Goal: Task Accomplishment & Management: Use online tool/utility

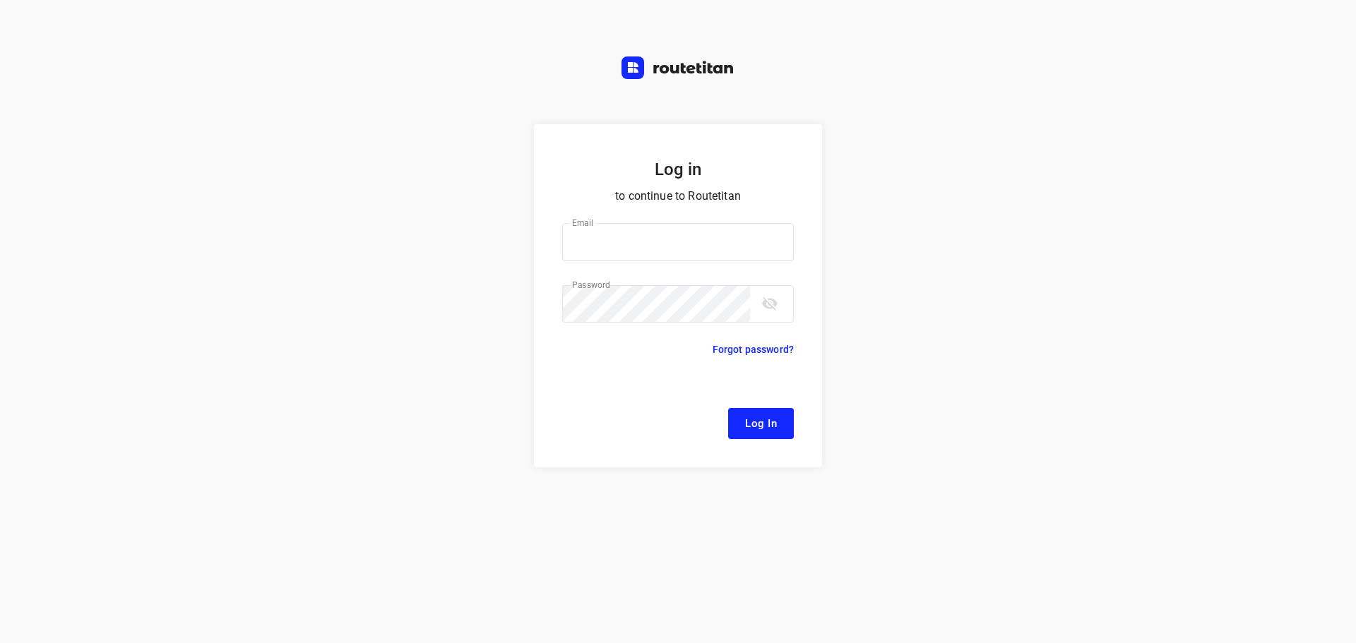
type input "remco@fruitopjewerk.nl"
drag, startPoint x: 774, startPoint y: 429, endPoint x: 688, endPoint y: 378, distance: 99.7
click at [771, 424] on span "Log In" at bounding box center [761, 423] width 32 height 18
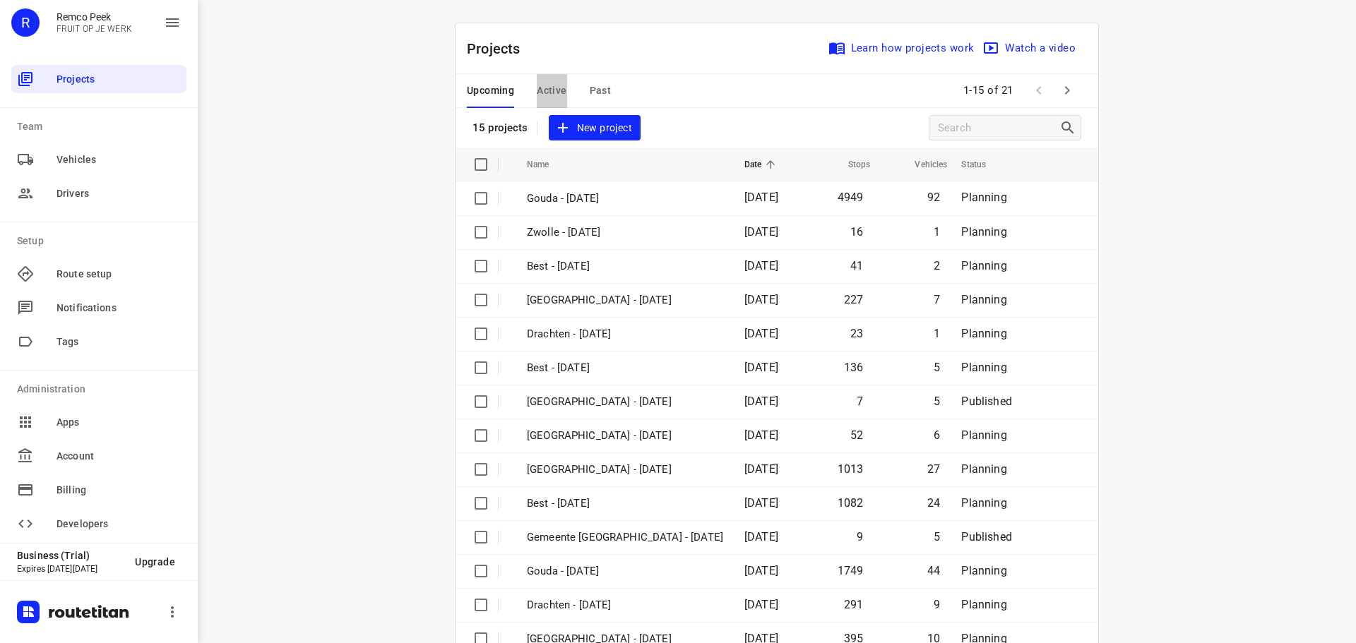
click at [546, 90] on span "Active" at bounding box center [552, 91] width 30 height 18
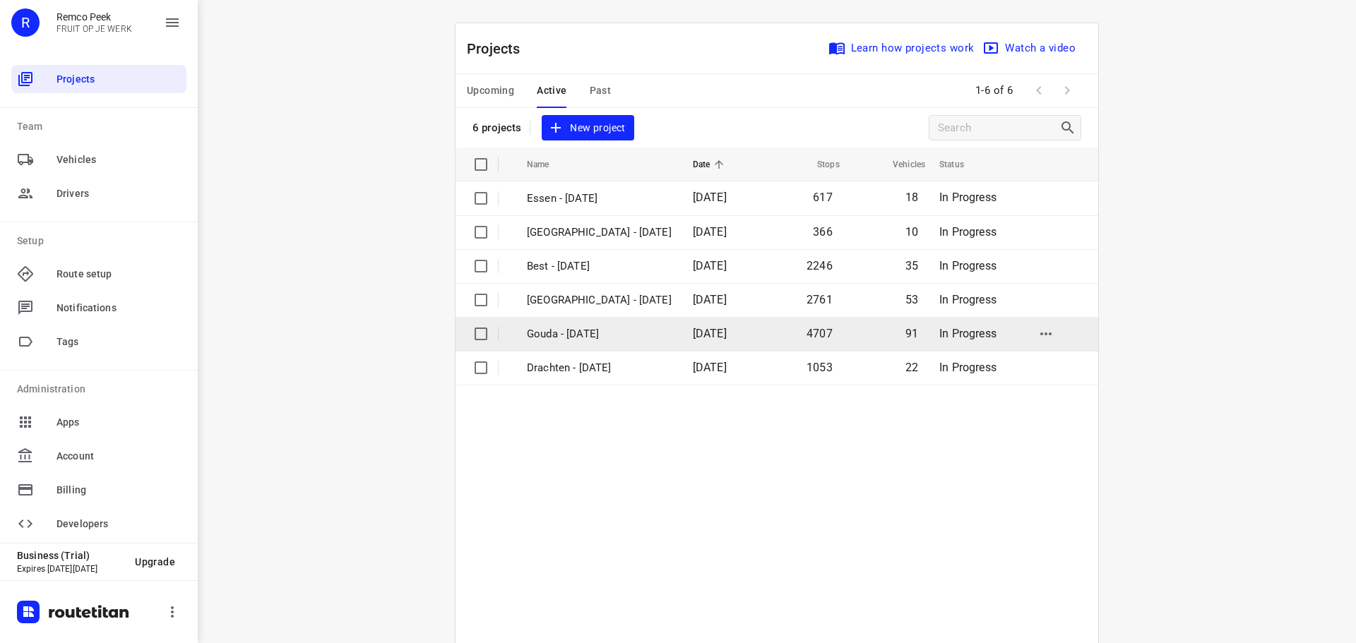
click at [552, 328] on p "Gouda - [DATE]" at bounding box center [599, 334] width 145 height 16
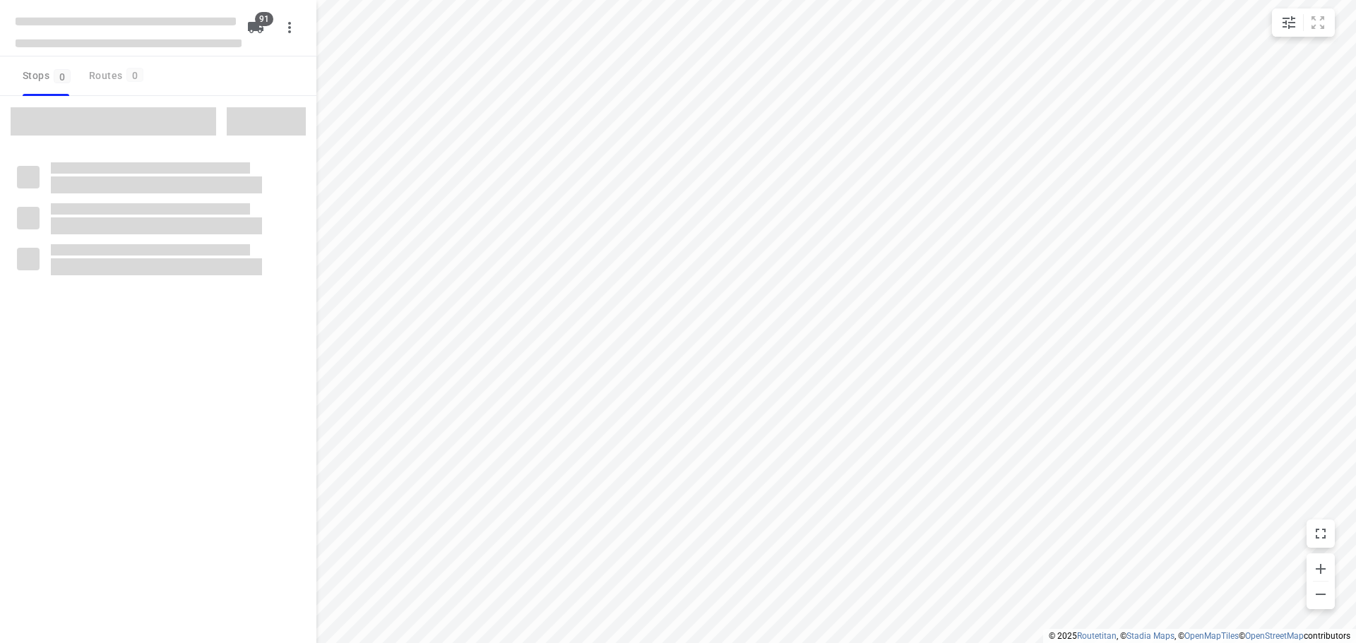
type input "distance"
checkbox input "true"
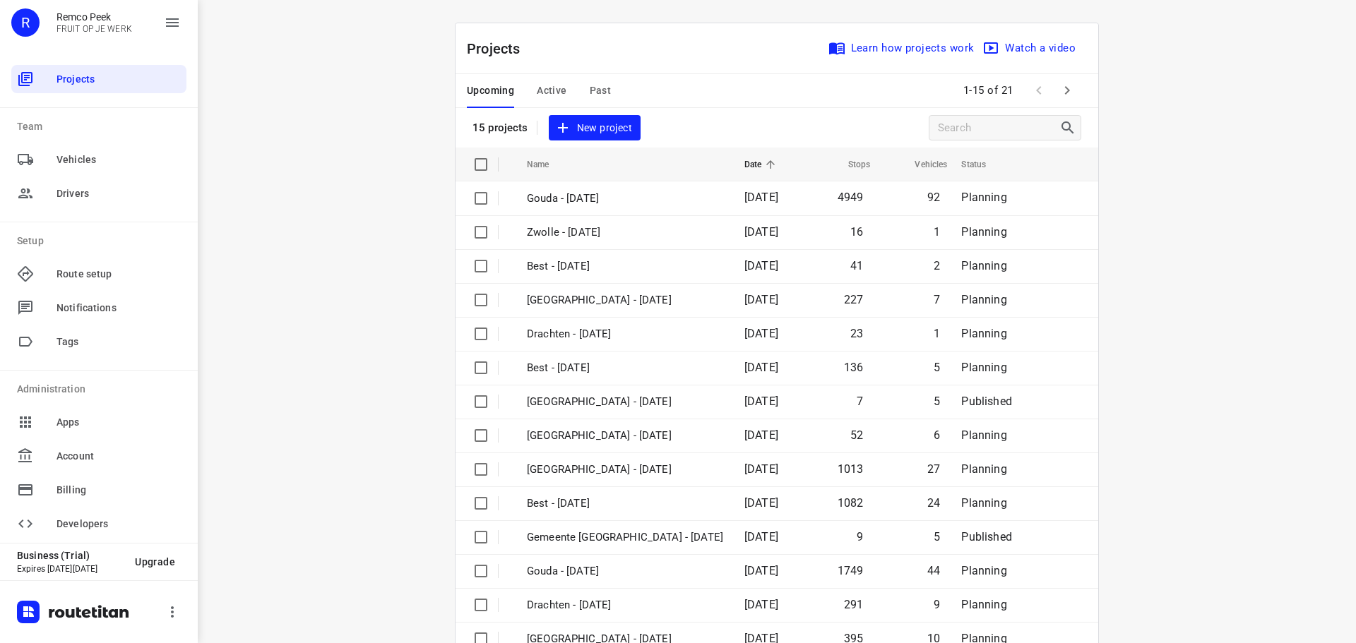
click at [556, 80] on button "Active" at bounding box center [552, 91] width 30 height 34
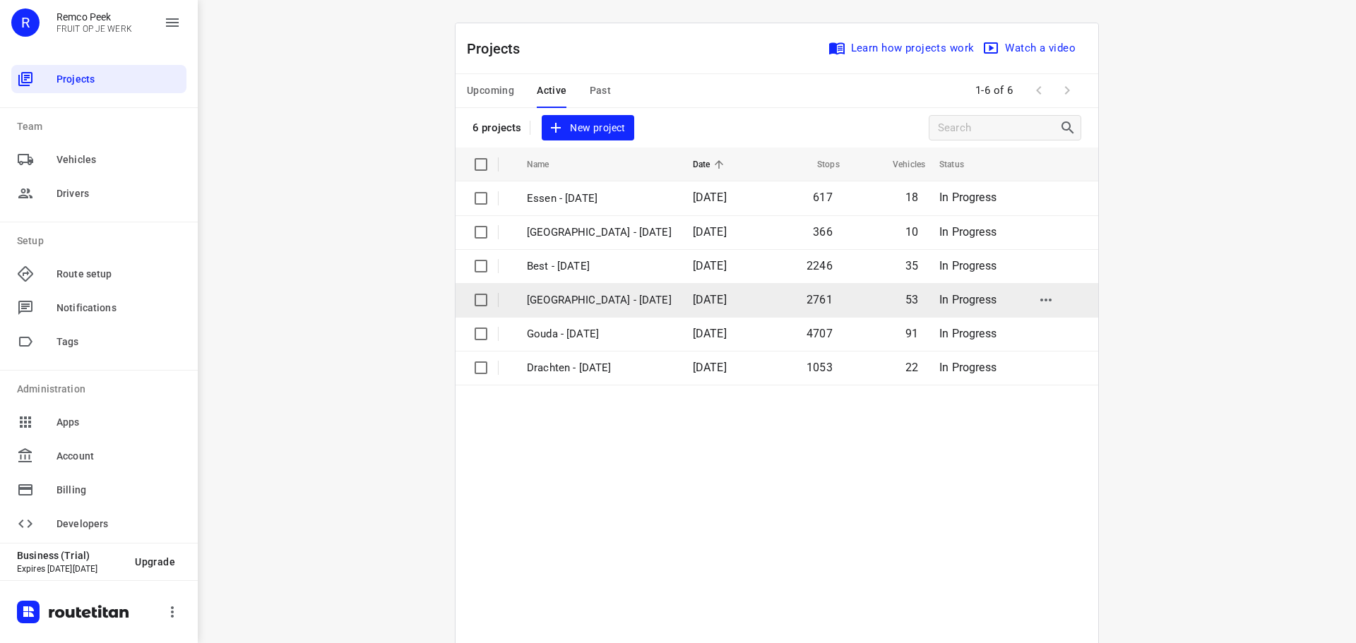
click at [618, 296] on p "Zwolle - Monday" at bounding box center [599, 300] width 145 height 16
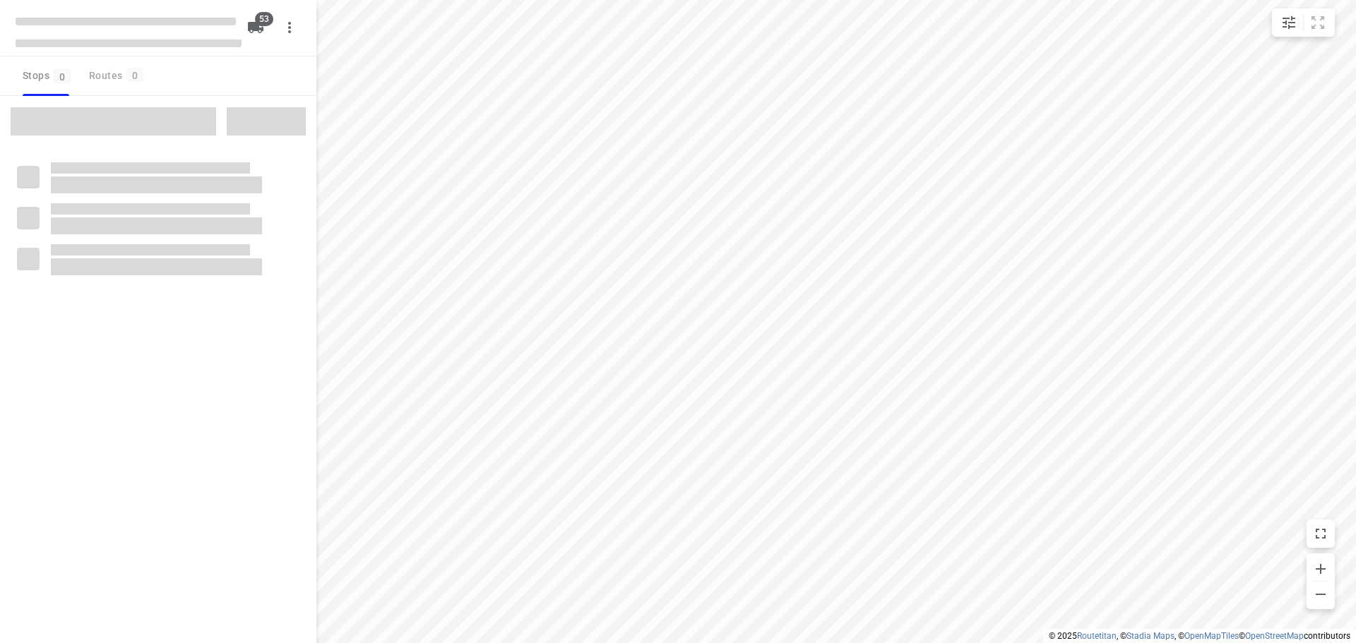
type input "distance"
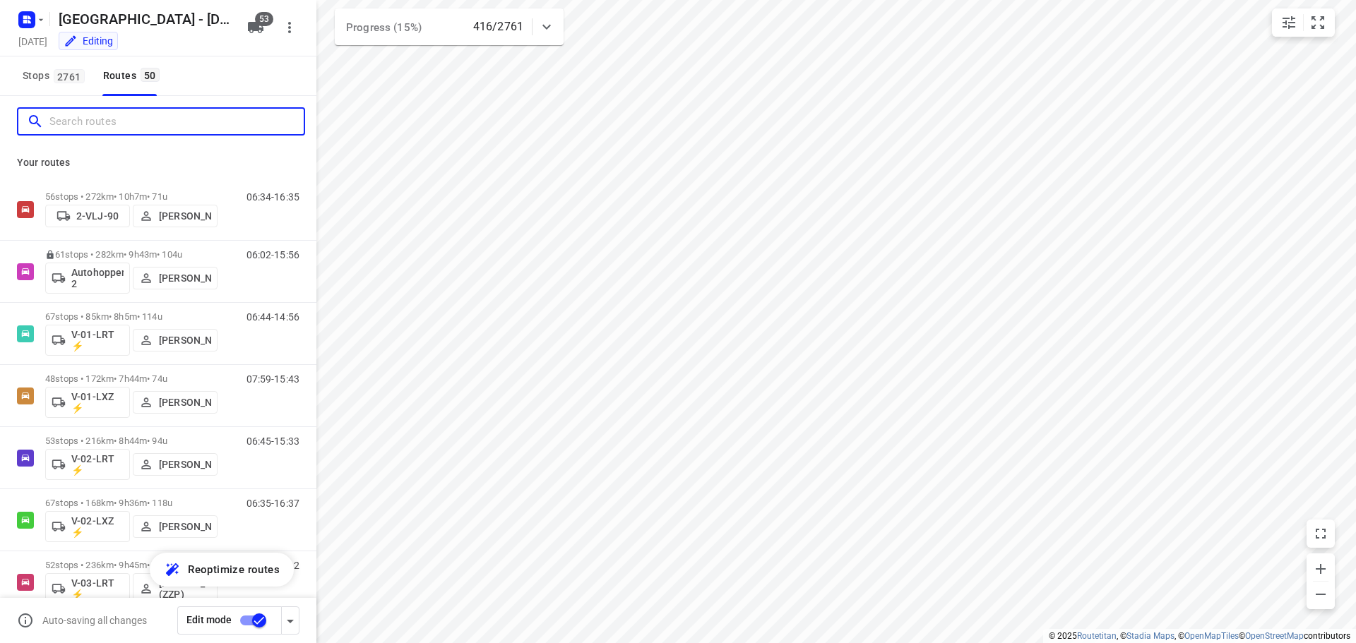
click at [121, 116] on input "Search routes" at bounding box center [176, 122] width 254 height 22
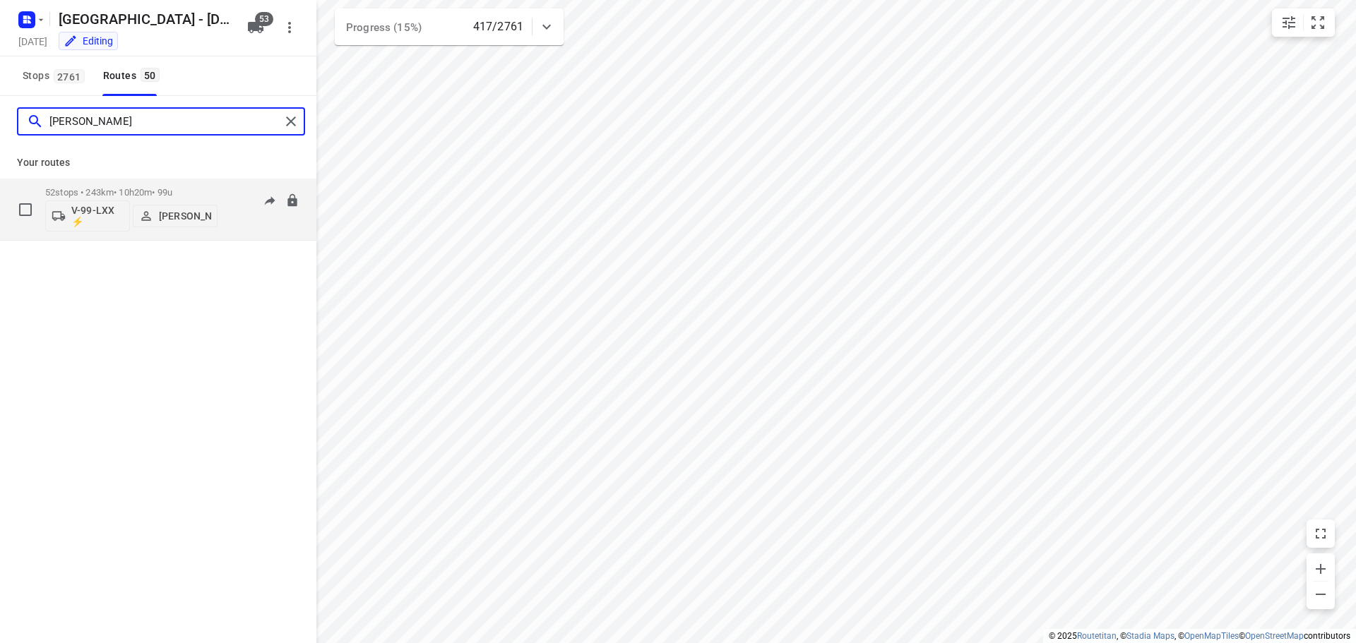
type input "nina"
click at [173, 187] on p "52 stops • 243km • 10h20m • 99u" at bounding box center [131, 192] width 172 height 11
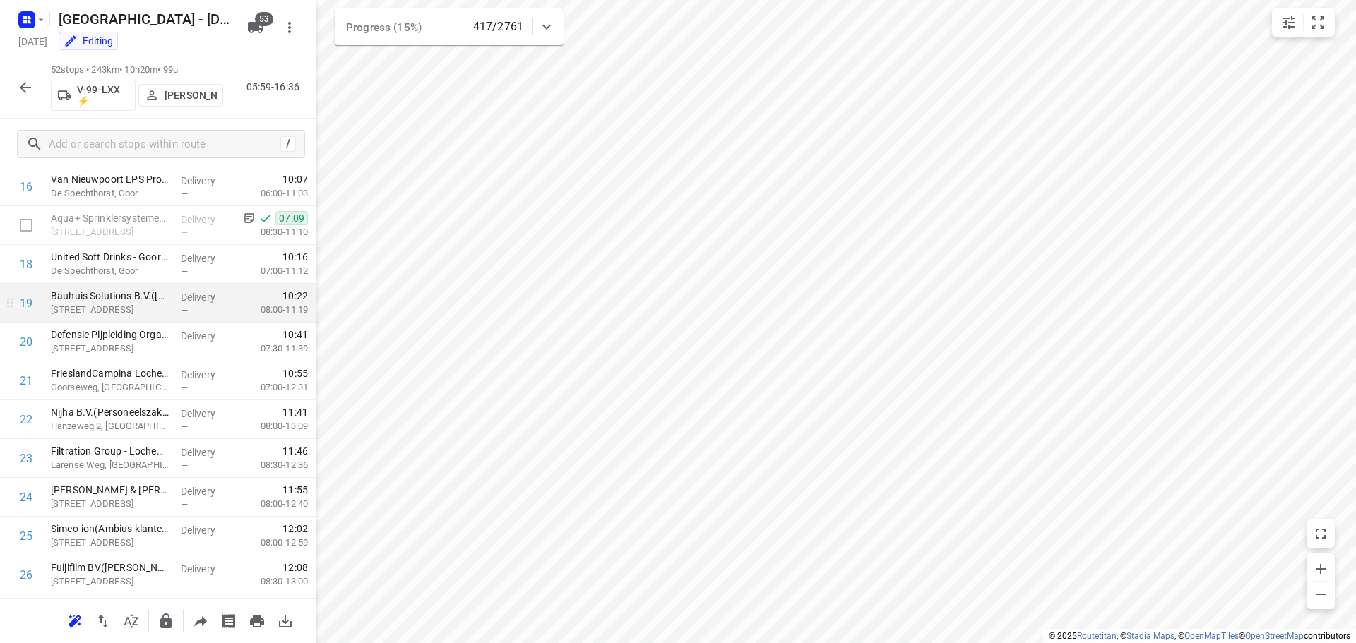
scroll to position [635, 0]
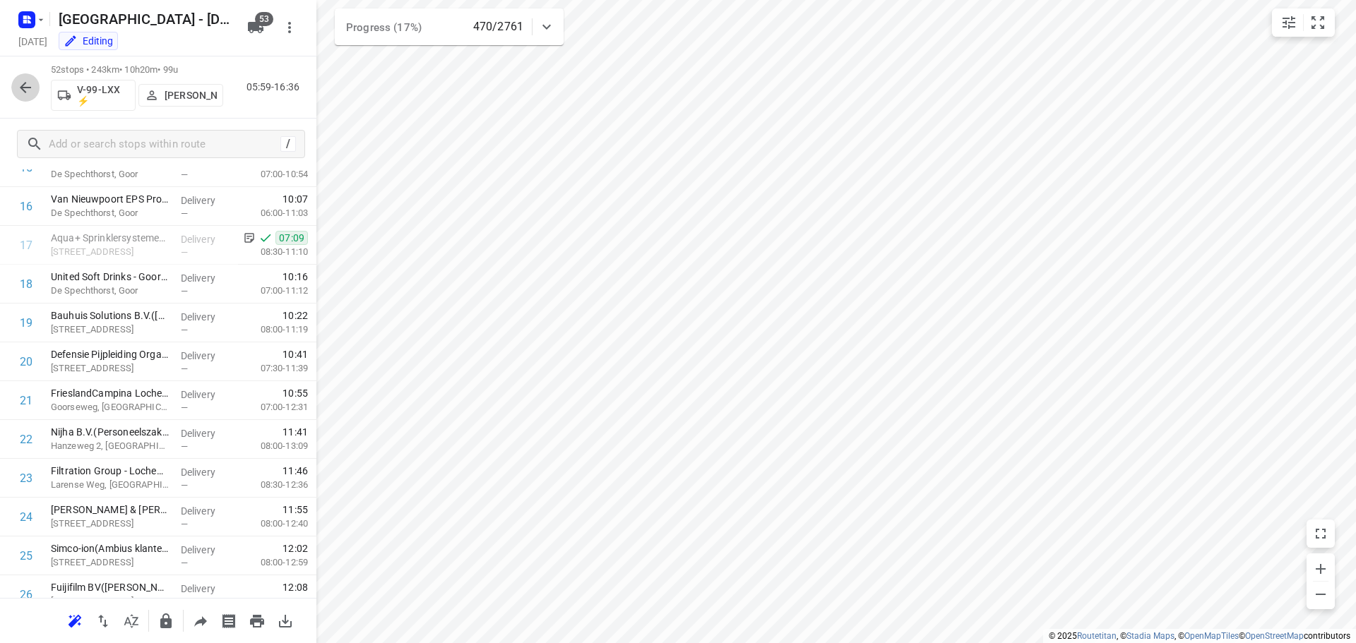
click at [18, 76] on button "button" at bounding box center [25, 87] width 28 height 28
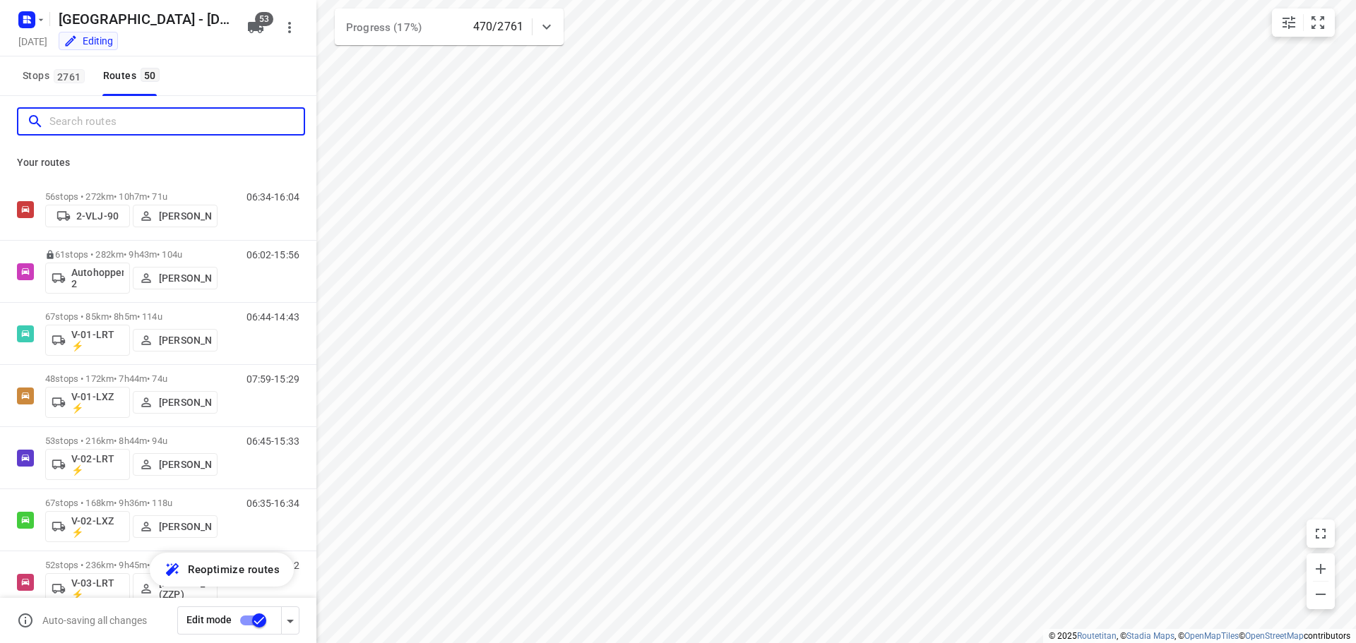
click at [81, 123] on input "Search routes" at bounding box center [176, 122] width 254 height 22
type input "y"
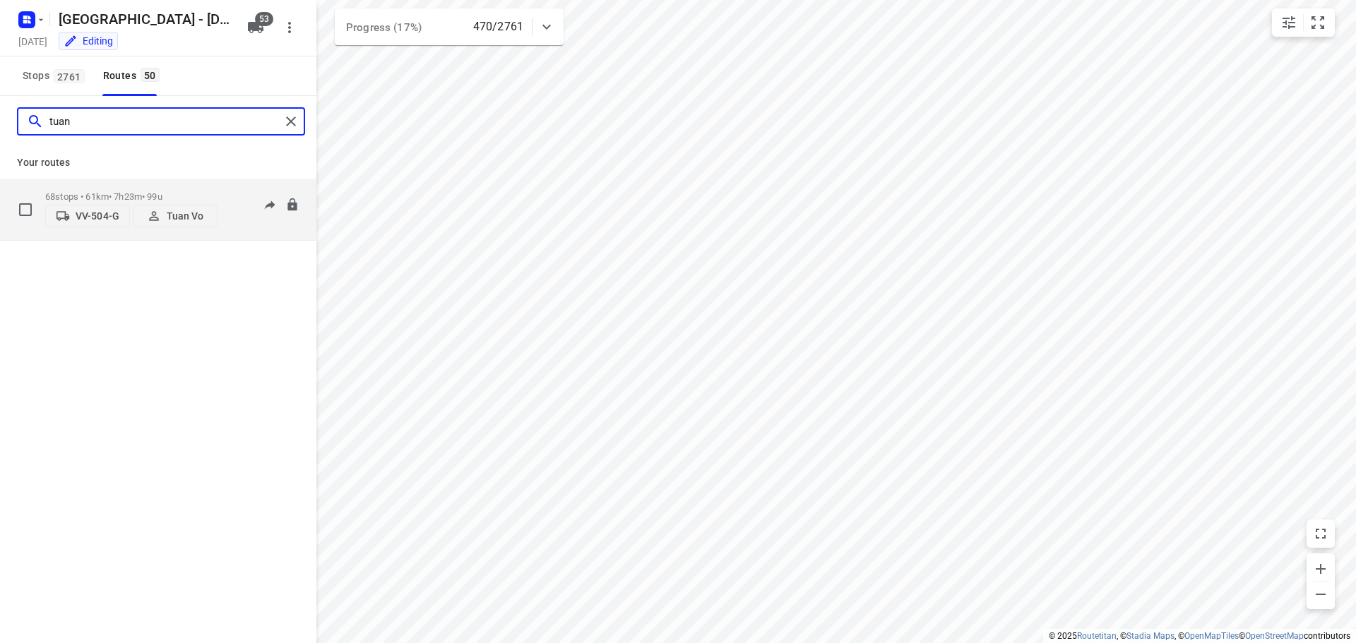
type input "tuan"
click at [194, 192] on p "68 stops • 61km • 7h23m • 99u" at bounding box center [131, 196] width 172 height 11
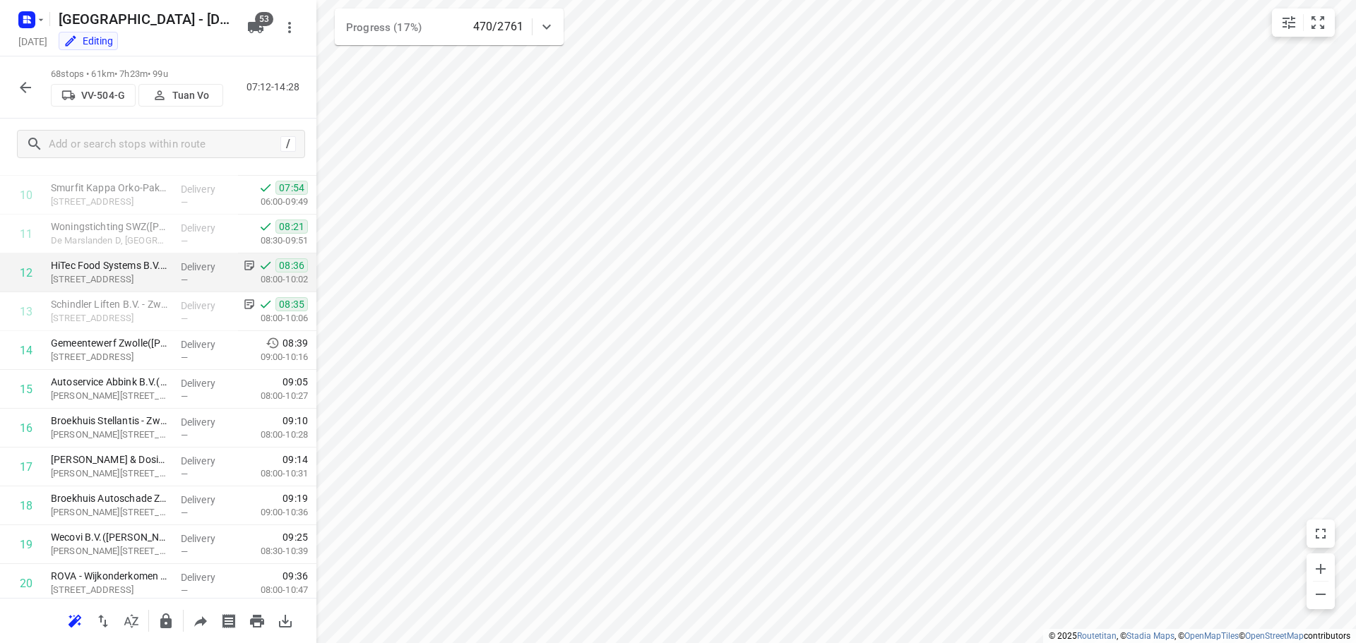
scroll to position [424, 0]
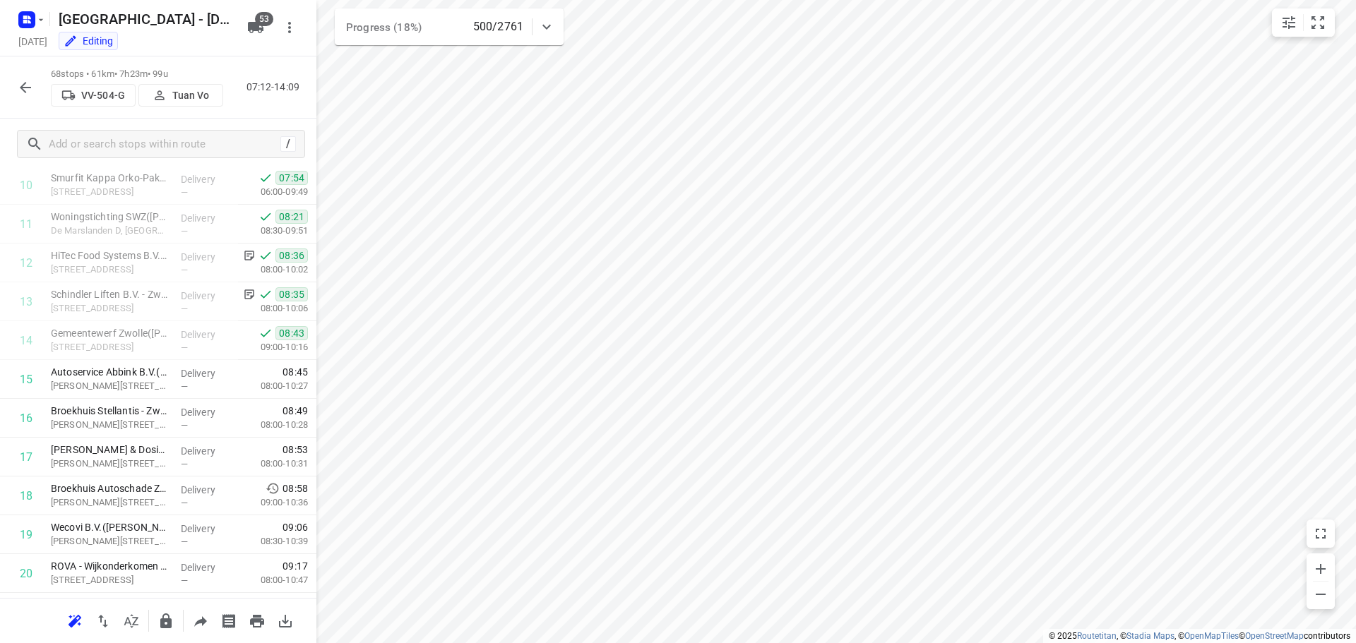
click at [24, 76] on button "button" at bounding box center [25, 87] width 28 height 28
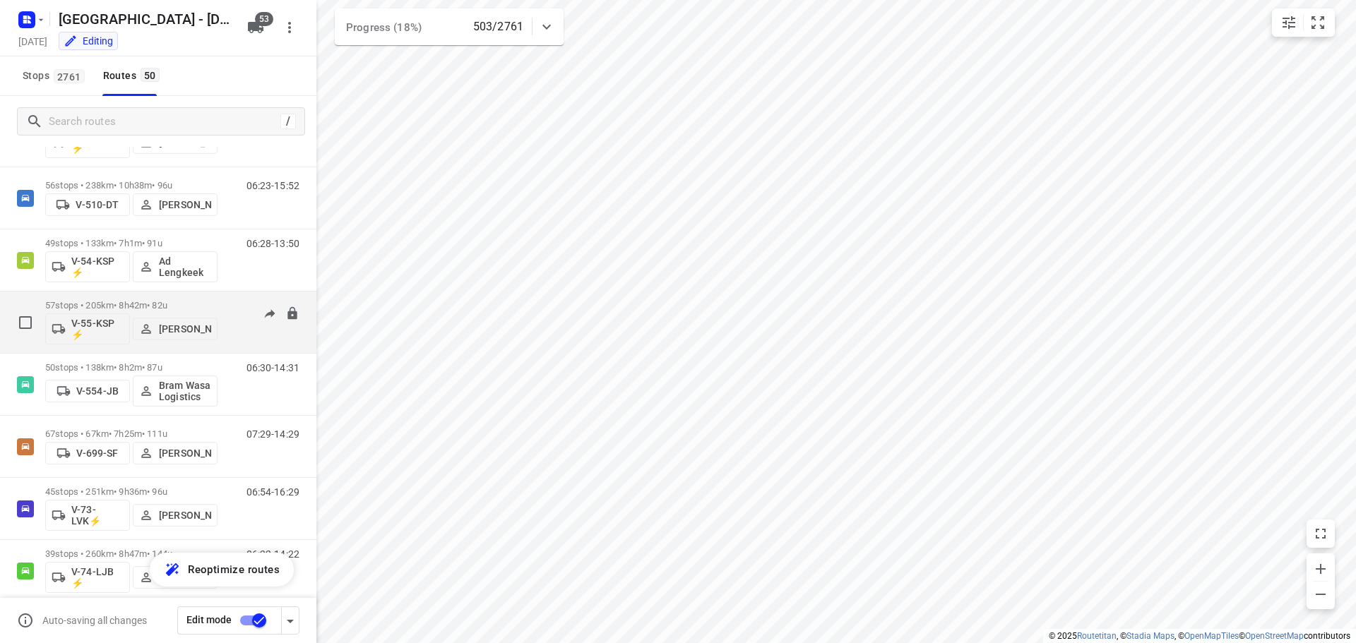
scroll to position [1200, 0]
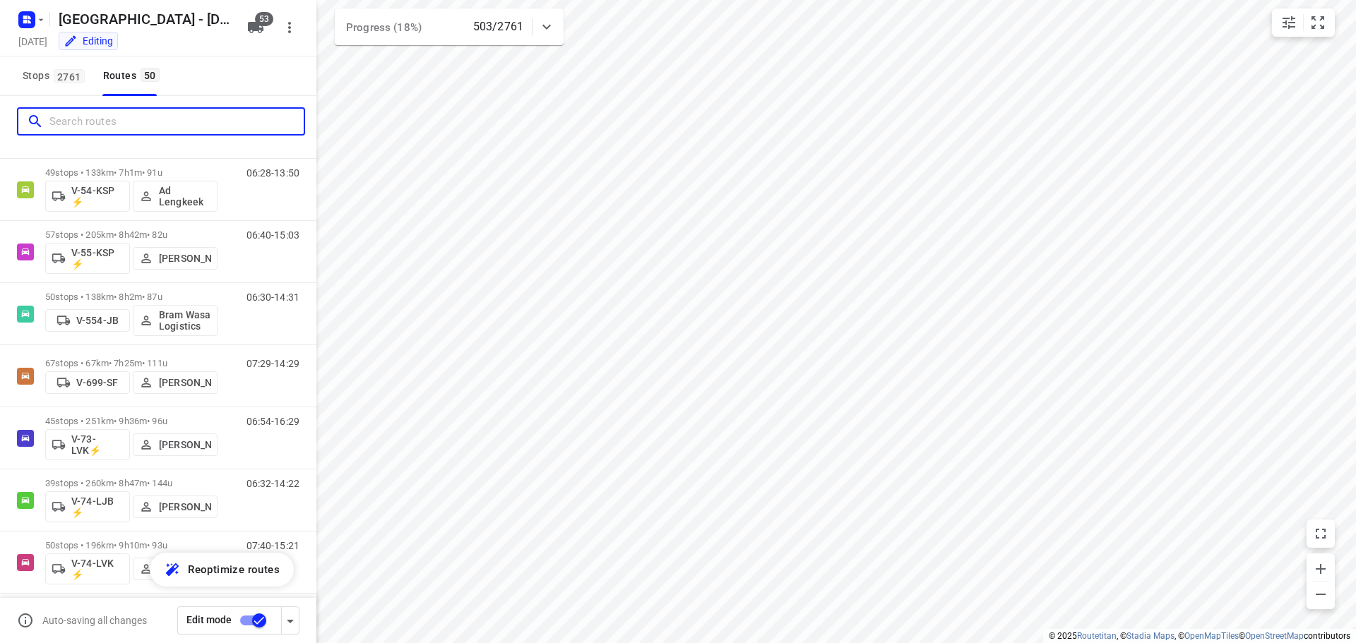
click at [168, 124] on input "Search routes" at bounding box center [176, 122] width 254 height 22
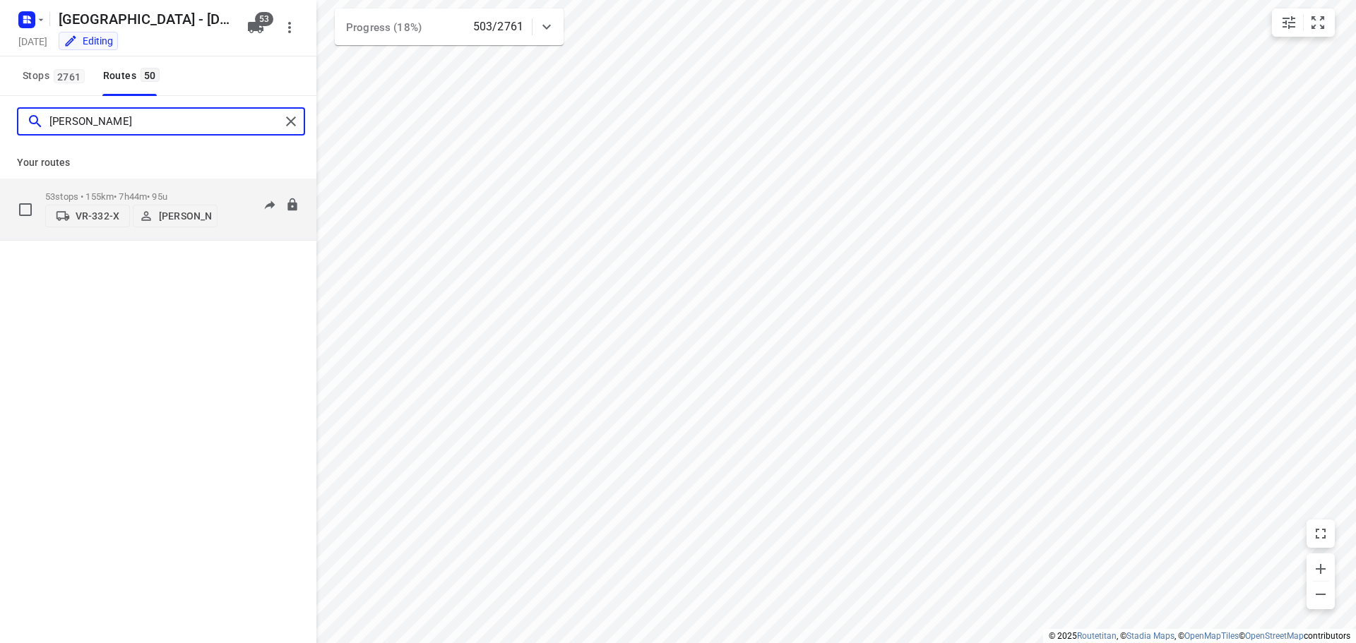
type input "harmen"
click at [146, 185] on div "53 stops • 155km • 7h44m • 95u VR-332-X Harmen Vreeman" at bounding box center [131, 209] width 172 height 50
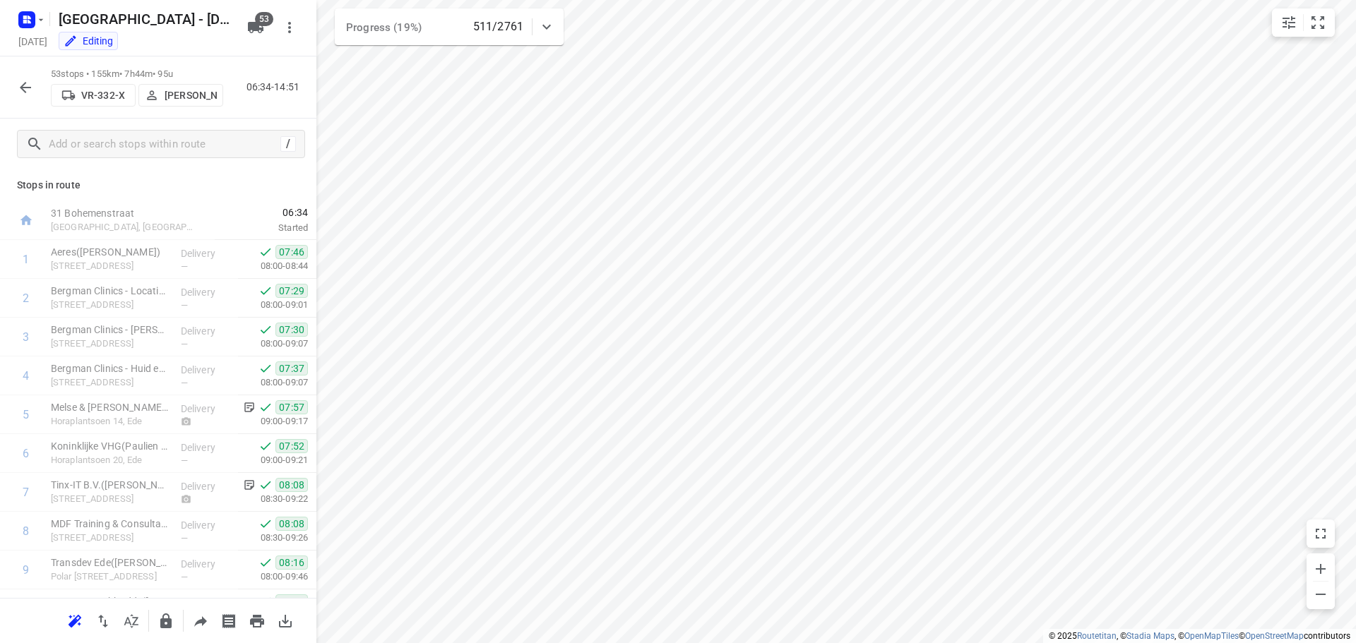
click at [29, 86] on icon "button" at bounding box center [25, 87] width 17 height 17
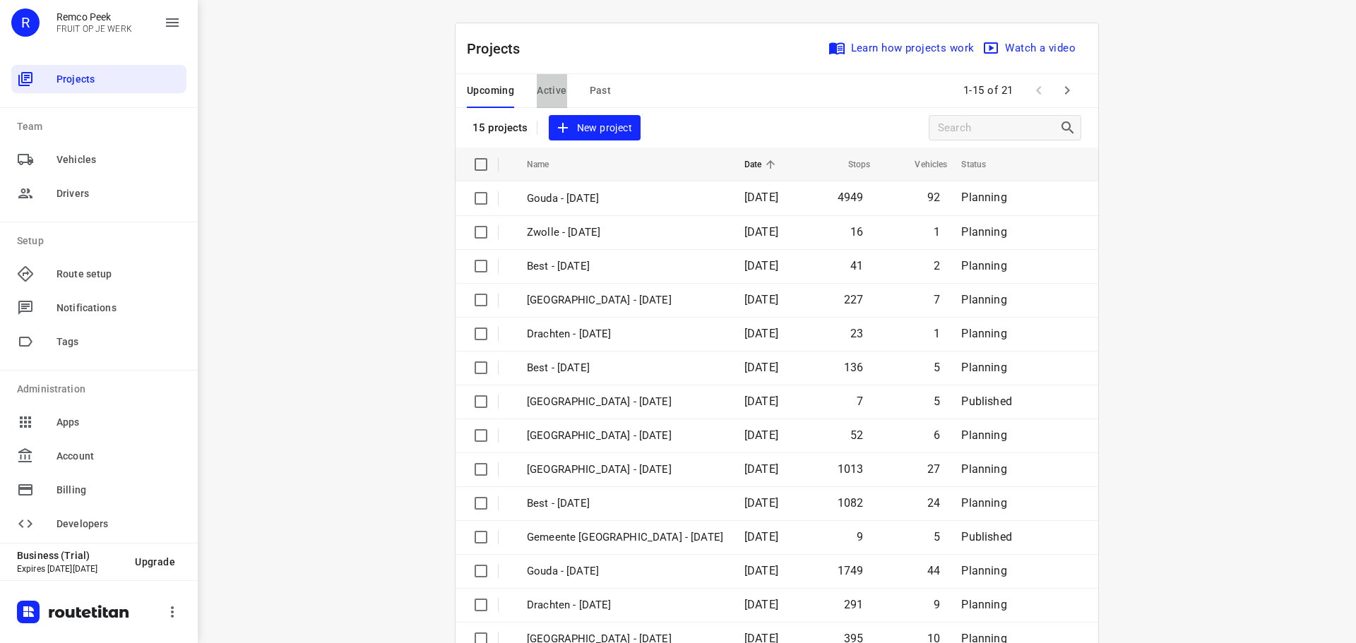
click at [554, 88] on span "Active" at bounding box center [552, 91] width 30 height 18
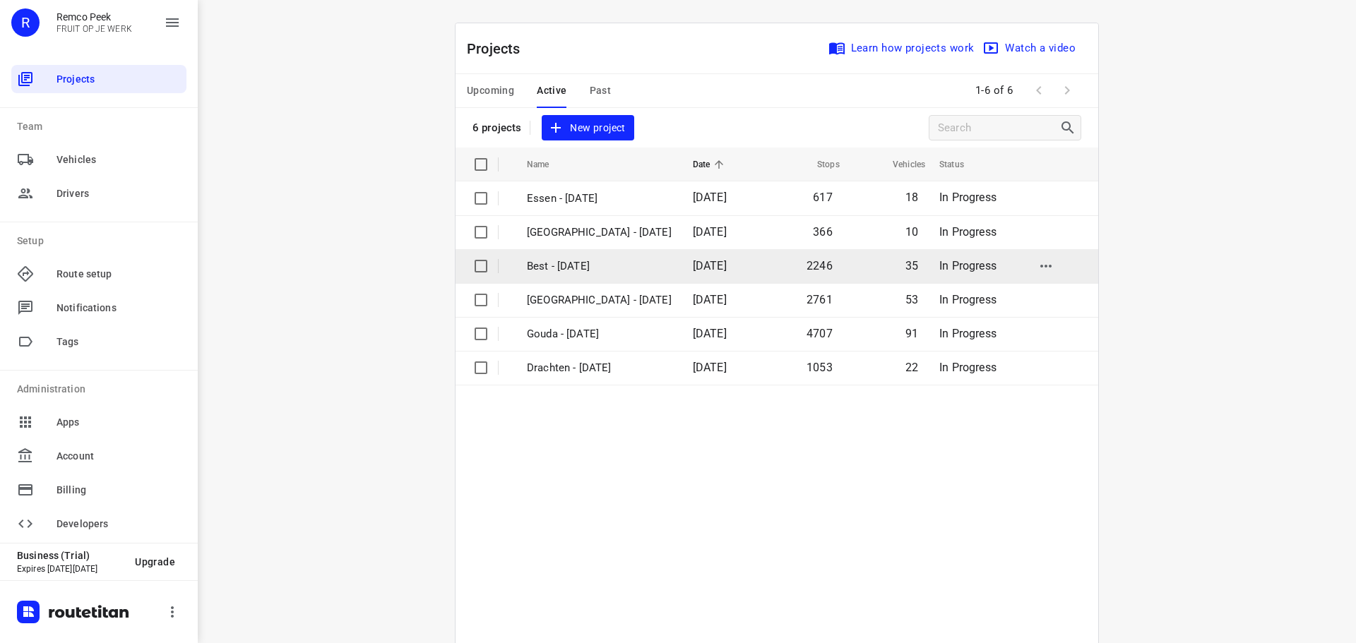
click at [561, 266] on p "Best - [DATE]" at bounding box center [599, 266] width 145 height 16
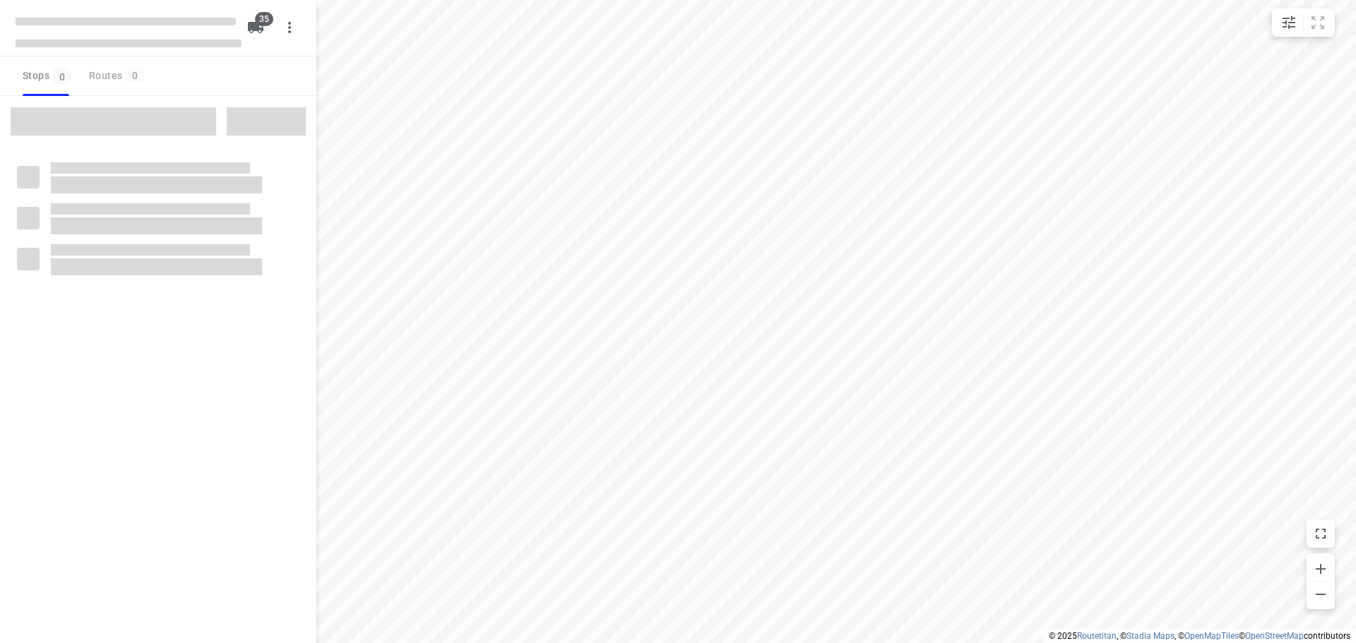
type input "distance"
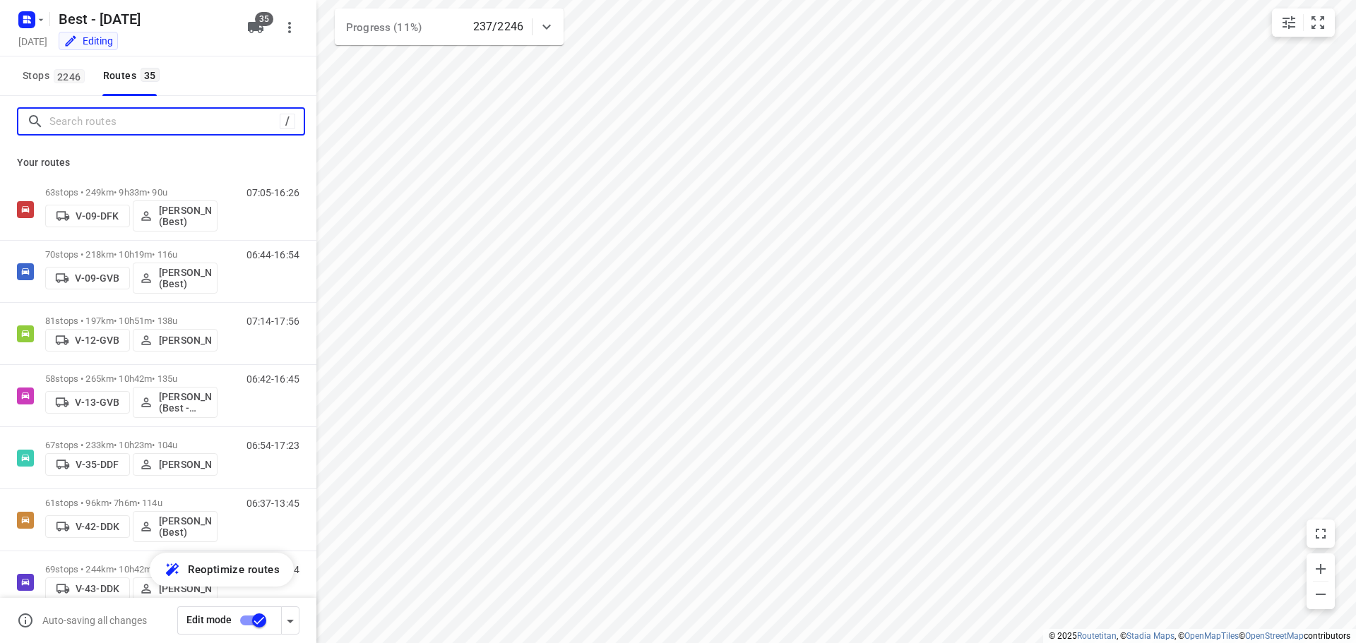
click at [145, 123] on input "Search routes" at bounding box center [164, 122] width 230 height 22
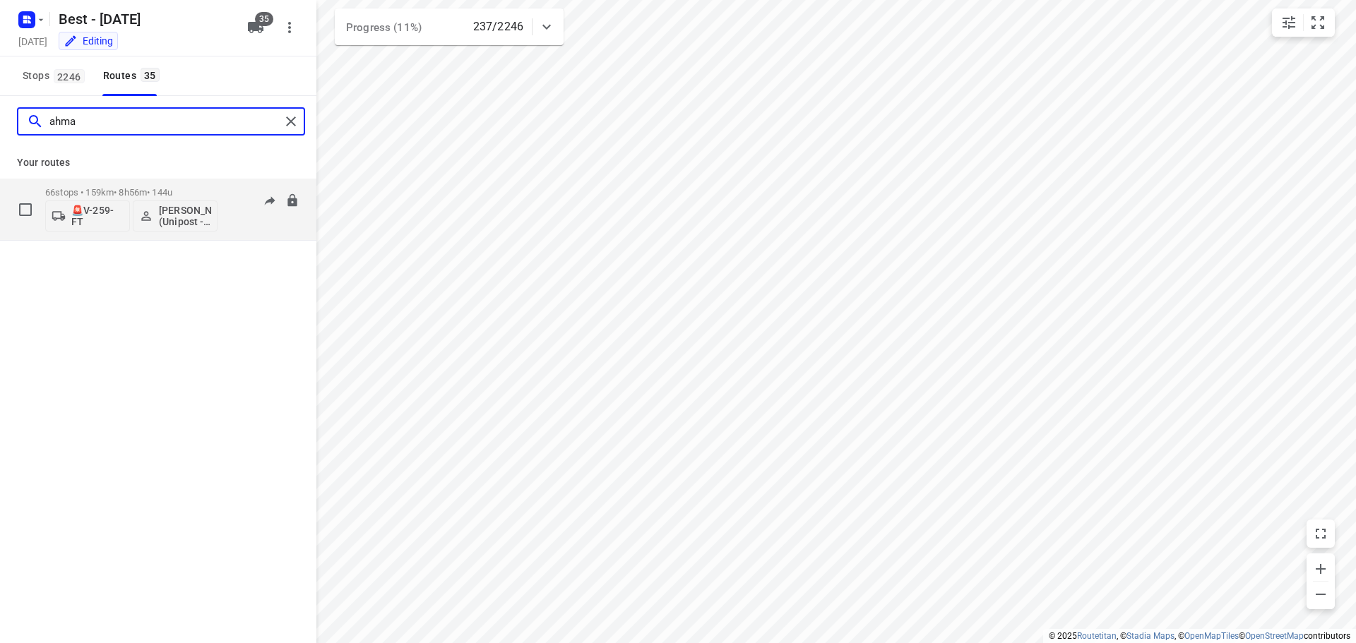
type input "ahma"
click at [160, 192] on p "66 stops • 159km • 8h56m • 144u" at bounding box center [131, 192] width 172 height 11
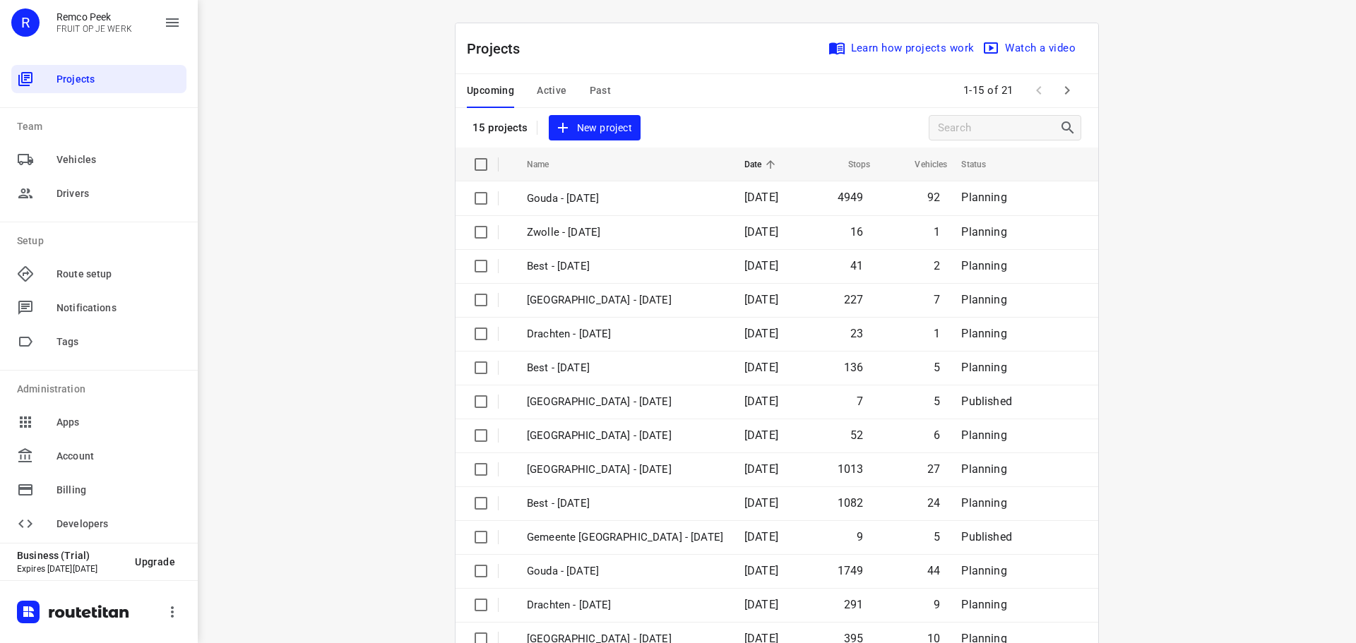
click at [1058, 93] on icon "button" at bounding box center [1066, 90] width 17 height 17
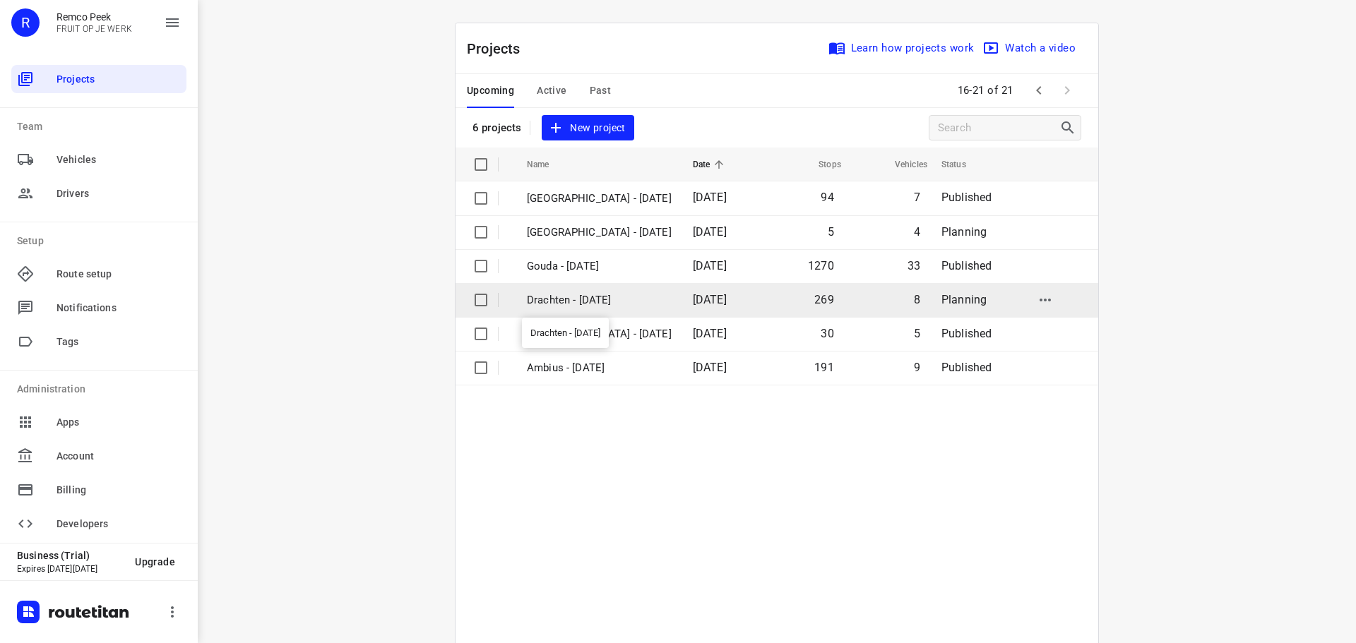
click at [548, 304] on p "Drachten - Tuesday" at bounding box center [599, 300] width 145 height 16
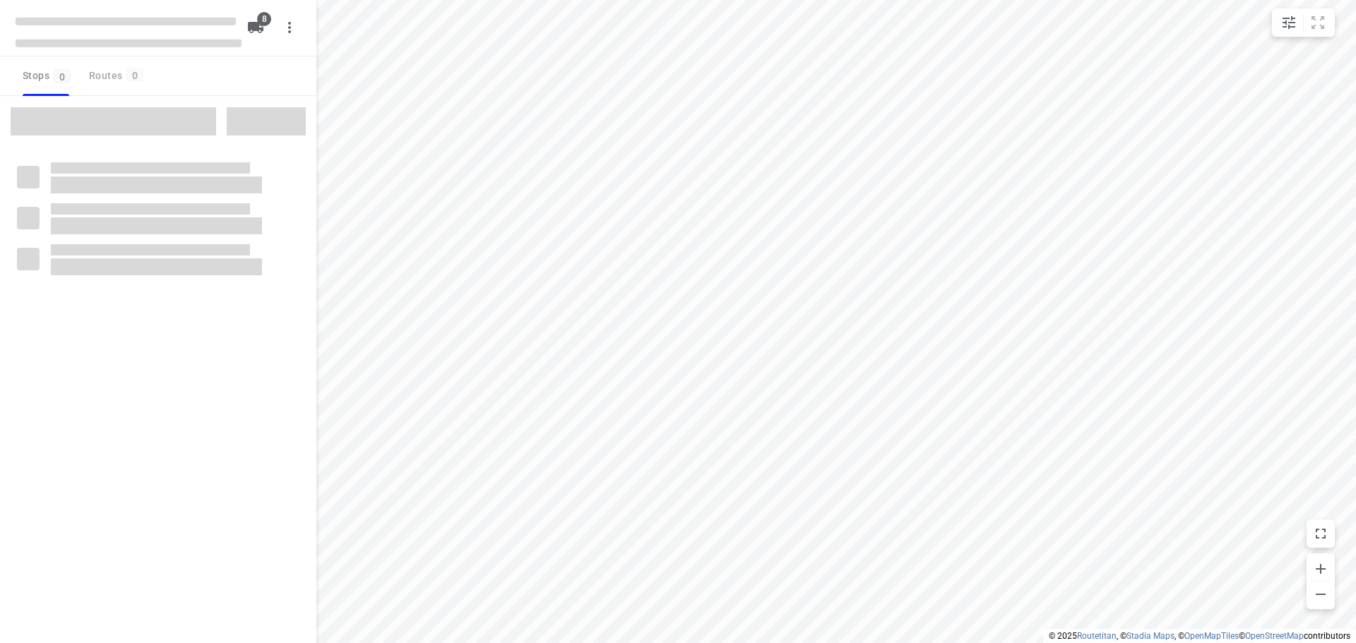
type input "distance"
checkbox input "true"
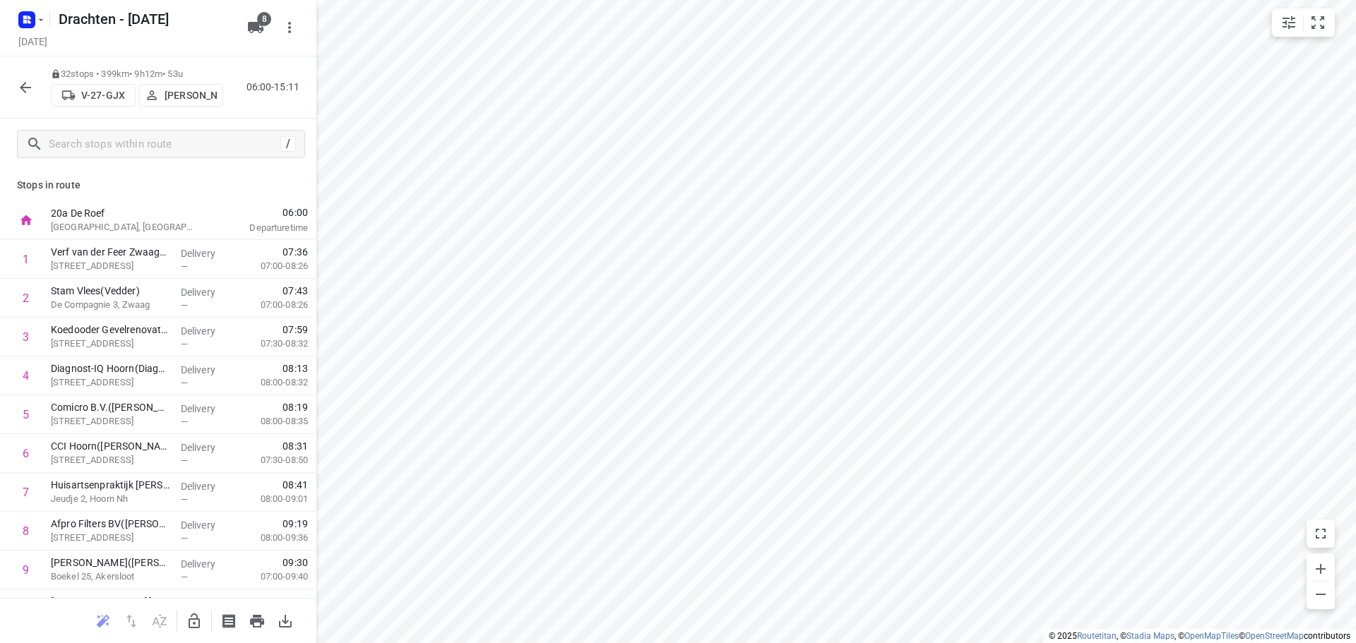
click at [28, 88] on icon "button" at bounding box center [25, 87] width 17 height 17
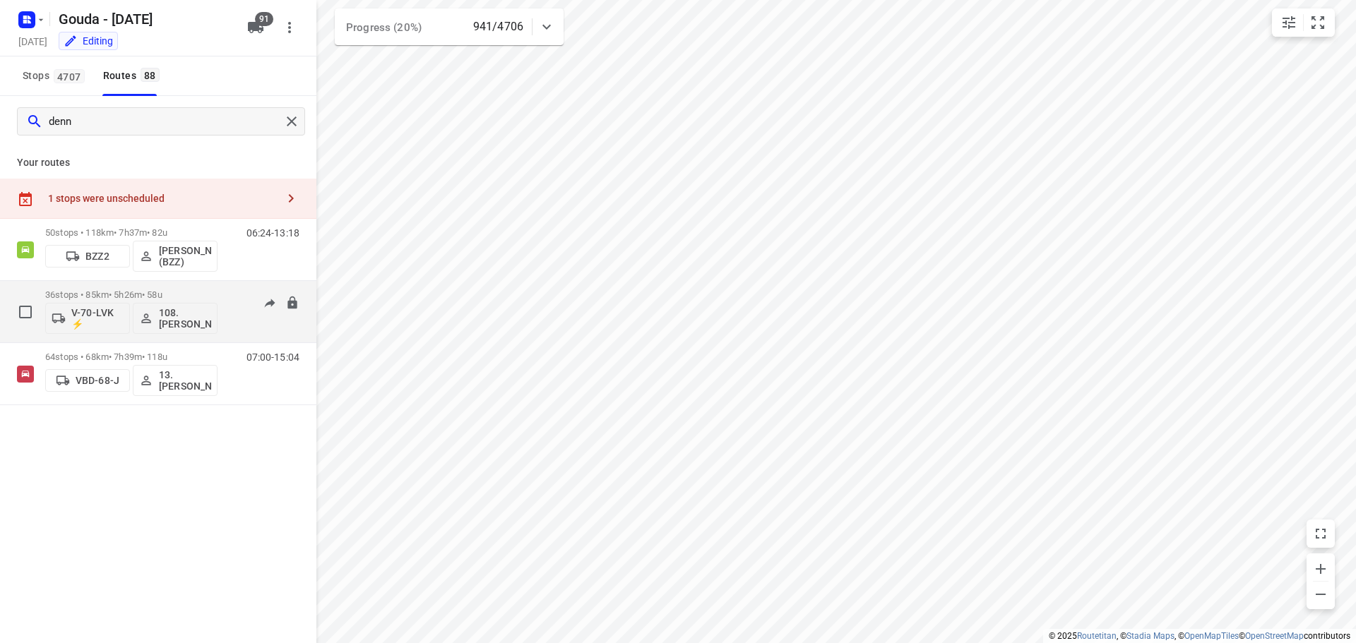
type input "denn"
click at [220, 297] on div "36 stops • 85km • 5h26m • 58u V-70-LVK ⚡ 108.Dennis van Loon 06:39-11:59" at bounding box center [180, 311] width 271 height 59
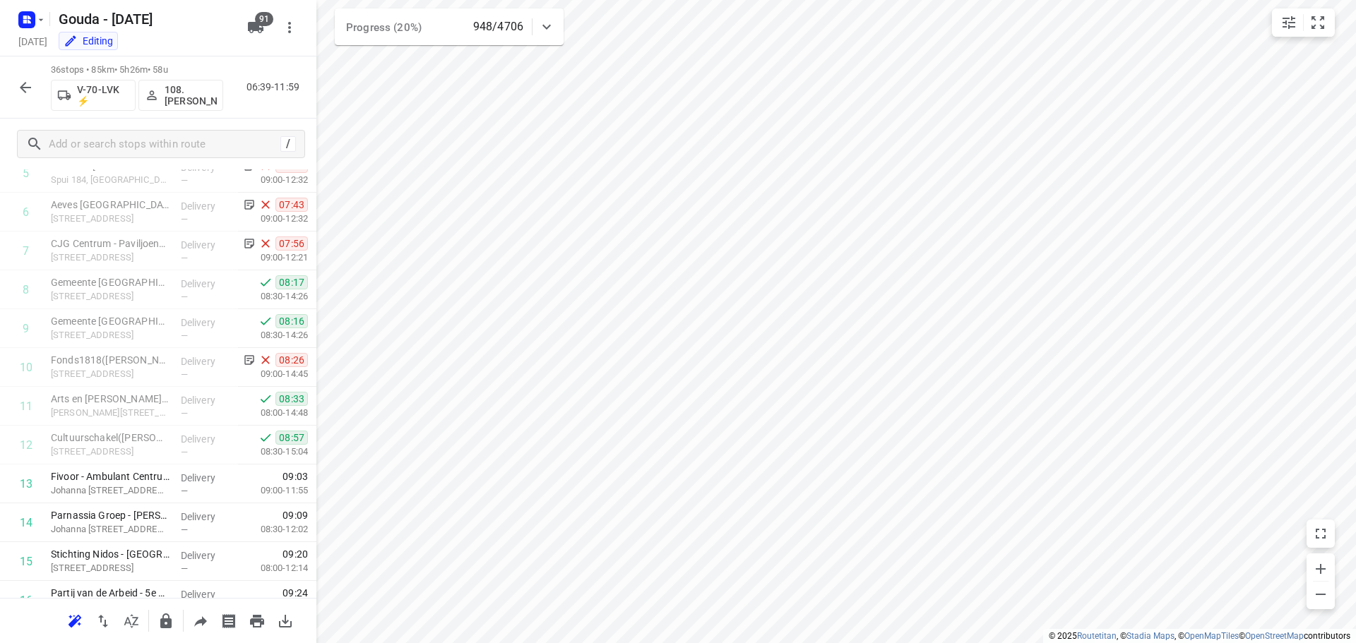
scroll to position [336, 0]
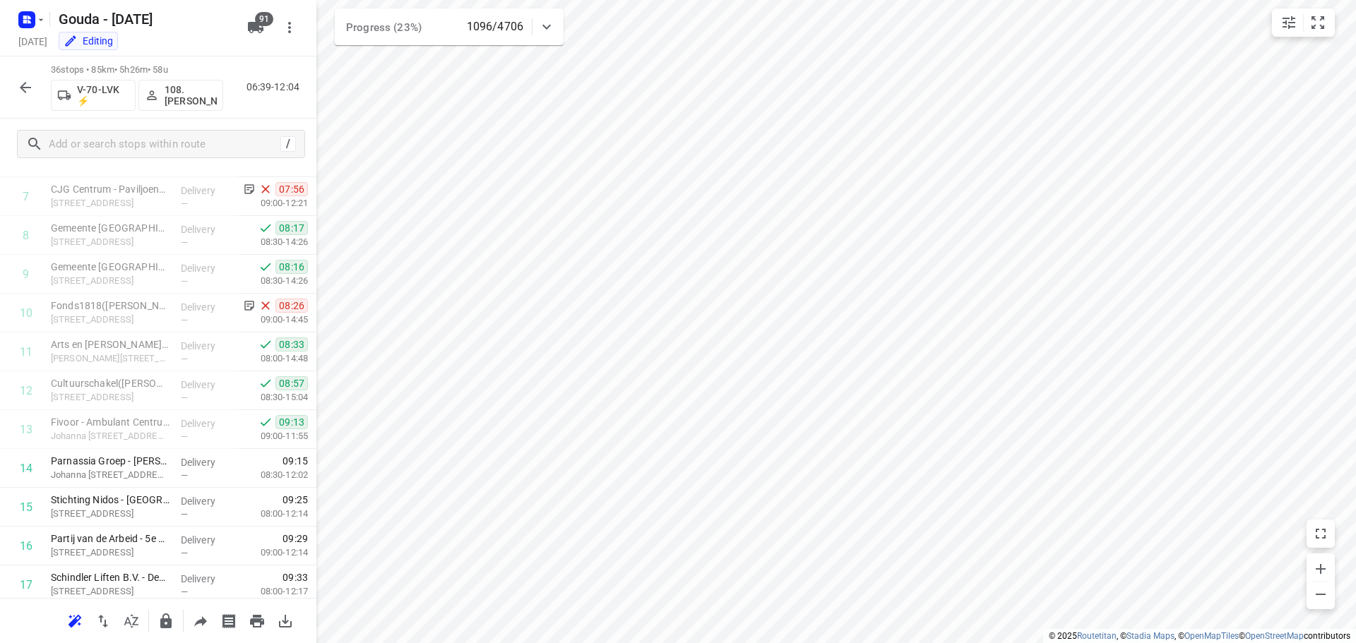
click at [25, 90] on icon "button" at bounding box center [25, 87] width 17 height 17
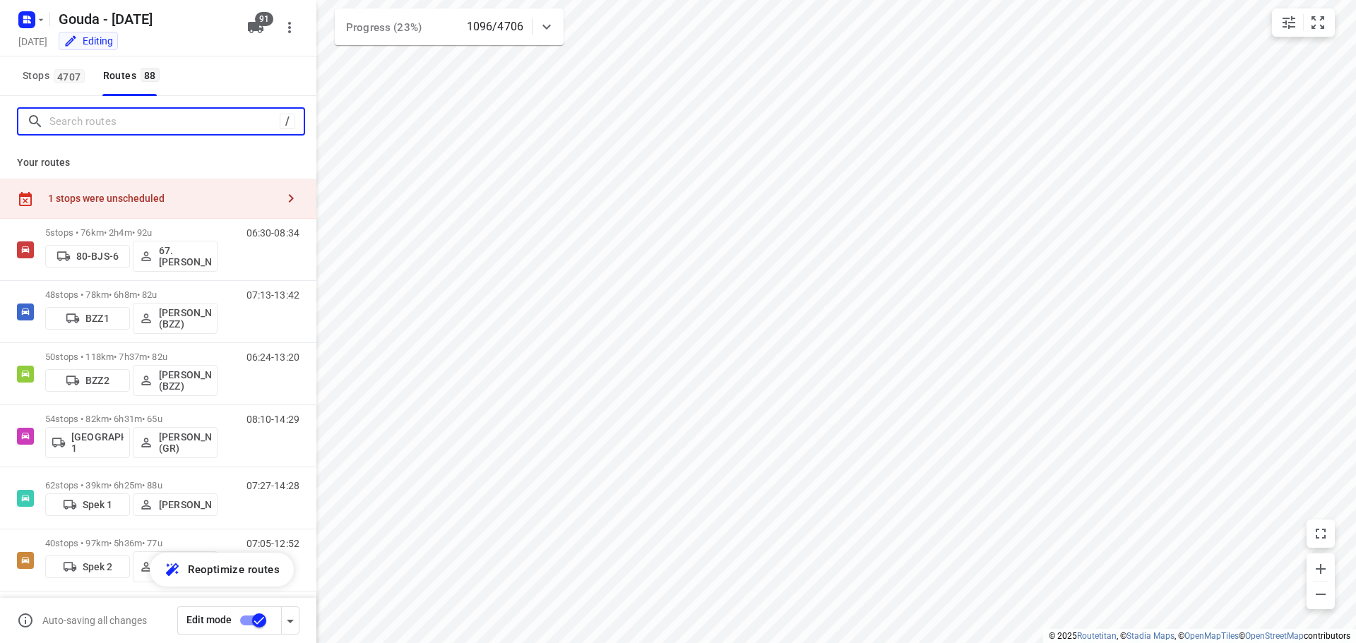
click at [87, 128] on input "Search routes" at bounding box center [164, 122] width 230 height 22
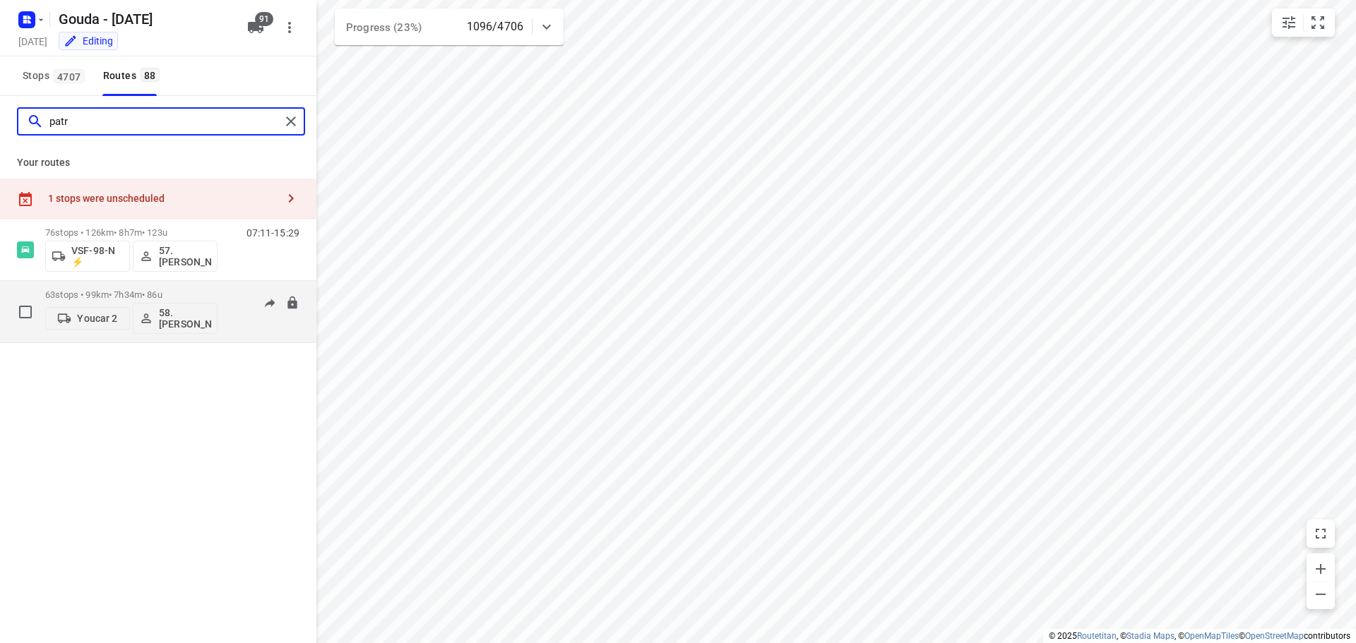
type input "patr"
click at [141, 291] on p "63 stops • 99km • 7h34m • 86u" at bounding box center [131, 294] width 172 height 11
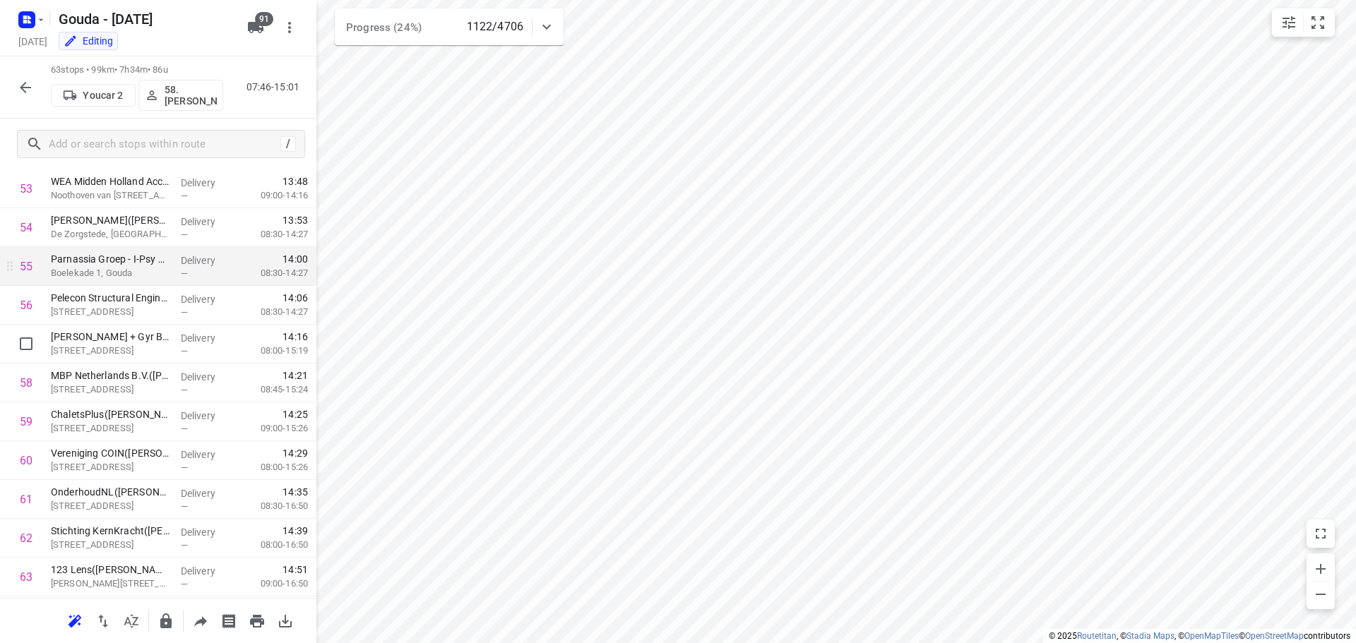
scroll to position [2097, 0]
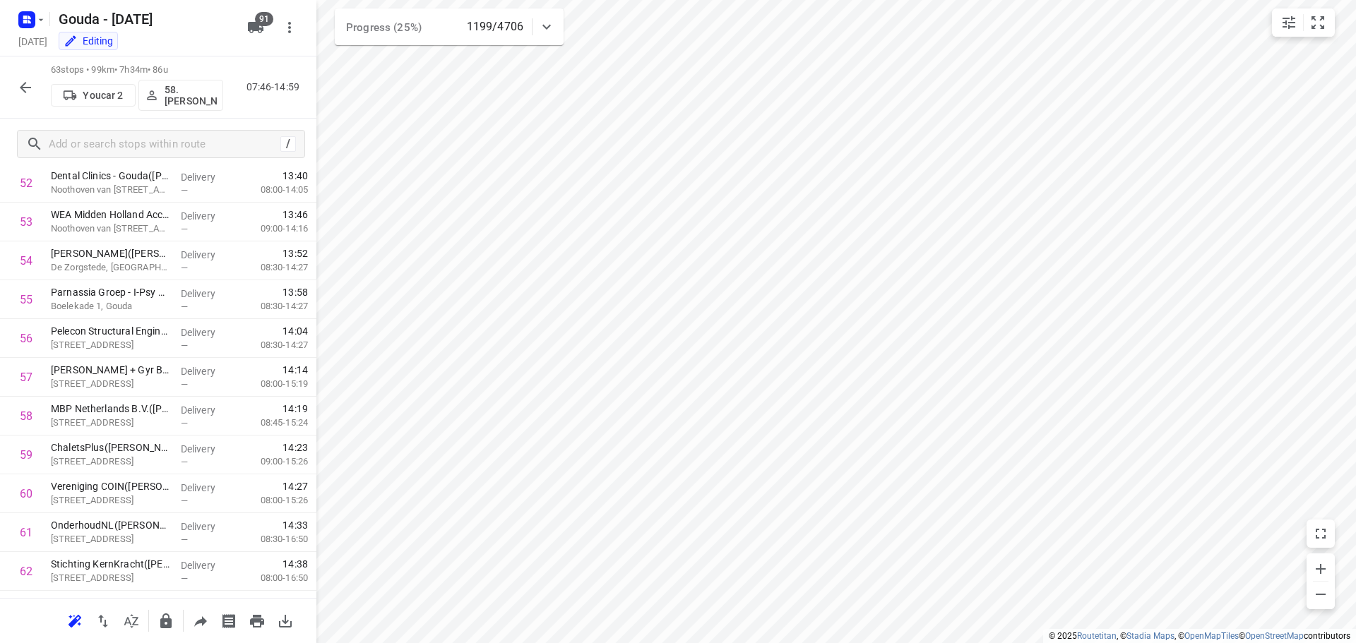
click at [25, 83] on icon "button" at bounding box center [25, 87] width 11 height 11
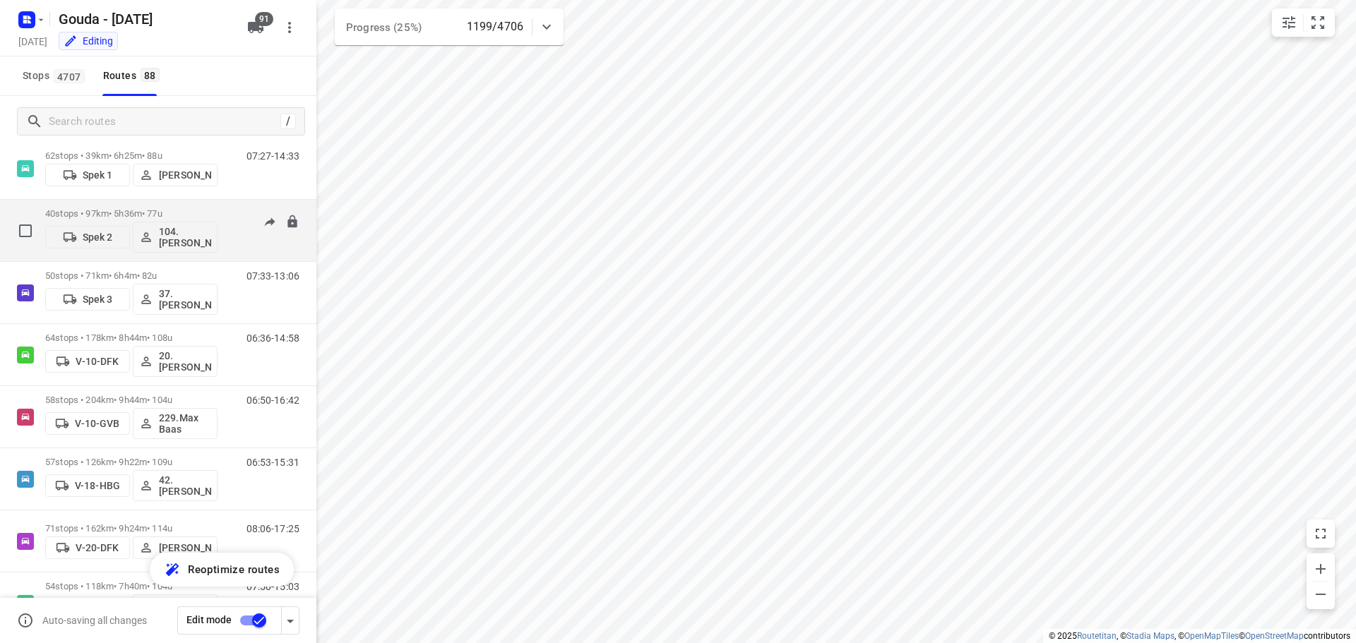
scroll to position [353, 0]
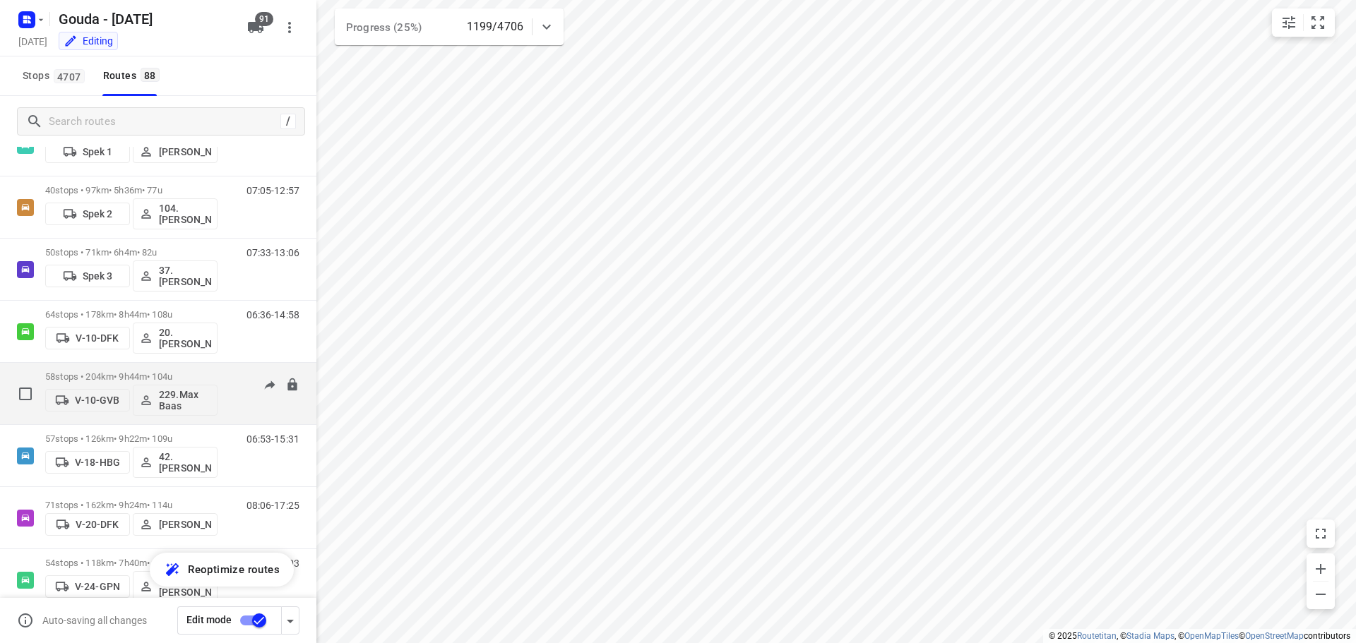
click at [185, 369] on div "58 stops • 204km • 9h44m • 104u V-10-GVB 229.Max Baas" at bounding box center [131, 393] width 172 height 59
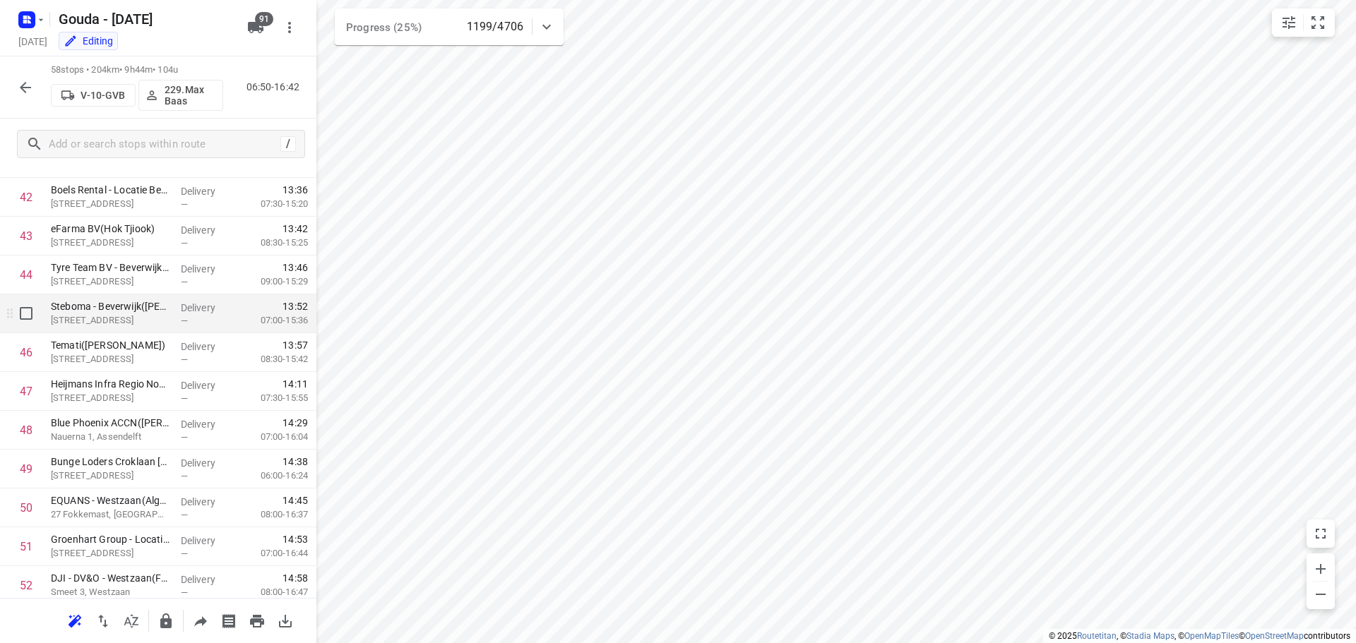
scroll to position [1973, 0]
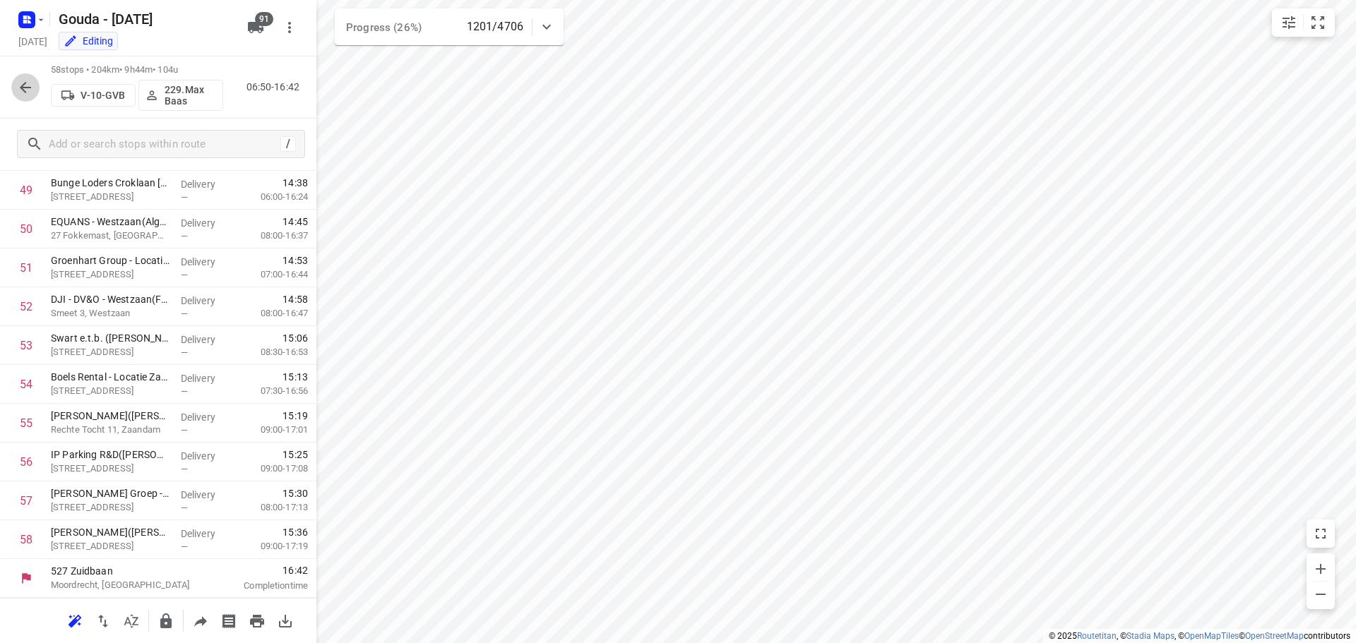
click at [17, 87] on icon "button" at bounding box center [25, 87] width 17 height 17
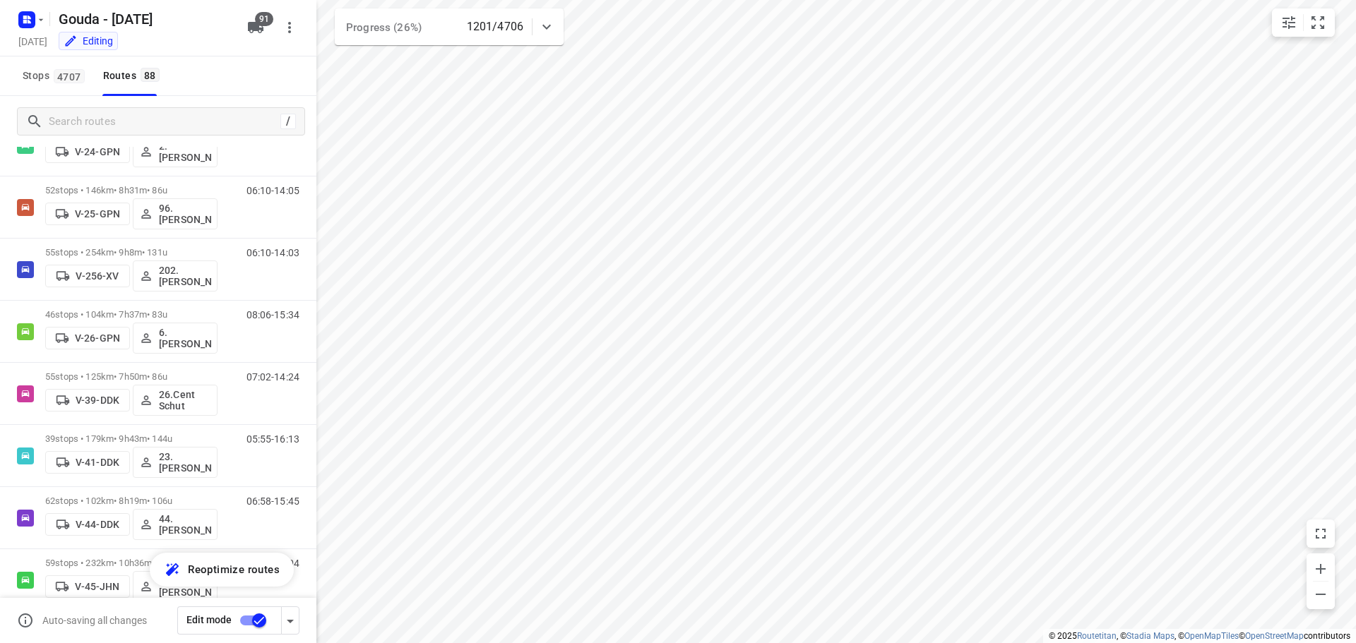
scroll to position [796, 0]
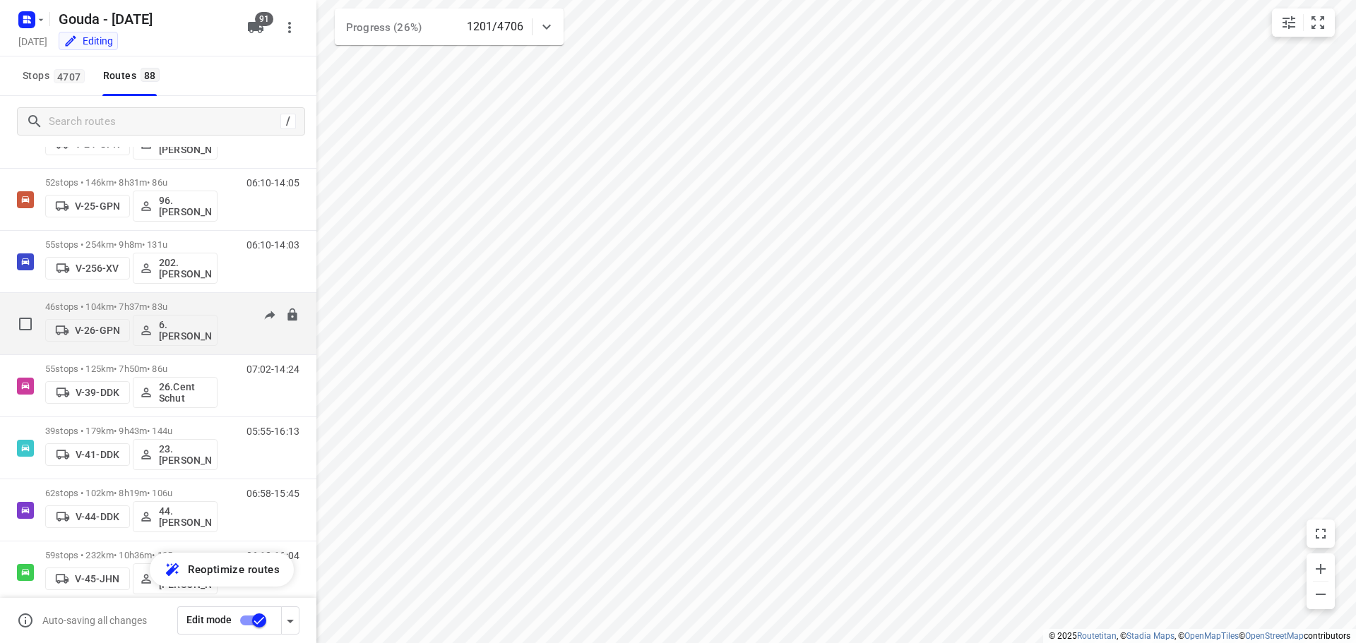
click at [229, 305] on div "08:06-15:34" at bounding box center [264, 327] width 71 height 52
click at [174, 298] on div "46 stops • 104km • 7h37m • 83u V-26-GPN 6. Arnold Smit" at bounding box center [131, 323] width 172 height 59
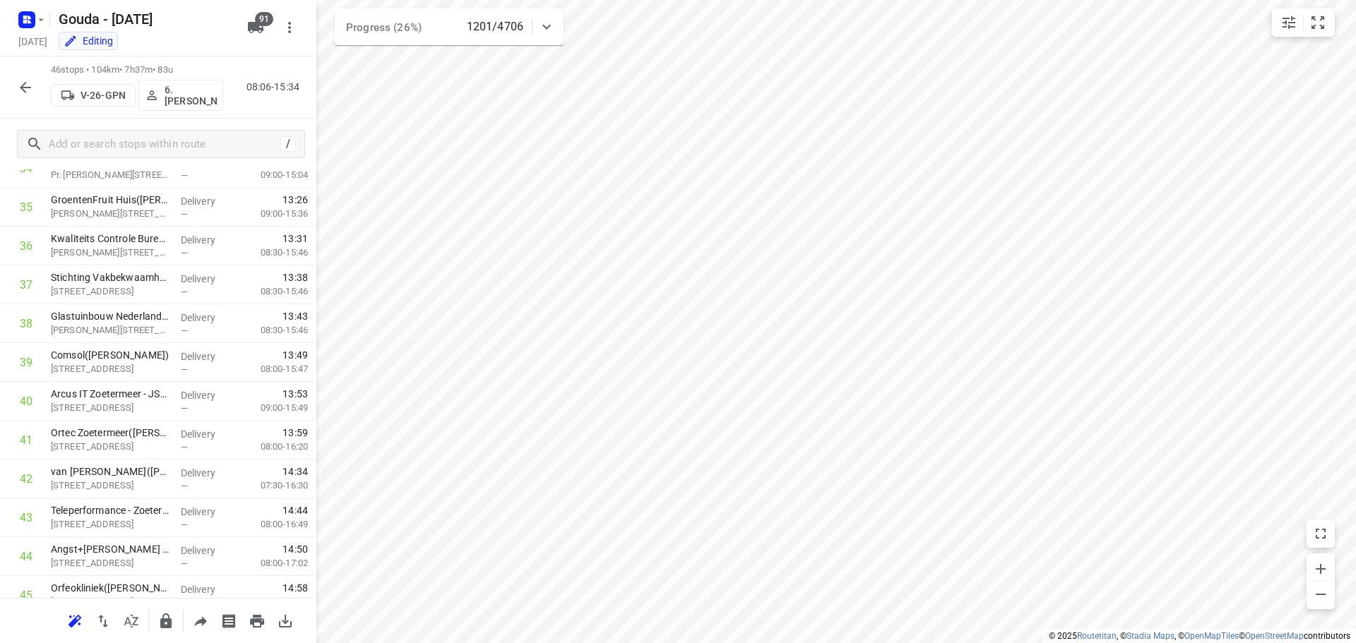
scroll to position [1507, 0]
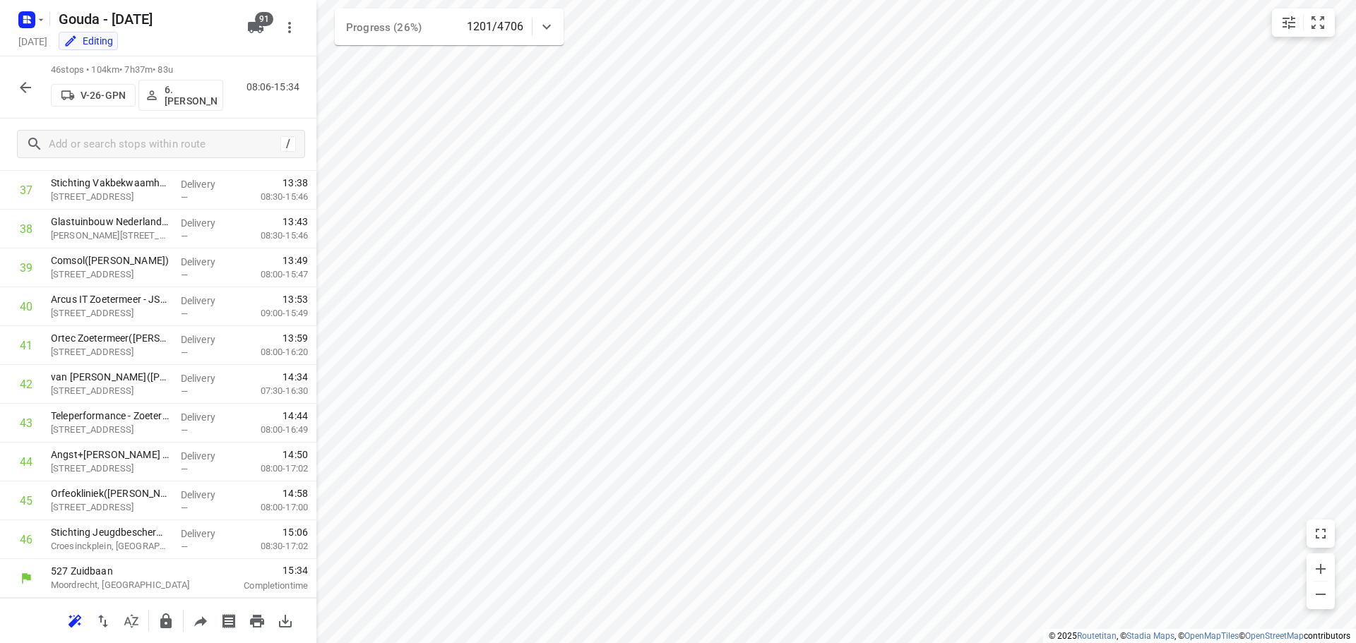
click at [20, 77] on button "button" at bounding box center [25, 87] width 28 height 28
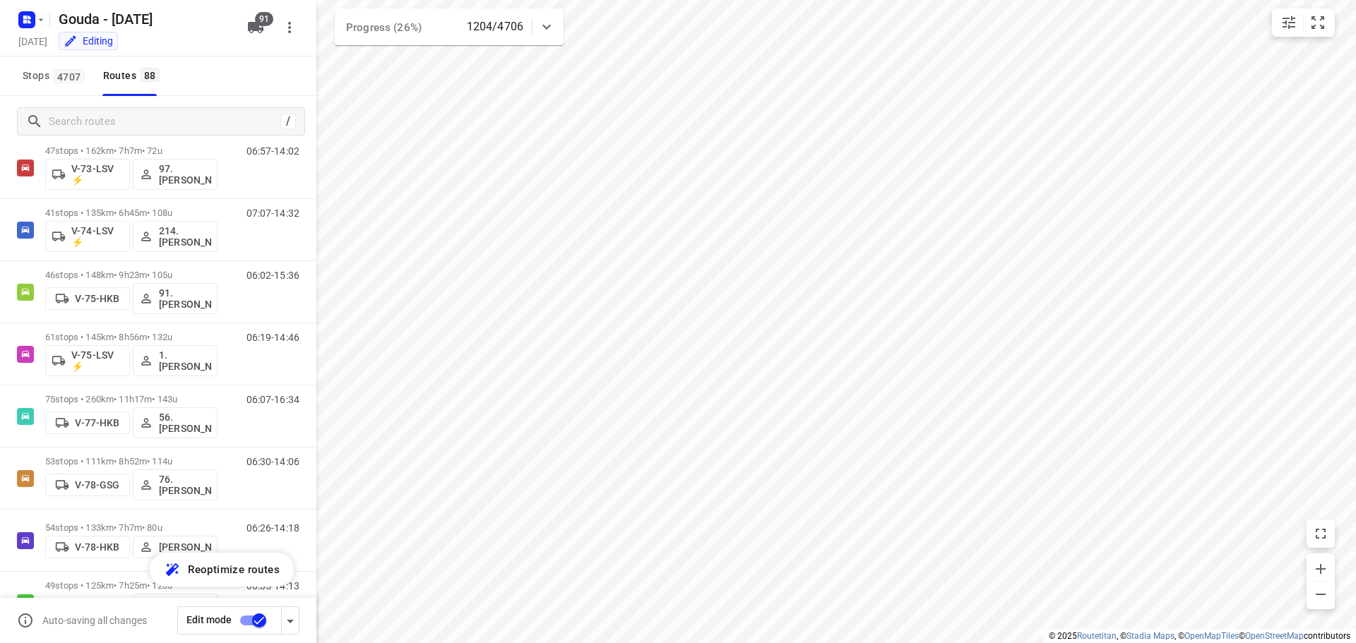
scroll to position [1884, 0]
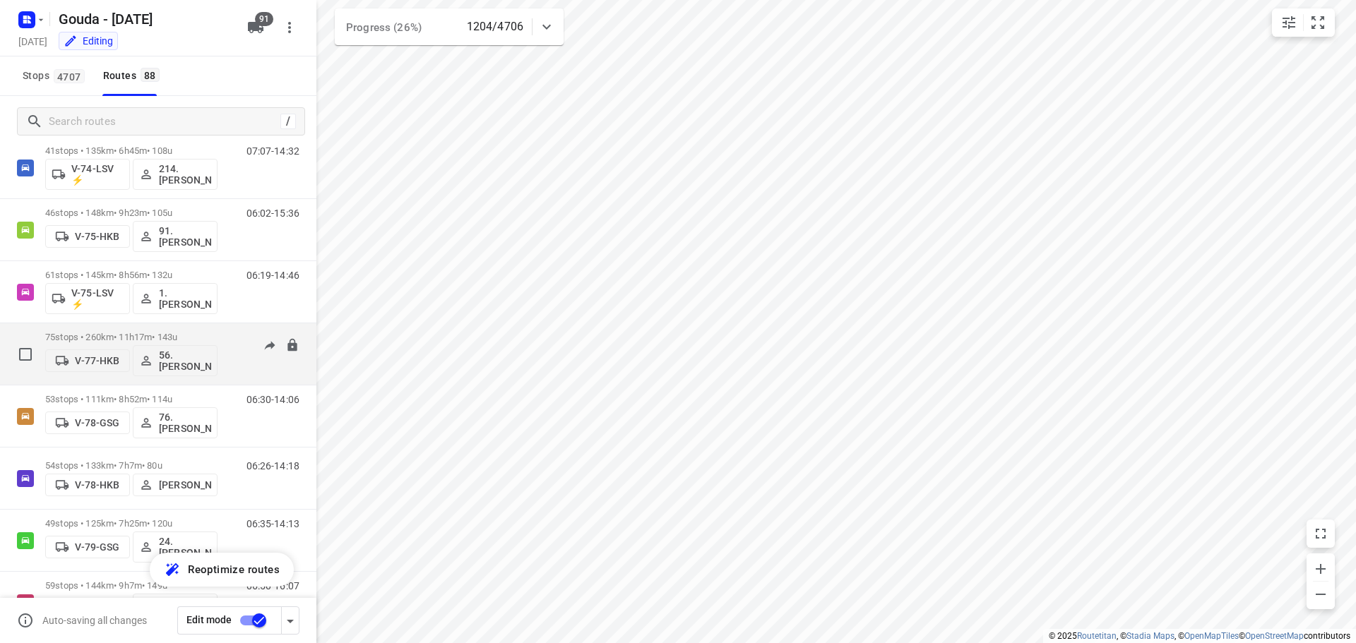
click at [215, 334] on p "75 stops • 260km • 11h17m • 143u" at bounding box center [131, 337] width 172 height 11
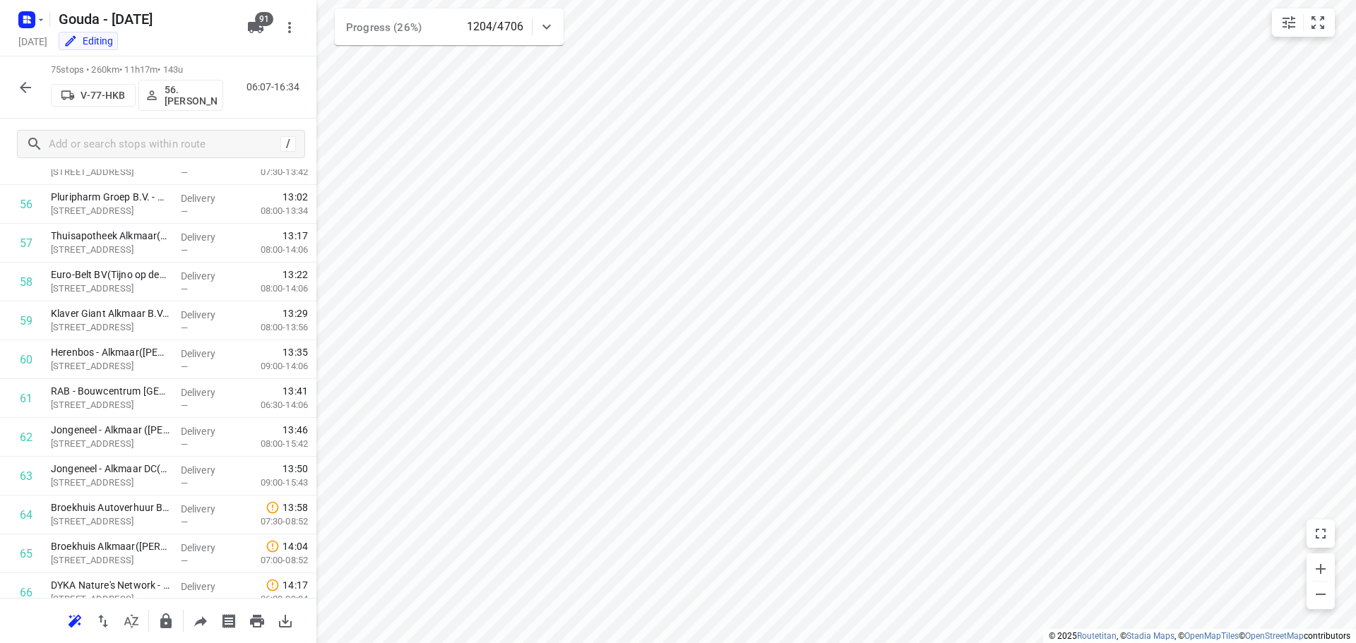
scroll to position [2634, 0]
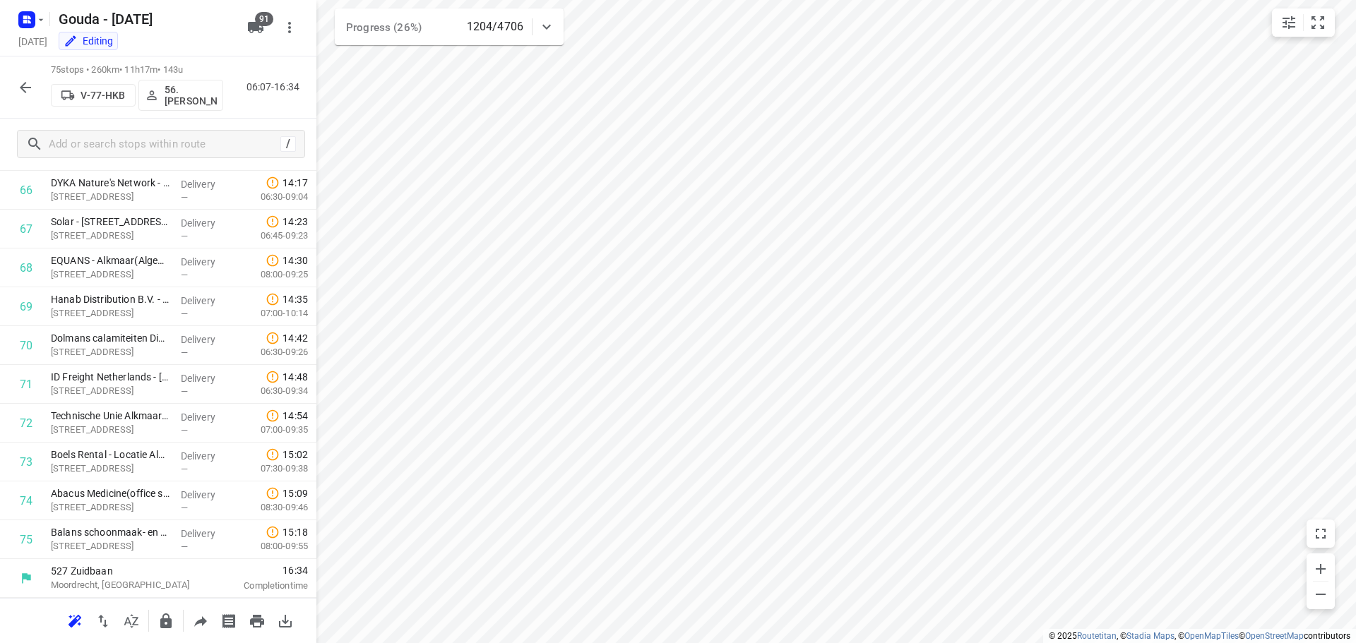
click at [26, 90] on icon "button" at bounding box center [25, 87] width 17 height 17
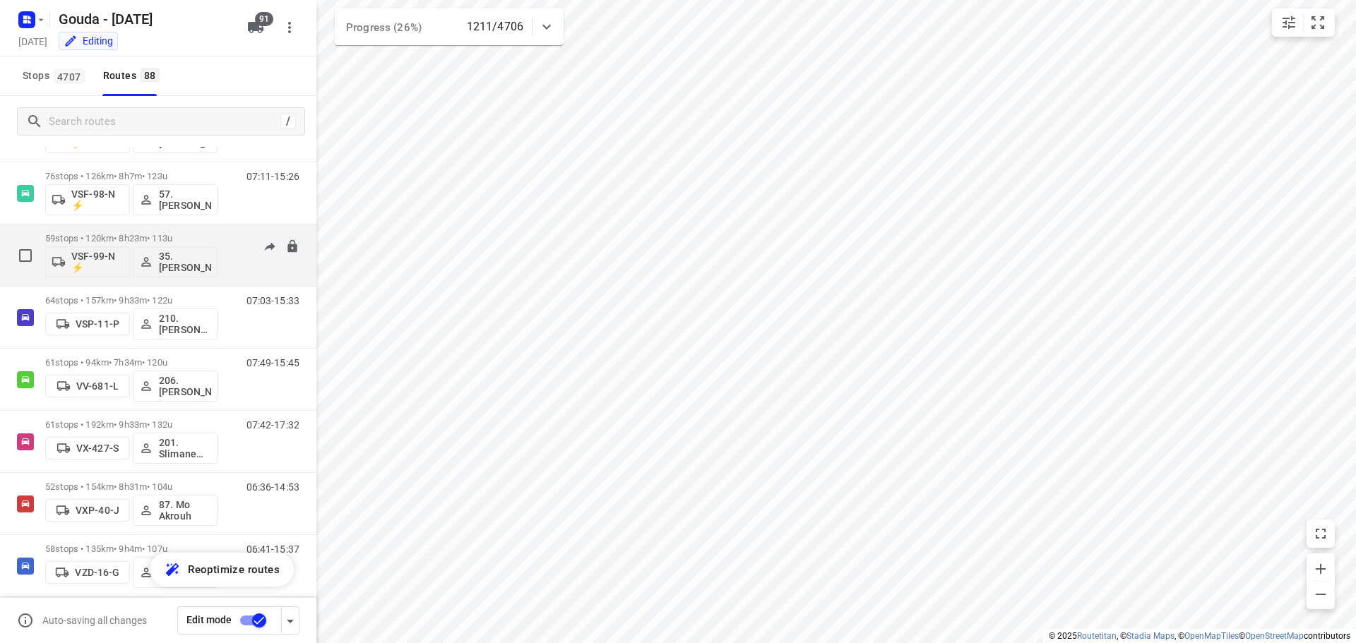
scroll to position [4820, 0]
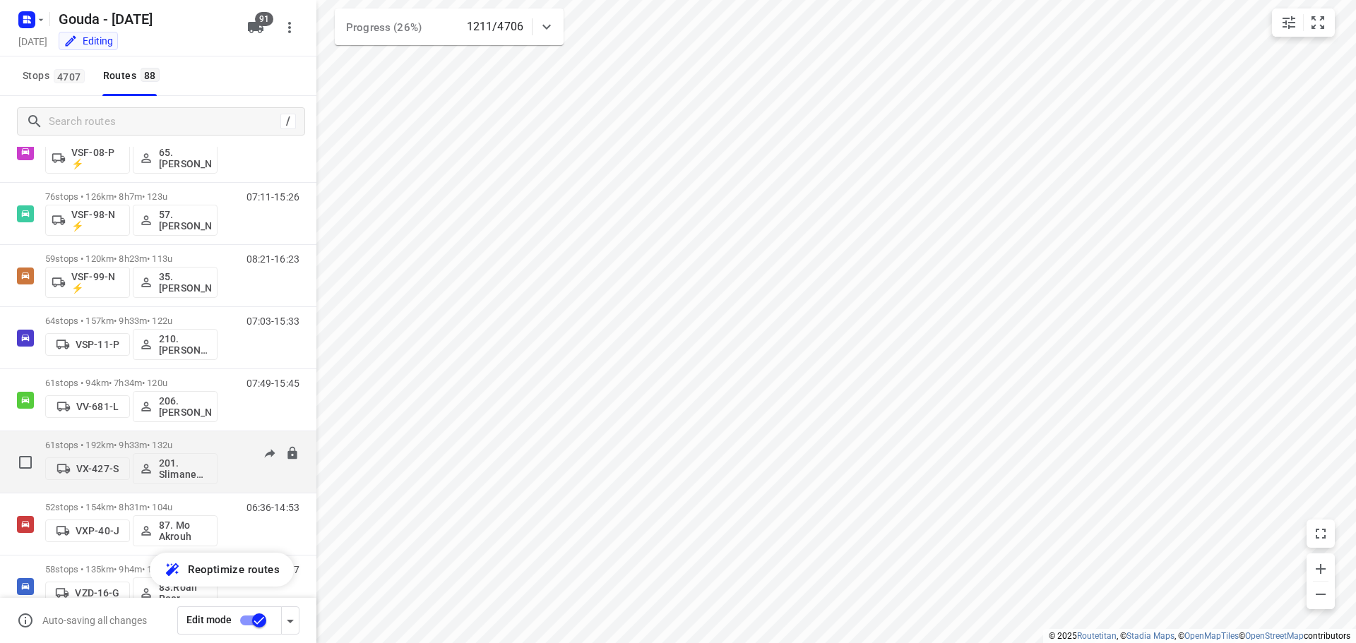
click at [177, 432] on div "61 stops • 192km • 9h33m • 132u VX-427-S 201. Slimane Belgharbi 07:42-17:32" at bounding box center [158, 462] width 316 height 62
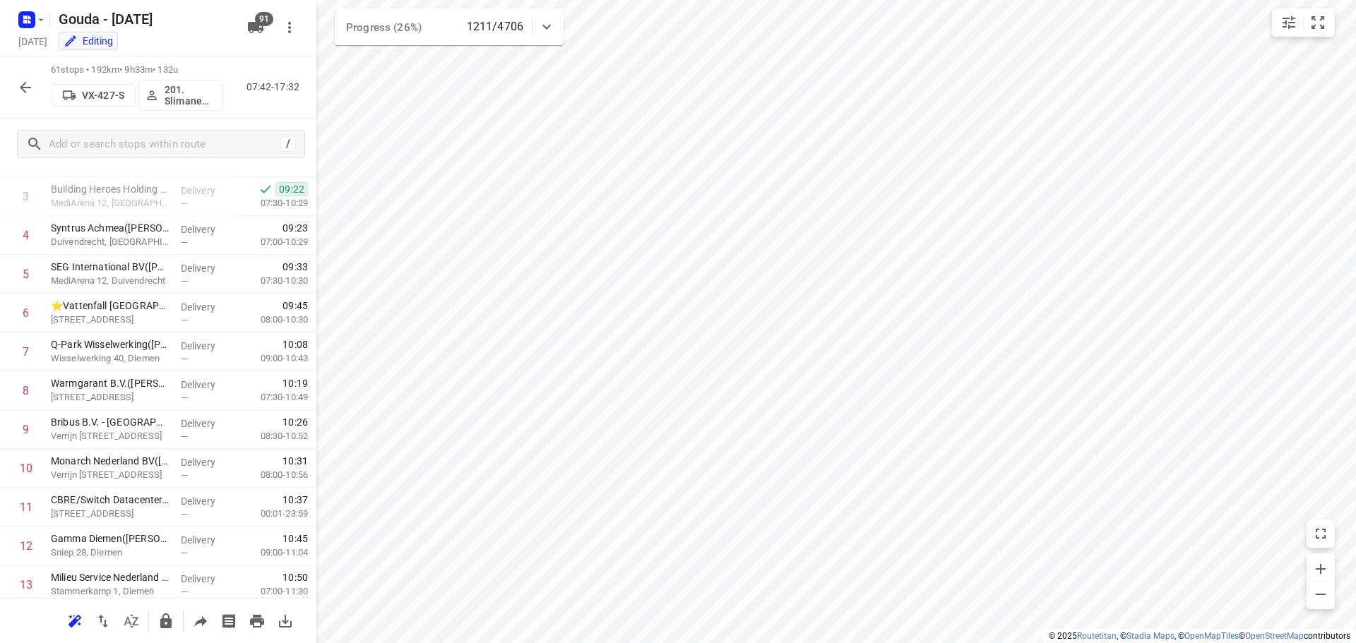
scroll to position [102, 0]
click at [35, 90] on button "button" at bounding box center [25, 87] width 28 height 28
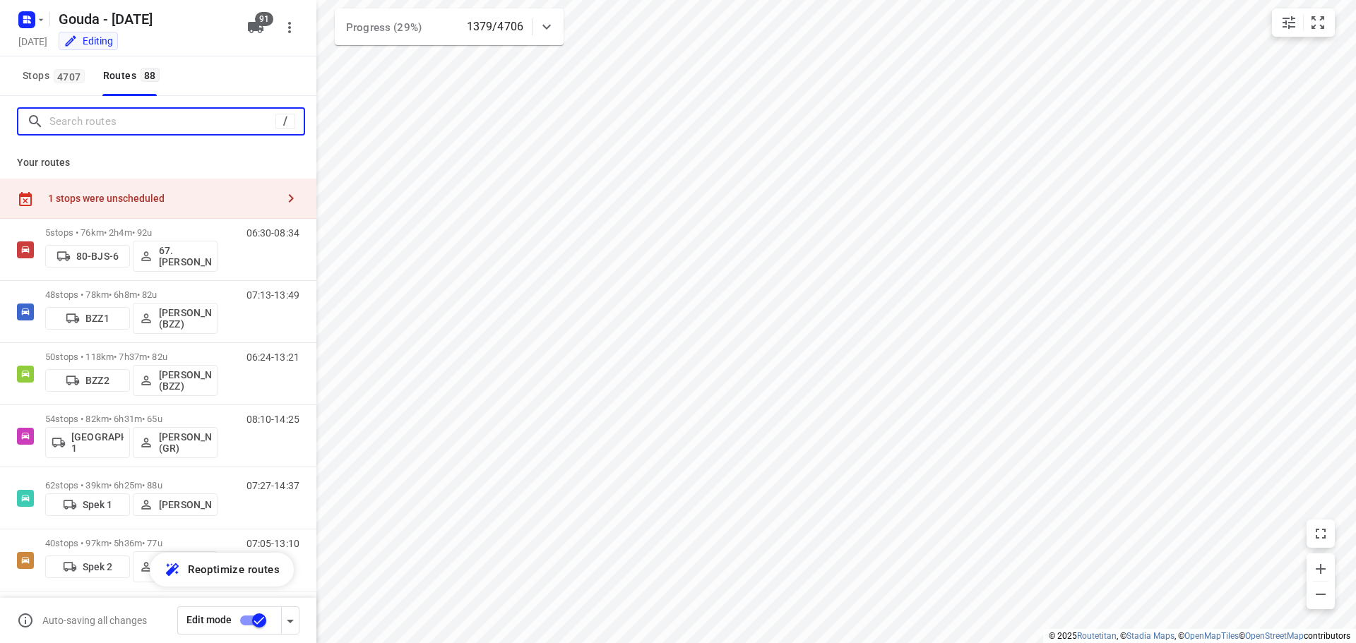
click at [128, 111] on input "Search routes" at bounding box center [162, 122] width 226 height 22
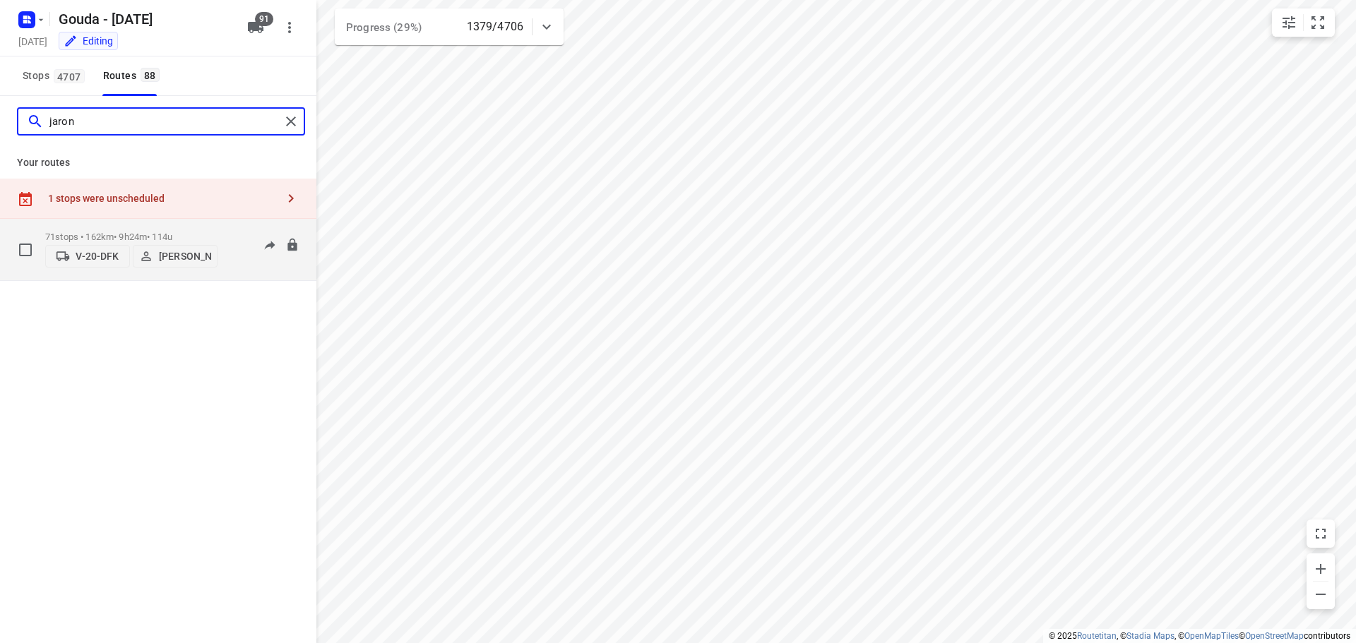
type input "jaron"
click at [160, 232] on p "71 stops • 162km • 9h24m • 114u" at bounding box center [131, 237] width 172 height 11
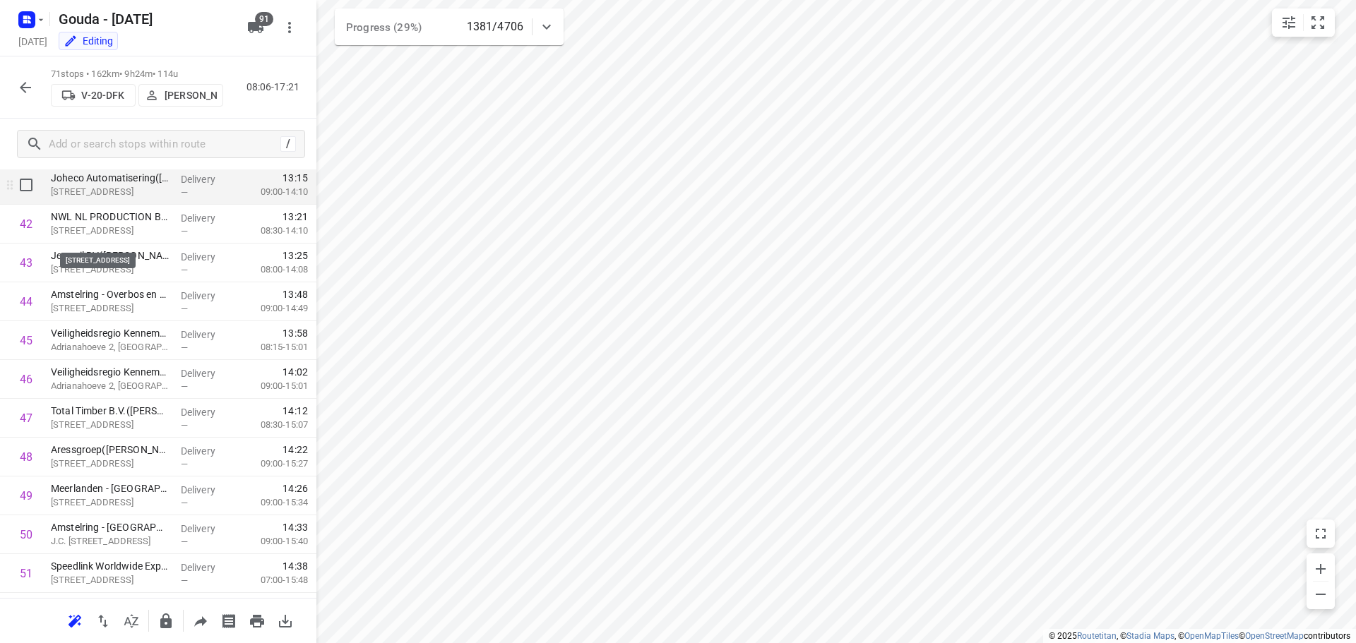
scroll to position [1624, 0]
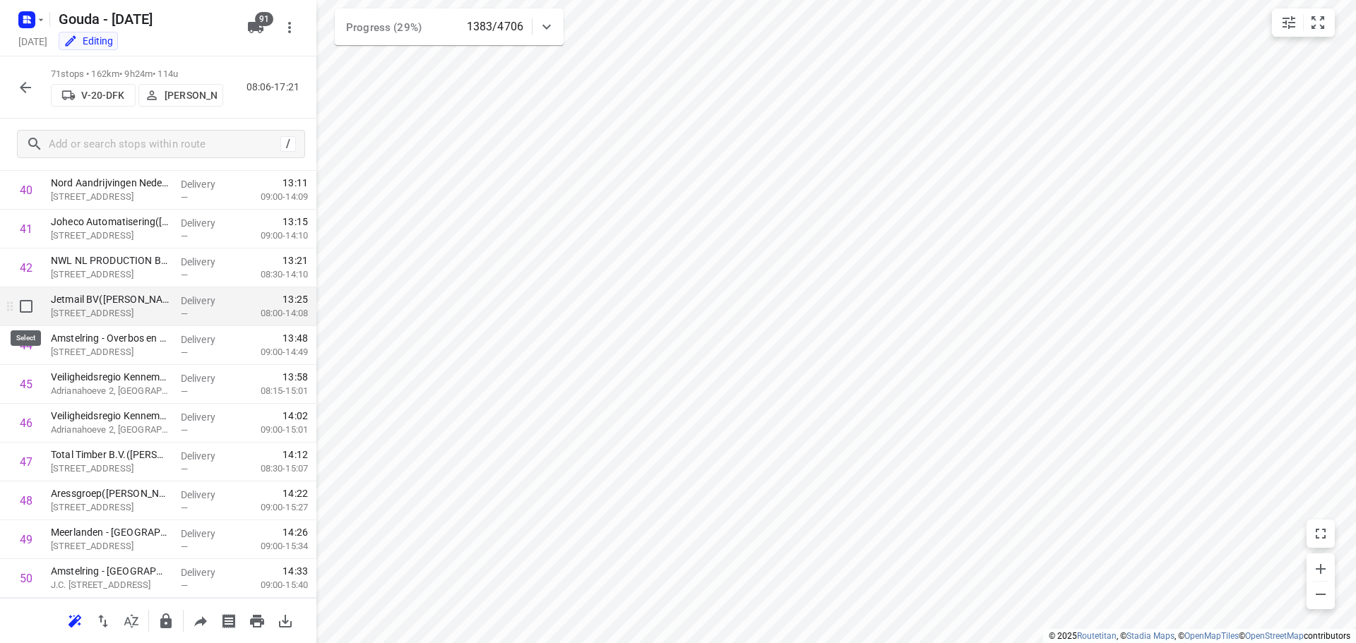
click at [35, 306] on input "checkbox" at bounding box center [26, 306] width 28 height 28
checkbox input "true"
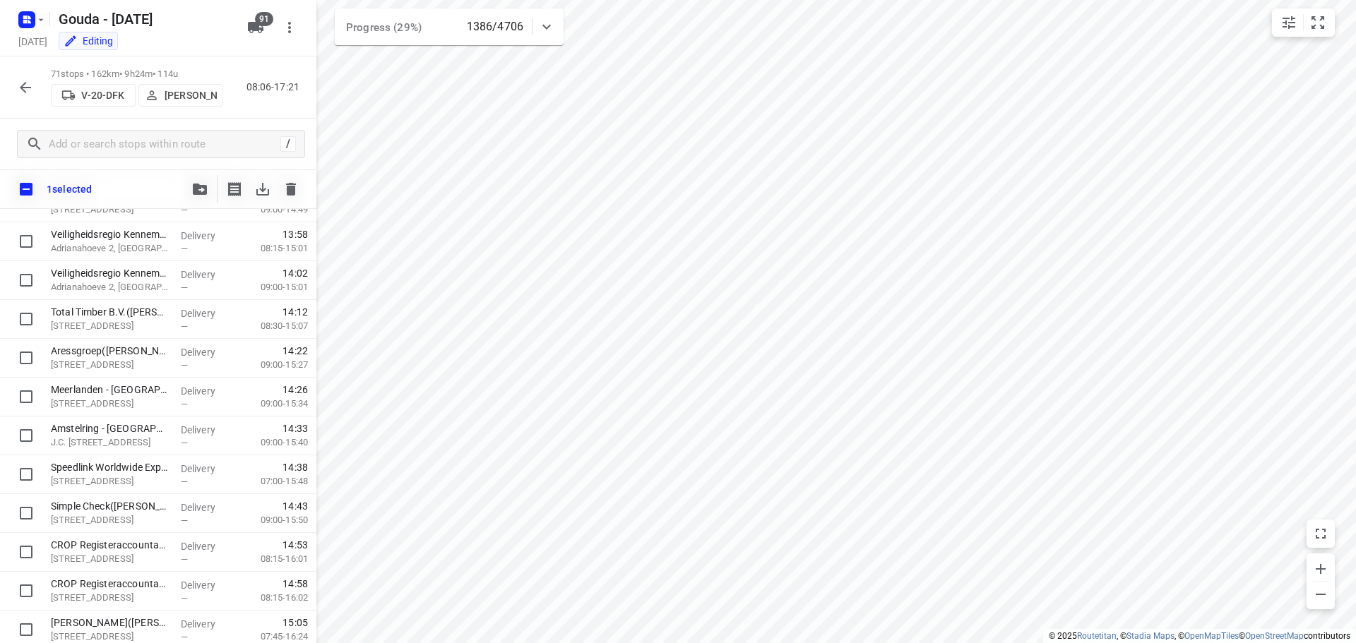
scroll to position [1520, 0]
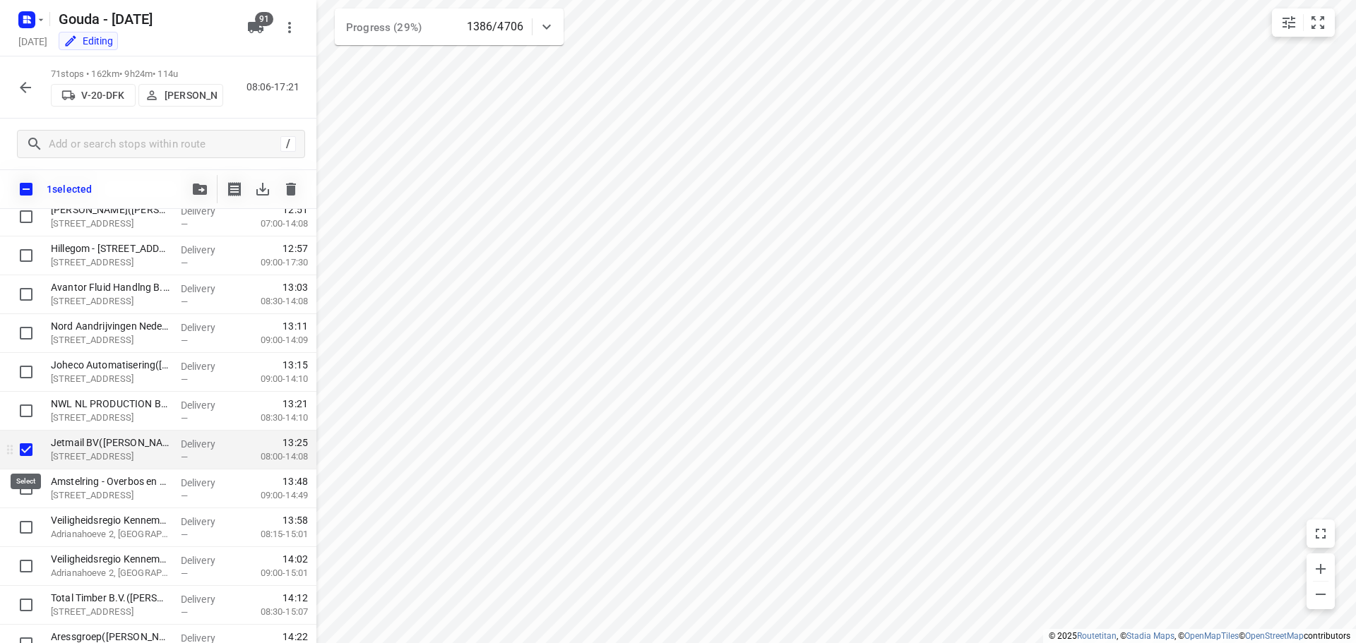
click at [30, 451] on input "checkbox" at bounding box center [26, 450] width 28 height 28
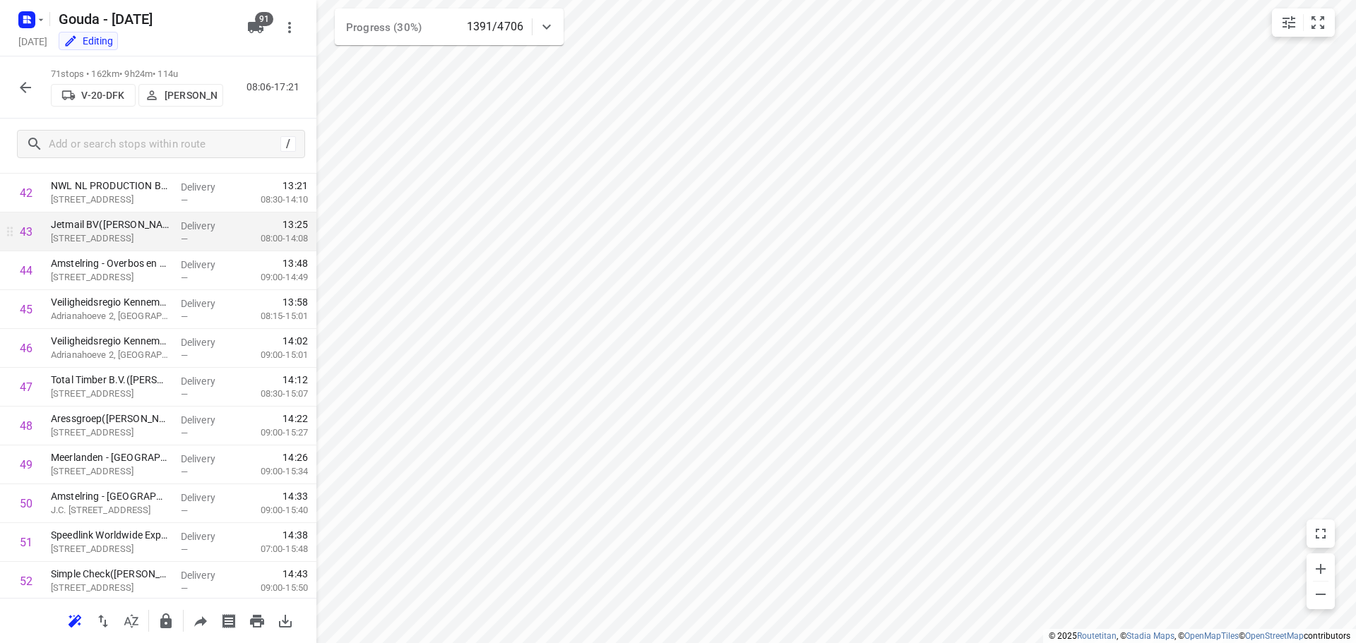
scroll to position [1714, 0]
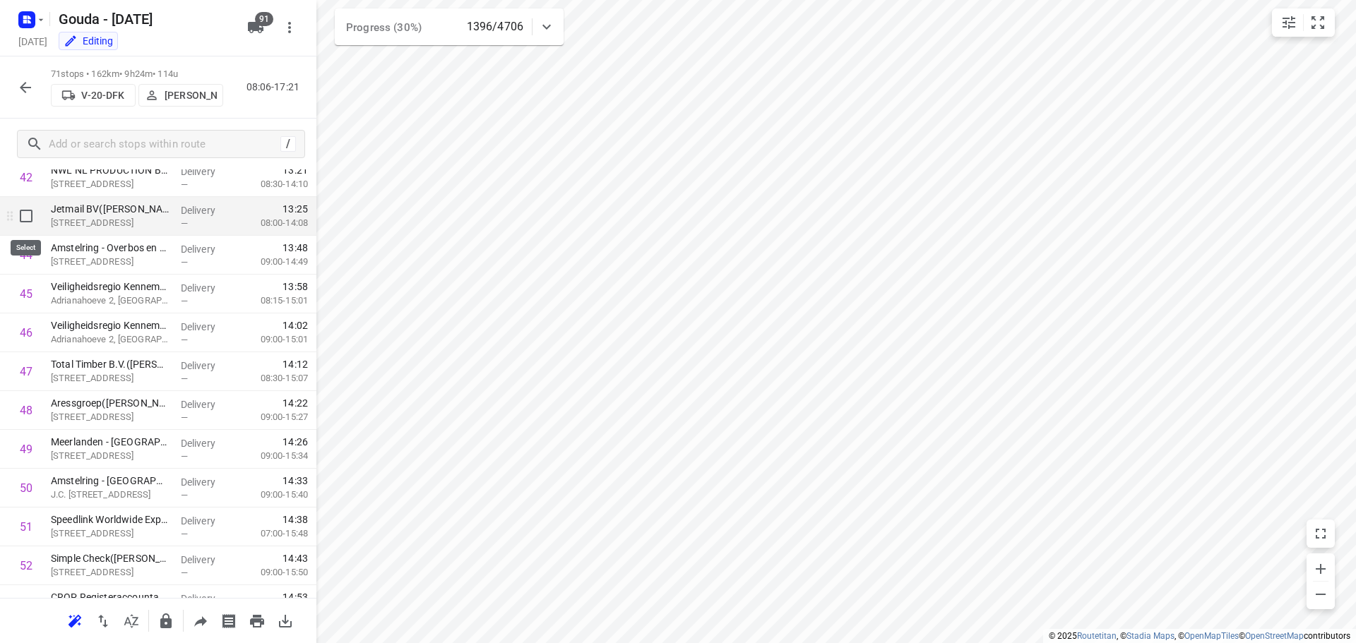
click at [27, 222] on input "checkbox" at bounding box center [26, 216] width 28 height 28
checkbox input "true"
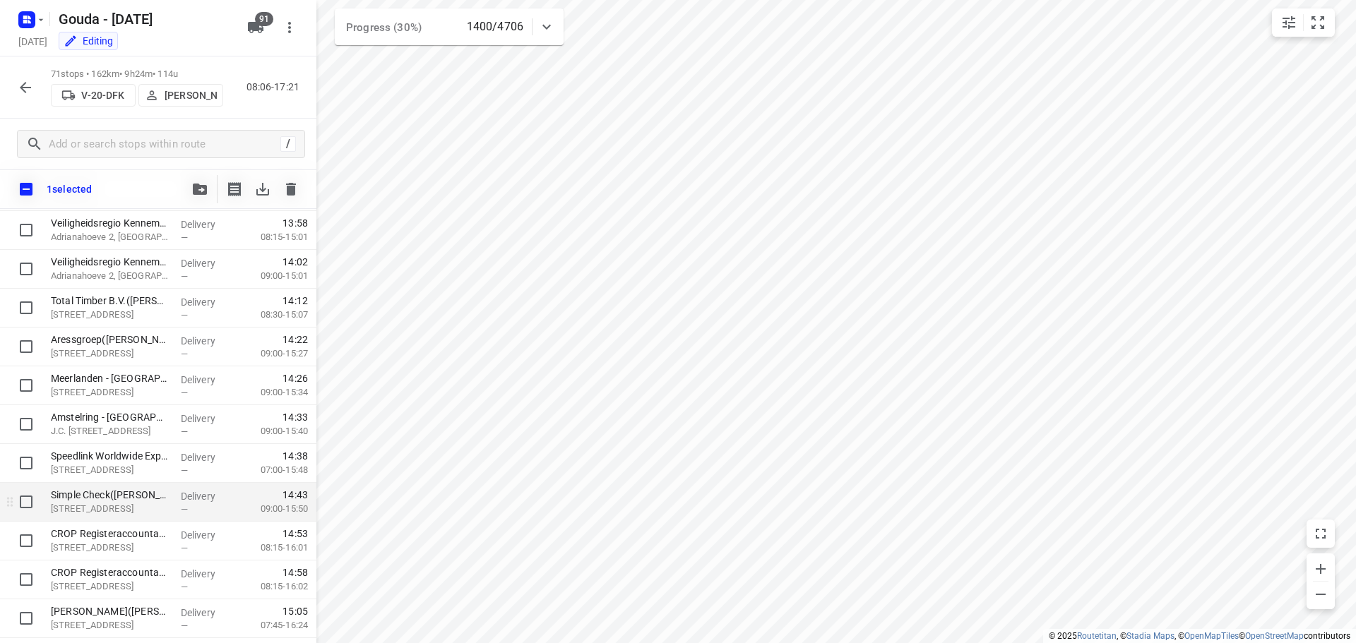
scroll to position [1555, 0]
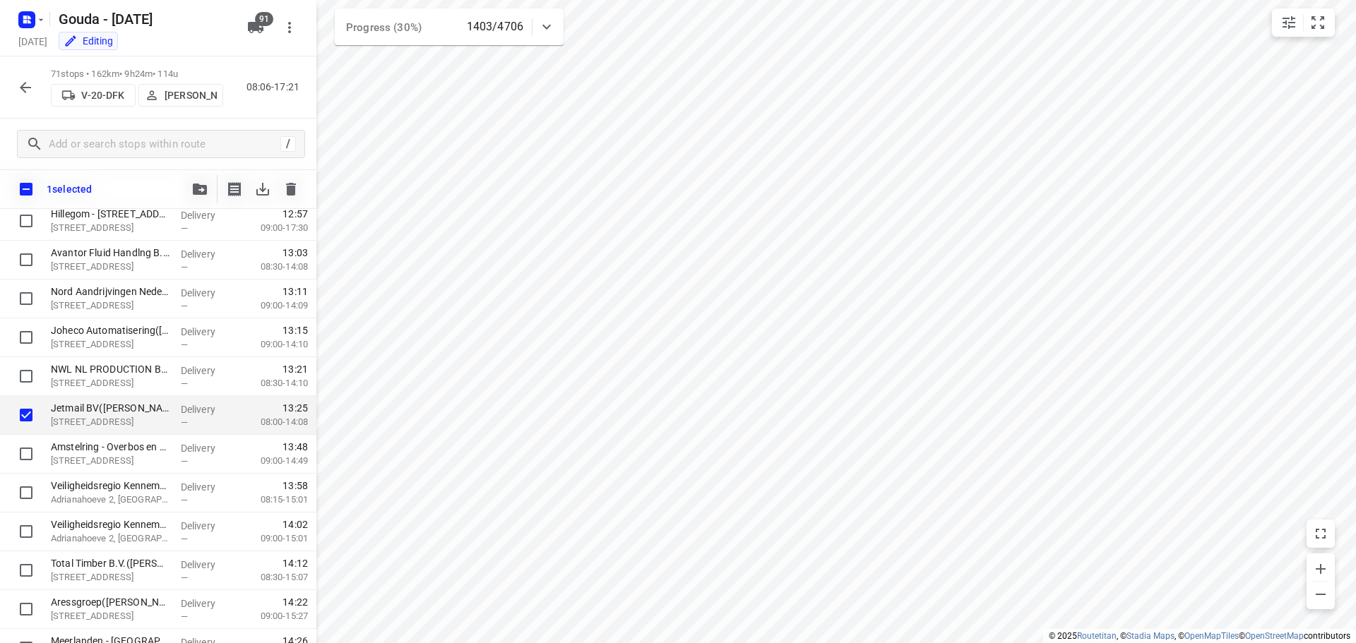
click at [30, 89] on icon "button" at bounding box center [25, 87] width 17 height 17
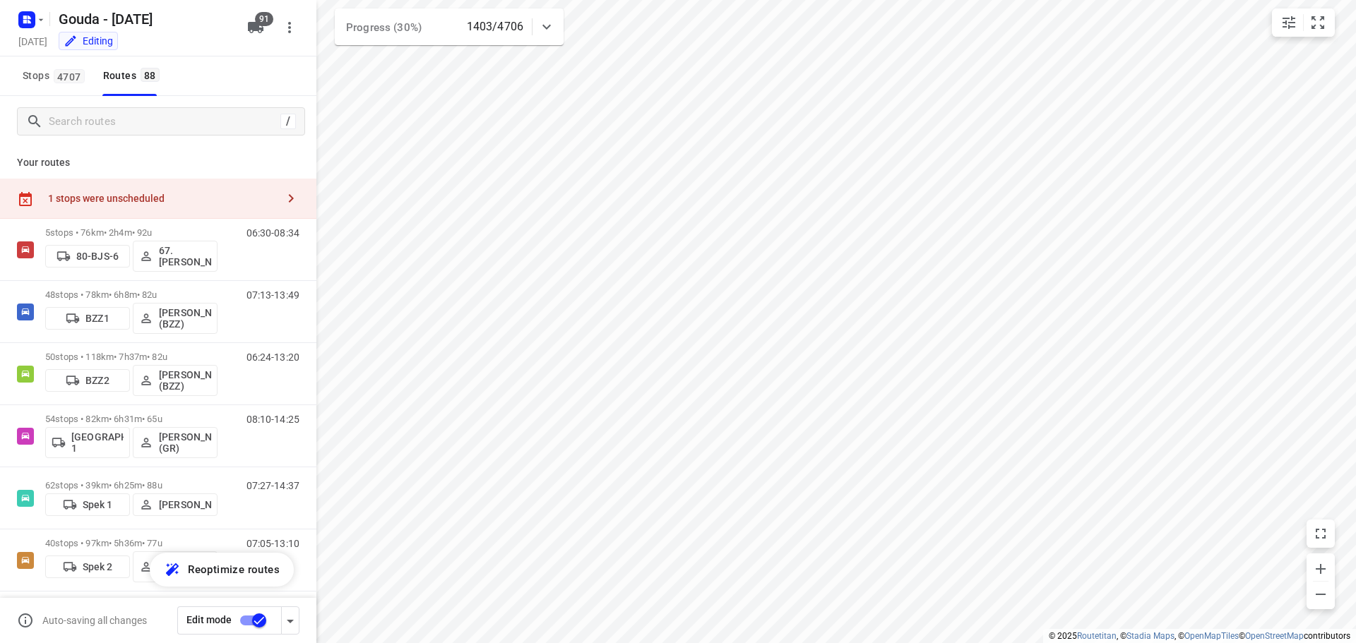
click at [255, 32] on icon "button" at bounding box center [255, 27] width 17 height 17
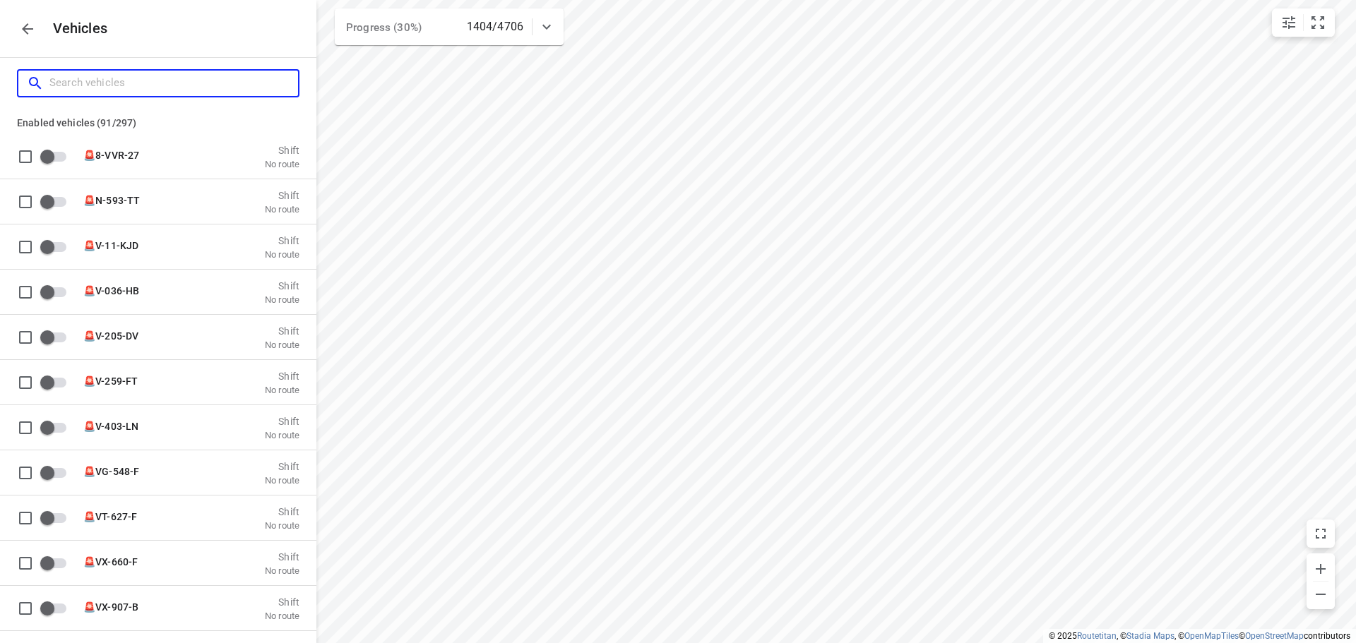
click at [160, 80] on input "Search vehicles" at bounding box center [173, 83] width 249 height 22
type input "j"
checkbox input "true"
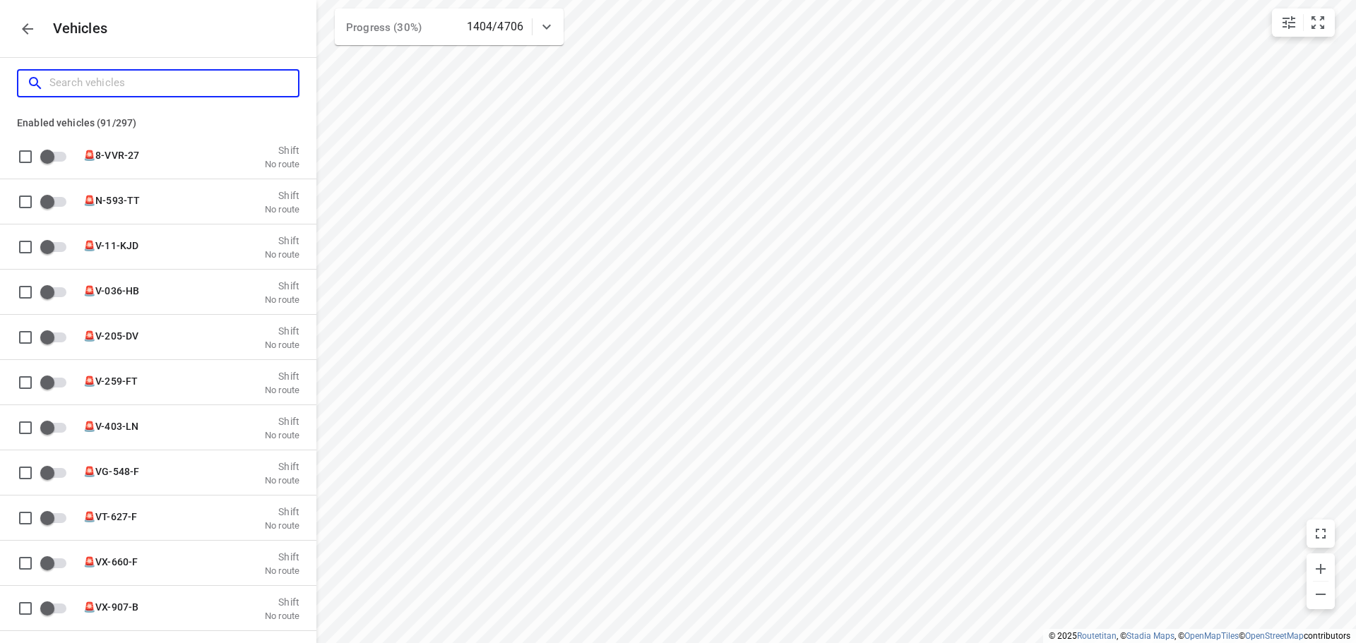
checkbox input "true"
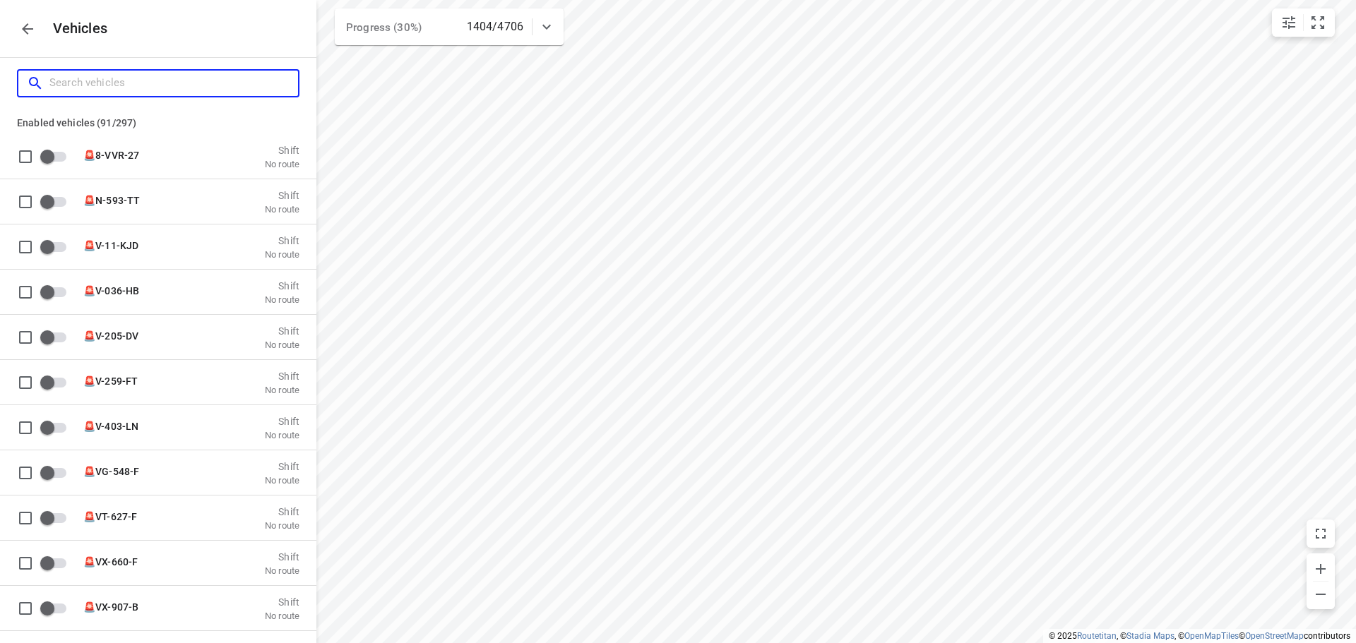
checkbox input "true"
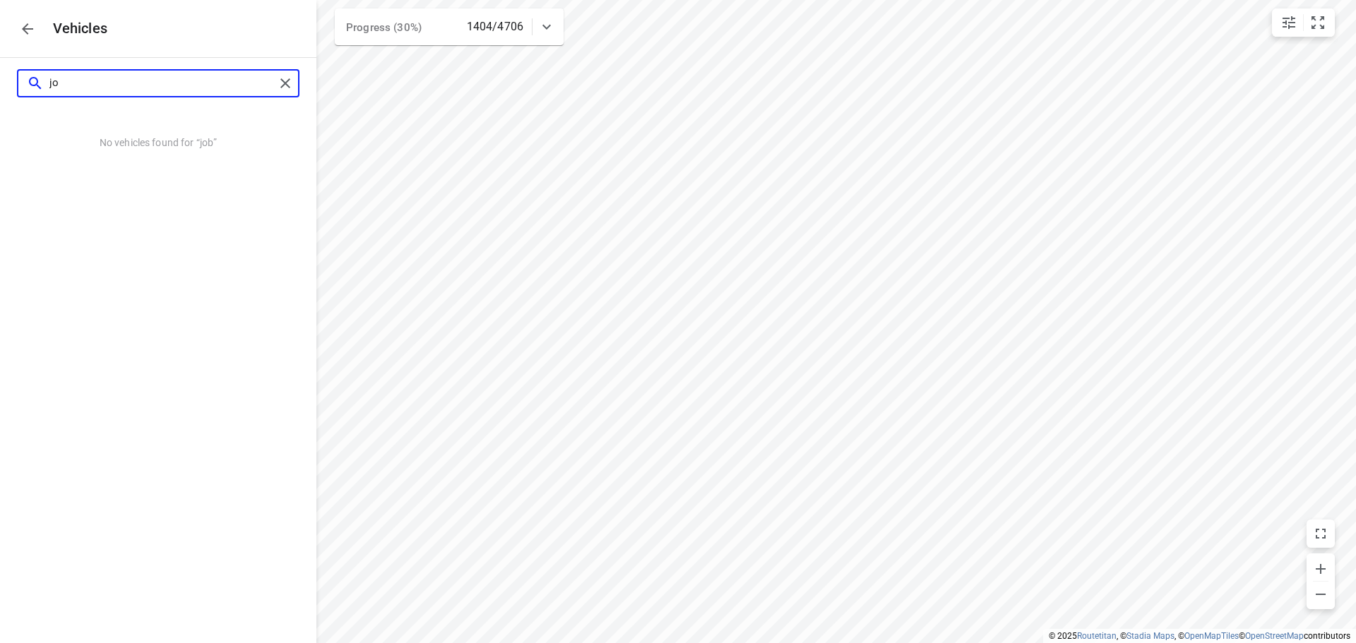
type input "j"
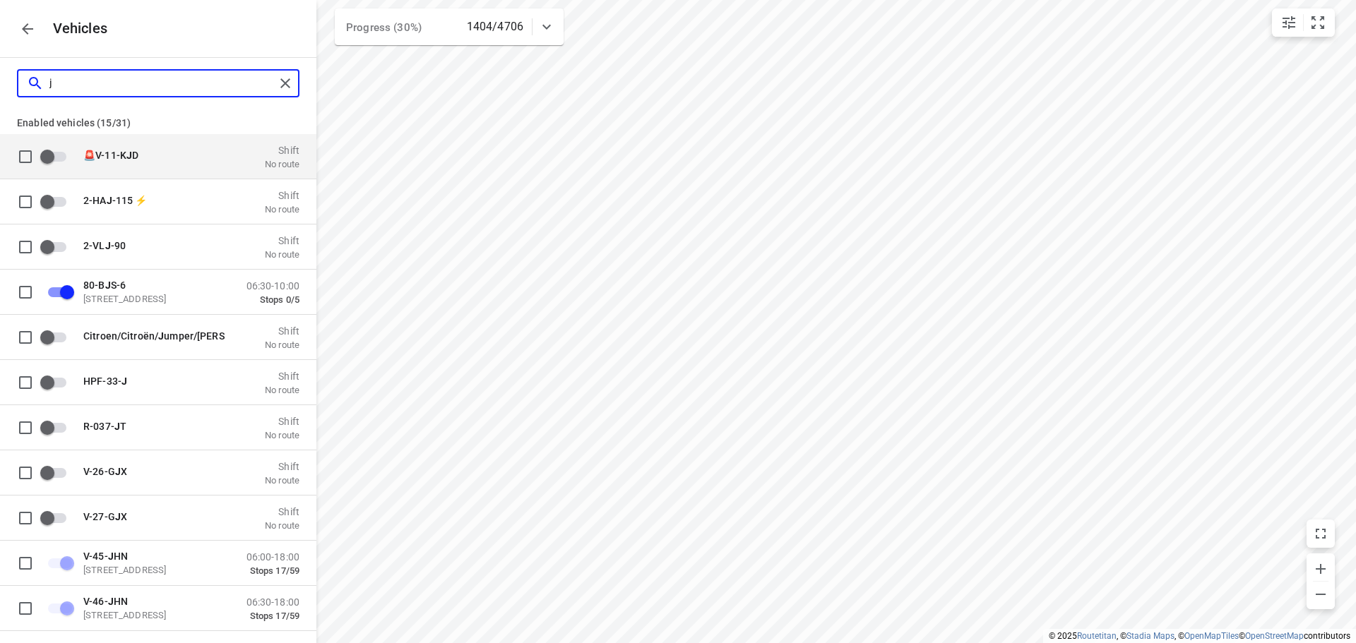
checkbox input "false"
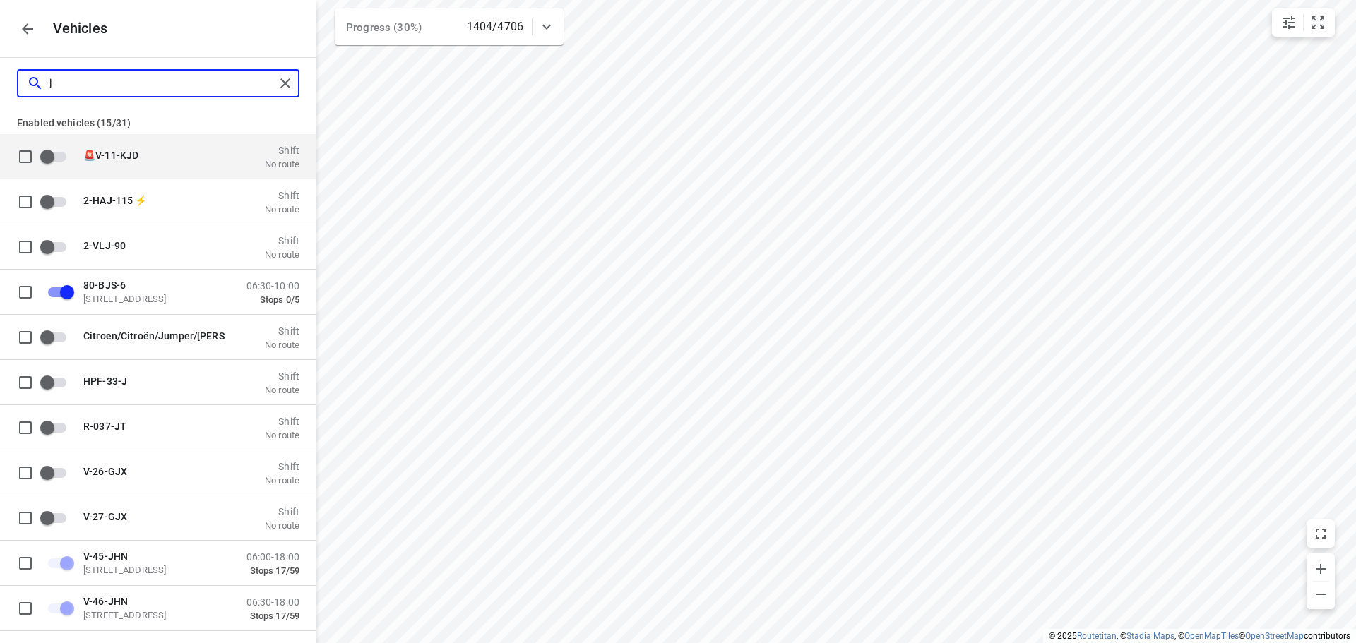
checkbox input "false"
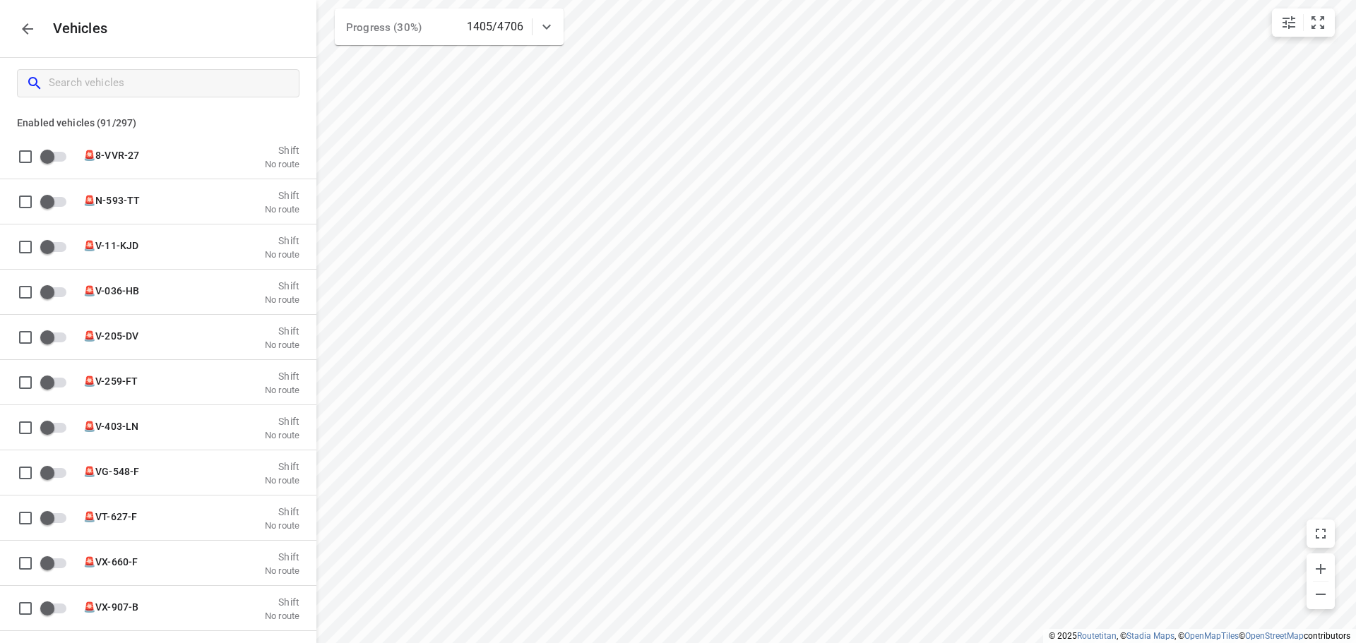
click at [22, 28] on icon "button" at bounding box center [27, 28] width 11 height 11
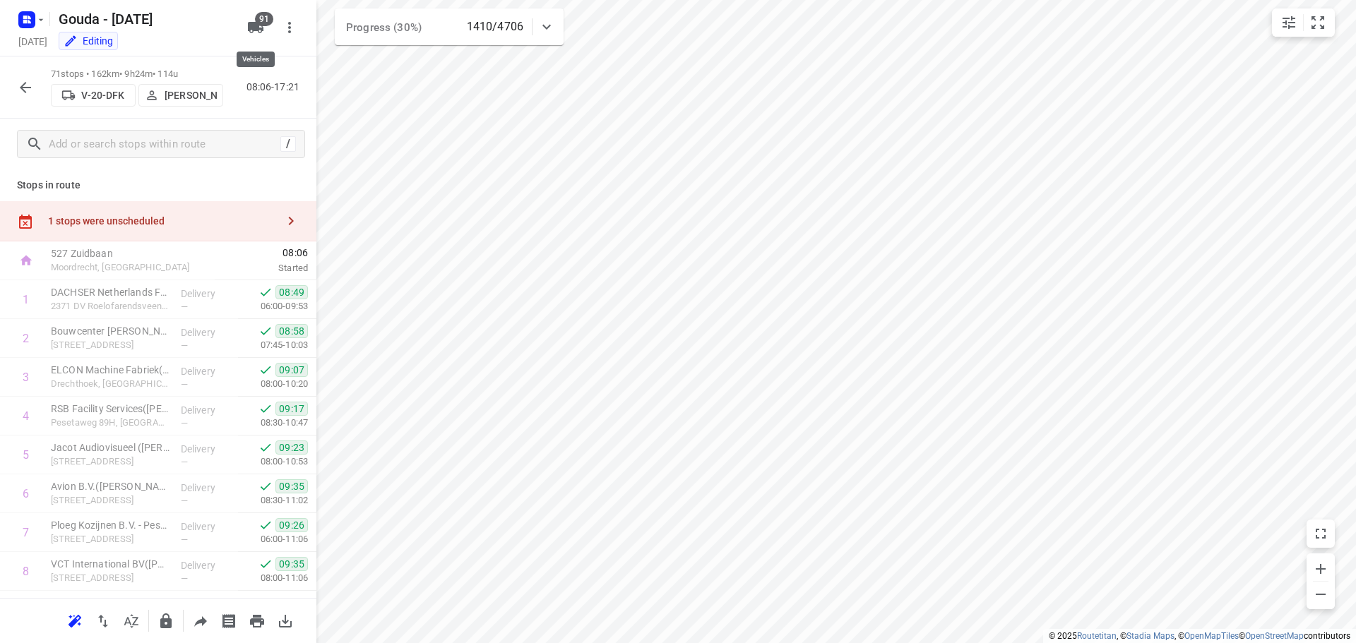
click at [261, 27] on icon "button" at bounding box center [255, 27] width 17 height 17
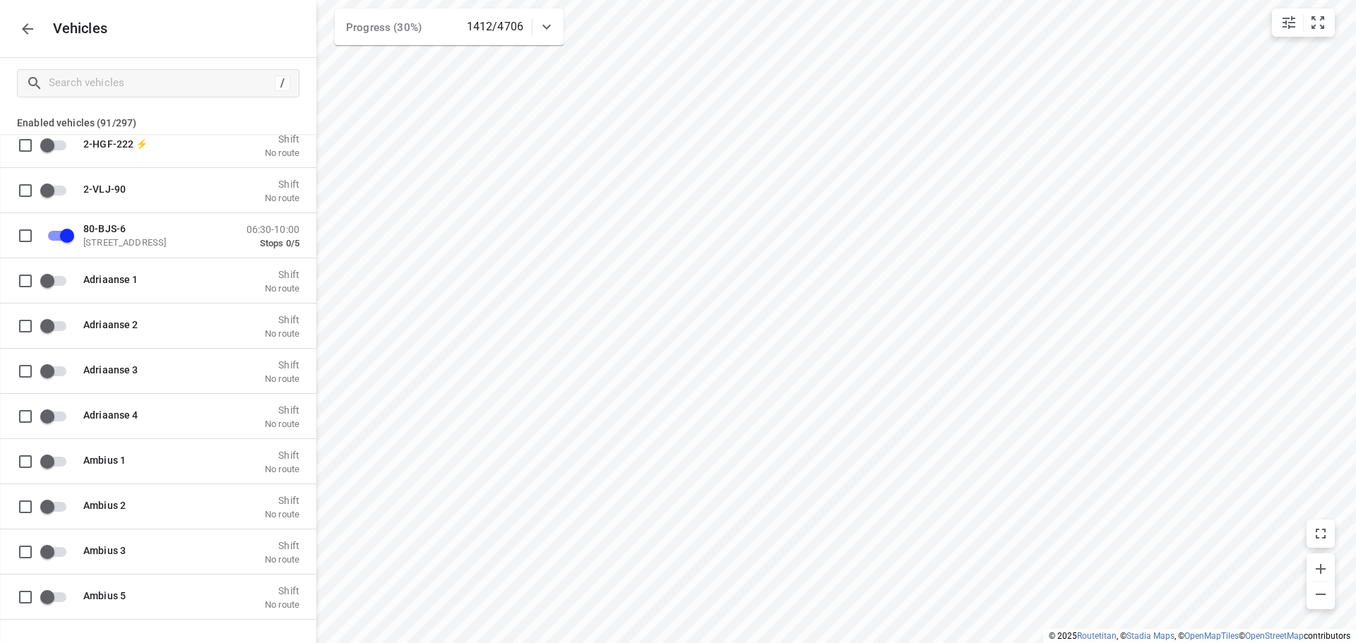
scroll to position [635, 0]
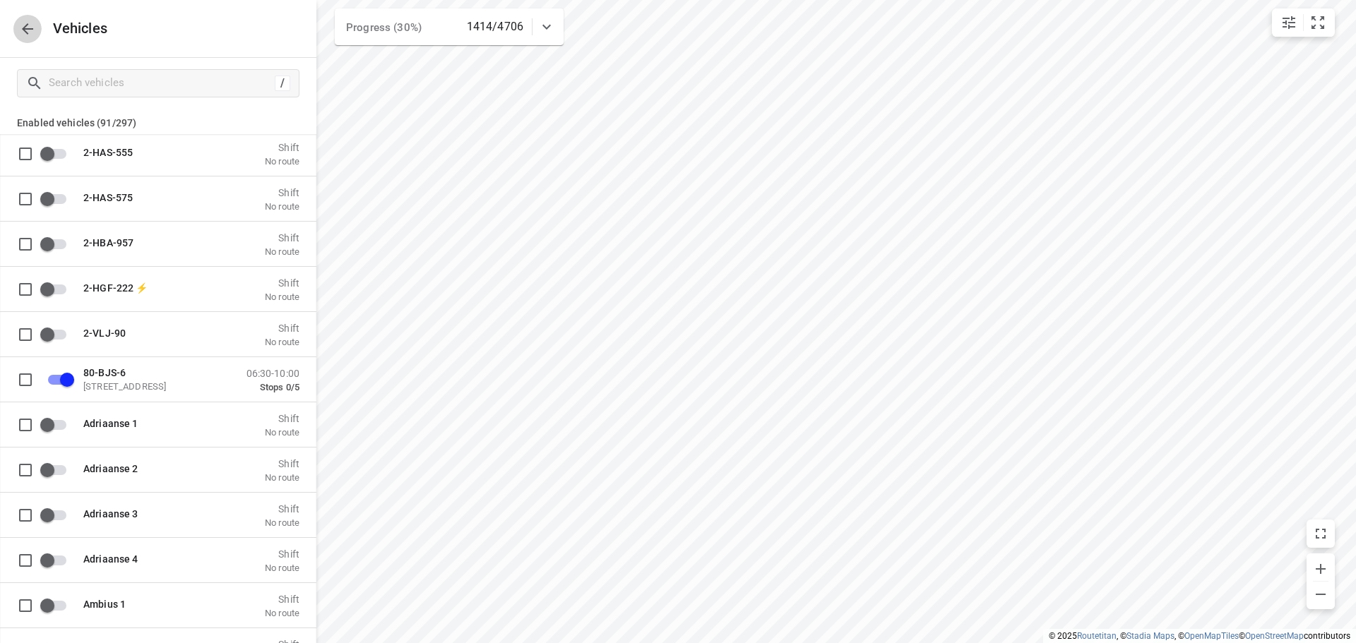
click at [25, 37] on icon "button" at bounding box center [27, 28] width 17 height 17
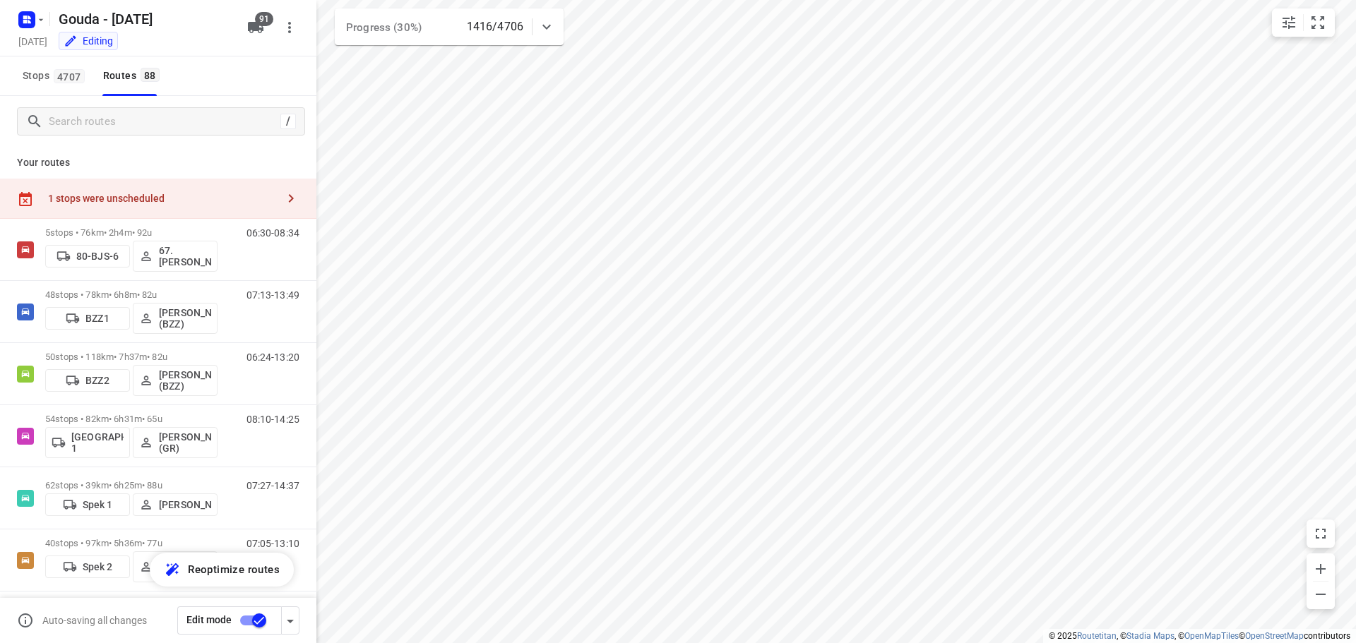
click at [258, 28] on icon "button" at bounding box center [256, 27] width 16 height 11
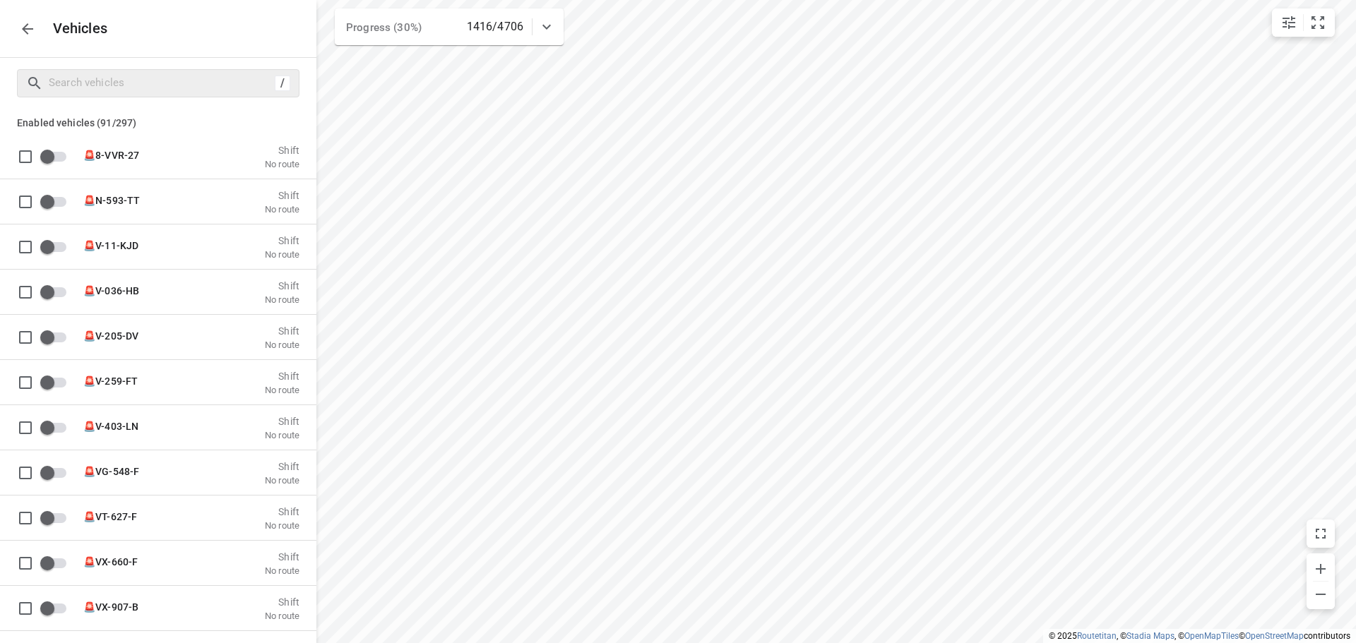
click at [110, 95] on div "/" at bounding box center [158, 83] width 282 height 28
click at [110, 81] on input "Search vehicles" at bounding box center [159, 83] width 220 height 22
type input "v"
checkbox input "false"
type input "vd"
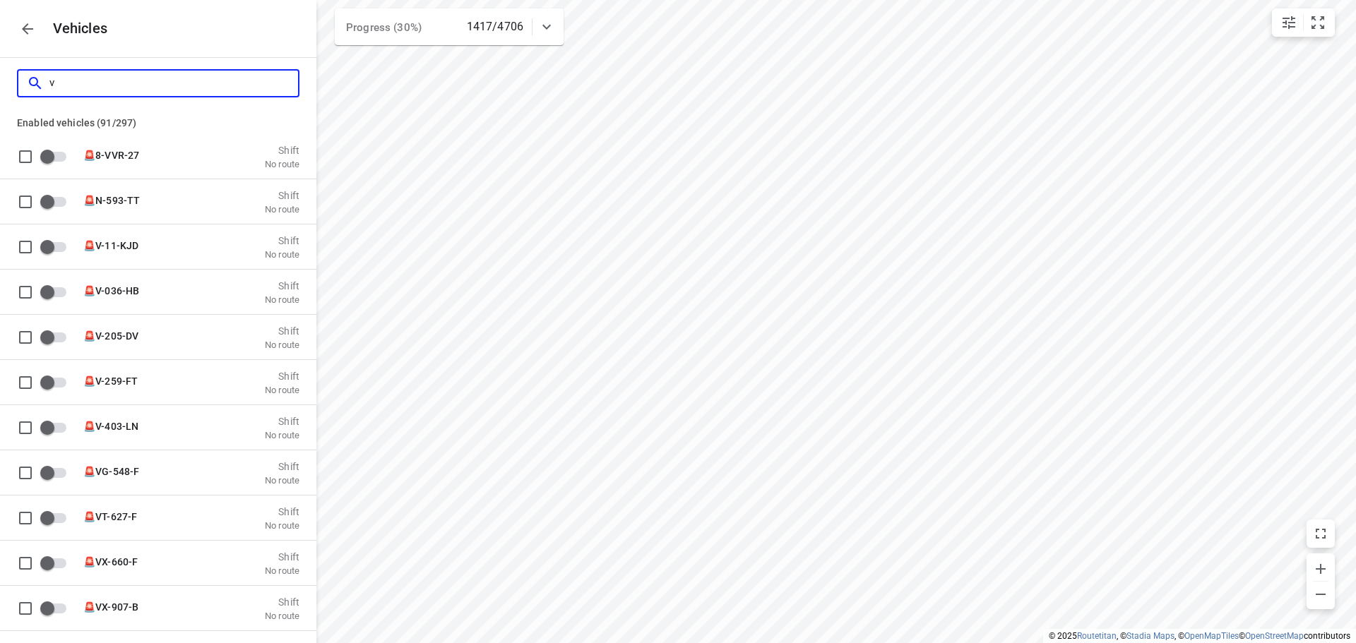
checkbox input "true"
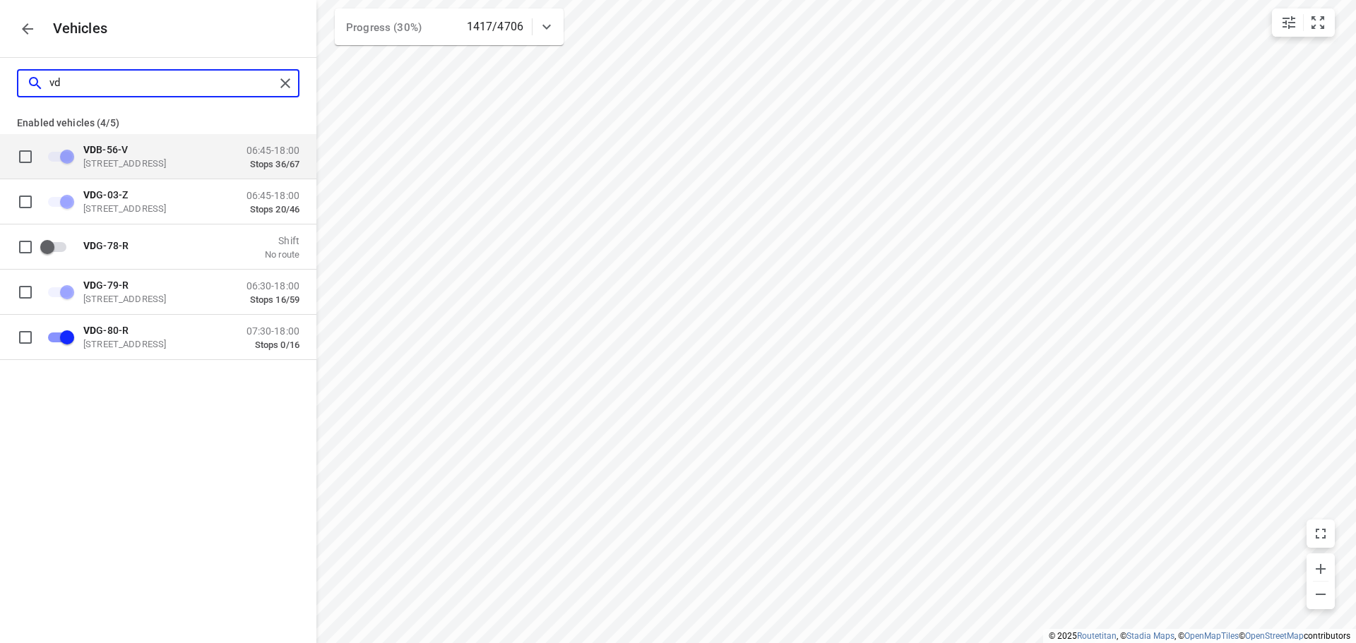
type input "vdg"
checkbox input "false"
checkbox input "true"
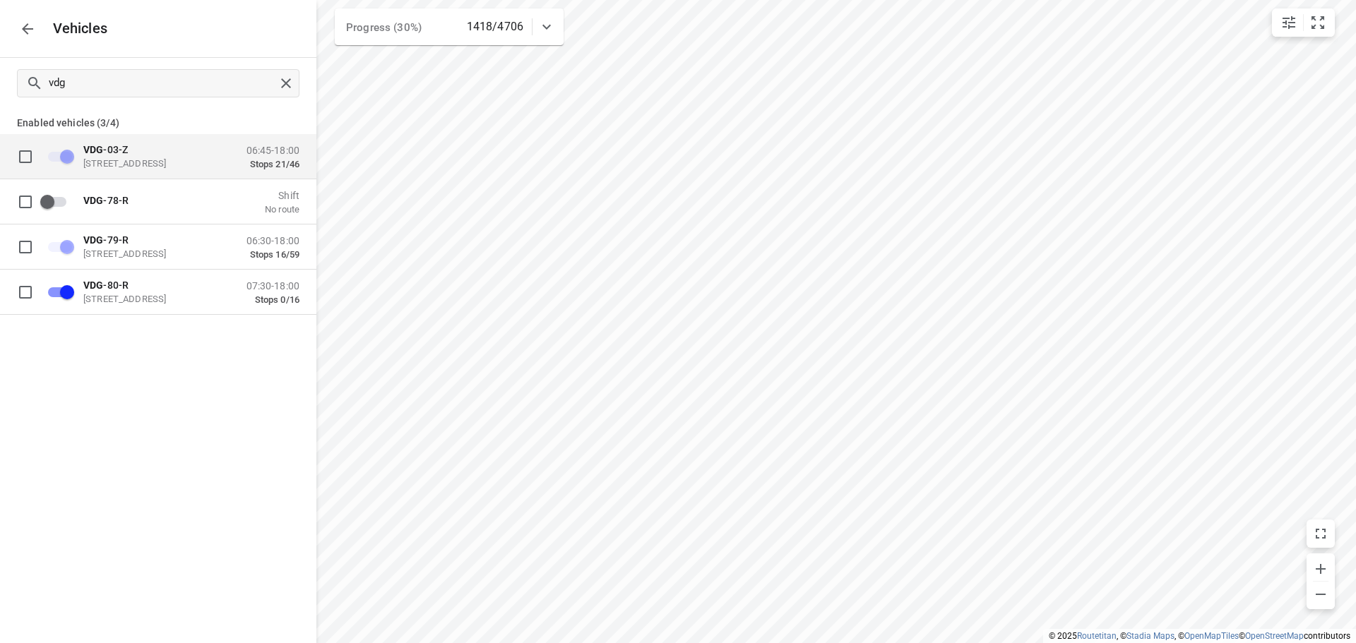
click at [100, 64] on div "vdg" at bounding box center [158, 83] width 316 height 51
click at [97, 76] on input "vdg" at bounding box center [161, 83] width 225 height 22
type input "y"
checkbox input "true"
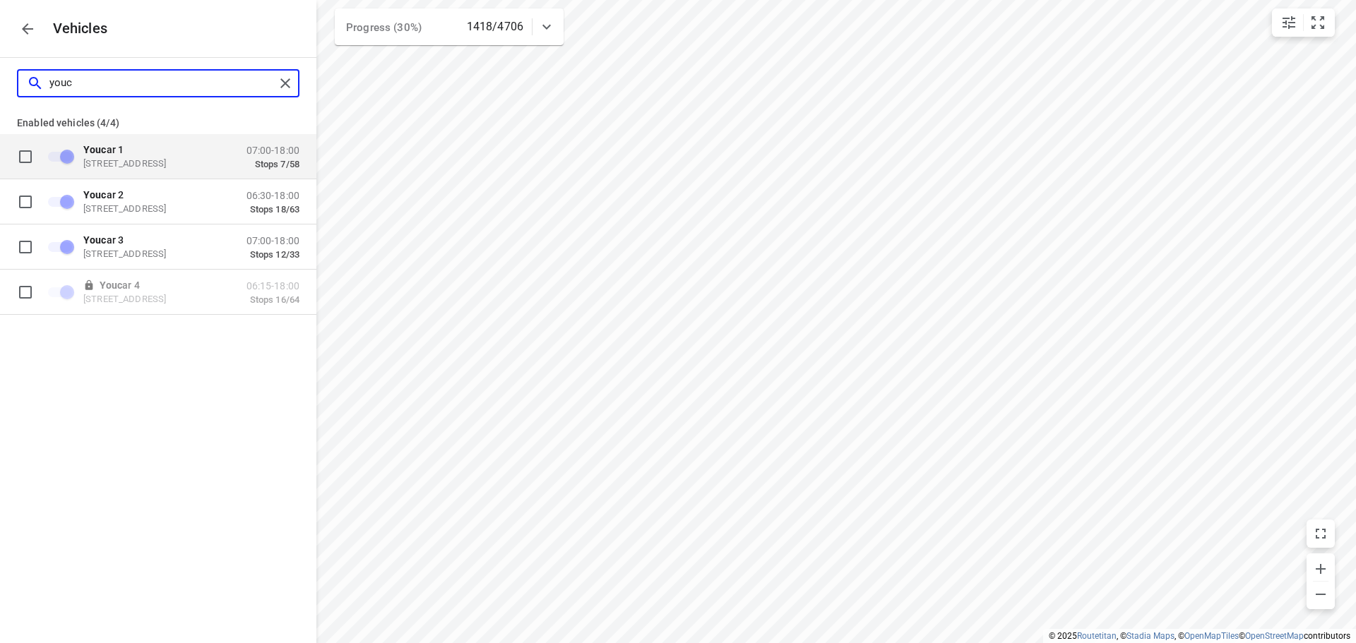
click at [99, 89] on input "youc" at bounding box center [161, 83] width 225 height 22
type input "s"
checkbox input "false"
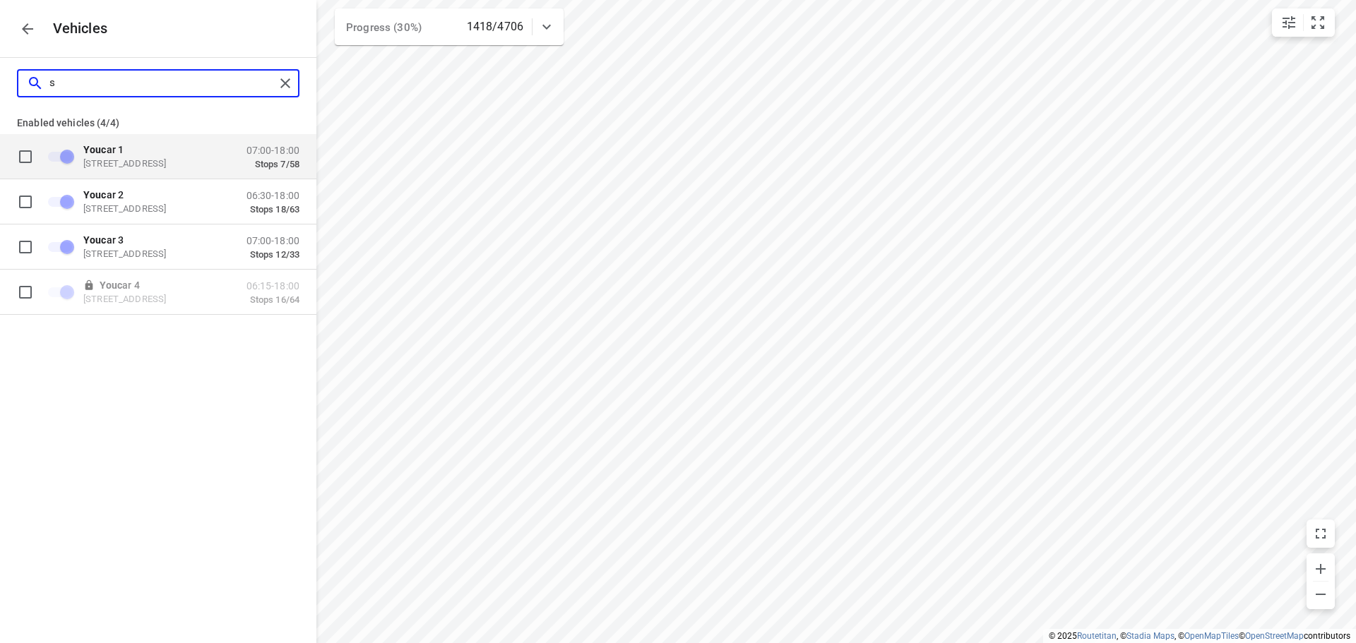
checkbox input "false"
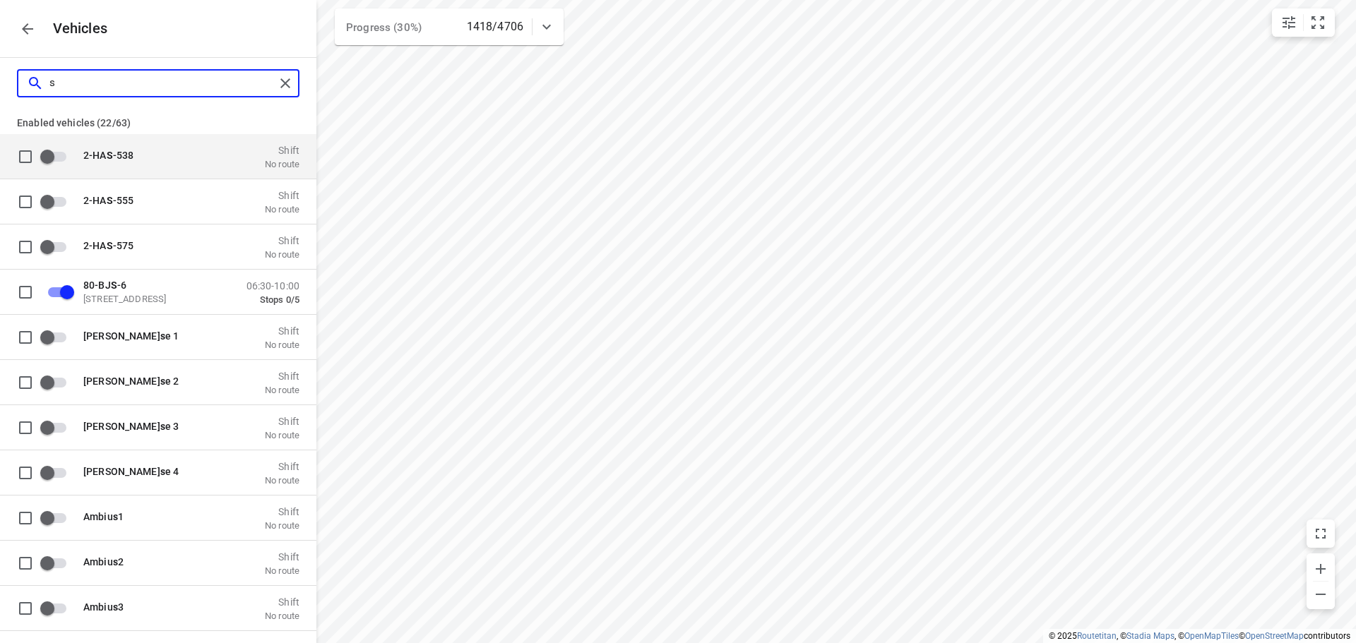
type input "sp"
checkbox input "true"
checkbox input "false"
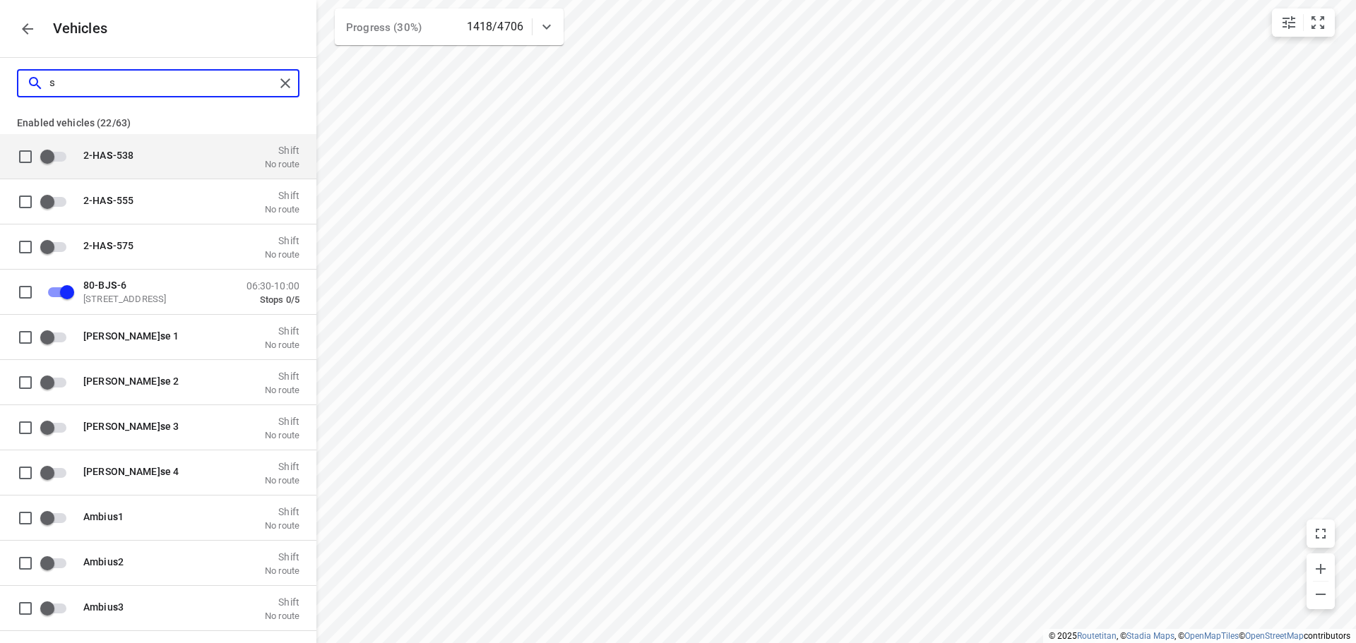
checkbox input "true"
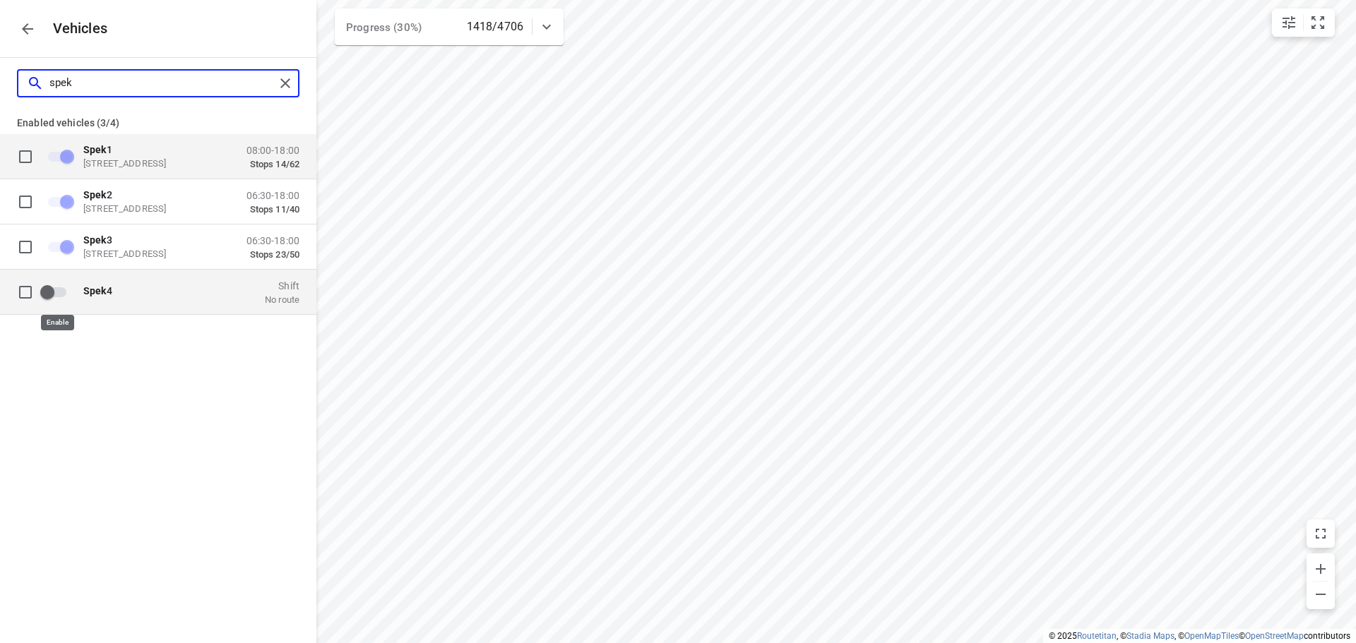
type input "spek"
click at [52, 293] on input "grid" at bounding box center [47, 291] width 80 height 27
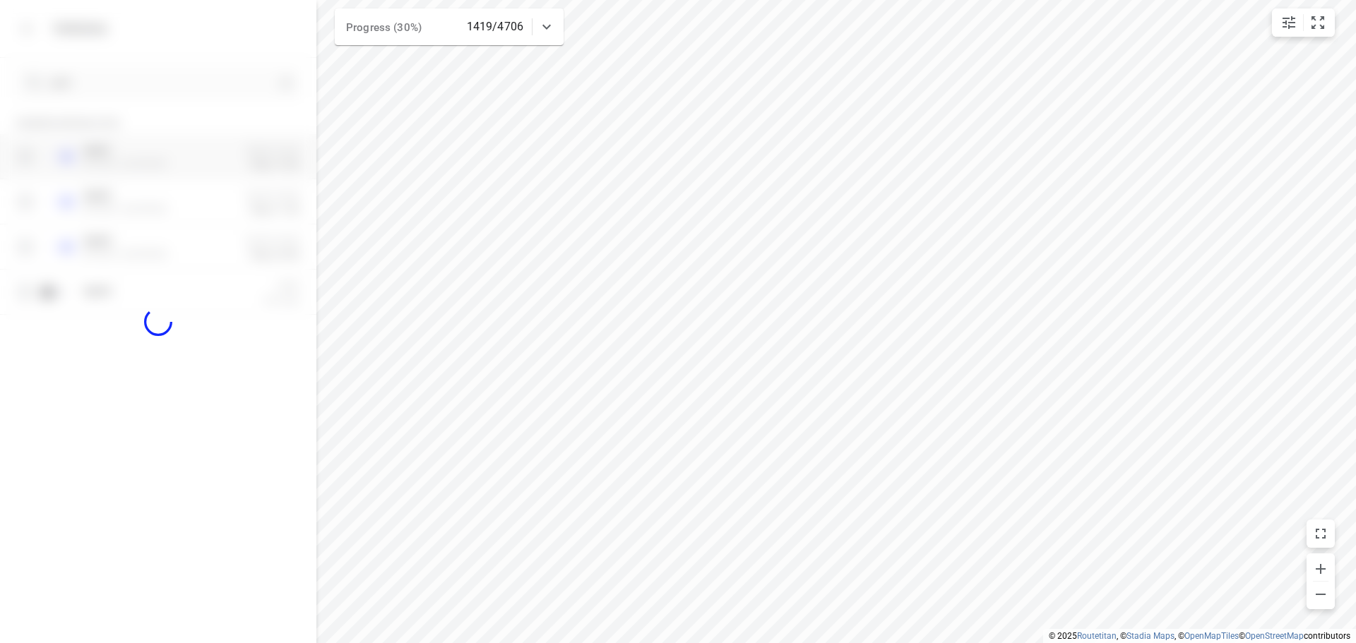
checkbox input "true"
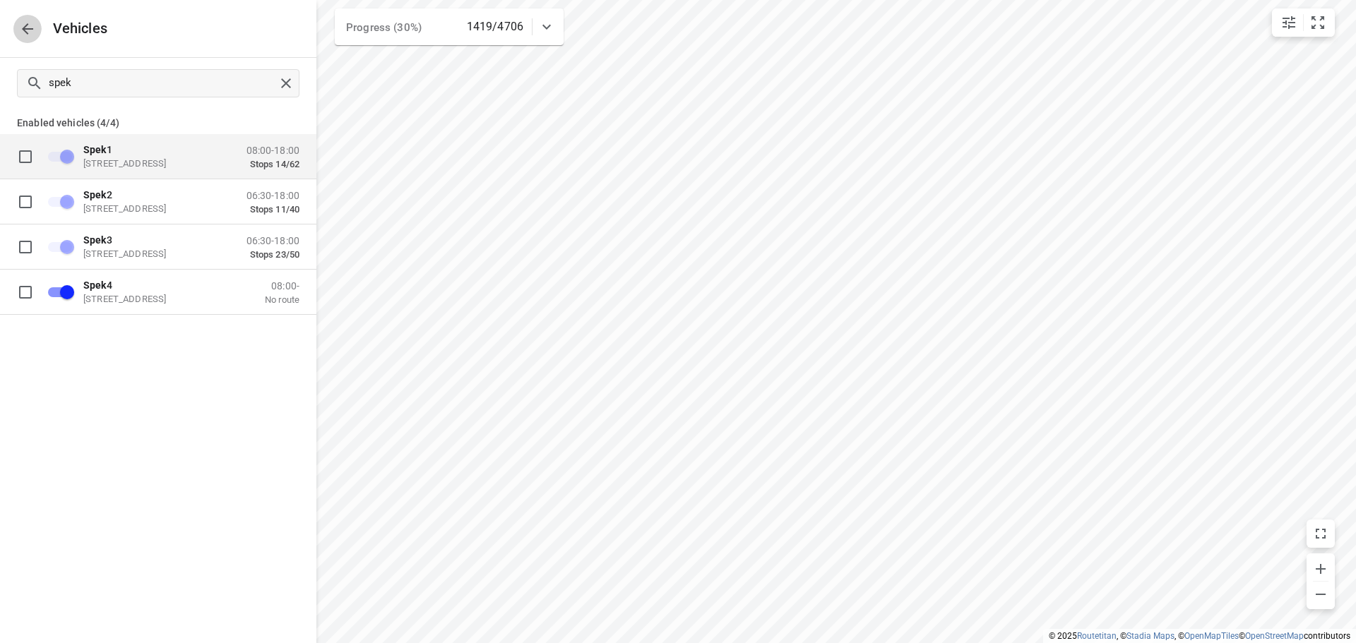
click at [18, 30] on button "button" at bounding box center [27, 29] width 28 height 28
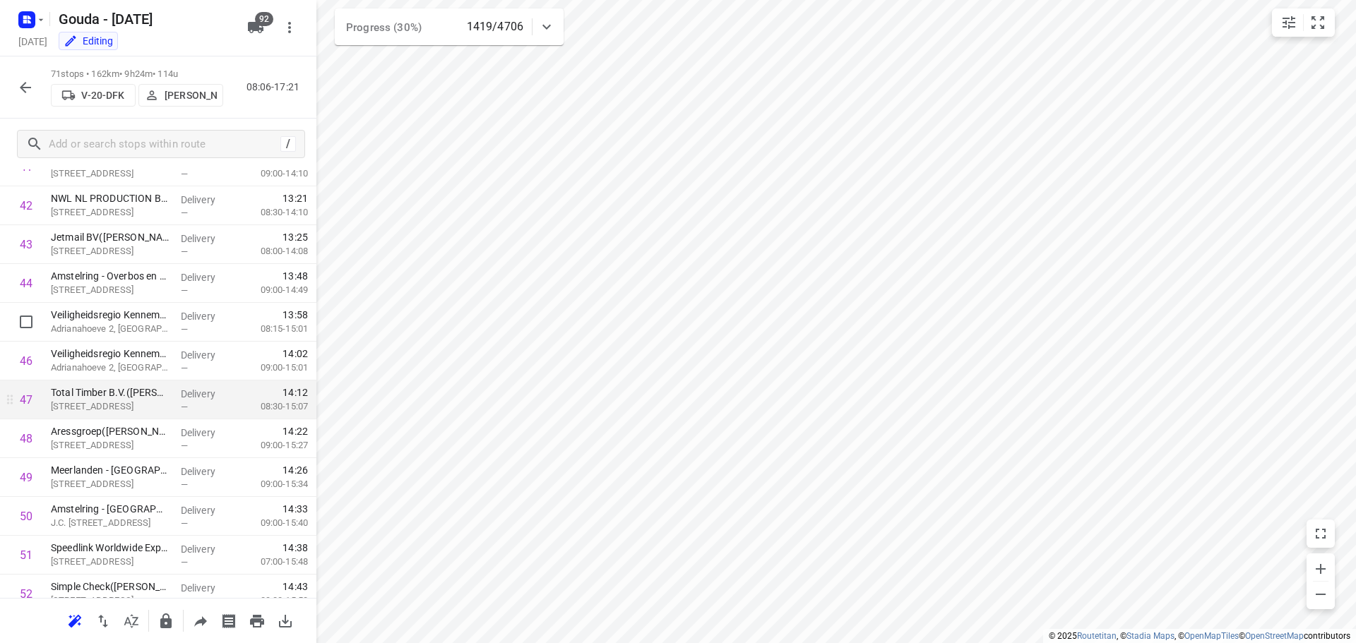
scroll to position [1765, 0]
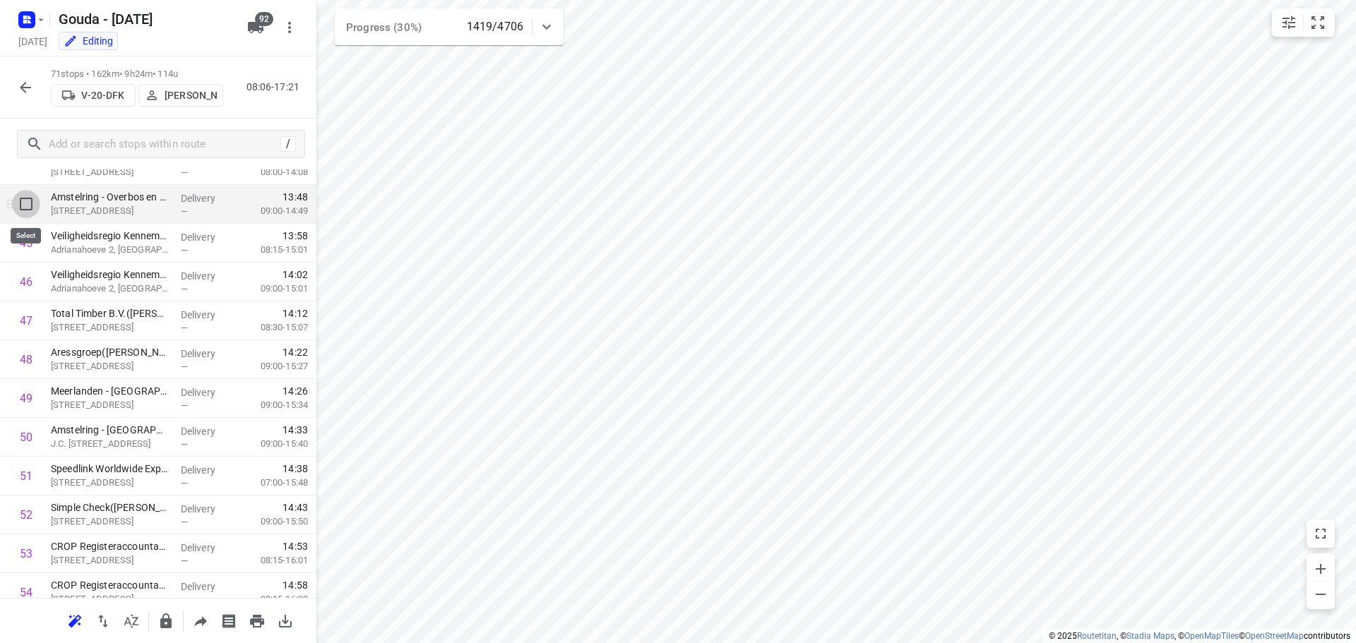
click at [30, 211] on input "checkbox" at bounding box center [26, 204] width 28 height 28
checkbox input "true"
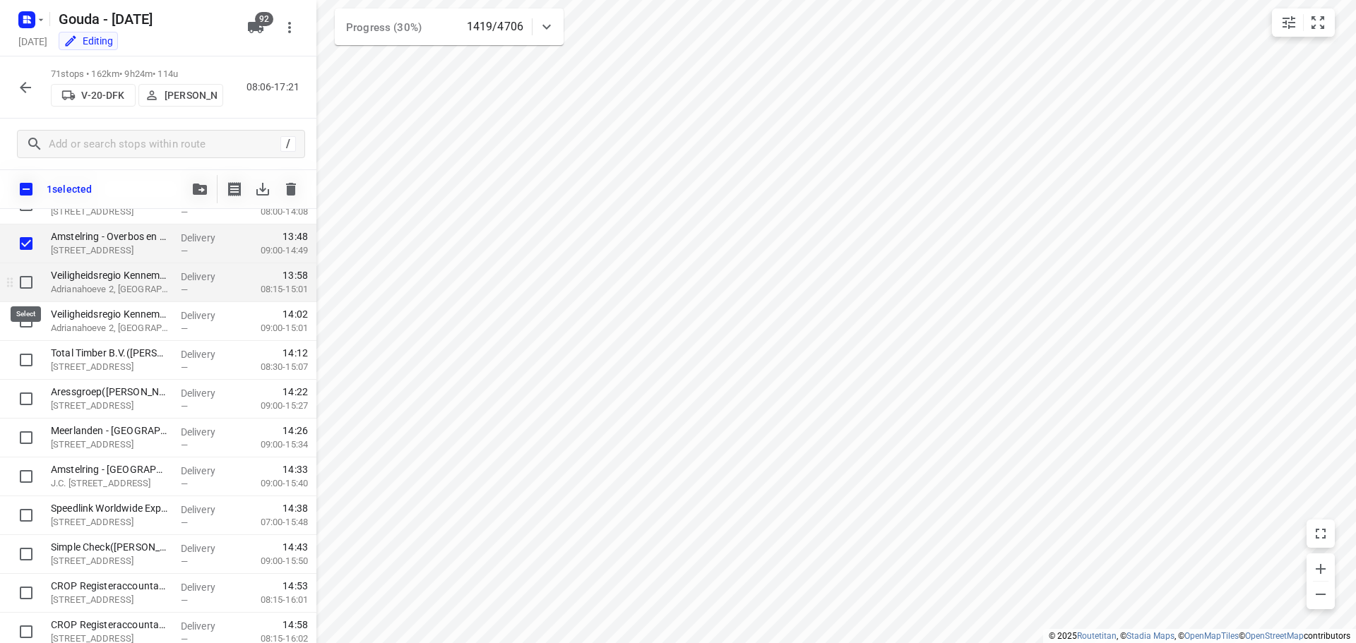
click at [27, 282] on input "checkbox" at bounding box center [26, 282] width 28 height 28
checkbox input "true"
click at [25, 323] on input "checkbox" at bounding box center [26, 321] width 28 height 28
checkbox input "true"
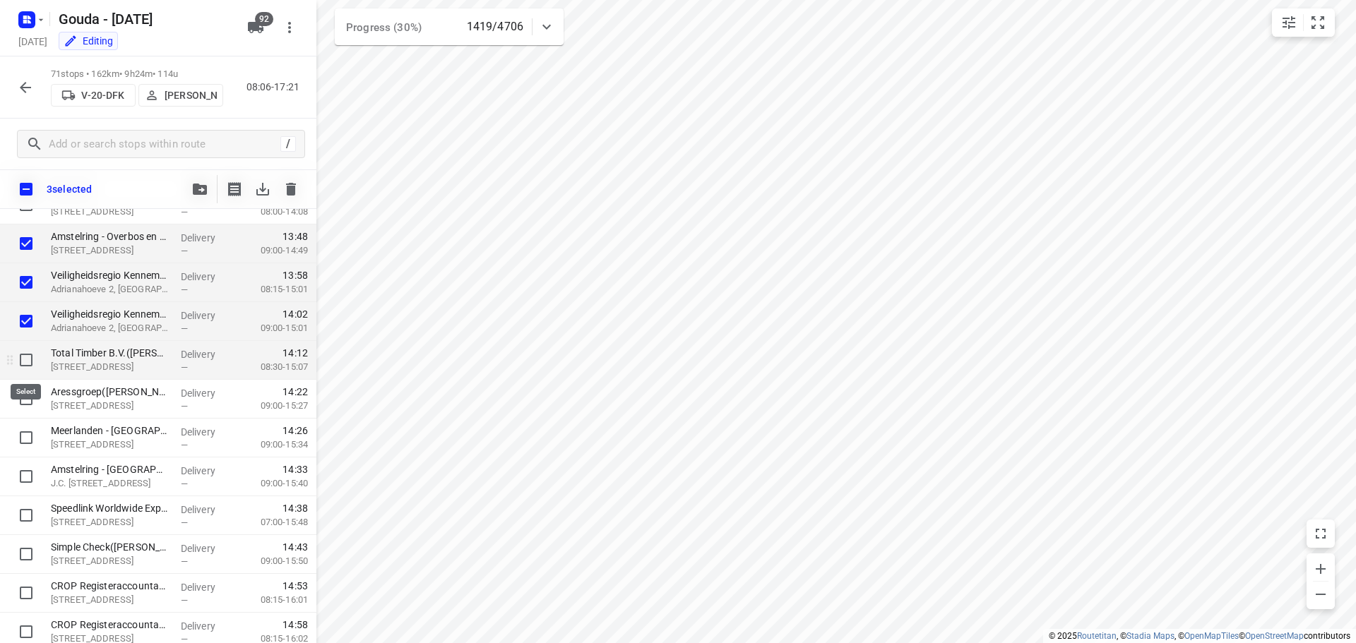
click at [25, 357] on input "checkbox" at bounding box center [26, 360] width 28 height 28
checkbox input "true"
click at [30, 402] on input "checkbox" at bounding box center [26, 399] width 28 height 28
checkbox input "true"
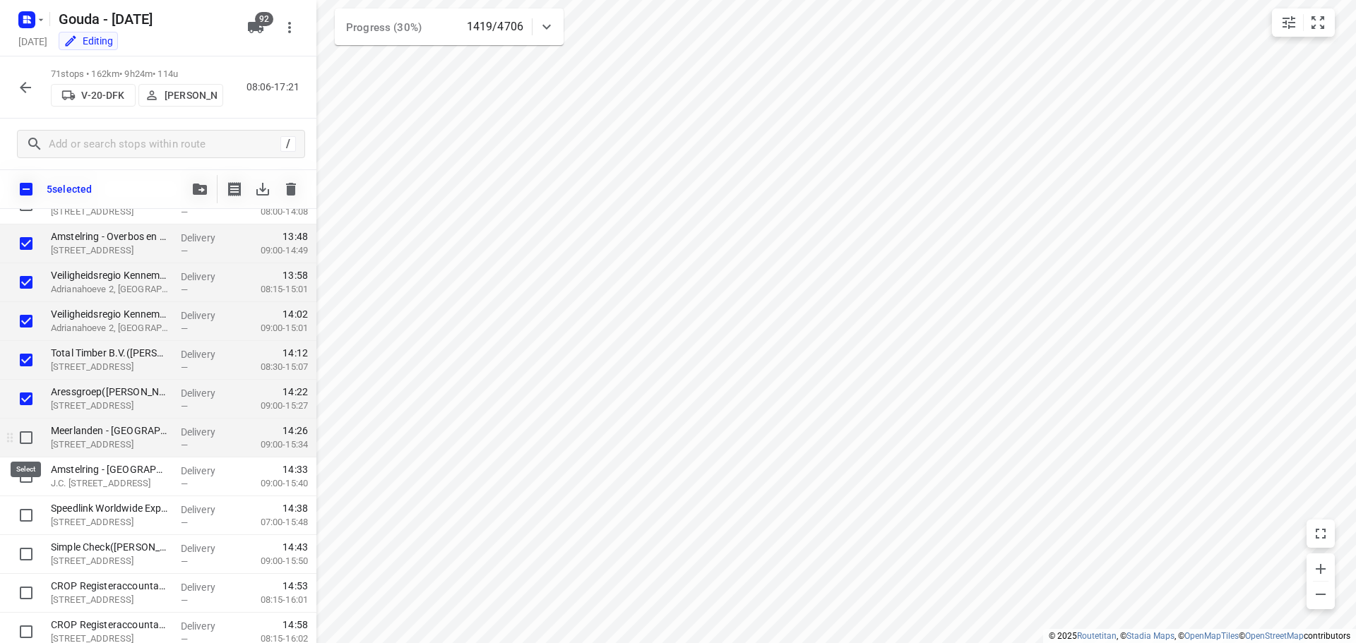
click at [33, 440] on input "checkbox" at bounding box center [26, 438] width 28 height 28
checkbox input "true"
click at [23, 479] on input "checkbox" at bounding box center [26, 476] width 28 height 28
checkbox input "true"
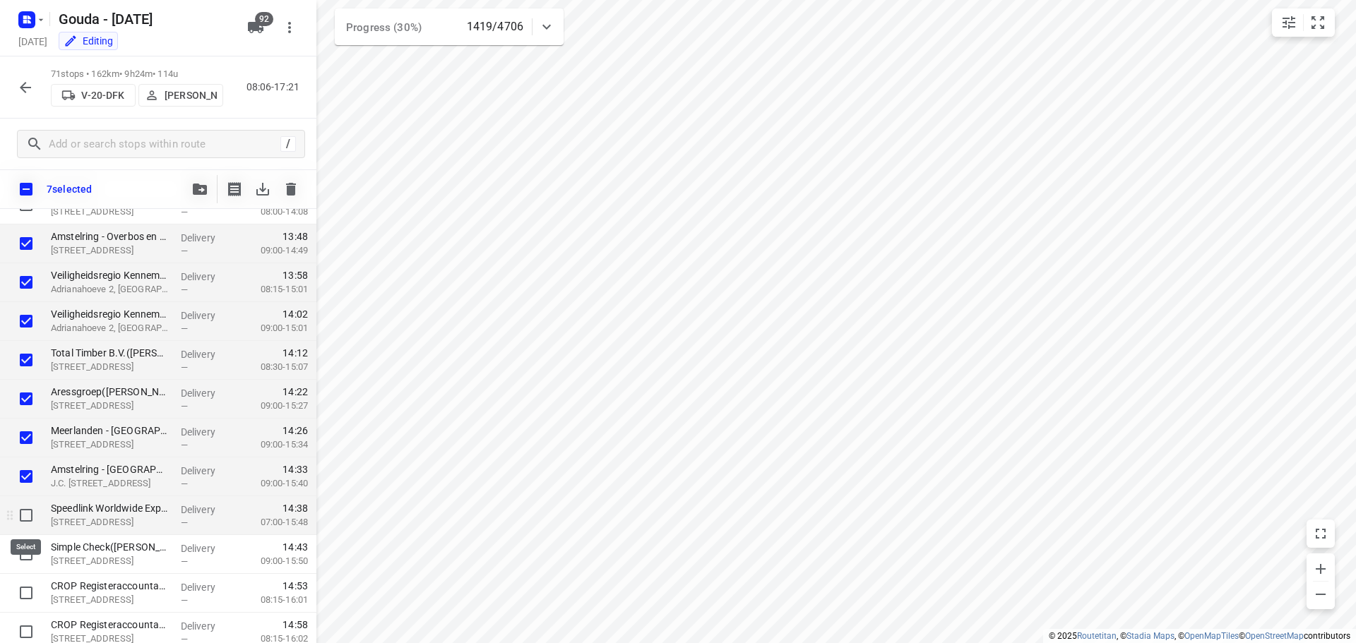
click at [30, 518] on input "checkbox" at bounding box center [26, 515] width 28 height 28
checkbox input "true"
click at [28, 554] on input "checkbox" at bounding box center [26, 554] width 28 height 28
checkbox input "true"
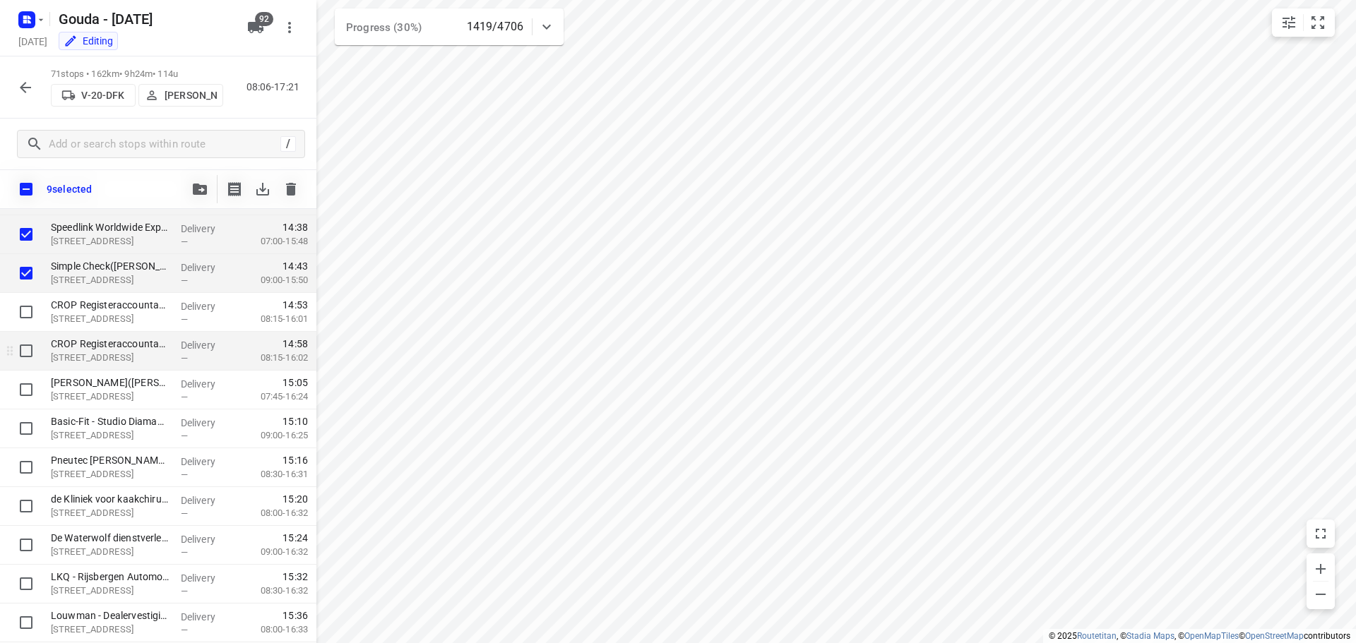
scroll to position [2048, 0]
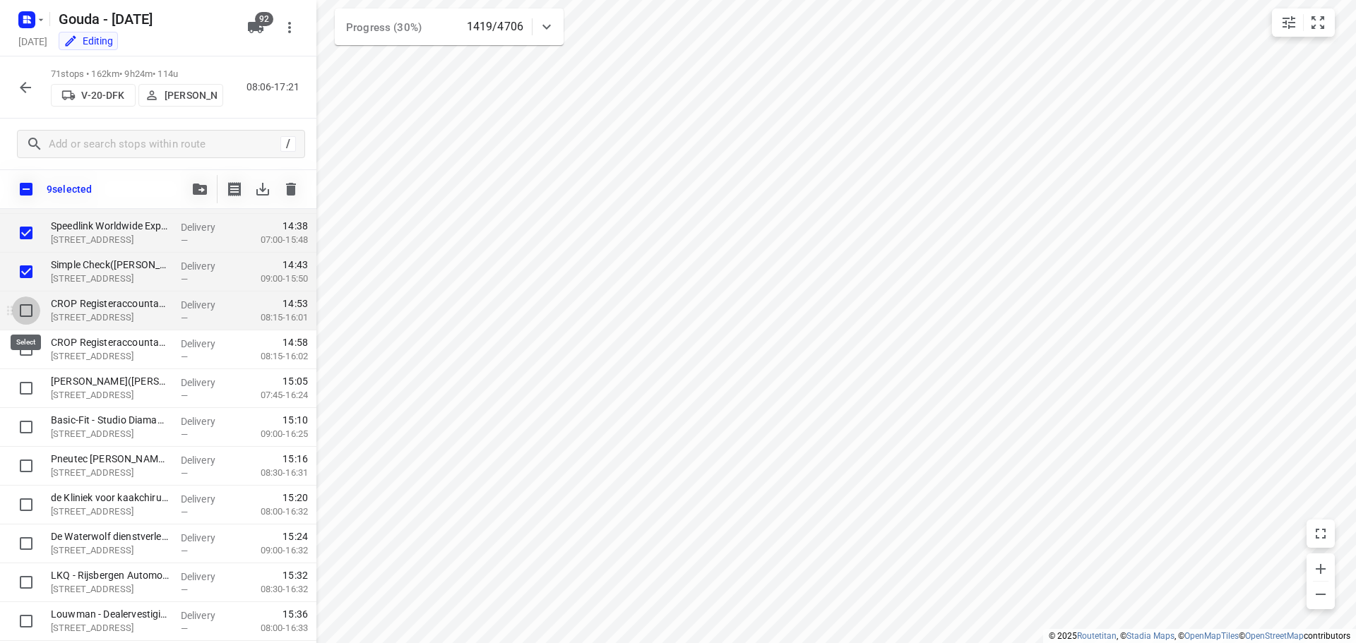
click at [30, 311] on input "checkbox" at bounding box center [26, 311] width 28 height 28
checkbox input "true"
click at [24, 348] on input "checkbox" at bounding box center [26, 349] width 28 height 28
checkbox input "true"
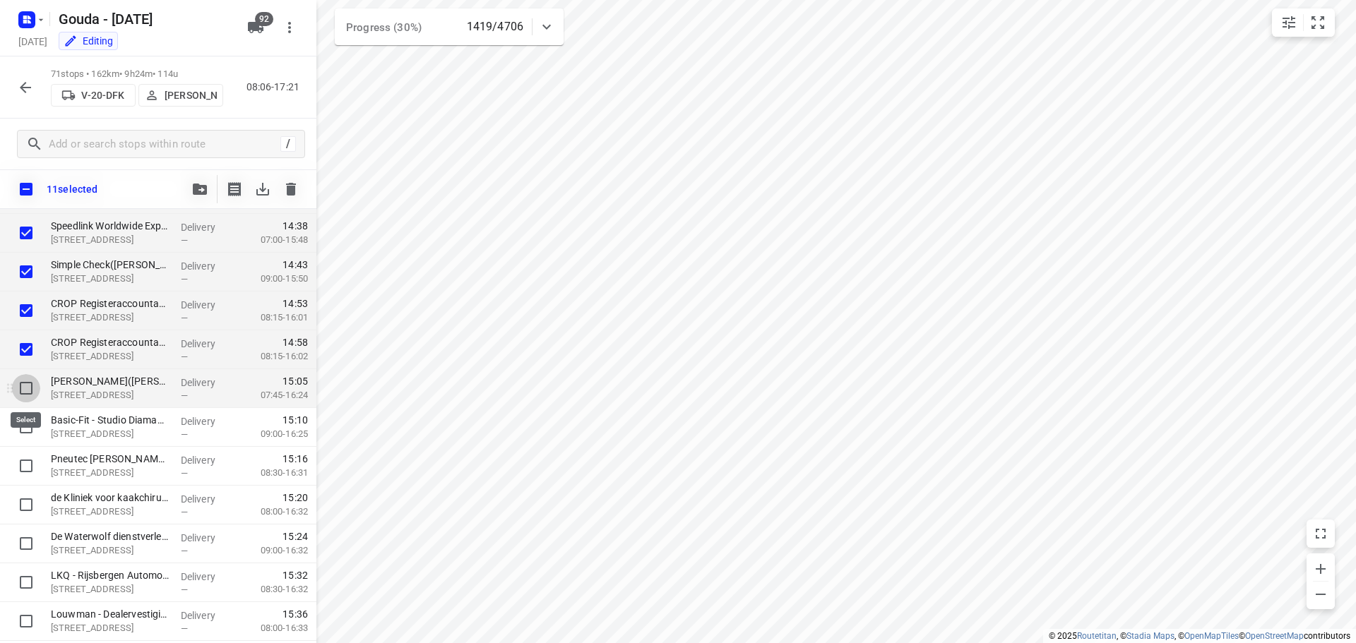
click at [28, 393] on input "checkbox" at bounding box center [26, 388] width 28 height 28
checkbox input "true"
click at [24, 434] on input "checkbox" at bounding box center [26, 427] width 28 height 28
checkbox input "true"
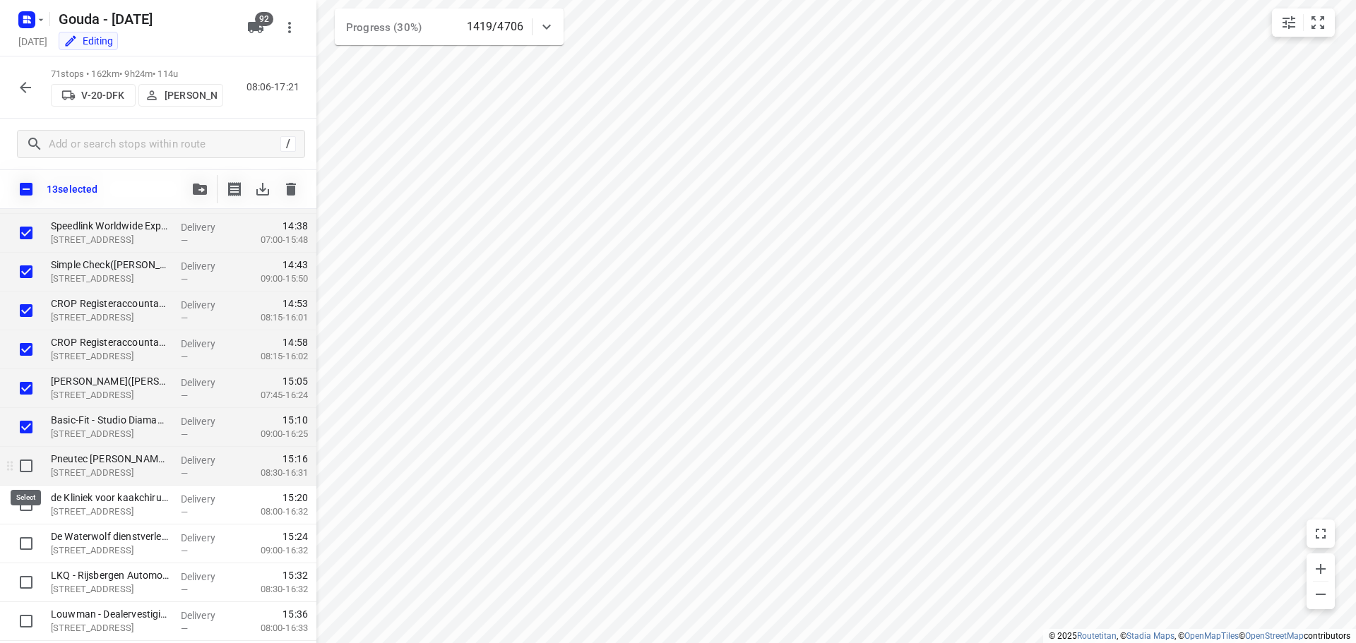
click at [28, 463] on input "checkbox" at bounding box center [26, 466] width 28 height 28
checkbox input "true"
click at [28, 500] on input "checkbox" at bounding box center [26, 505] width 28 height 28
checkbox input "true"
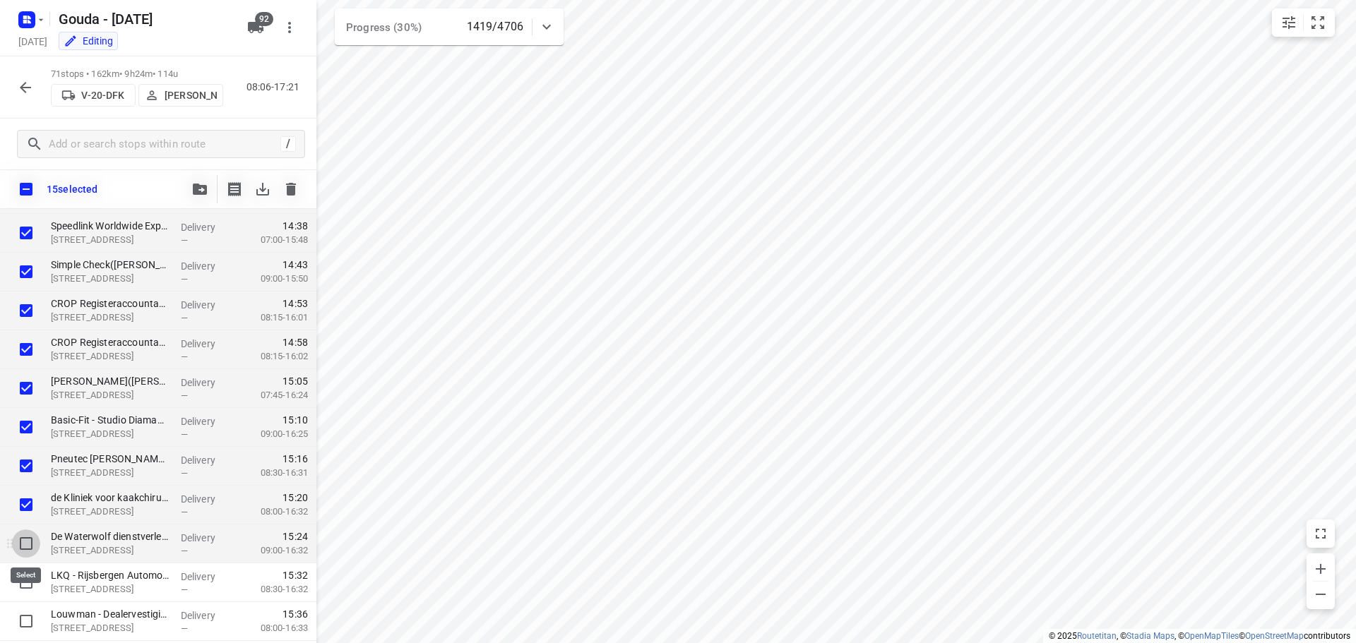
click at [29, 549] on input "checkbox" at bounding box center [26, 544] width 28 height 28
checkbox input "true"
click at [29, 583] on input "checkbox" at bounding box center [26, 582] width 28 height 28
checkbox input "true"
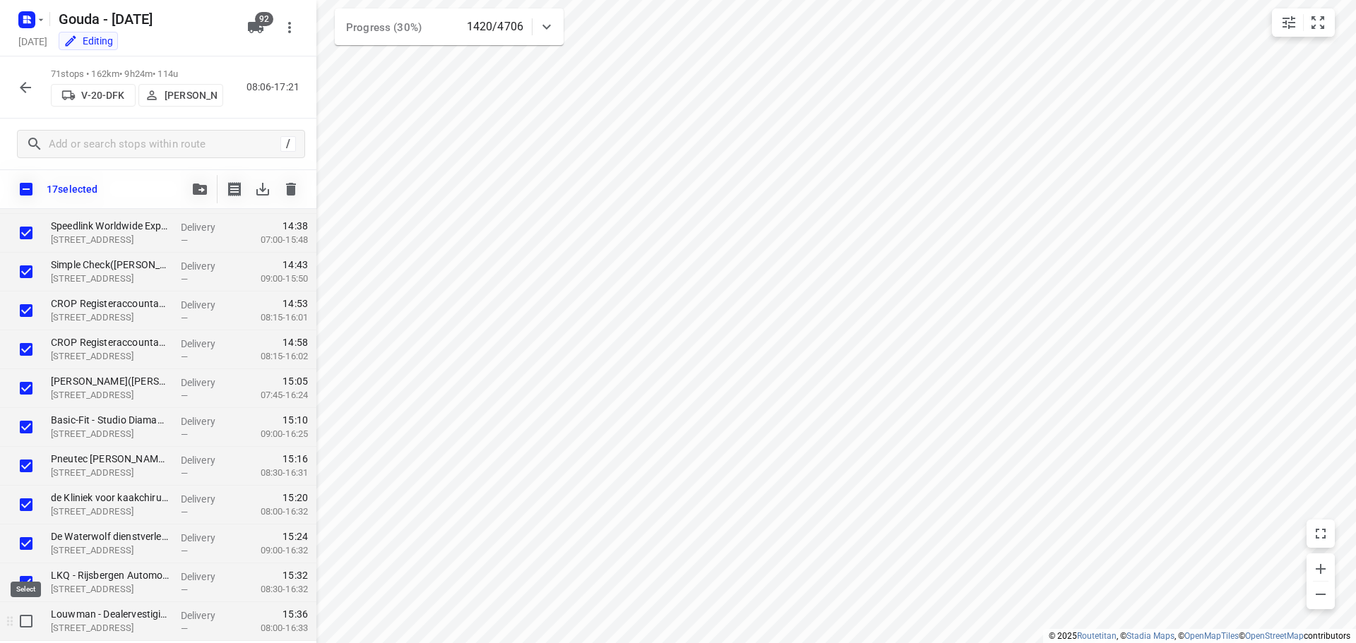
drag, startPoint x: 29, startPoint y: 622, endPoint x: 36, endPoint y: 603, distance: 20.3
click at [30, 622] on input "checkbox" at bounding box center [26, 621] width 28 height 28
checkbox input "true"
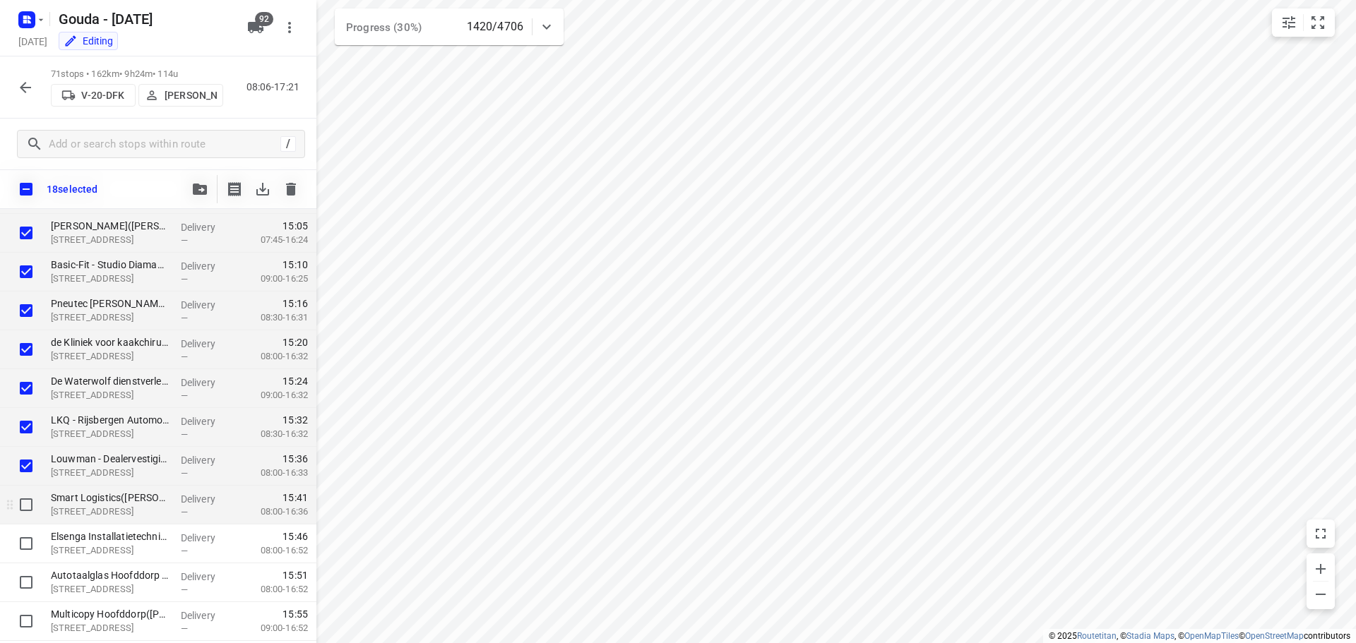
scroll to position [2259, 0]
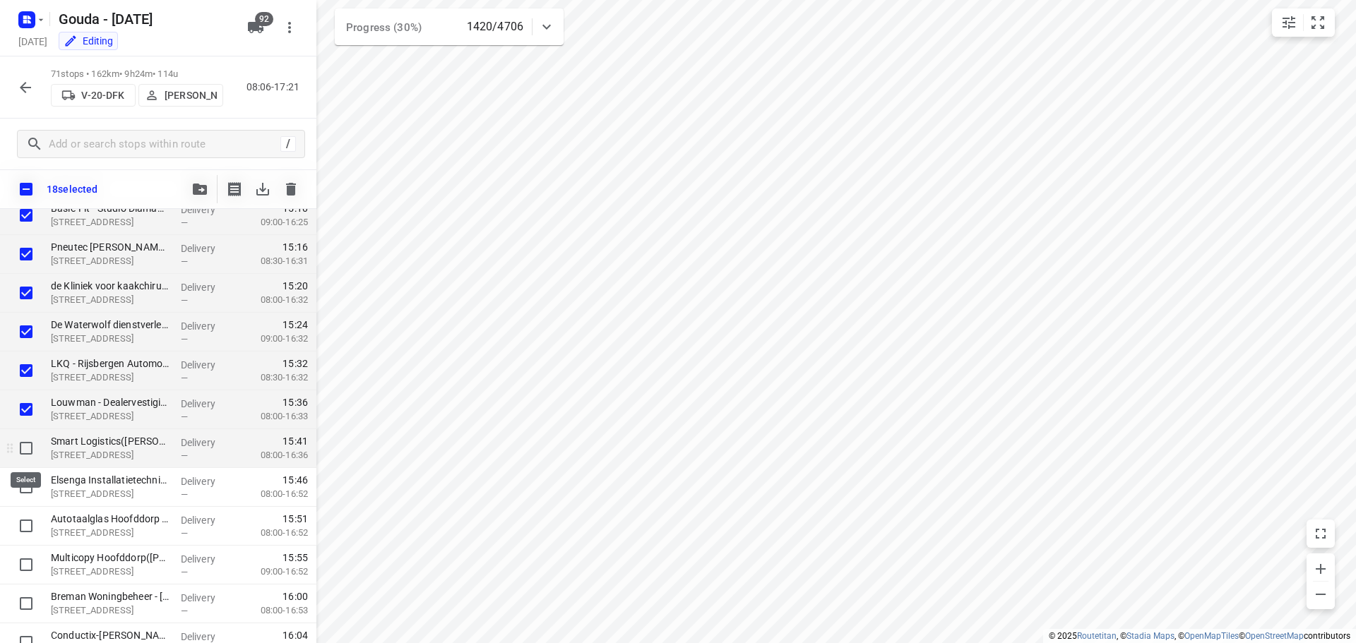
click at [28, 448] on input "checkbox" at bounding box center [26, 448] width 28 height 28
checkbox input "true"
click at [25, 493] on input "checkbox" at bounding box center [26, 487] width 28 height 28
checkbox input "true"
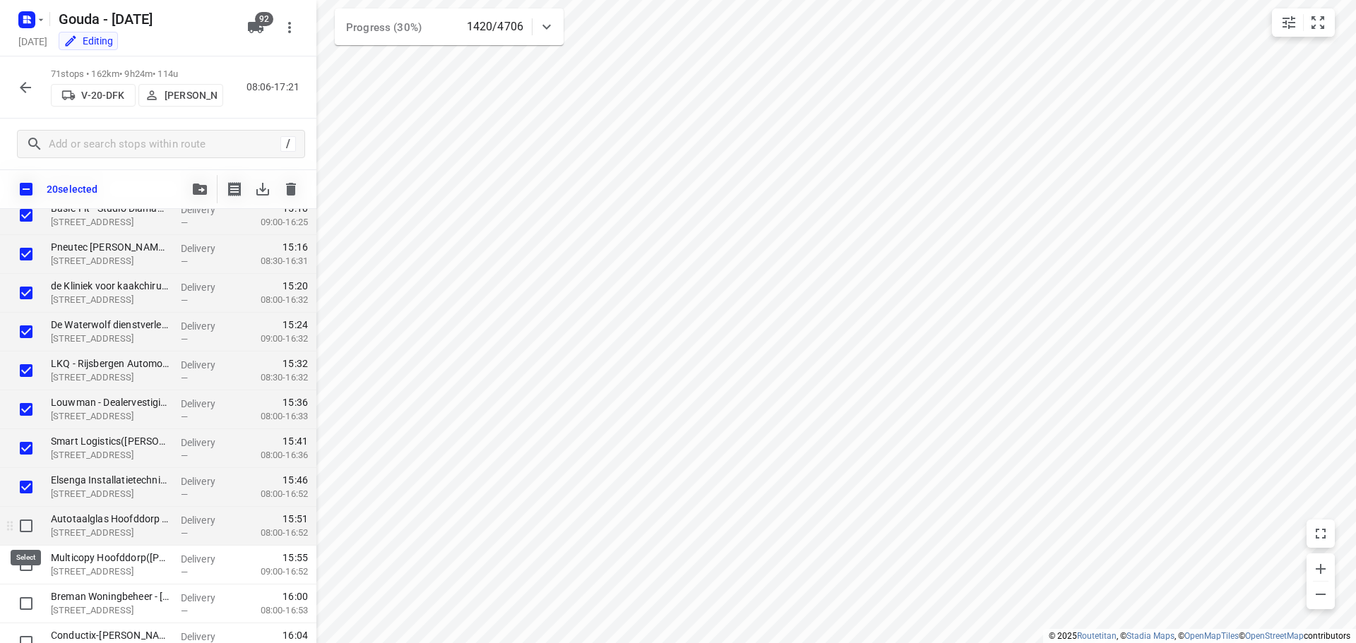
click at [31, 527] on input "checkbox" at bounding box center [26, 526] width 28 height 28
checkbox input "true"
click at [23, 556] on input "checkbox" at bounding box center [26, 565] width 28 height 28
checkbox input "true"
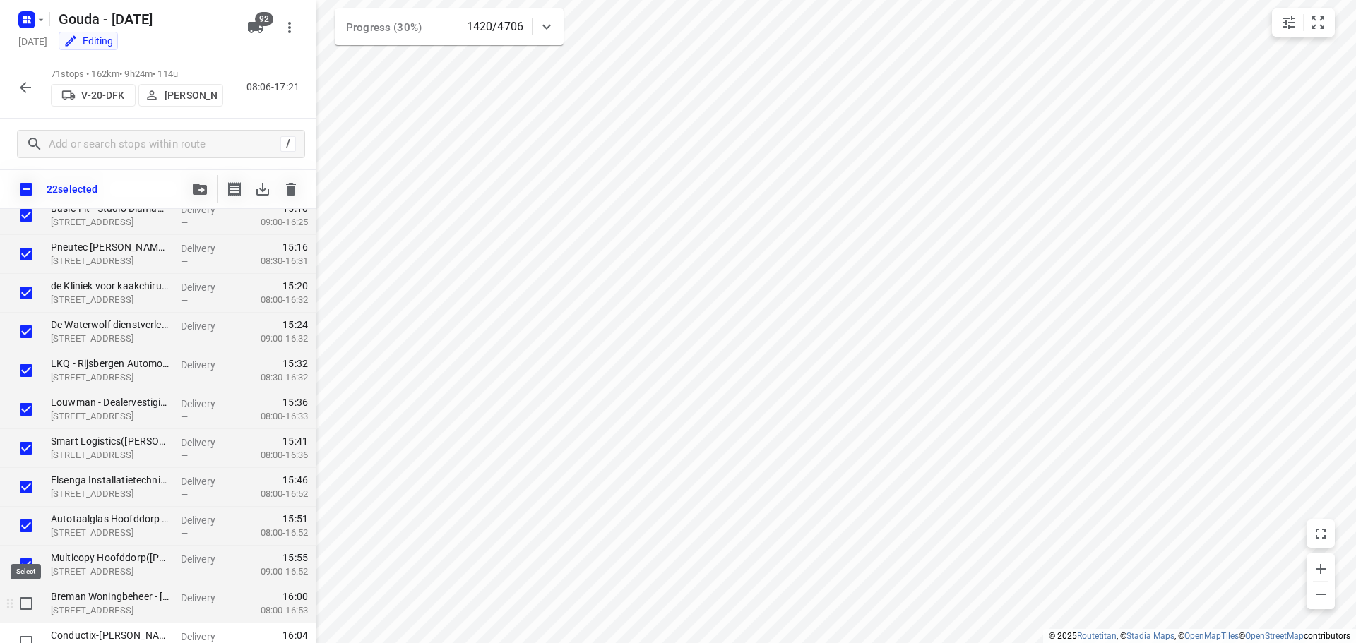
click at [28, 605] on input "checkbox" at bounding box center [26, 604] width 28 height 28
checkbox input "true"
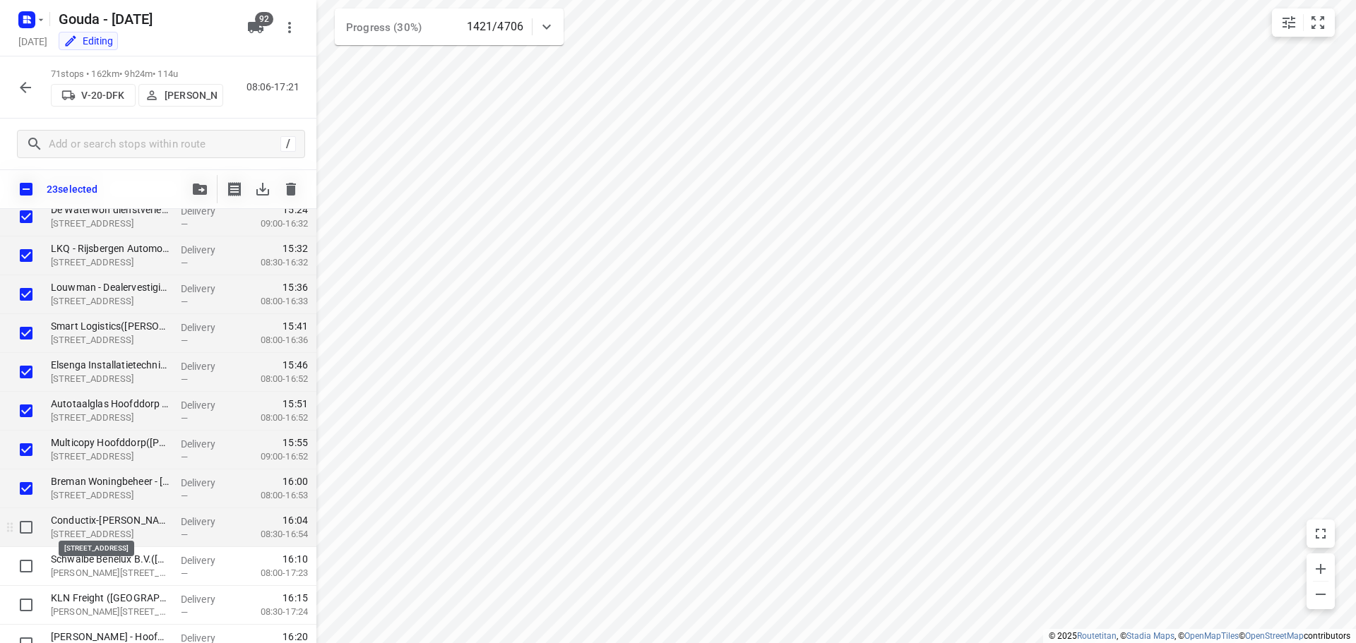
scroll to position [2401, 0]
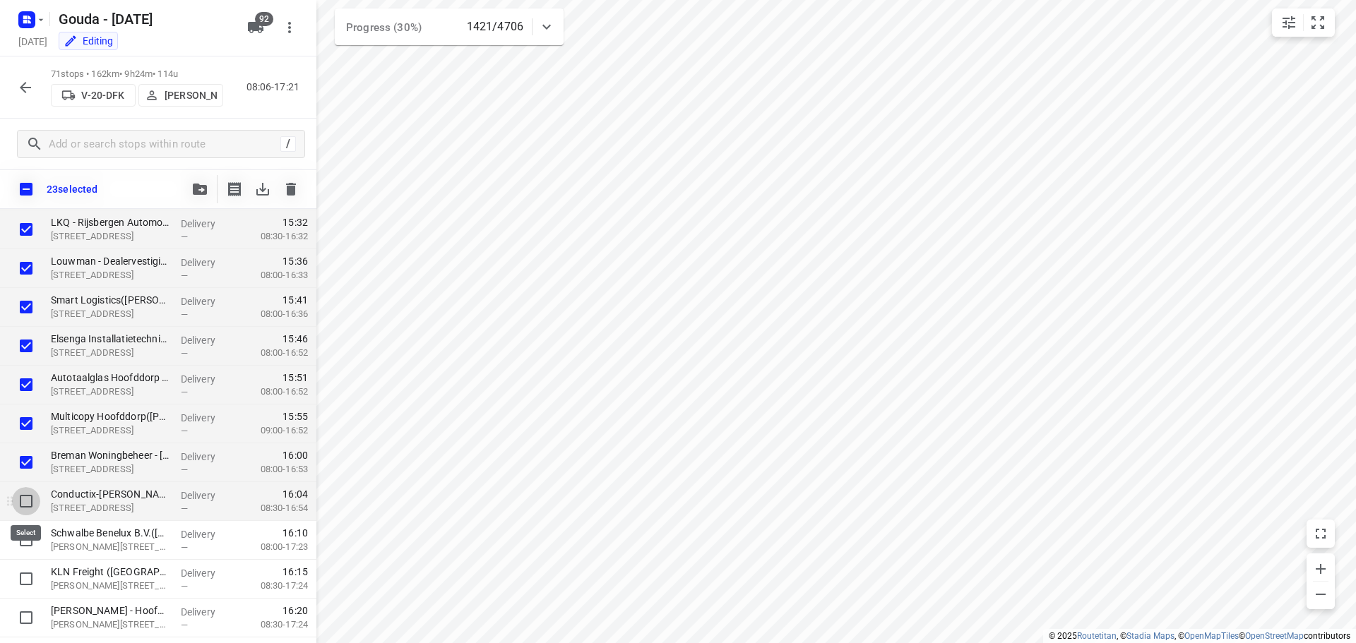
click at [25, 494] on input "checkbox" at bounding box center [26, 501] width 28 height 28
checkbox input "true"
click at [23, 549] on input "checkbox" at bounding box center [26, 540] width 28 height 28
checkbox input "true"
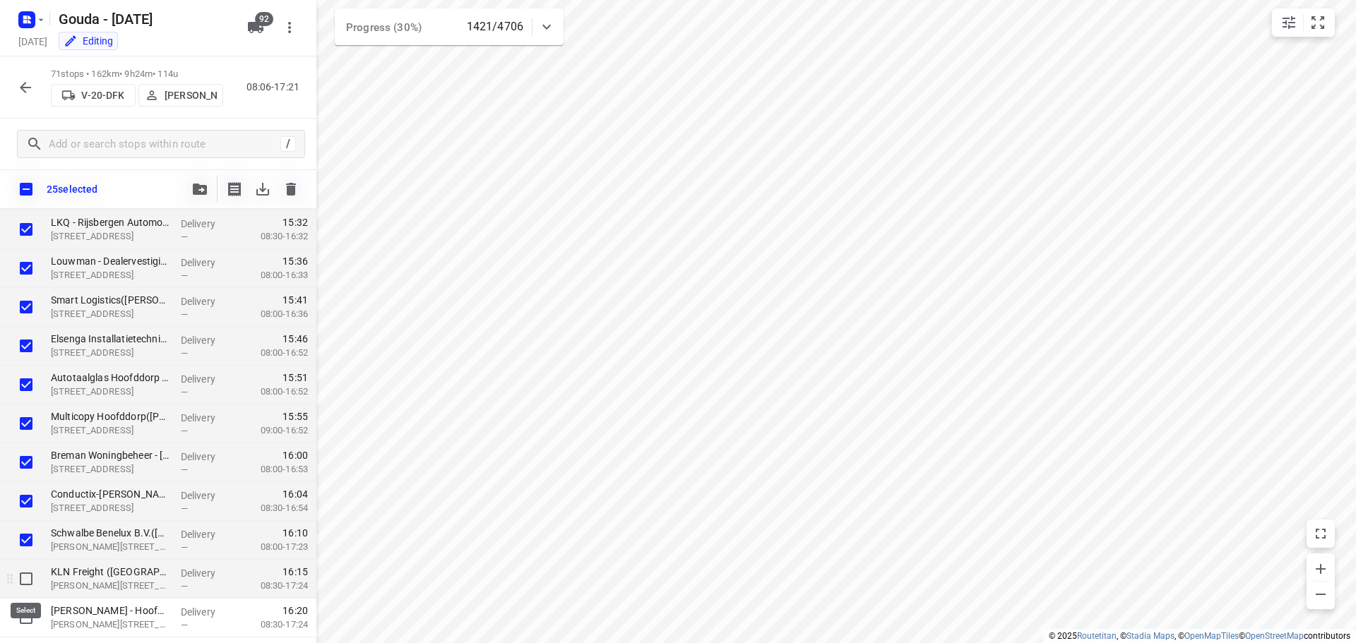
click at [31, 580] on input "checkbox" at bounding box center [26, 579] width 28 height 28
checkbox input "true"
click at [29, 610] on input "checkbox" at bounding box center [26, 618] width 28 height 28
checkbox input "true"
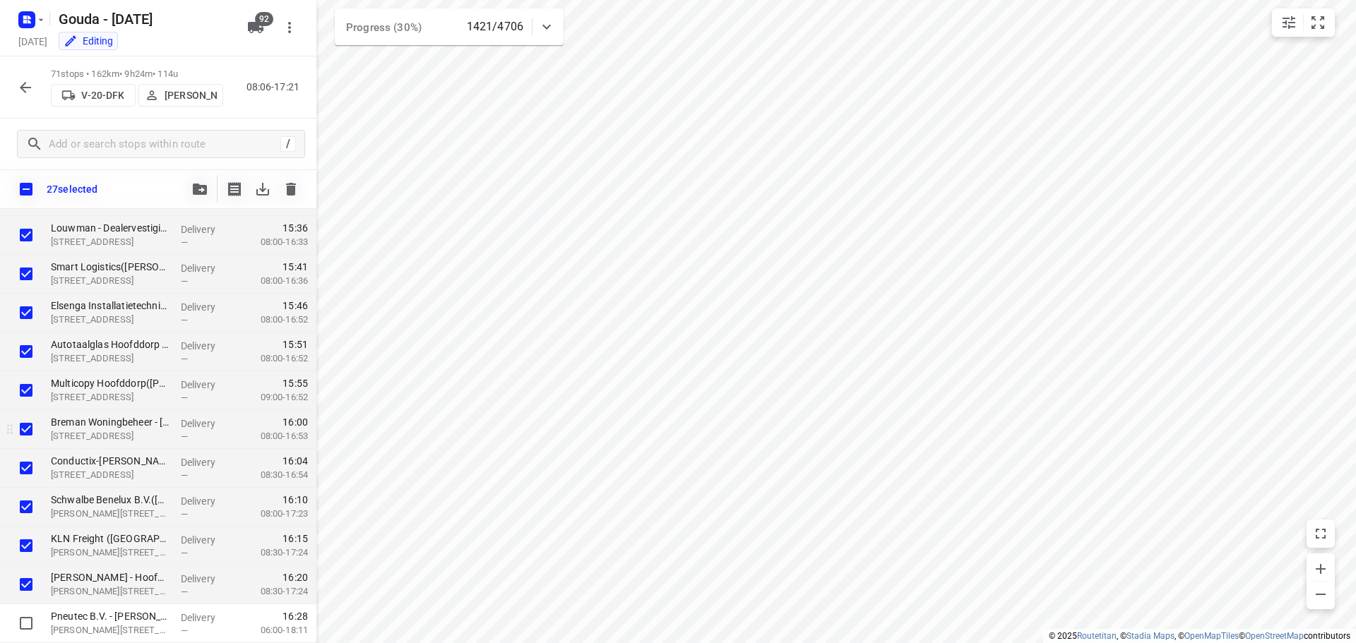
scroll to position [2473, 0]
click at [27, 580] on input "checkbox" at bounding box center [26, 584] width 28 height 28
checkbox input "true"
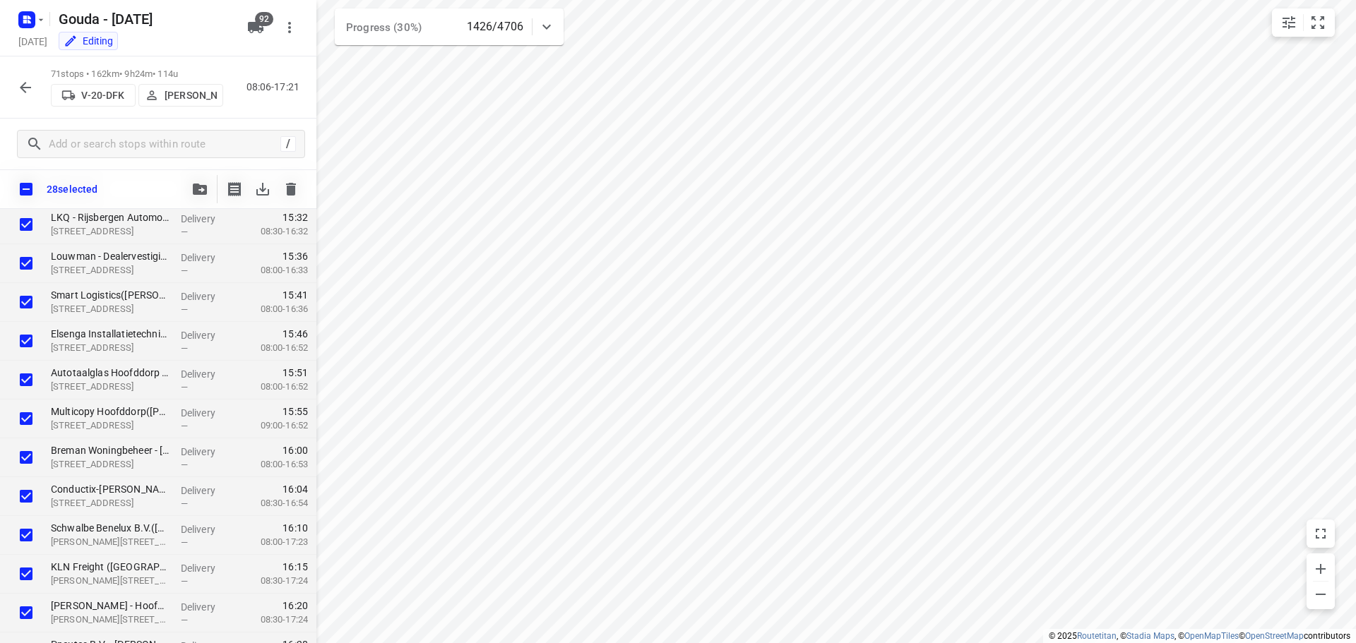
scroll to position [2331, 0]
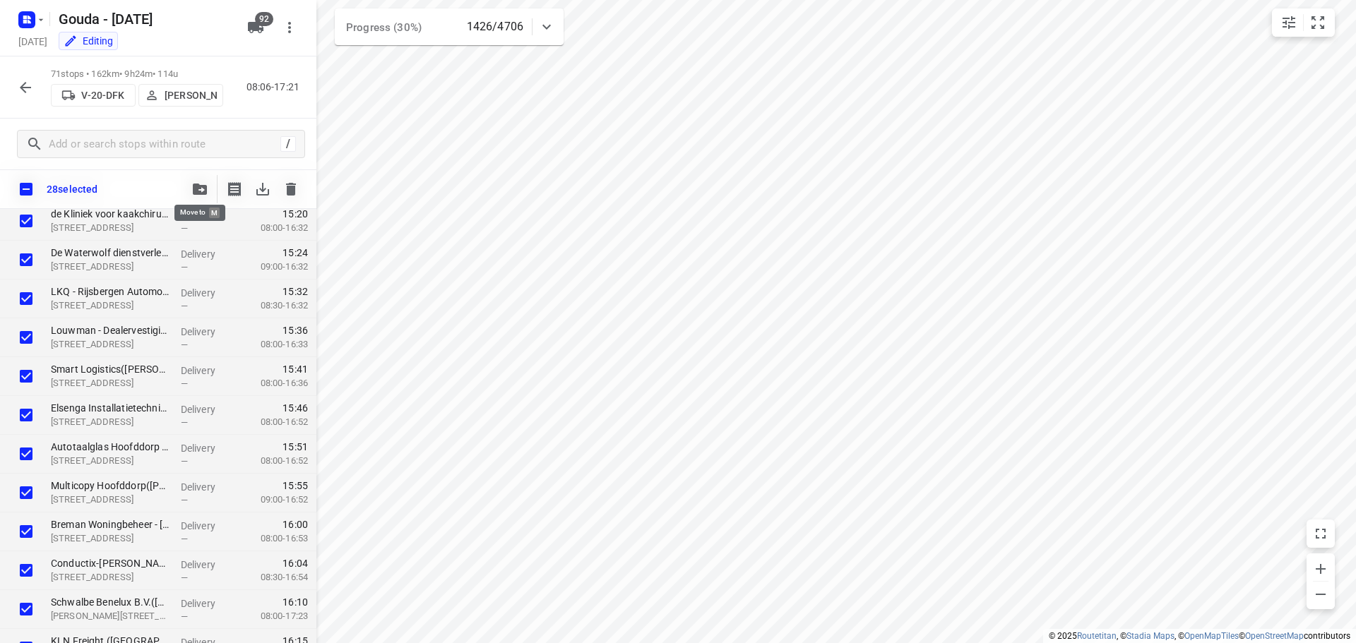
click at [198, 181] on button "button" at bounding box center [200, 189] width 28 height 28
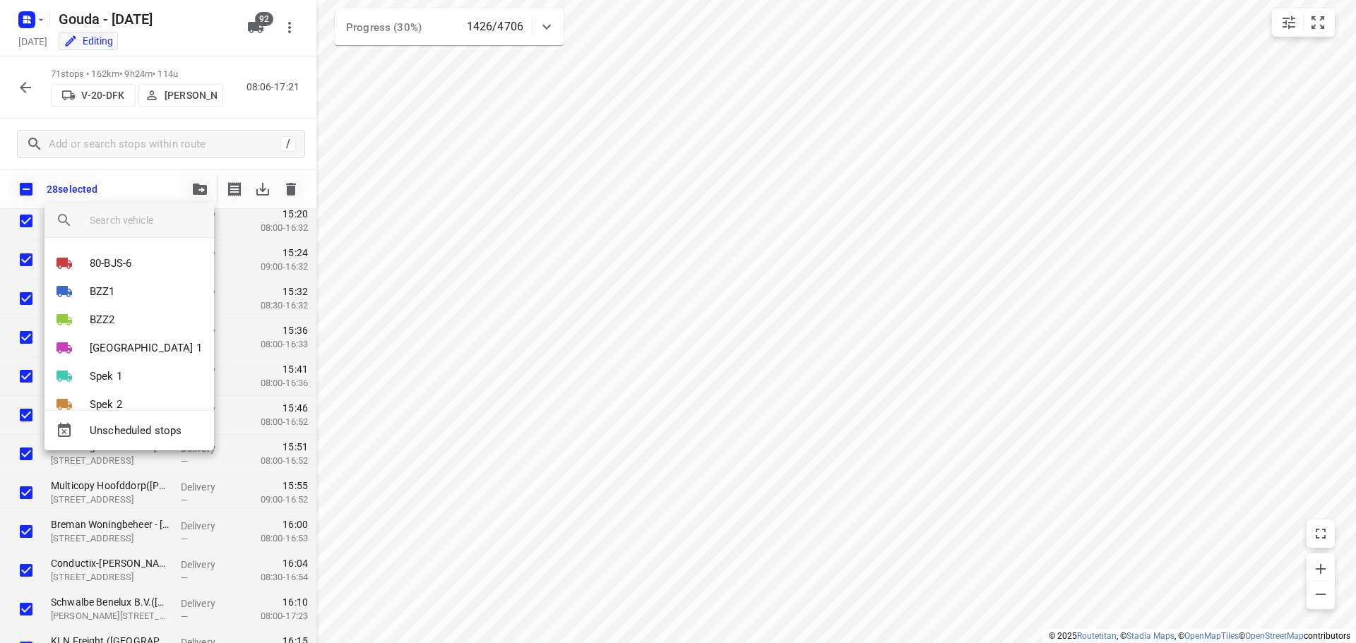
click at [165, 225] on input "search vehicle" at bounding box center [146, 220] width 113 height 21
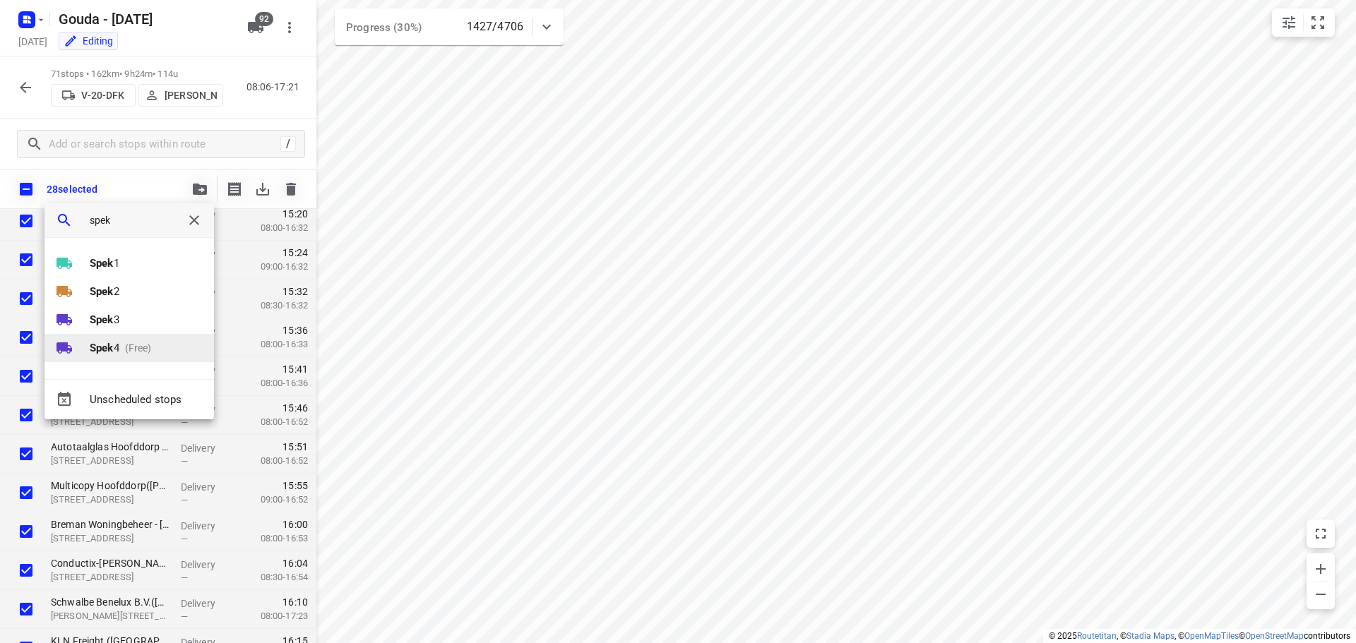
type input "spek"
click at [105, 349] on b "Spek" at bounding box center [102, 348] width 24 height 13
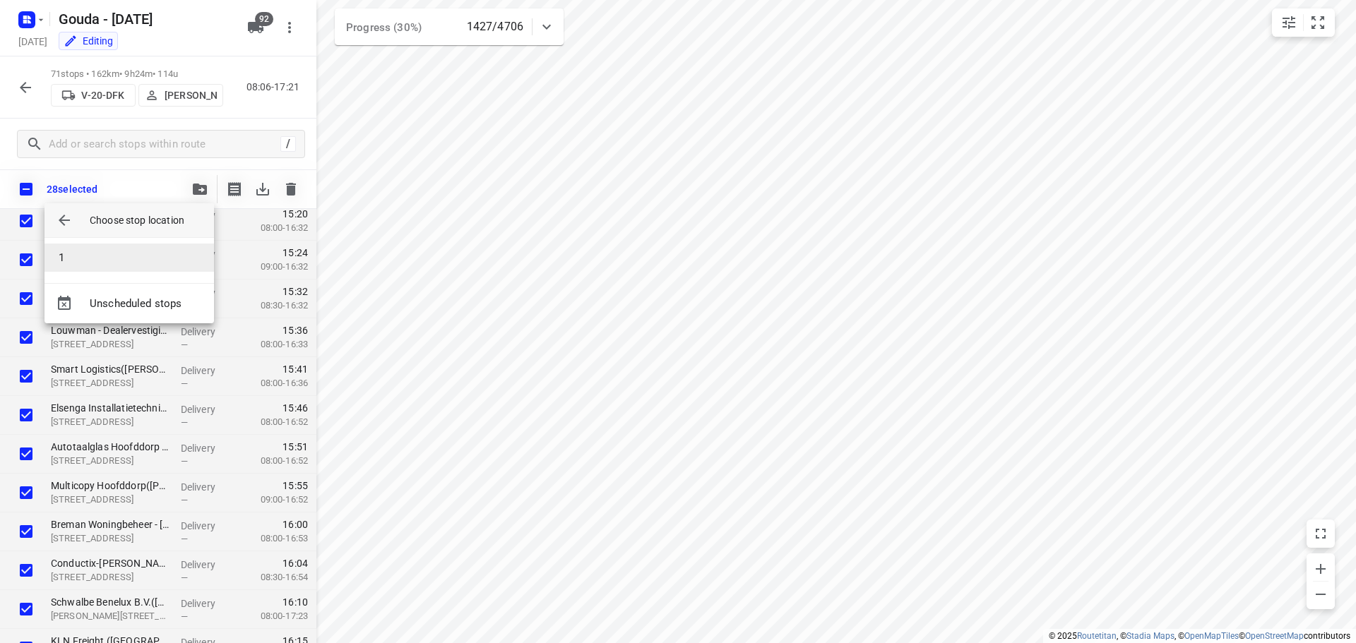
click at [114, 252] on li "1" at bounding box center [128, 258] width 169 height 28
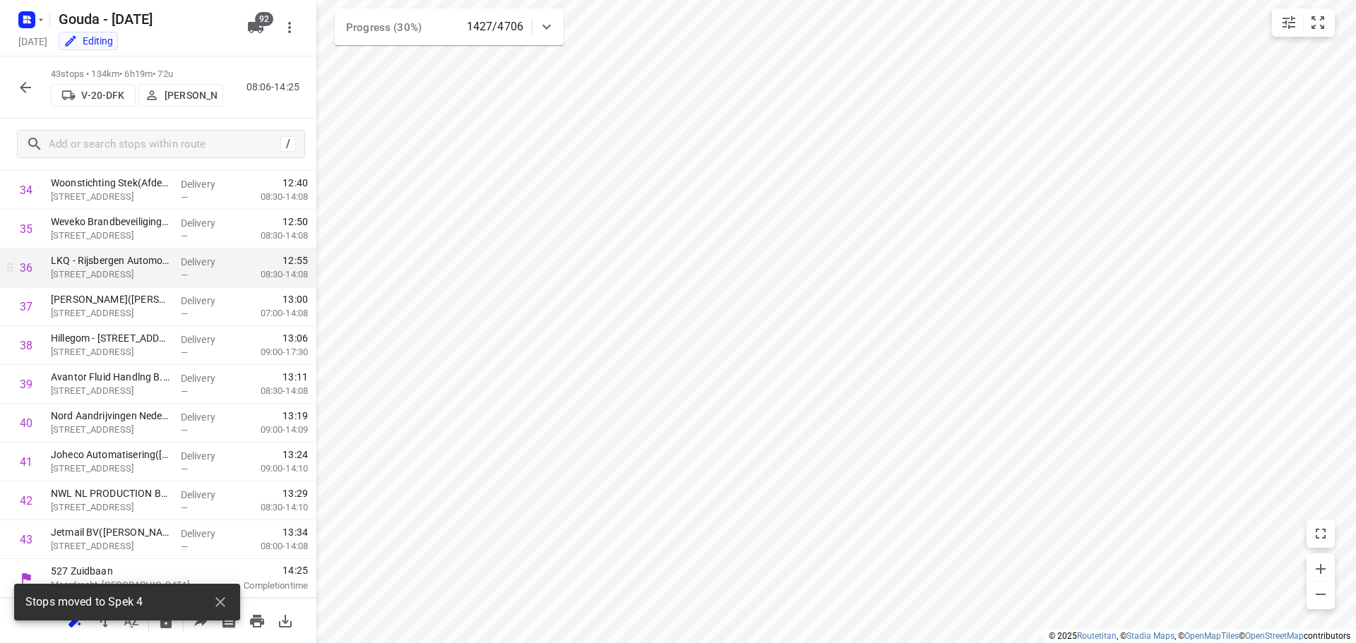
scroll to position [1391, 0]
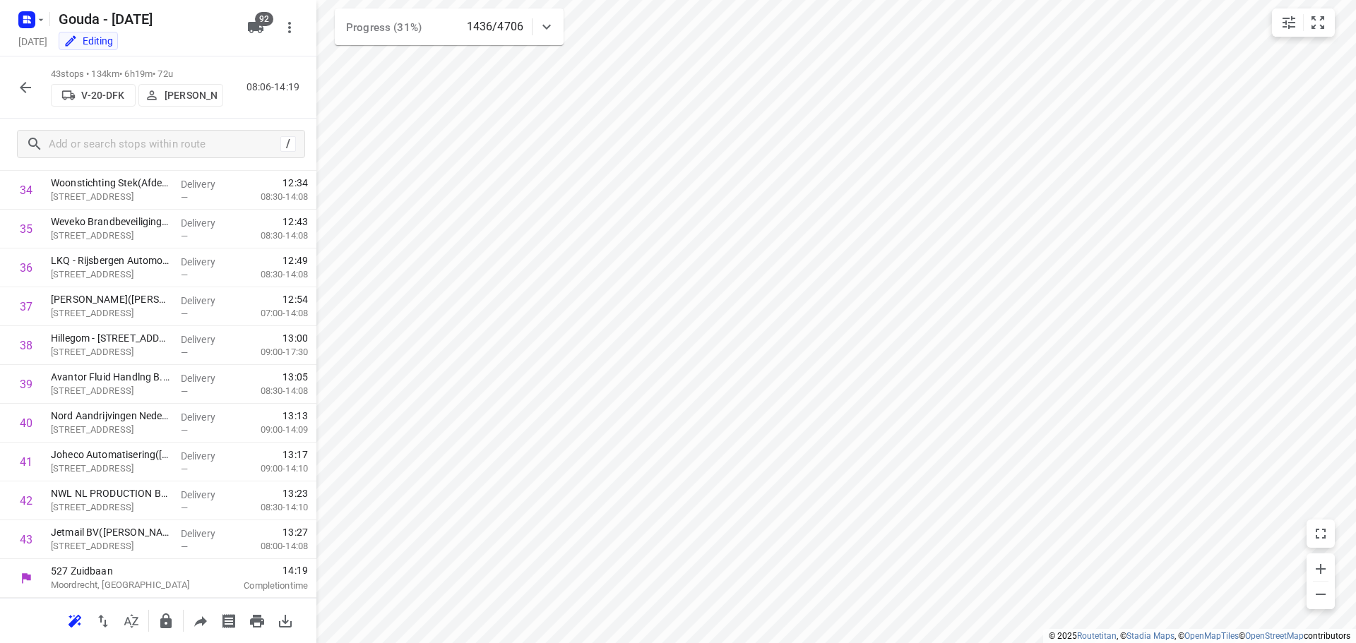
click at [22, 86] on icon "button" at bounding box center [25, 87] width 11 height 11
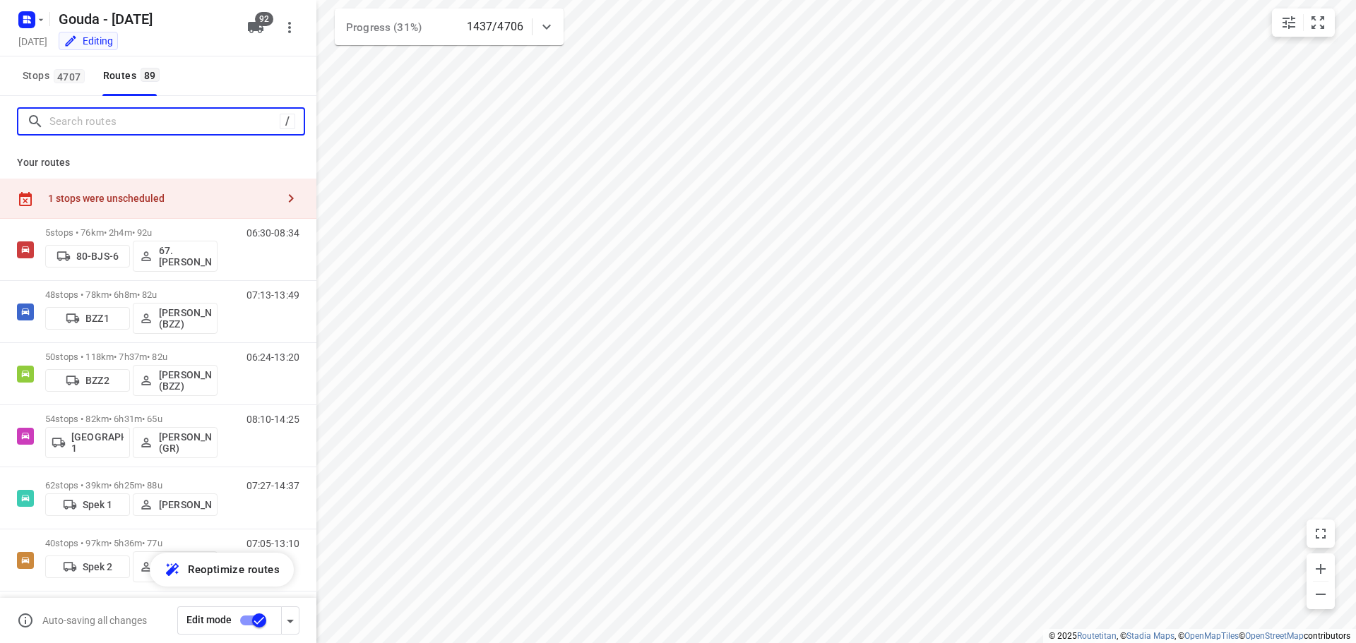
click at [90, 123] on input "Search routes" at bounding box center [164, 122] width 230 height 22
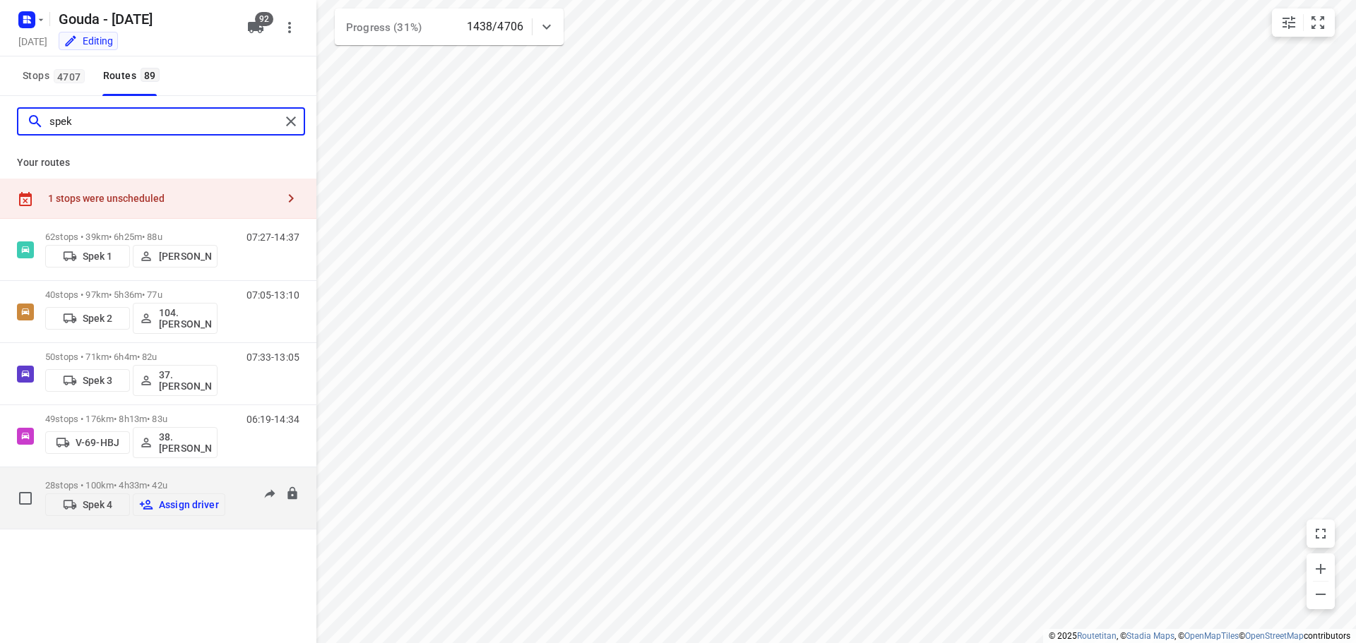
type input "spek"
click at [184, 506] on p "Assign driver" at bounding box center [189, 504] width 60 height 11
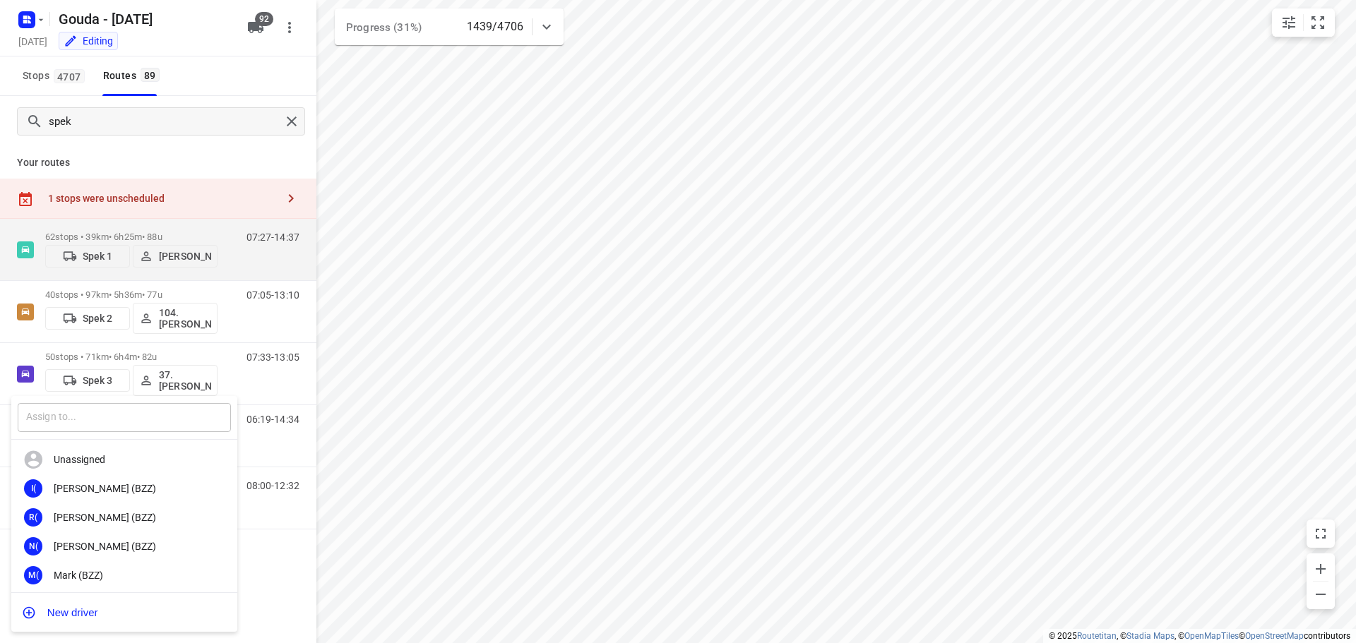
click at [90, 422] on input "text" at bounding box center [124, 417] width 213 height 29
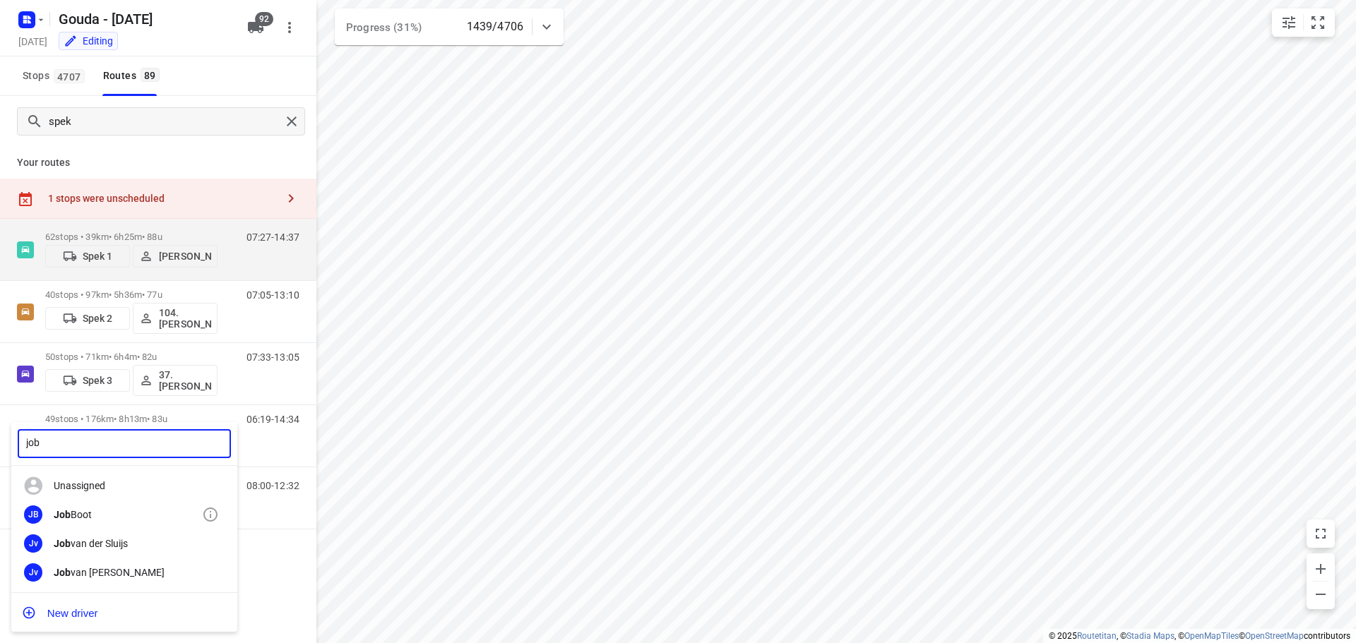
type input "job"
click at [88, 517] on div "Job Boot" at bounding box center [128, 514] width 148 height 11
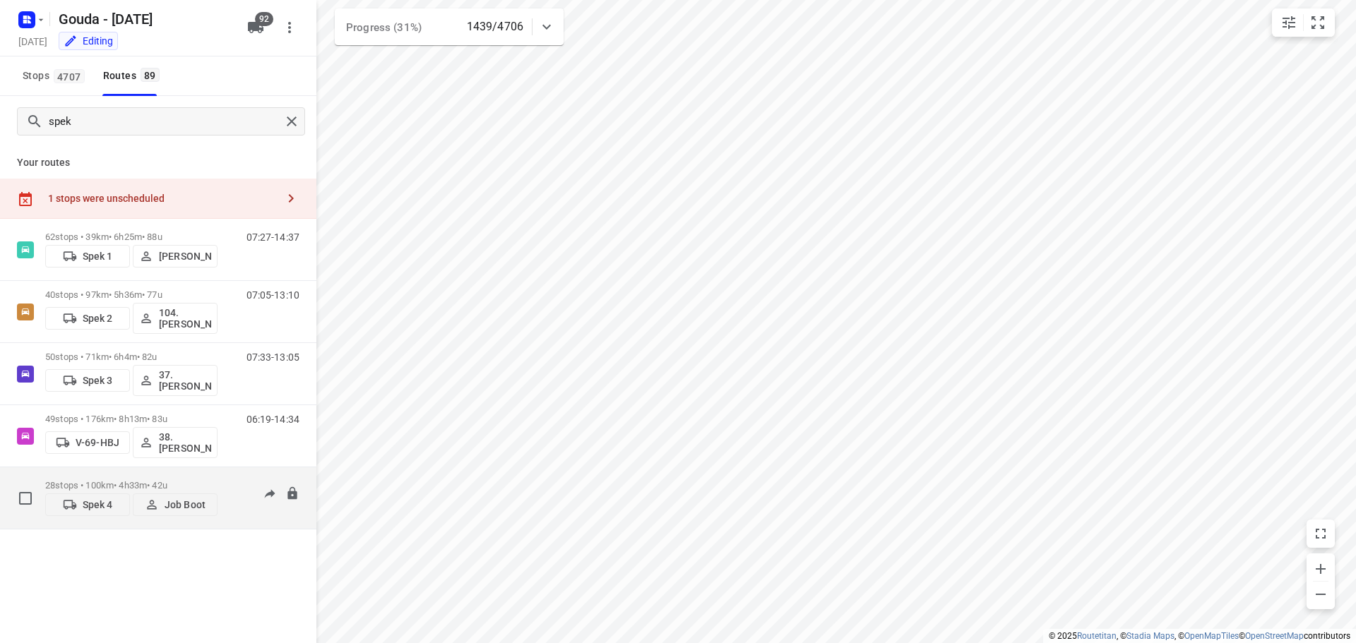
click at [155, 485] on p "28 stops • 100km • 4h33m • 42u" at bounding box center [131, 485] width 172 height 11
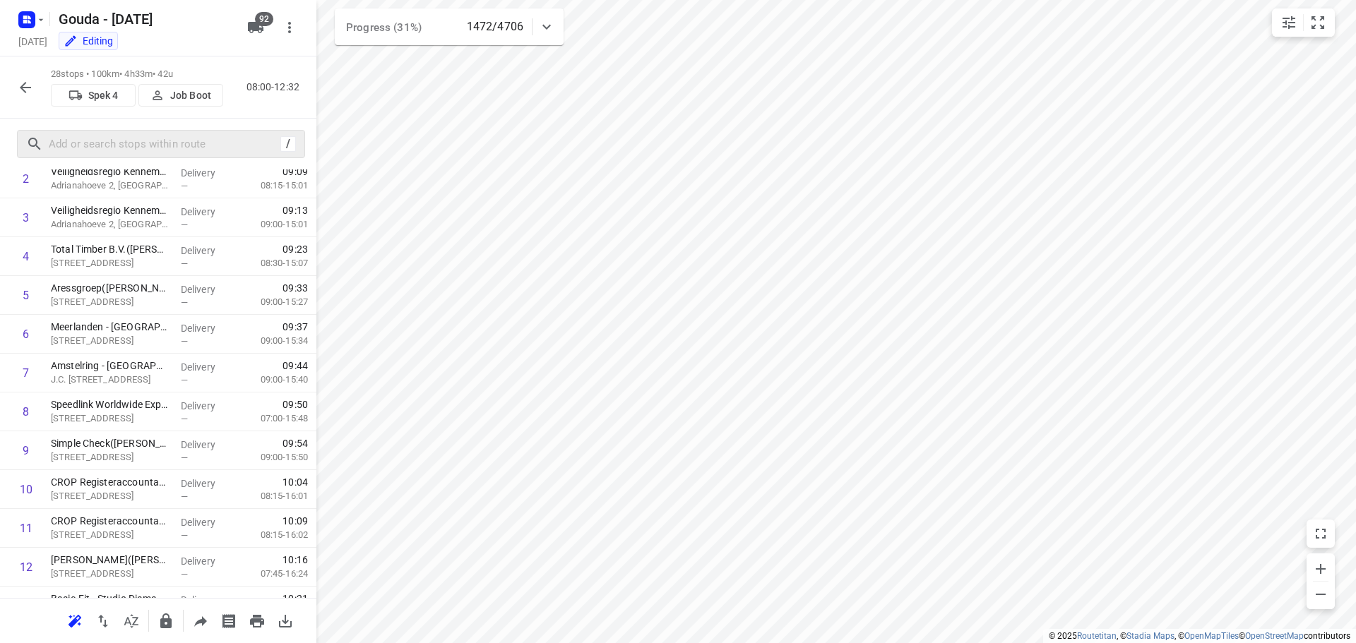
scroll to position [0, 0]
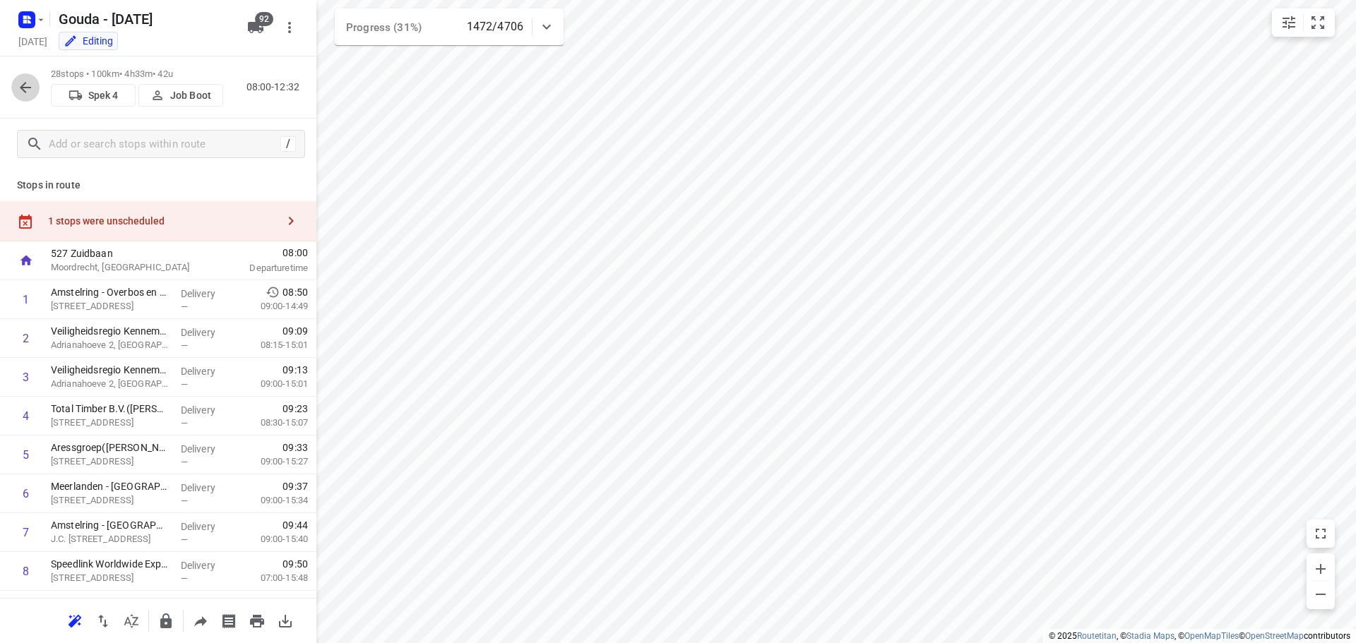
click at [20, 88] on icon "button" at bounding box center [25, 87] width 17 height 17
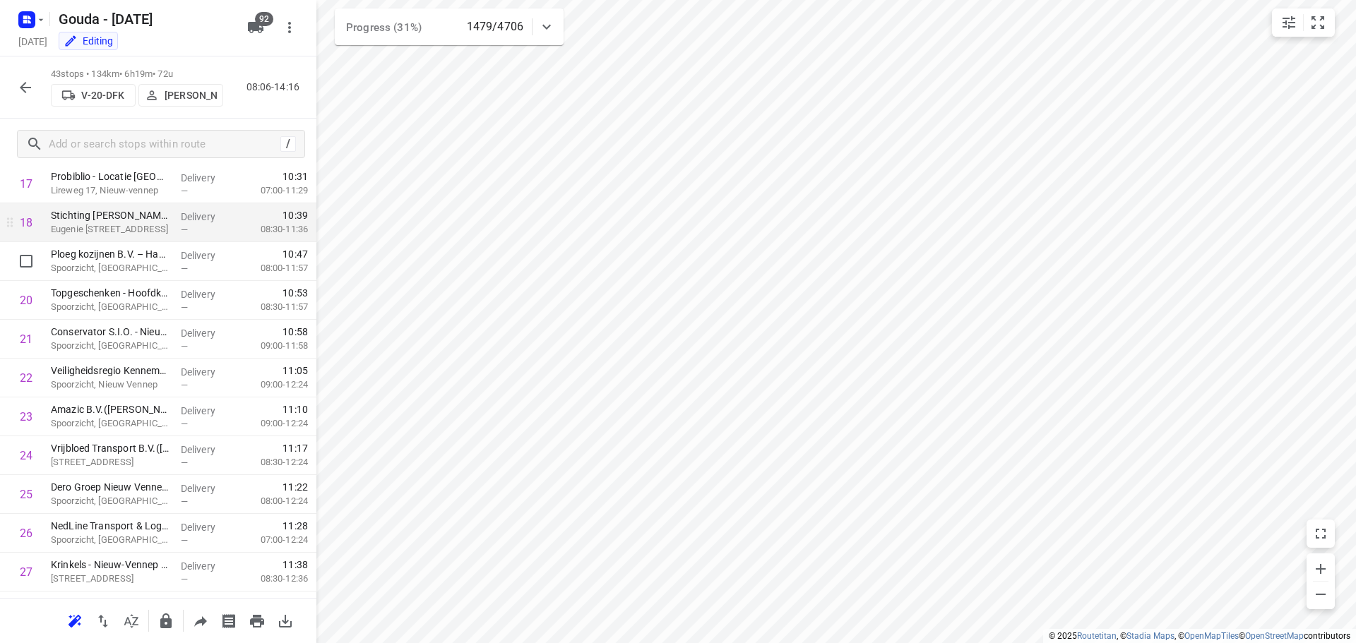
scroll to position [706, 0]
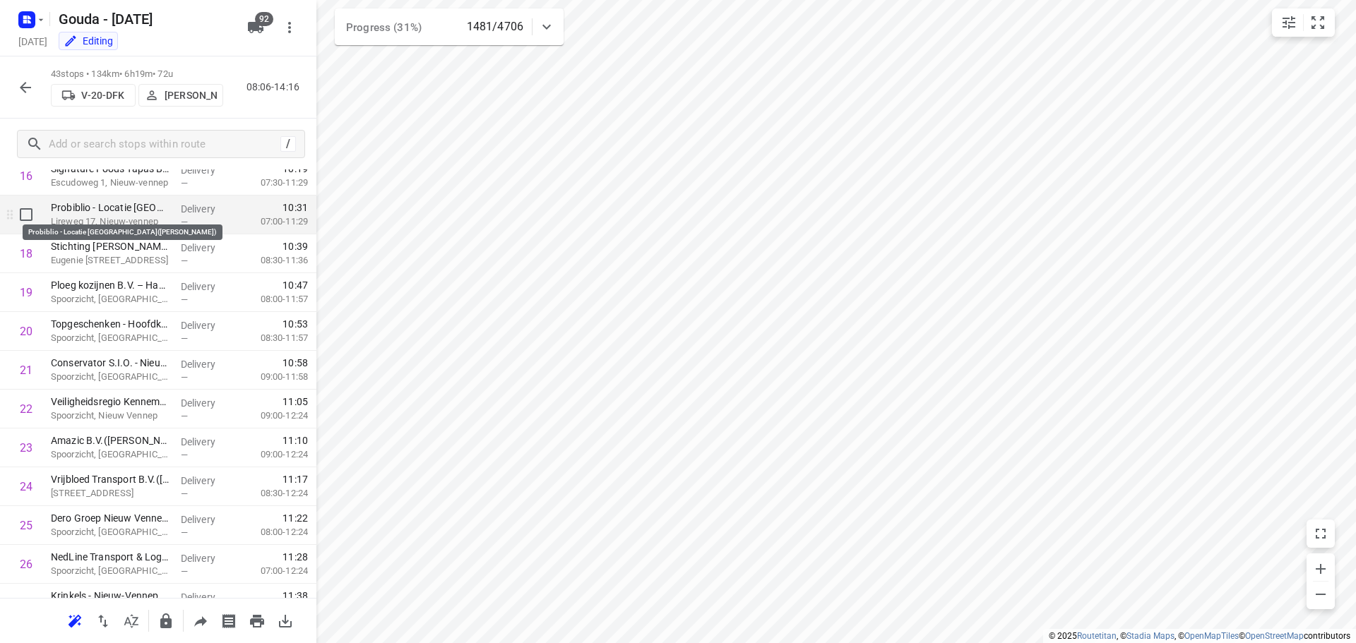
click at [119, 210] on p "Probiblio - Locatie Nieuw-Vennep(Damy Heijsteeg)" at bounding box center [110, 208] width 119 height 14
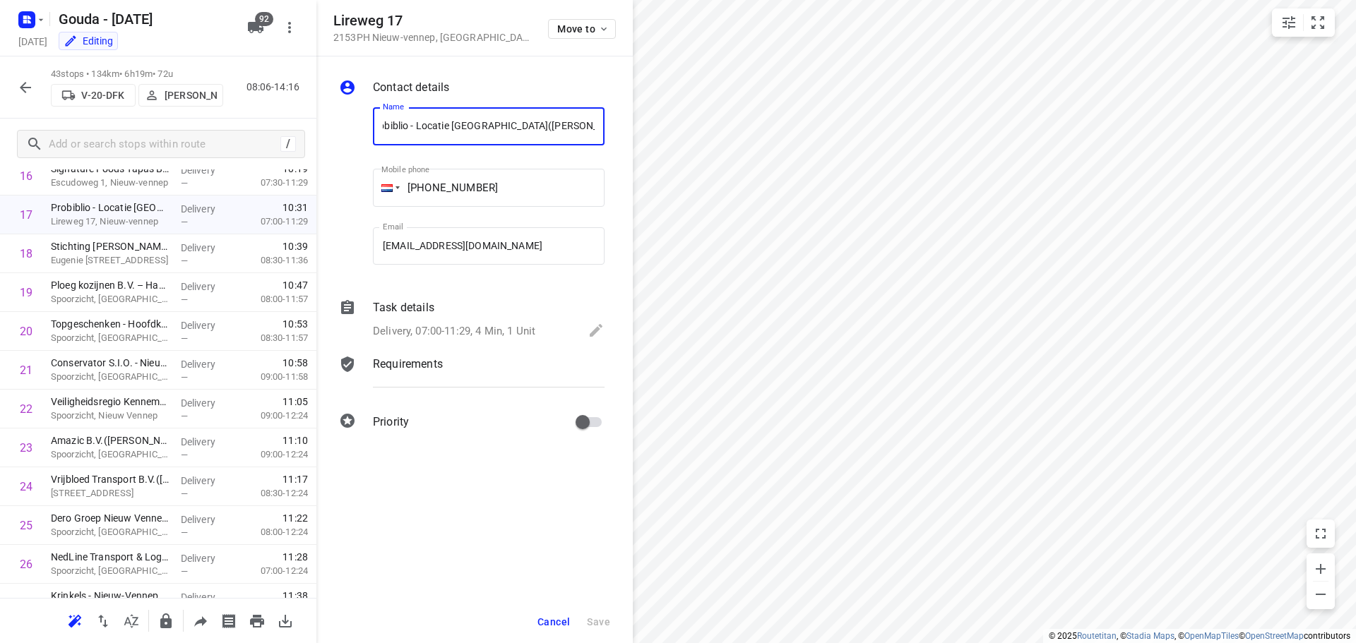
scroll to position [0, 0]
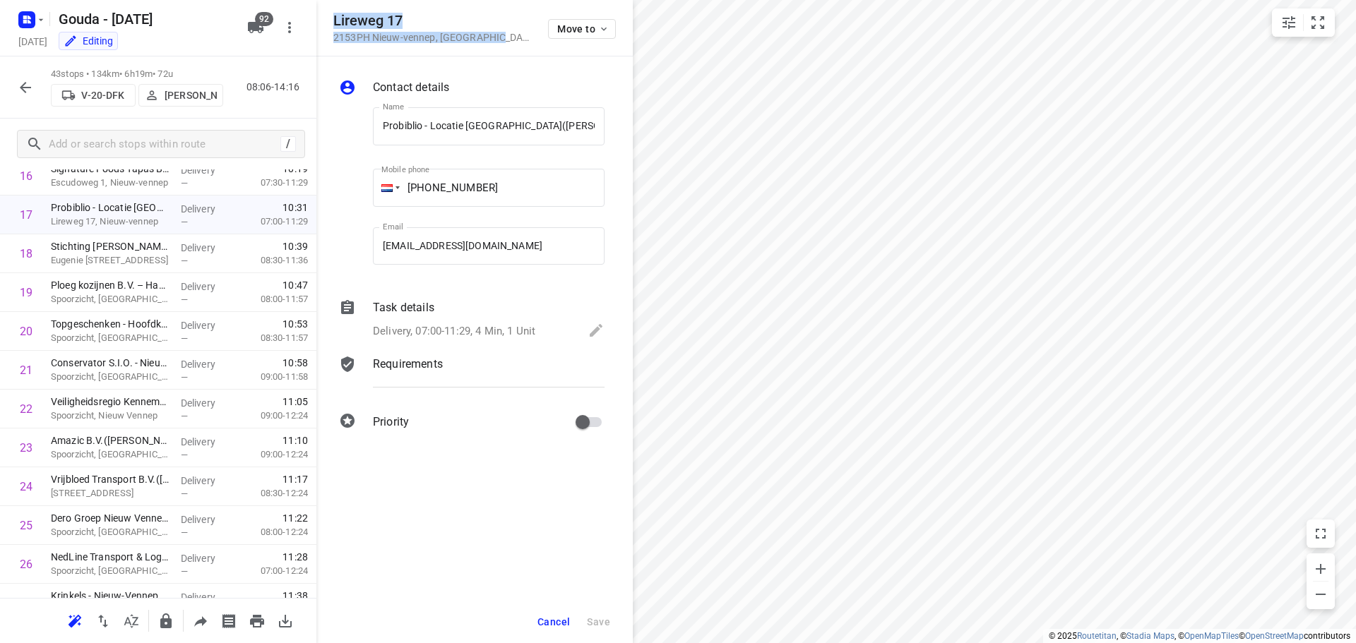
drag, startPoint x: 336, startPoint y: 18, endPoint x: 510, endPoint y: 45, distance: 175.9
click at [510, 45] on div "Lireweg 17 2153PH Nieuw-vennep , Netherlands Move to" at bounding box center [474, 28] width 316 height 56
copy div "Lireweg 17 2153PH Nieuw-vennep , Netherlands"
click at [556, 621] on span "Cancel" at bounding box center [553, 621] width 32 height 11
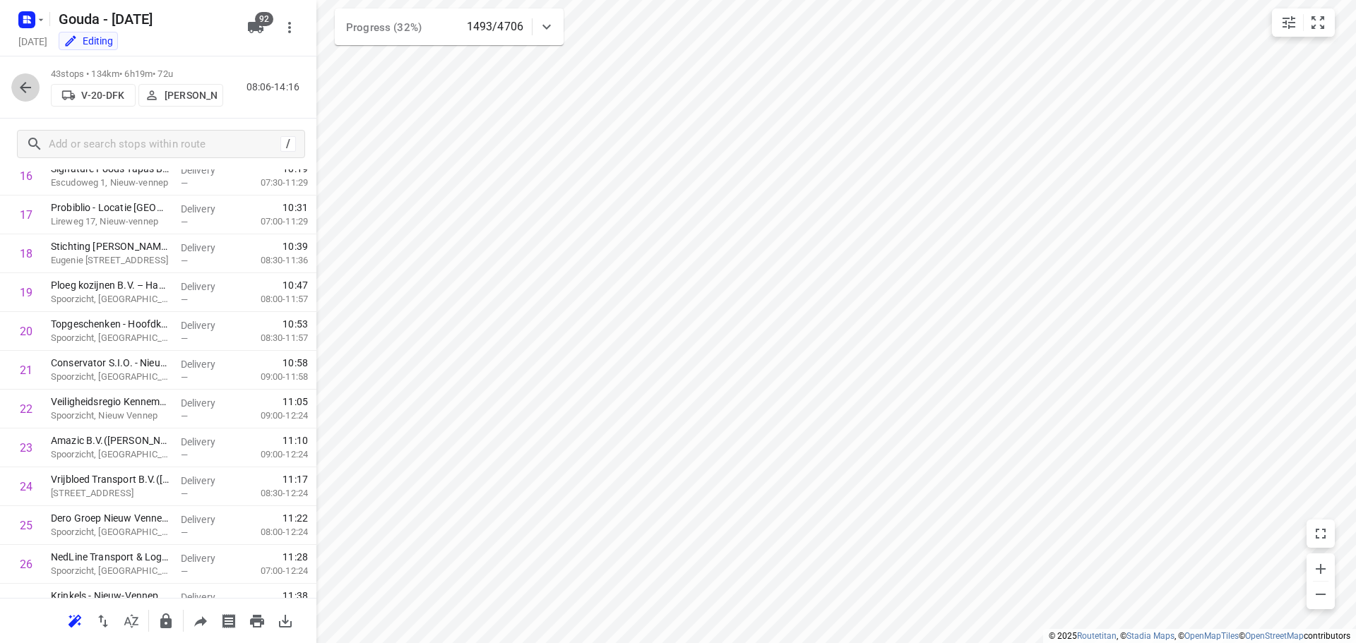
click at [13, 88] on button "button" at bounding box center [25, 87] width 28 height 28
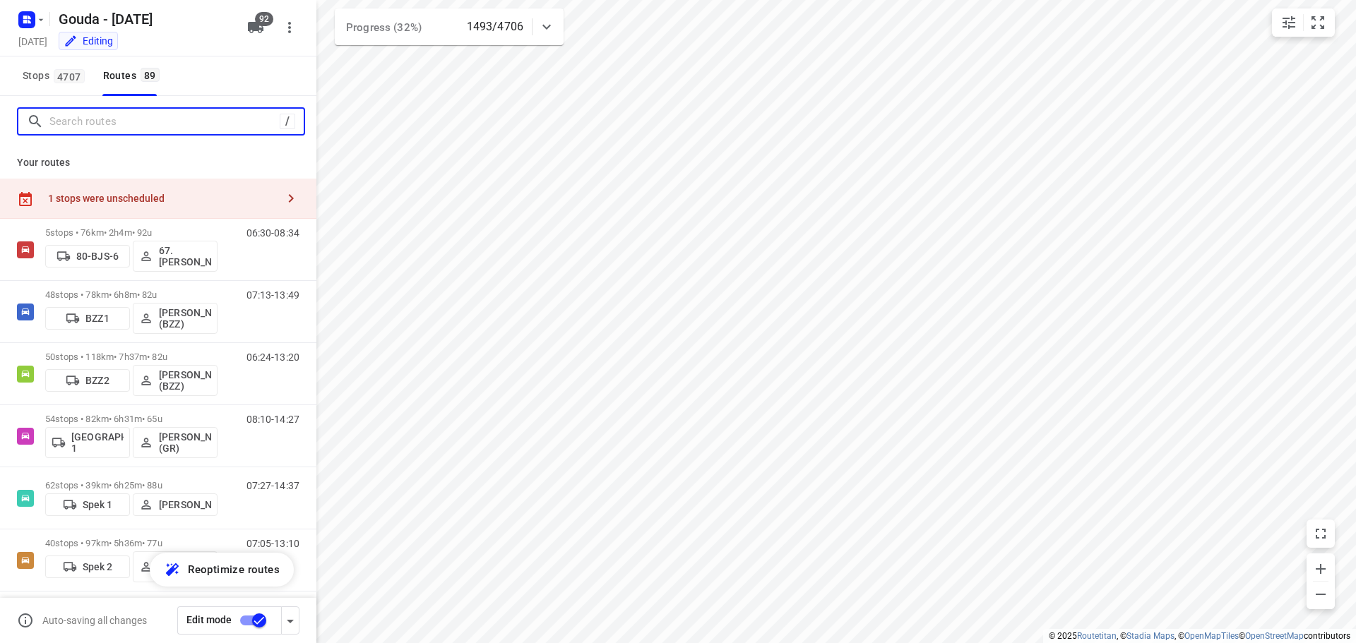
click at [134, 121] on input "Search routes" at bounding box center [164, 122] width 230 height 22
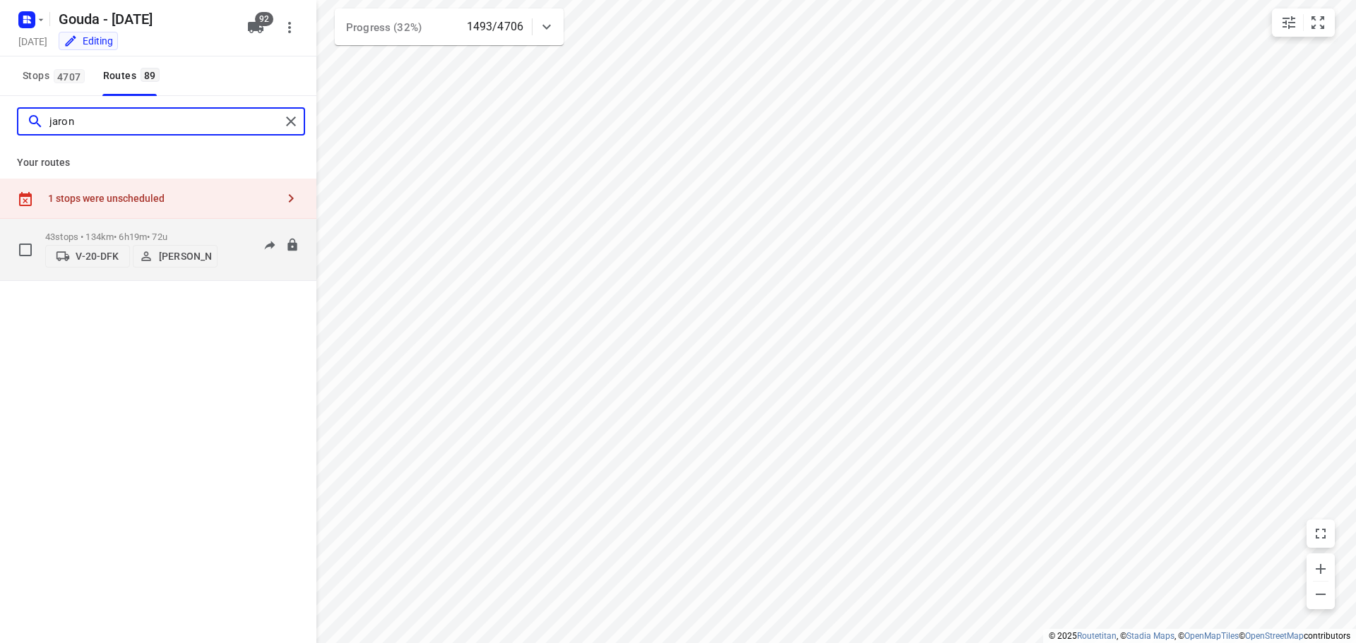
type input "jaron"
click at [124, 226] on div "43 stops • 134km • 6h19m • 72u V-20-DFK Jaron Jansma" at bounding box center [131, 250] width 172 height 50
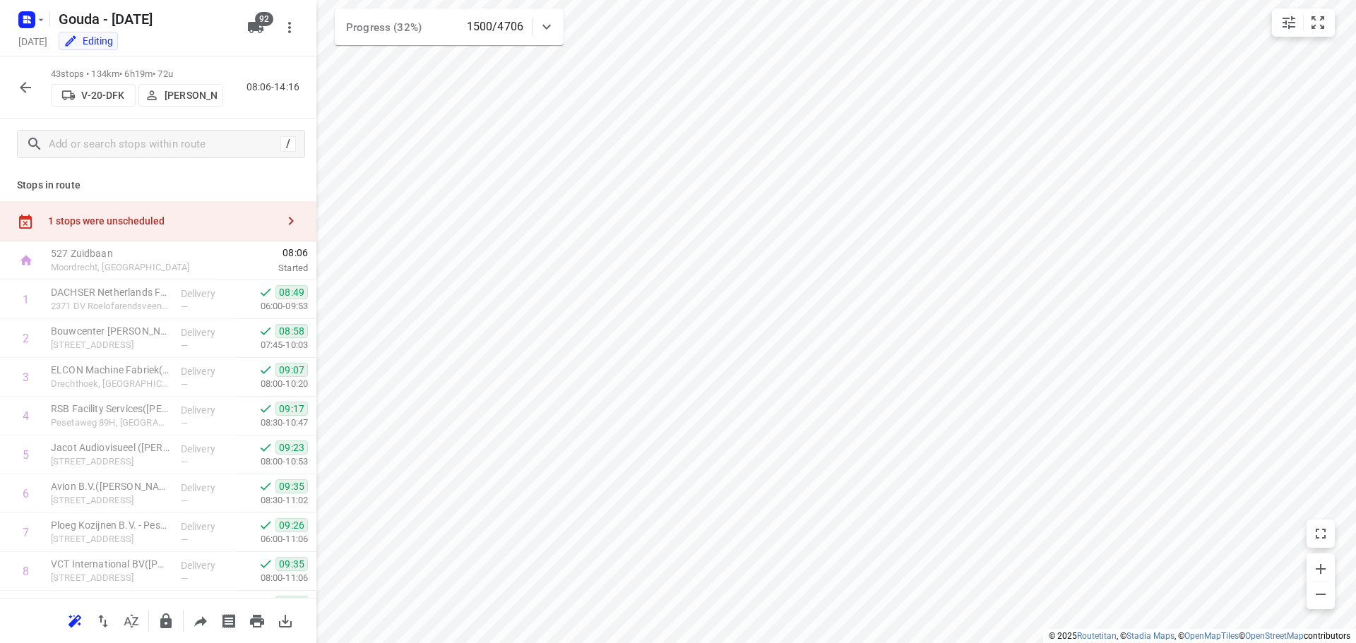
click at [28, 88] on icon "button" at bounding box center [25, 87] width 17 height 17
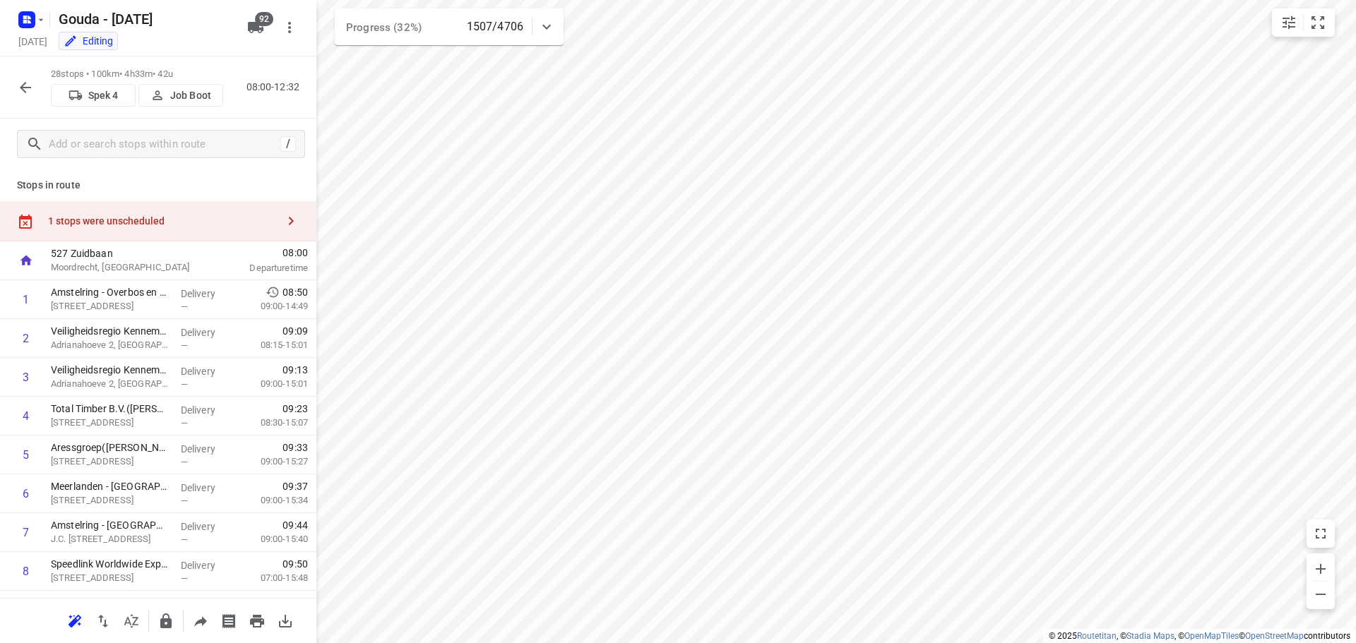
click at [26, 88] on icon "button" at bounding box center [25, 87] width 11 height 11
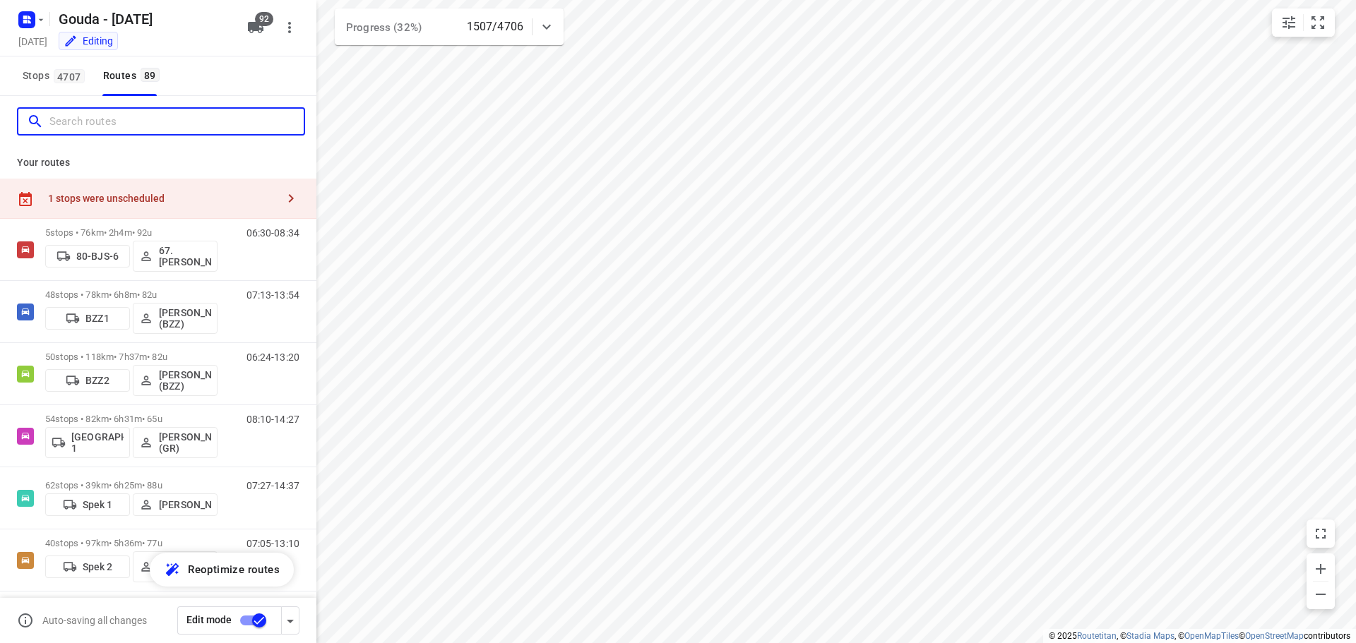
click at [86, 128] on input "Search routes" at bounding box center [176, 122] width 254 height 22
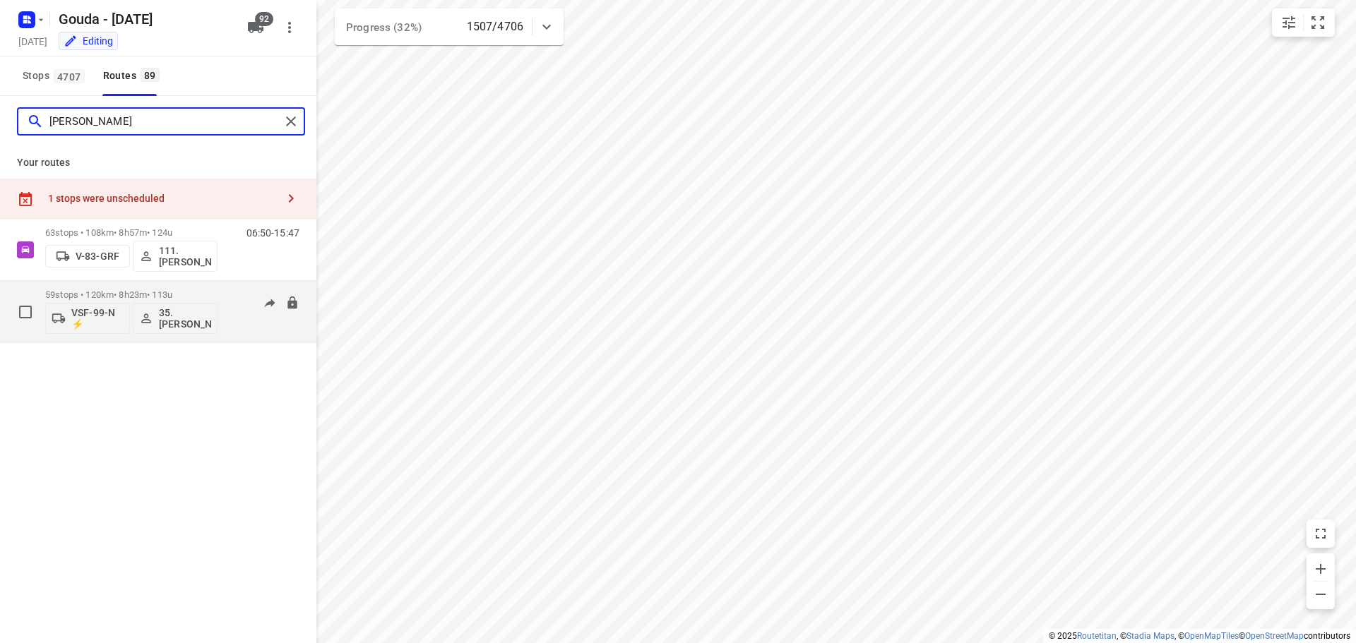
type input "alex"
click at [143, 287] on div "59 stops • 120km • 8h23m • 113u VSF-99-N ⚡ 35. Alex de Koning" at bounding box center [131, 311] width 172 height 59
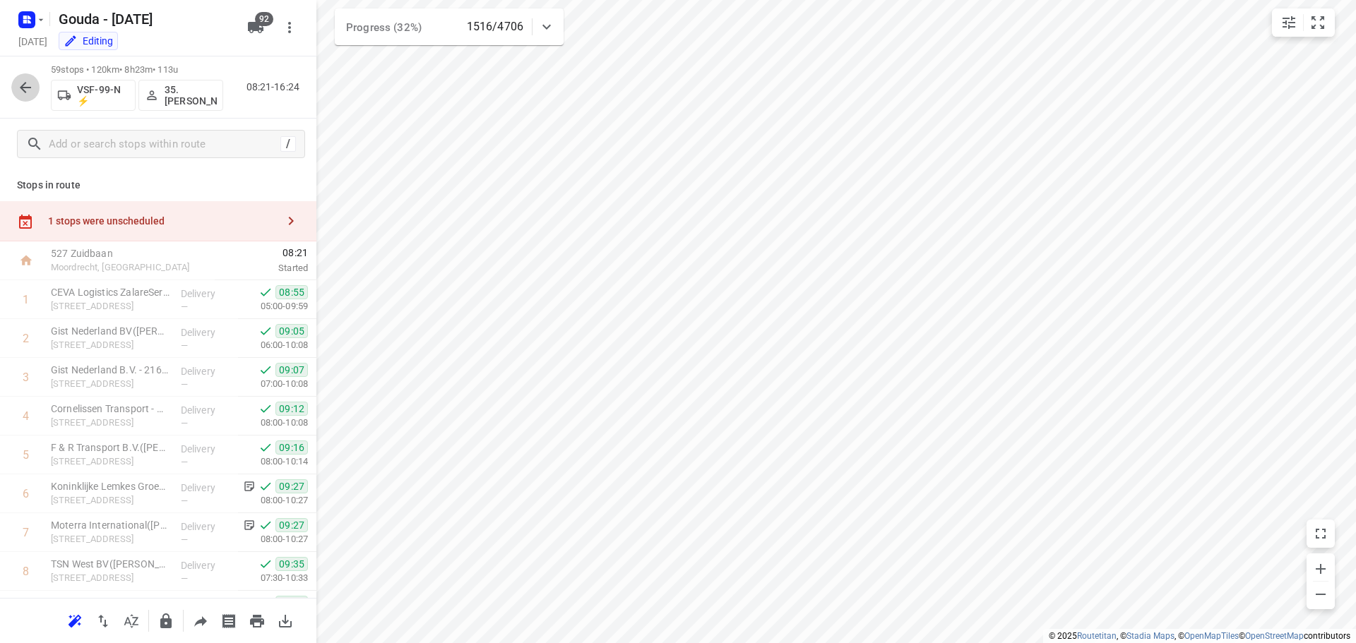
click at [21, 83] on icon "button" at bounding box center [25, 87] width 17 height 17
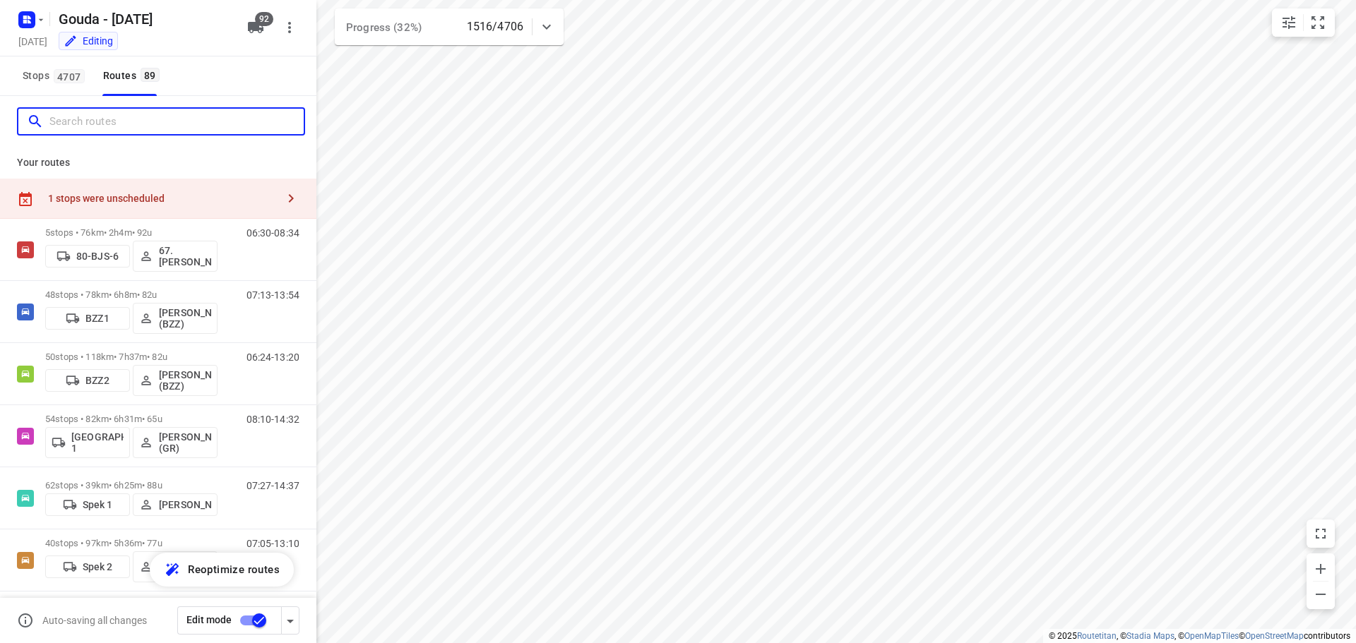
click at [153, 112] on input "Search routes" at bounding box center [176, 122] width 254 height 22
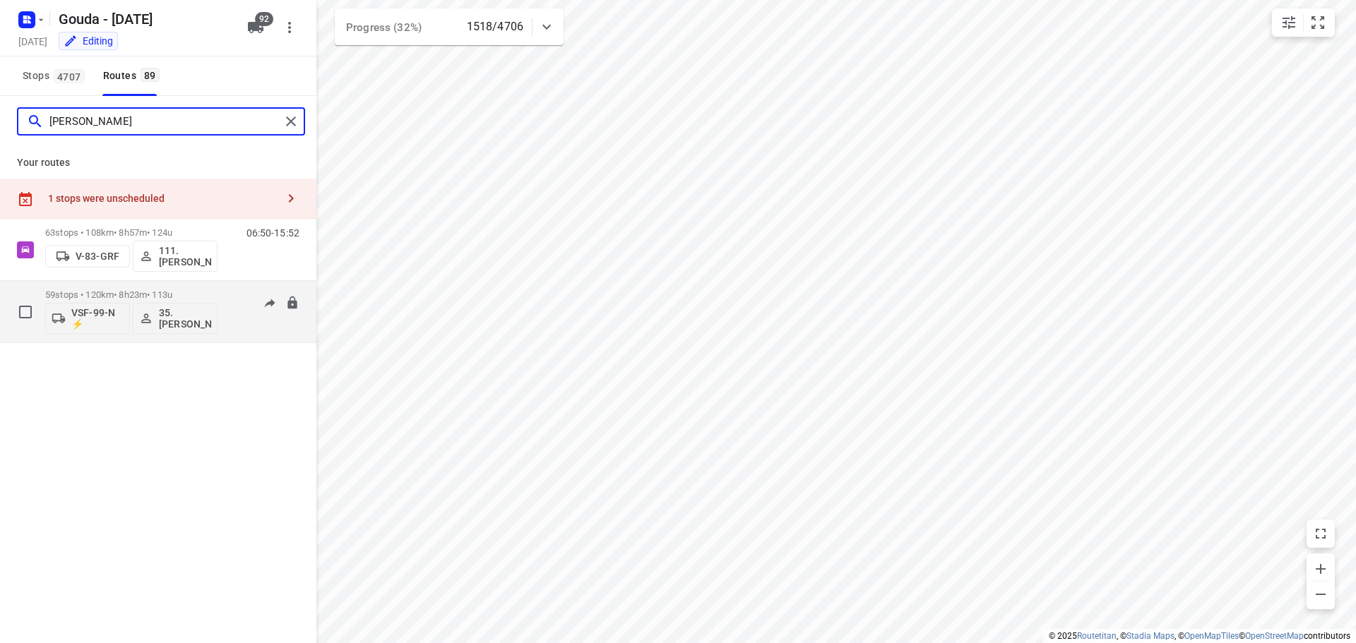
type input "alex"
click at [122, 292] on p "59 stops • 120km • 8h23m • 113u" at bounding box center [131, 294] width 172 height 11
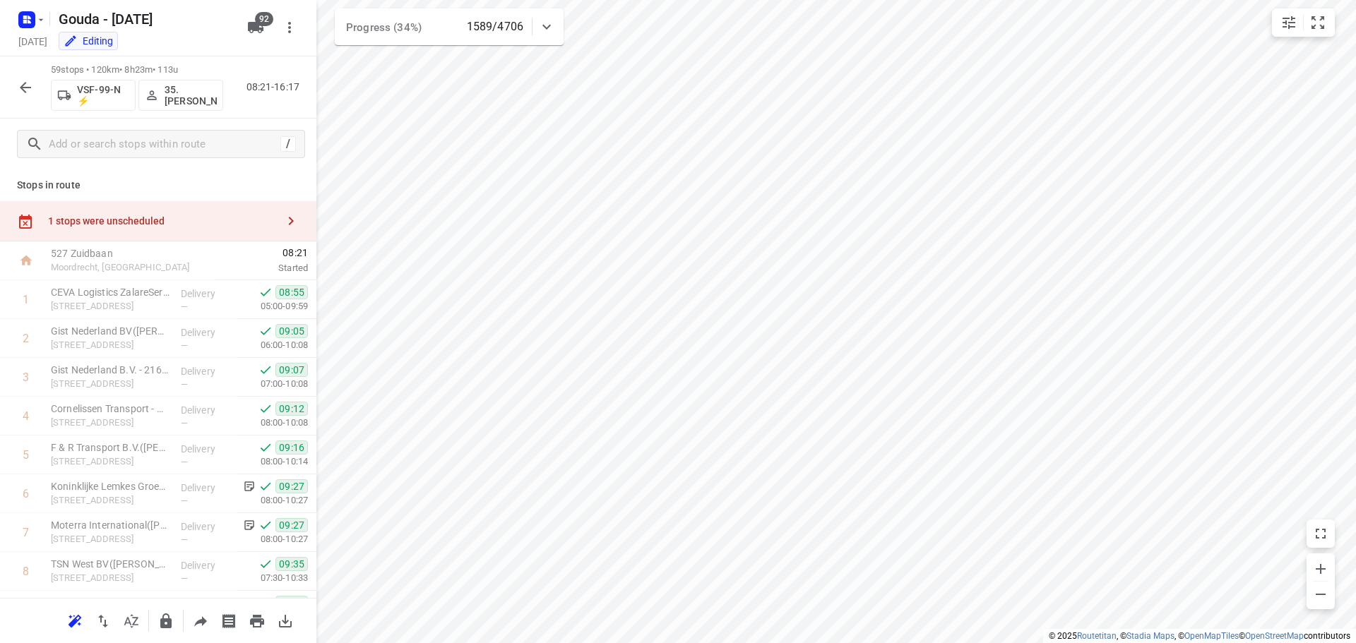
click at [24, 83] on icon "button" at bounding box center [25, 87] width 11 height 11
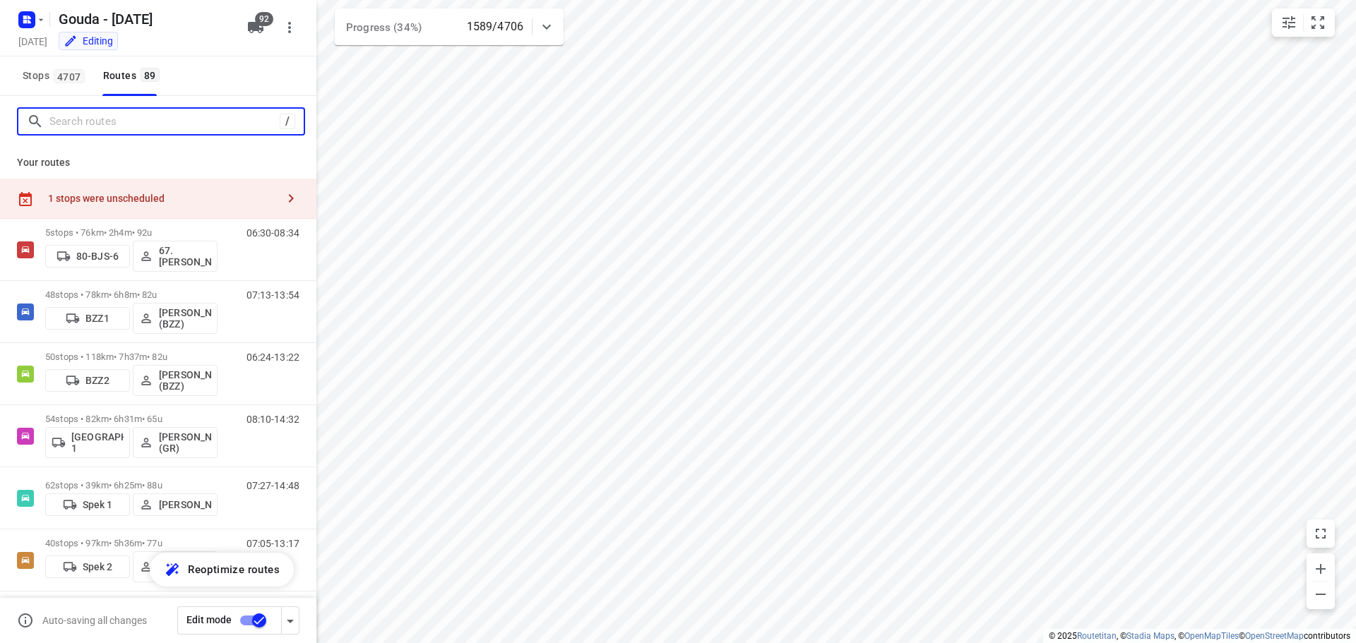
click at [102, 115] on input "Search routes" at bounding box center [164, 122] width 230 height 22
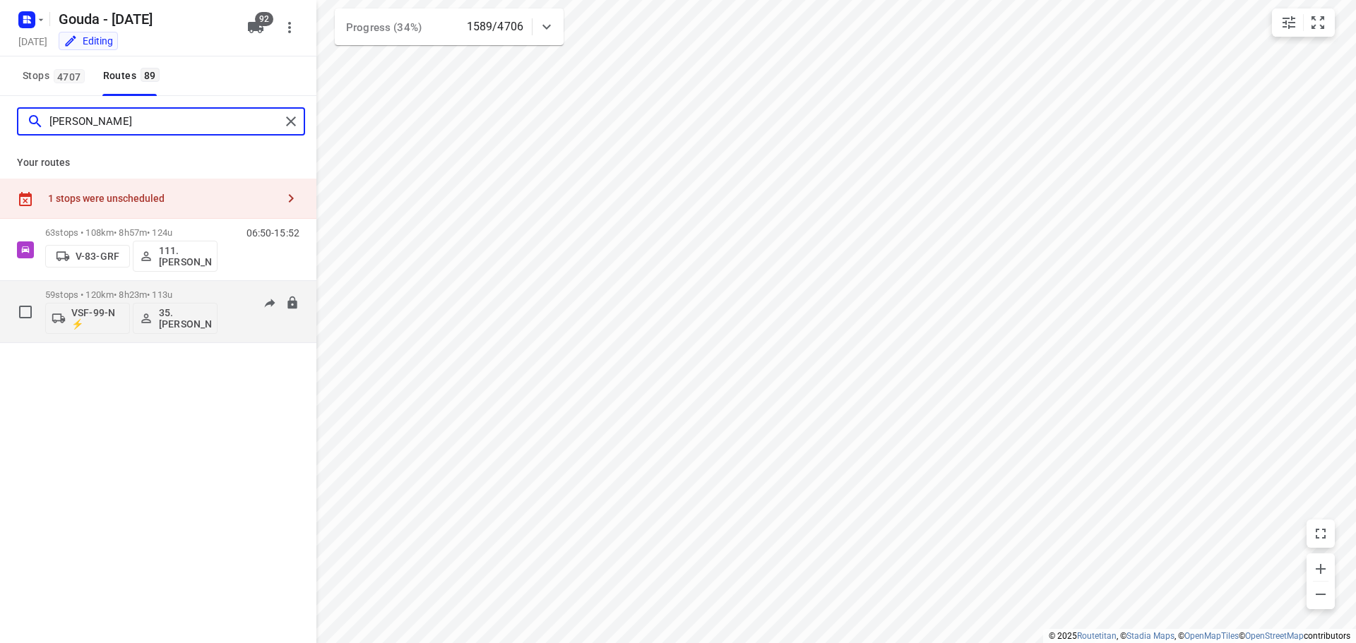
type input "alex"
click at [154, 289] on div "59 stops • 120km • 8h23m • 113u VSF-99-N ⚡ 35. Alex de Koning" at bounding box center [131, 311] width 172 height 59
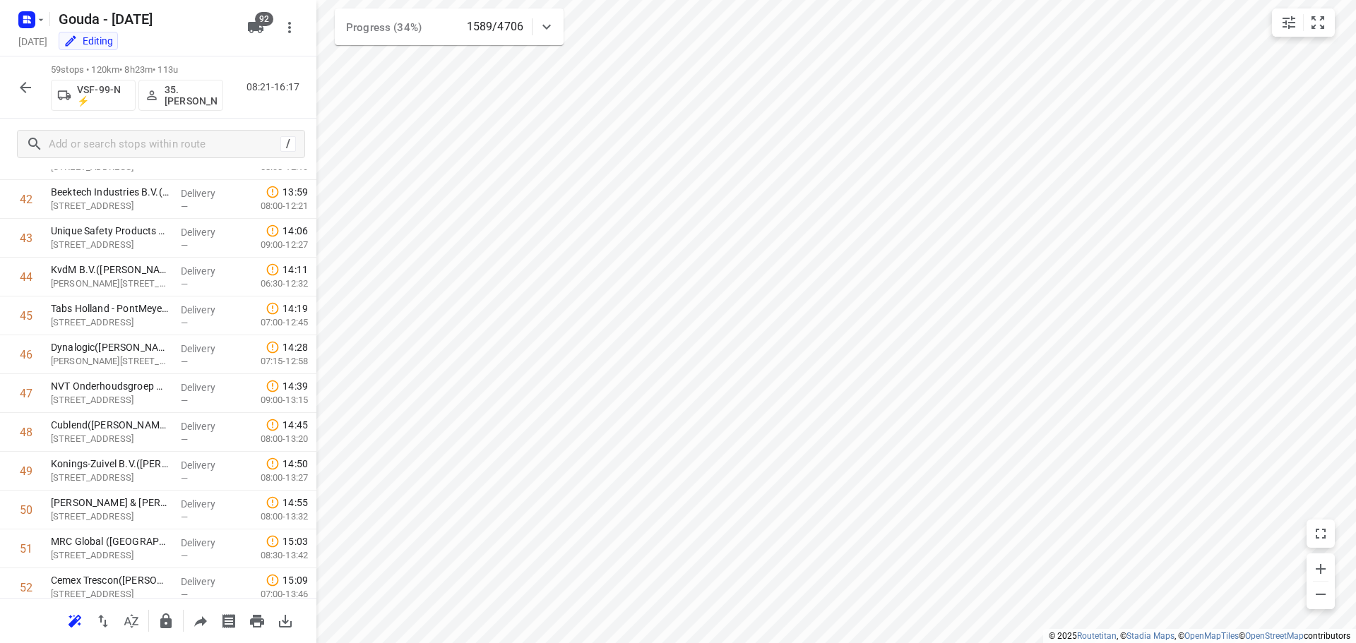
scroll to position [2012, 0]
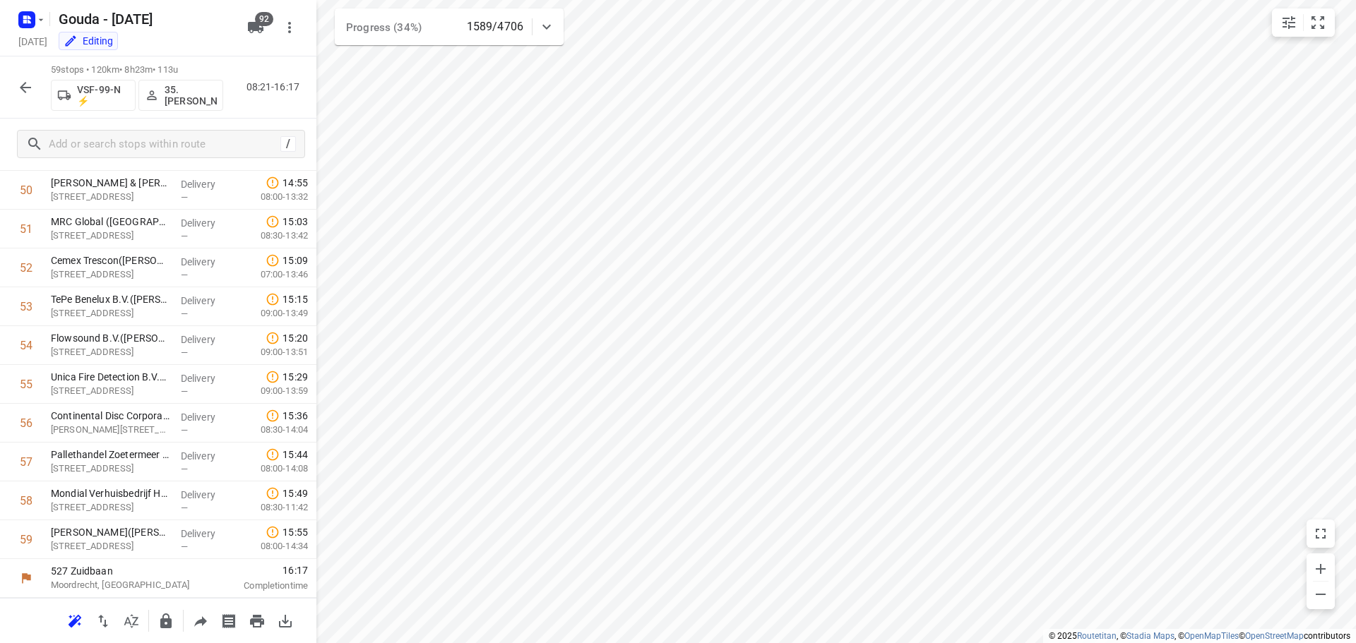
click at [30, 90] on icon "button" at bounding box center [25, 87] width 17 height 17
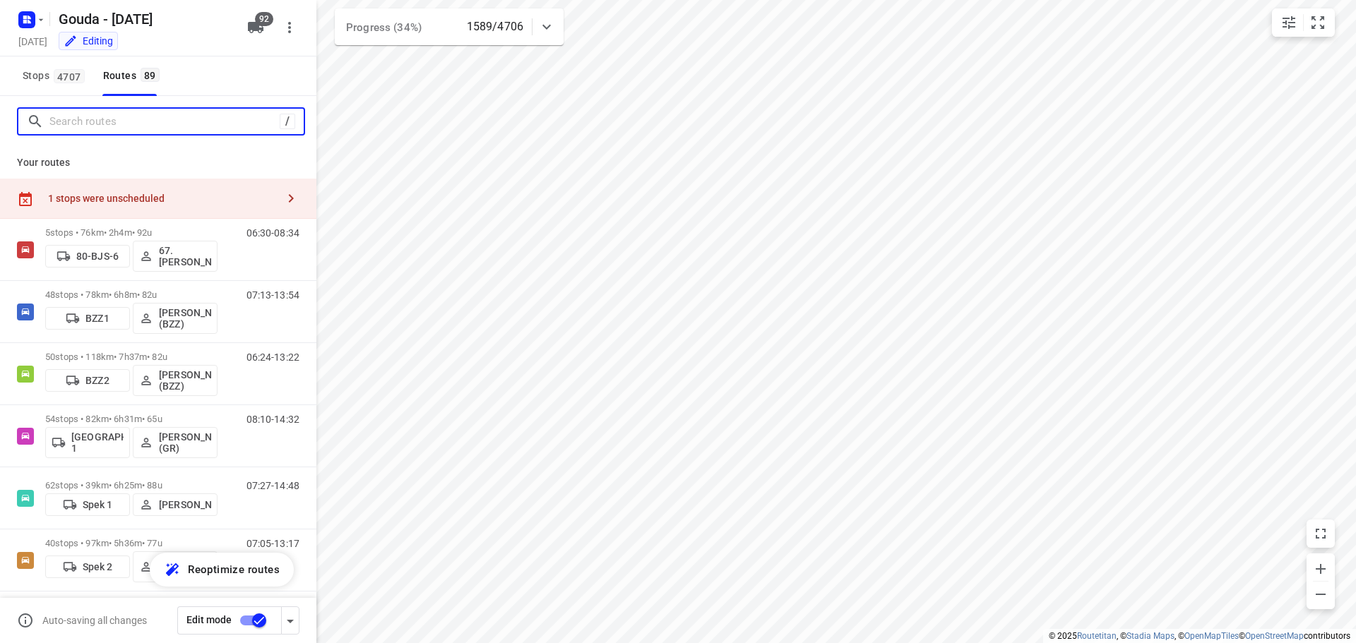
click at [119, 122] on input "Search routes" at bounding box center [164, 122] width 230 height 22
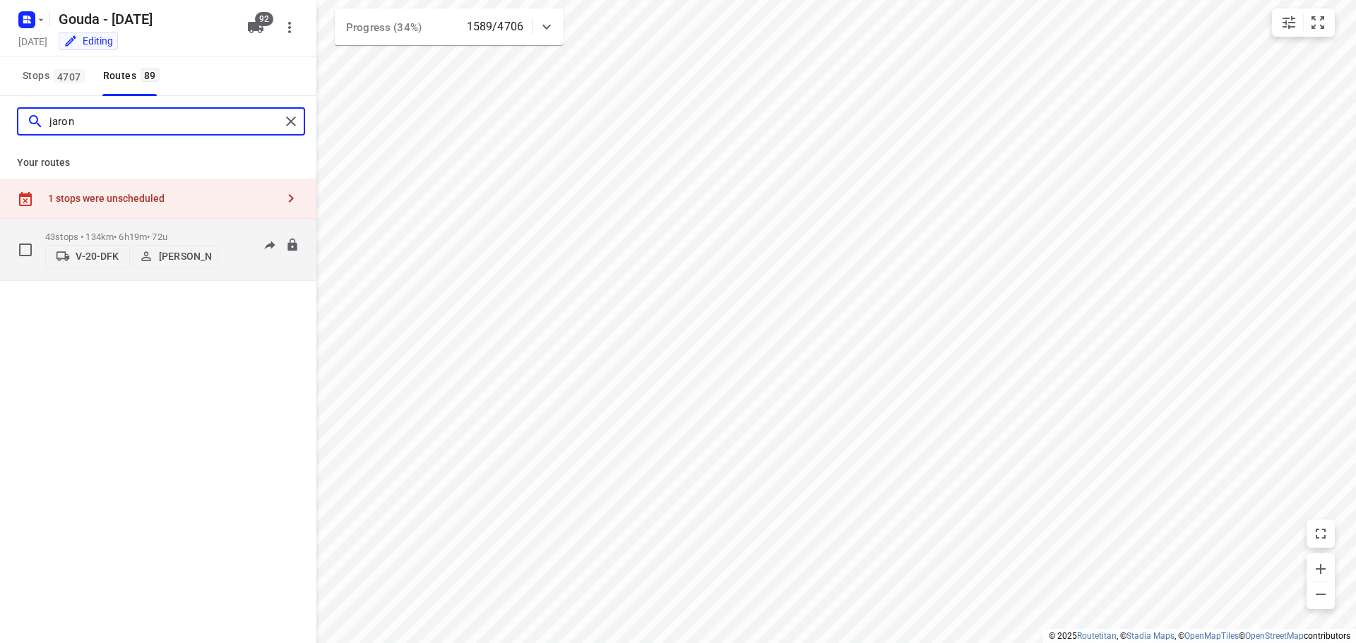
type input "jaron"
click at [121, 225] on div "43 stops • 134km • 6h19m • 72u V-20-DFK Jaron Jansma" at bounding box center [131, 250] width 172 height 50
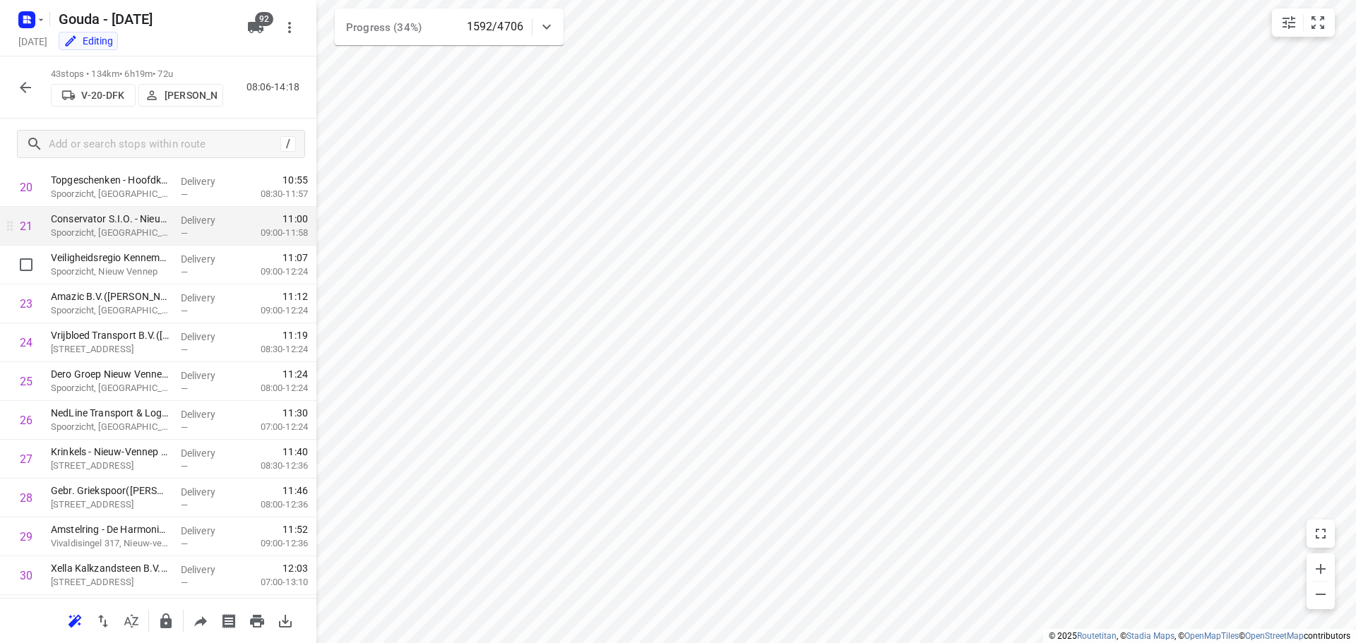
scroll to position [826, 0]
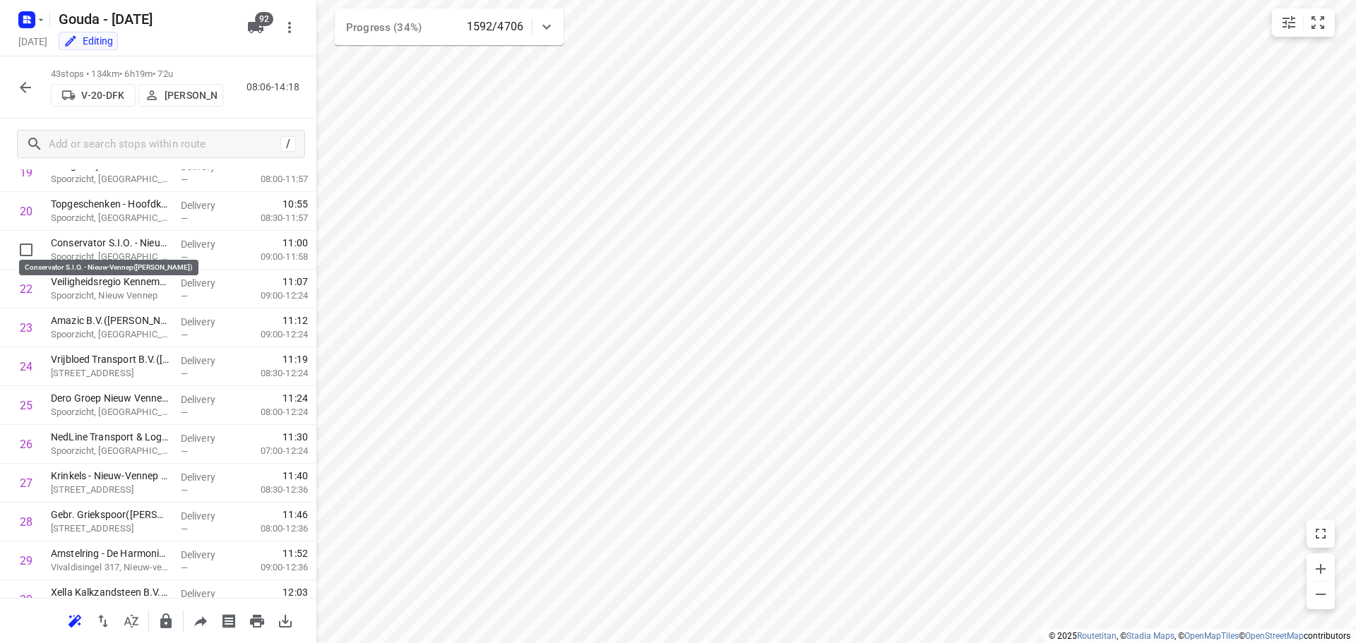
click at [16, 91] on button "button" at bounding box center [25, 87] width 28 height 28
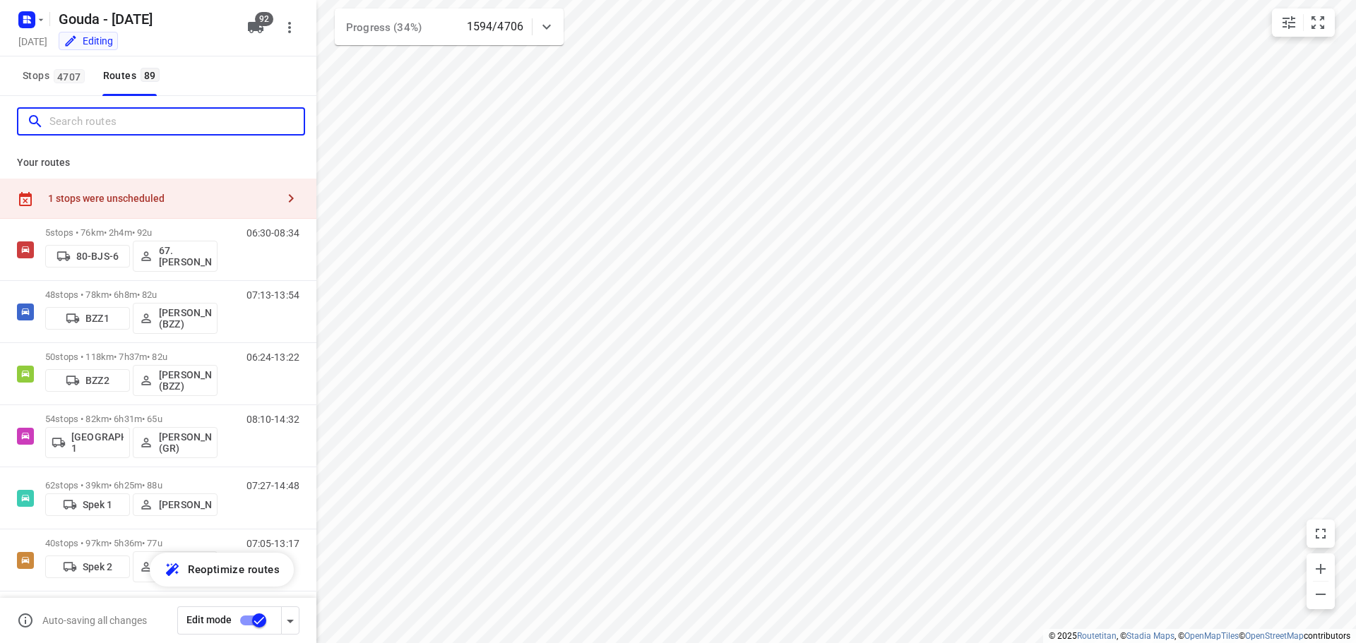
click at [108, 128] on input "Search routes" at bounding box center [176, 122] width 254 height 22
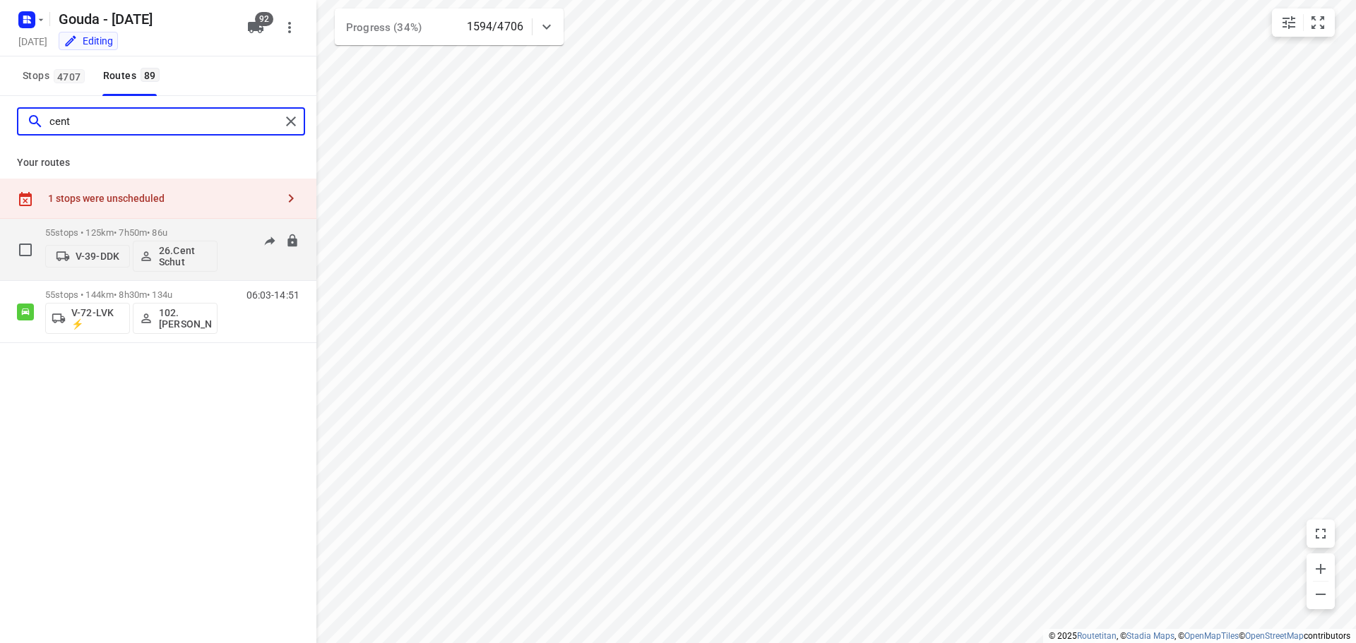
type input "cent"
click at [165, 232] on p "55 stops • 125km • 7h50m • 86u" at bounding box center [131, 232] width 172 height 11
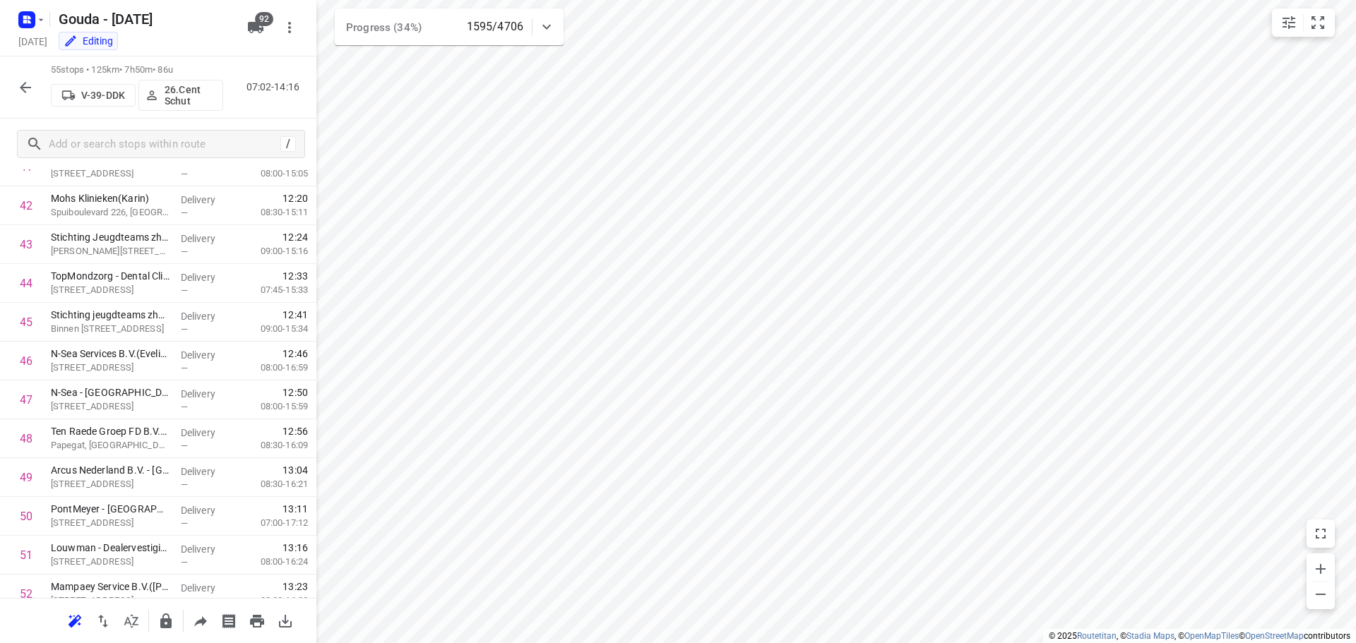
scroll to position [1857, 0]
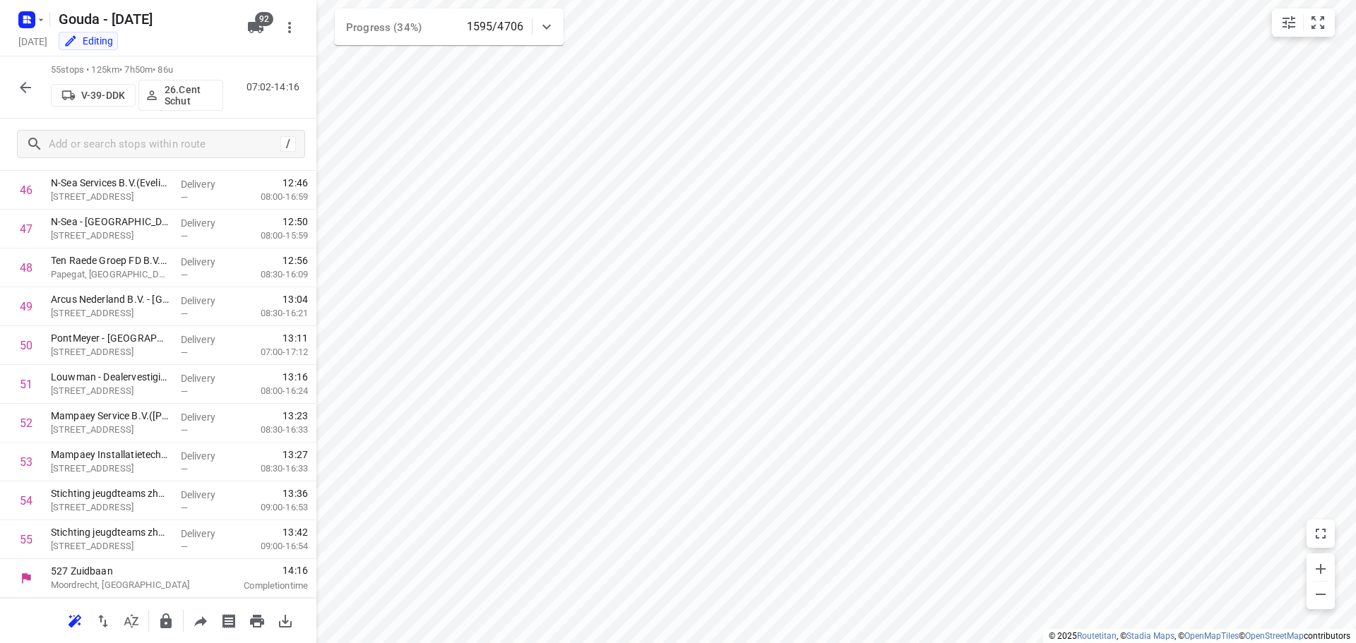
click at [30, 83] on icon "button" at bounding box center [25, 87] width 17 height 17
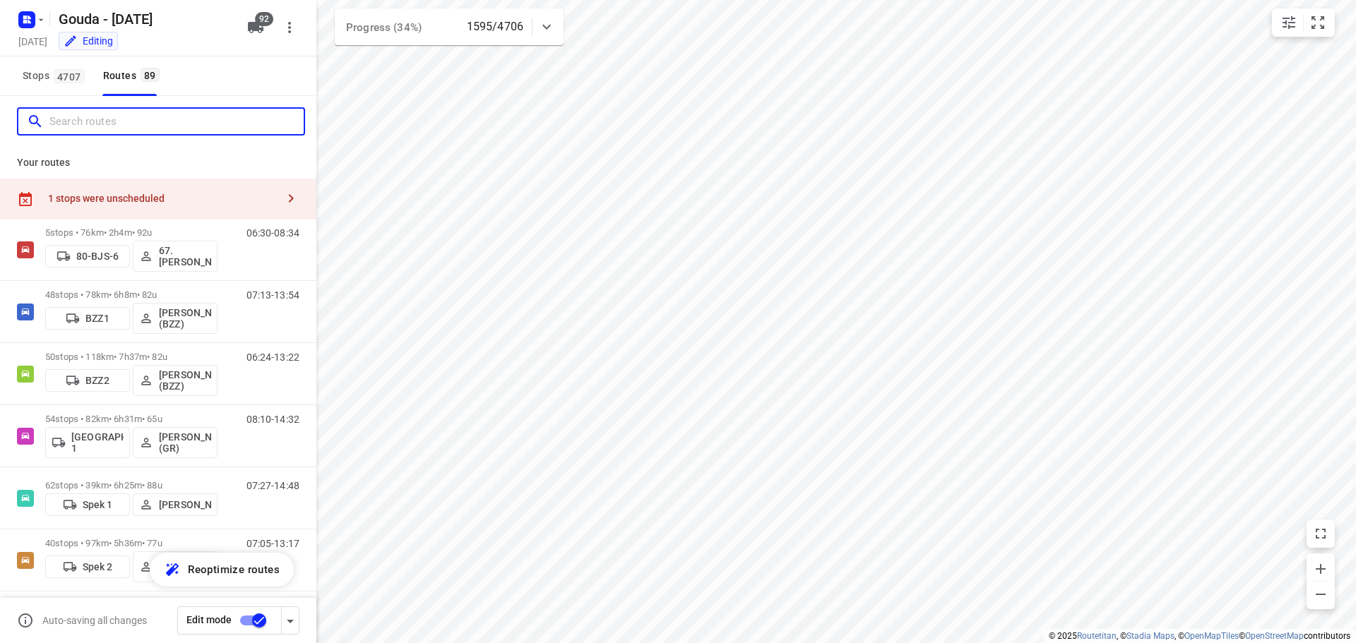
click at [96, 113] on input "Search routes" at bounding box center [176, 122] width 254 height 22
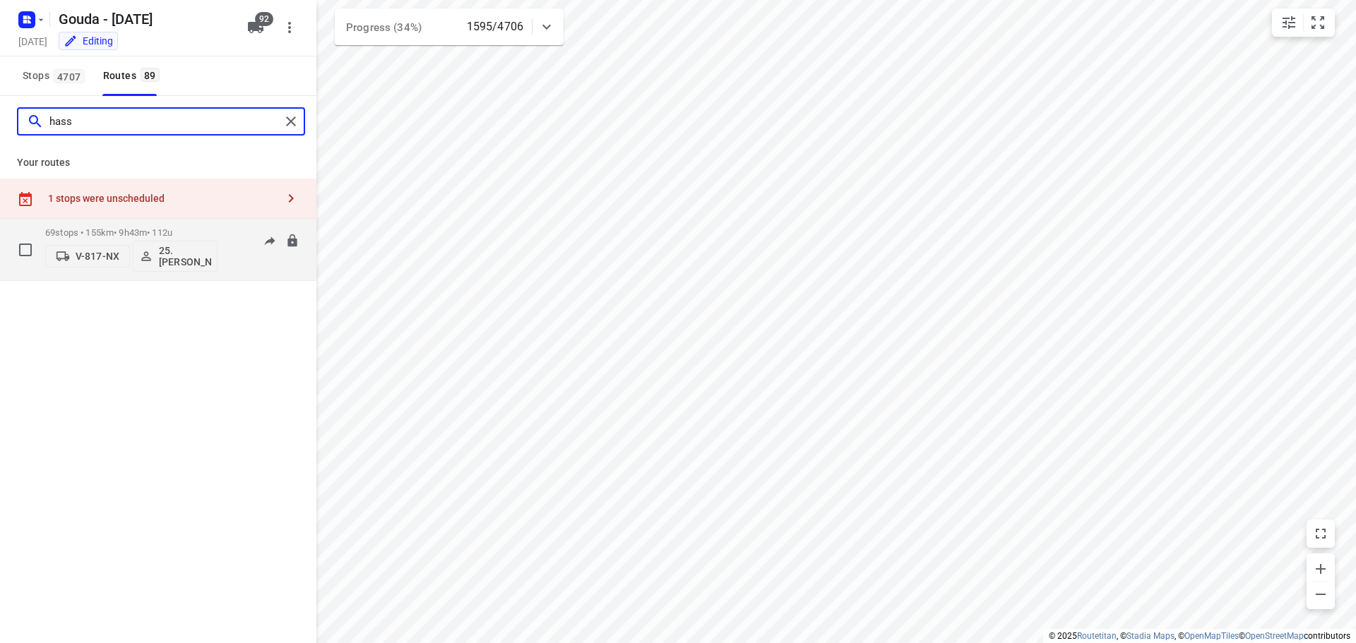
type input "hass"
click at [155, 221] on div "69 stops • 155km • 9h43m • 112u V-817-NX 25. Hassan Schweineh" at bounding box center [131, 249] width 172 height 59
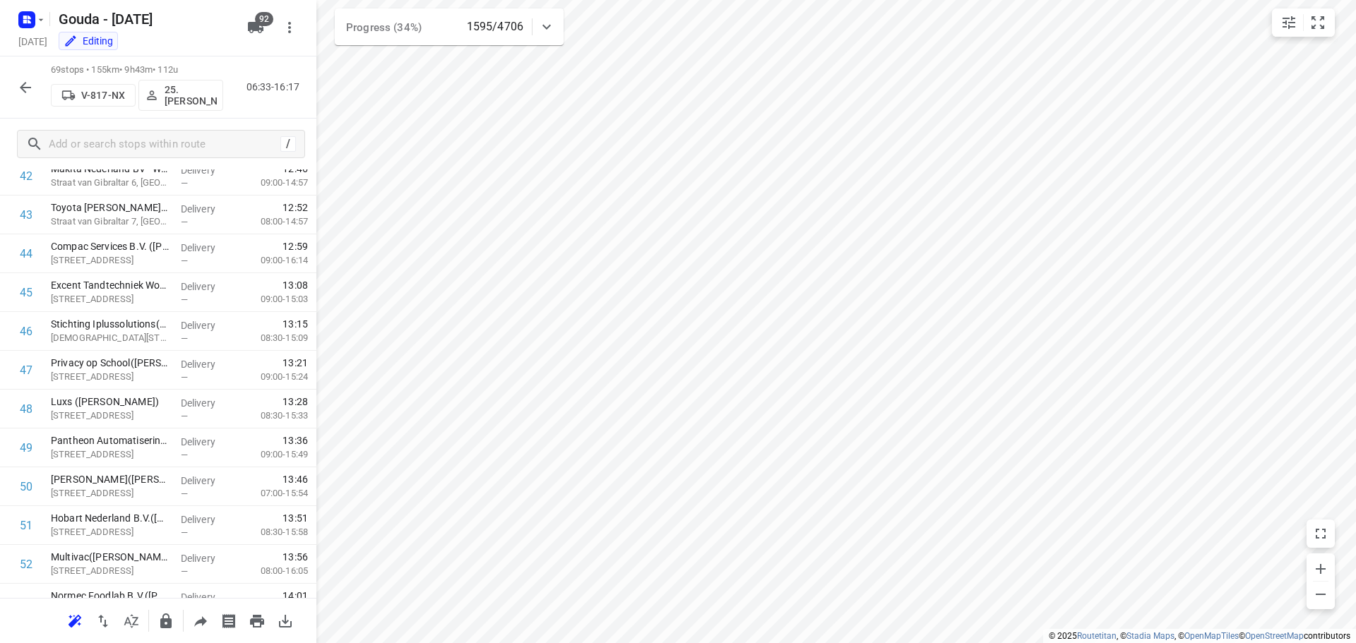
scroll to position [2401, 0]
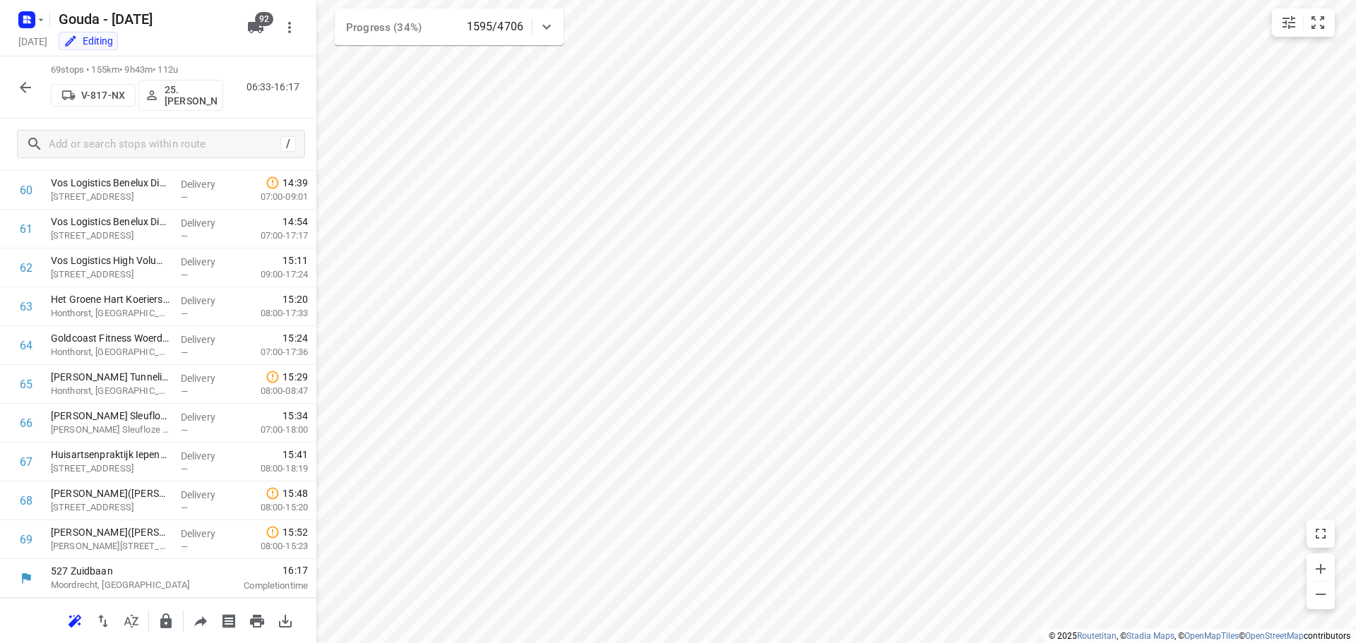
click at [18, 85] on icon "button" at bounding box center [25, 87] width 17 height 17
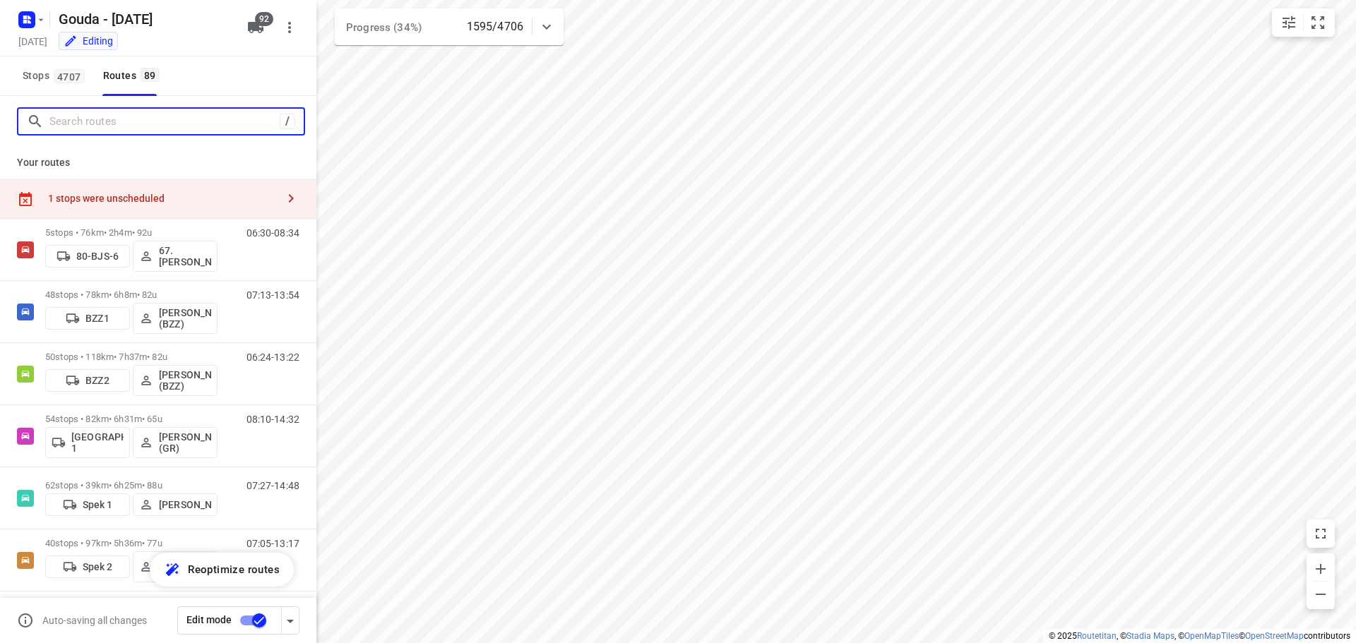
click at [120, 127] on input "Search routes" at bounding box center [164, 122] width 230 height 22
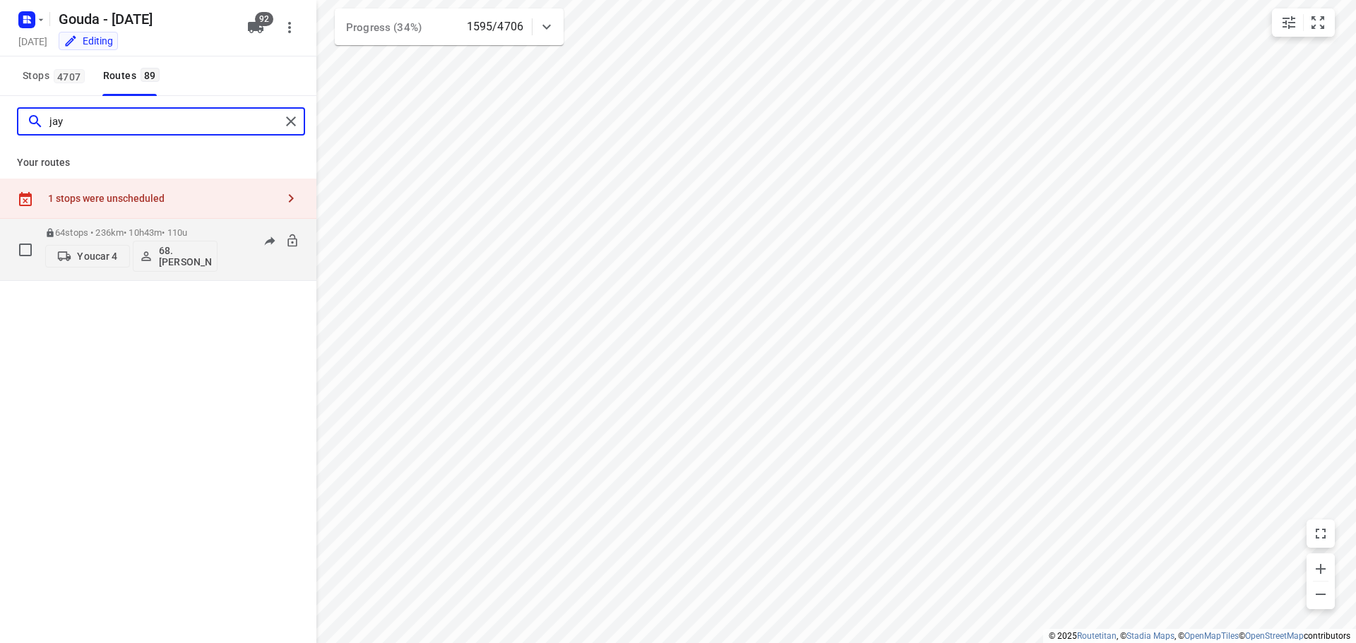
type input "jay"
click at [137, 226] on div "64 stops • 236km • 10h43m • 110u Youcar 4 68.Jay Jairam" at bounding box center [131, 249] width 172 height 59
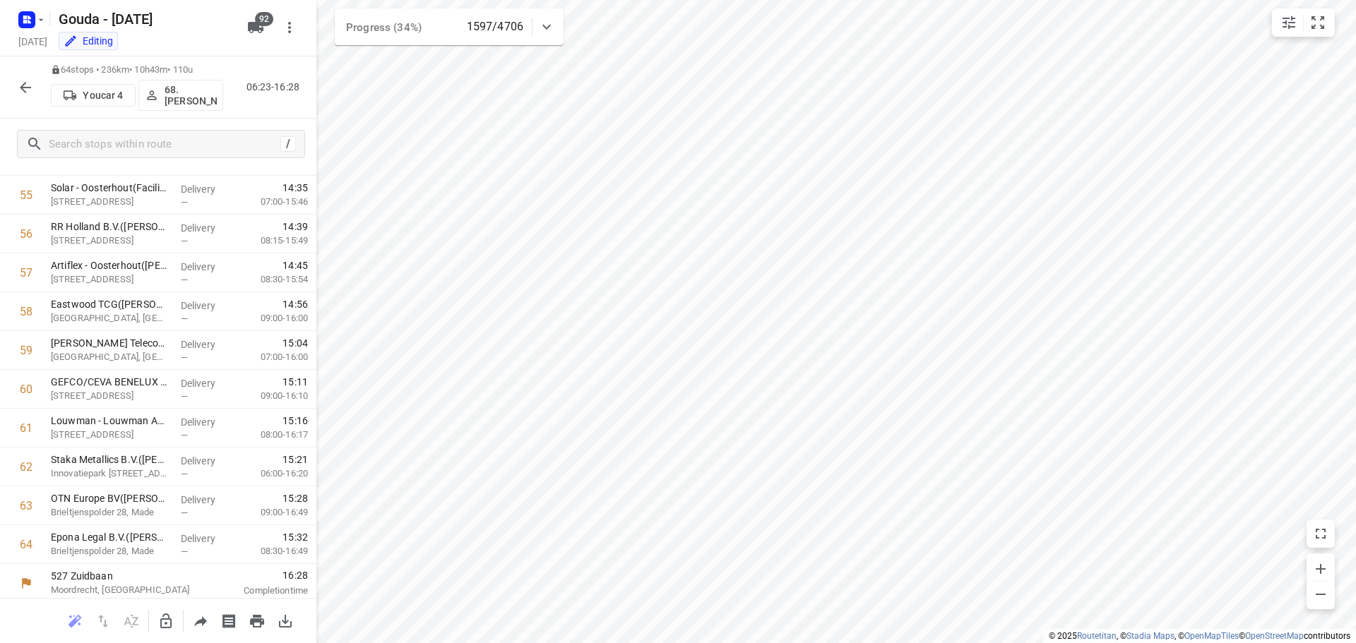
scroll to position [2206, 0]
click at [28, 80] on icon "button" at bounding box center [25, 87] width 17 height 17
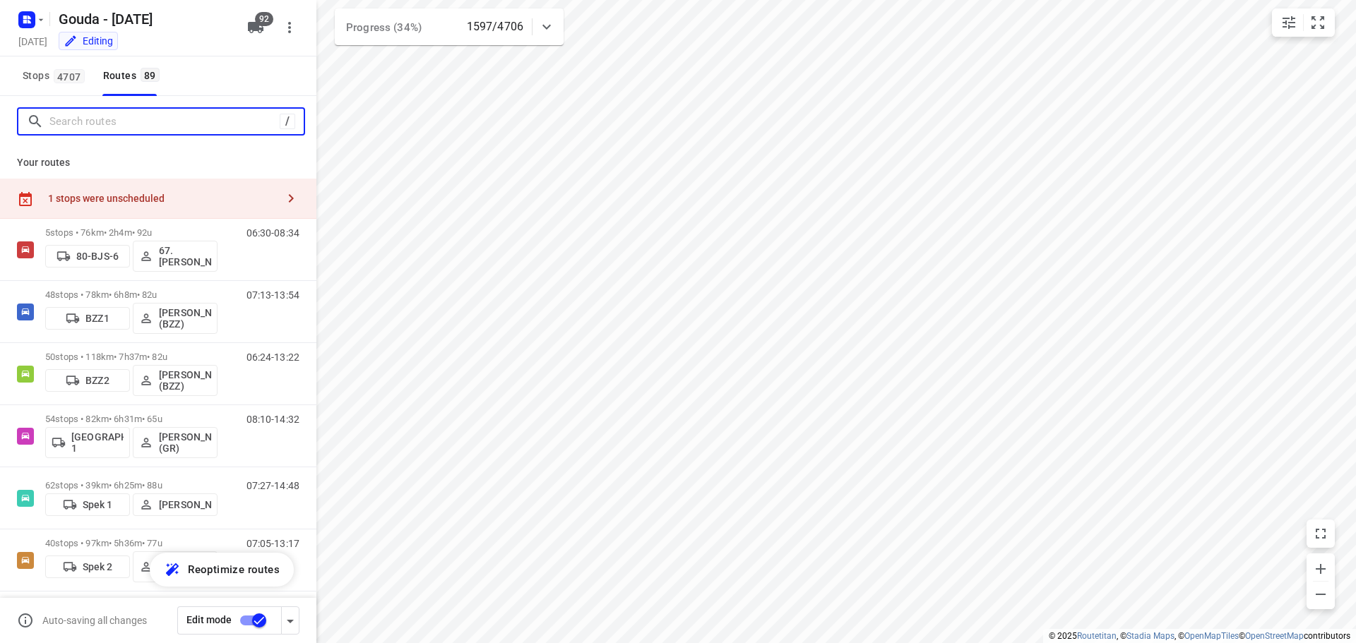
click at [141, 113] on input "Search routes" at bounding box center [164, 122] width 230 height 22
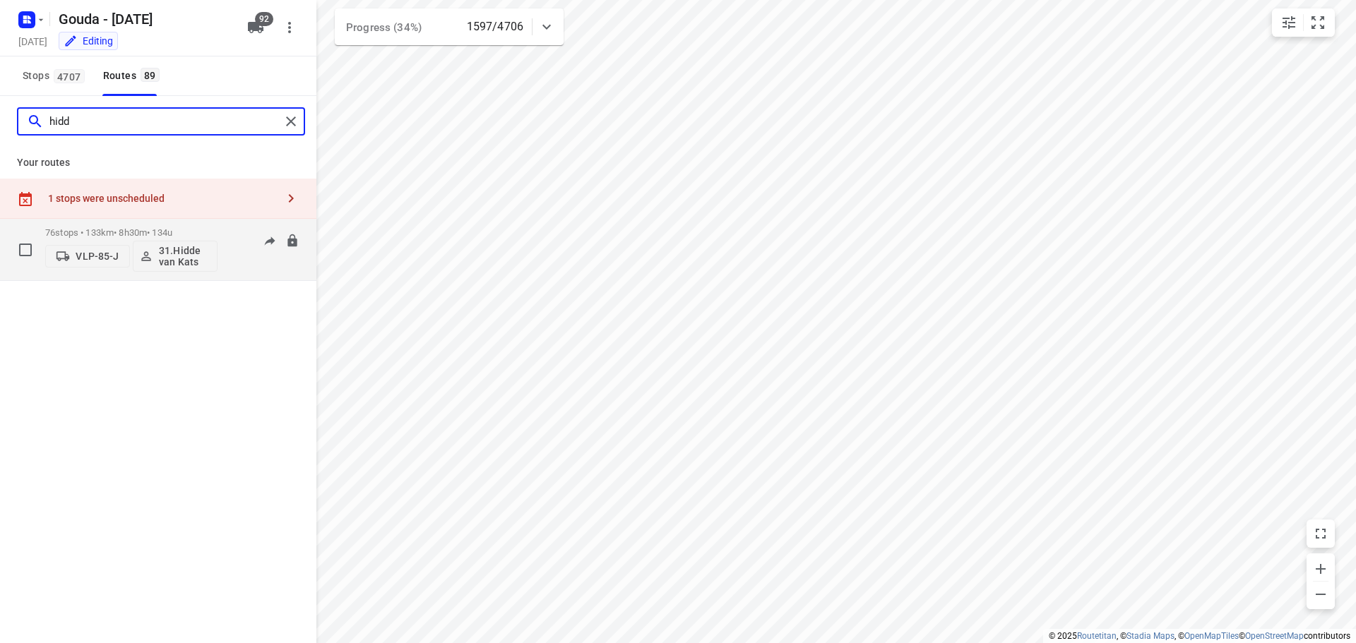
type input "hidd"
click at [132, 219] on div "76 stops • 133km • 8h30m • 134u VLP-85-J 31.Hidde van Kats 06:49-15:13" at bounding box center [158, 250] width 316 height 62
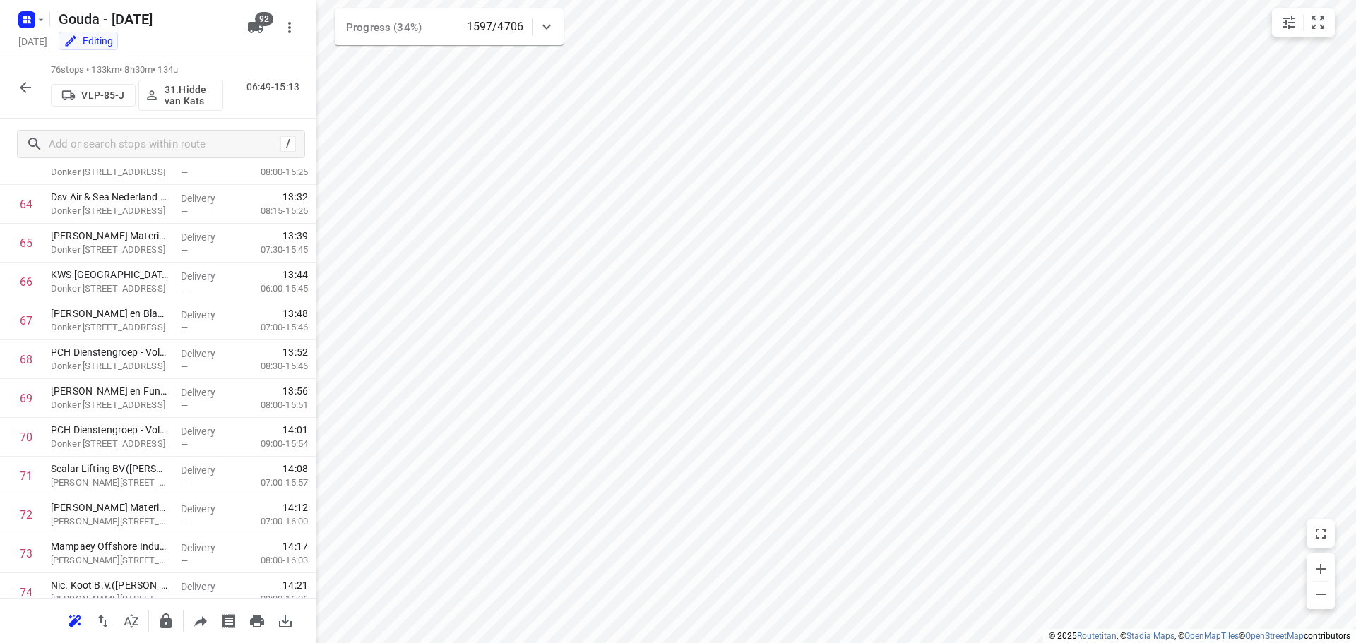
scroll to position [2672, 0]
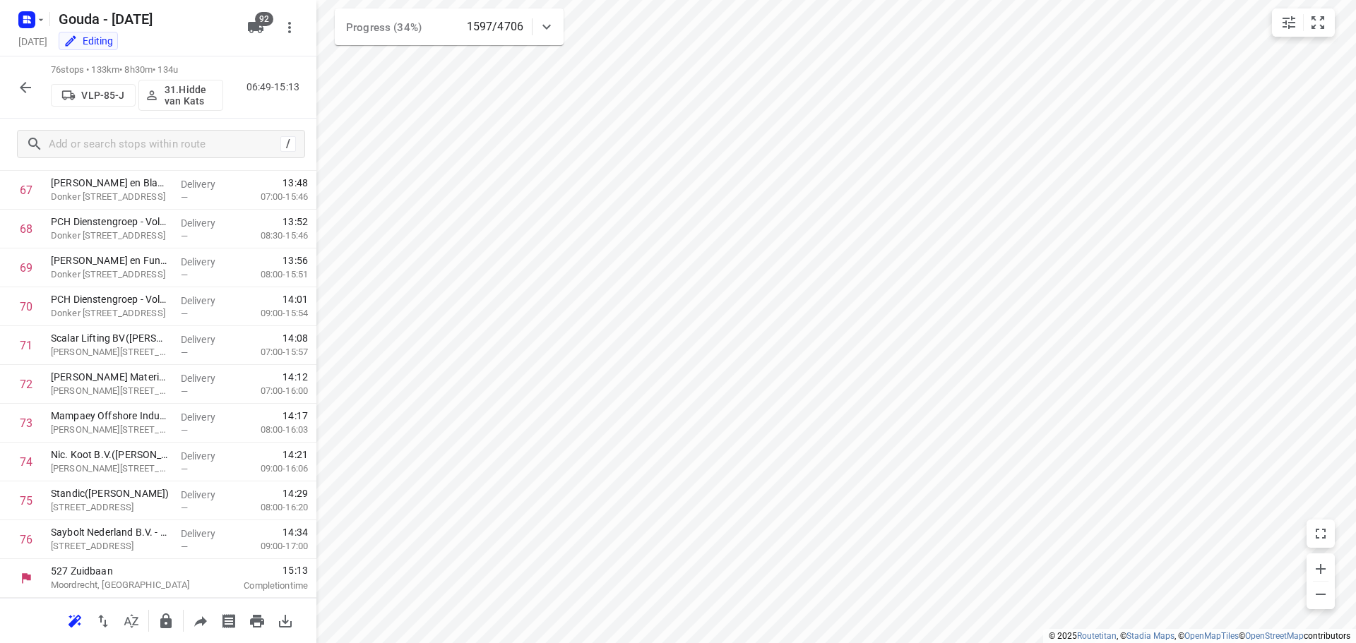
click at [25, 92] on icon "button" at bounding box center [25, 87] width 11 height 11
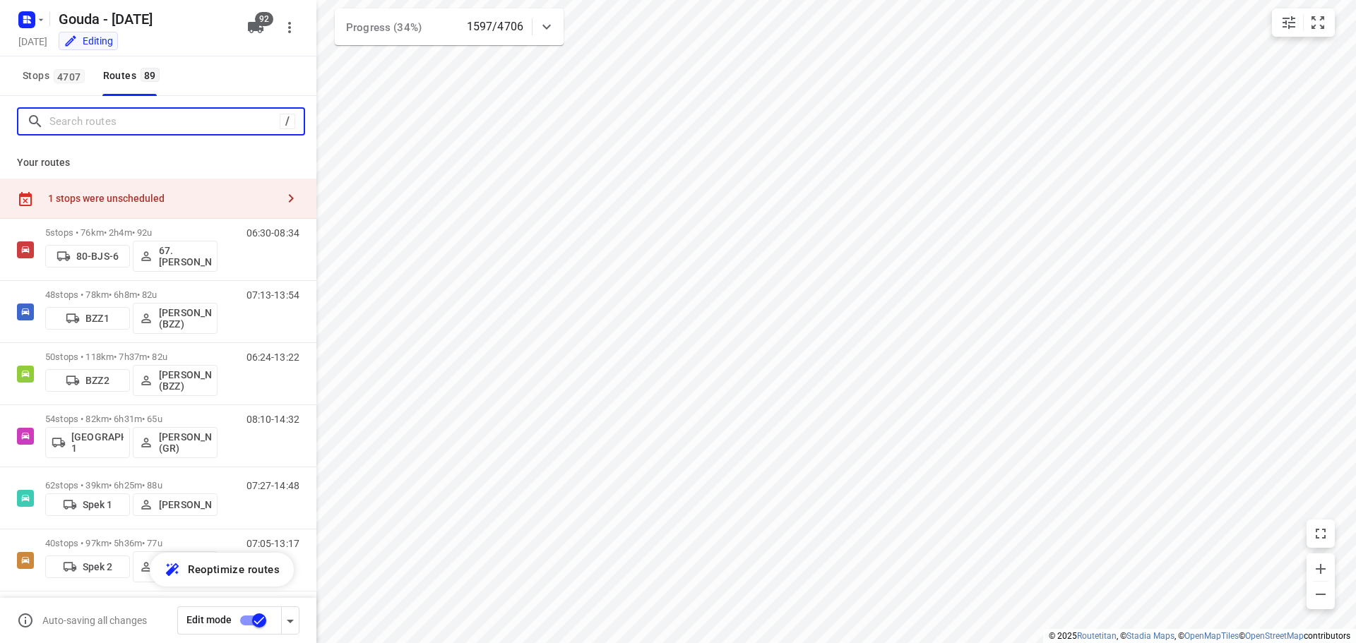
click at [145, 120] on input "Search routes" at bounding box center [164, 122] width 230 height 22
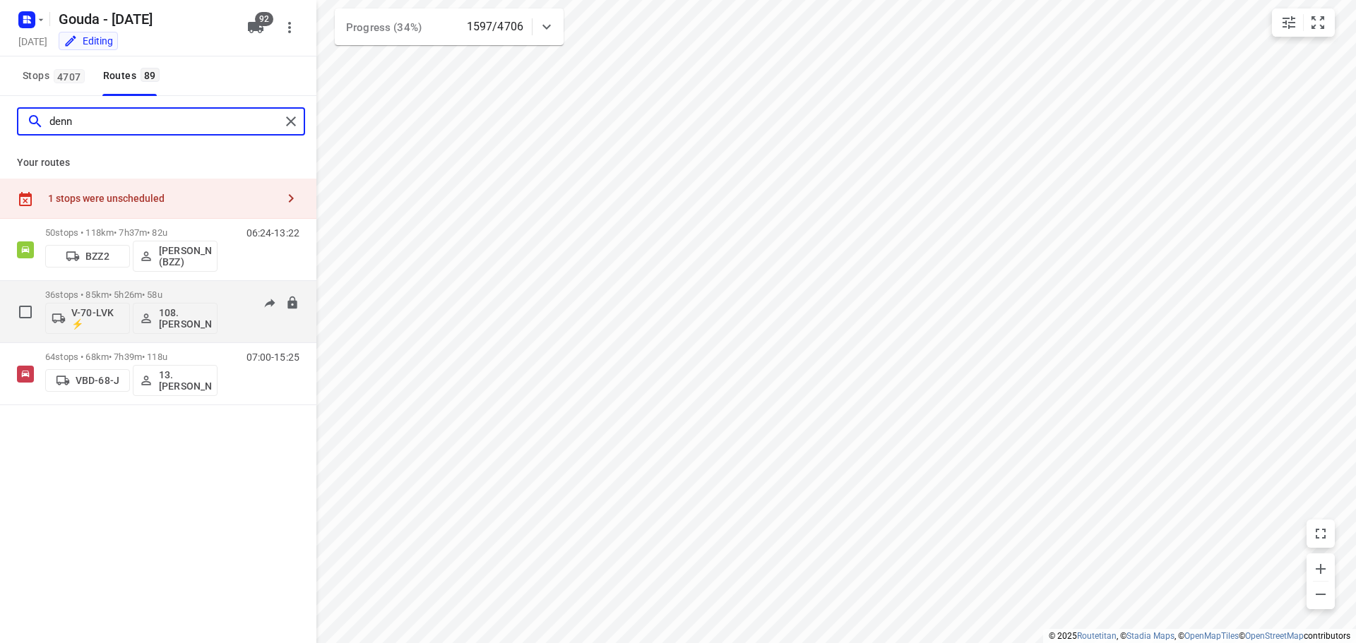
type input "denn"
click at [165, 285] on div "36 stops • 85km • 5h26m • 58u V-70-LVK ⚡ 108.Dennis van Loon" at bounding box center [131, 311] width 172 height 59
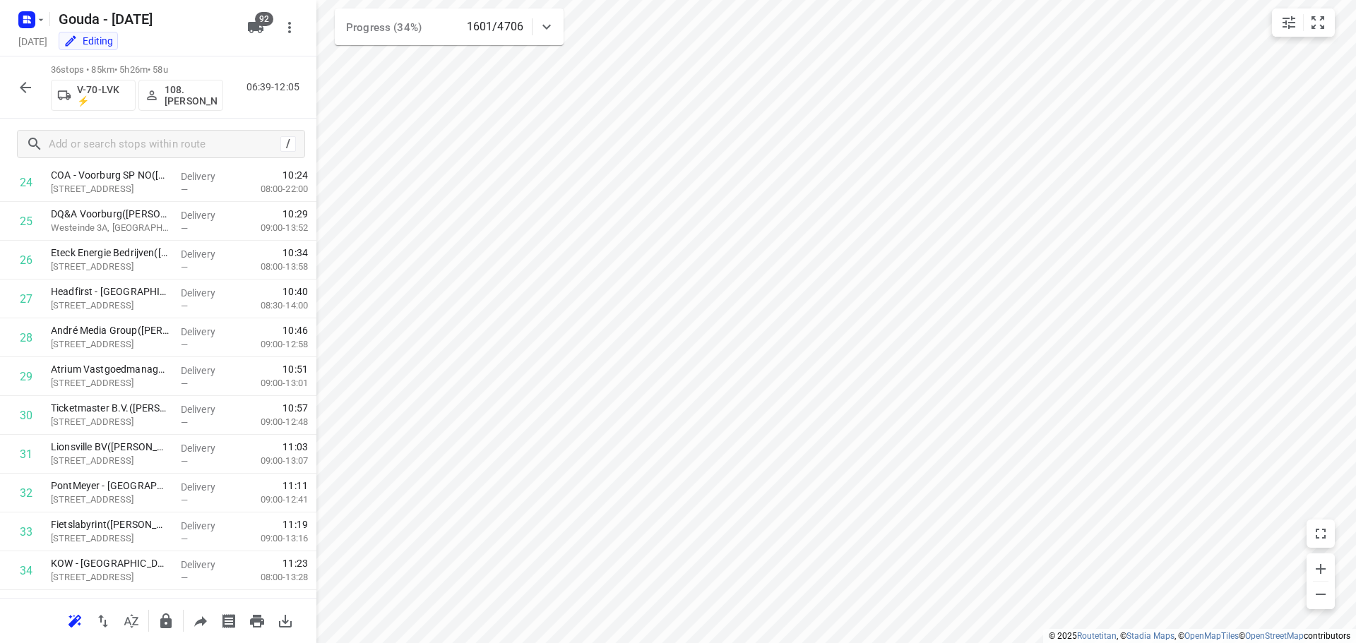
scroll to position [1119, 0]
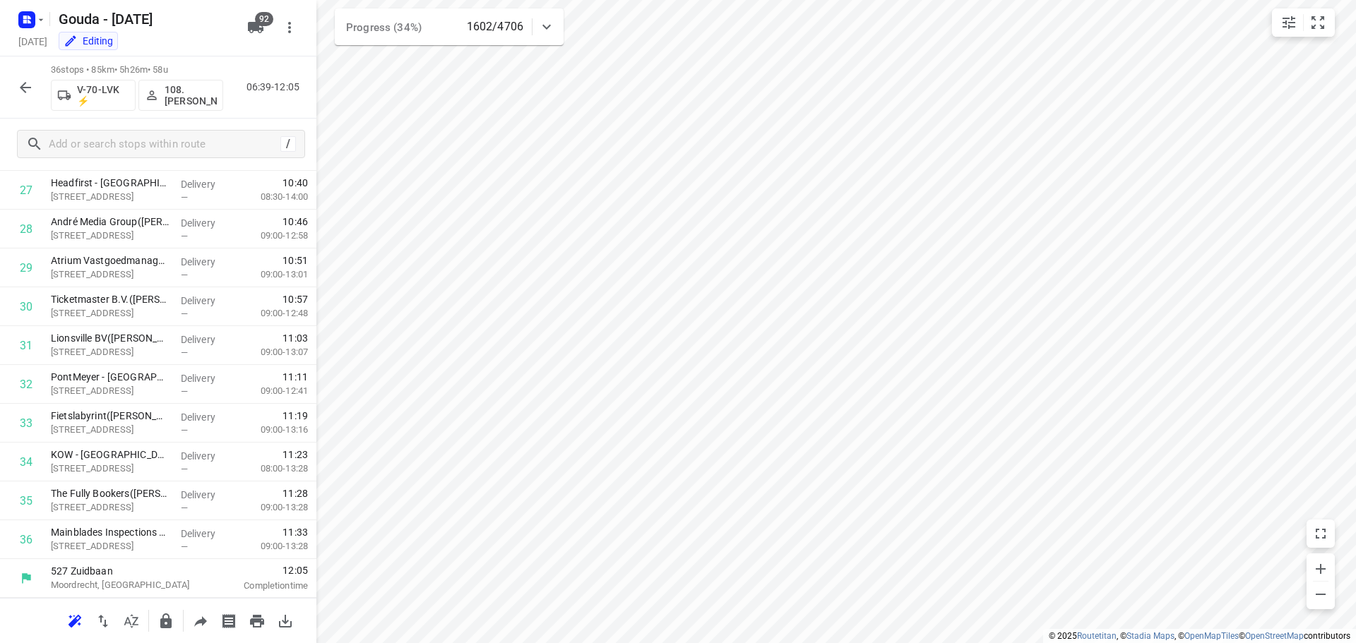
click at [28, 82] on icon "button" at bounding box center [25, 87] width 17 height 17
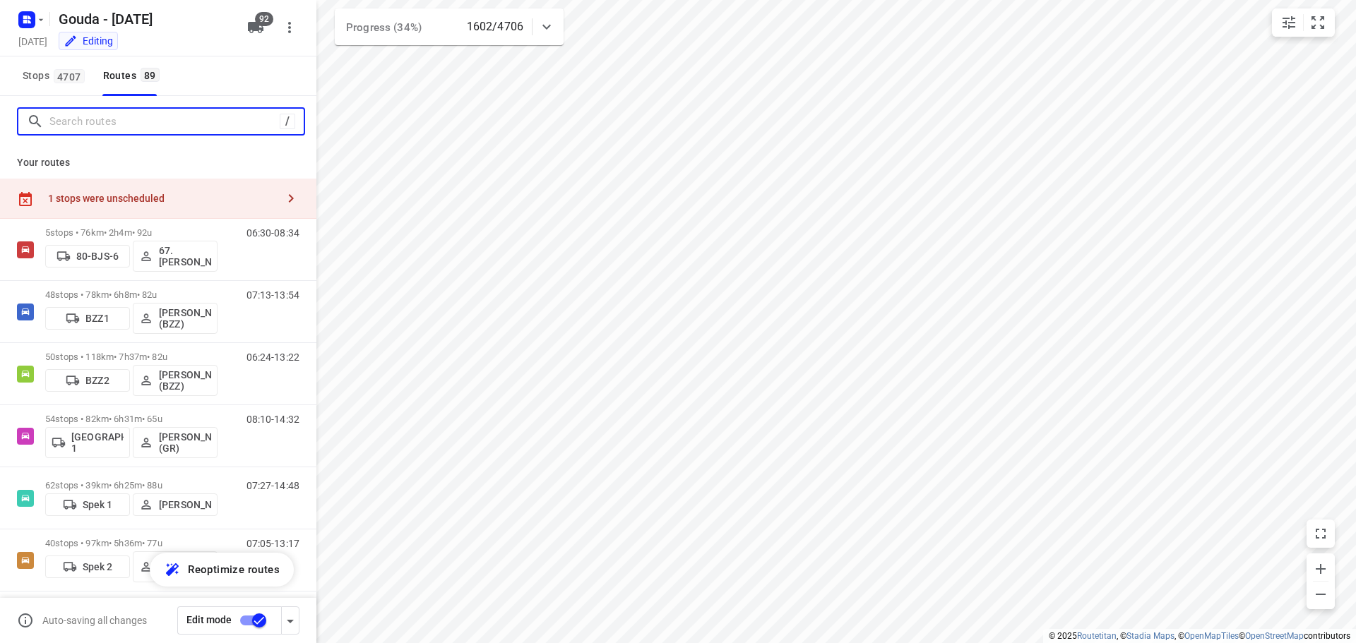
click at [80, 126] on input "Search routes" at bounding box center [164, 122] width 230 height 22
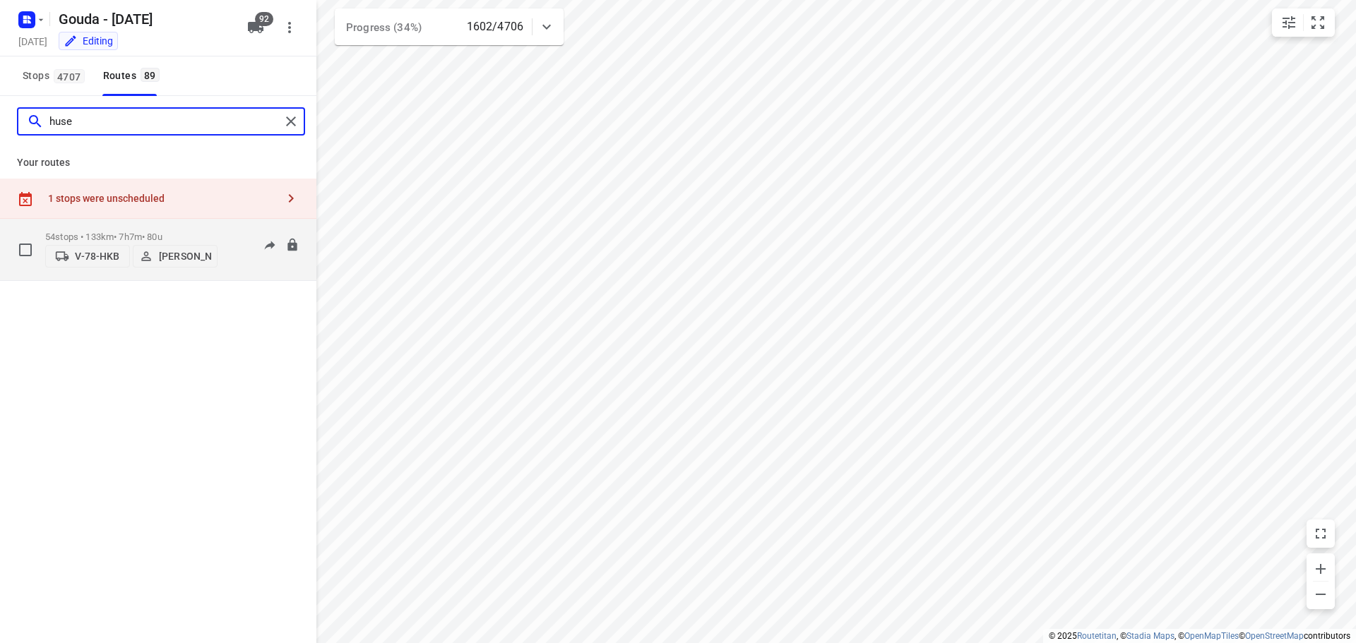
type input "huse"
click at [122, 225] on div "54 stops • 133km • 7h7m • 80u V-78-HKB Huseyin Özbek" at bounding box center [131, 250] width 172 height 50
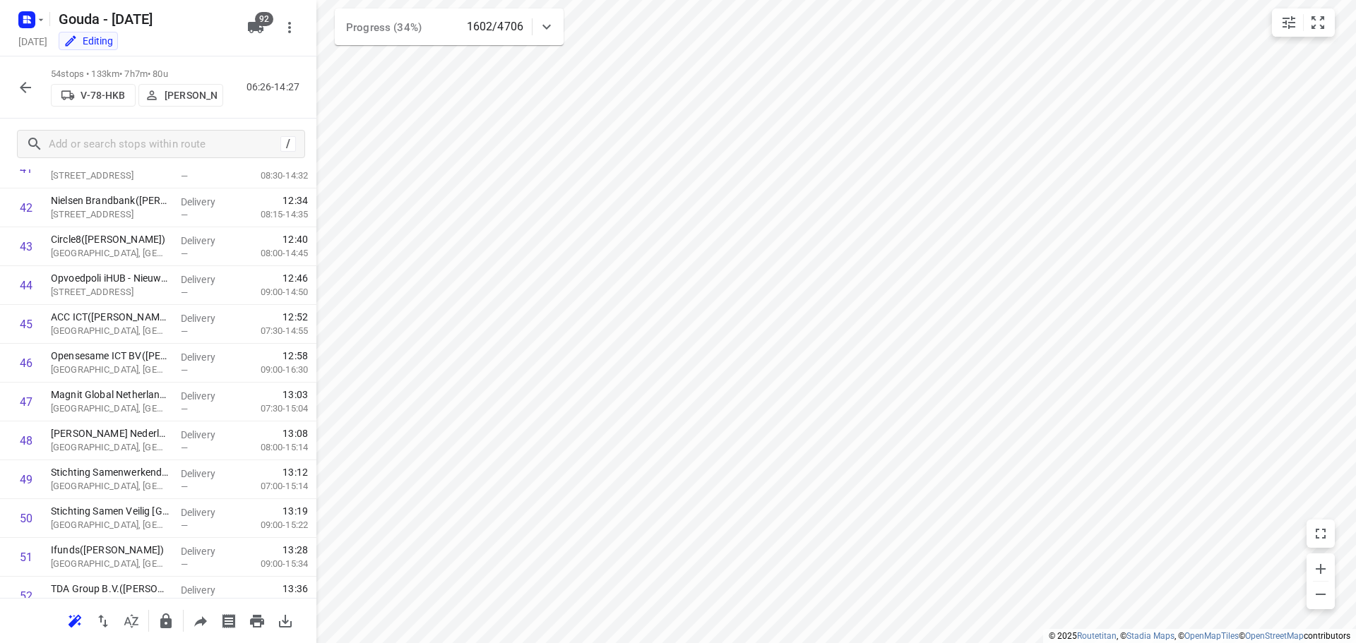
scroll to position [1818, 0]
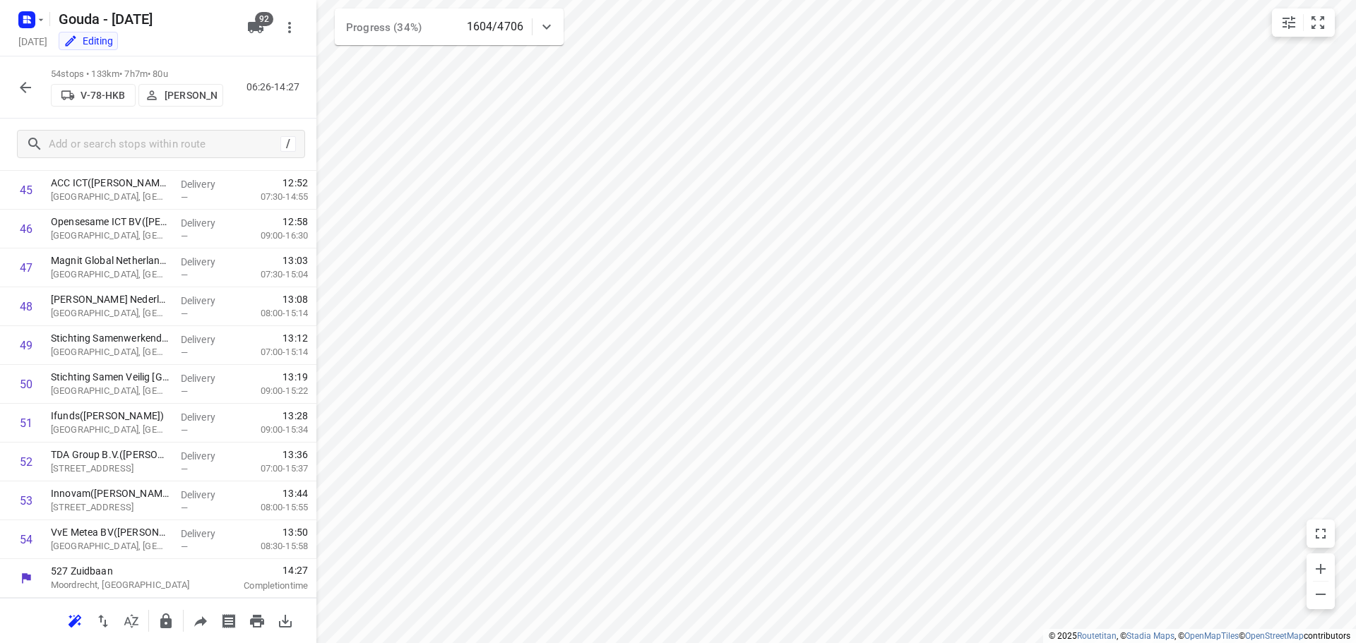
click at [21, 85] on icon "button" at bounding box center [25, 87] width 17 height 17
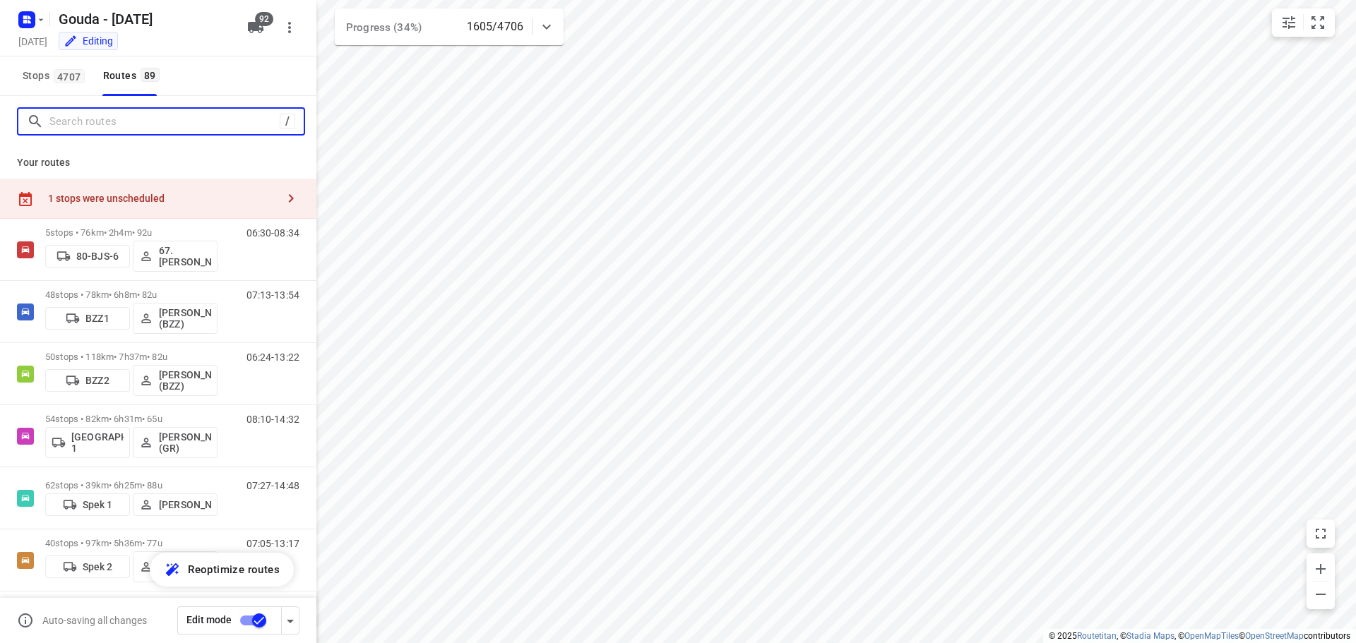
click at [82, 126] on input "Search routes" at bounding box center [164, 122] width 230 height 22
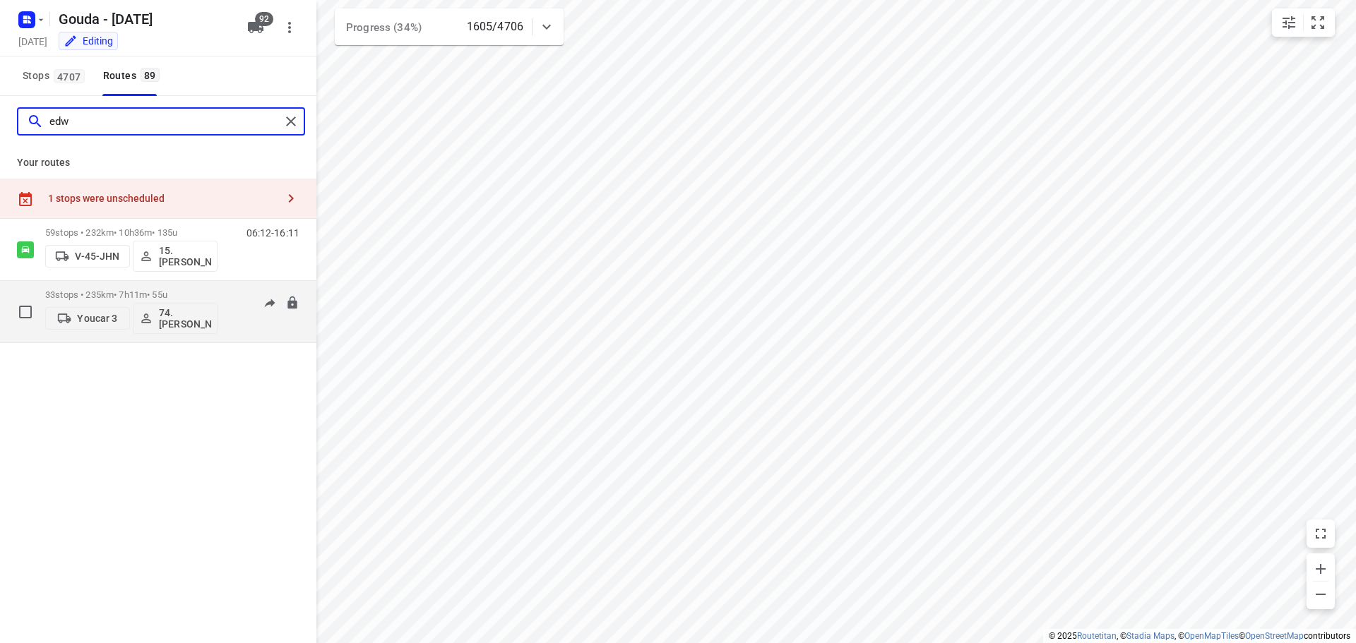
type input "edw"
click at [172, 287] on div "33 stops • 235km • 7h11m • 55u Youcar 3 74.Edwin van Riemsdijk" at bounding box center [131, 311] width 172 height 59
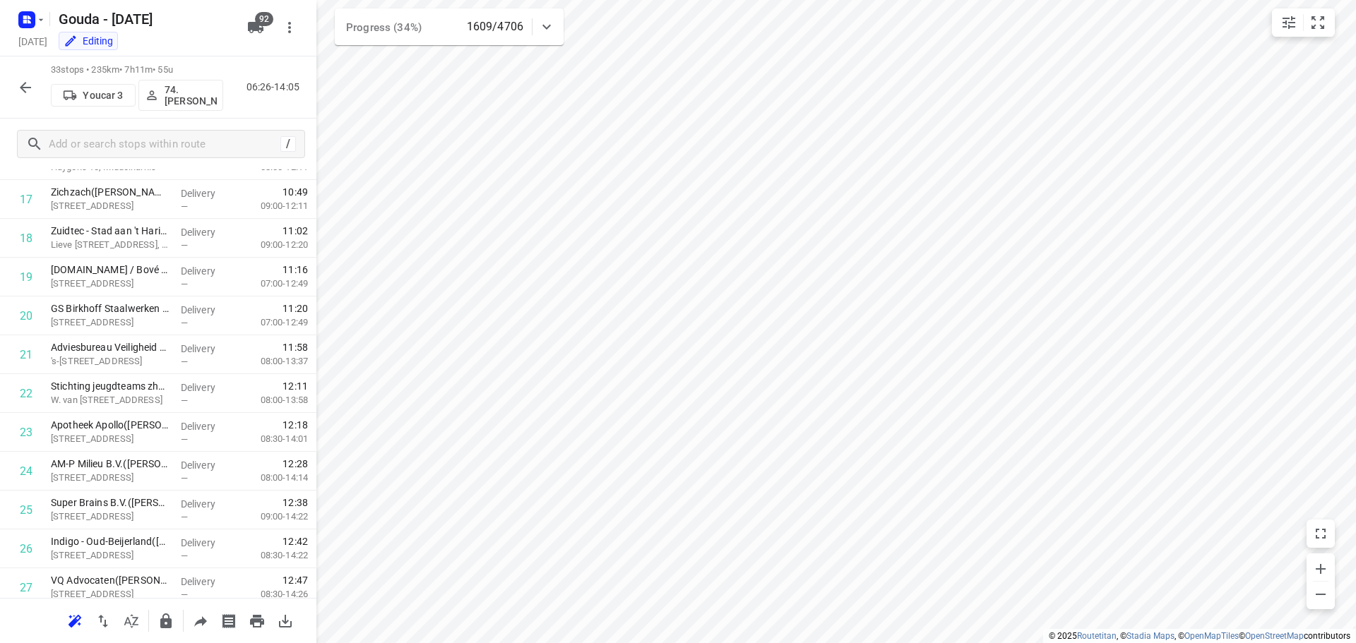
scroll to position [1003, 0]
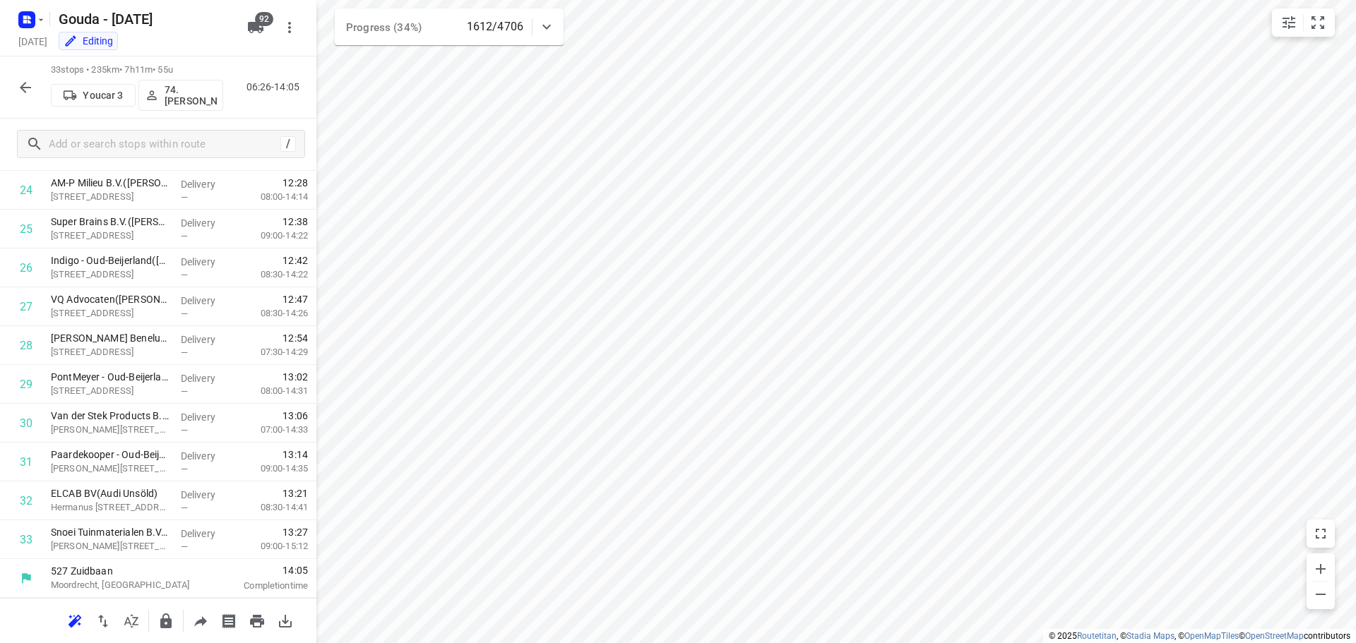
click at [25, 89] on icon "button" at bounding box center [25, 87] width 17 height 17
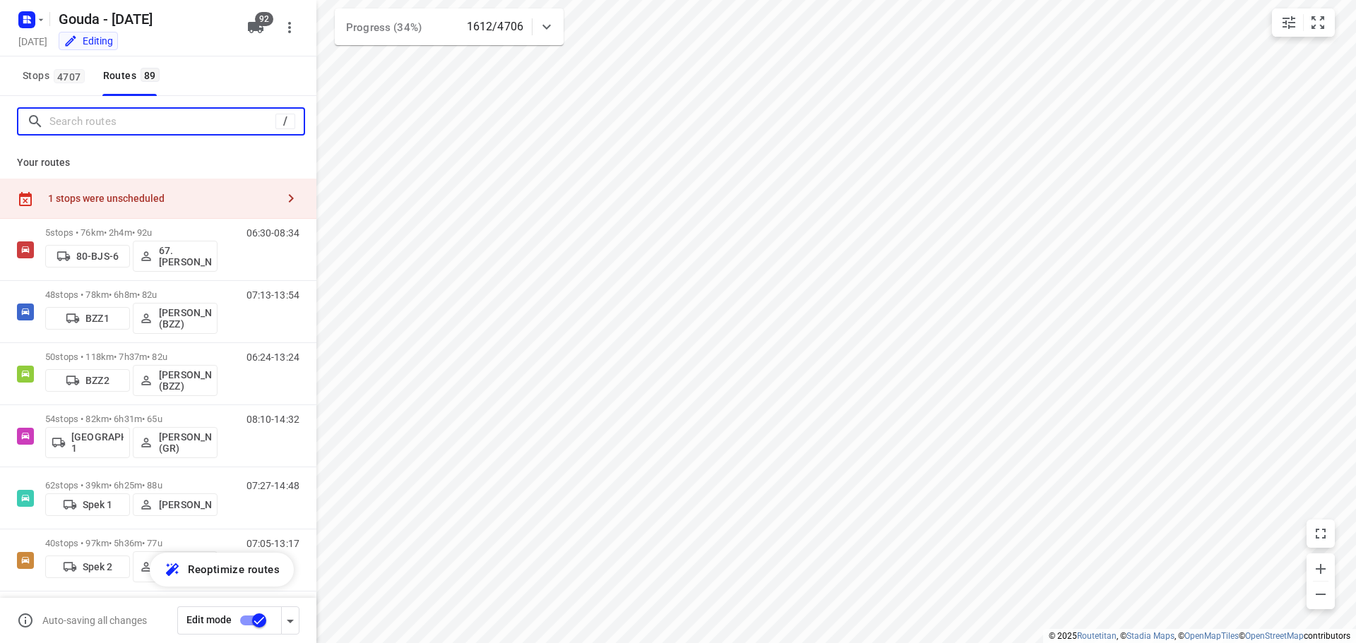
click at [88, 118] on input "Search routes" at bounding box center [162, 122] width 226 height 22
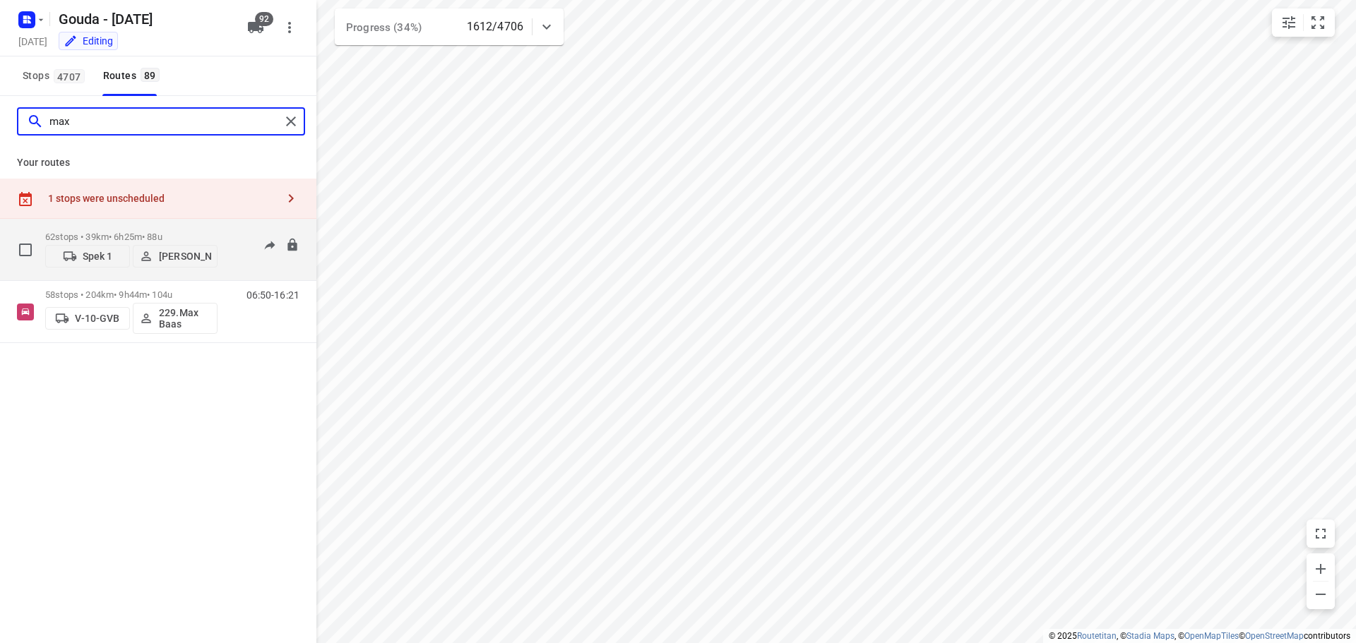
type input "max"
click at [122, 227] on div "62 stops • 39km • 6h25m • 88u Spek 1 Max Weise" at bounding box center [131, 250] width 172 height 50
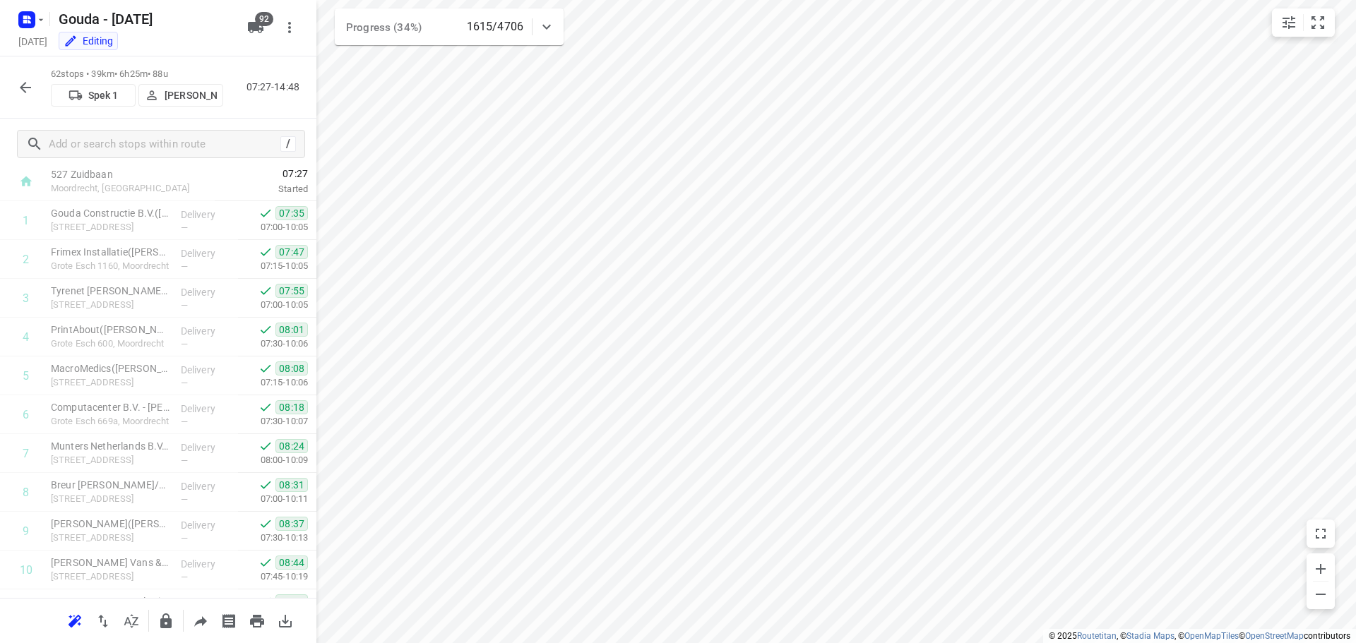
scroll to position [0, 0]
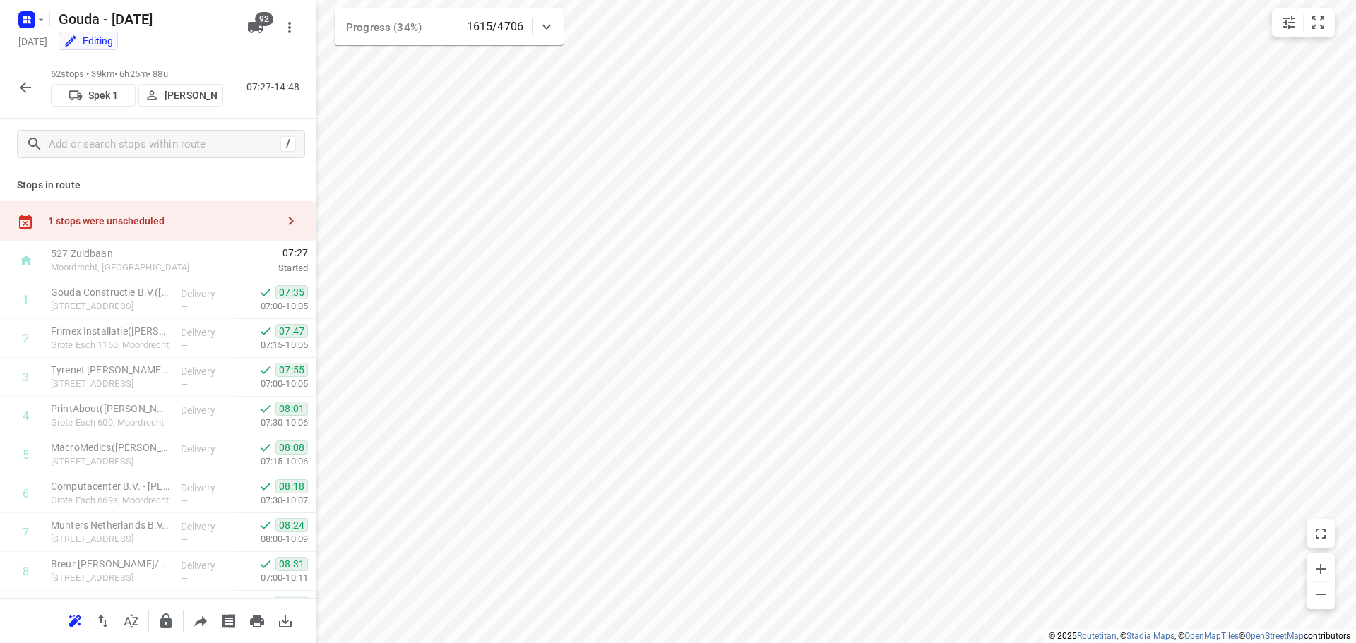
click at [34, 78] on button "button" at bounding box center [25, 87] width 28 height 28
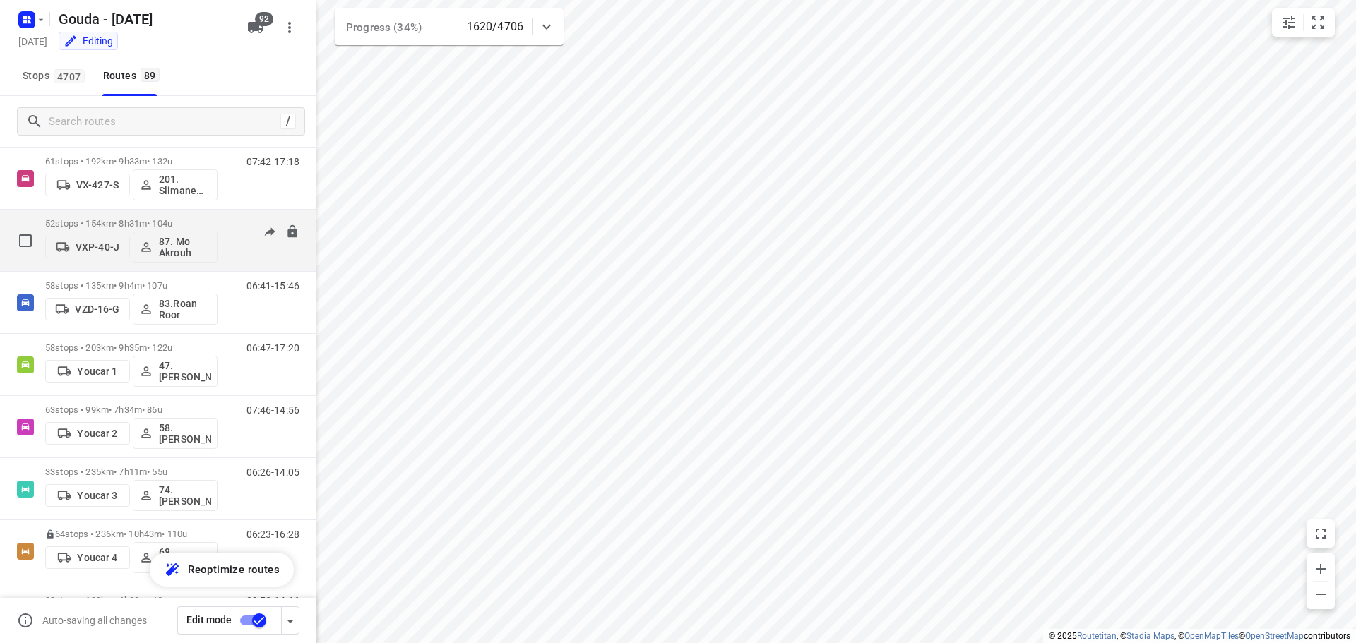
scroll to position [5165, 0]
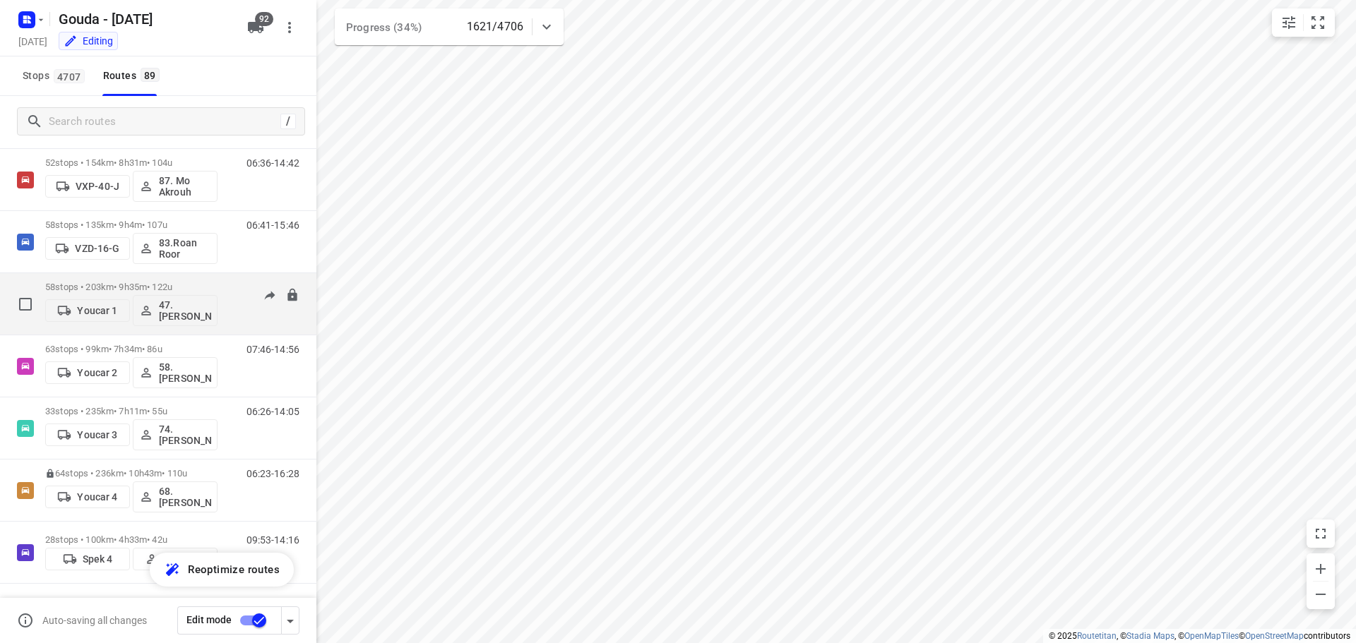
click at [133, 282] on p "58 stops • 203km • 9h35m • 122u" at bounding box center [131, 287] width 172 height 11
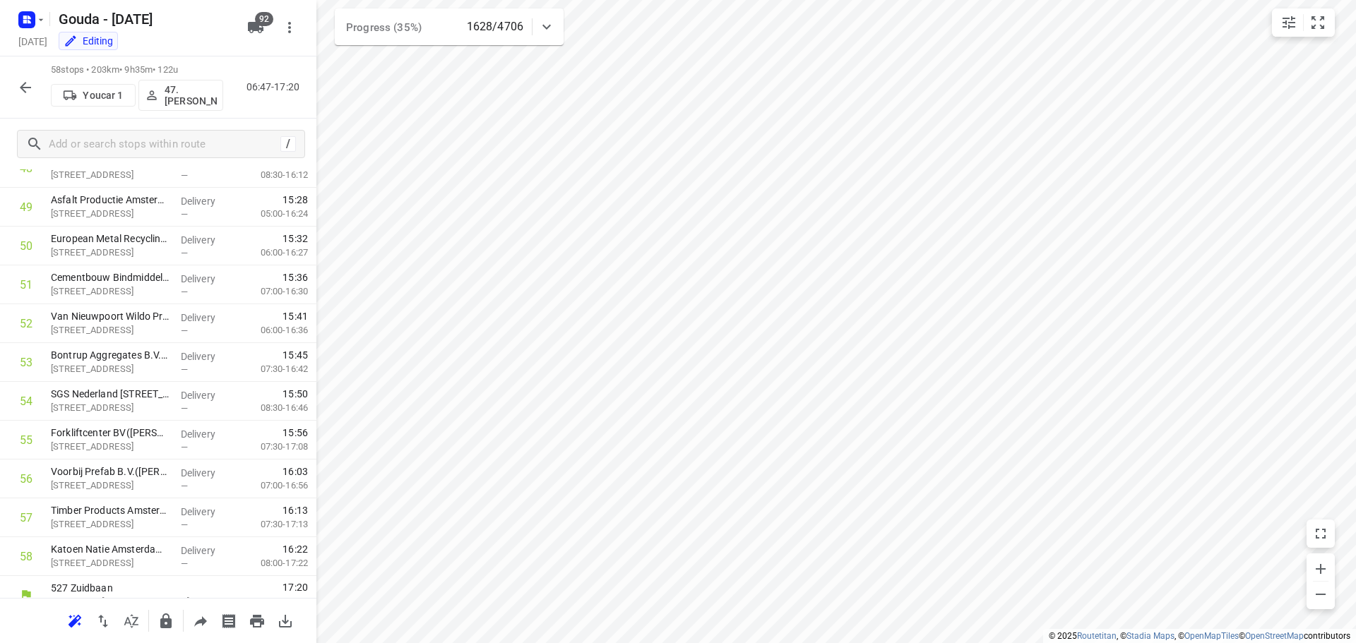
scroll to position [1973, 0]
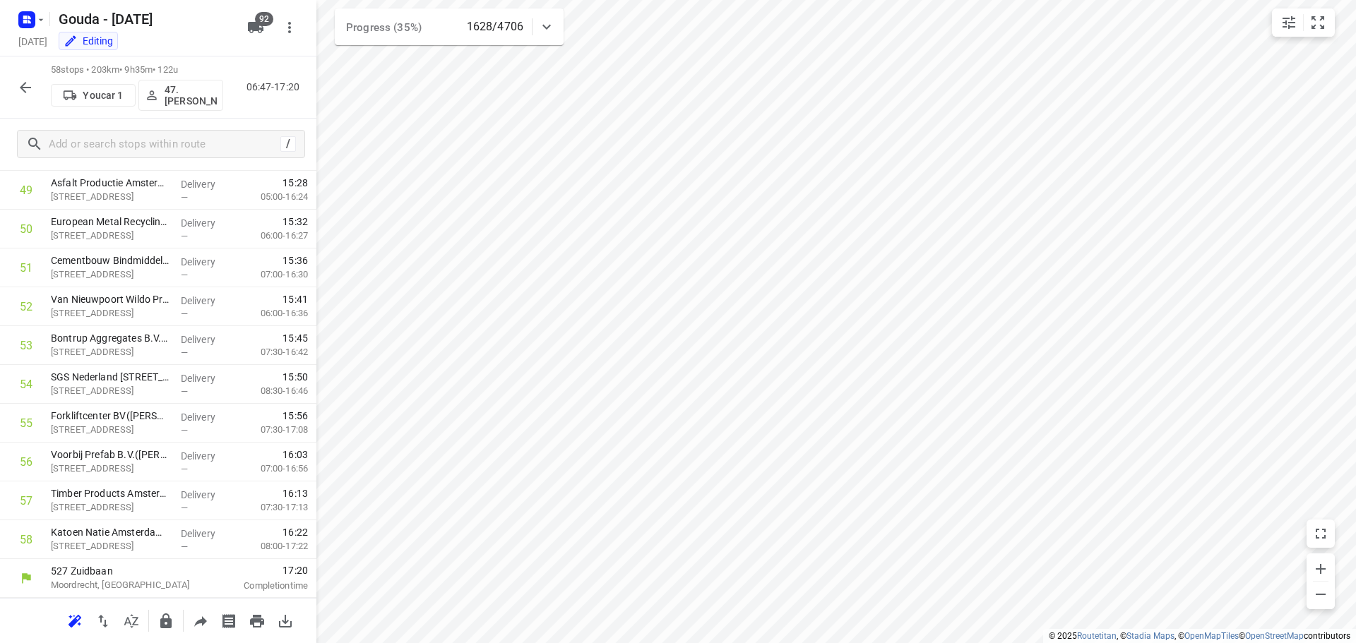
click at [23, 83] on icon "button" at bounding box center [25, 87] width 17 height 17
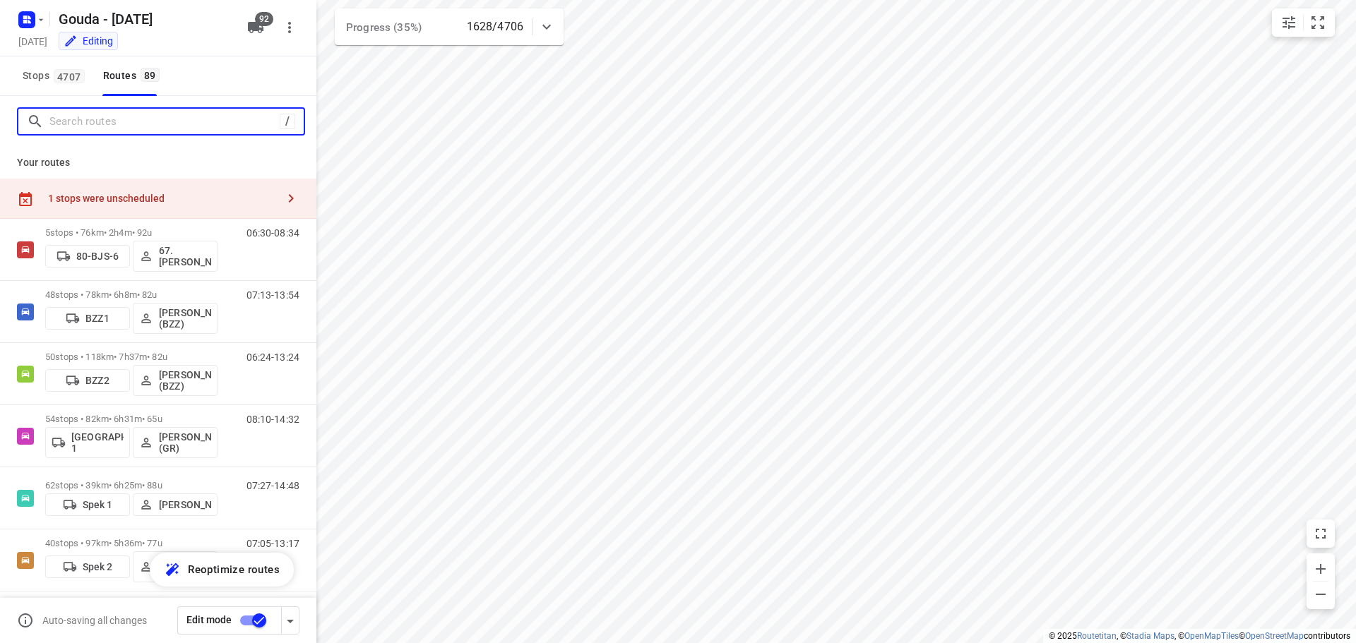
click at [122, 126] on input "Search routes" at bounding box center [164, 122] width 230 height 22
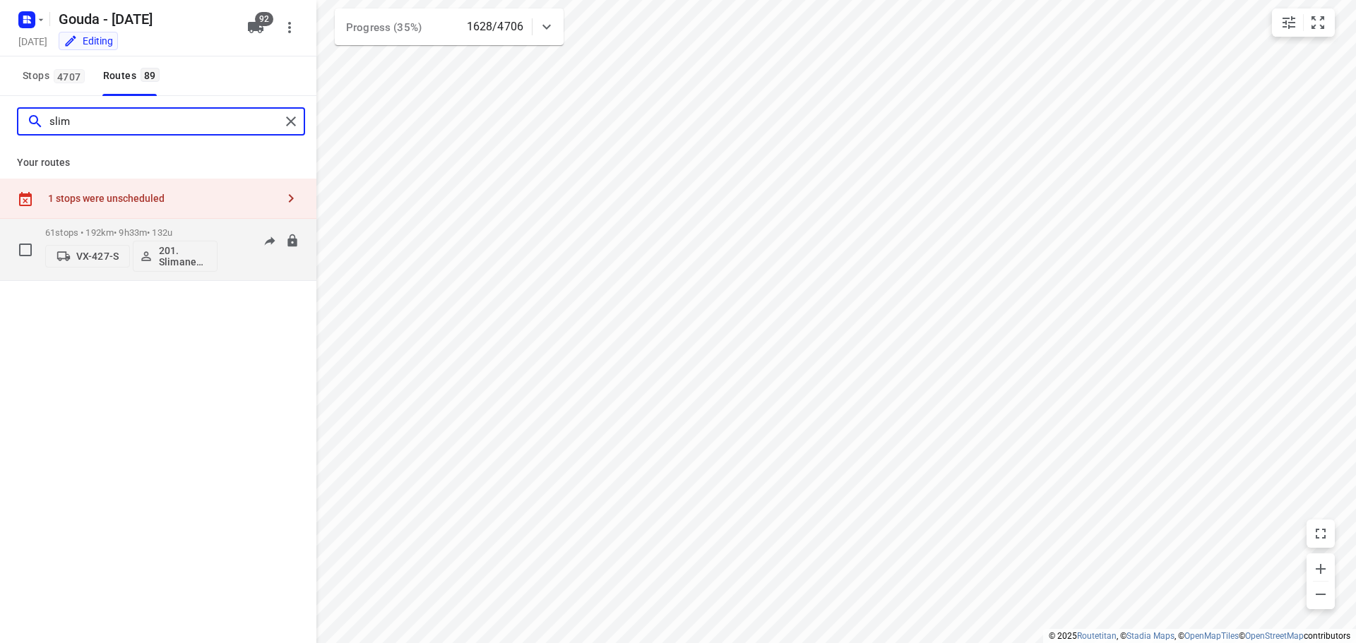
type input "slim"
click at [137, 225] on div "61 stops • 192km • 9h33m • 132u VX-427-S 201. Slimane Belgharbi" at bounding box center [131, 249] width 172 height 59
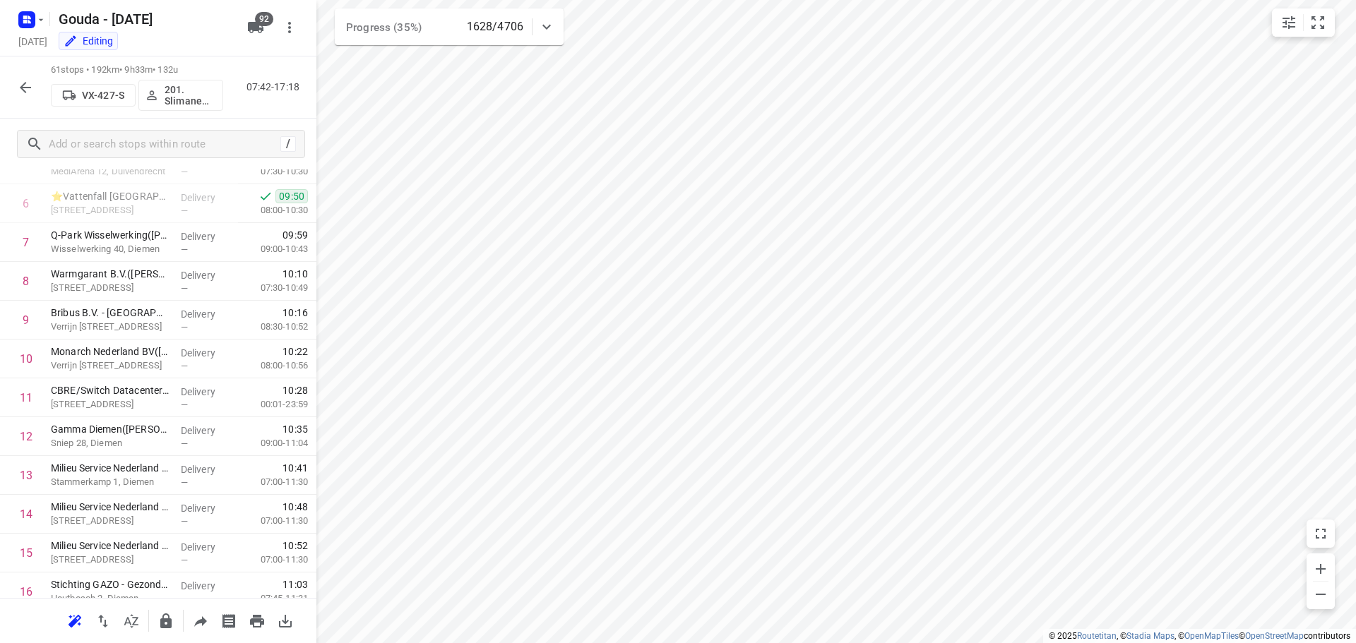
scroll to position [0, 0]
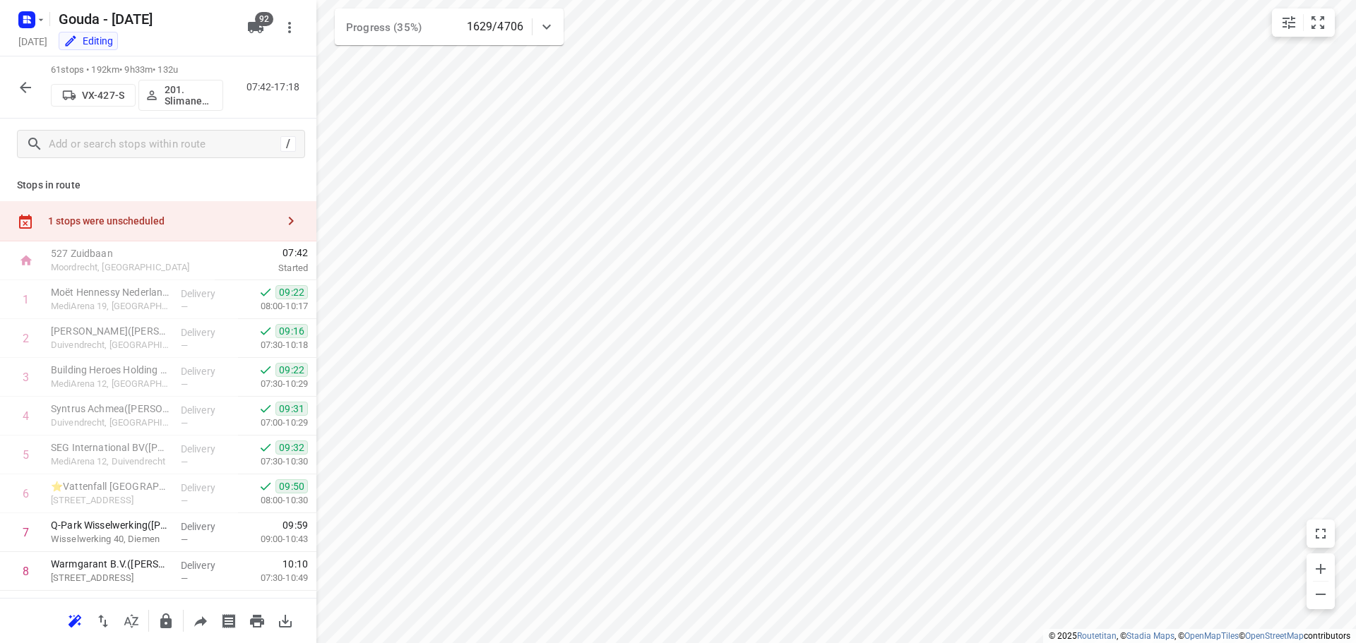
click at [27, 85] on icon "button" at bounding box center [25, 87] width 17 height 17
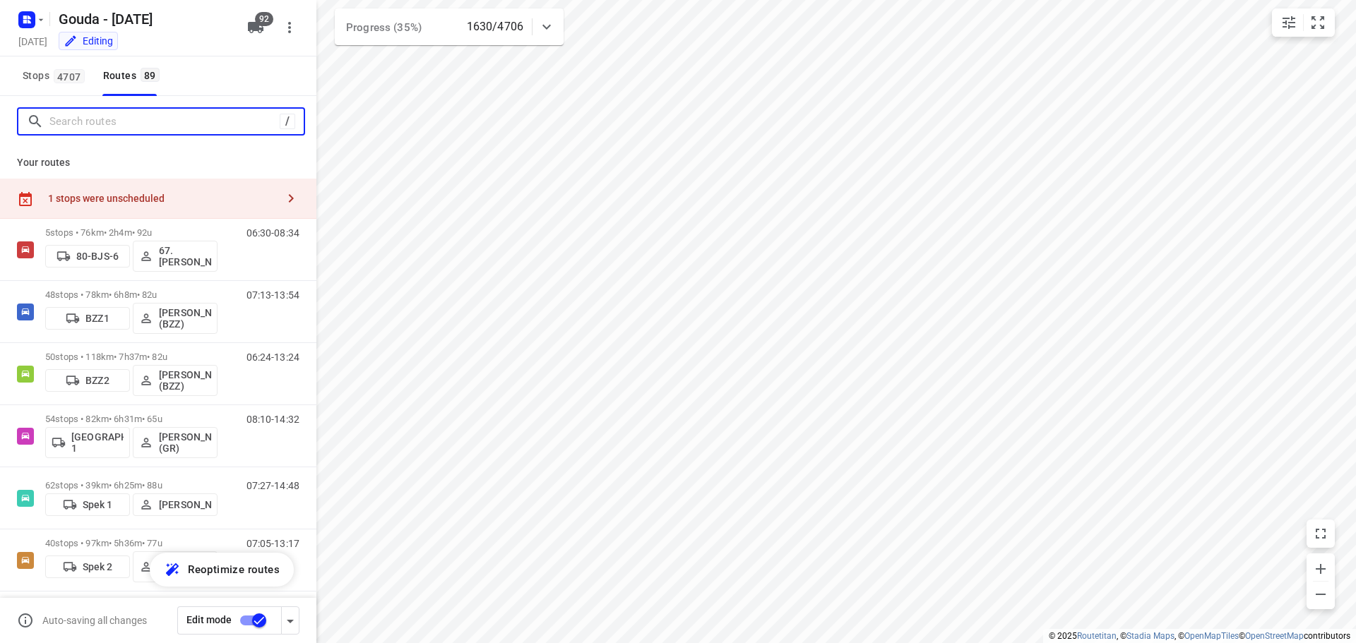
click at [175, 126] on input "Search routes" at bounding box center [164, 122] width 230 height 22
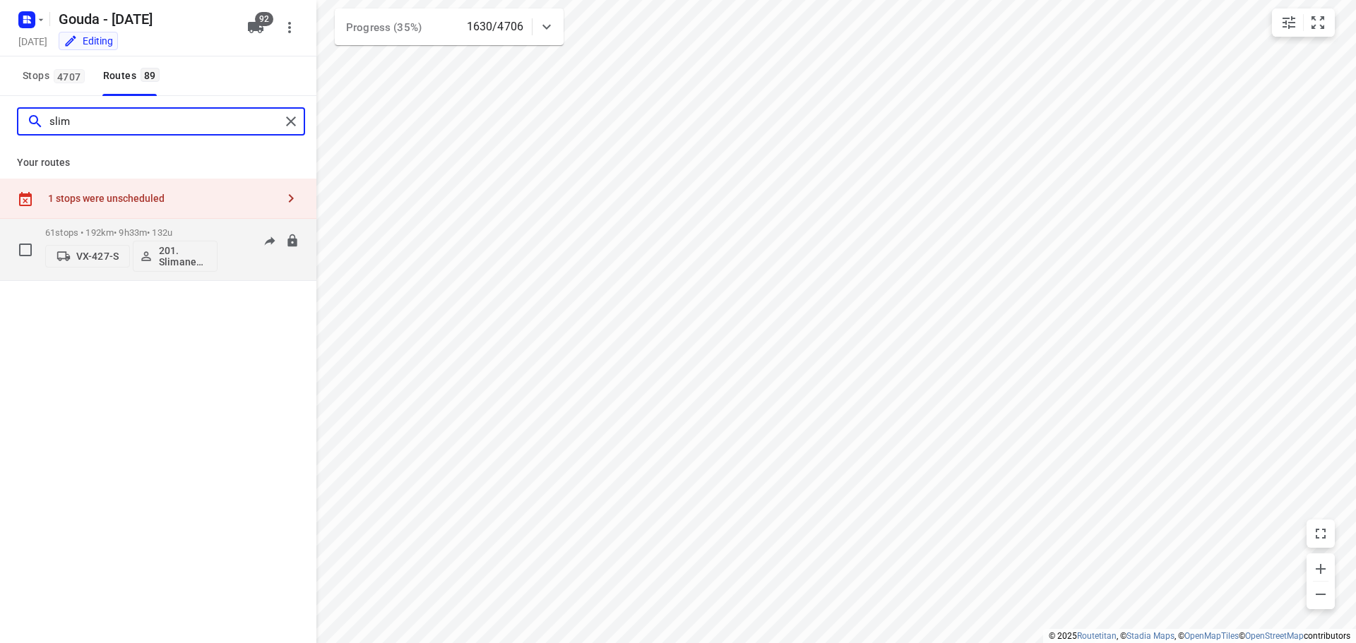
type input "slim"
click at [157, 225] on div "61 stops • 192km • 9h33m • 132u VX-427-S 201. Slimane Belgharbi" at bounding box center [131, 249] width 172 height 59
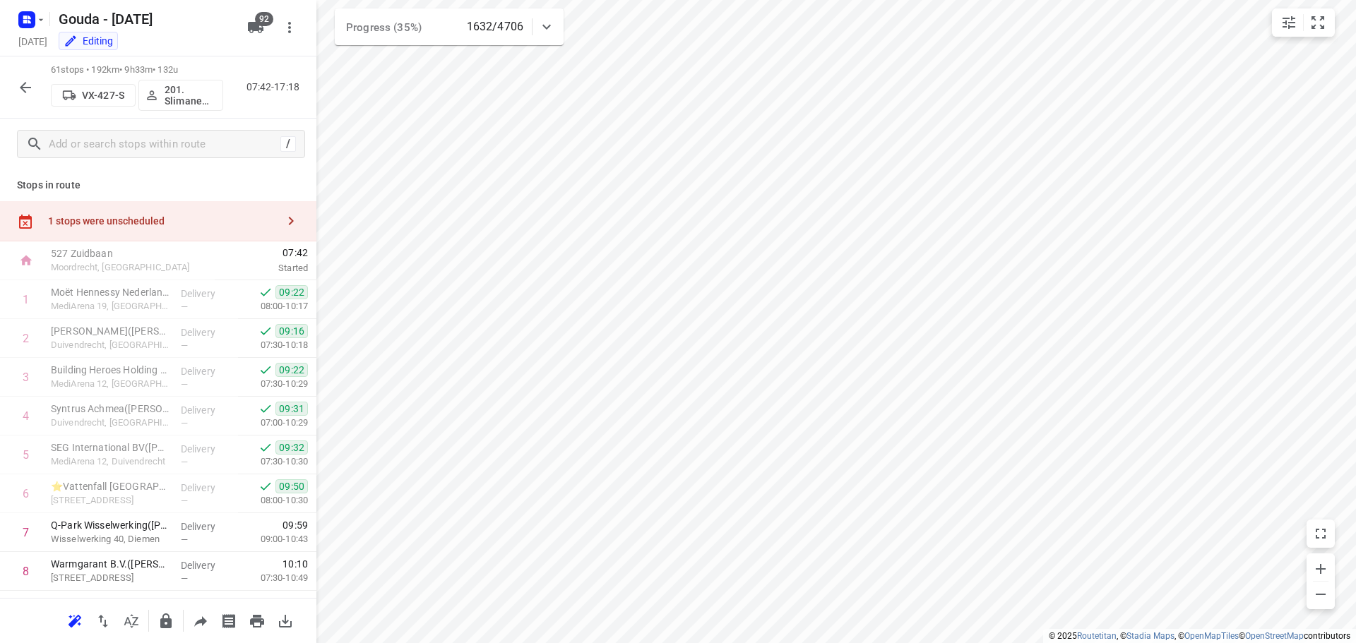
scroll to position [2090, 0]
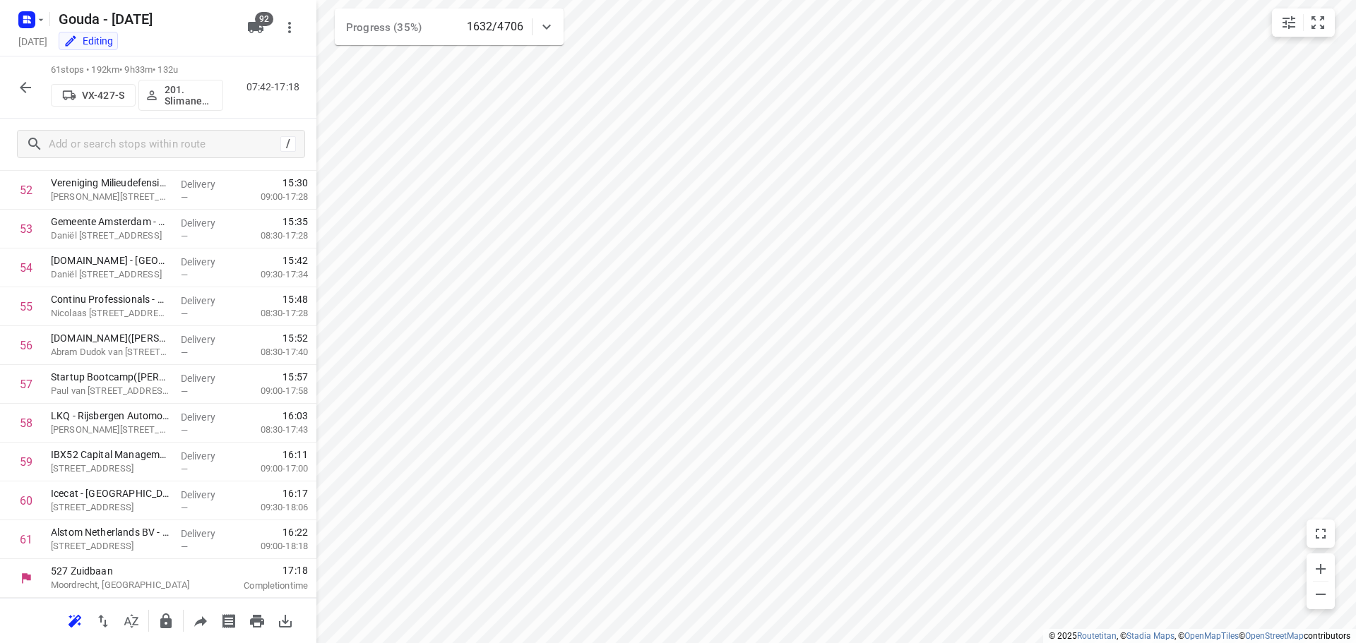
click at [24, 78] on button "button" at bounding box center [25, 87] width 28 height 28
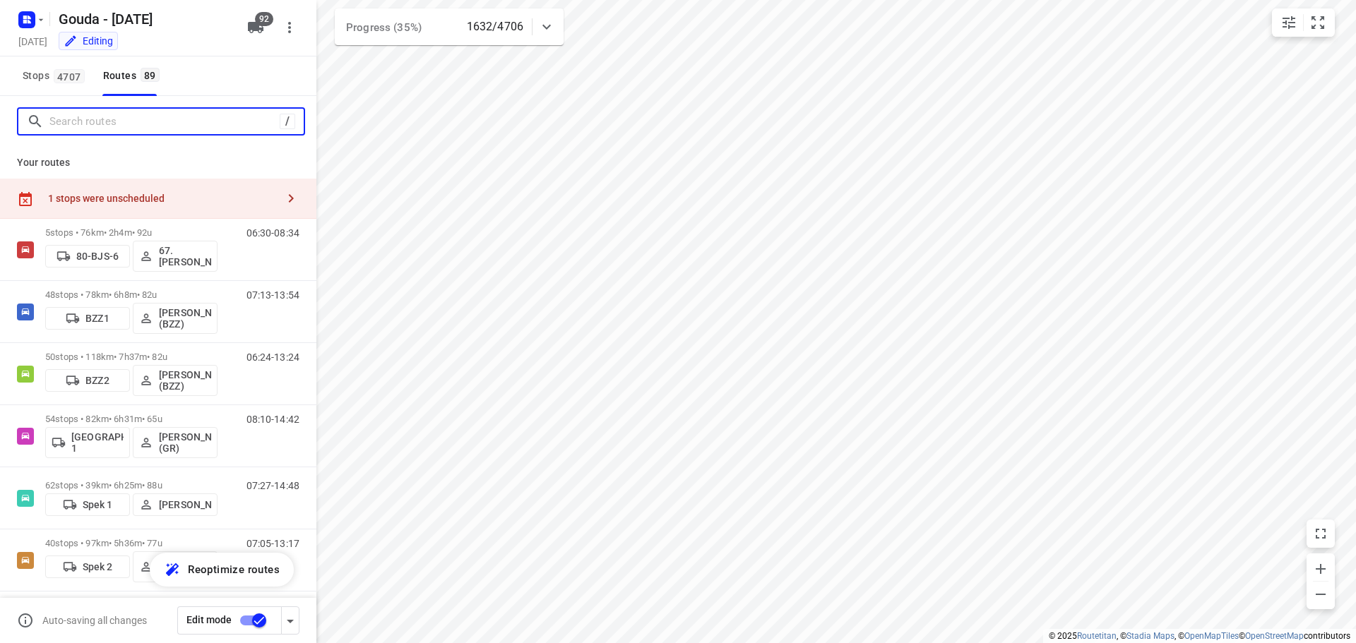
click at [226, 127] on input "Search routes" at bounding box center [164, 122] width 230 height 22
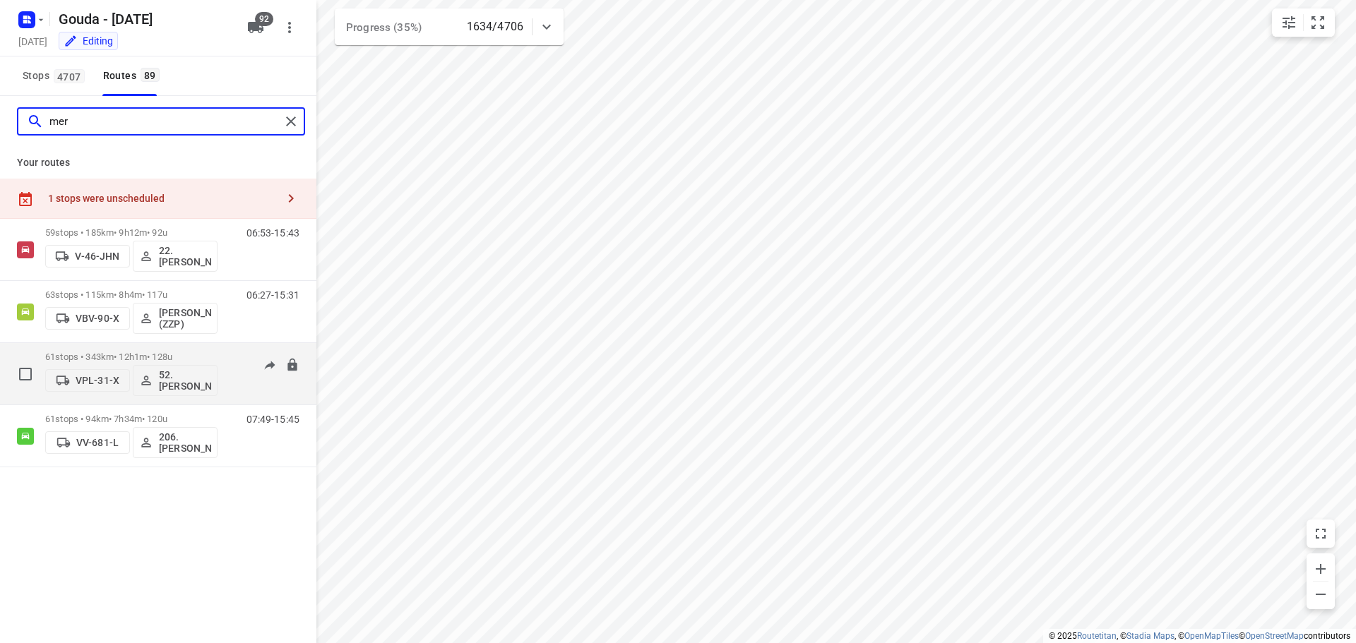
type input "mer"
click at [218, 344] on div "61 stops • 343km • 12h1m • 128u VPL-31-X 52. Merijn Bouw 06:58-19:03" at bounding box center [158, 374] width 316 height 62
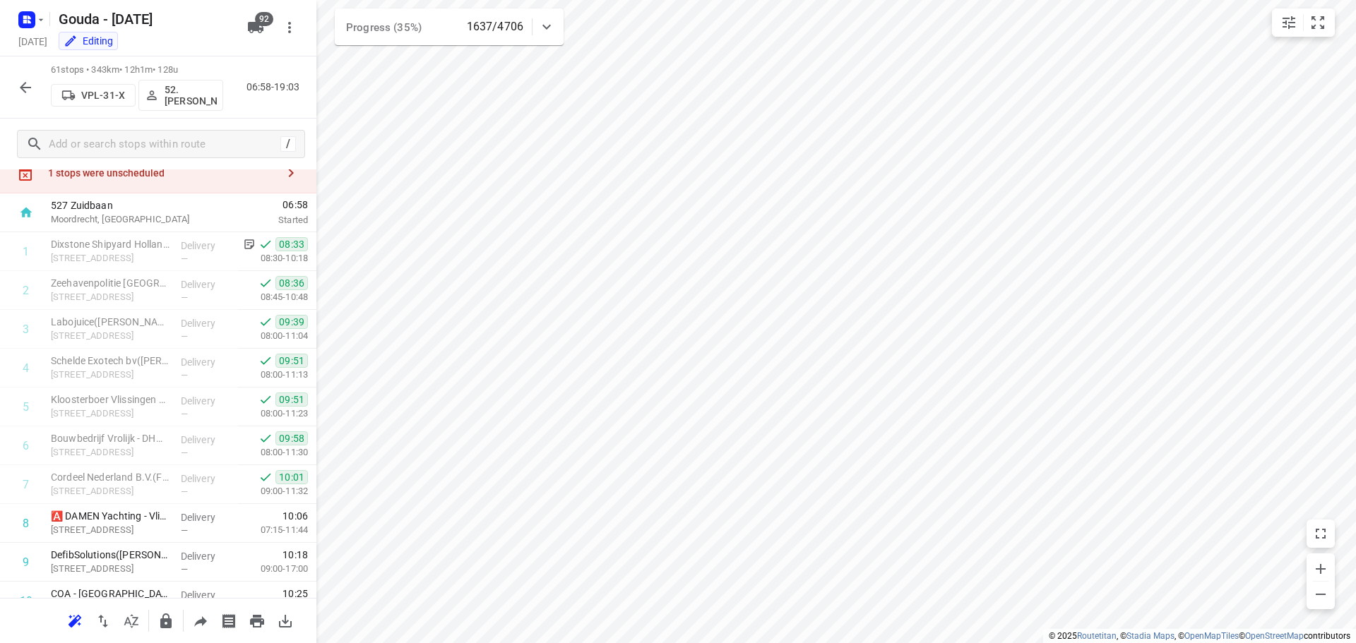
scroll to position [0, 0]
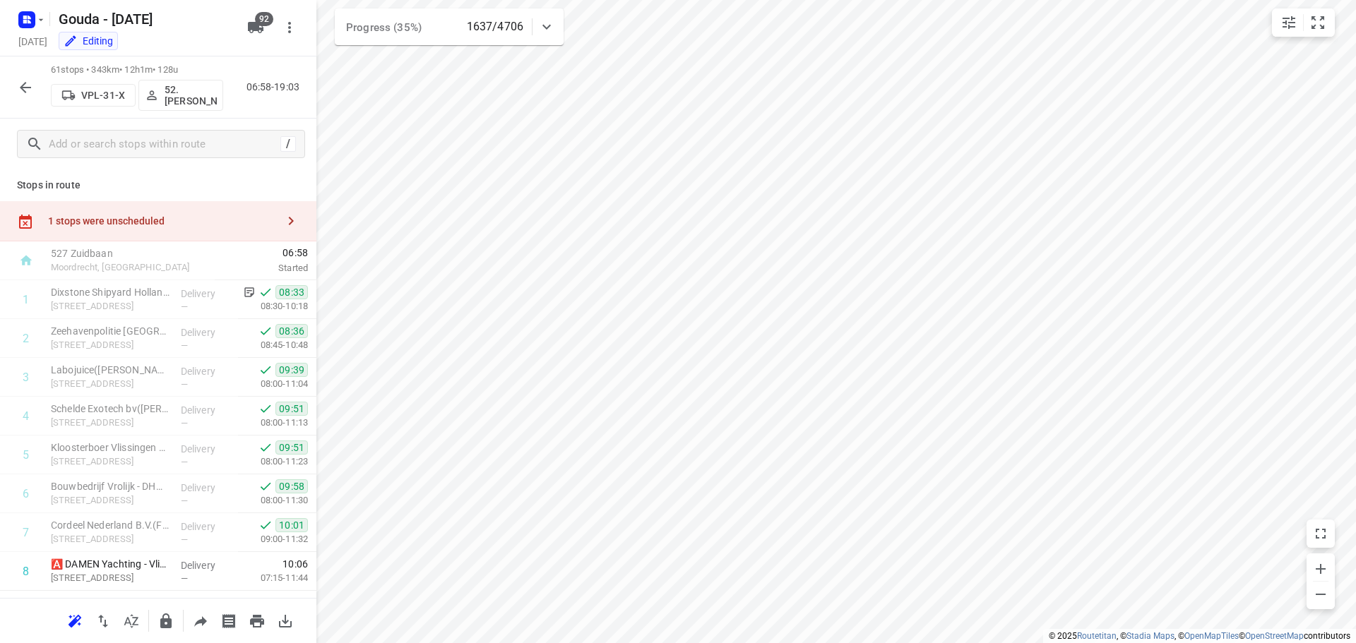
click at [28, 88] on icon "button" at bounding box center [25, 87] width 17 height 17
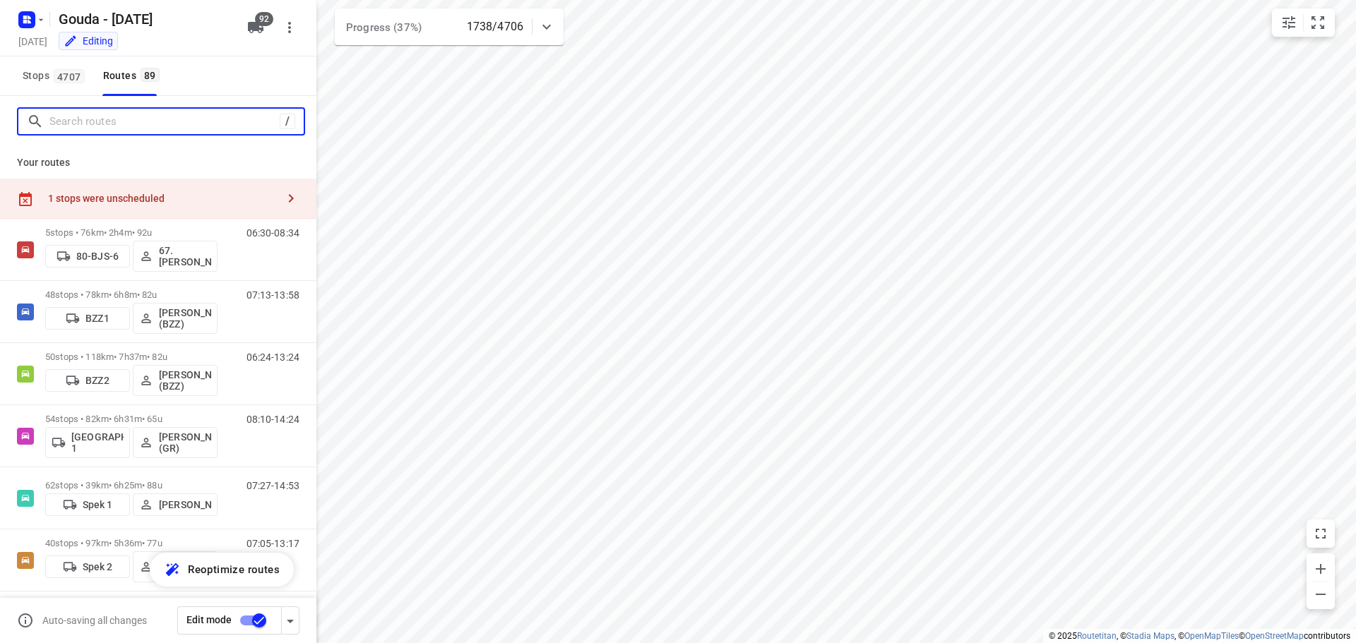
click at [75, 122] on input "Search routes" at bounding box center [164, 122] width 230 height 22
click at [145, 125] on input "Search routes" at bounding box center [176, 122] width 254 height 22
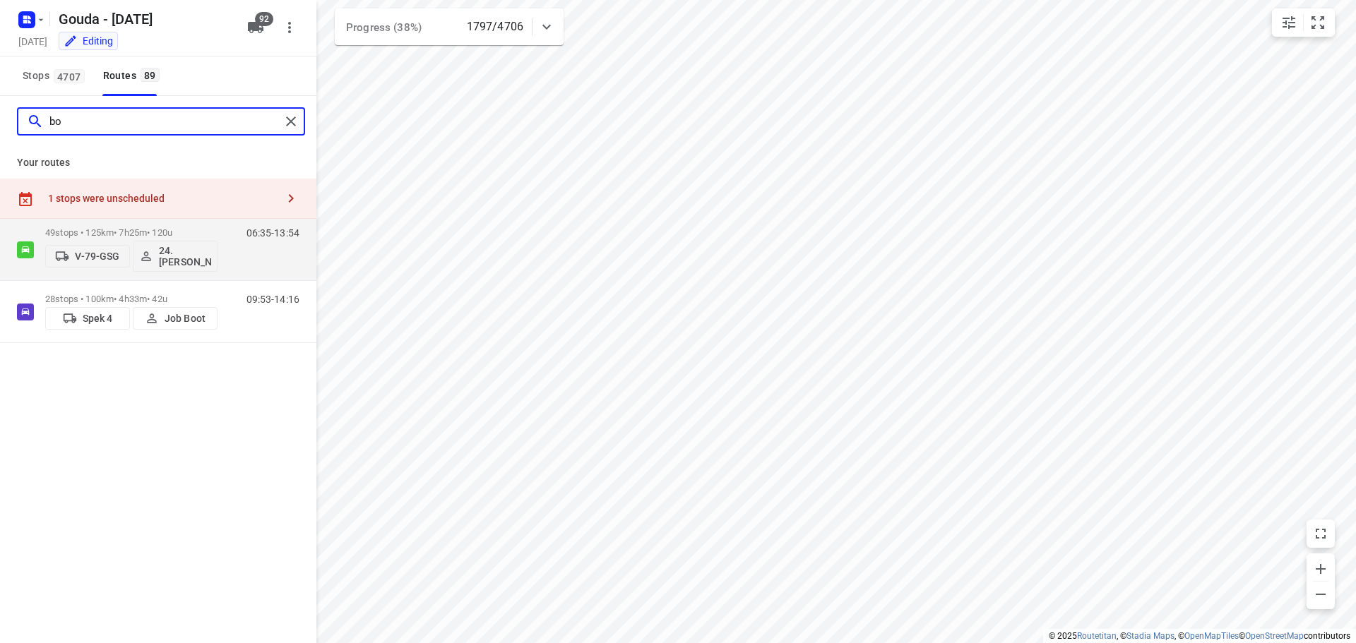
type input "b"
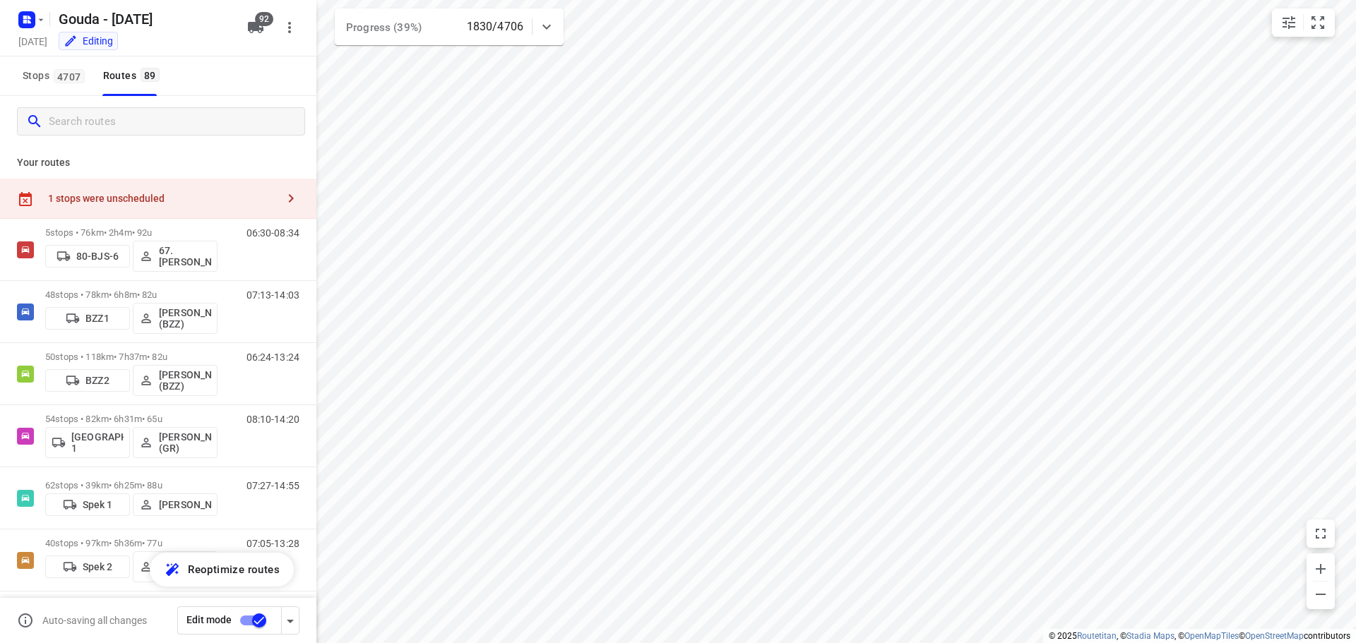
click at [159, 201] on div "1 stops were unscheduled" at bounding box center [162, 198] width 229 height 11
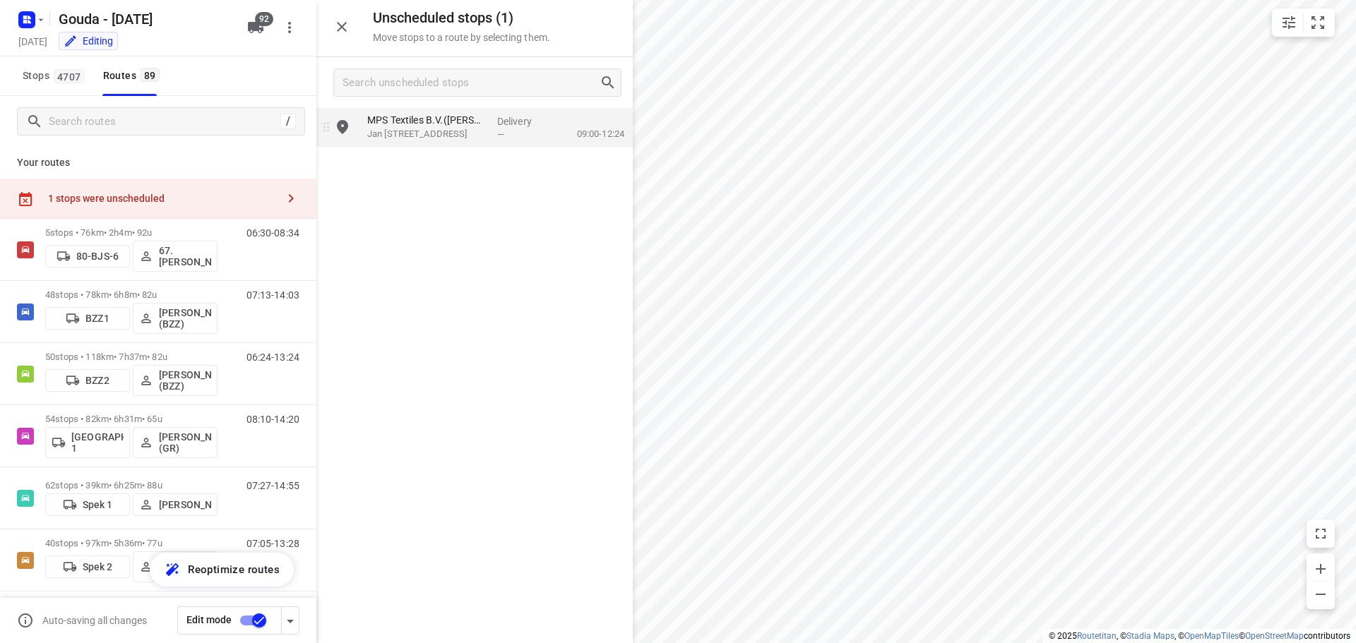
click at [447, 133] on p "Jan Tademaweg 40, Haarlem" at bounding box center [426, 134] width 119 height 14
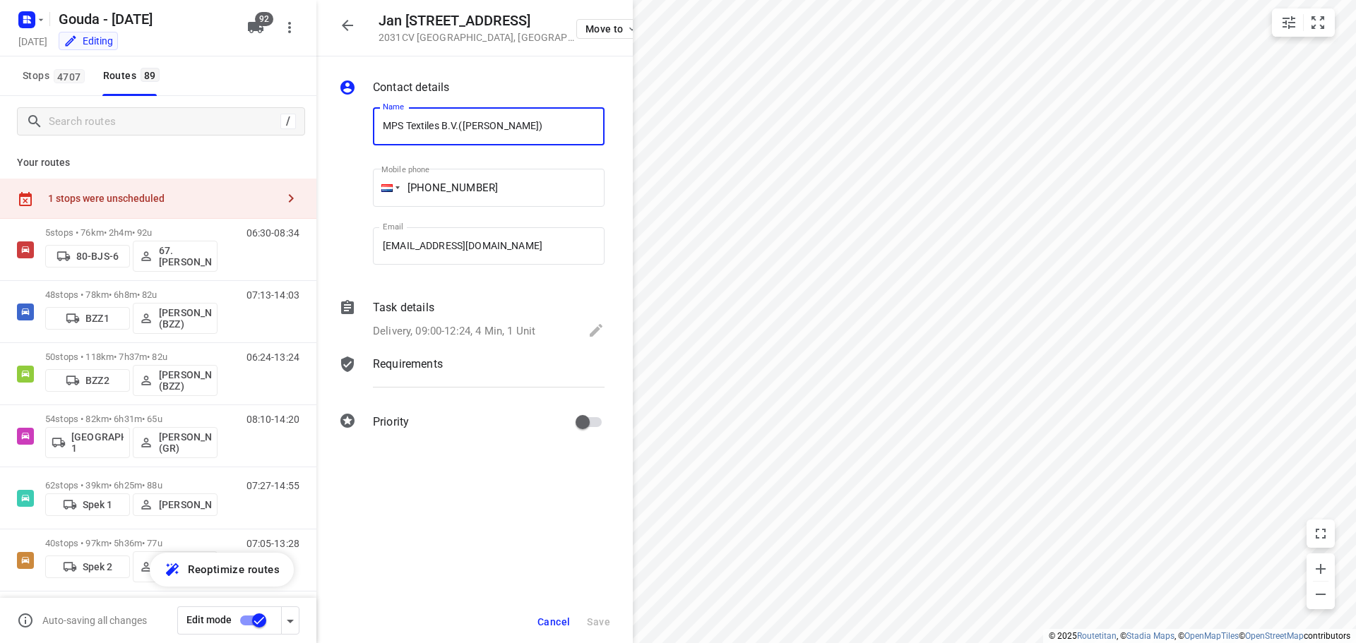
click at [483, 327] on p "Delivery, 09:00-12:24, 4 Min, 1 Unit" at bounding box center [454, 331] width 162 height 16
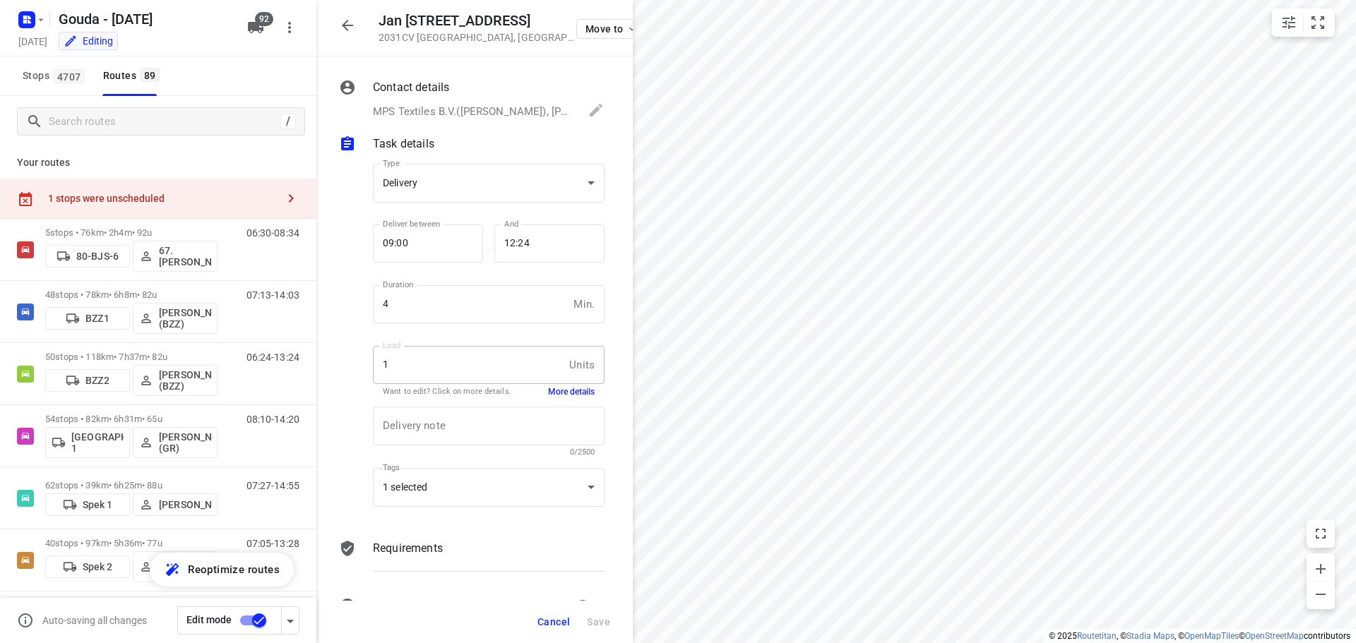
click at [557, 388] on button "More details" at bounding box center [571, 392] width 47 height 12
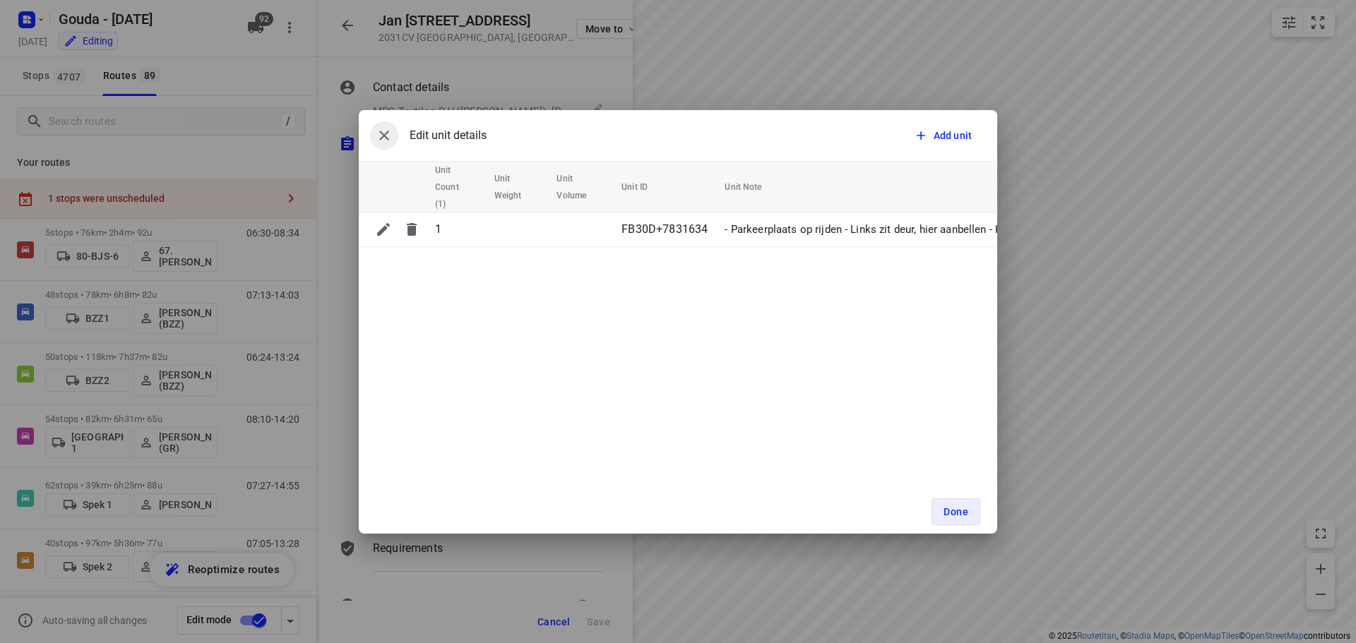
click at [389, 138] on icon "button" at bounding box center [384, 135] width 17 height 17
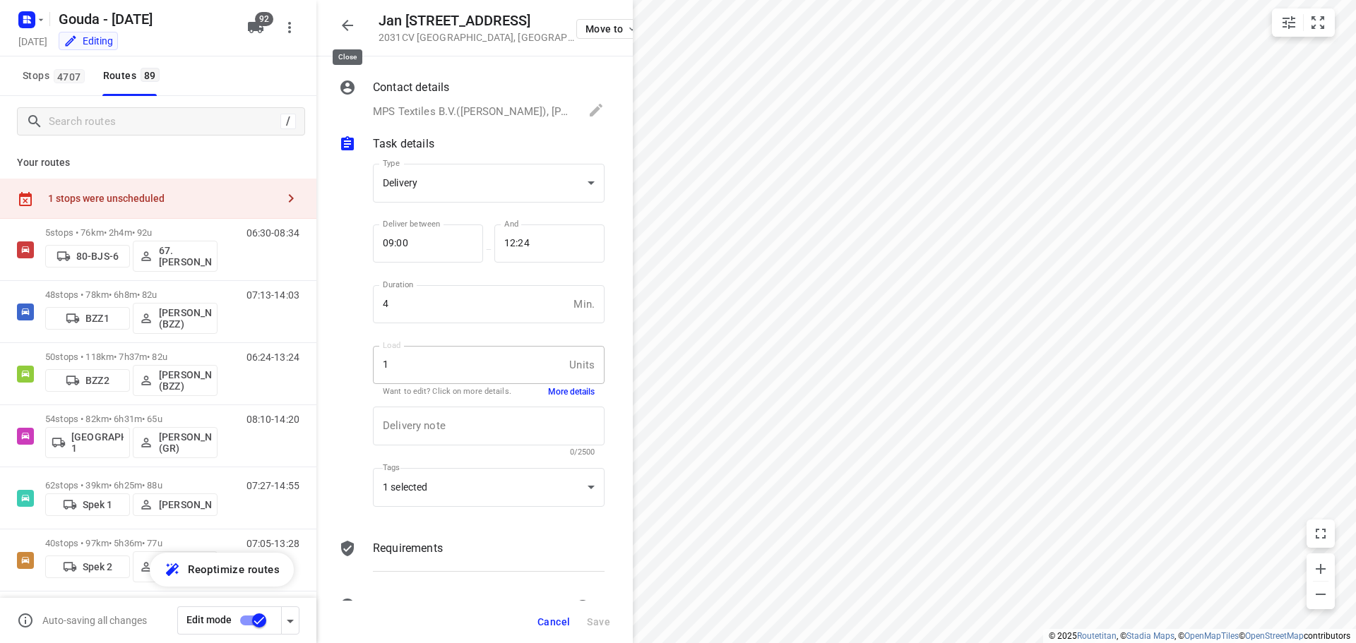
click at [346, 23] on icon "button" at bounding box center [347, 25] width 17 height 17
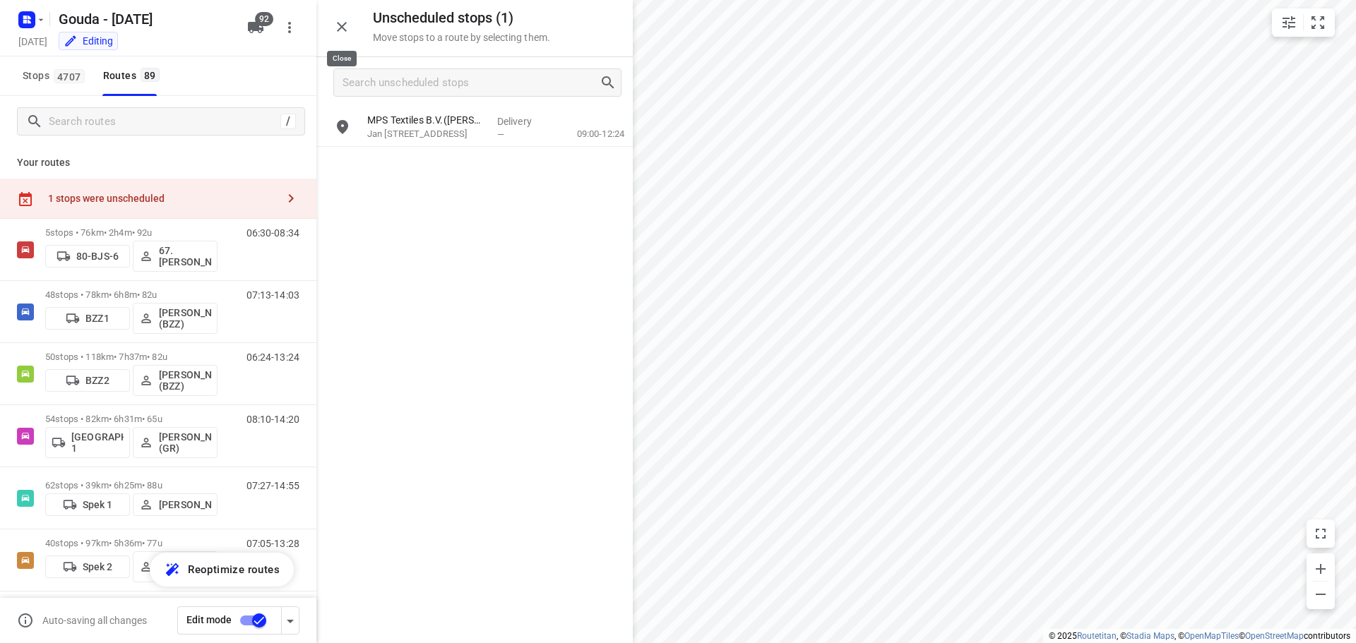
click at [351, 31] on button "button" at bounding box center [342, 27] width 28 height 28
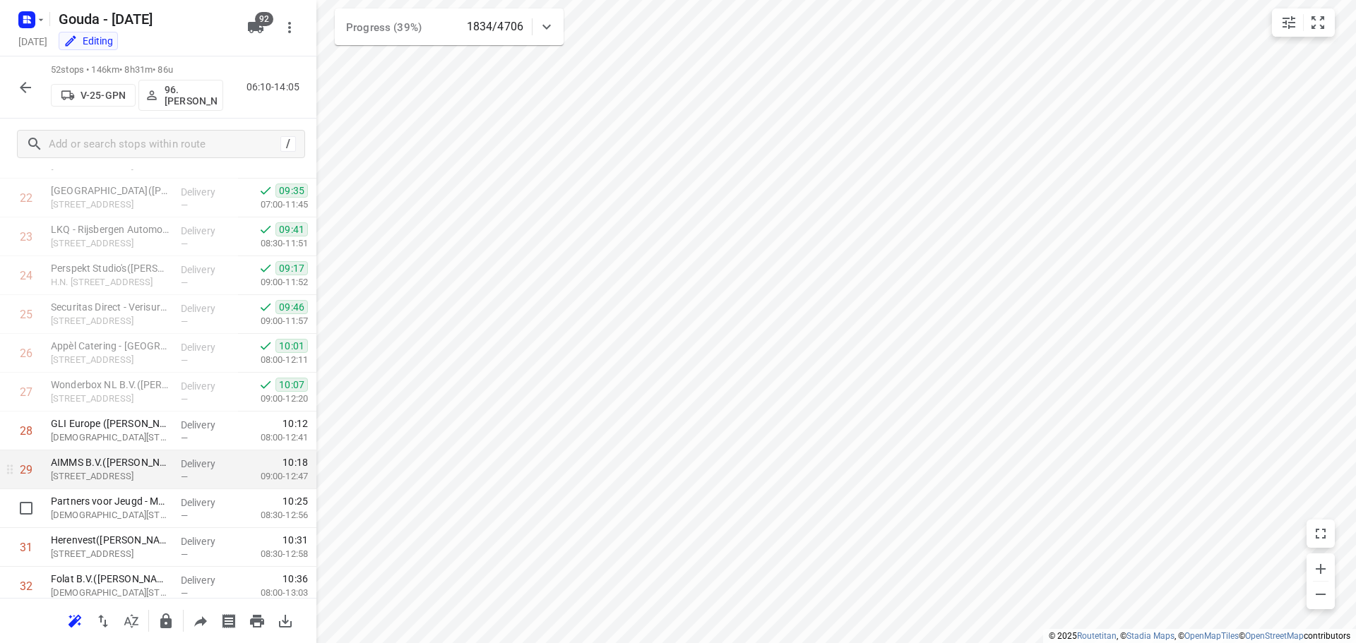
scroll to position [918, 0]
click at [37, 83] on button "button" at bounding box center [25, 87] width 28 height 28
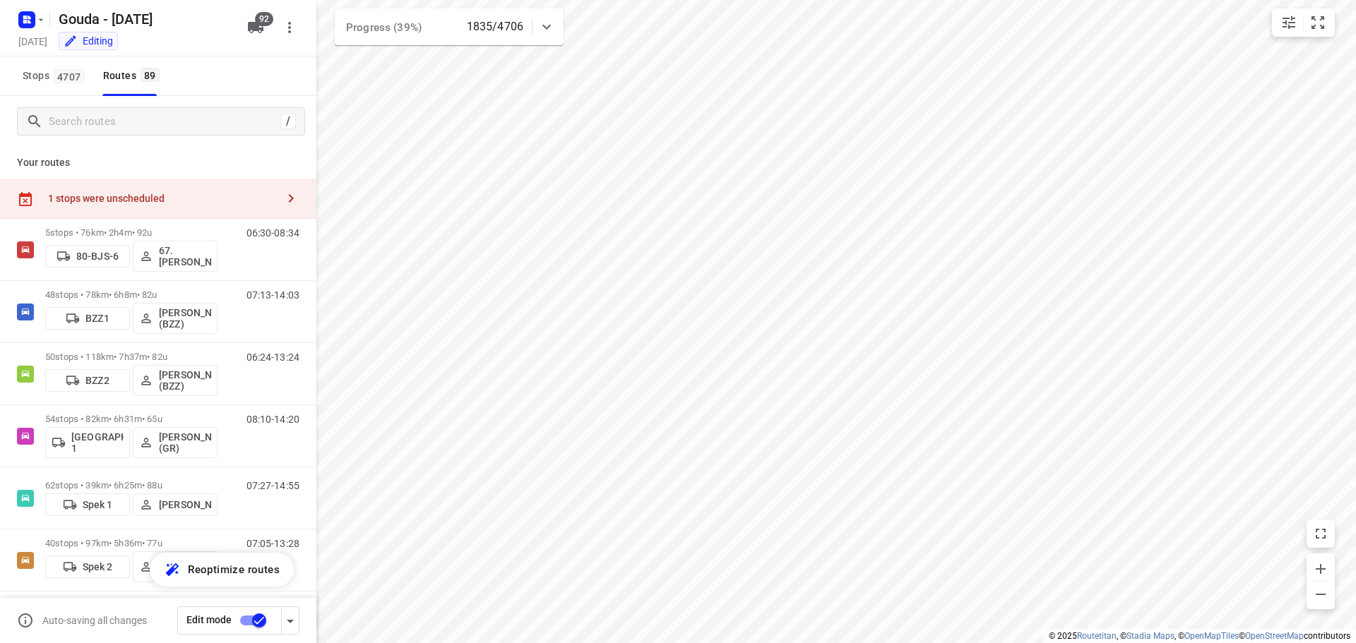
click at [165, 200] on div "1 stops were unscheduled" at bounding box center [162, 198] width 229 height 11
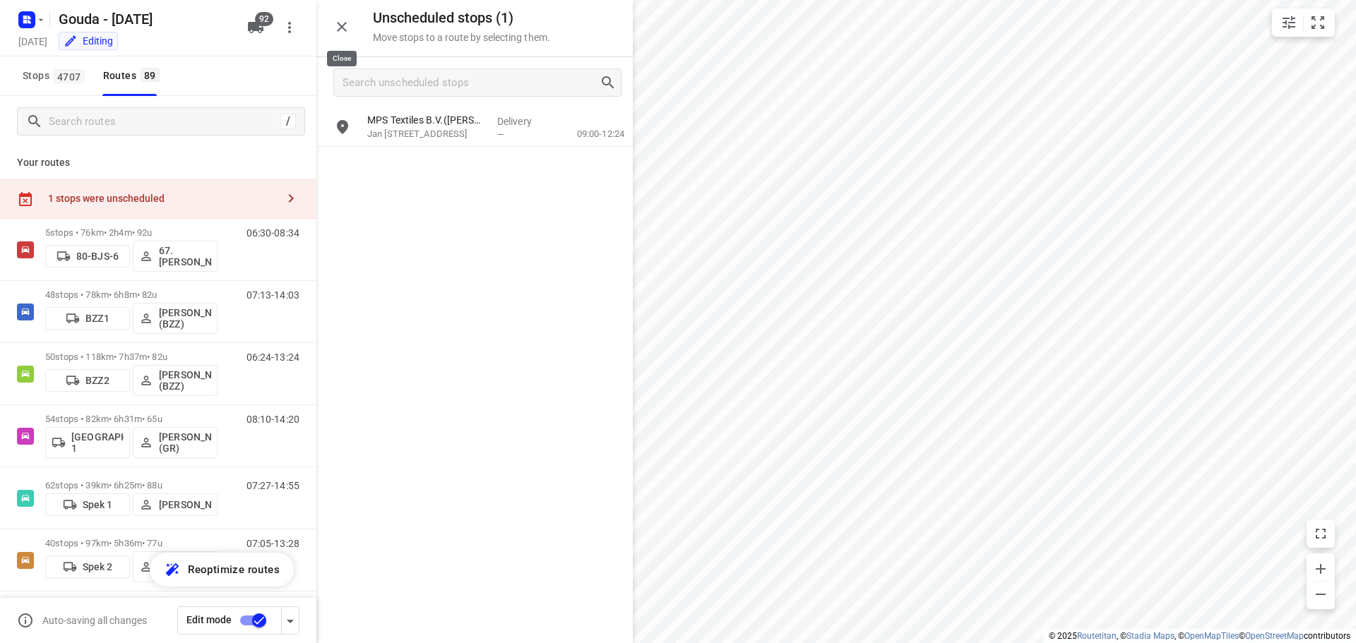
click at [343, 25] on icon "button" at bounding box center [341, 26] width 17 height 17
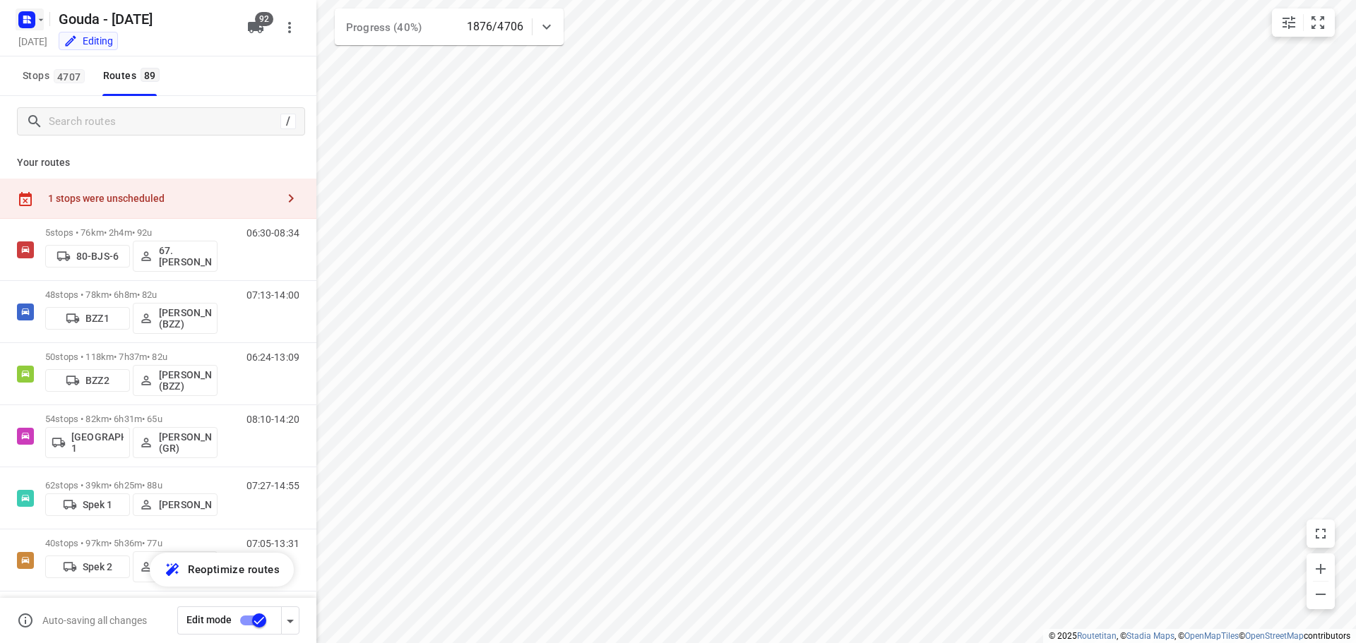
click at [32, 25] on rect "button" at bounding box center [26, 19] width 17 height 17
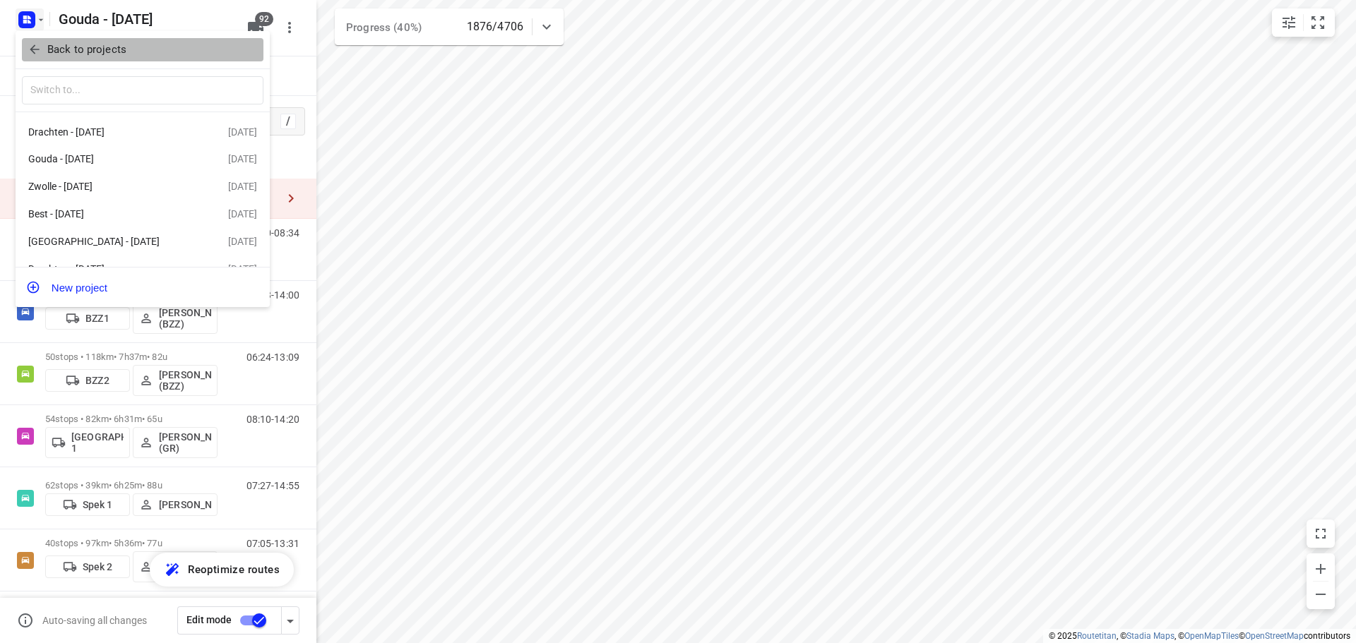
click at [38, 53] on icon "button" at bounding box center [35, 49] width 14 height 14
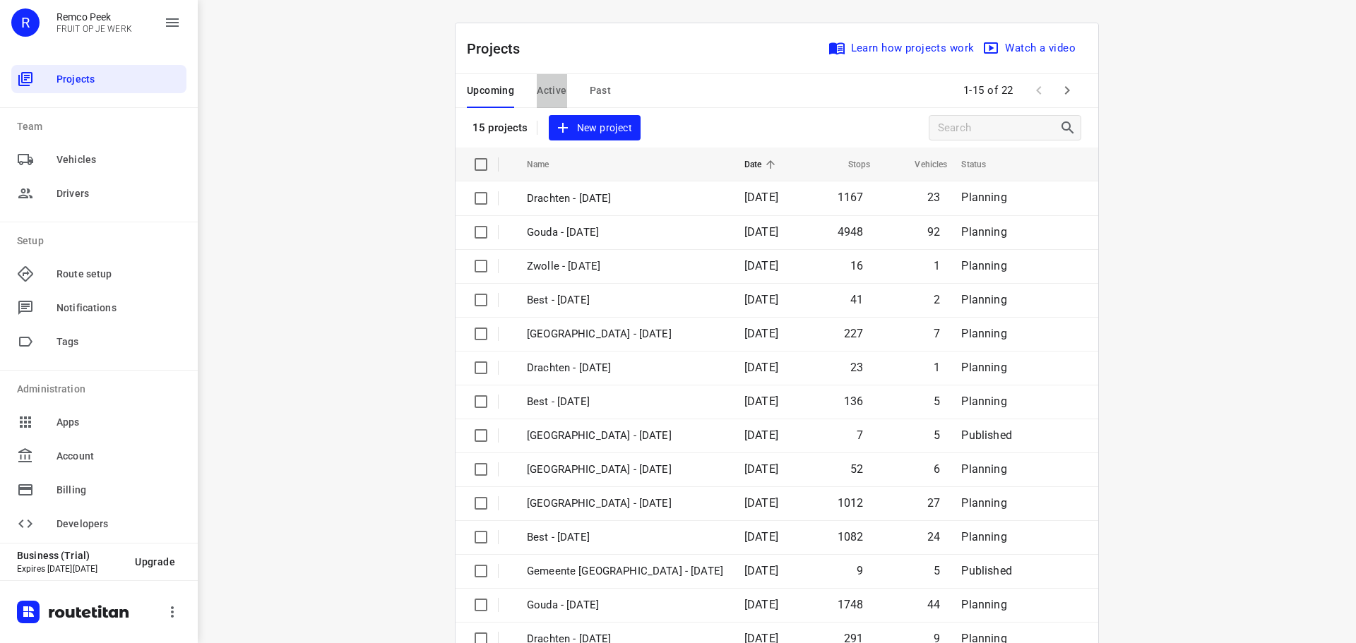
click at [546, 90] on span "Active" at bounding box center [552, 91] width 30 height 18
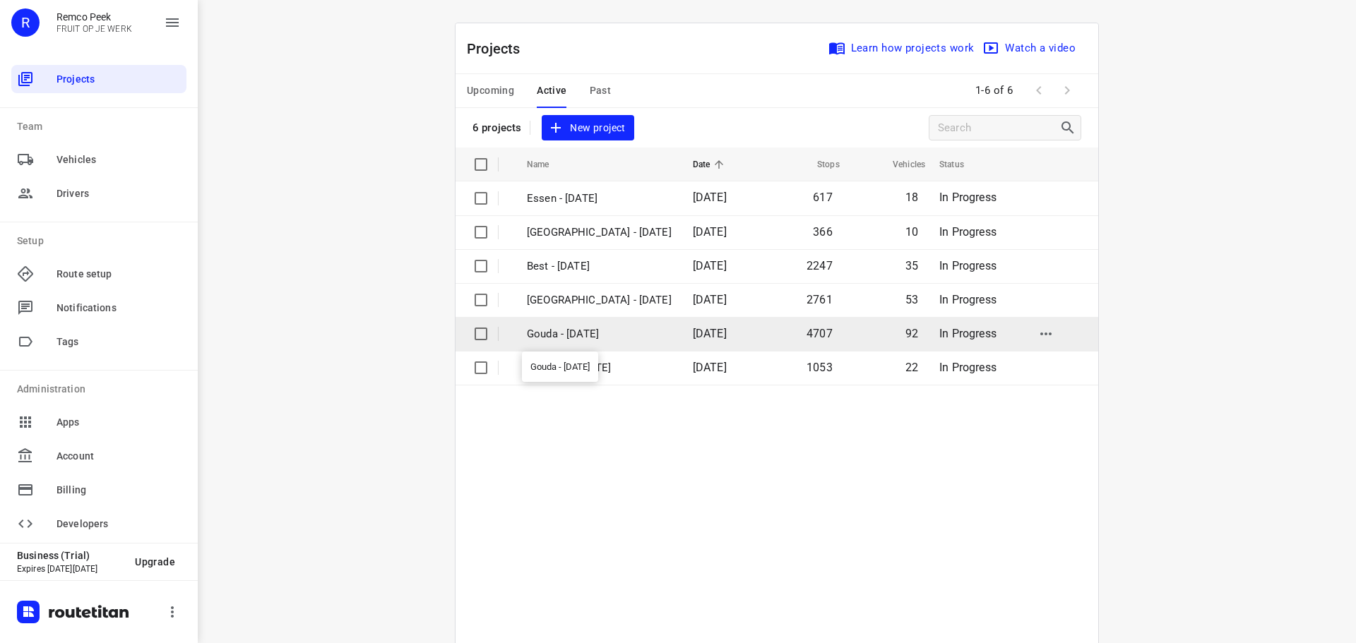
click at [576, 333] on p "Gouda - Monday" at bounding box center [599, 334] width 145 height 16
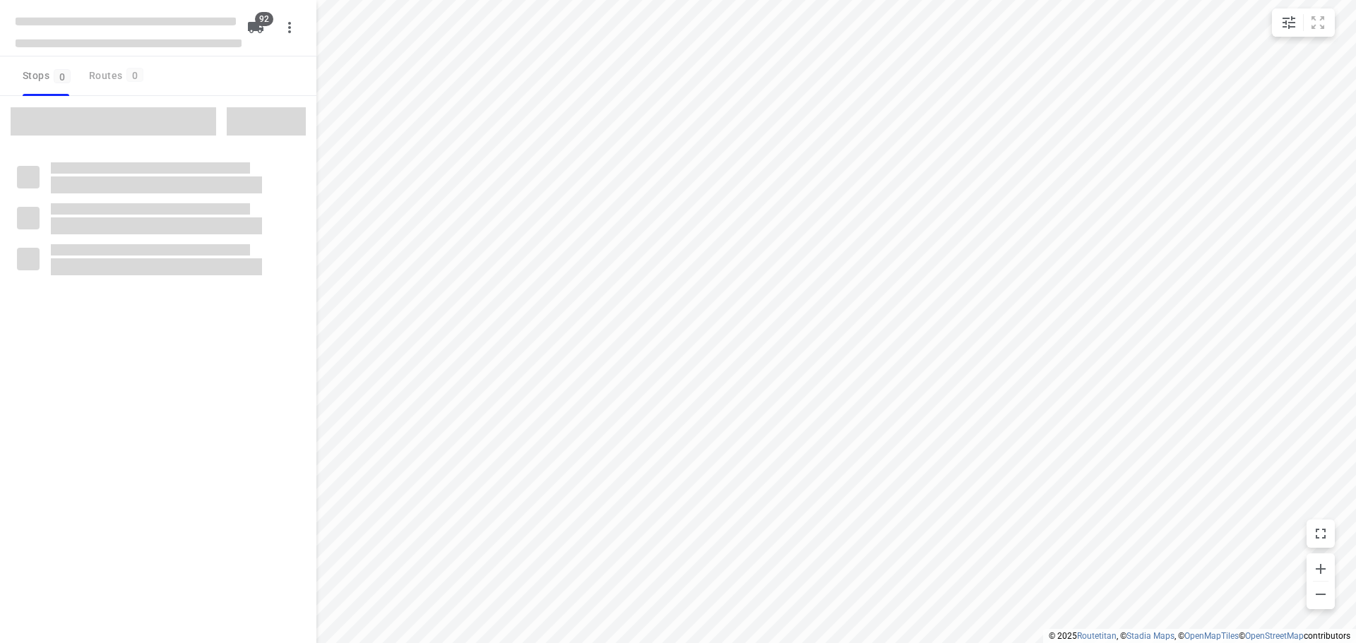
type input "distance"
checkbox input "true"
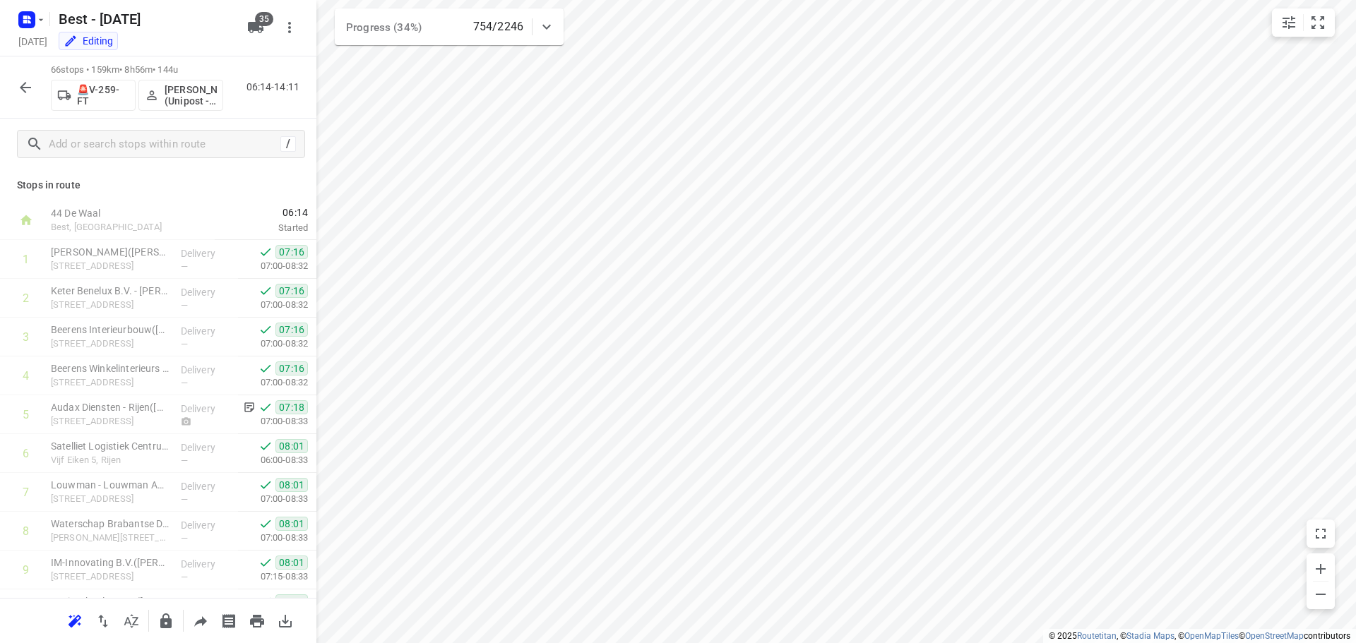
click at [26, 83] on icon "button" at bounding box center [25, 87] width 17 height 17
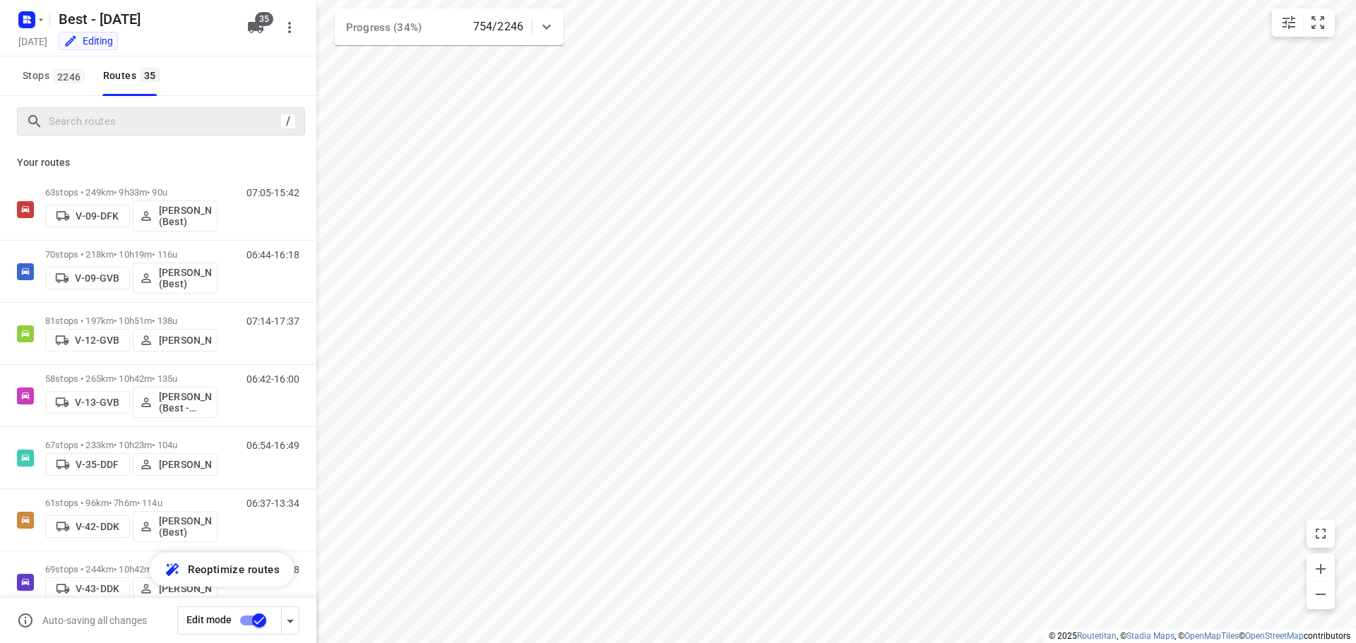
click at [128, 134] on div "/" at bounding box center [161, 121] width 288 height 28
click at [135, 130] on input "Search routes" at bounding box center [162, 122] width 226 height 22
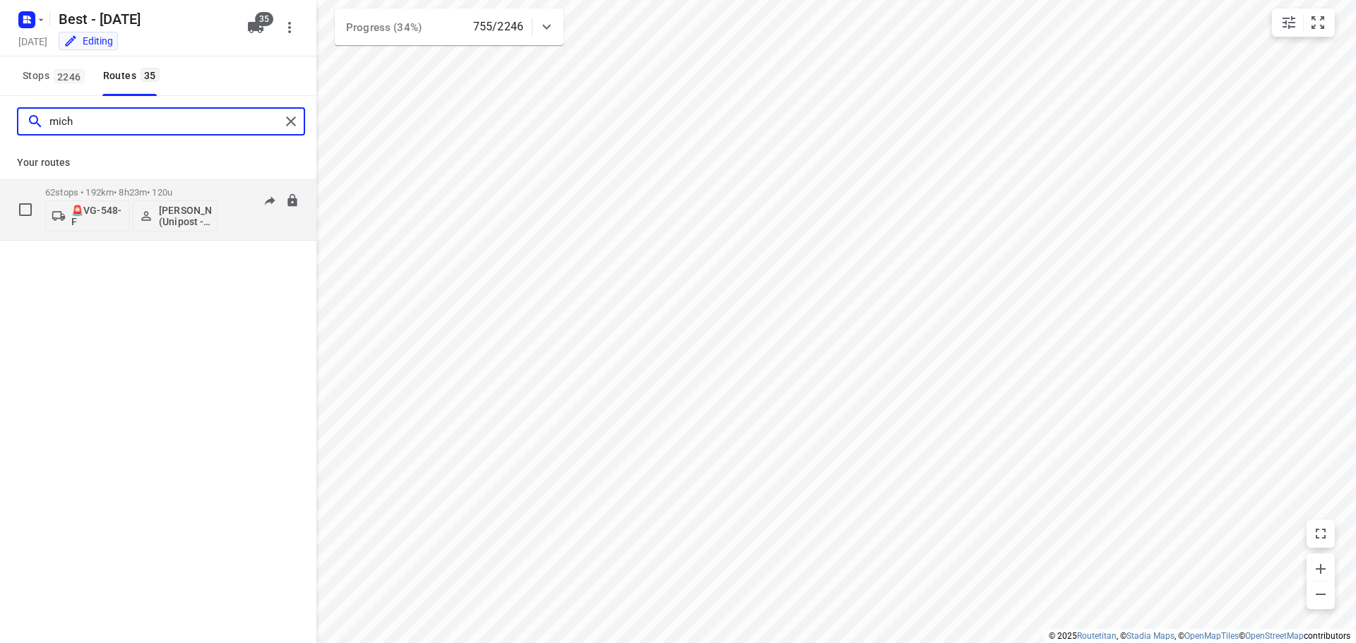
type input "mich"
click at [188, 191] on p "62 stops • 192km • 8h23m • 120u" at bounding box center [131, 192] width 172 height 11
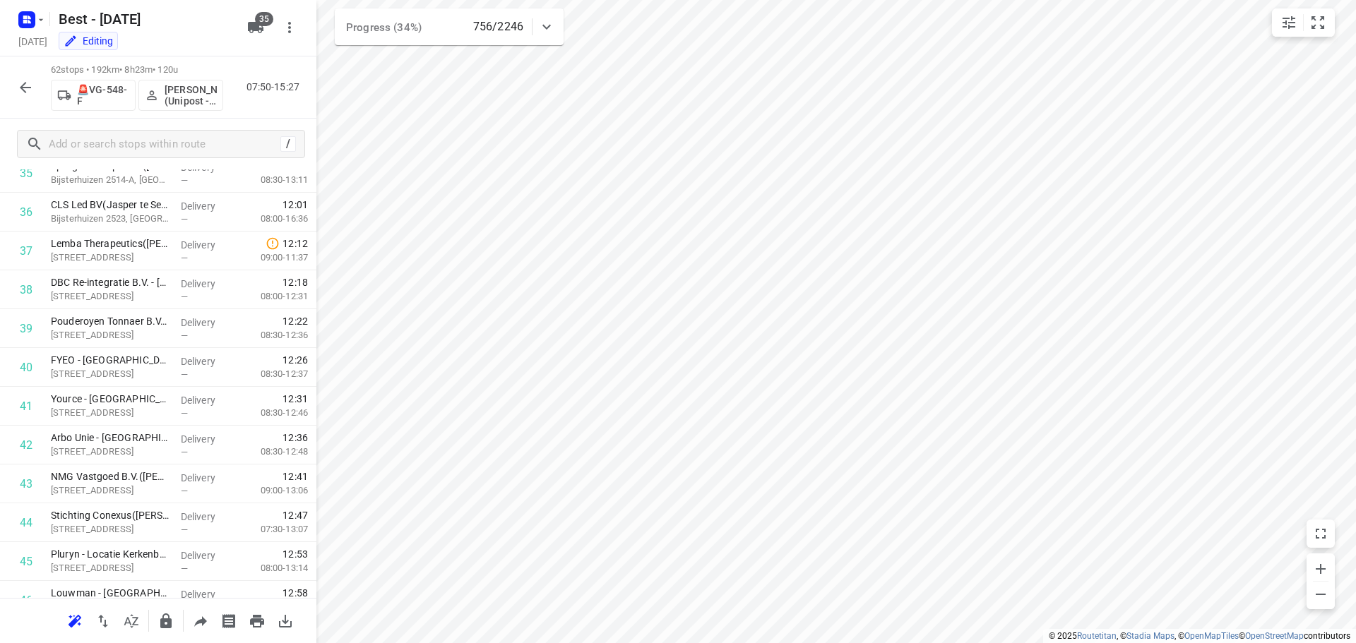
scroll to position [2088, 0]
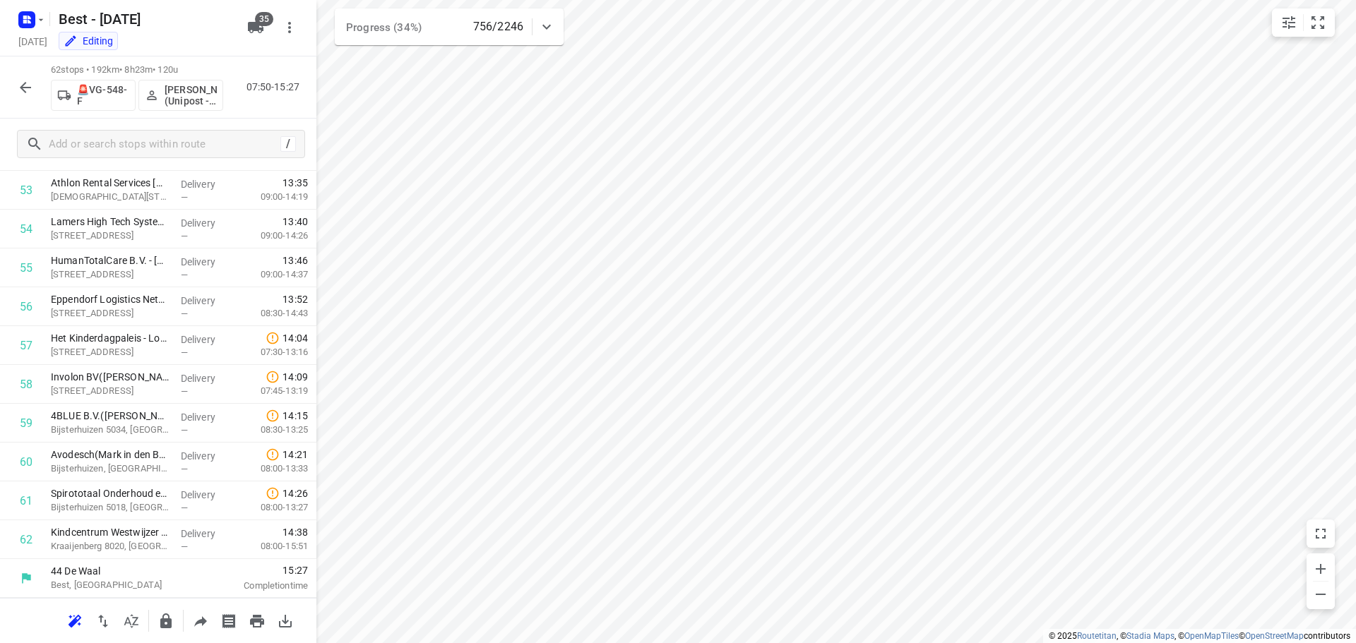
click at [21, 83] on icon "button" at bounding box center [25, 87] width 17 height 17
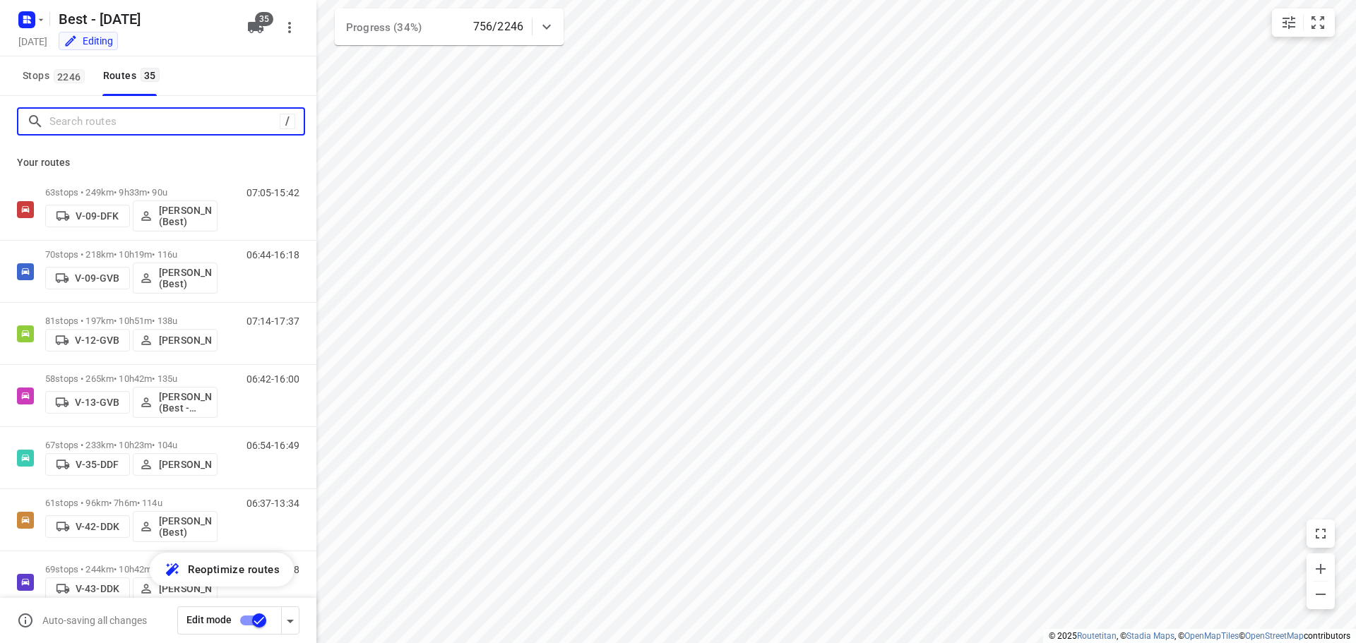
click at [129, 121] on input "Search routes" at bounding box center [164, 122] width 230 height 22
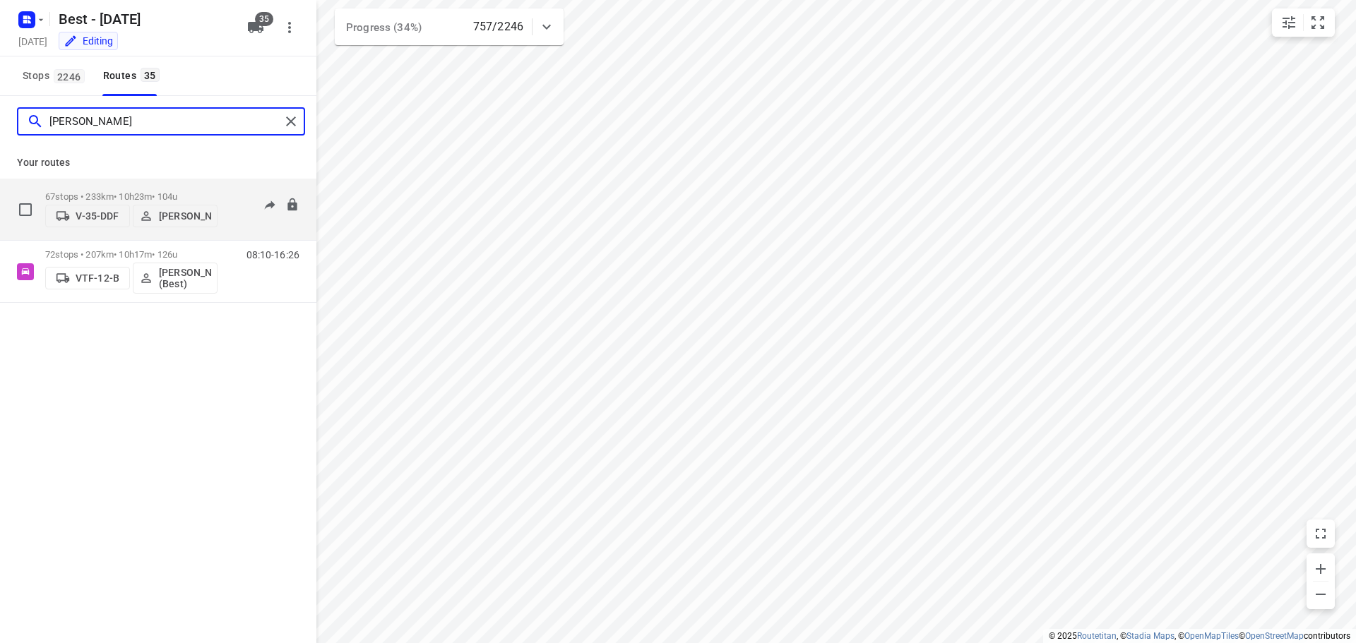
type input "[PERSON_NAME]"
click at [150, 191] on p "67 stops • 233km • 10h23m • 104u" at bounding box center [131, 196] width 172 height 11
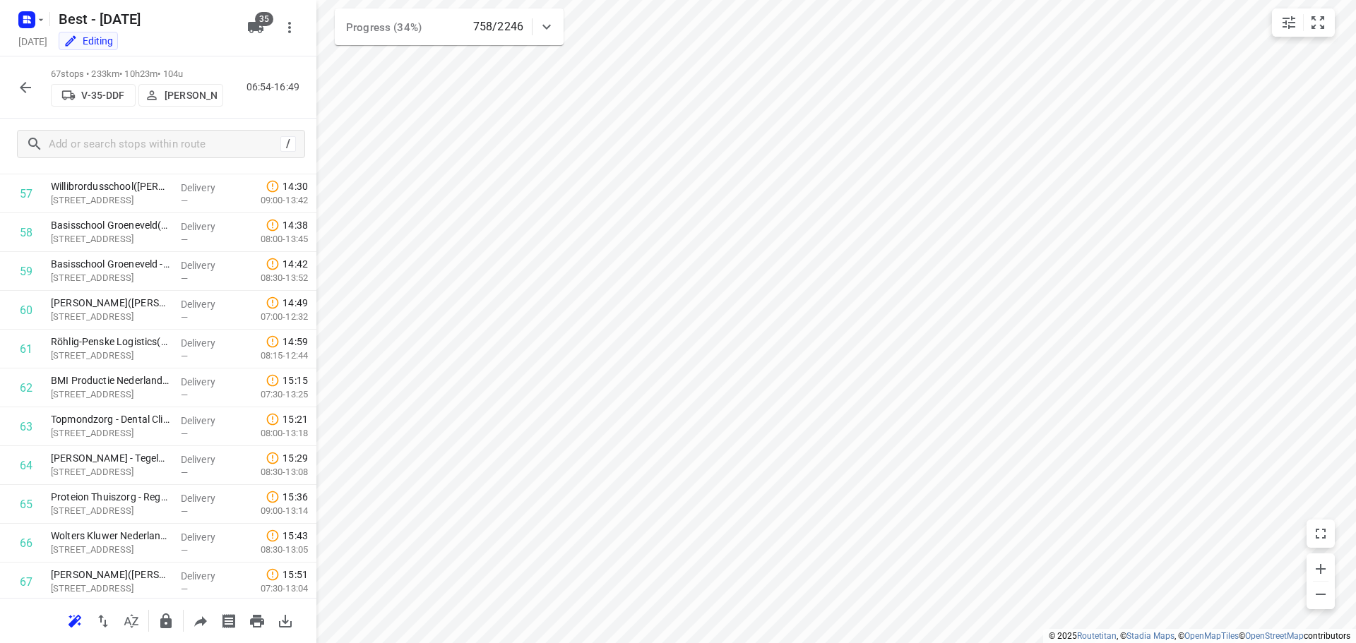
scroll to position [2283, 0]
click at [1323, 25] on icon "small contained button group" at bounding box center [1317, 22] width 13 height 13
click at [28, 87] on icon "button" at bounding box center [25, 87] width 11 height 11
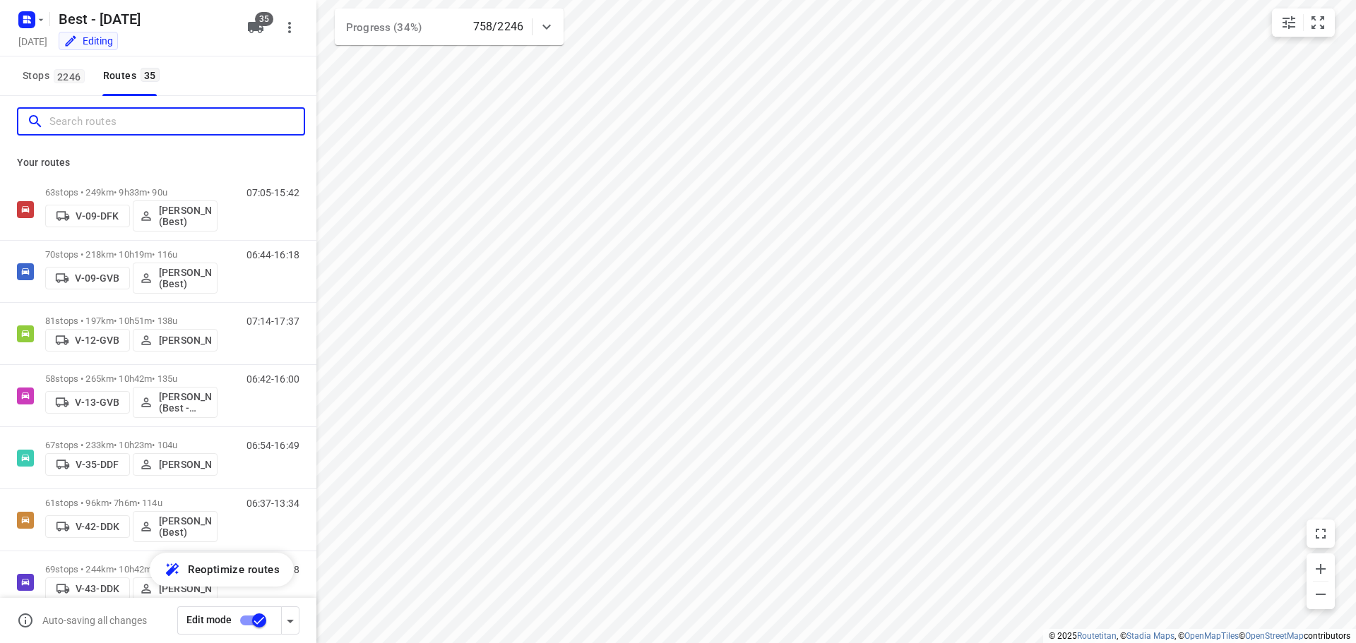
click at [147, 128] on input "Search routes" at bounding box center [176, 122] width 254 height 22
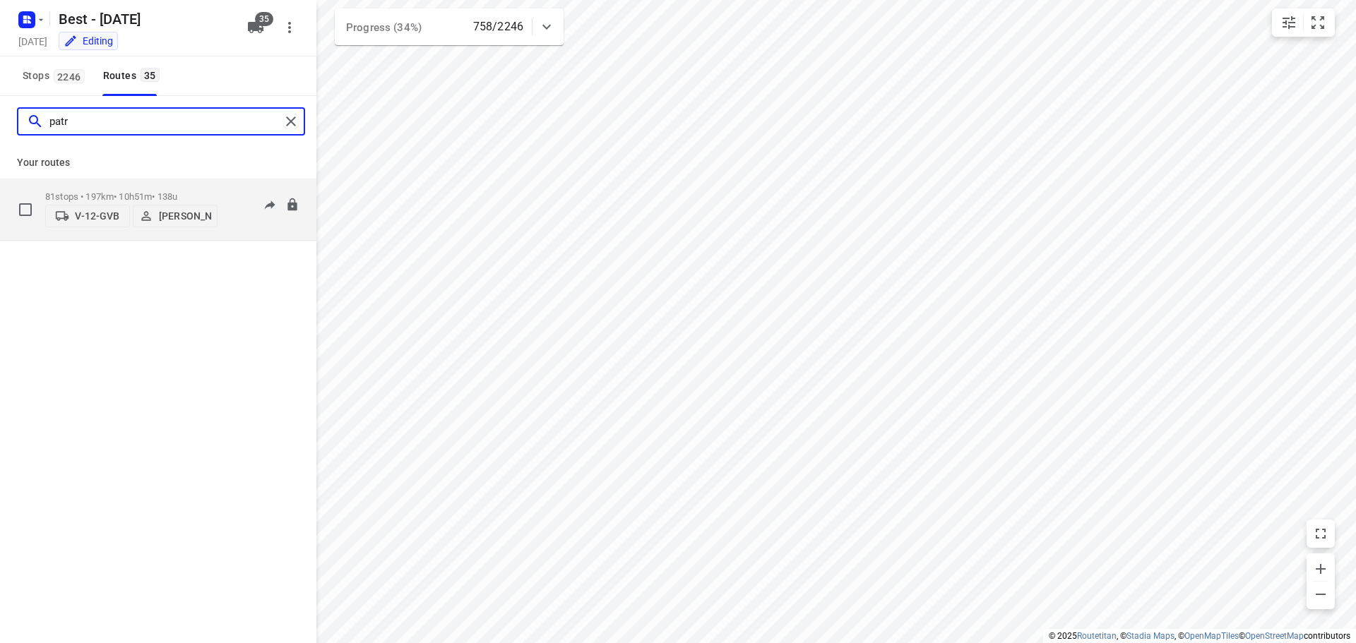
type input "patr"
click at [159, 191] on p "81 stops • 197km • 10h51m • 138u" at bounding box center [131, 196] width 172 height 11
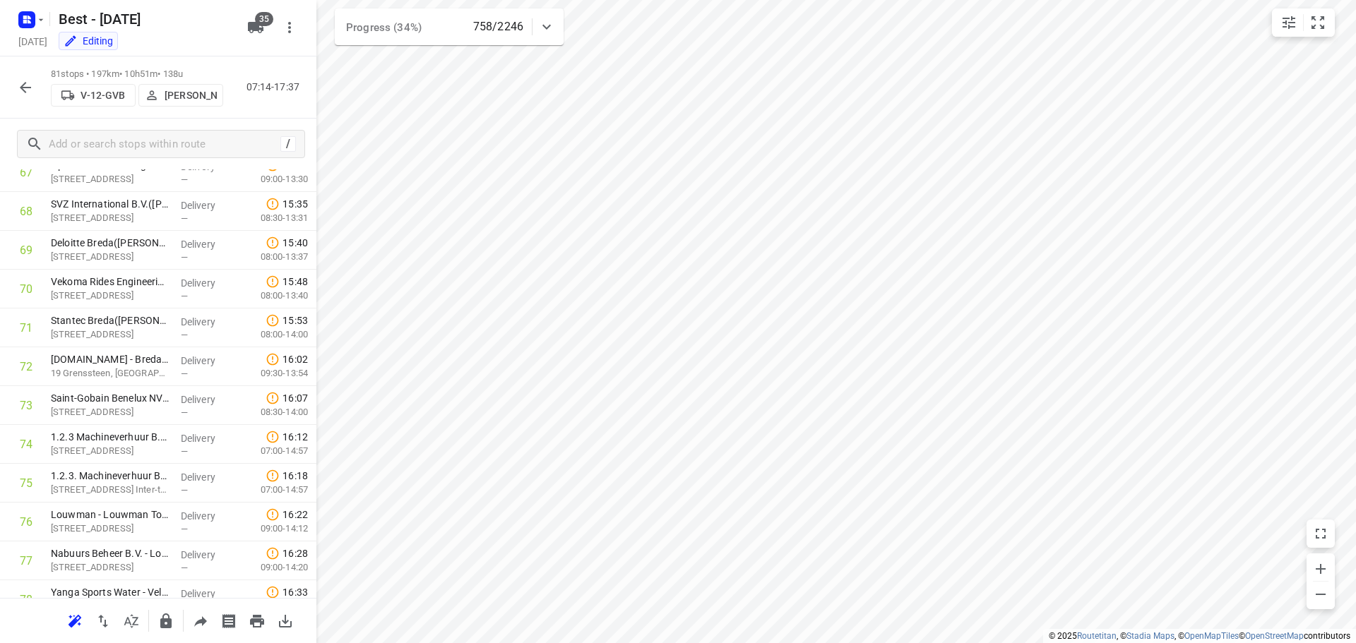
scroll to position [2826, 0]
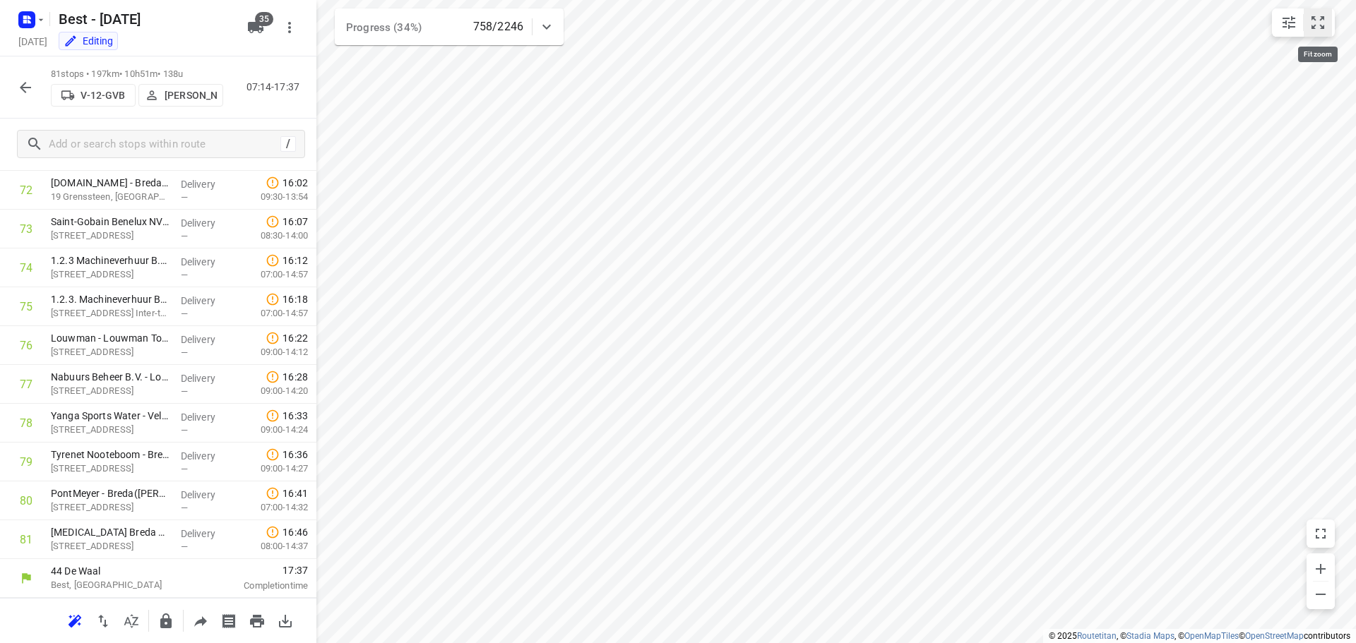
drag, startPoint x: 1329, startPoint y: 18, endPoint x: 1305, endPoint y: 29, distance: 25.9
click at [1328, 18] on button "small contained button group" at bounding box center [1317, 22] width 28 height 28
click at [28, 88] on icon "button" at bounding box center [25, 87] width 17 height 17
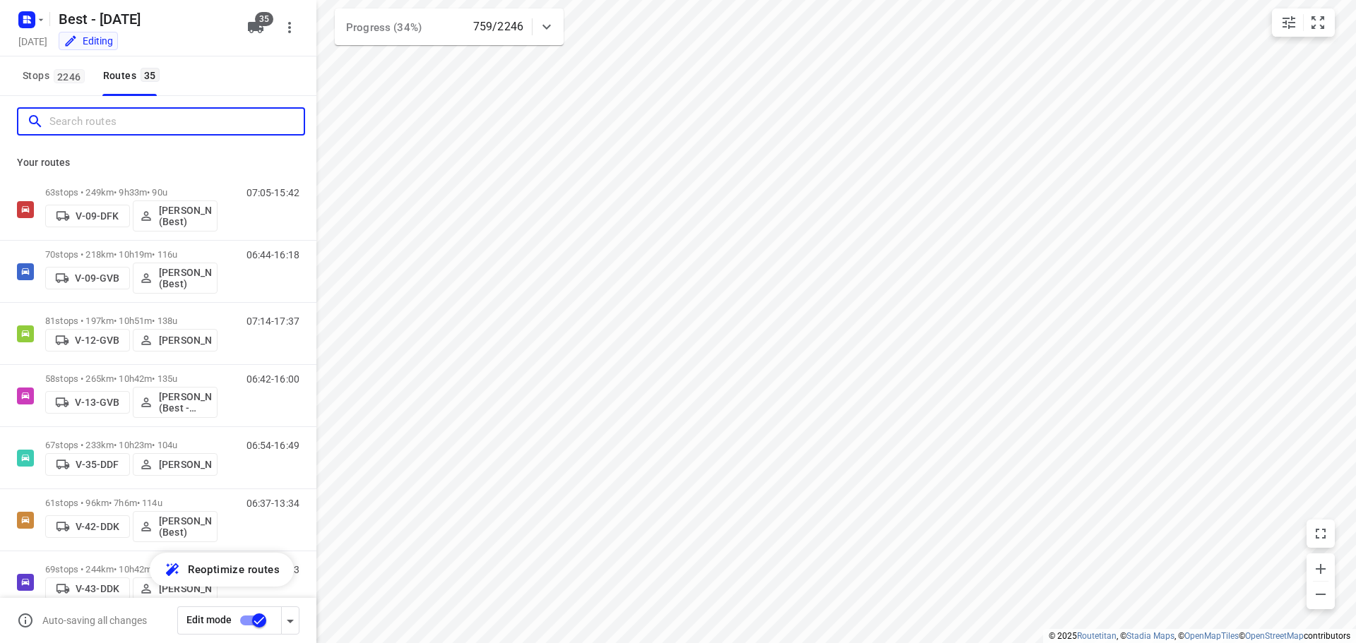
click at [158, 122] on input "Search routes" at bounding box center [176, 122] width 254 height 22
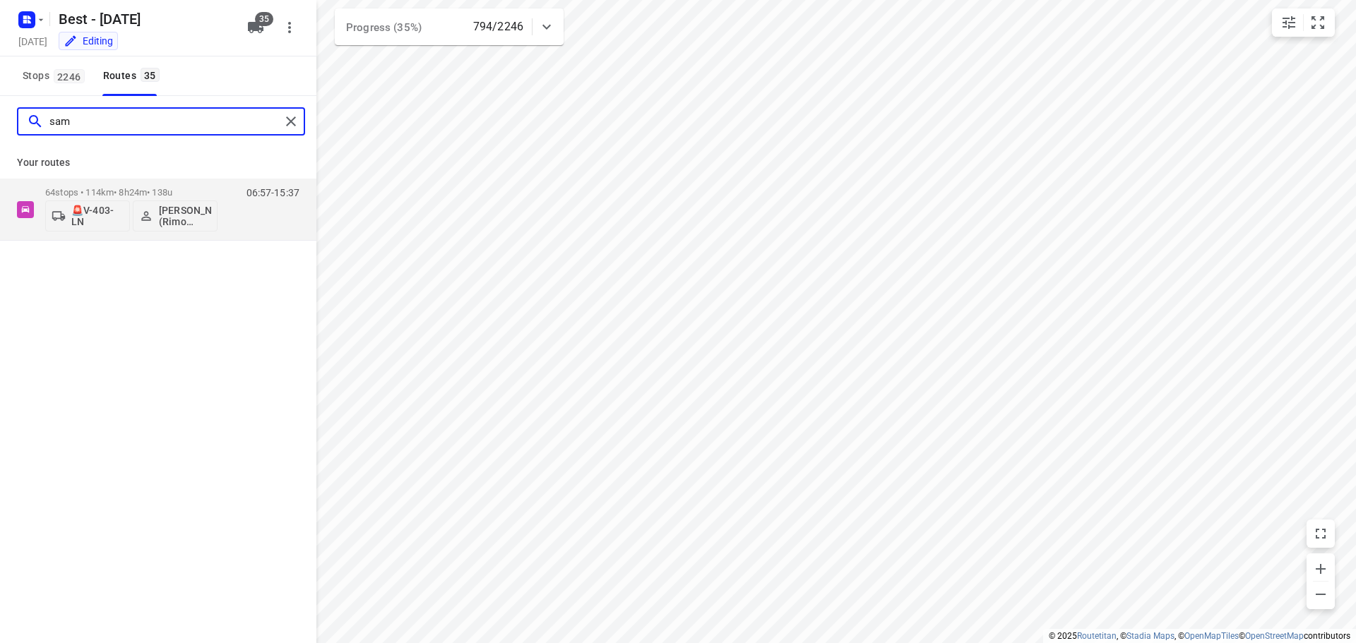
click at [73, 119] on input "sam" at bounding box center [164, 122] width 231 height 22
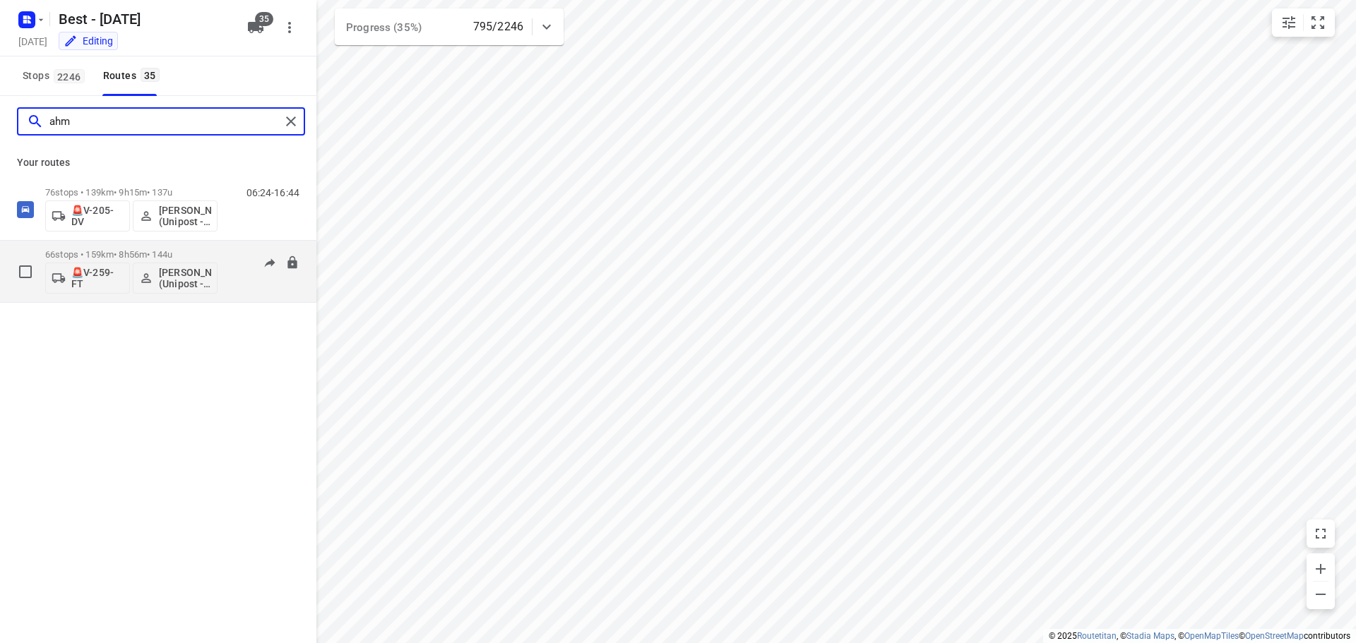
type input "ahm"
click at [123, 250] on p "66 stops • 159km • 8h56m • 144u" at bounding box center [131, 254] width 172 height 11
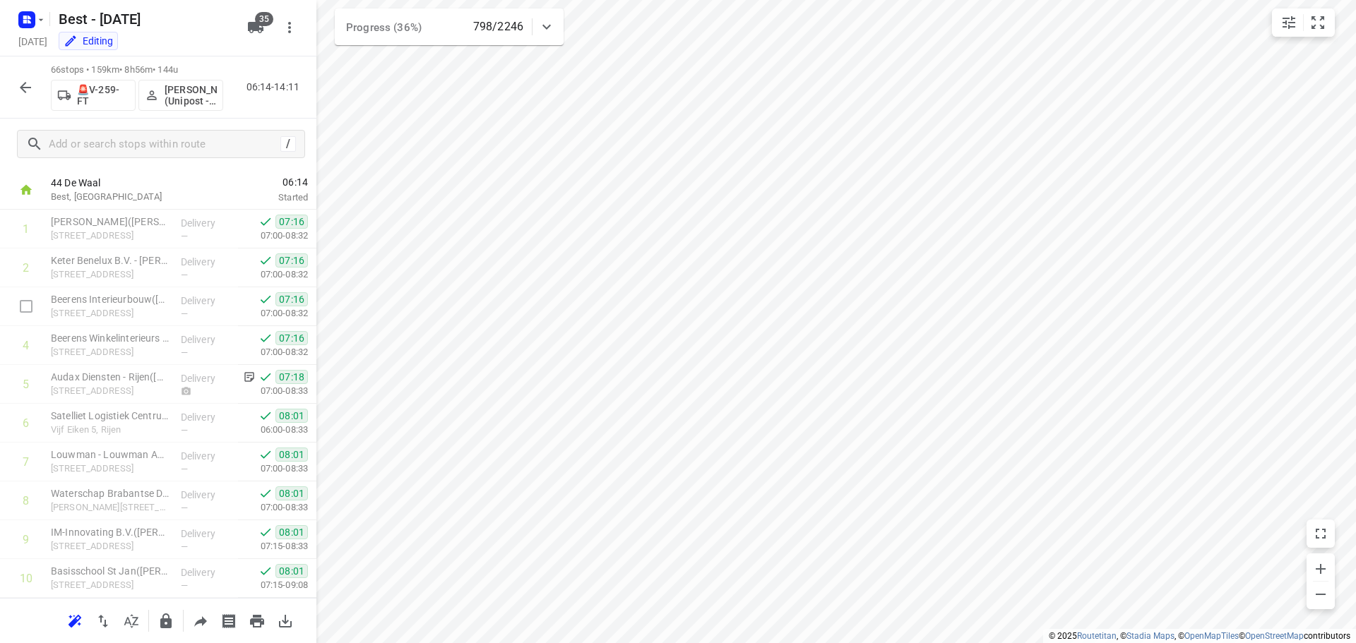
scroll to position [0, 0]
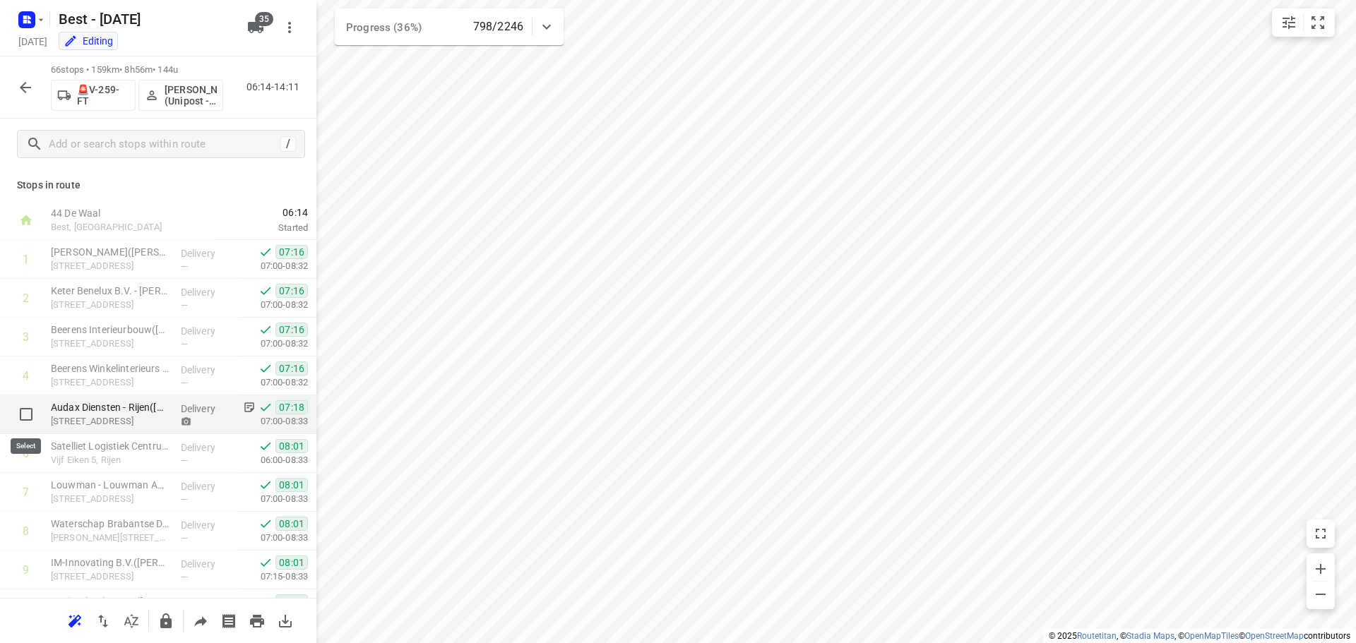
click at [21, 407] on input "checkbox" at bounding box center [26, 414] width 28 height 28
checkbox input "true"
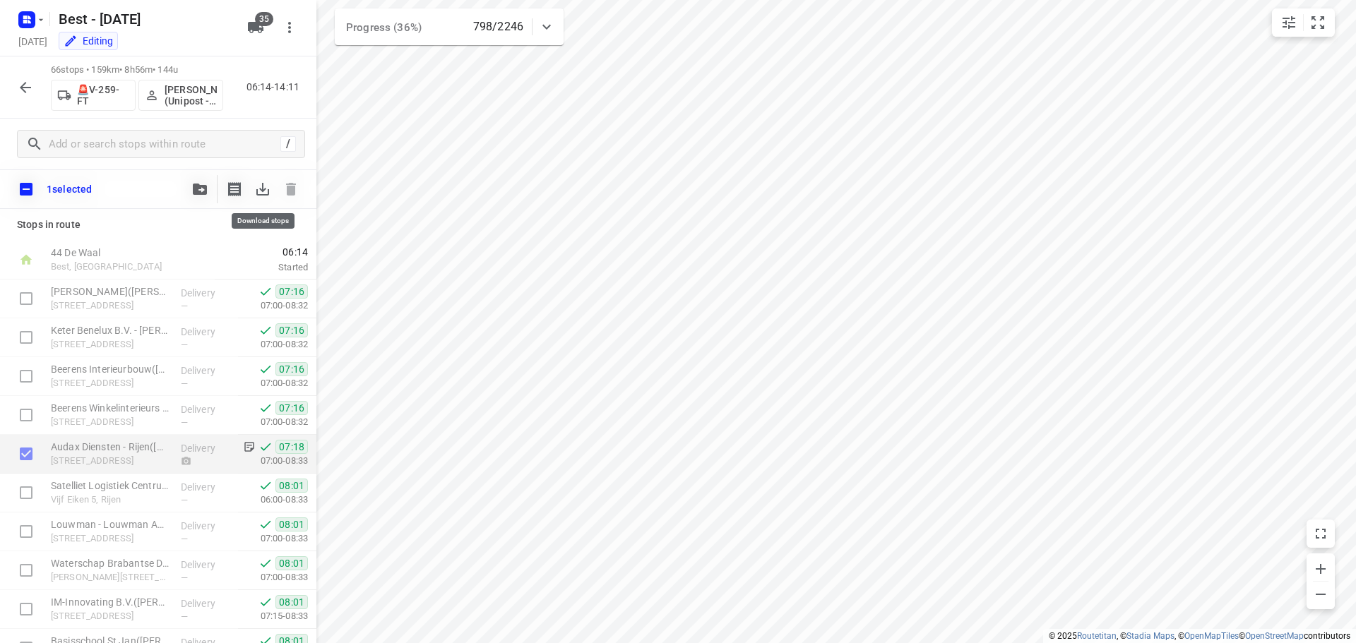
click at [263, 183] on icon "button" at bounding box center [262, 189] width 13 height 13
click at [25, 94] on icon "button" at bounding box center [25, 87] width 17 height 17
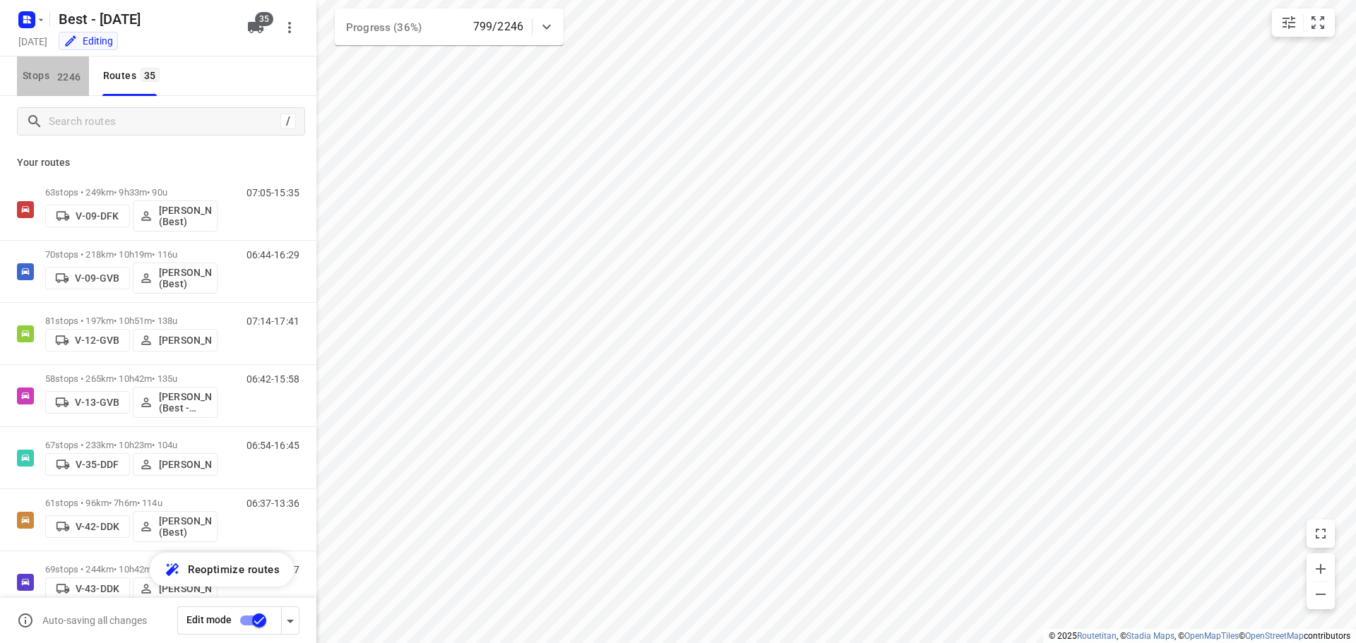
click at [49, 69] on span "Stops 2246" at bounding box center [56, 76] width 66 height 18
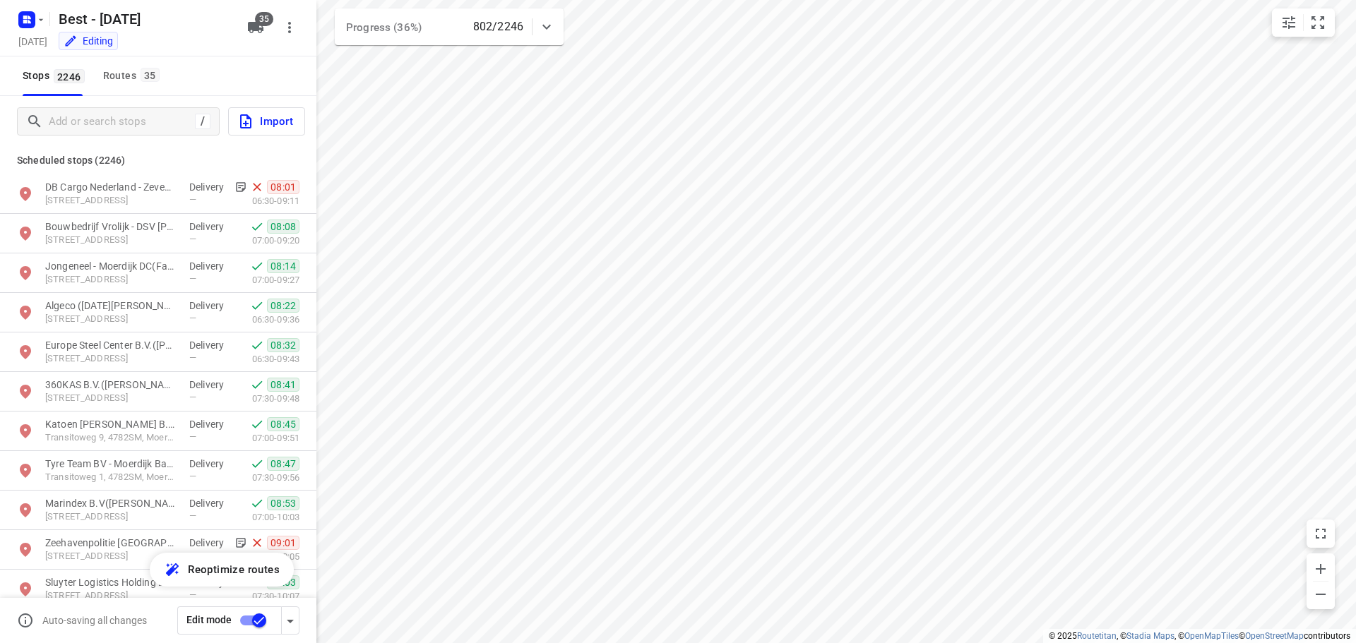
click at [274, 119] on span "Import" at bounding box center [265, 121] width 56 height 18
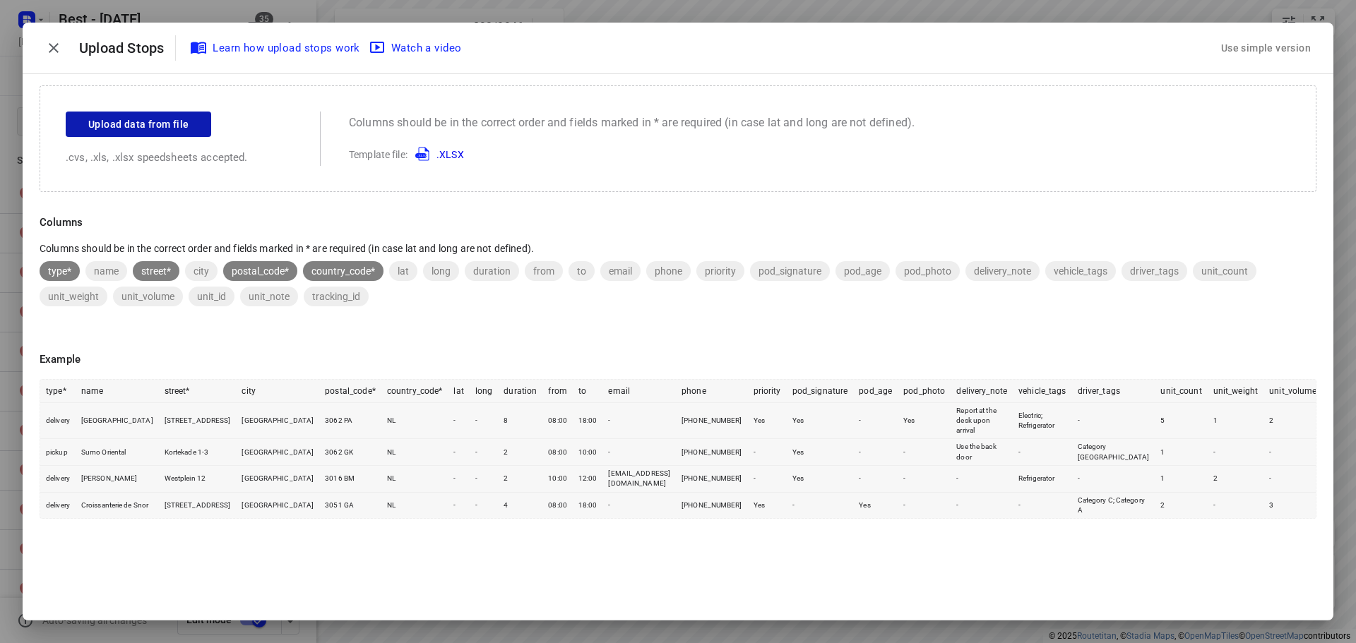
click at [131, 126] on span "Upload data from file" at bounding box center [138, 125] width 100 height 18
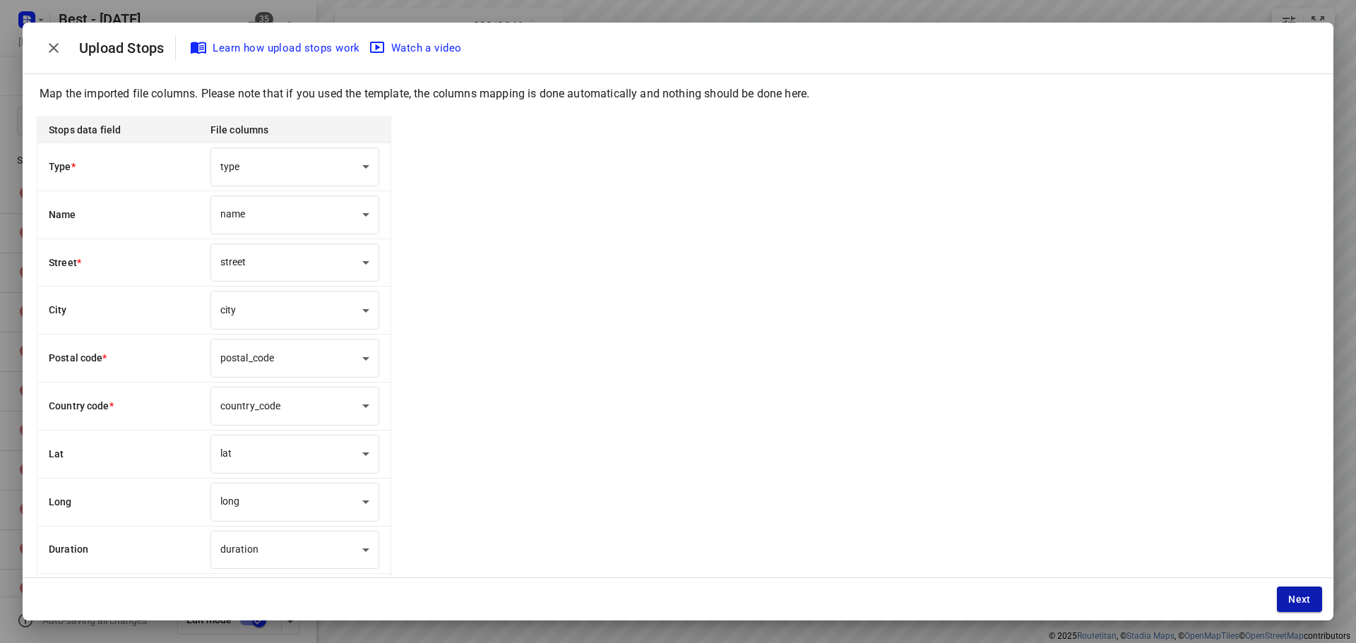
click at [1286, 598] on button "Next" at bounding box center [1299, 599] width 45 height 25
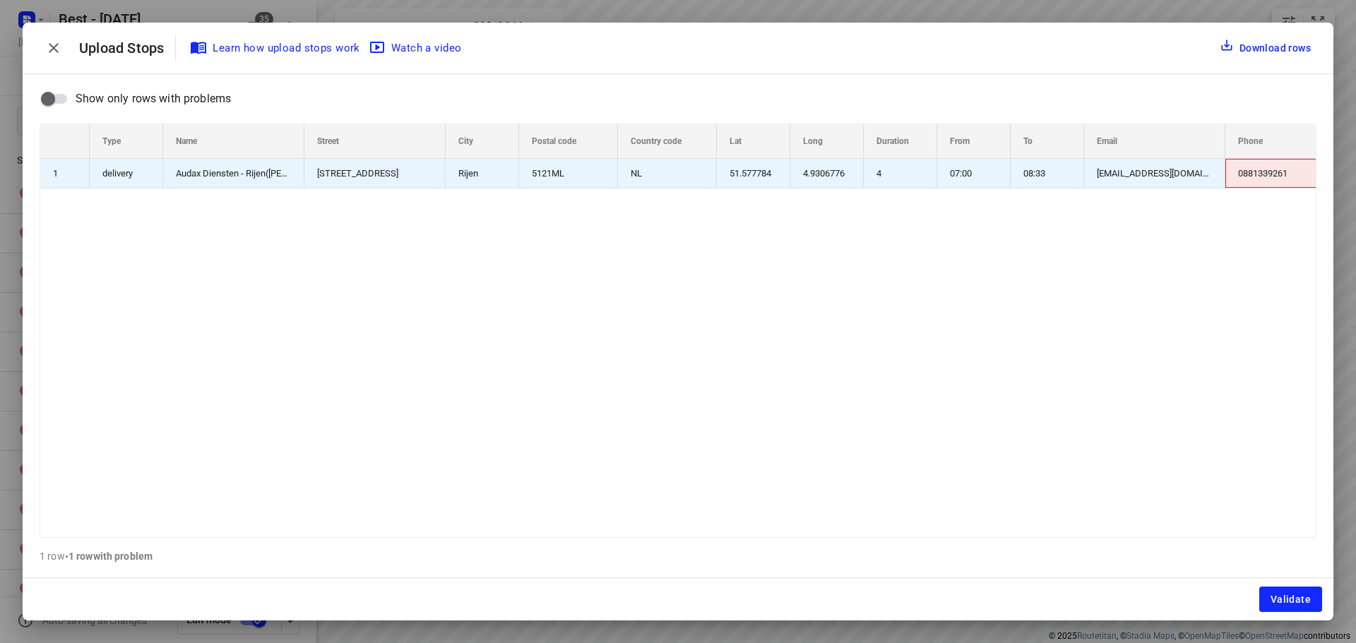
click at [1267, 175] on div "0881339261" at bounding box center [1278, 173] width 106 height 29
click at [1267, 175] on input "0881339261" at bounding box center [1263, 174] width 104 height 28
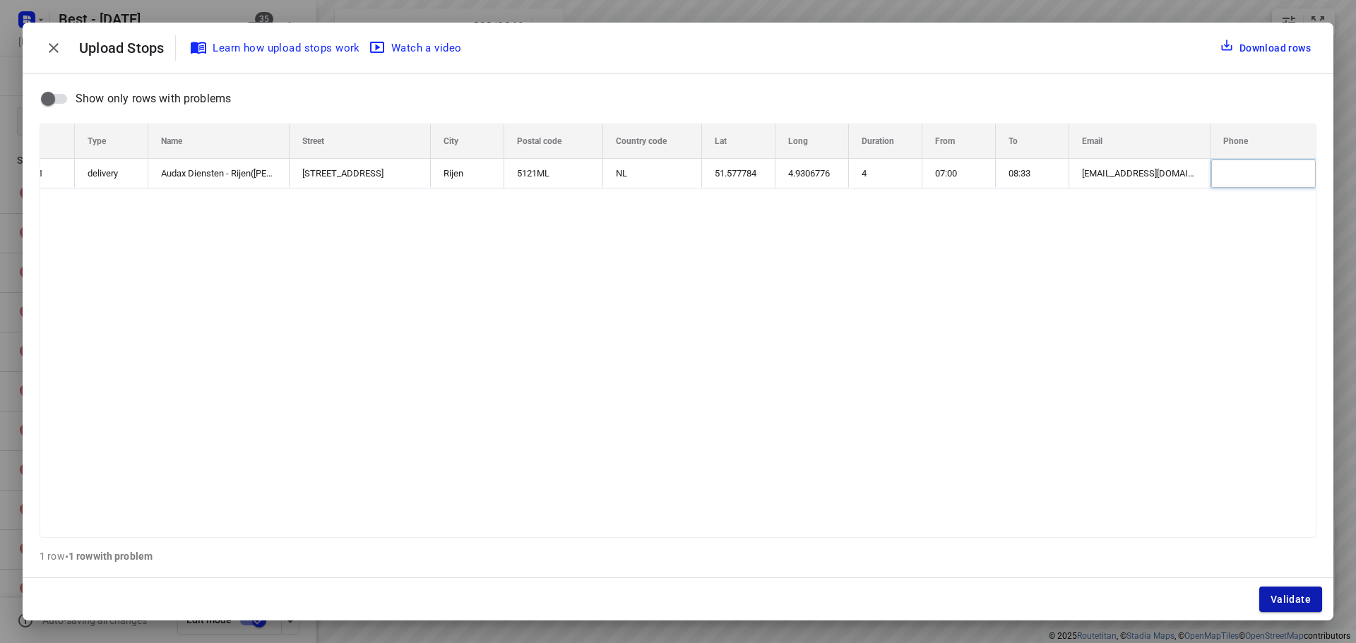
click at [1298, 598] on span "Validate" at bounding box center [1290, 599] width 40 height 11
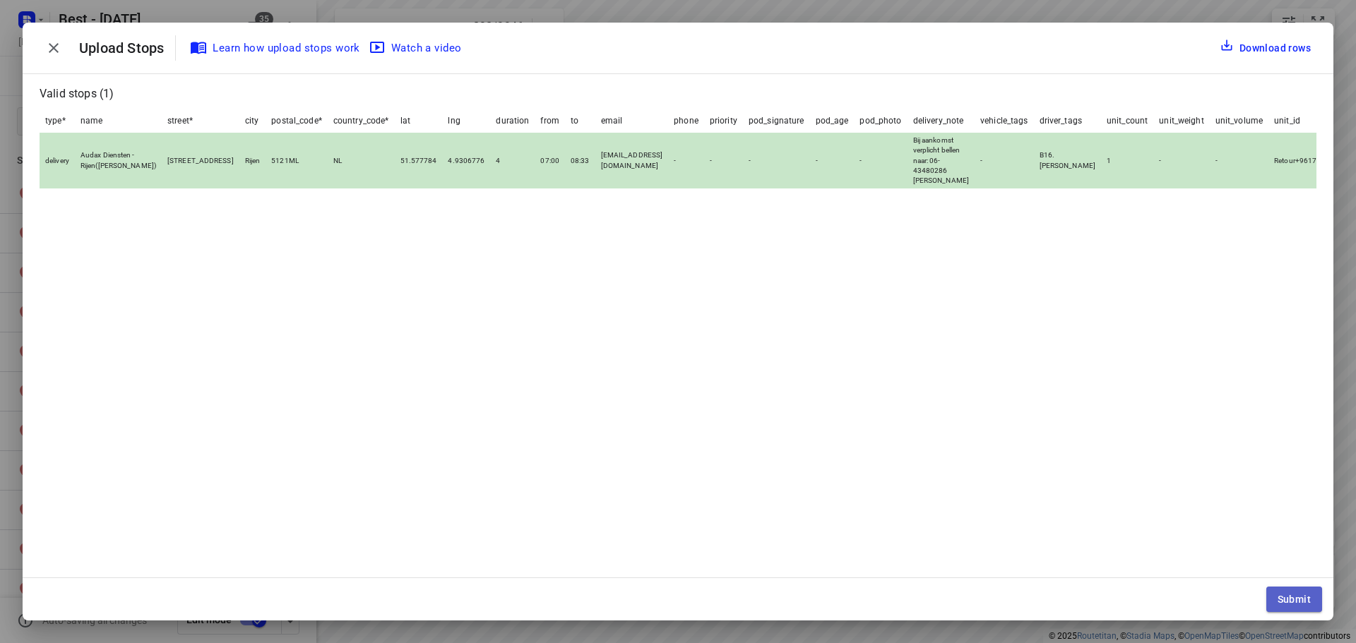
click at [1279, 587] on button "Submit" at bounding box center [1294, 599] width 56 height 25
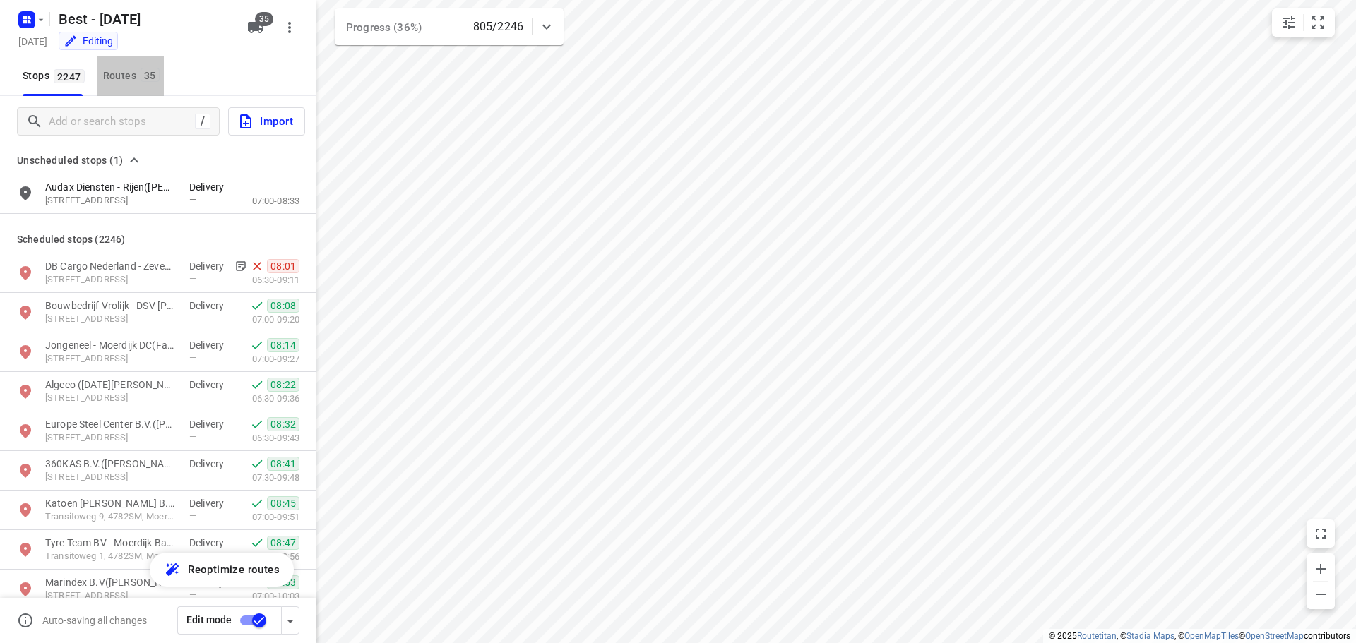
click at [143, 77] on span "35" at bounding box center [150, 75] width 19 height 14
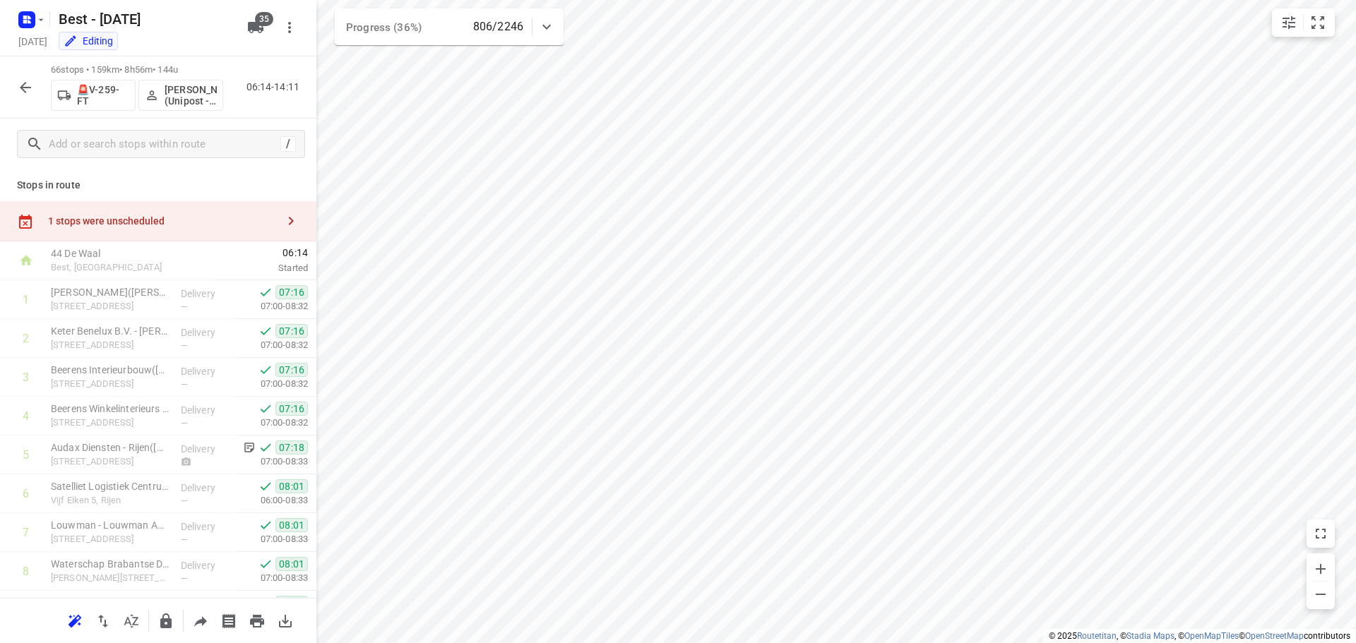
click at [105, 216] on div "1 stops were unscheduled" at bounding box center [162, 220] width 229 height 11
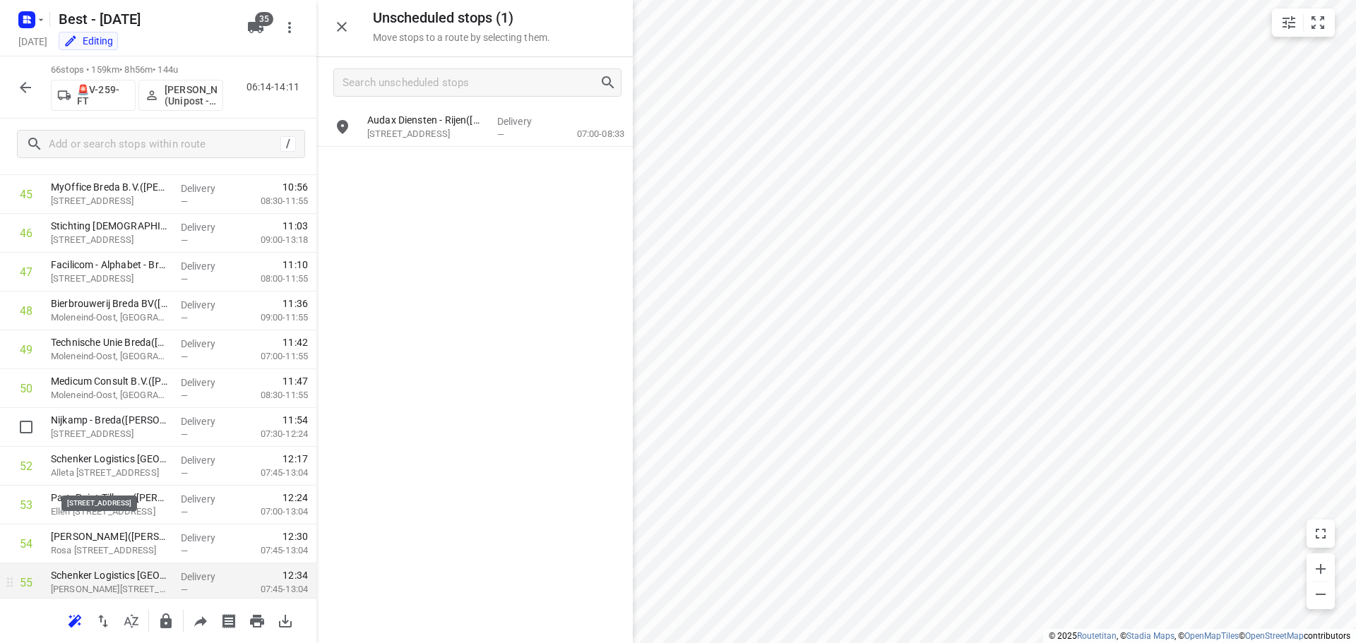
scroll to position [1906, 0]
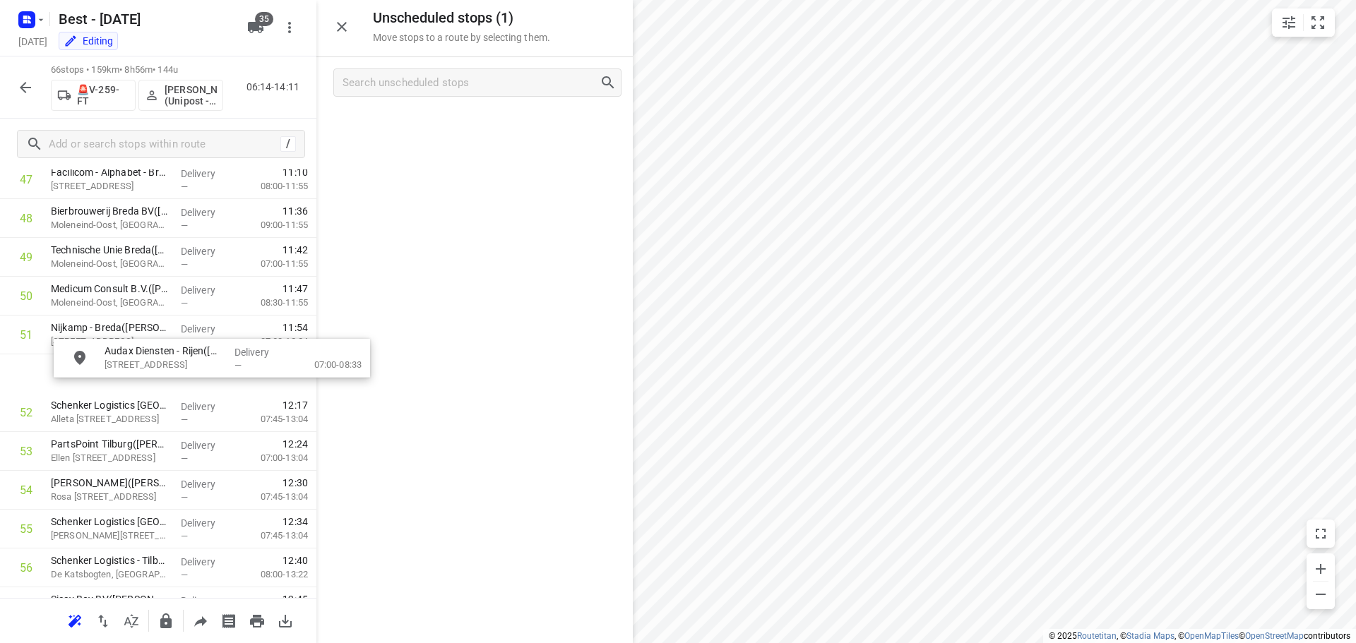
drag, startPoint x: 453, startPoint y: 126, endPoint x: 174, endPoint y: 359, distance: 362.9
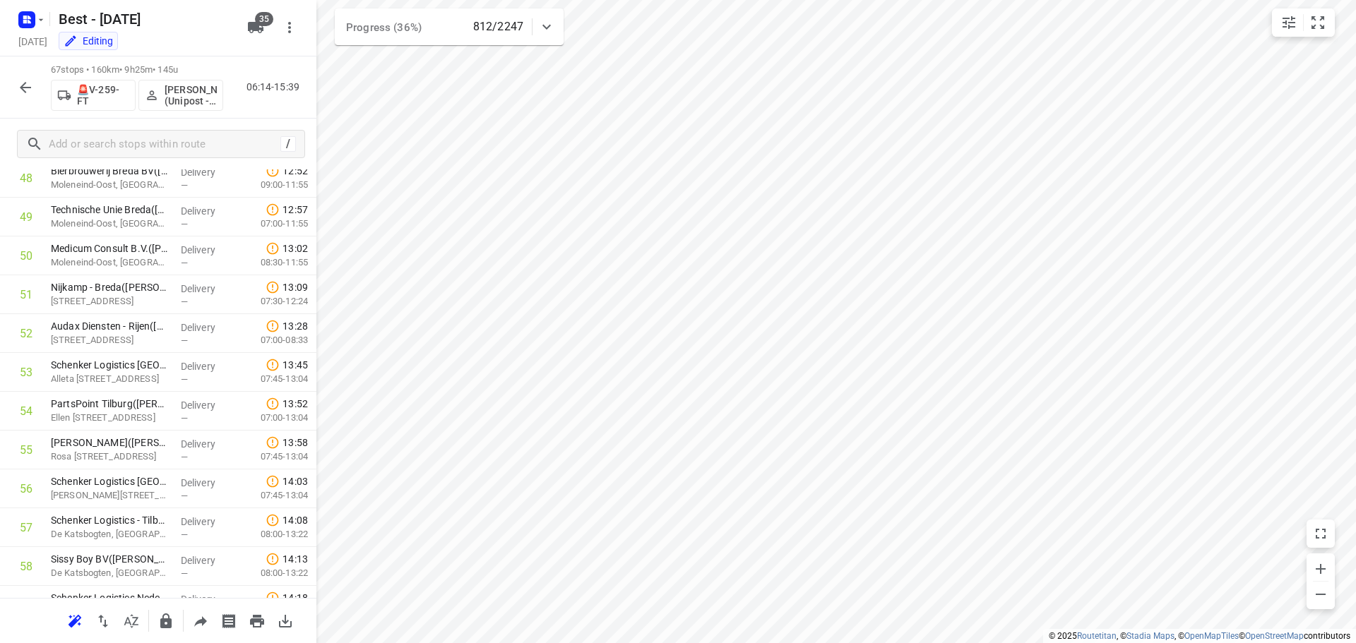
scroll to position [2283, 0]
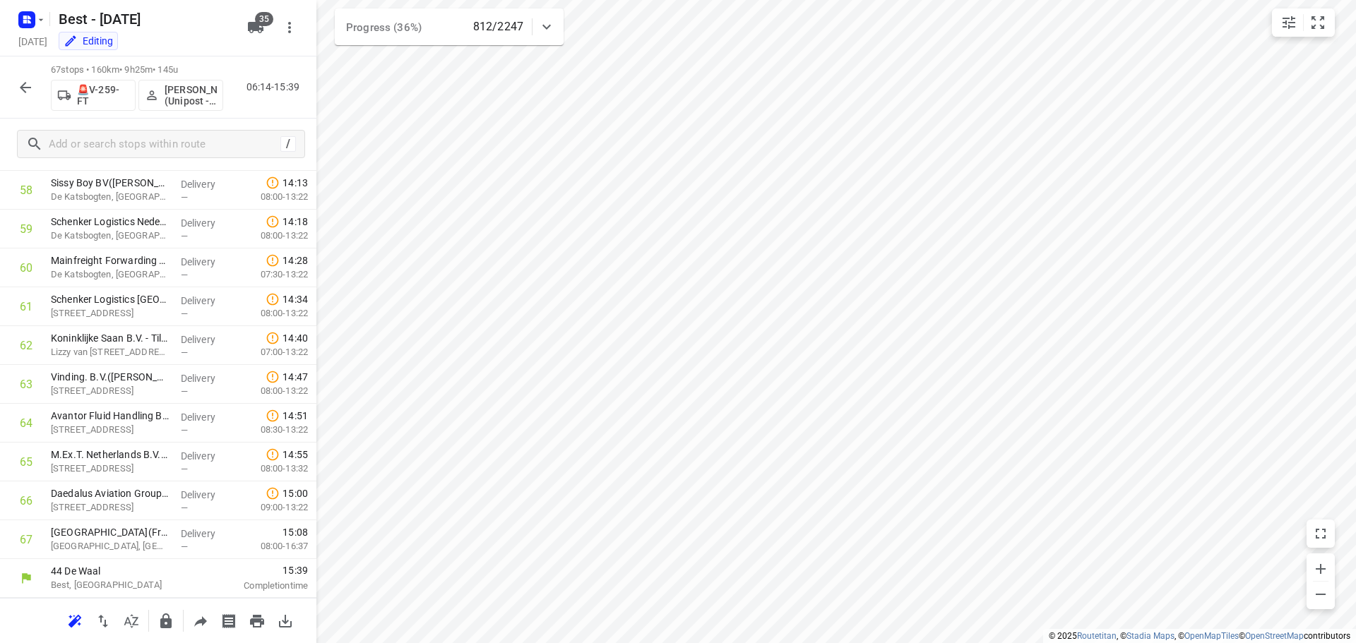
click at [31, 79] on icon "button" at bounding box center [25, 87] width 17 height 17
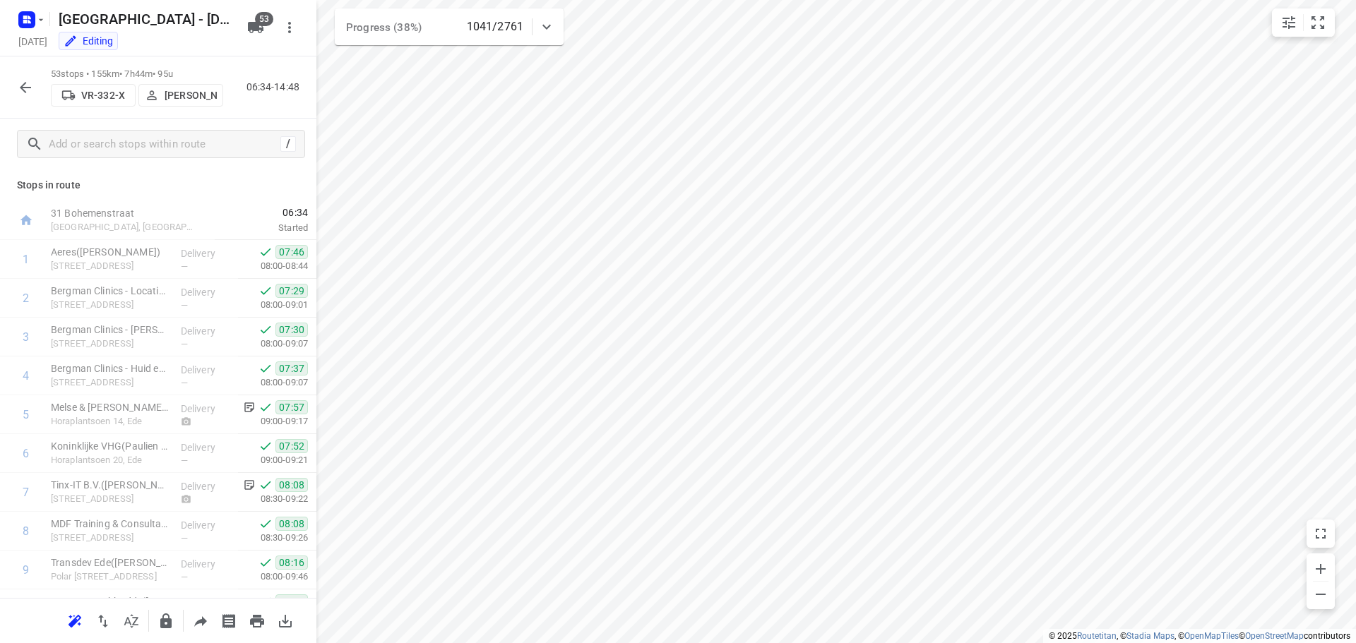
click at [16, 82] on button "button" at bounding box center [25, 87] width 28 height 28
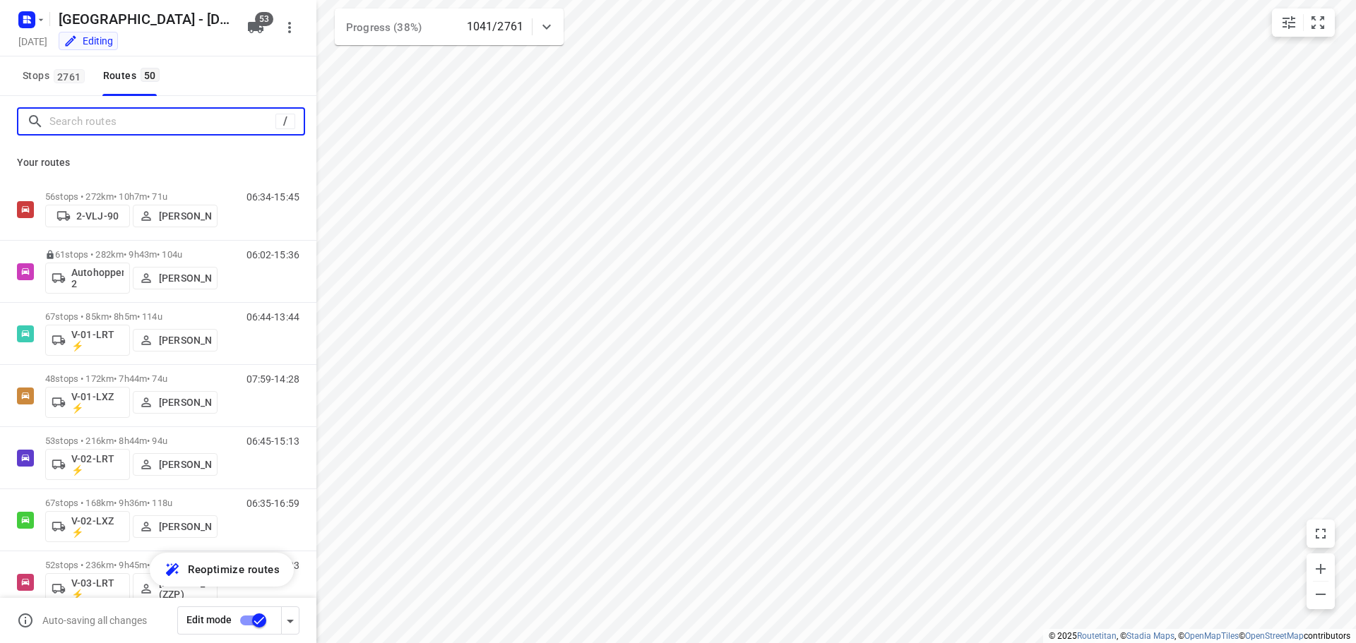
click at [83, 121] on input "Search routes" at bounding box center [162, 122] width 226 height 22
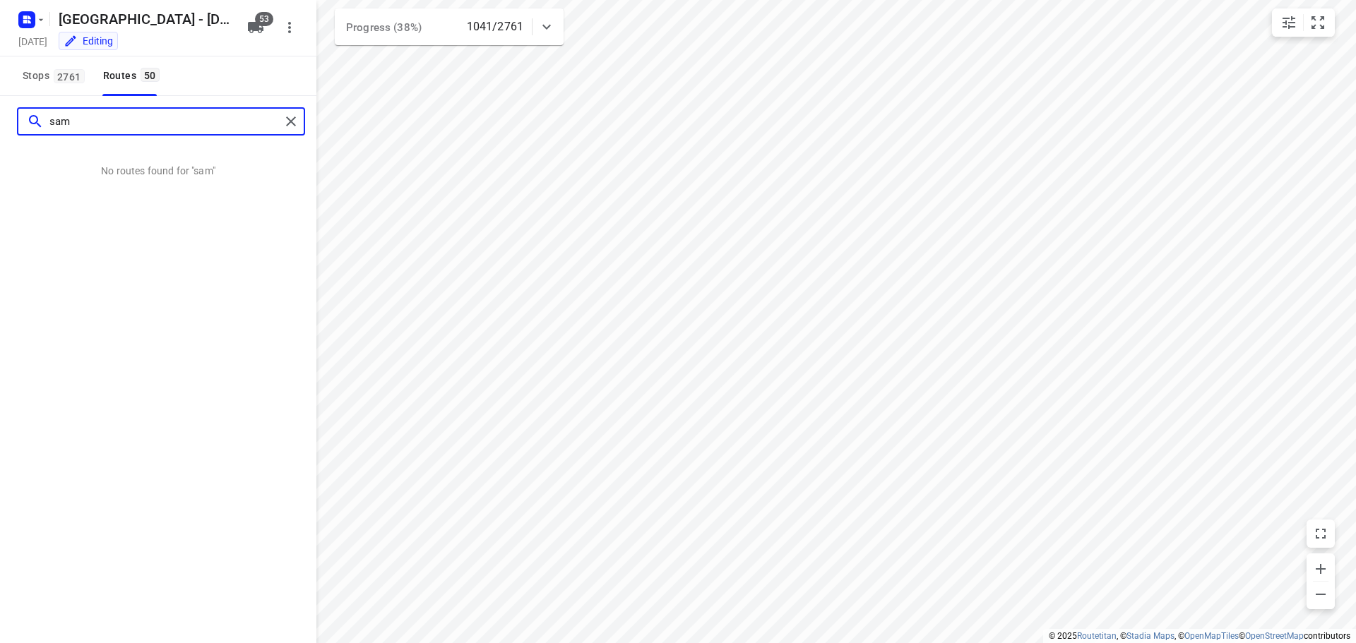
click at [103, 126] on input "sam" at bounding box center [164, 122] width 231 height 22
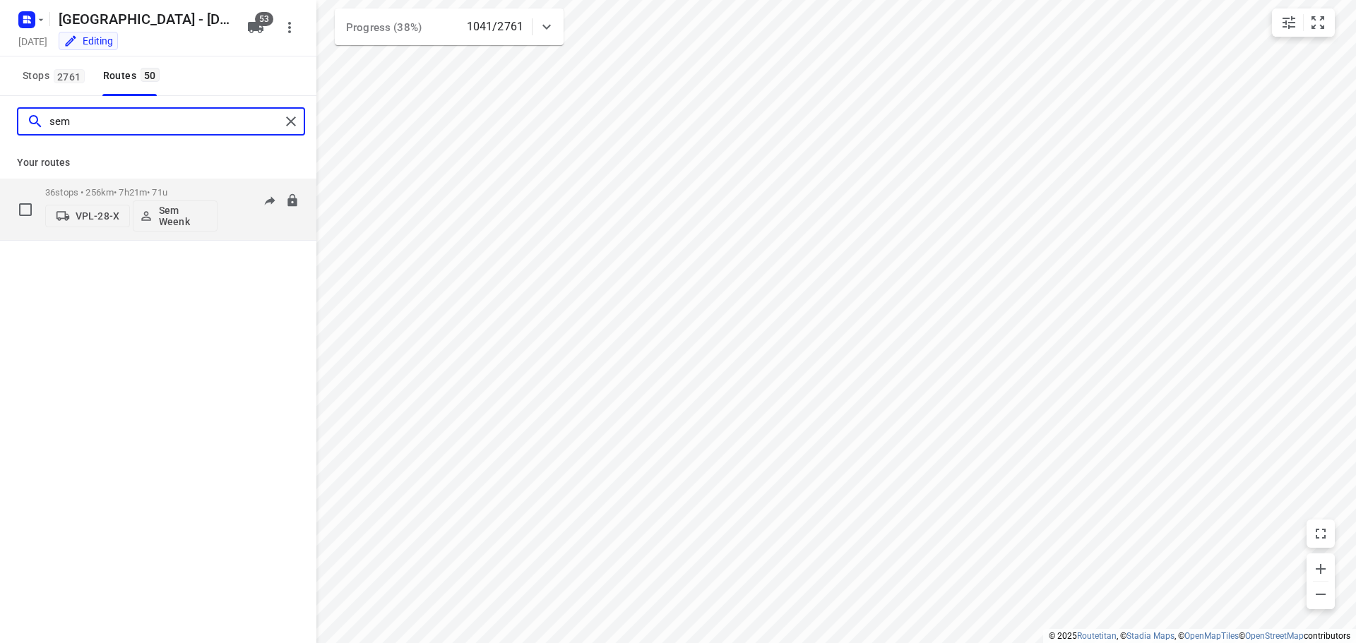
type input "sem"
click at [154, 190] on p "36 stops • 256km • 7h21m • 71u" at bounding box center [131, 192] width 172 height 11
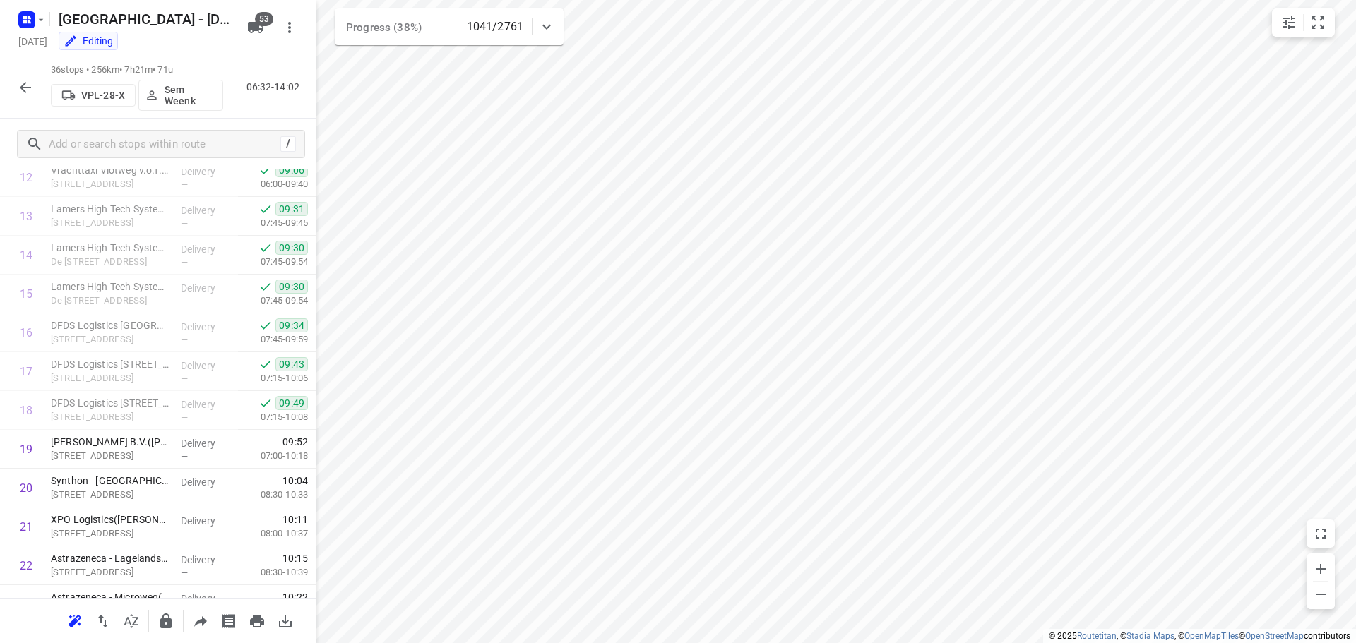
scroll to position [1079, 0]
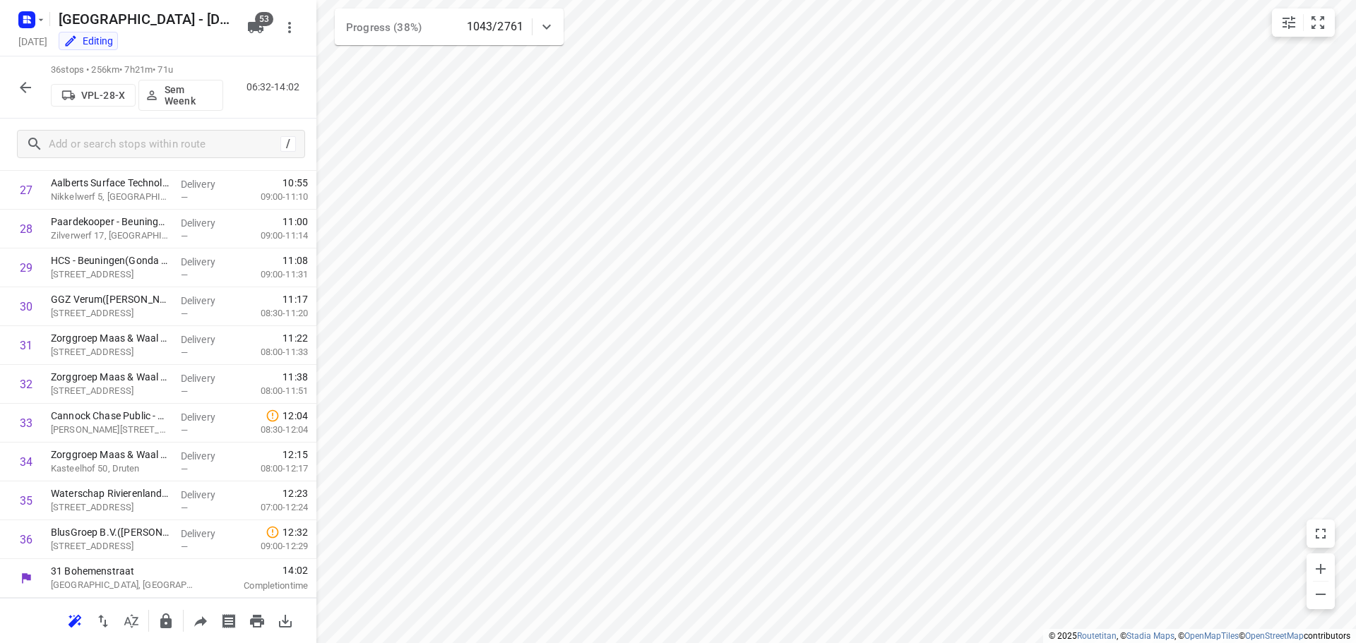
click at [1334, 13] on div "small contained button group" at bounding box center [1303, 22] width 63 height 28
click at [1326, 18] on button "small contained button group" at bounding box center [1317, 22] width 28 height 28
click at [22, 89] on icon "button" at bounding box center [25, 87] width 11 height 11
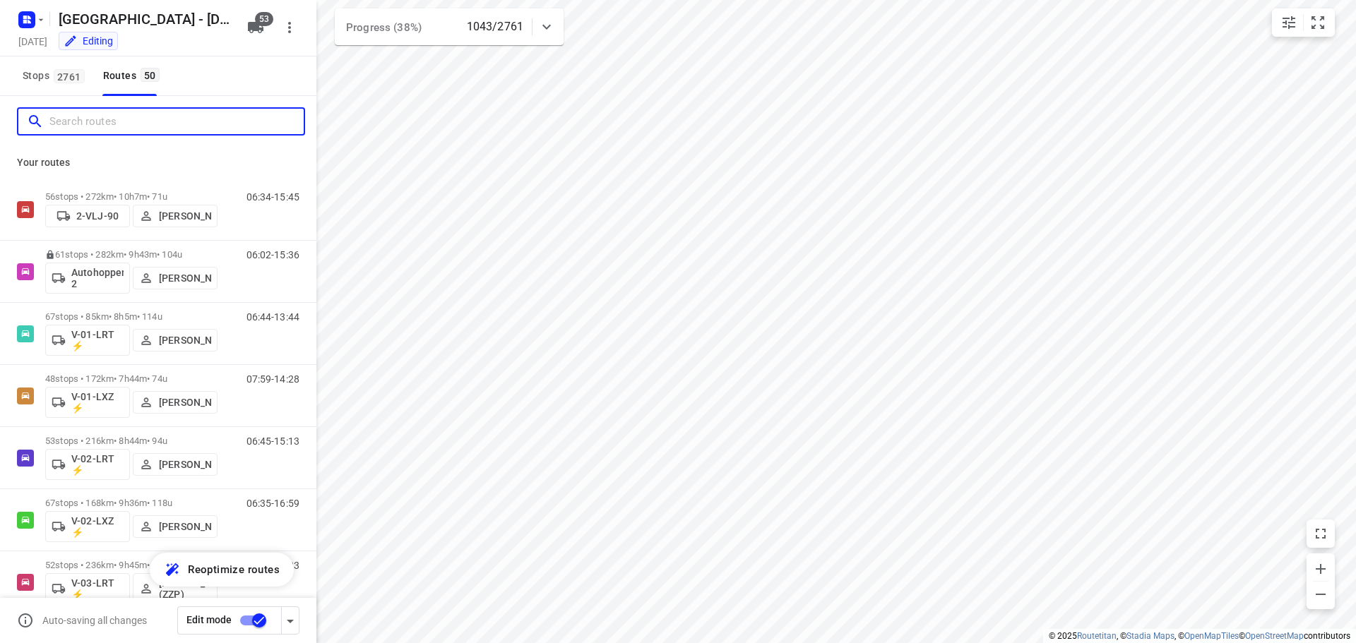
click at [88, 126] on input "Search routes" at bounding box center [176, 122] width 254 height 22
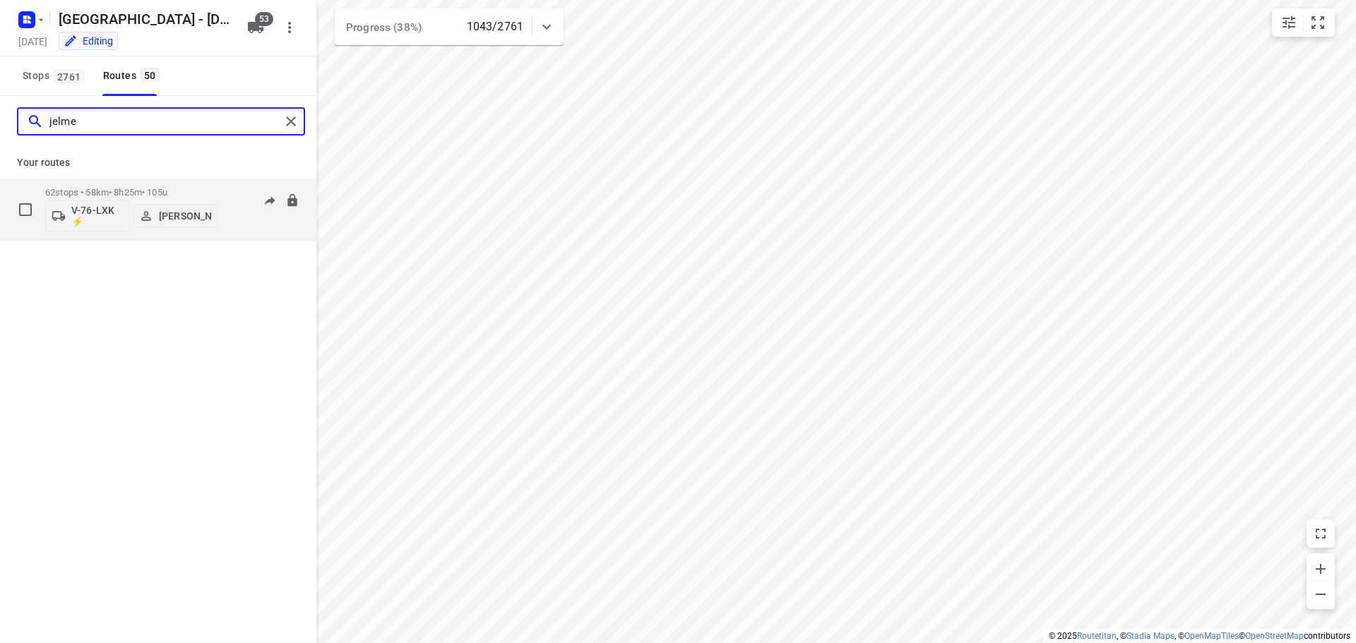
type input "jelme"
click at [141, 186] on div "62 stops • 58km • 8h25m • 105u V-76-LXK ⚡ Jelmer de Jong" at bounding box center [131, 209] width 172 height 59
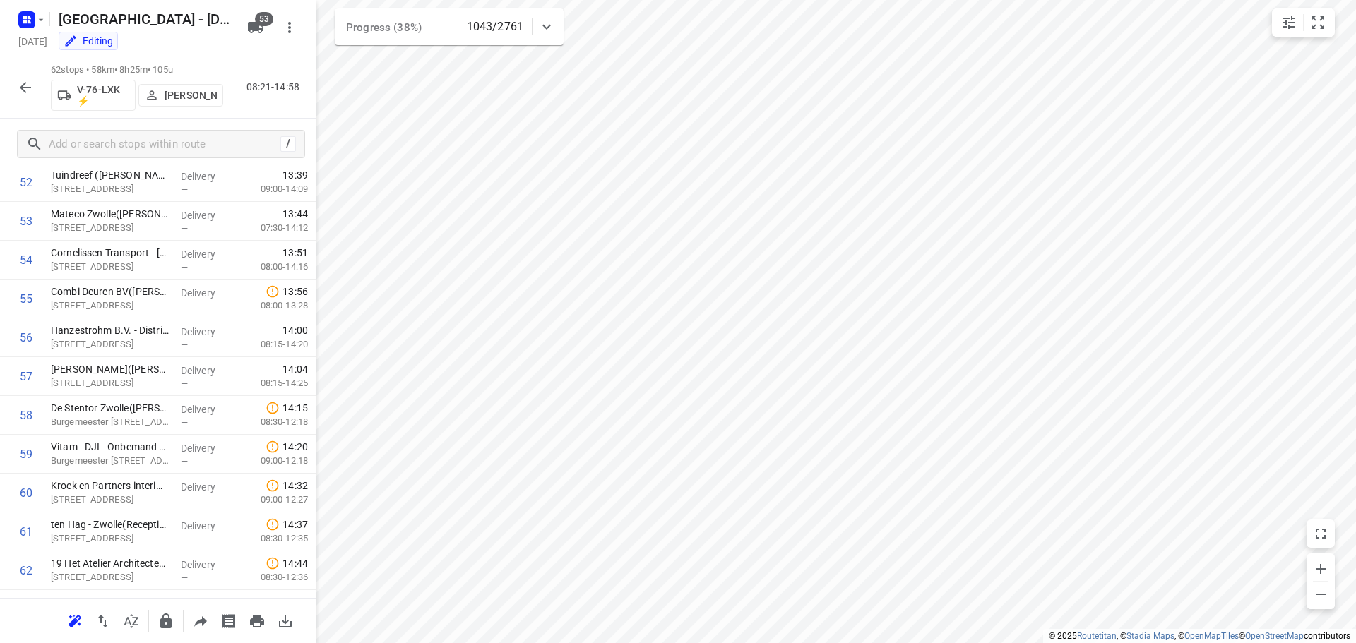
scroll to position [2088, 0]
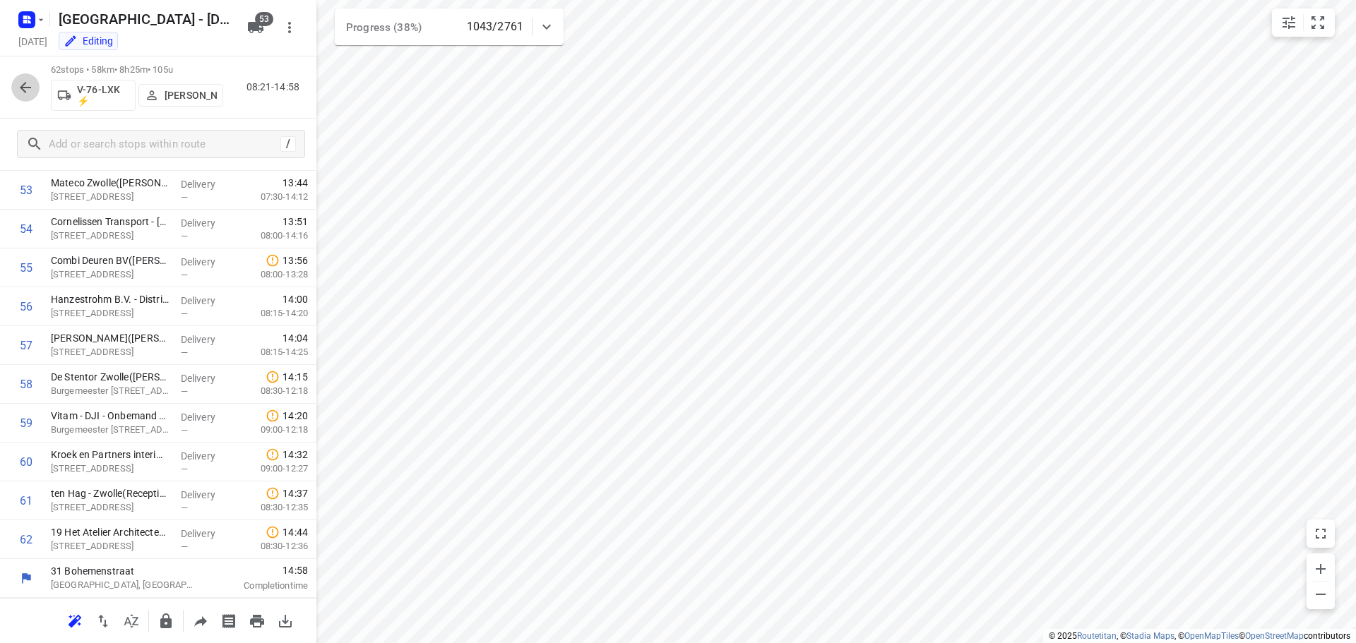
click at [21, 85] on icon "button" at bounding box center [25, 87] width 17 height 17
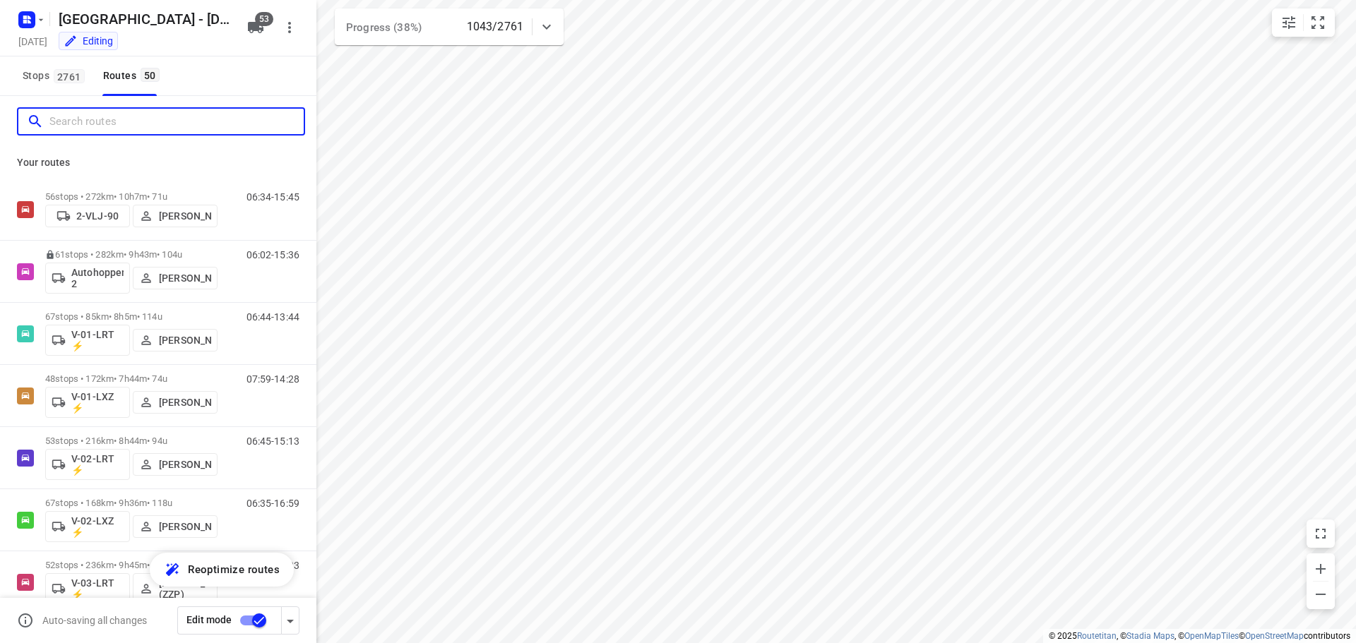
click at [128, 124] on input "Search routes" at bounding box center [176, 122] width 254 height 22
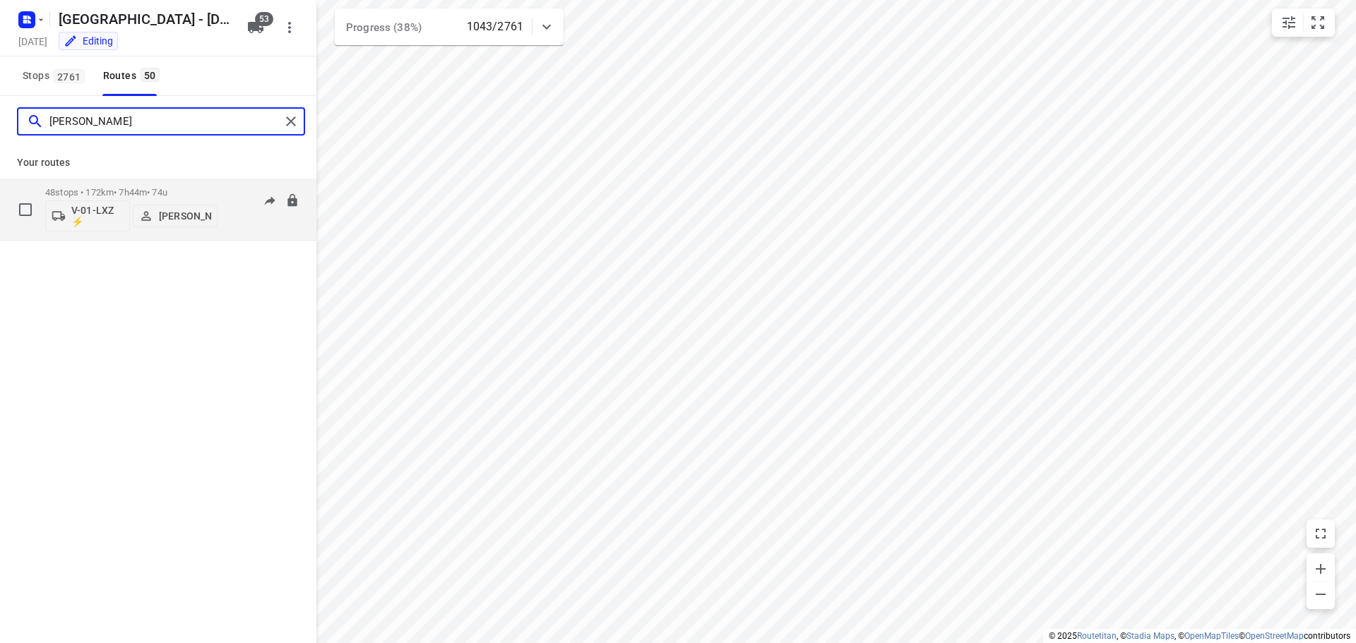
type input "thom"
click at [132, 191] on p "48 stops • 172km • 7h44m • 74u" at bounding box center [131, 192] width 172 height 11
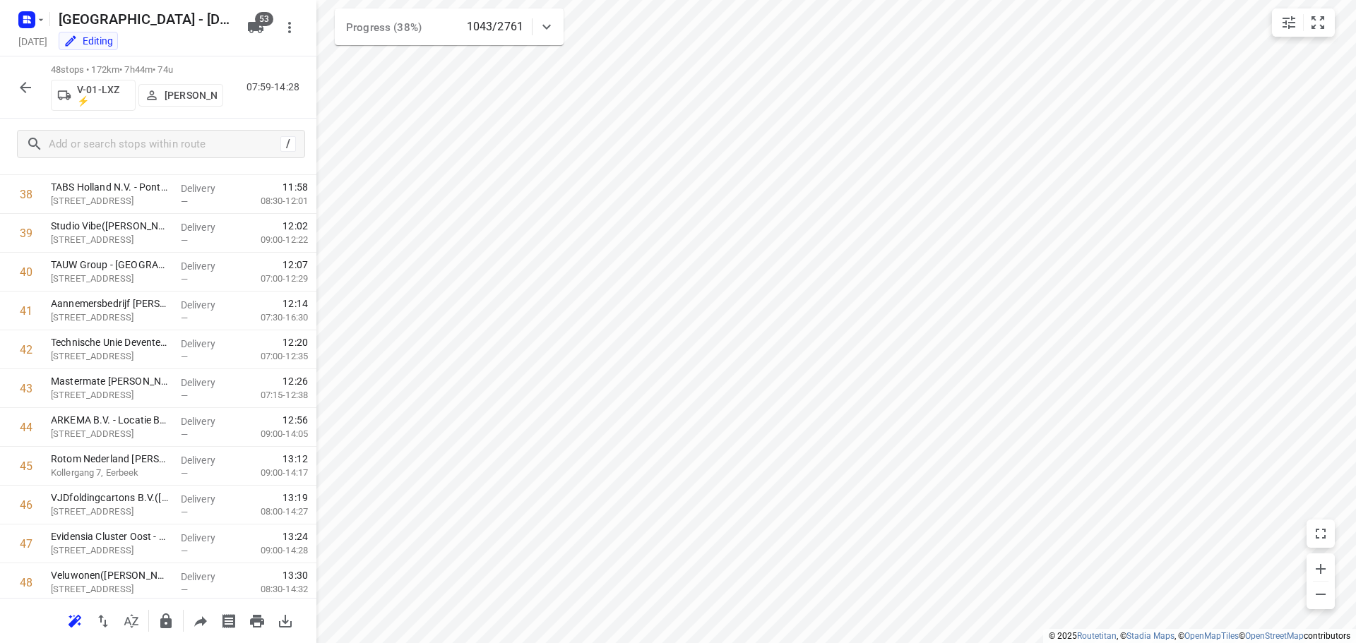
scroll to position [1545, 0]
click at [24, 74] on button "button" at bounding box center [25, 87] width 28 height 28
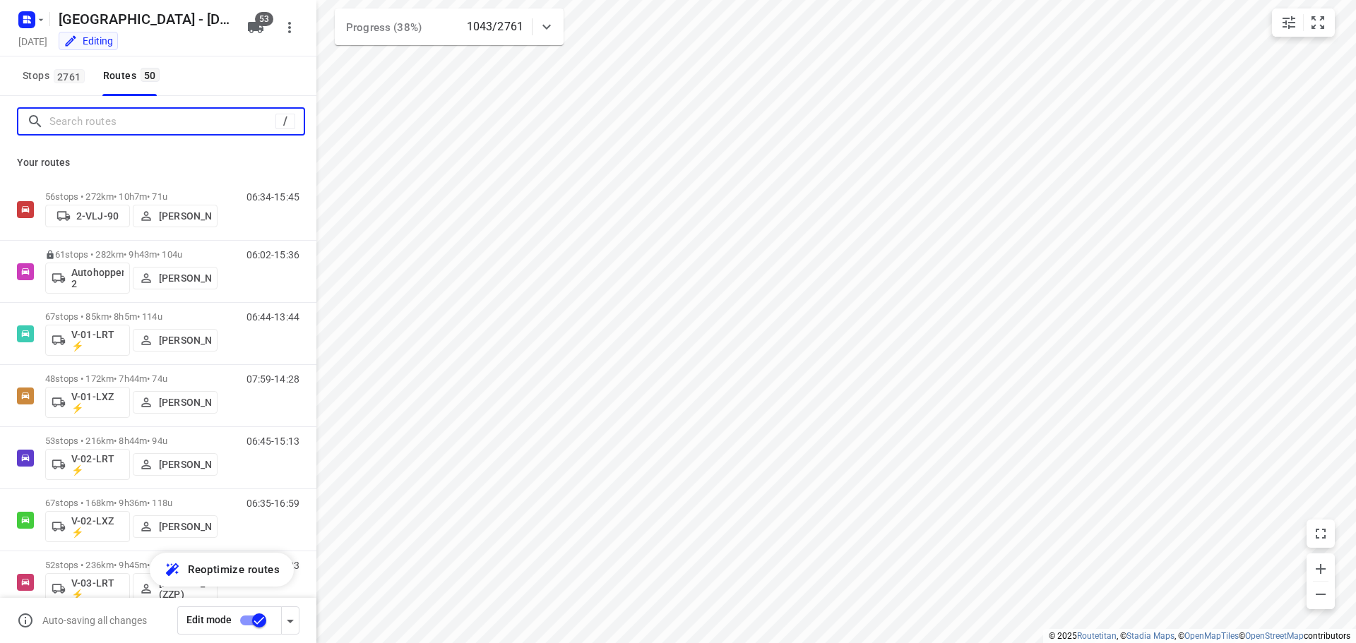
click at [67, 124] on input "Search routes" at bounding box center [162, 122] width 226 height 22
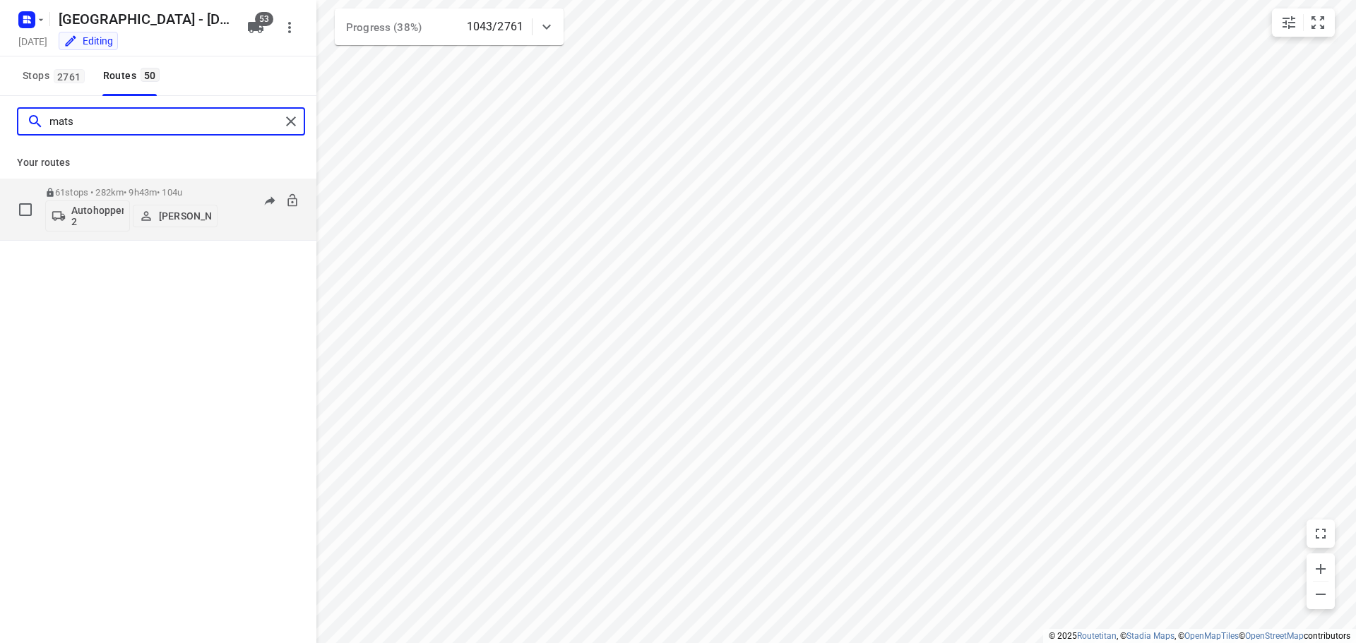
type input "mats"
click at [138, 187] on p "61 stops • 282km • 9h43m • 104u" at bounding box center [131, 192] width 172 height 11
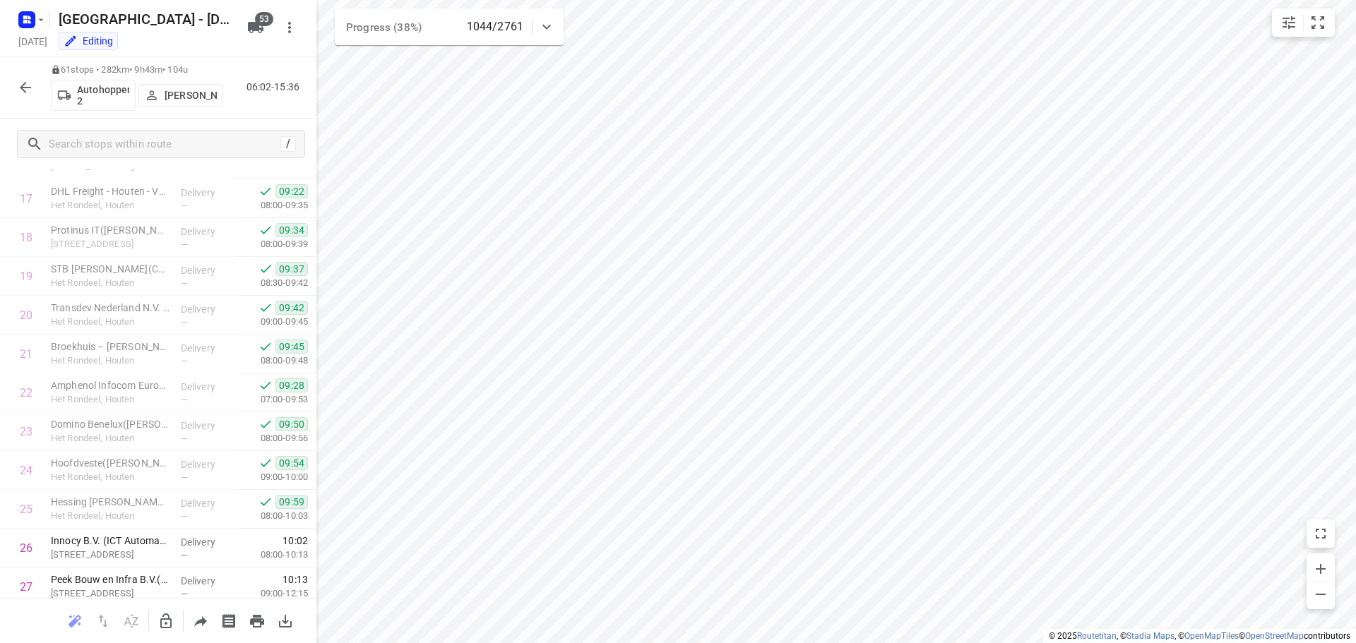
scroll to position [2050, 0]
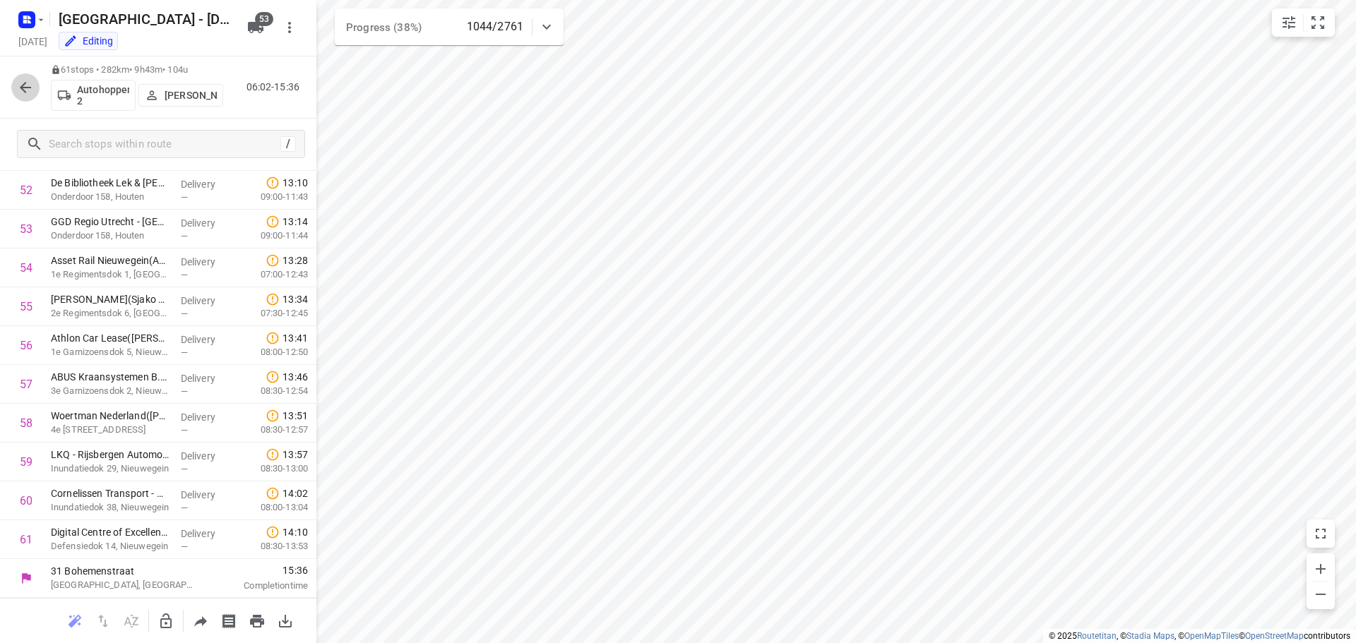
click at [27, 88] on icon "button" at bounding box center [25, 87] width 11 height 11
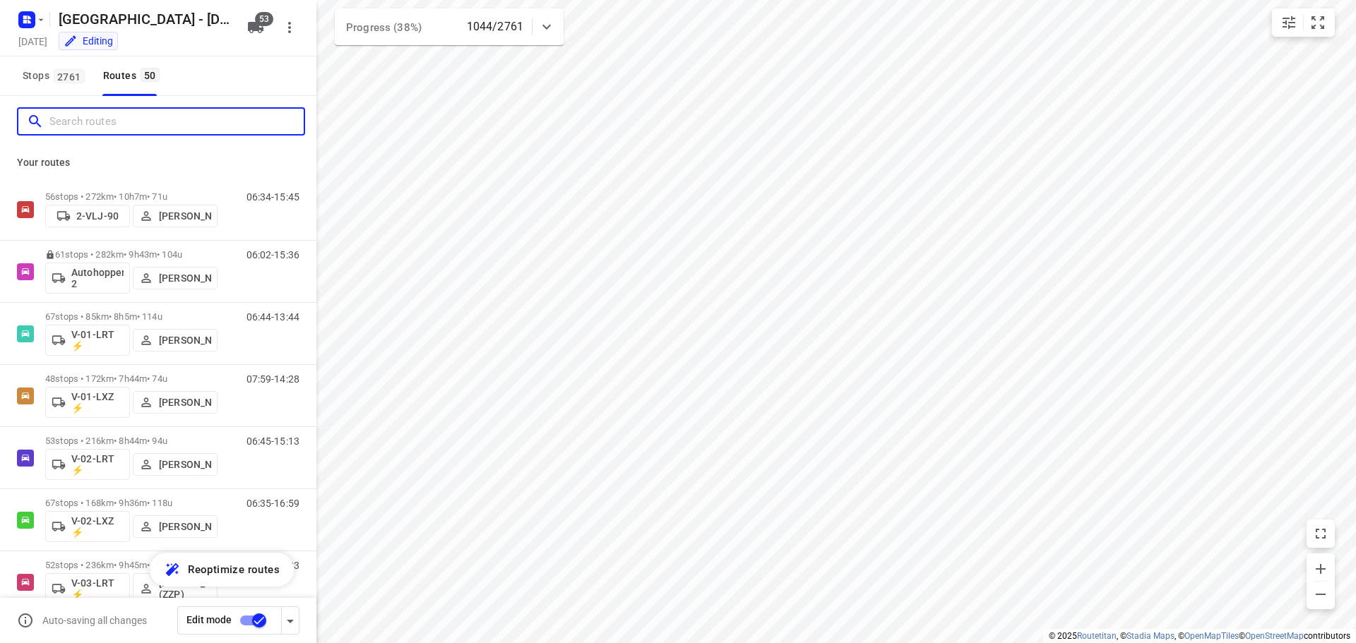
click at [85, 120] on input "Search routes" at bounding box center [176, 122] width 254 height 22
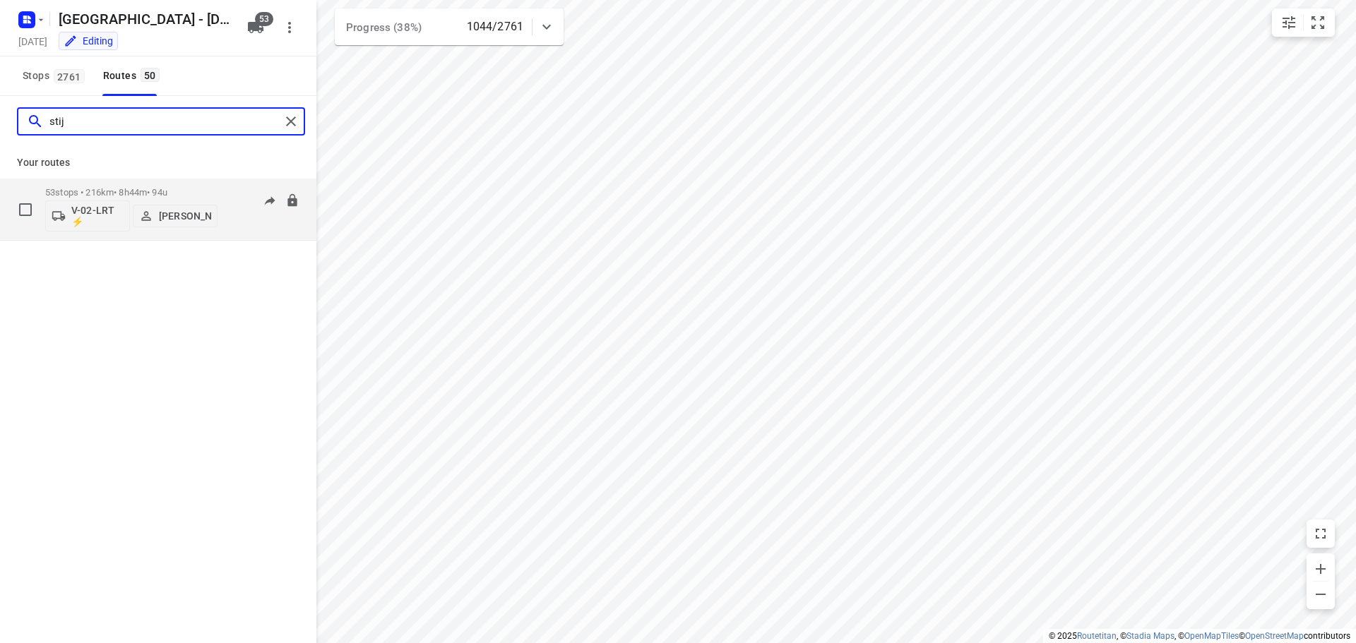
type input "stij"
click at [173, 186] on div "53 stops • 216km • 8h44m • 94u V-02-LRT ⚡ Stijn Van Maarle" at bounding box center [131, 209] width 172 height 59
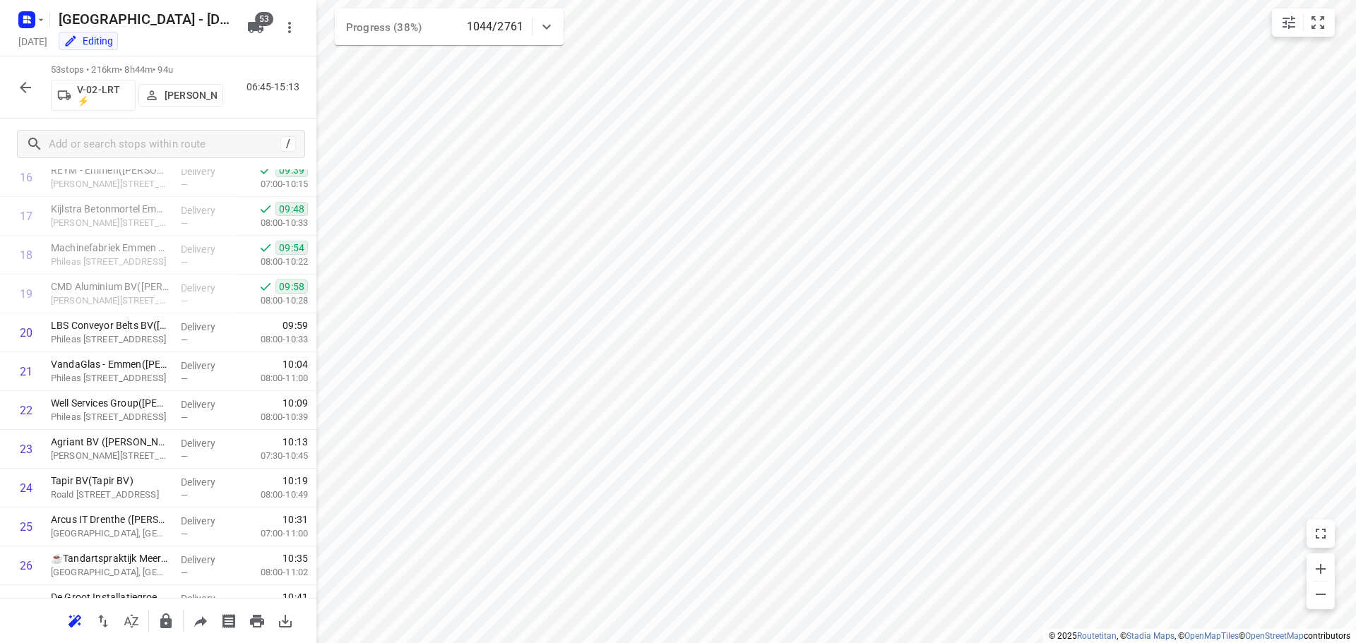
scroll to position [1739, 0]
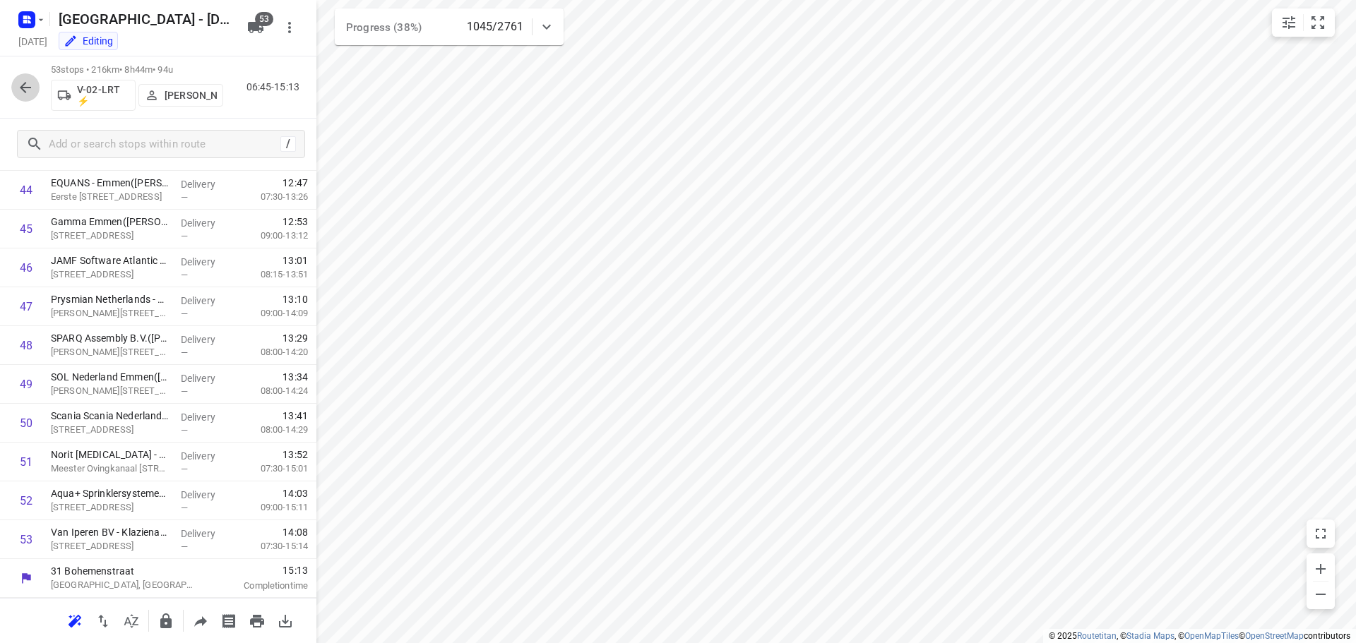
click at [16, 79] on button "button" at bounding box center [25, 87] width 28 height 28
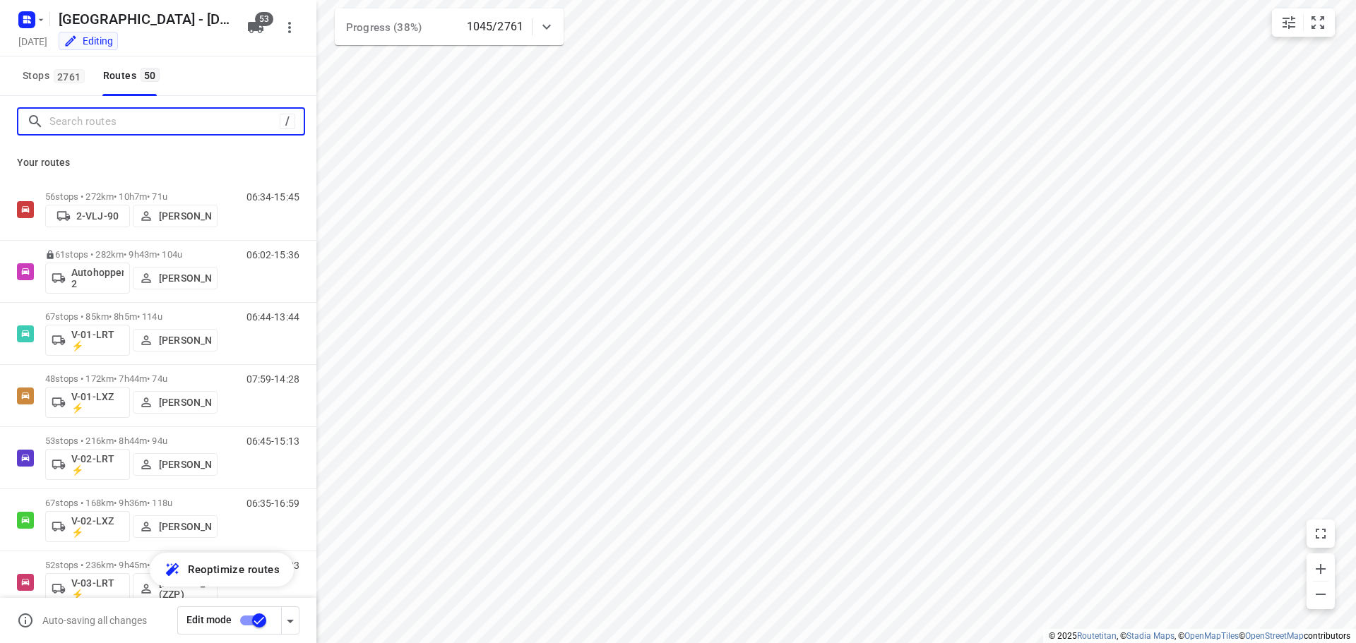
click at [130, 122] on input "Search routes" at bounding box center [164, 122] width 230 height 22
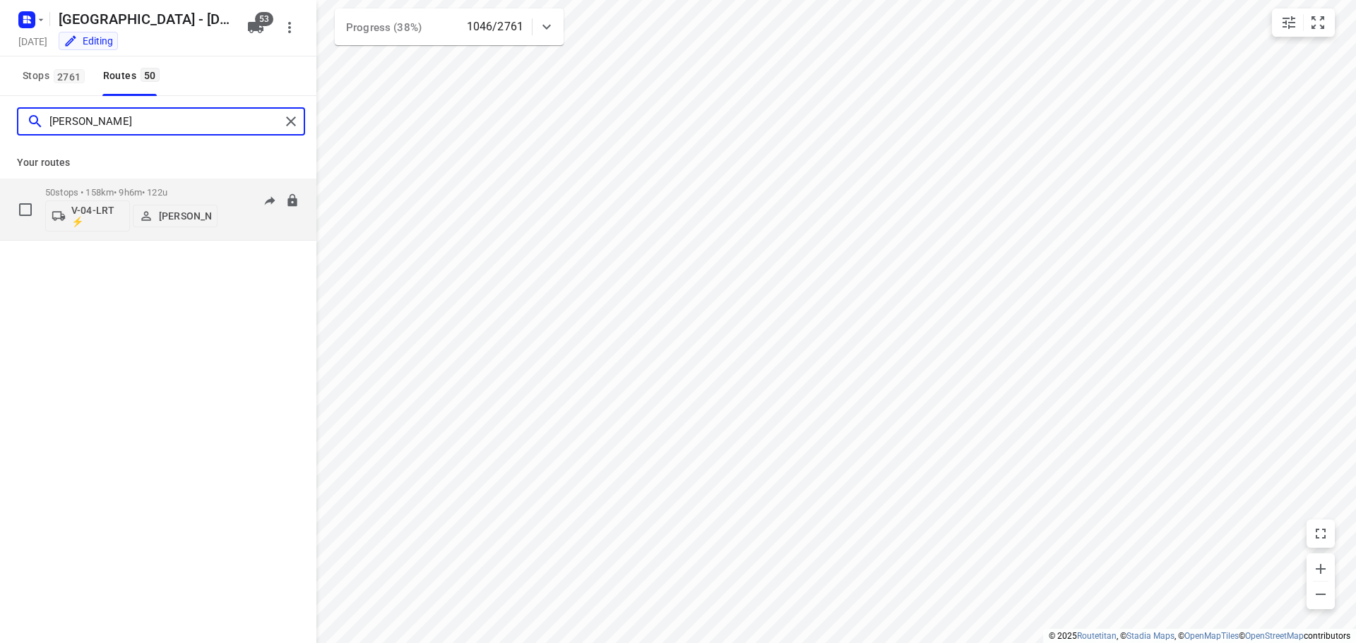
type input "marius"
click at [162, 186] on div "50 stops • 158km • 9h6m • 122u V-04-LRT ⚡ Marius Deckers" at bounding box center [131, 209] width 172 height 59
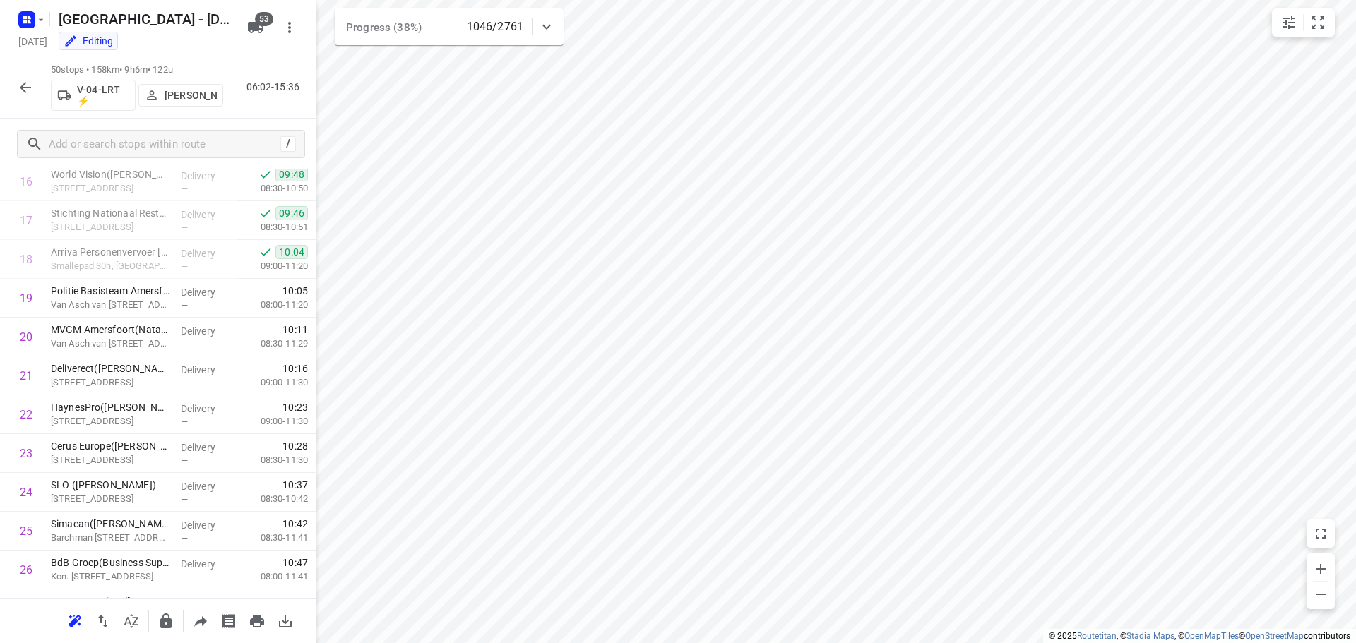
scroll to position [1622, 0]
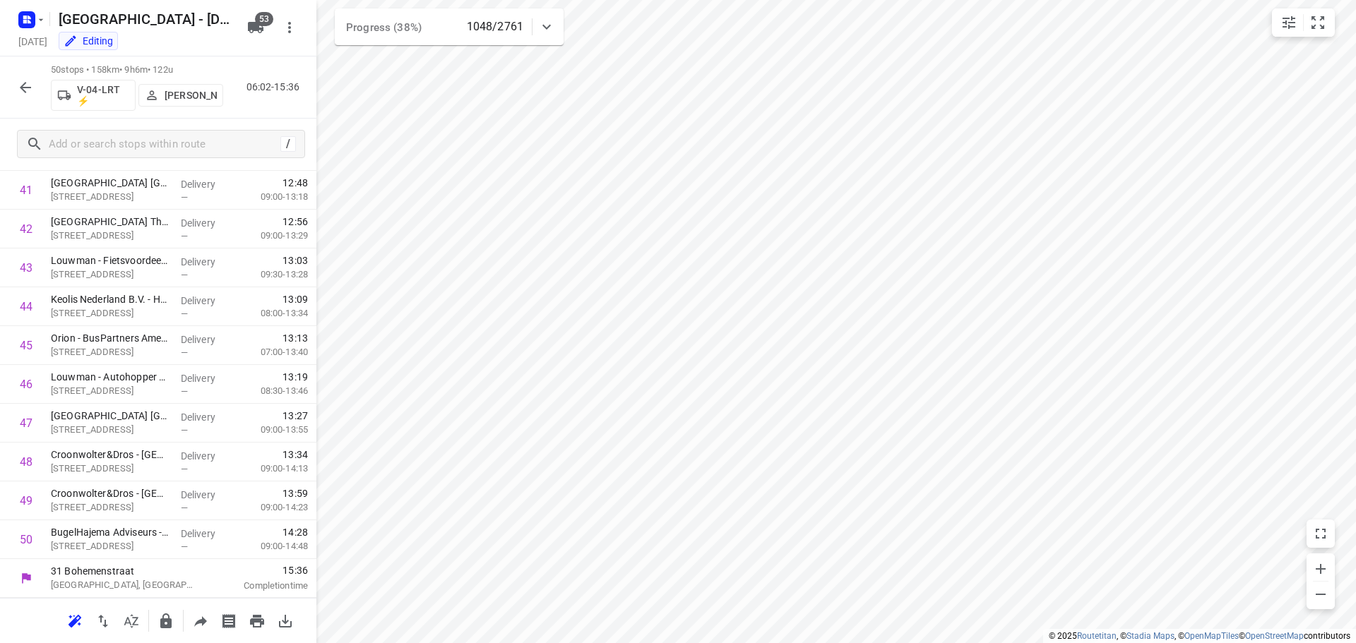
click at [29, 92] on icon "button" at bounding box center [25, 87] width 17 height 17
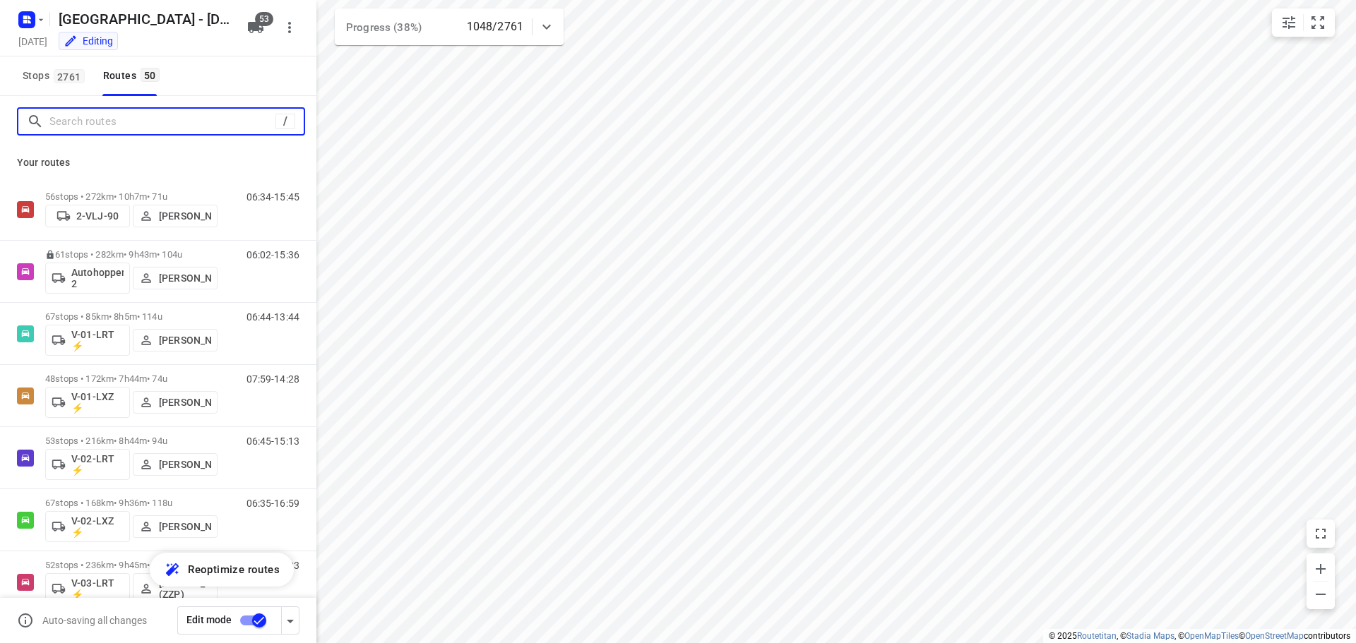
click at [80, 129] on input "Search routes" at bounding box center [162, 122] width 226 height 22
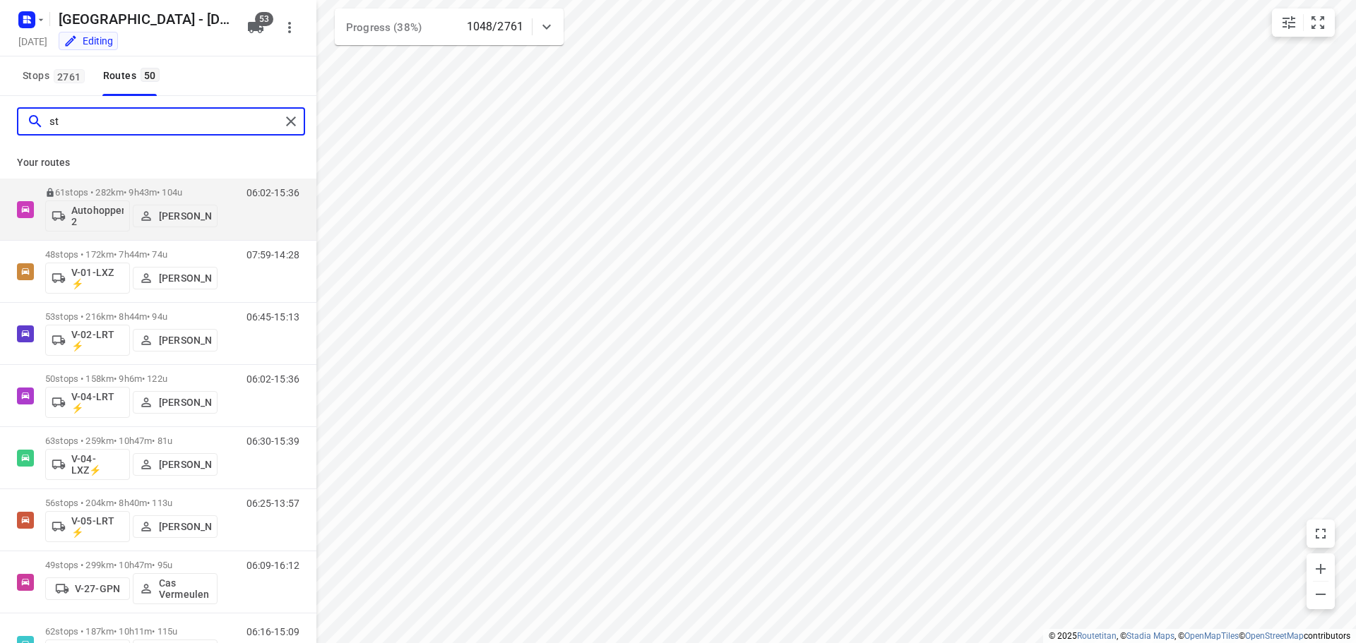
type input "ste"
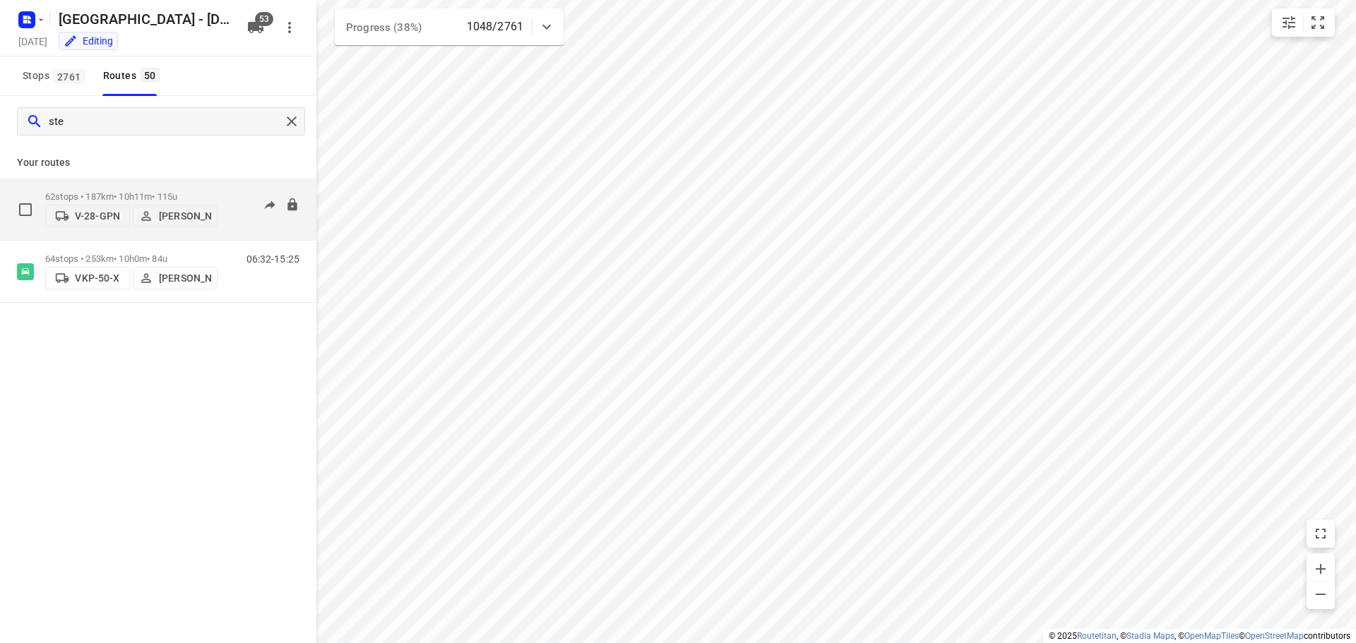
click at [164, 184] on div "62 stops • 187km • 10h11m • 115u V-28-GPN Sten Sturgess" at bounding box center [131, 209] width 172 height 50
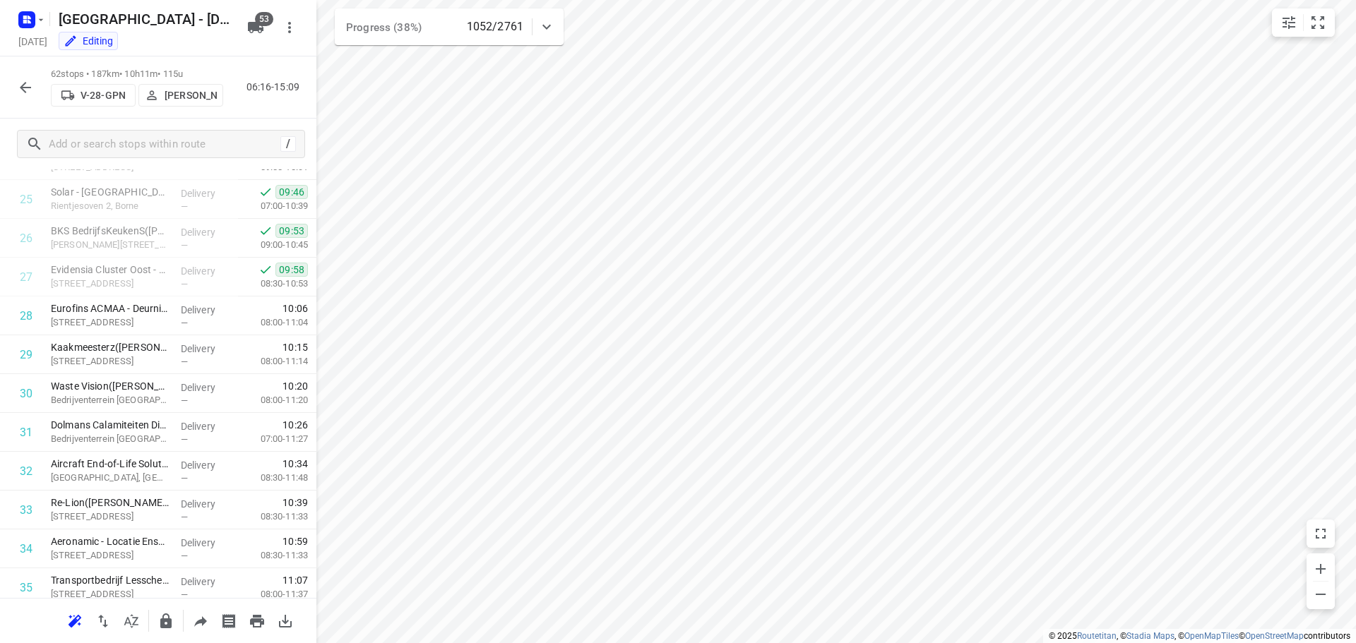
scroll to position [948, 0]
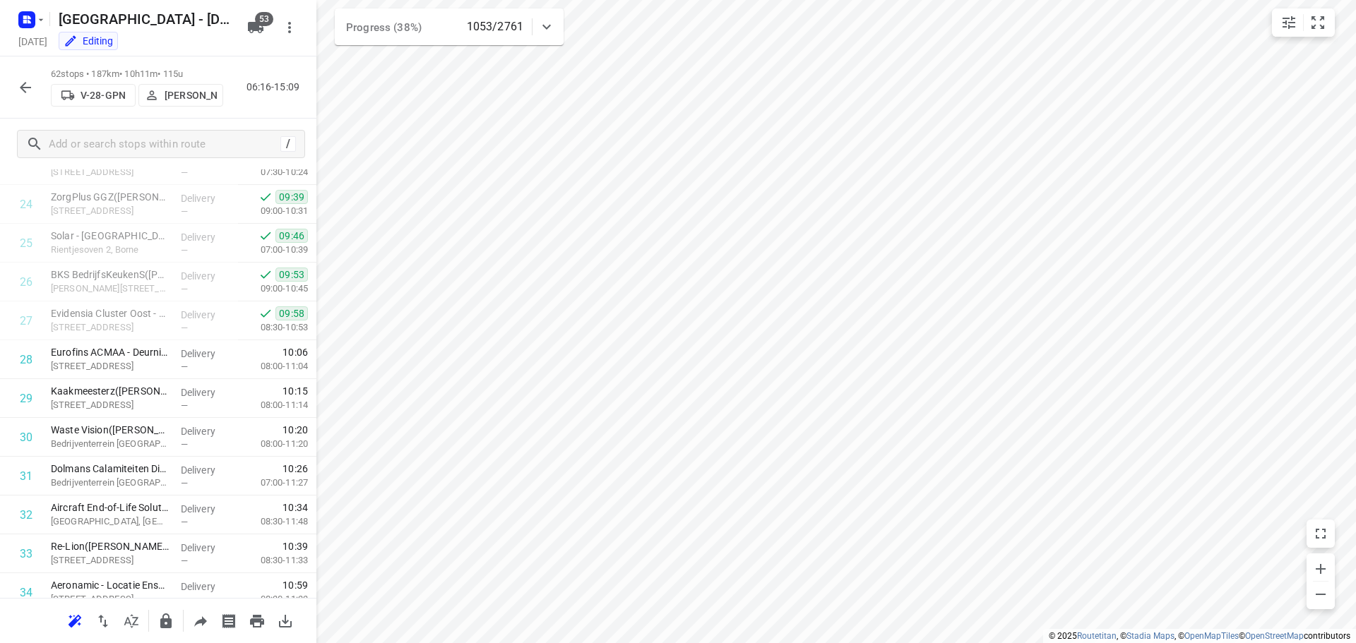
click at [19, 78] on button "button" at bounding box center [25, 87] width 28 height 28
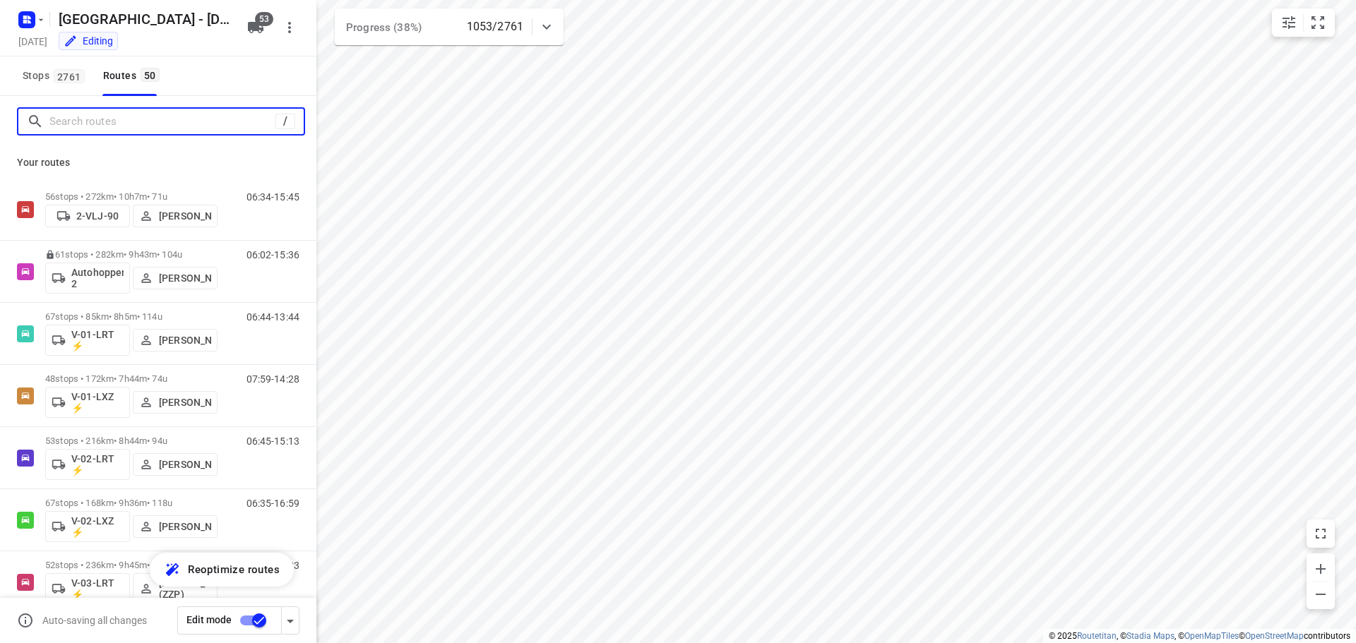
click at [79, 124] on input "Search routes" at bounding box center [162, 122] width 226 height 22
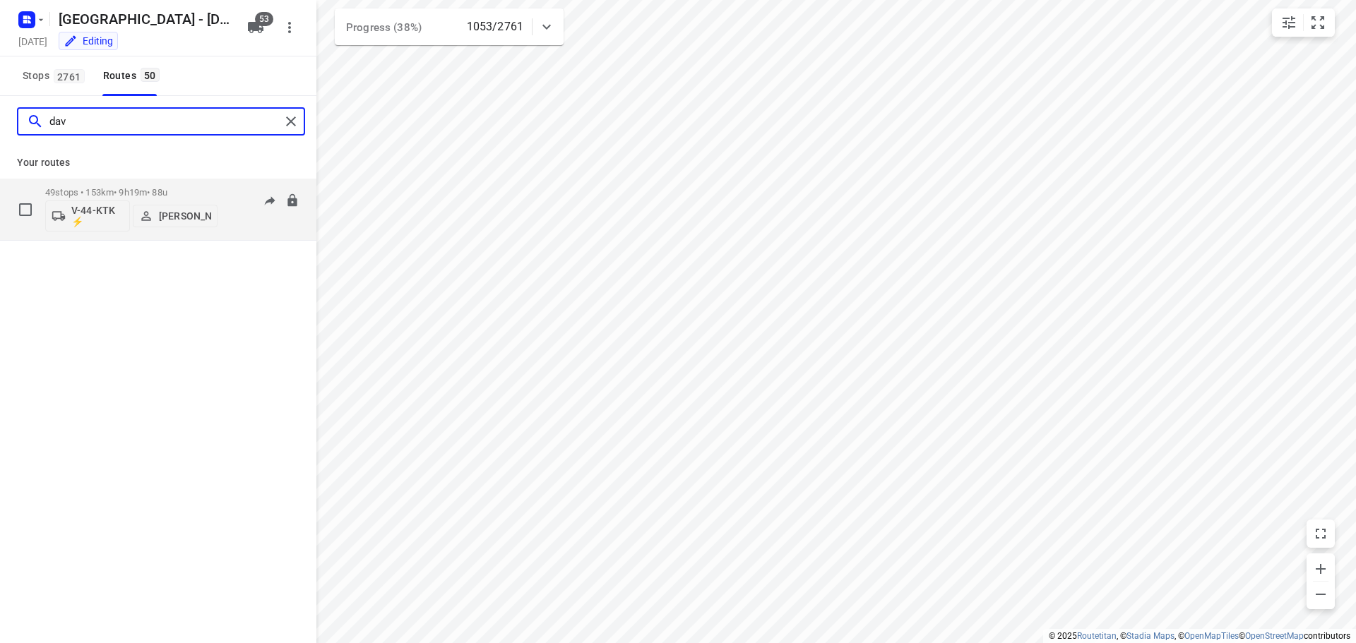
type input "dav"
click at [186, 191] on p "49 stops • 153km • 9h19m • 88u" at bounding box center [131, 192] width 172 height 11
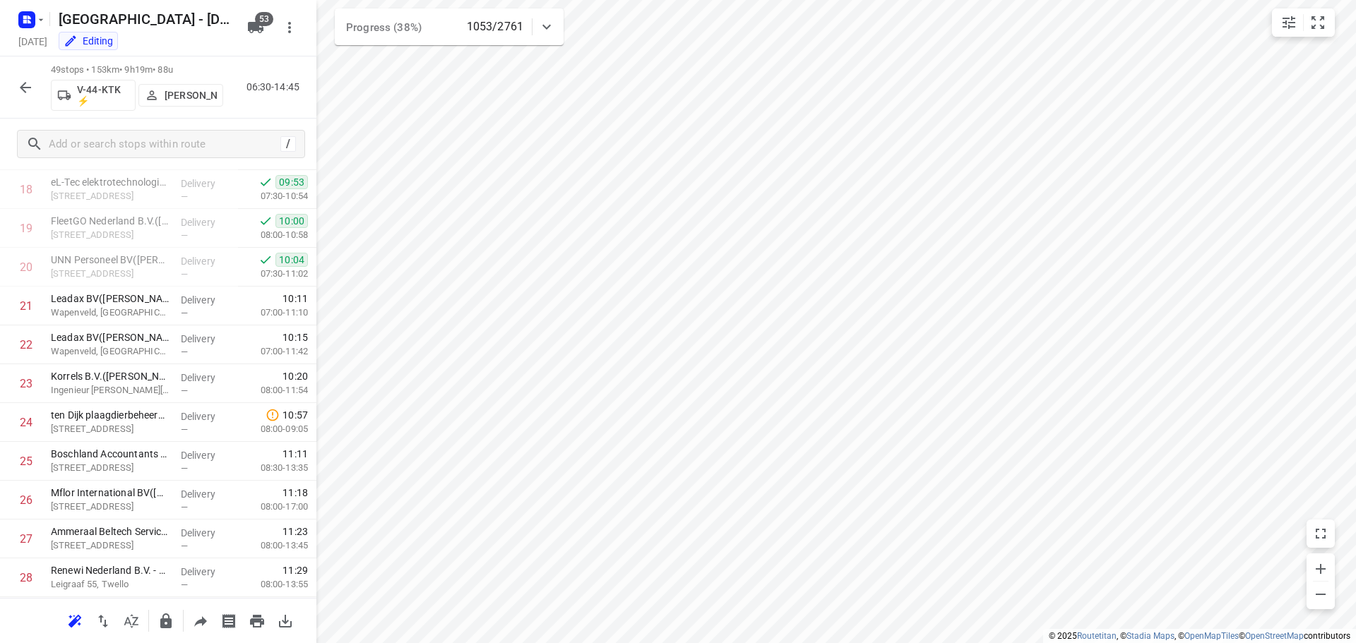
scroll to position [1584, 0]
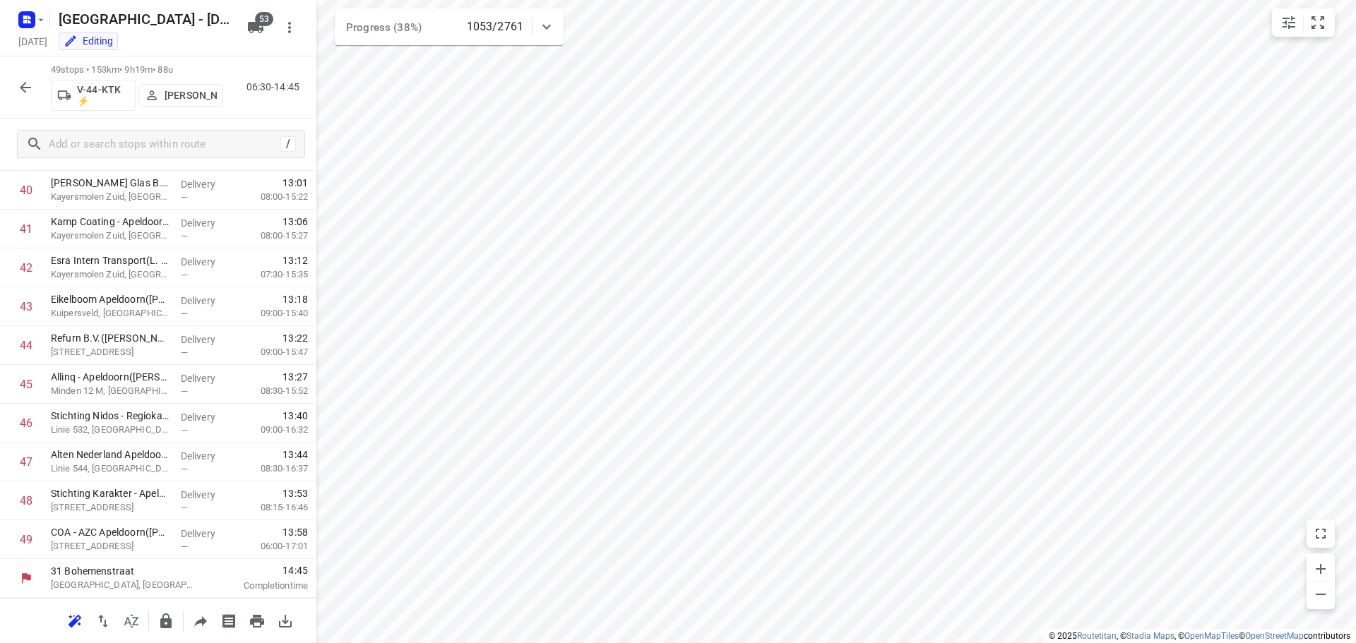
click at [26, 84] on icon "button" at bounding box center [25, 87] width 17 height 17
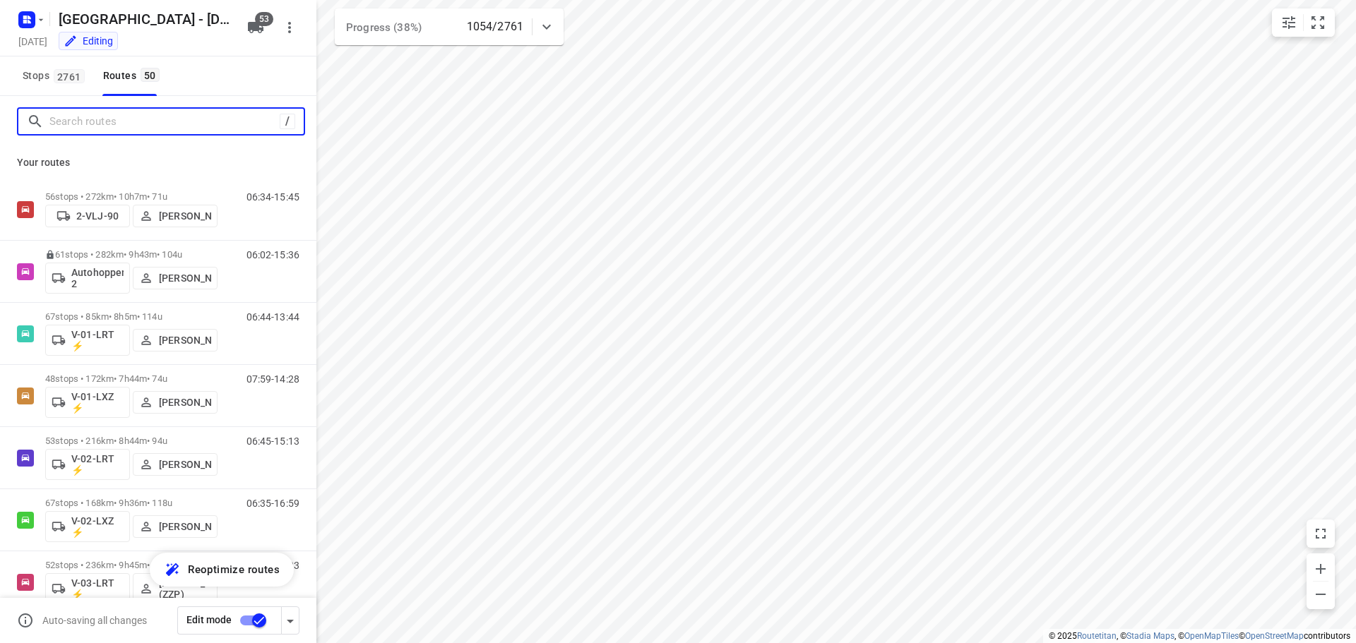
click at [97, 126] on input "Search routes" at bounding box center [164, 122] width 230 height 22
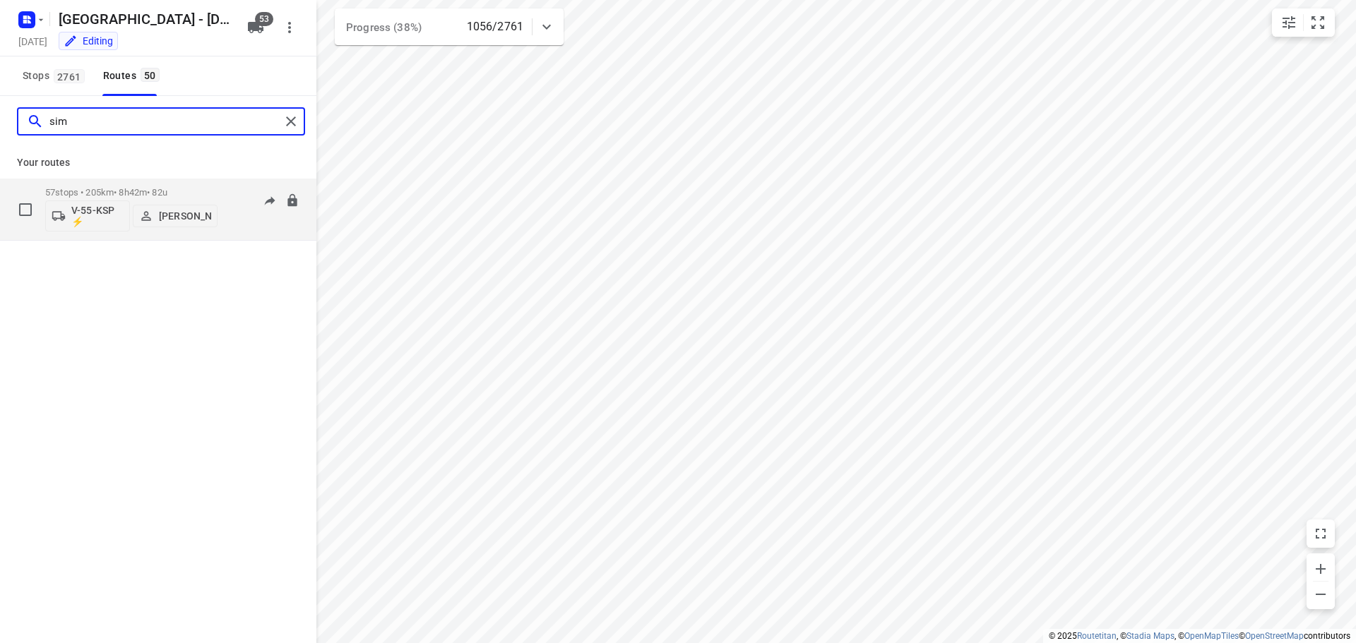
type input "sim"
click at [165, 191] on p "57 stops • 205km • 8h42m • 82u" at bounding box center [131, 192] width 172 height 11
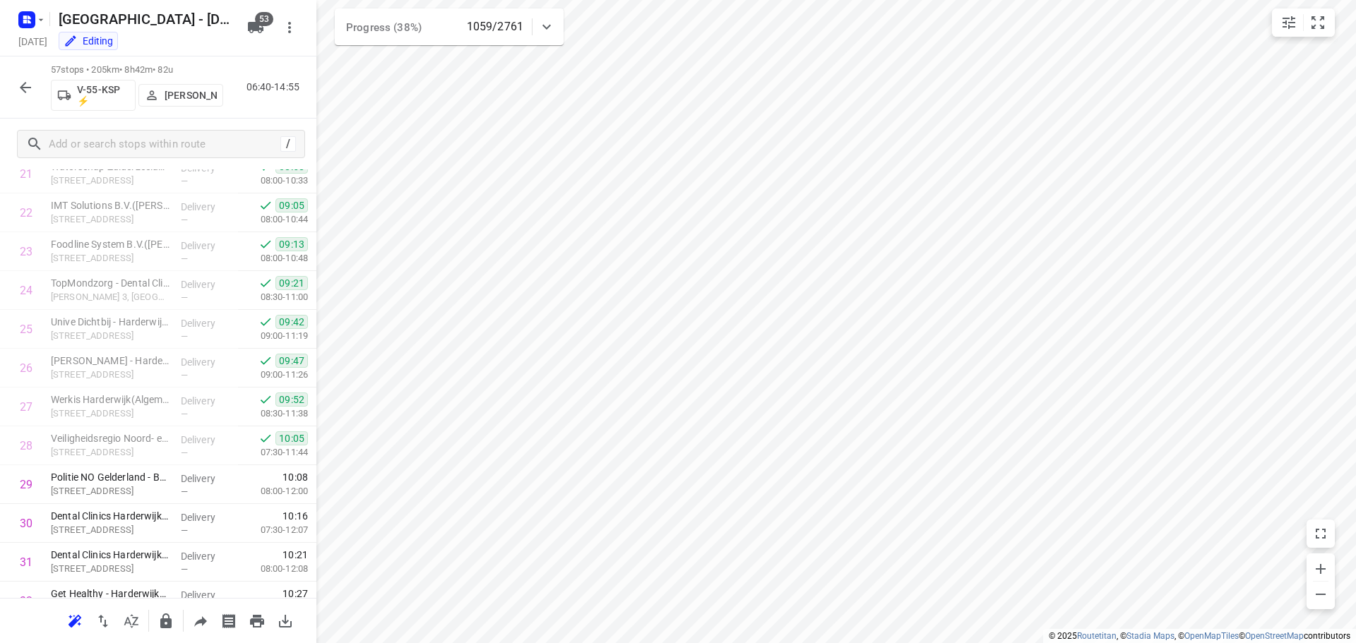
scroll to position [1894, 0]
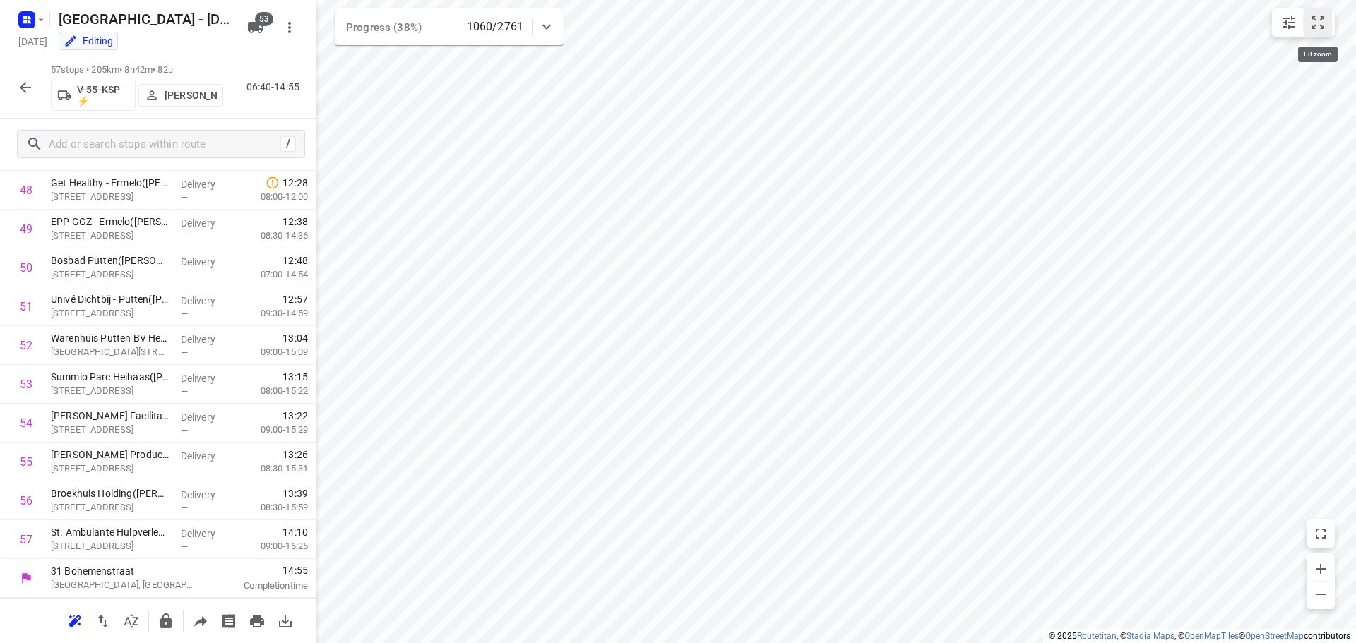
click at [1310, 29] on icon "small contained button group" at bounding box center [1317, 22] width 17 height 17
click at [33, 78] on button "button" at bounding box center [25, 87] width 28 height 28
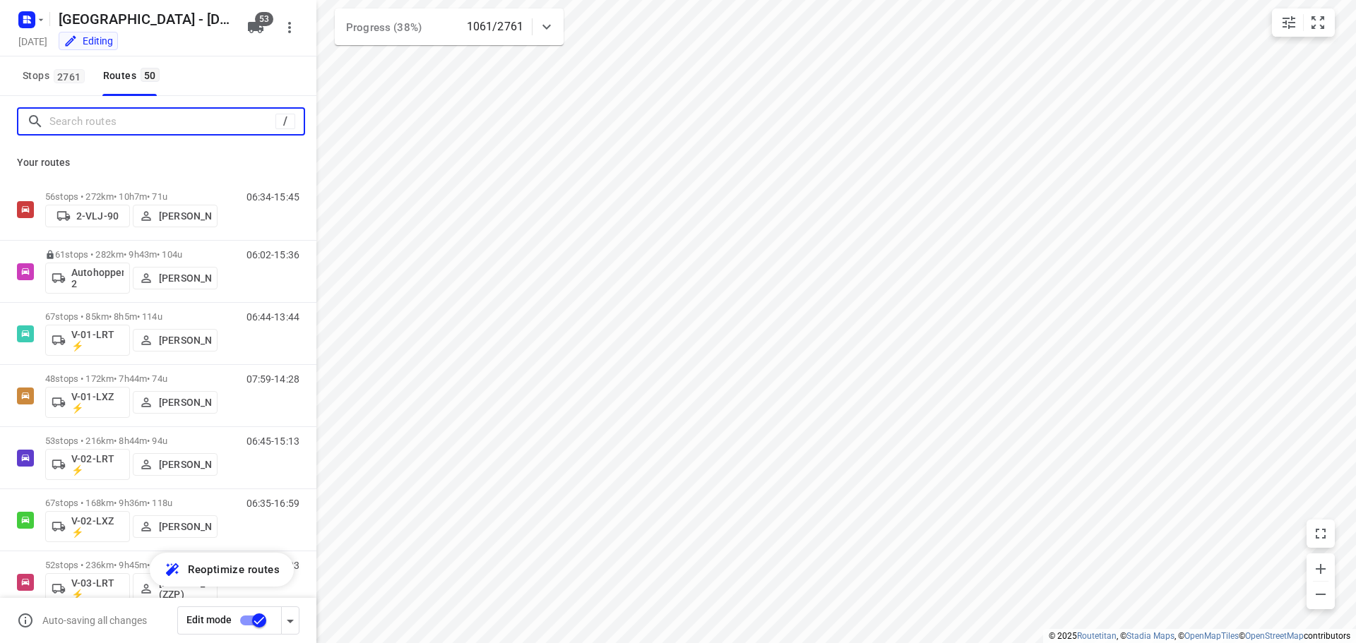
click at [80, 116] on input "Search routes" at bounding box center [162, 122] width 226 height 22
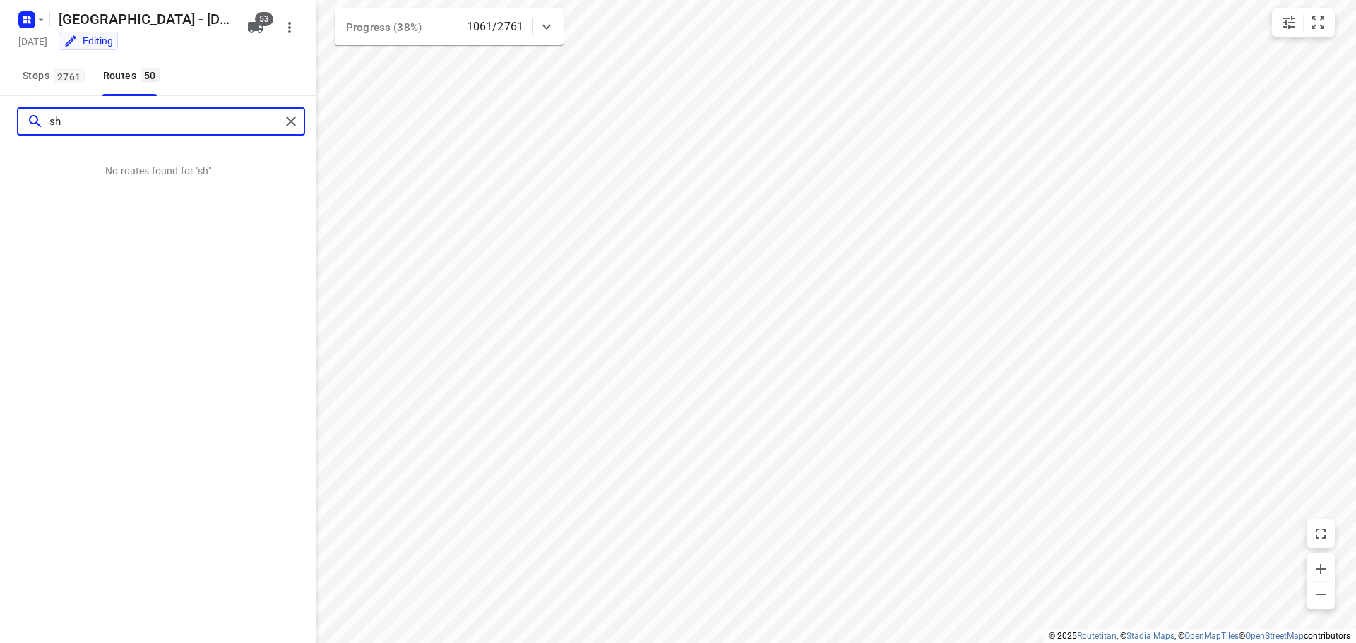
type input "s"
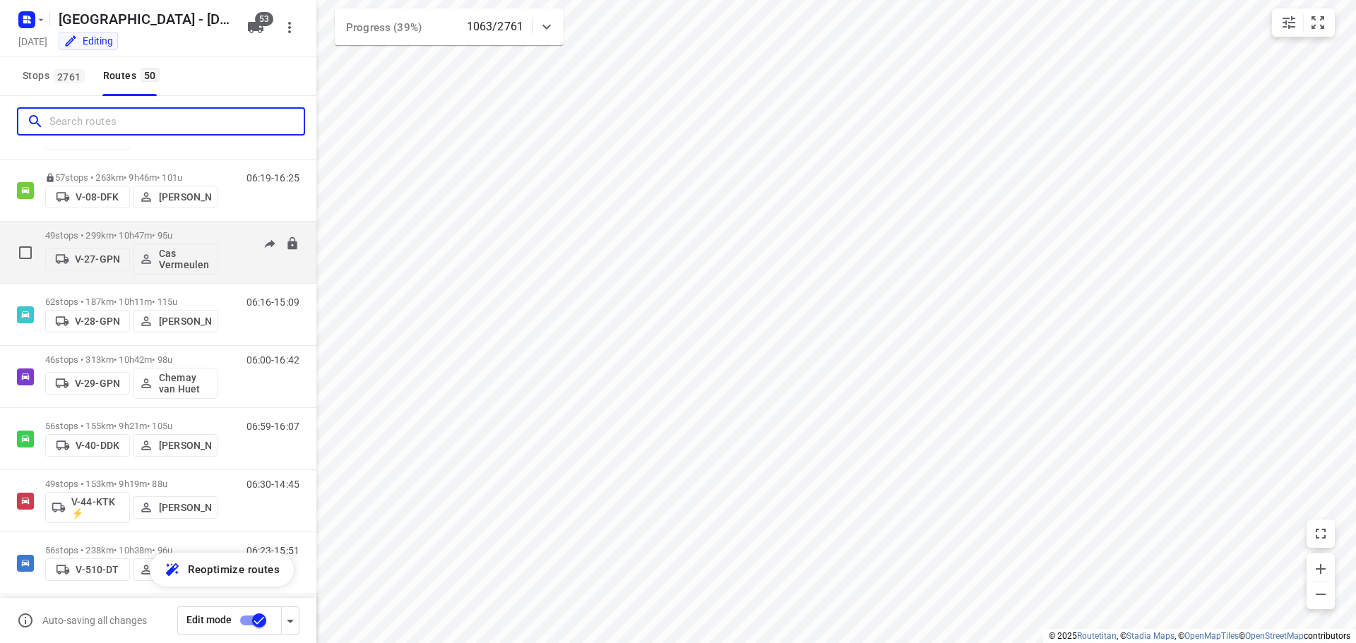
scroll to position [777, 0]
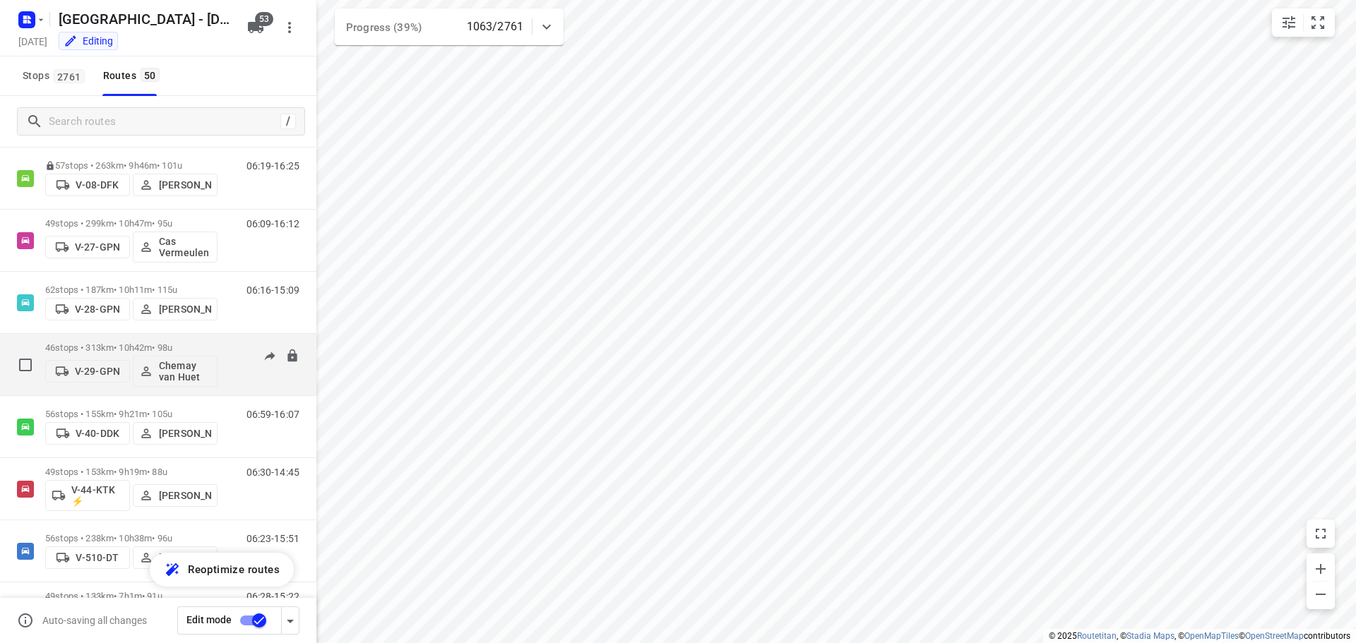
click at [241, 336] on div "46 stops • 313km • 10h42m • 98u V-29-GPN Chemay van Huet 06:00-16:42" at bounding box center [180, 364] width 271 height 59
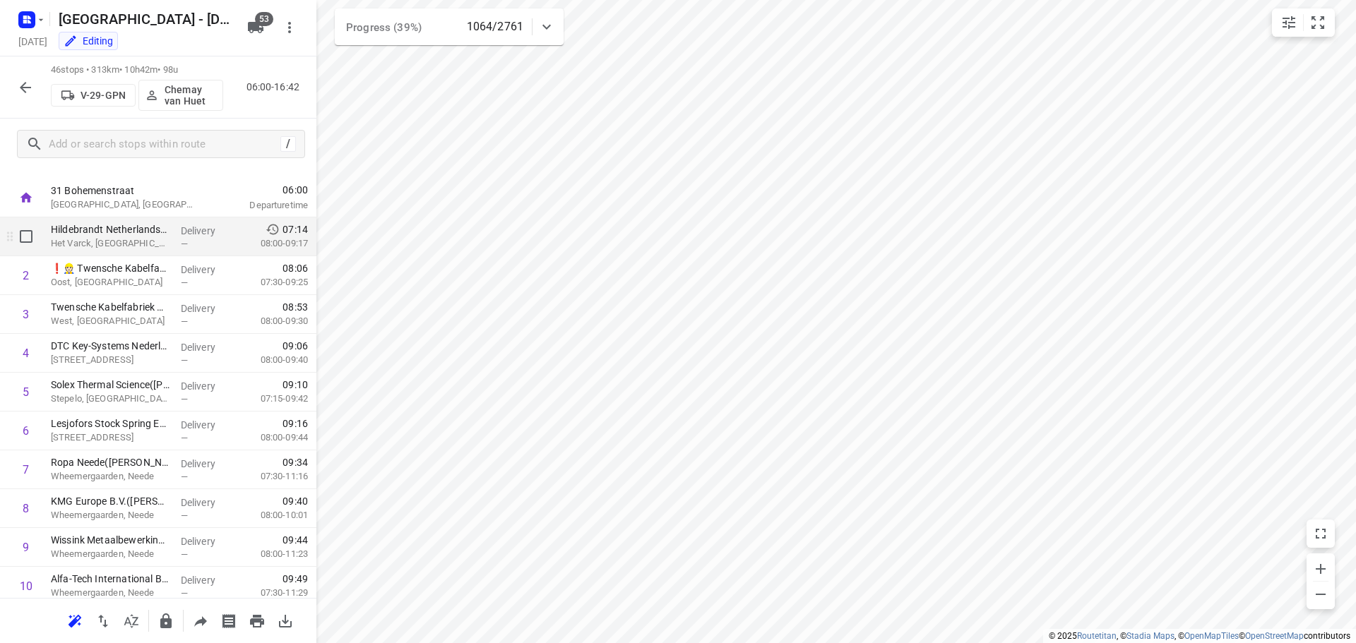
scroll to position [0, 0]
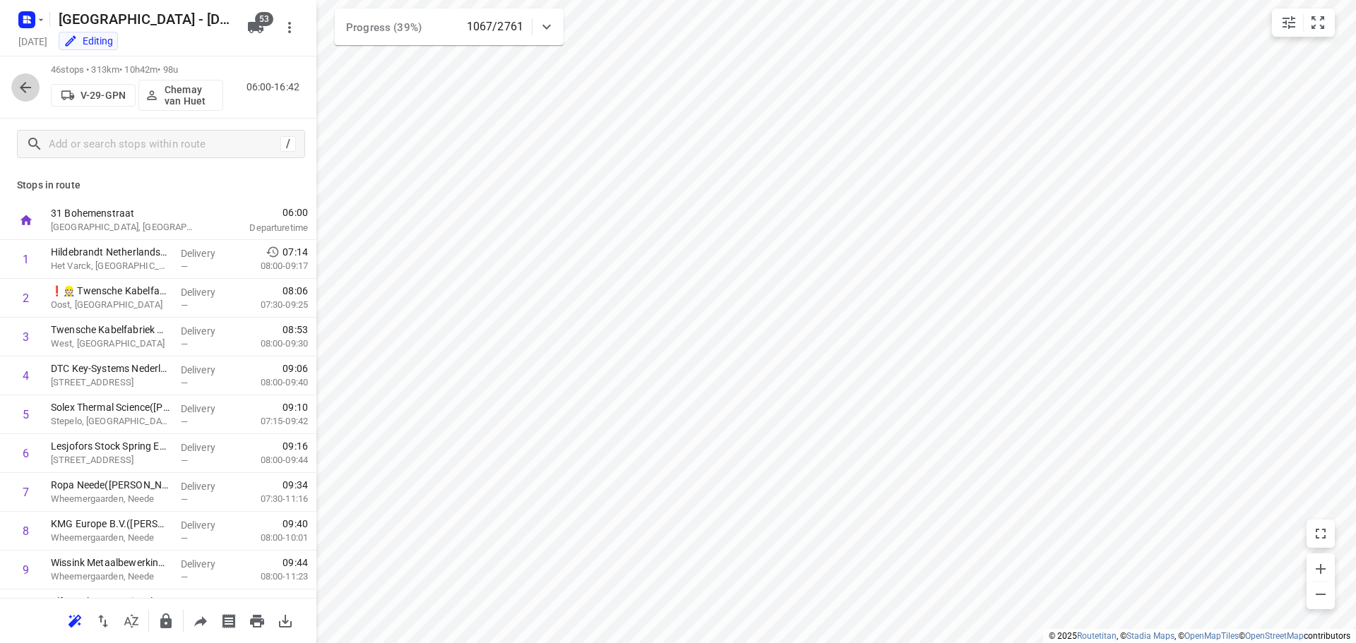
click at [18, 84] on icon "button" at bounding box center [25, 87] width 17 height 17
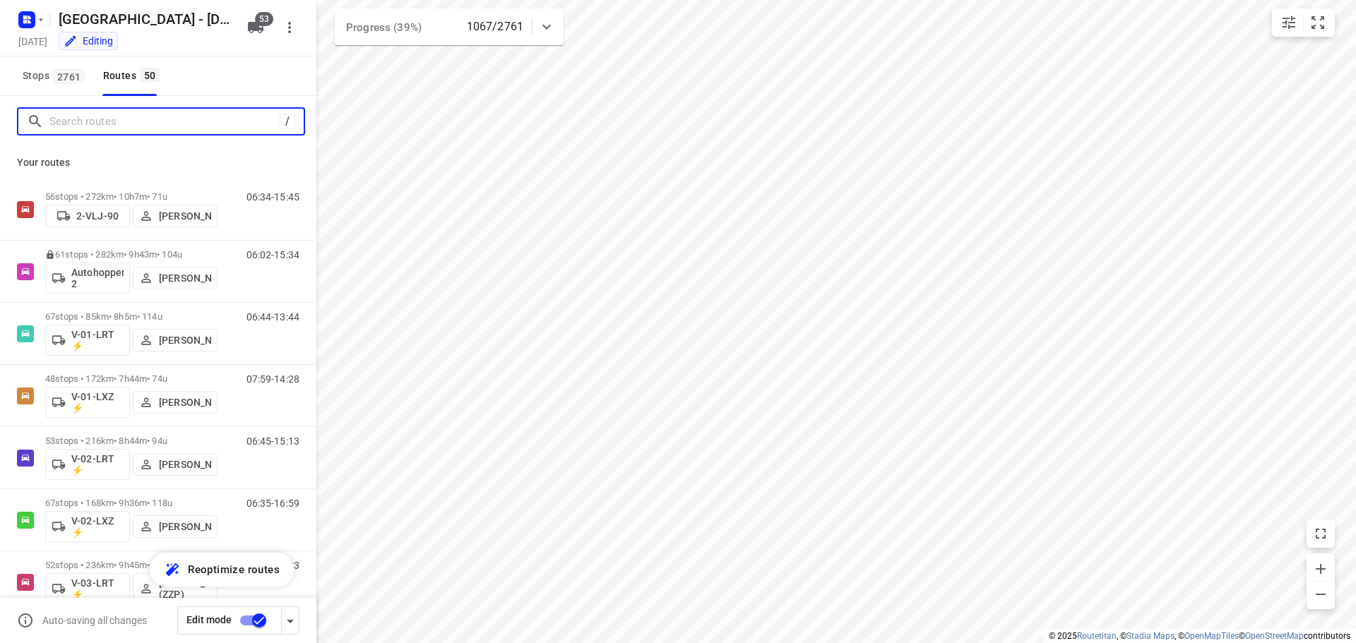
click at [138, 125] on input "Search routes" at bounding box center [164, 122] width 230 height 22
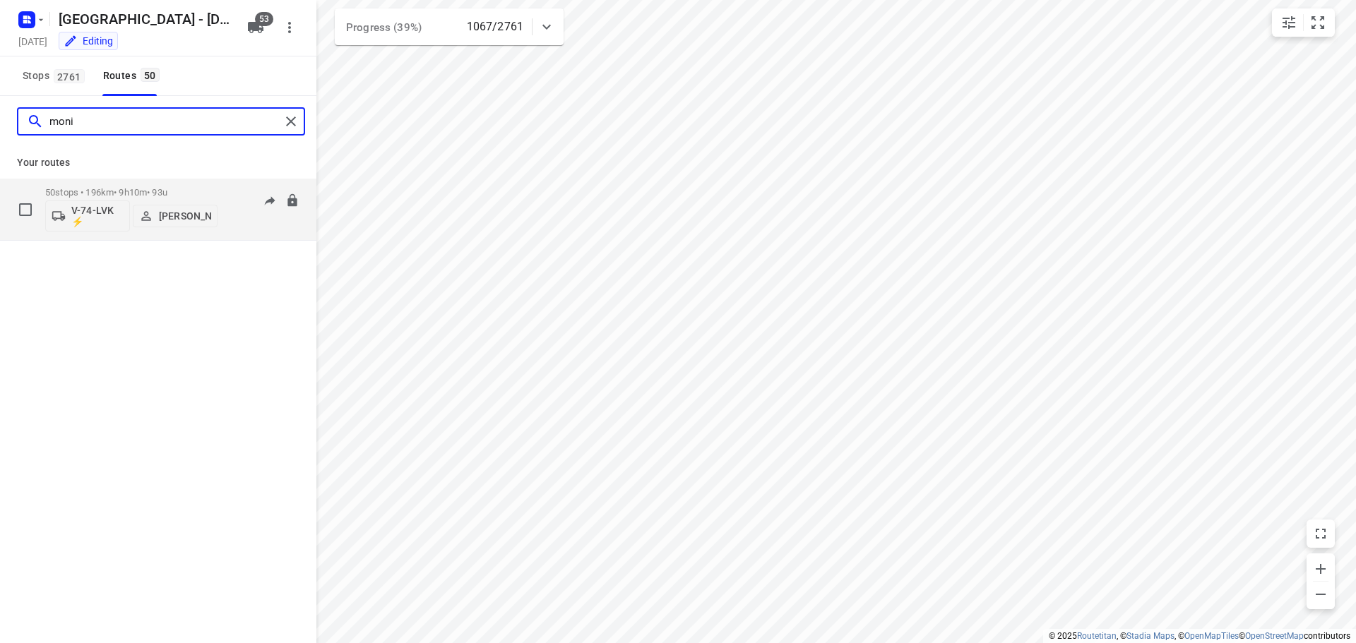
type input "moni"
click at [139, 184] on div "50 stops • 196km • 9h10m • 93u V-74-LVK ⚡ Monique Sienema" at bounding box center [131, 209] width 172 height 59
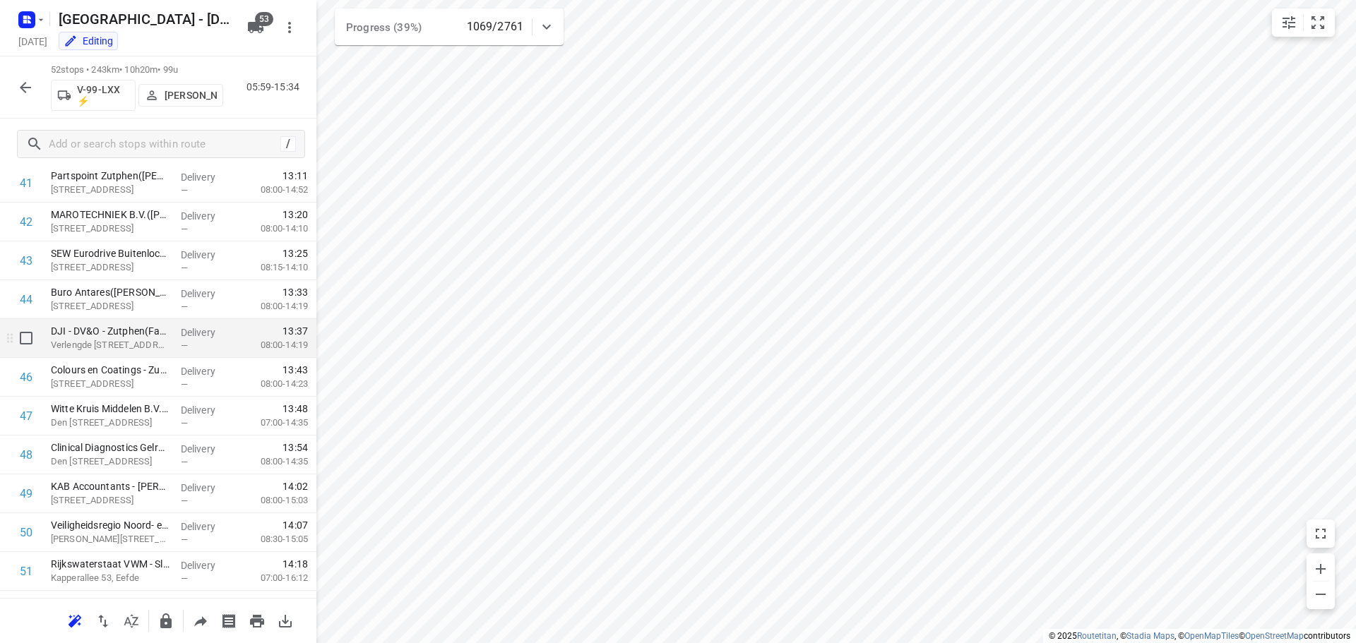
scroll to position [1700, 0]
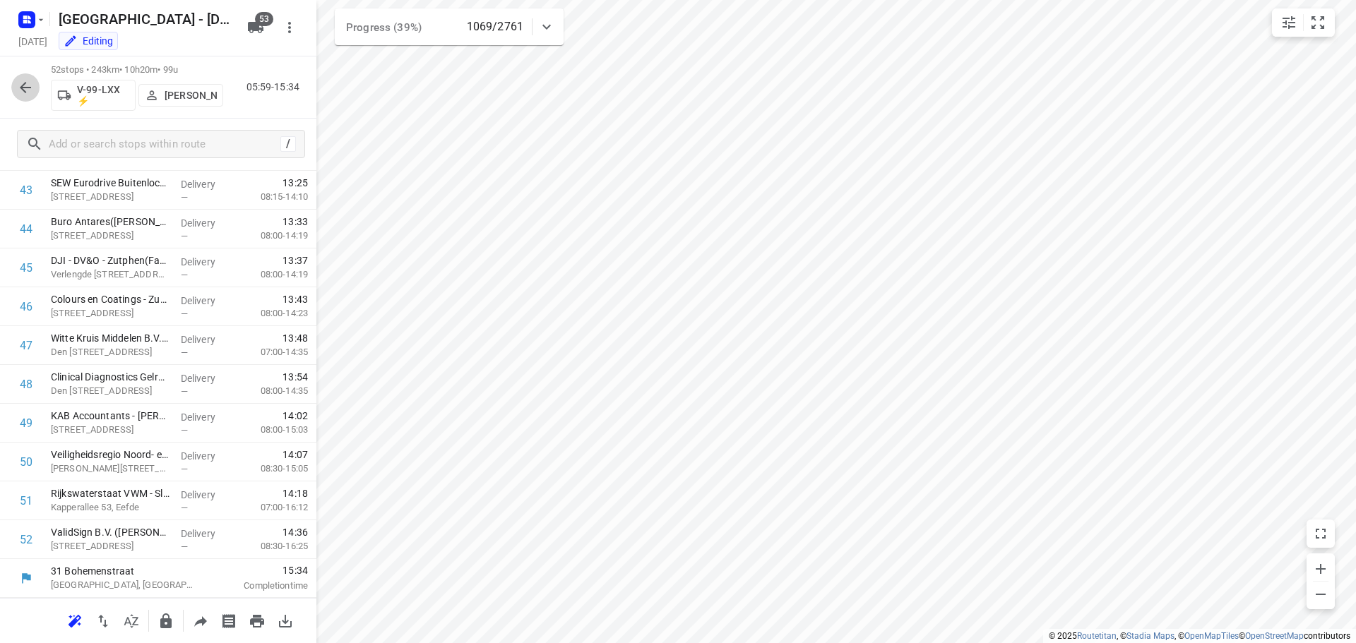
click at [25, 80] on icon "button" at bounding box center [25, 87] width 17 height 17
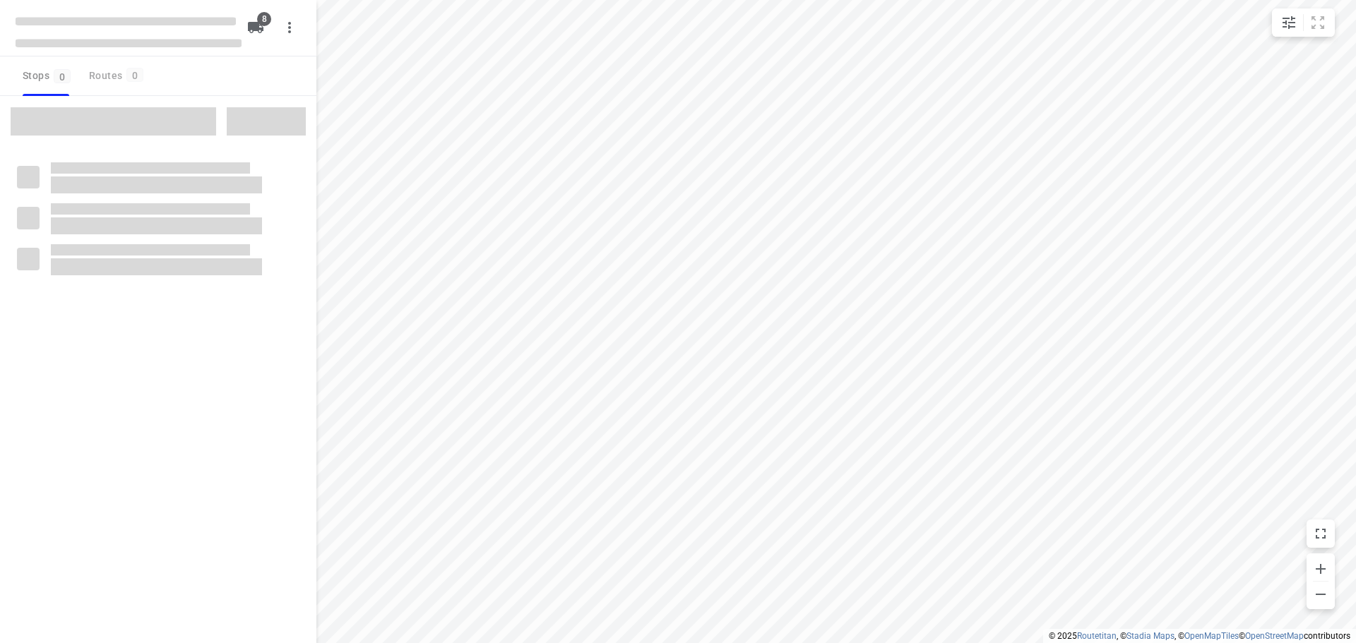
type input "distance"
checkbox input "true"
type input "distance"
checkbox input "true"
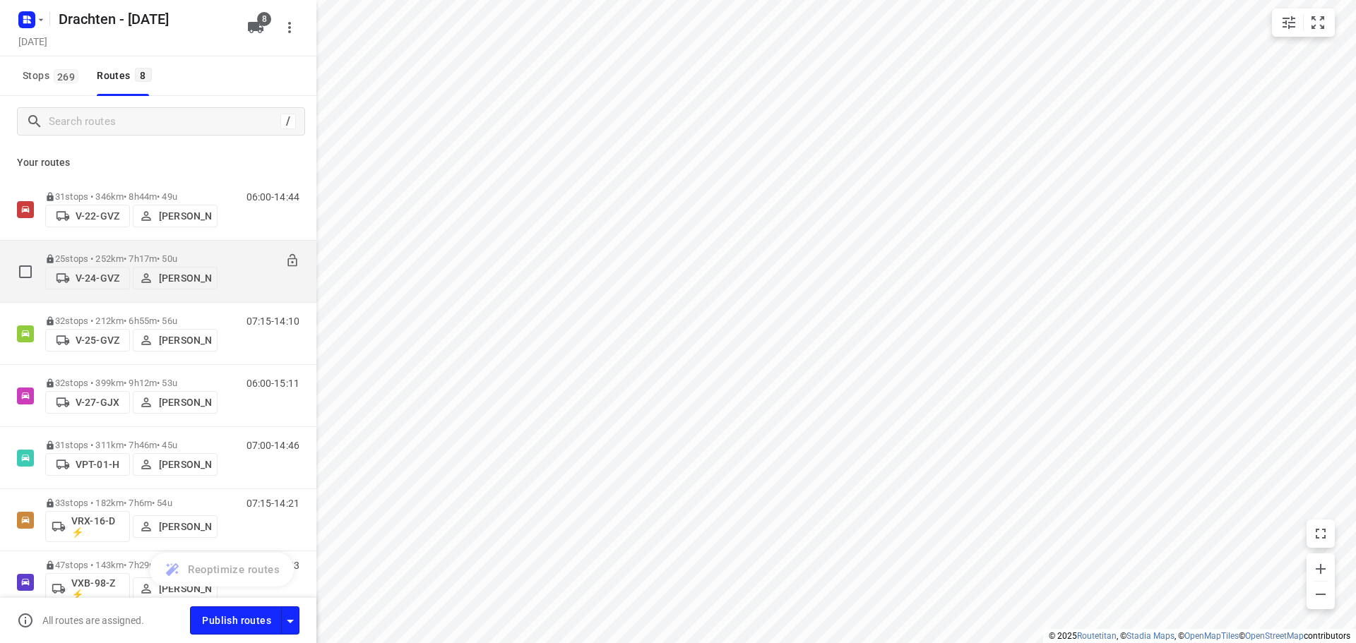
click at [287, 258] on icon at bounding box center [291, 260] width 9 height 13
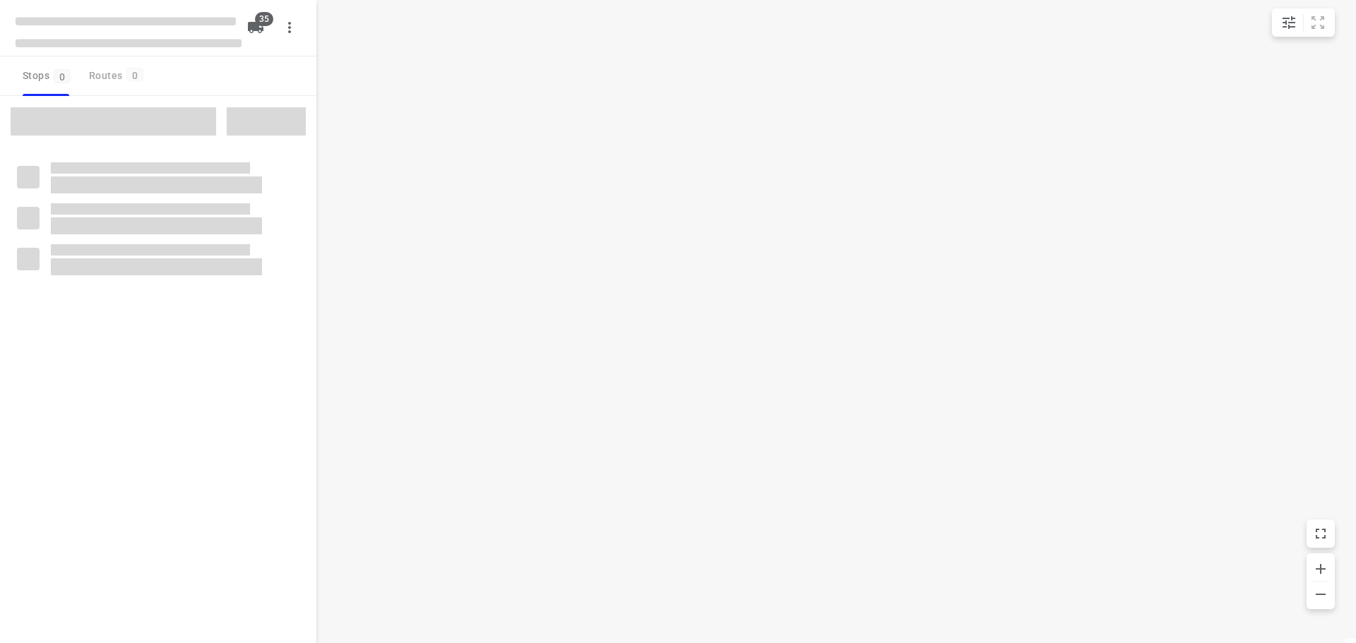
type input "distance"
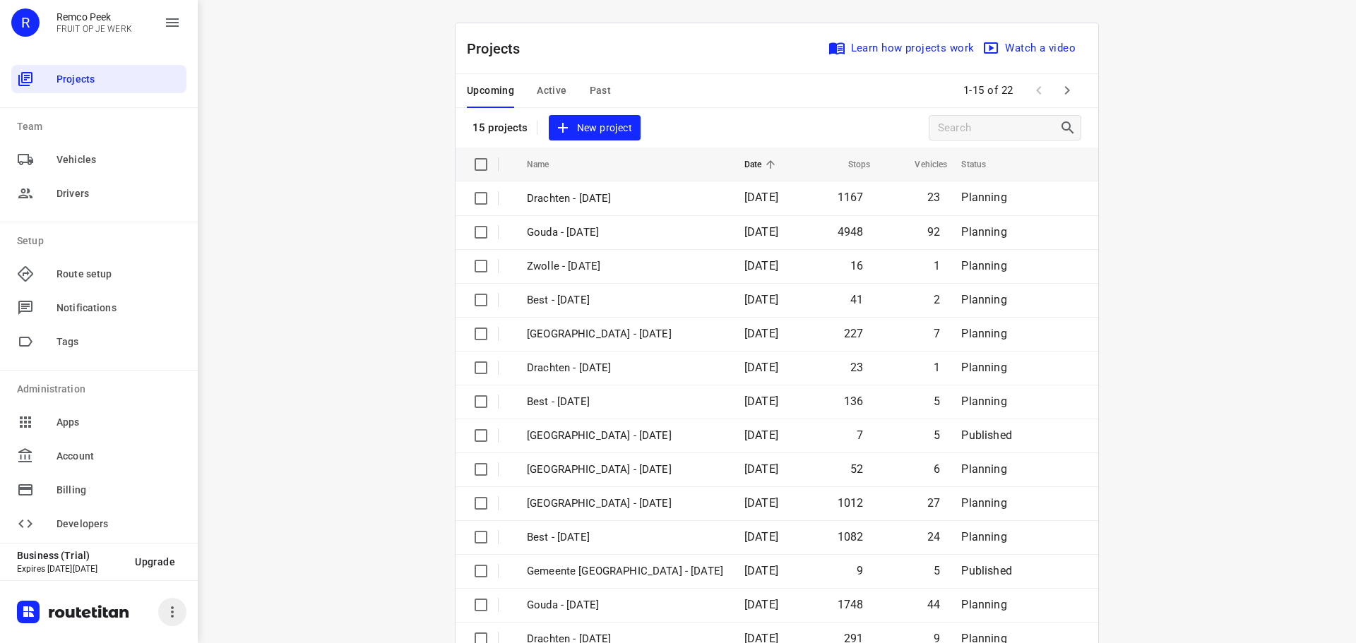
click at [167, 617] on icon "button" at bounding box center [172, 612] width 17 height 17
click at [169, 616] on div at bounding box center [678, 321] width 1356 height 643
click at [175, 604] on icon "button" at bounding box center [172, 612] width 17 height 17
click at [175, 604] on div at bounding box center [678, 321] width 1356 height 643
click at [549, 87] on span "Active" at bounding box center [552, 91] width 30 height 18
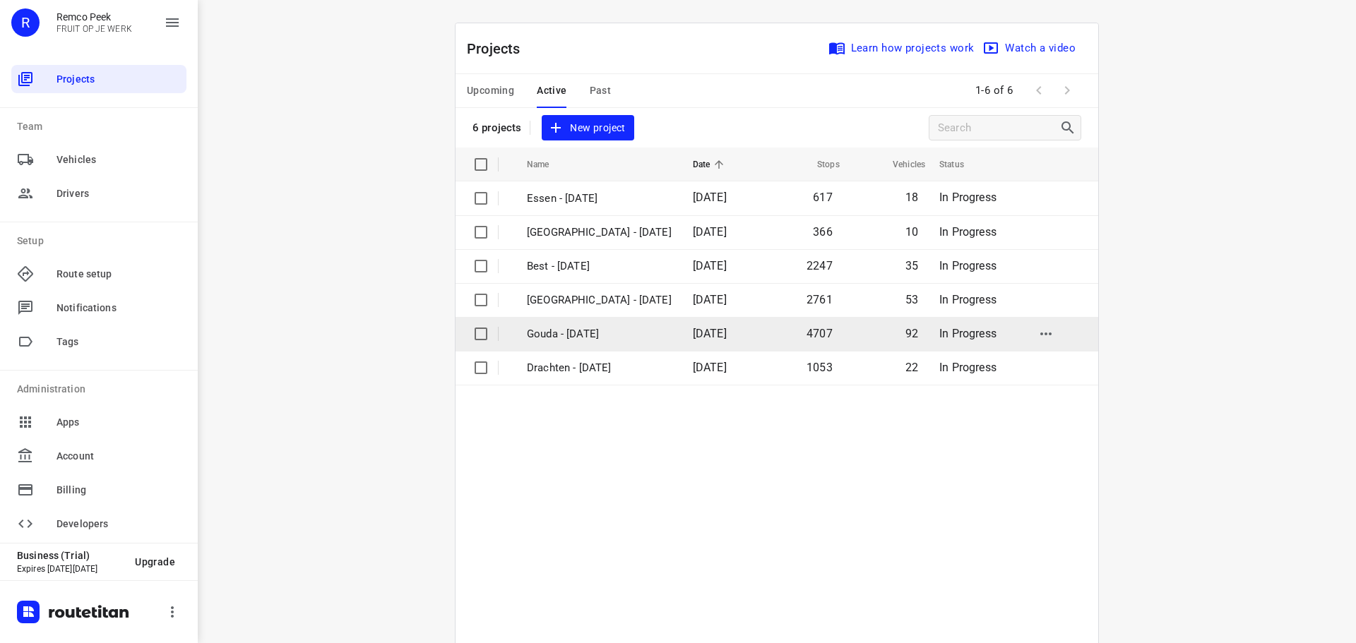
click at [555, 337] on p "Gouda - [DATE]" at bounding box center [599, 334] width 145 height 16
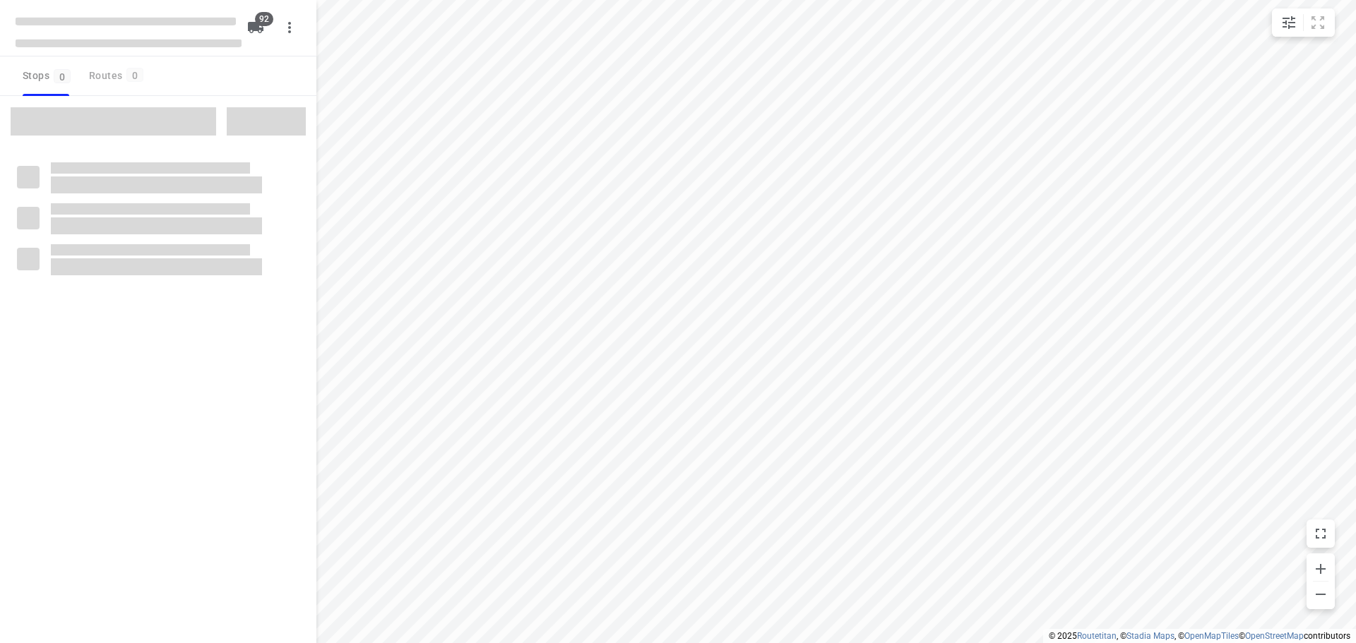
type input "distance"
checkbox input "true"
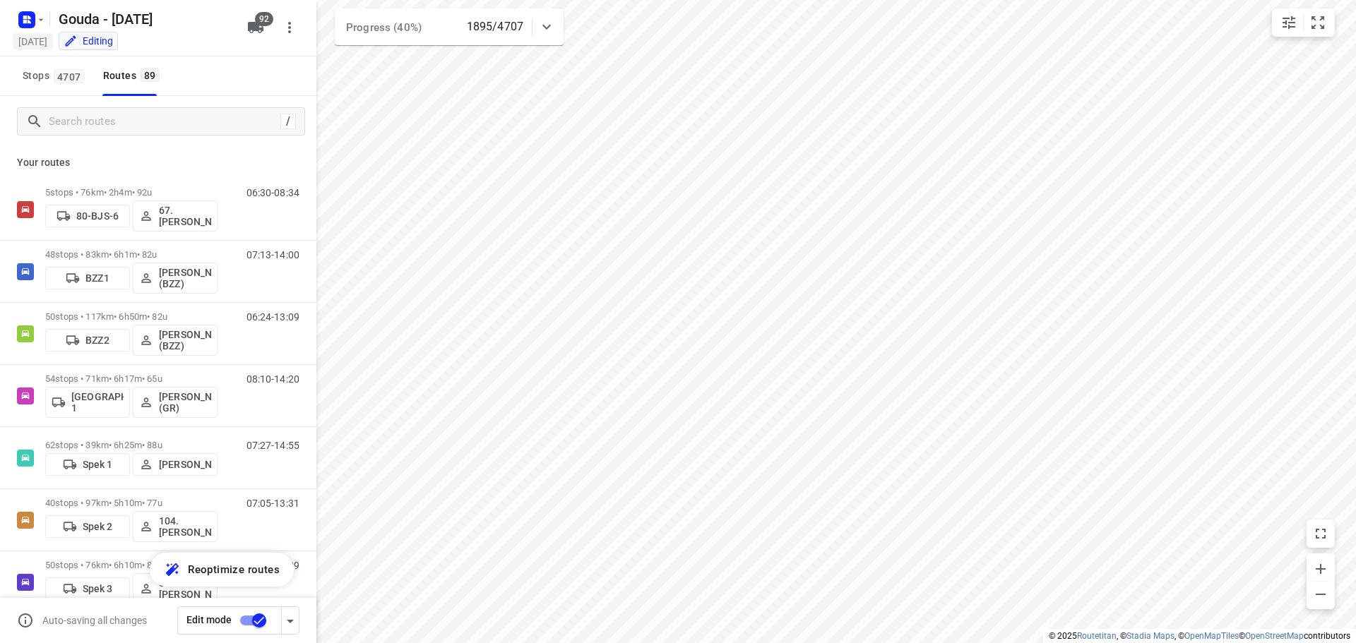
click at [28, 37] on h5 "[DATE]" at bounding box center [33, 41] width 40 height 16
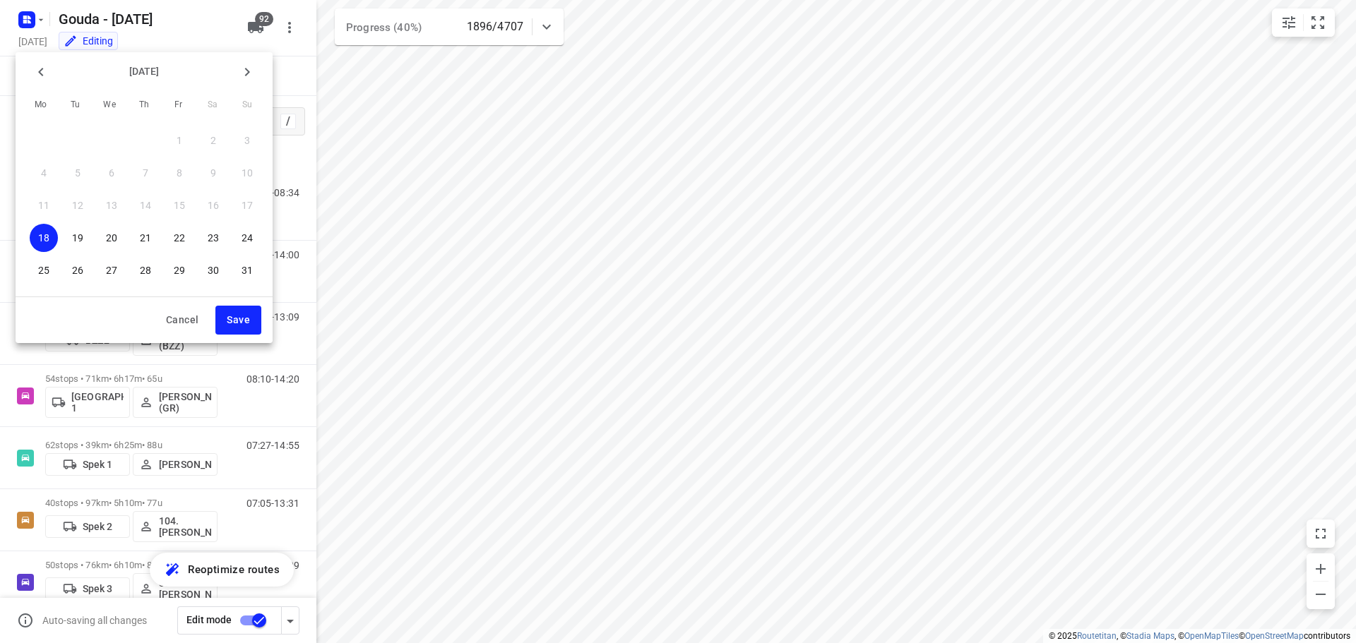
click at [30, 20] on div at bounding box center [678, 321] width 1356 height 643
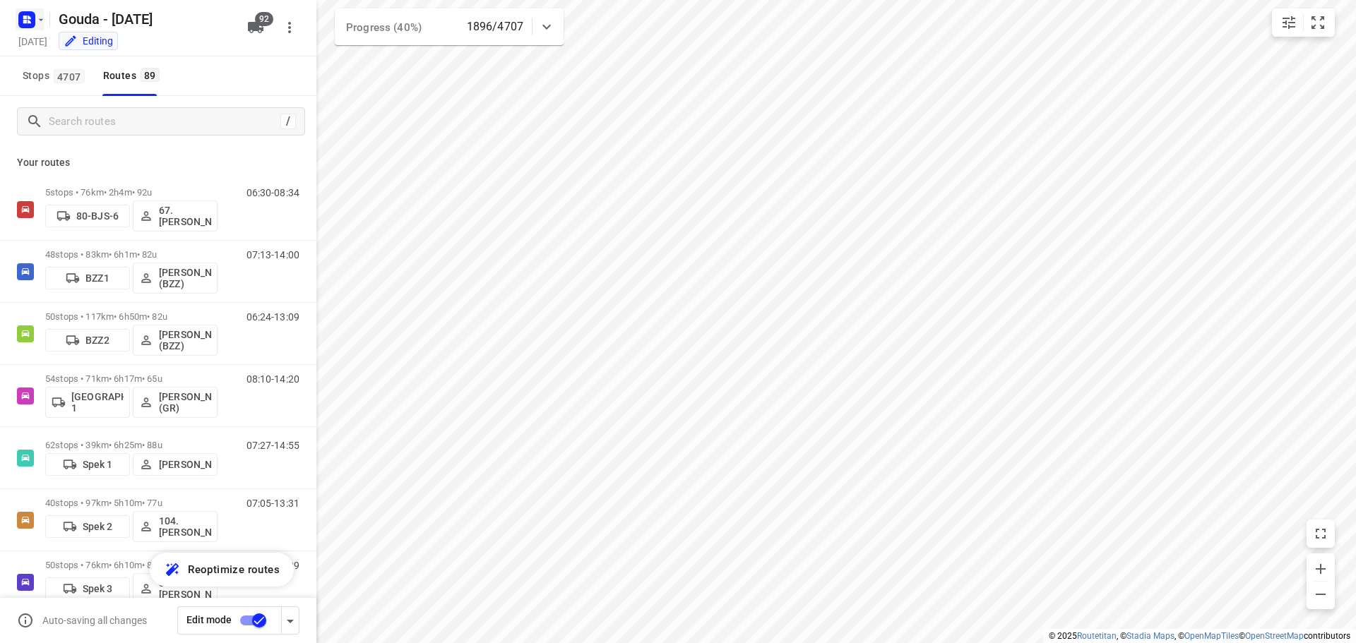
click at [30, 20] on rect "button" at bounding box center [26, 19] width 17 height 17
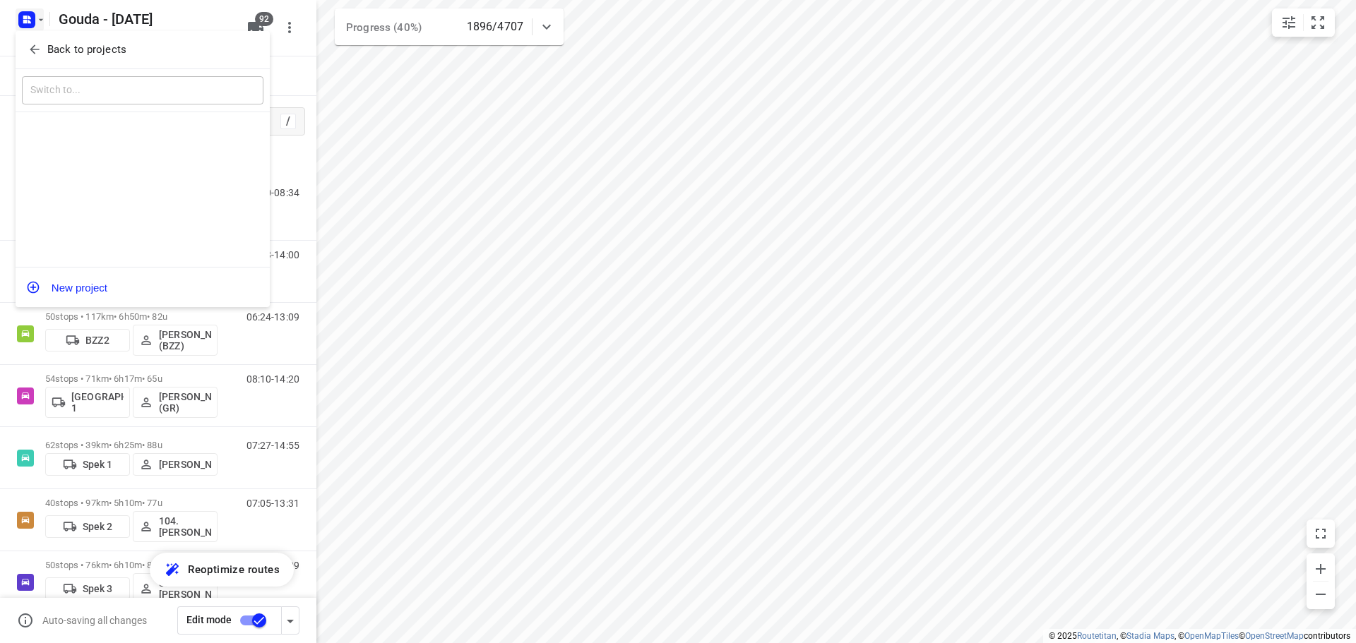
click at [40, 47] on icon "button" at bounding box center [35, 49] width 14 height 14
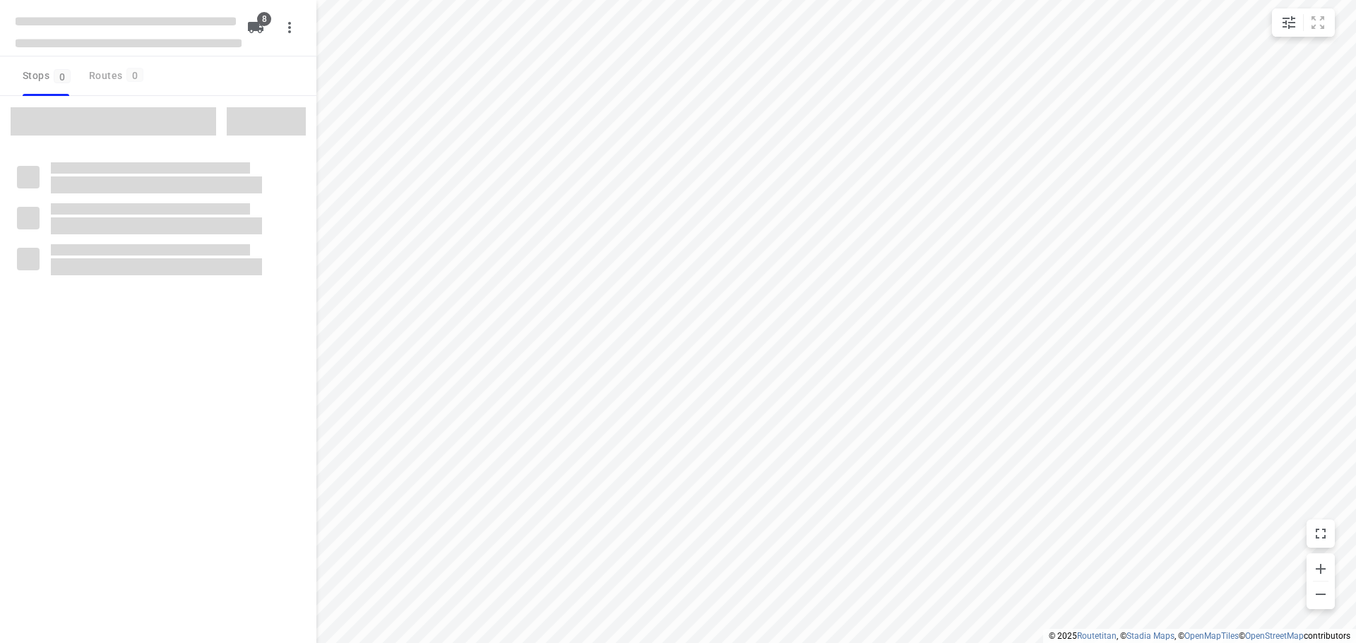
type input "distance"
checkbox input "true"
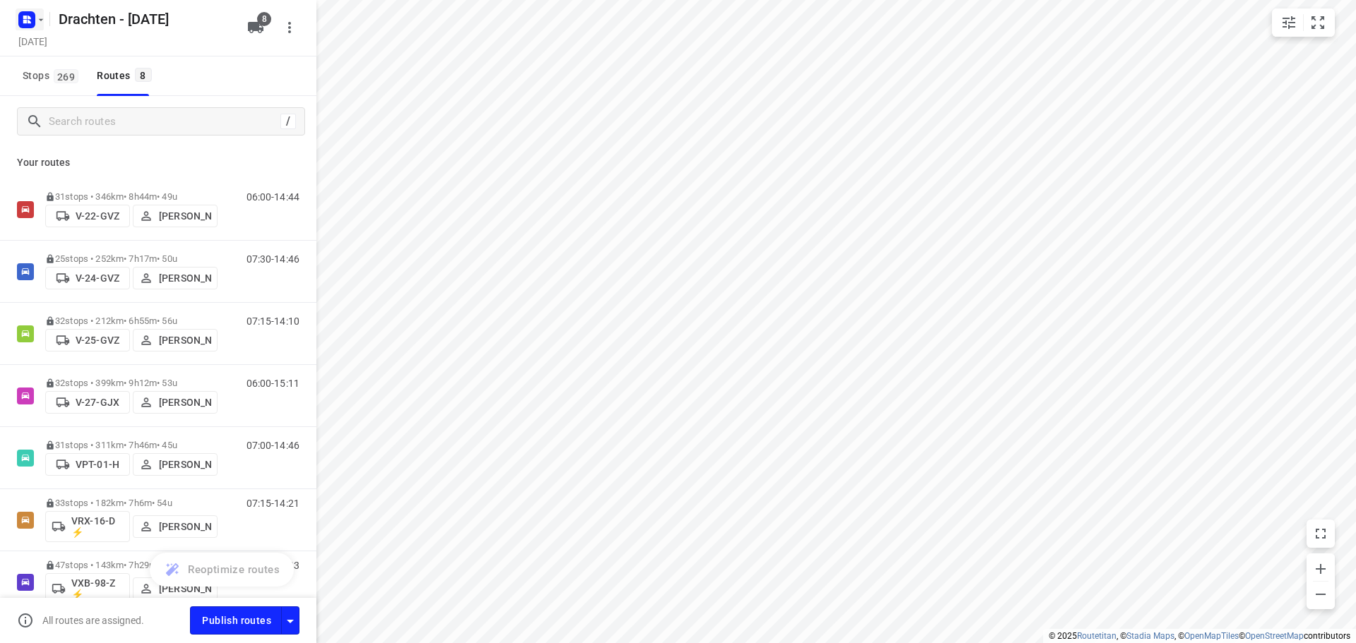
click at [42, 18] on icon "button" at bounding box center [40, 19] width 11 height 11
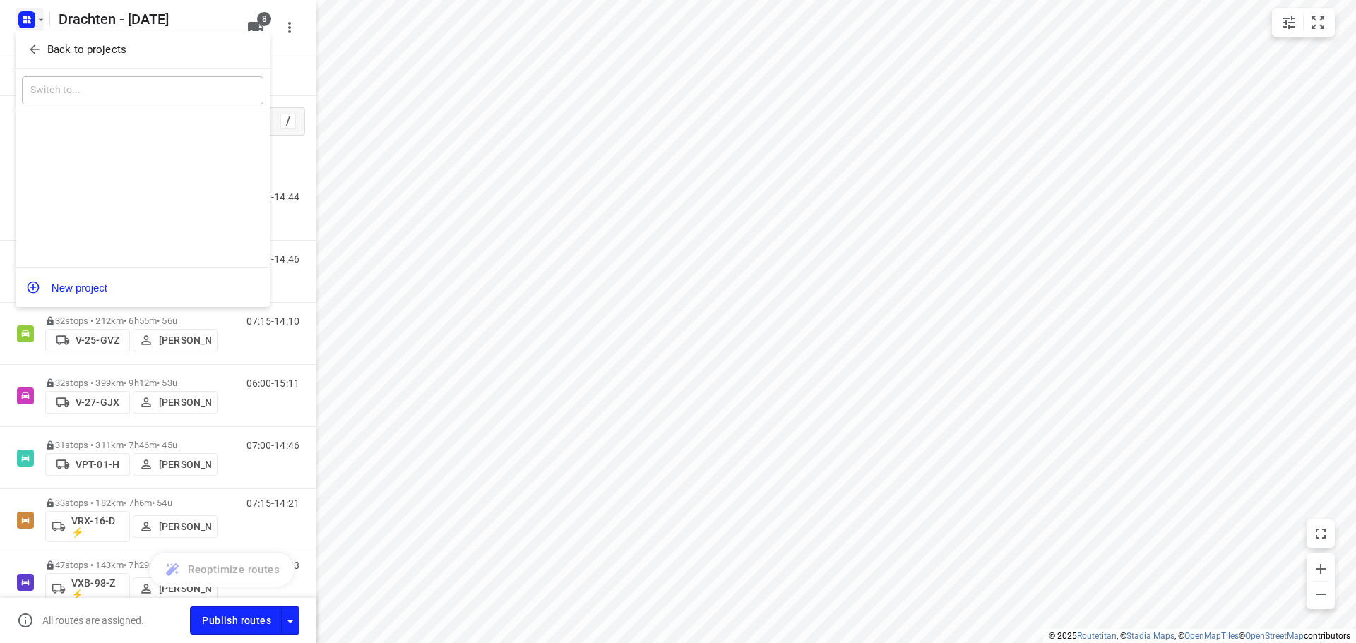
click at [37, 37] on div "Back to projects" at bounding box center [143, 50] width 254 height 38
click at [37, 44] on icon "button" at bounding box center [35, 49] width 14 height 14
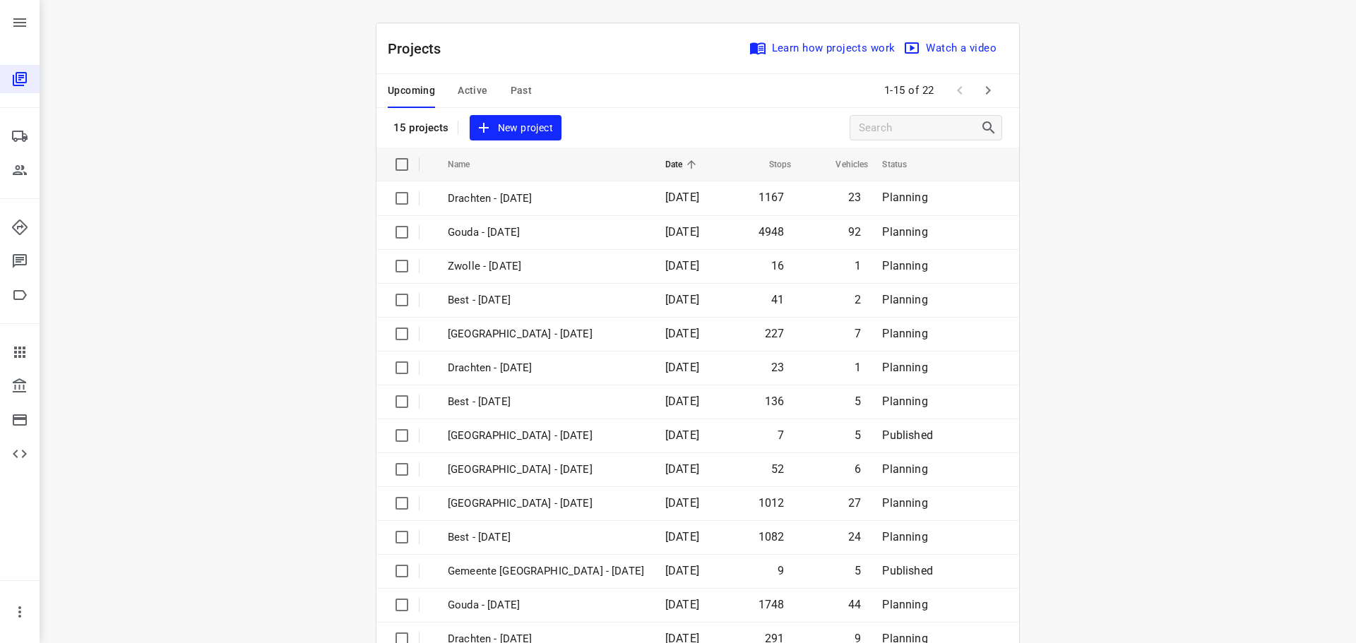
click at [467, 90] on span "Active" at bounding box center [473, 91] width 30 height 18
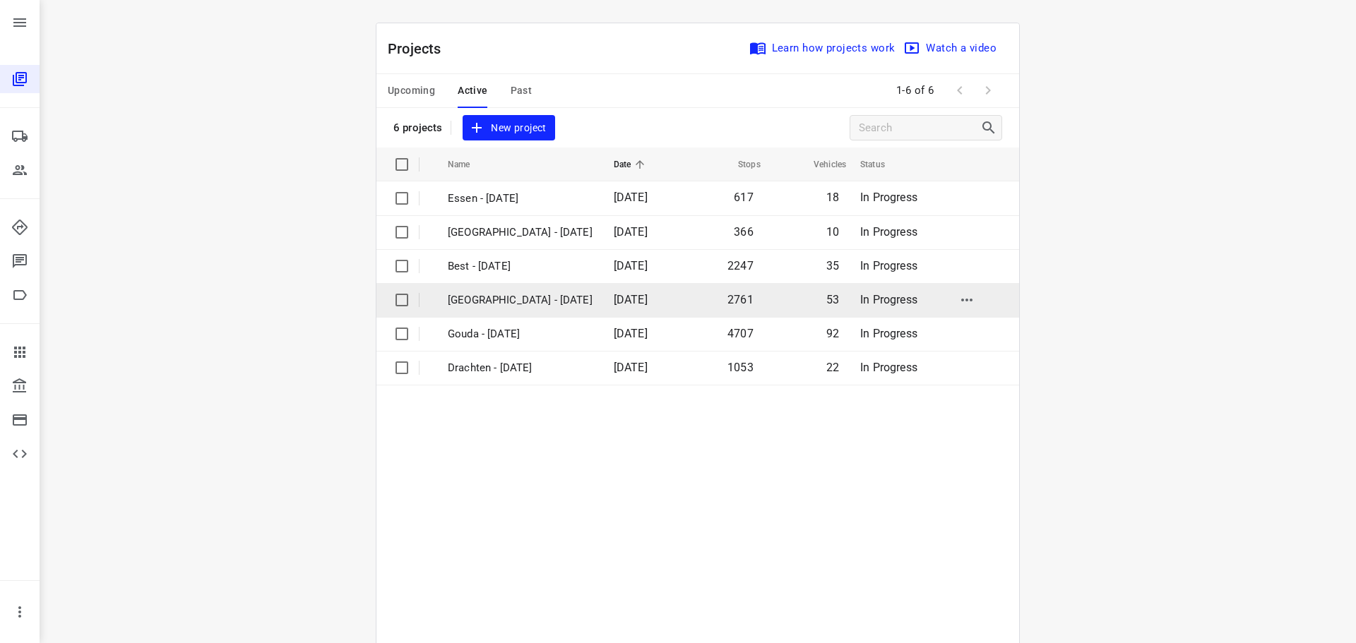
click at [465, 302] on p "[GEOGRAPHIC_DATA] - [DATE]" at bounding box center [520, 300] width 145 height 16
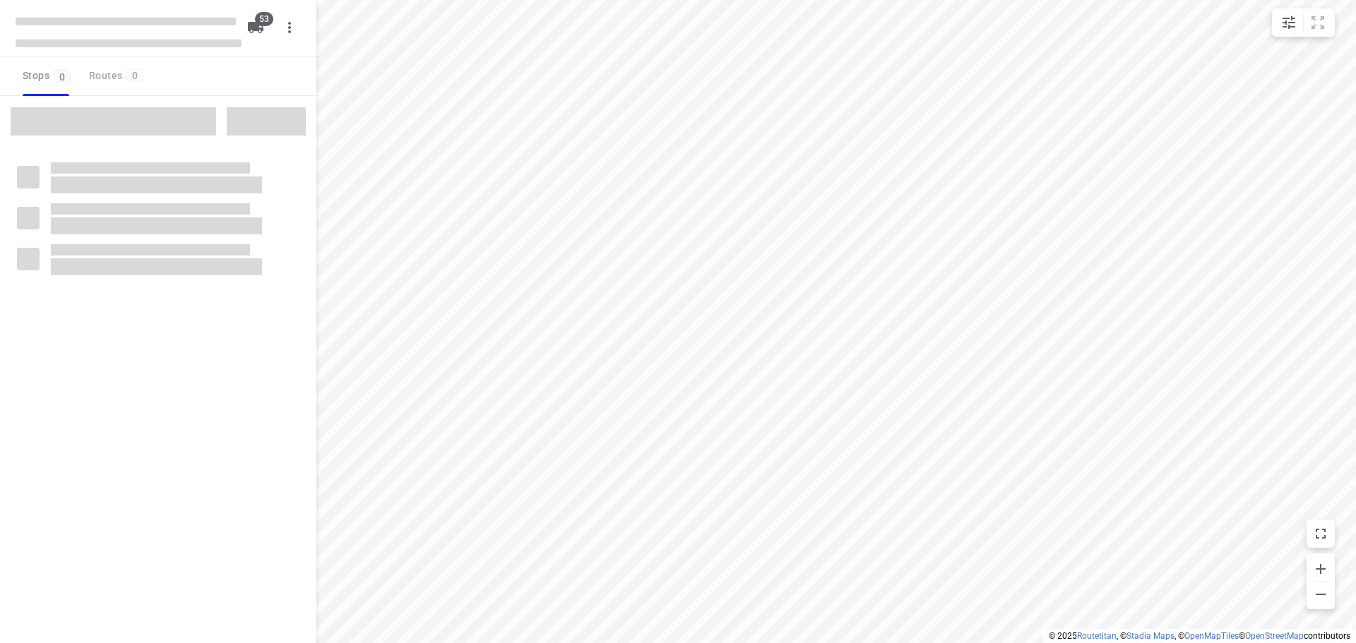
type input "distance"
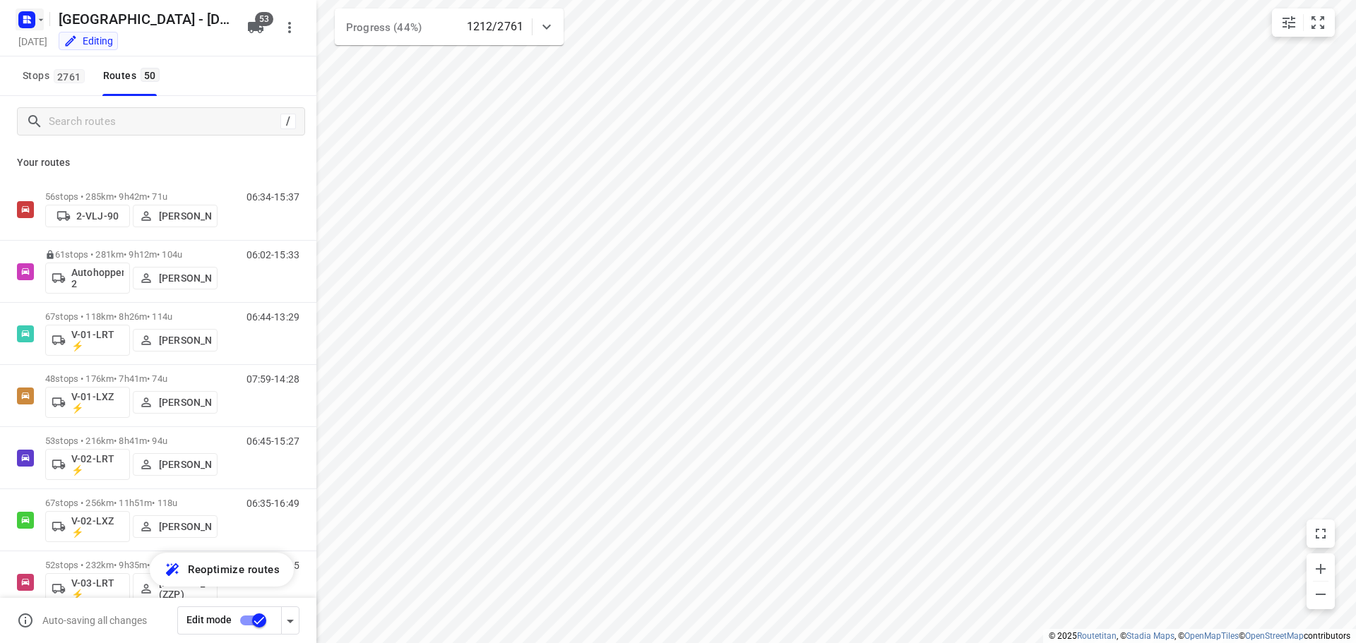
click at [35, 22] on rect "button" at bounding box center [26, 19] width 17 height 17
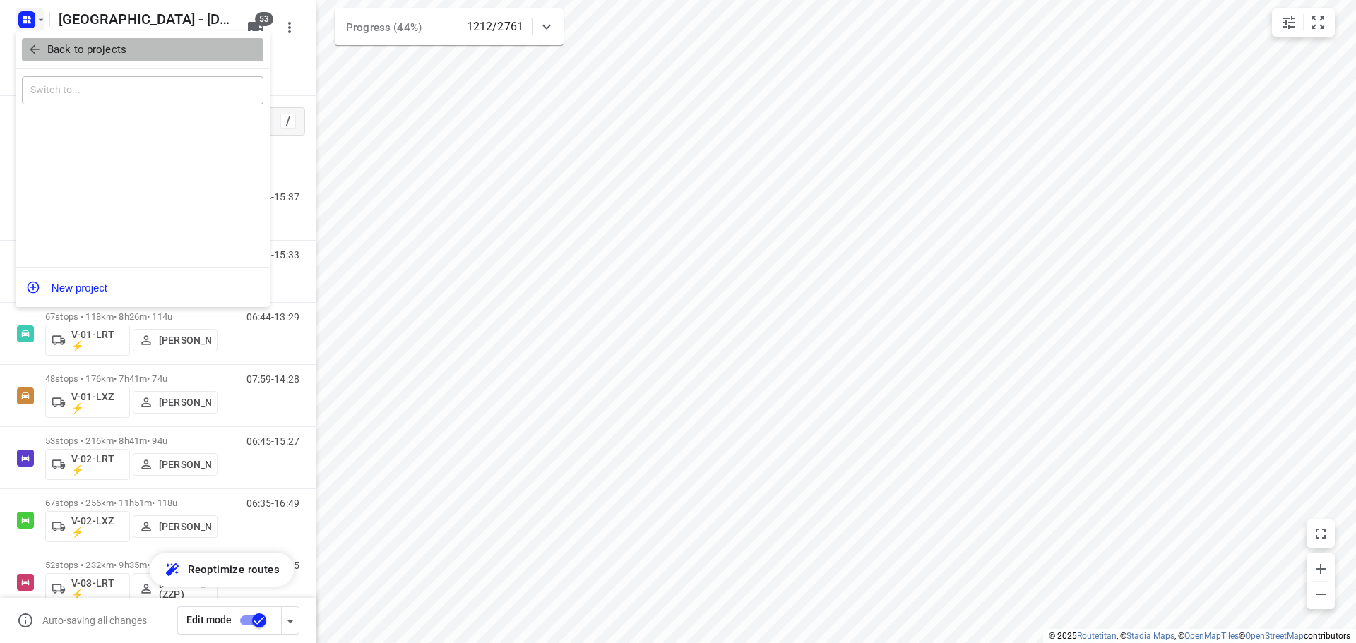
click at [40, 47] on icon "button" at bounding box center [35, 49] width 14 height 14
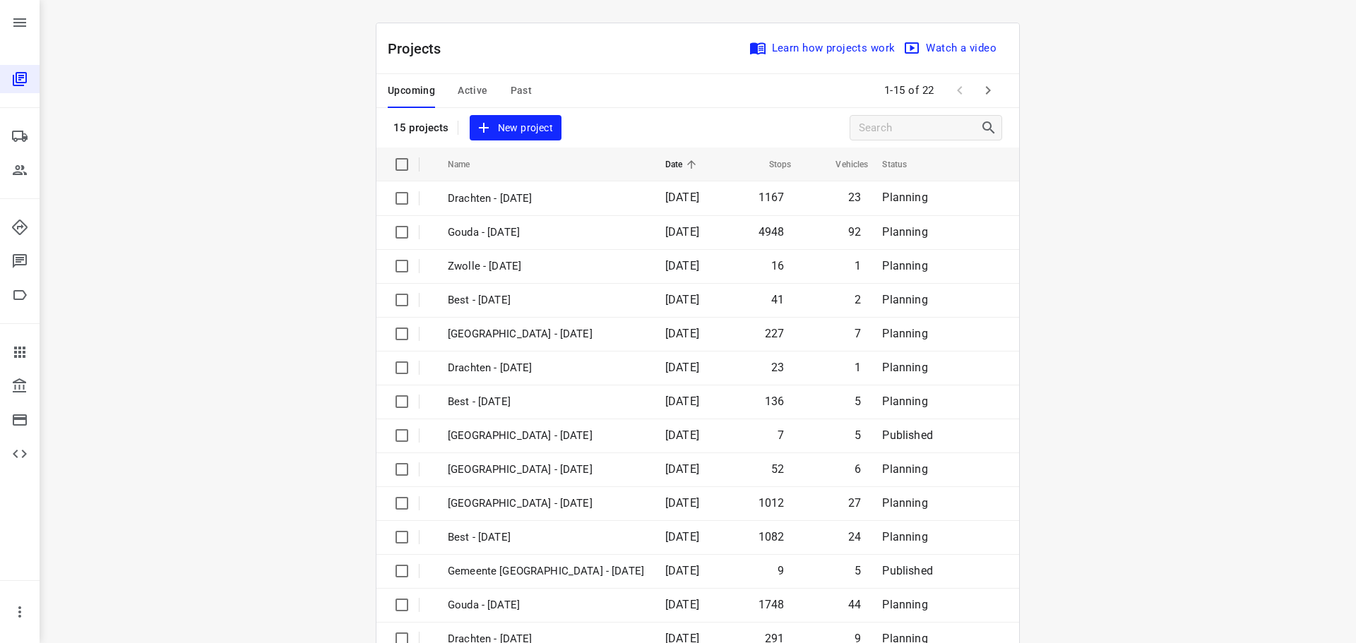
click at [484, 88] on div "Upcoming Active Past" at bounding box center [471, 91] width 167 height 34
click at [470, 88] on span "Active" at bounding box center [473, 91] width 30 height 18
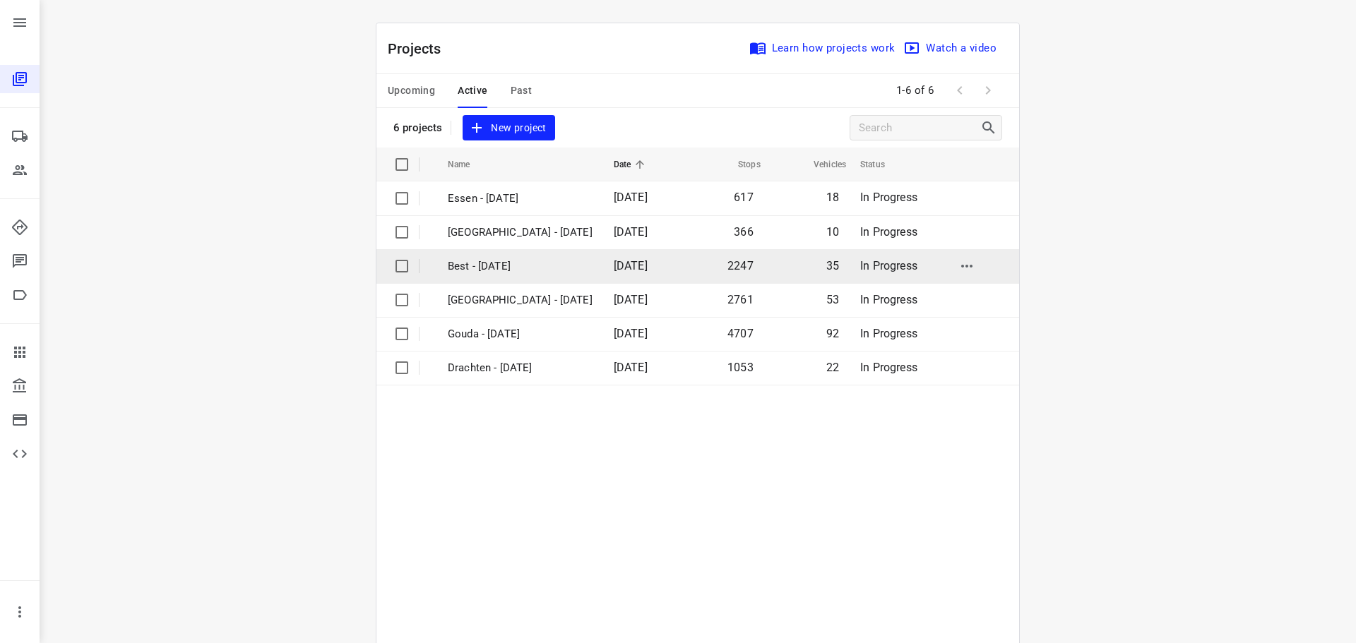
click at [482, 263] on p "Best - Monday" at bounding box center [520, 266] width 145 height 16
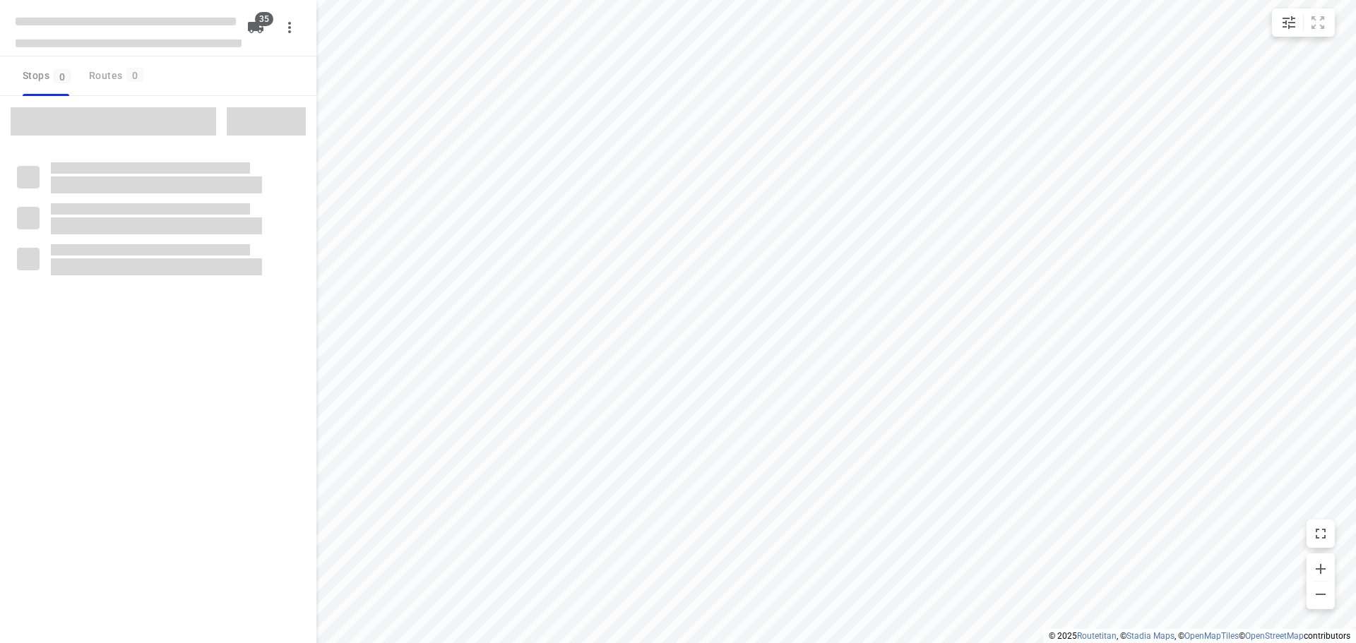
type input "distance"
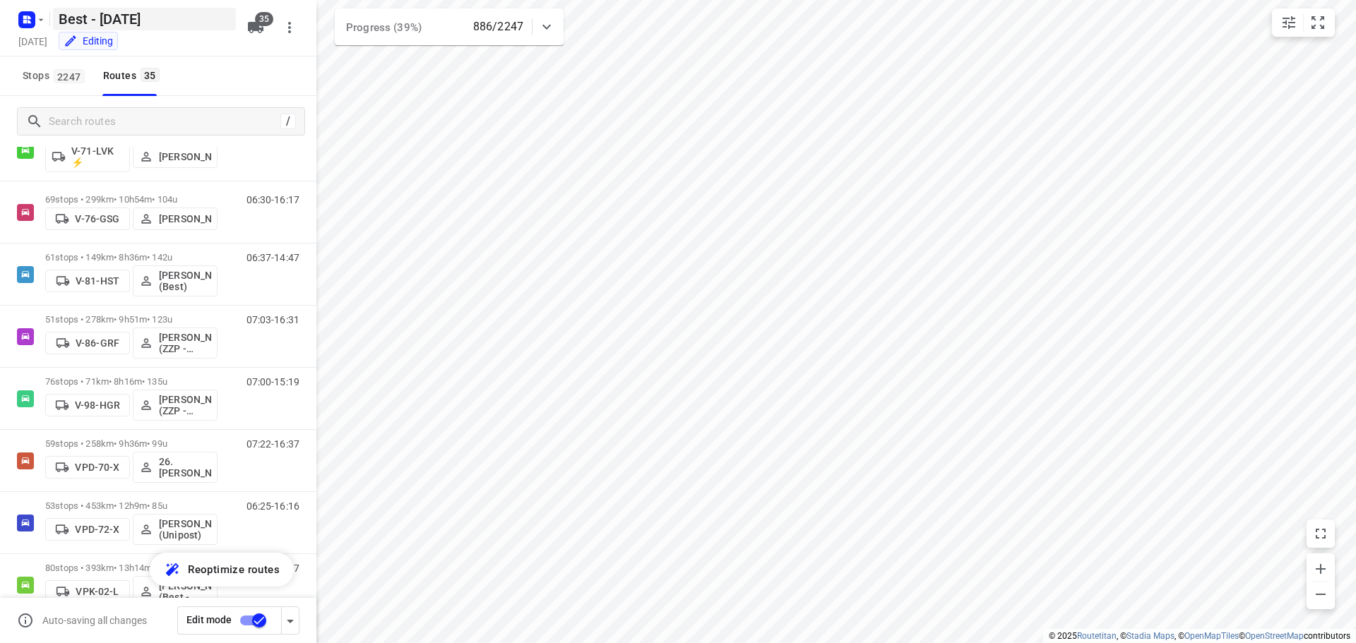
scroll to position [565, 0]
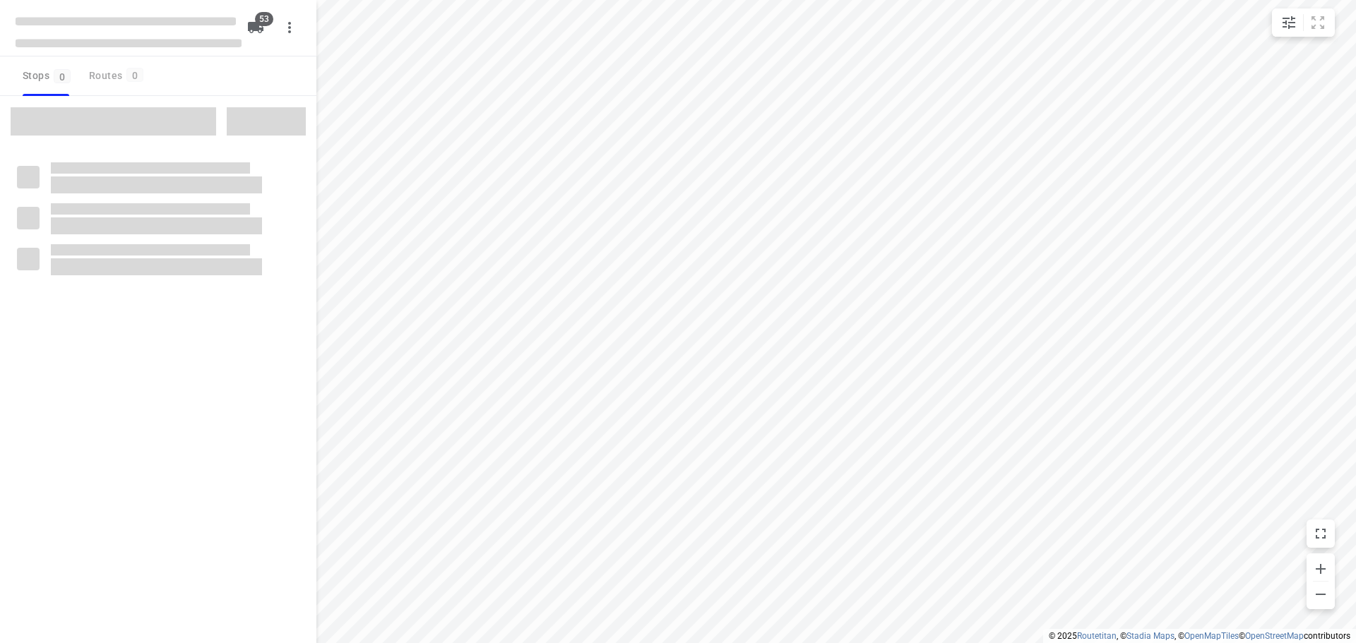
type input "distance"
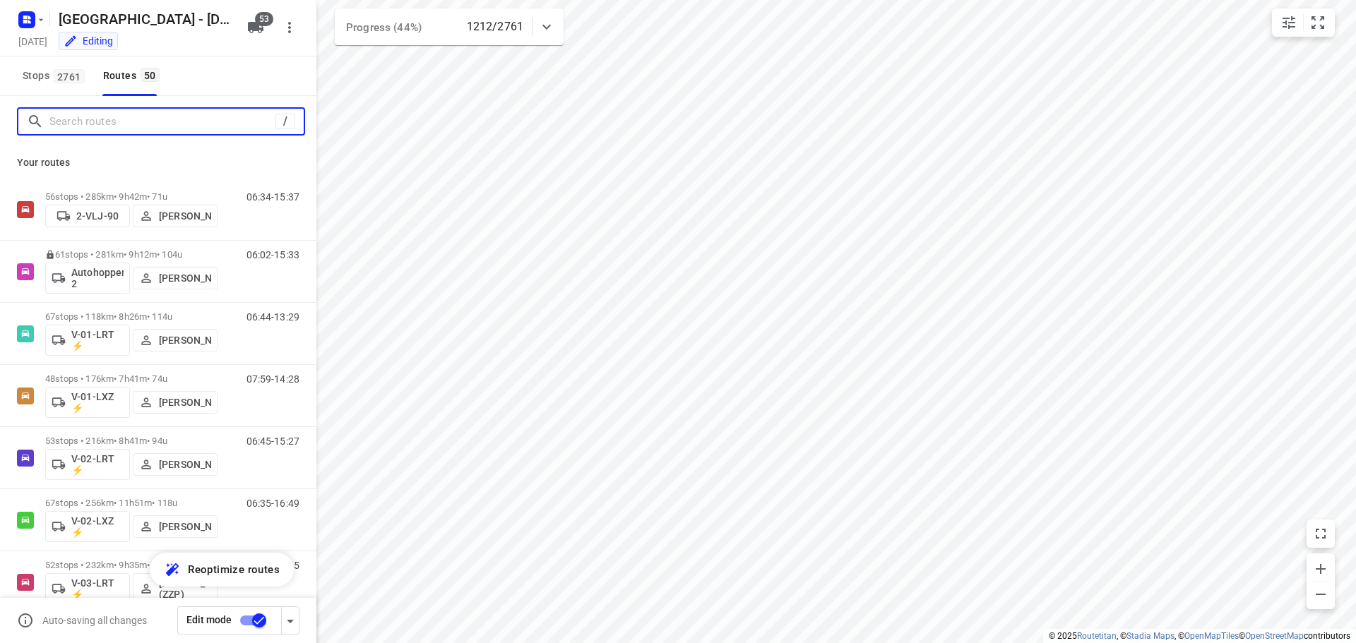
click at [116, 116] on input "Search routes" at bounding box center [162, 122] width 226 height 22
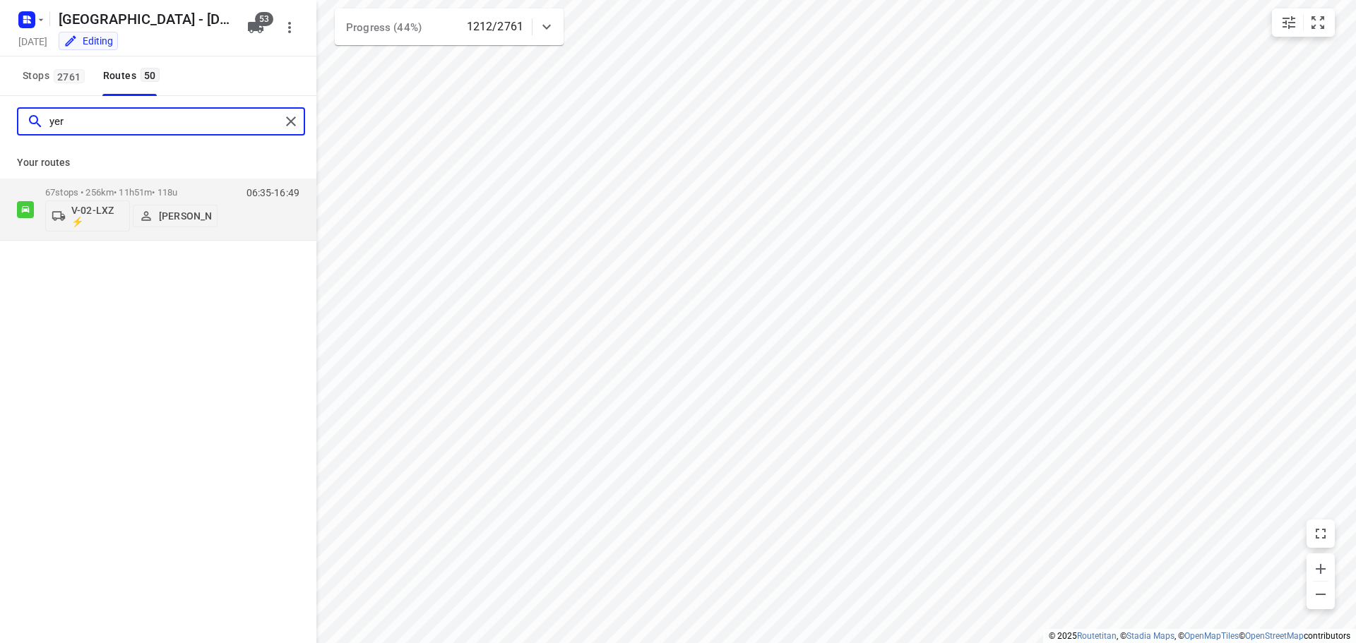
type input "yerm"
click at [113, 187] on p "67 stops • 256km • 11h51m • 118u" at bounding box center [131, 192] width 172 height 11
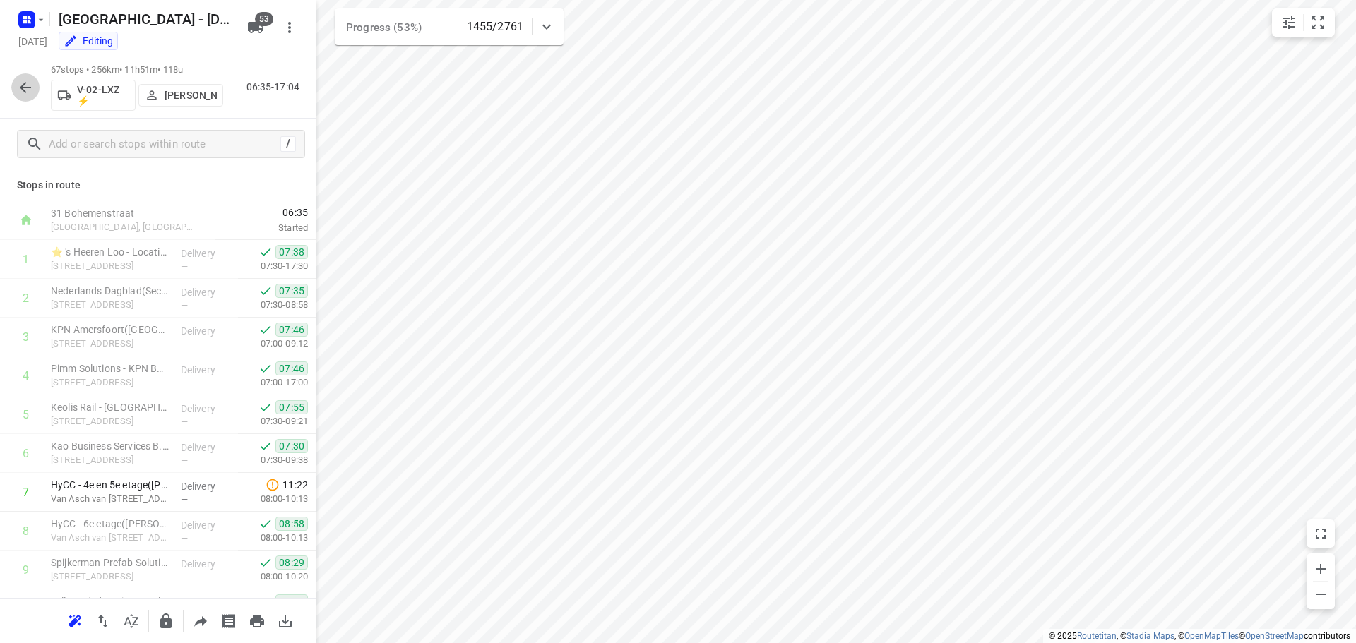
click at [22, 82] on icon "button" at bounding box center [25, 87] width 17 height 17
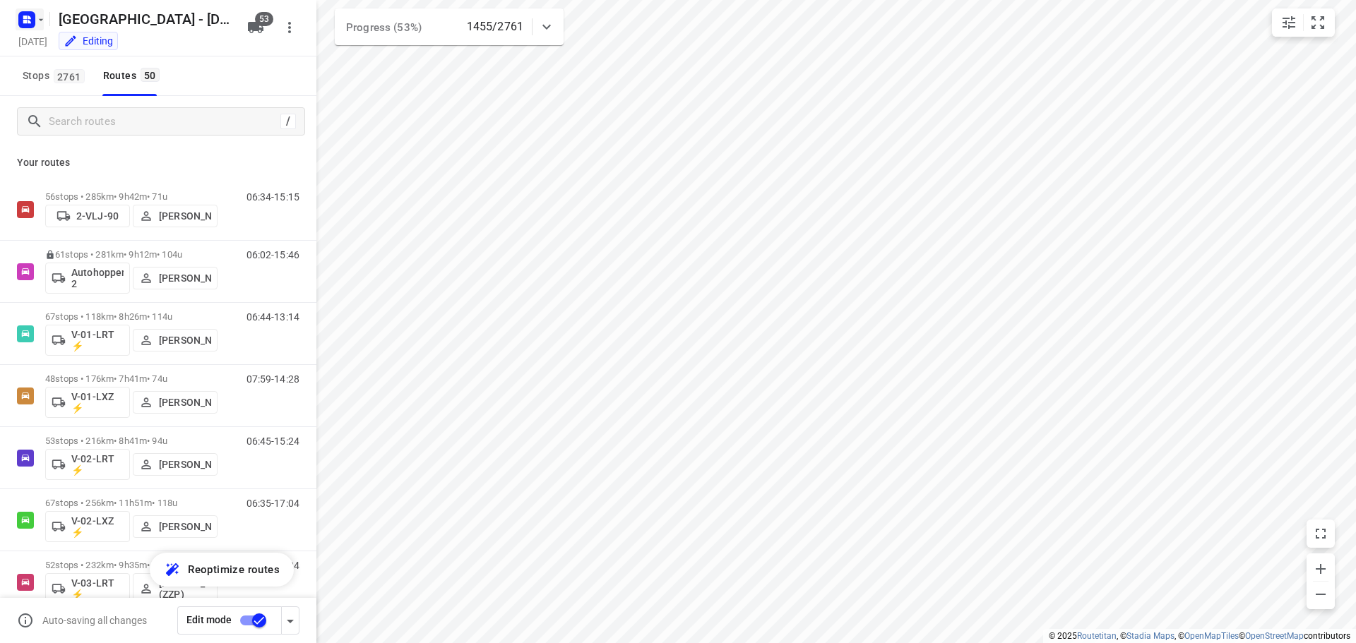
click at [30, 18] on icon "button" at bounding box center [30, 18] width 4 height 4
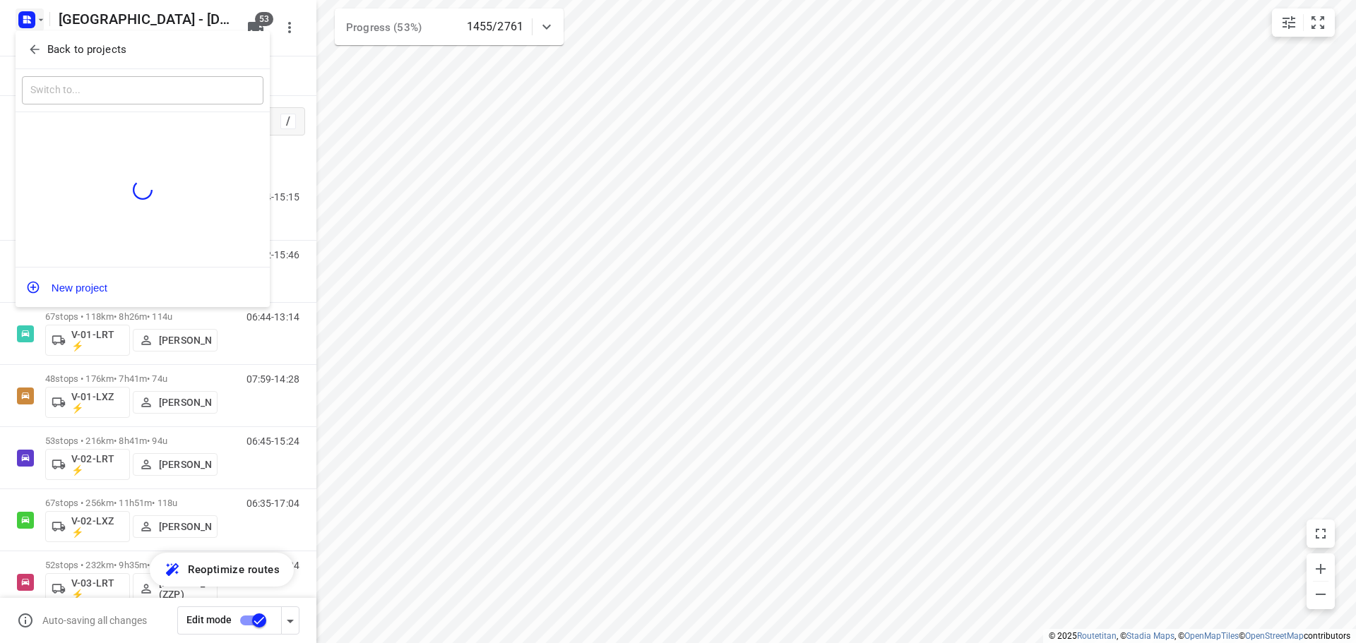
click at [34, 49] on icon "button" at bounding box center [35, 49] width 14 height 14
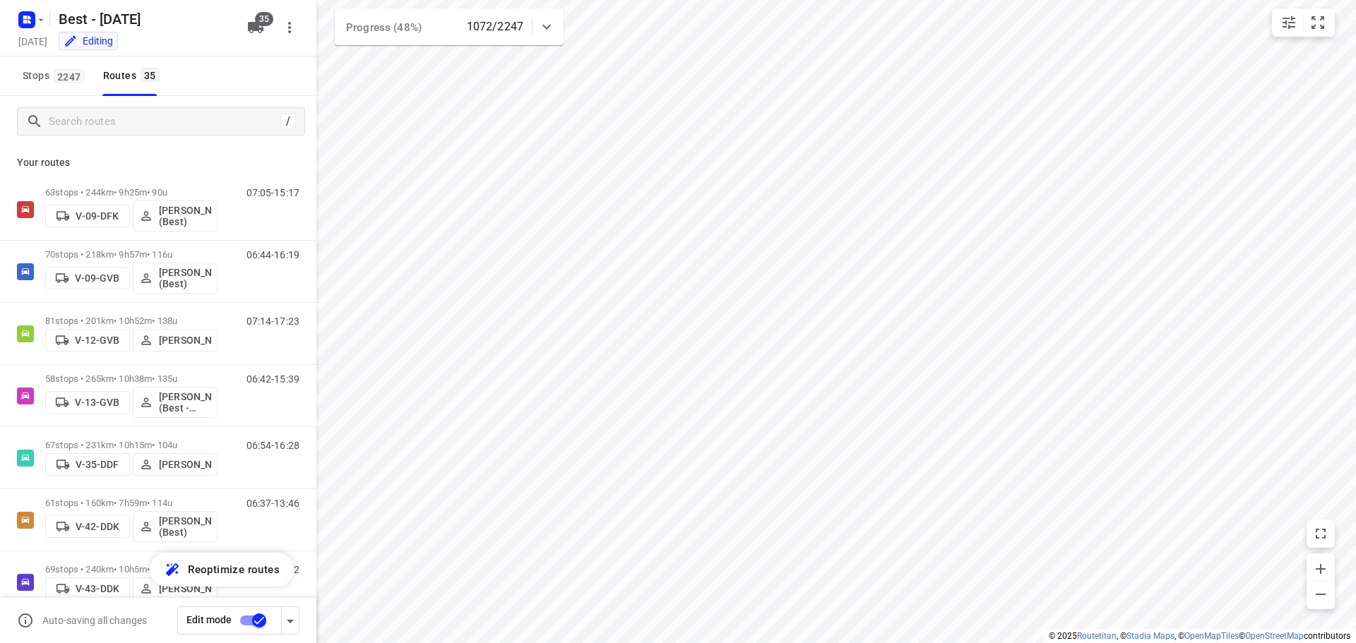
scroll to position [565, 0]
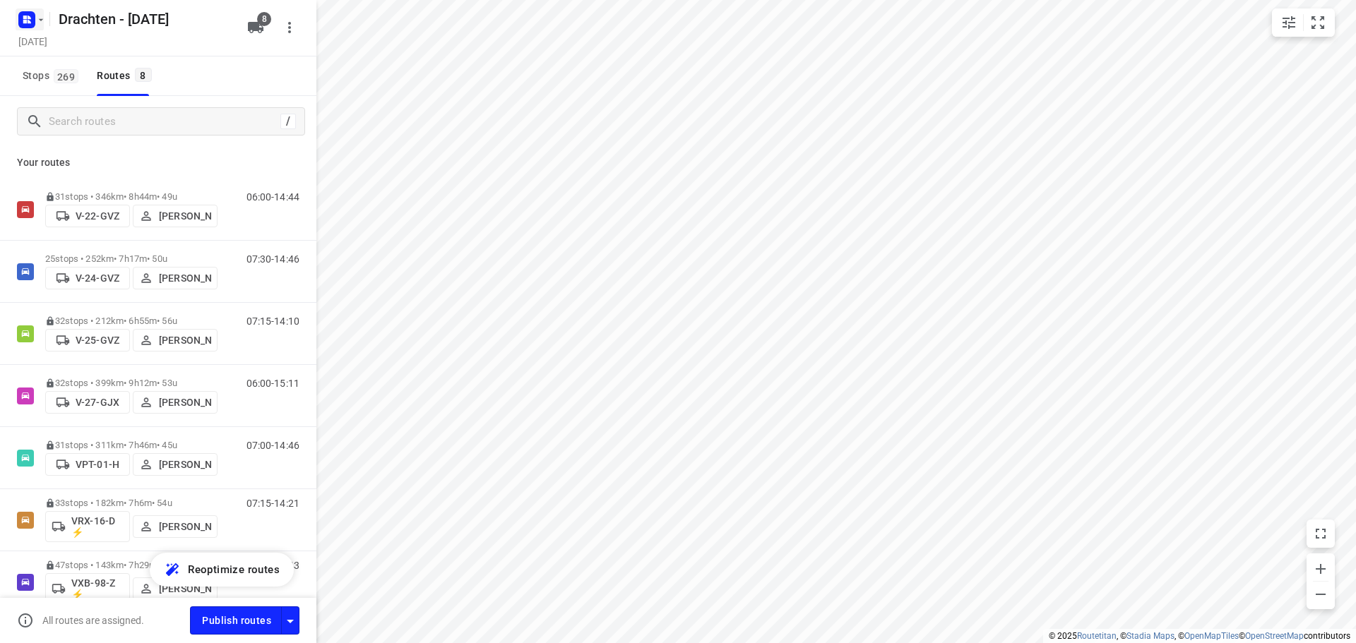
click at [32, 22] on rect "button" at bounding box center [26, 19] width 17 height 17
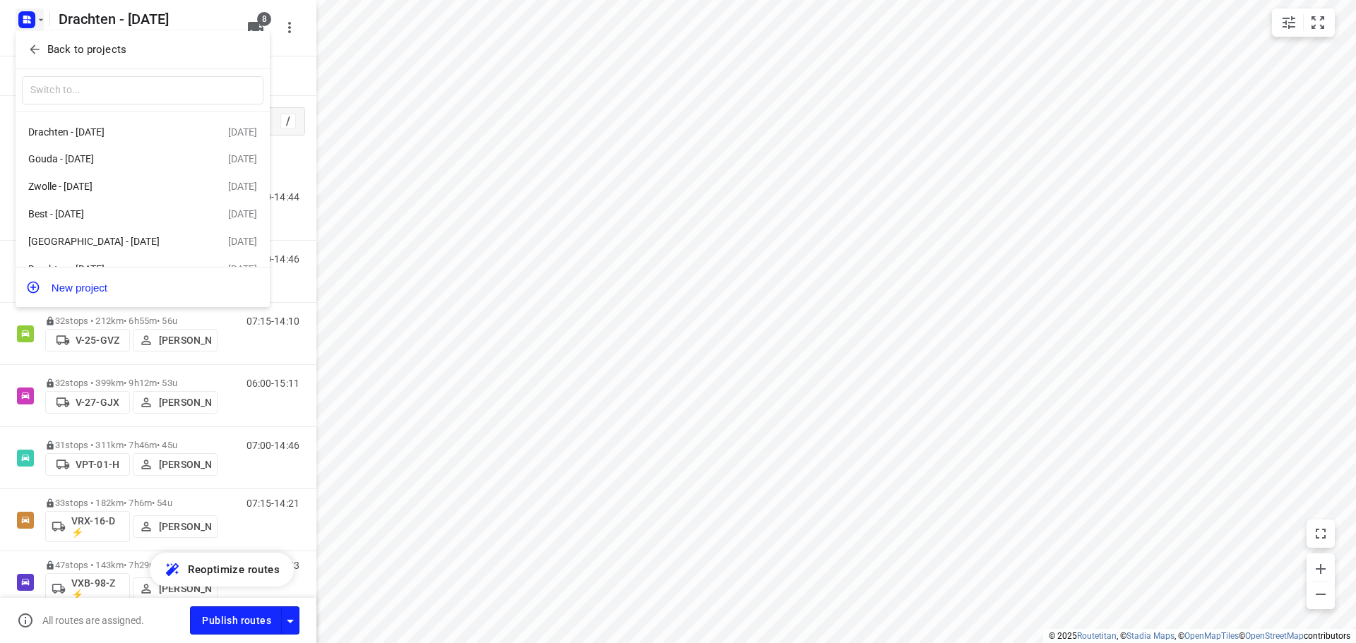
drag, startPoint x: 437, startPoint y: 57, endPoint x: 431, endPoint y: 73, distance: 17.4
click at [438, 56] on div at bounding box center [678, 321] width 1356 height 643
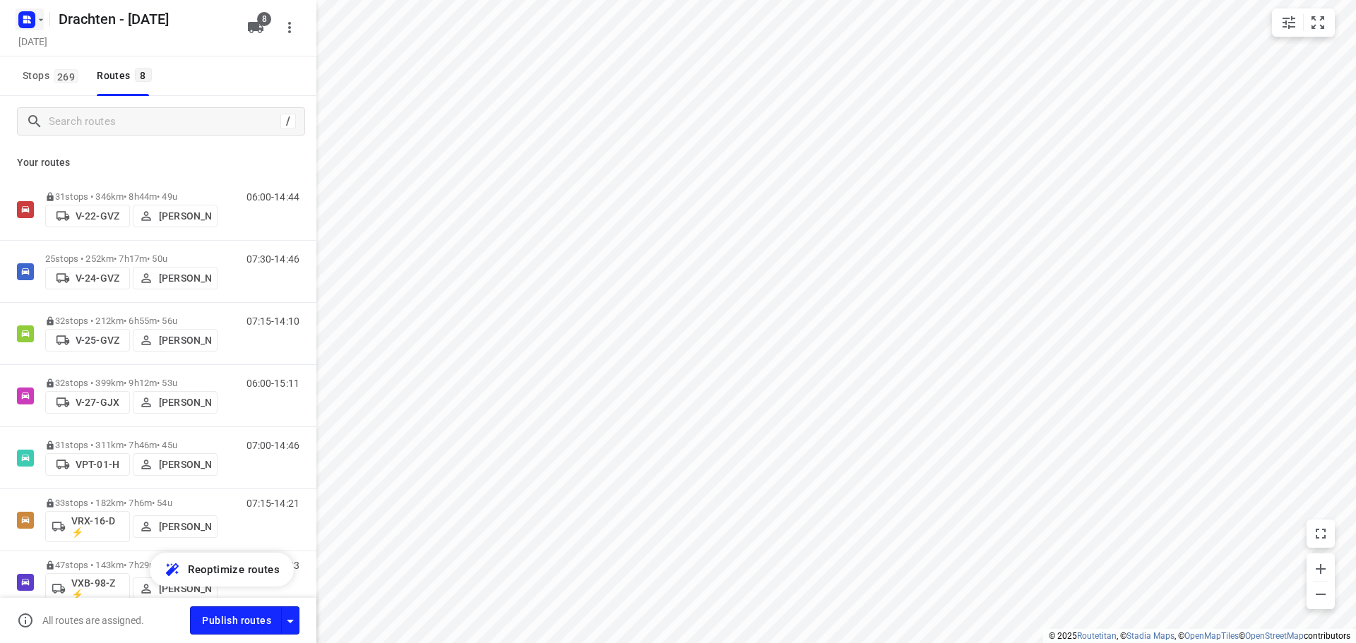
click at [40, 15] on icon "button" at bounding box center [40, 19] width 11 height 11
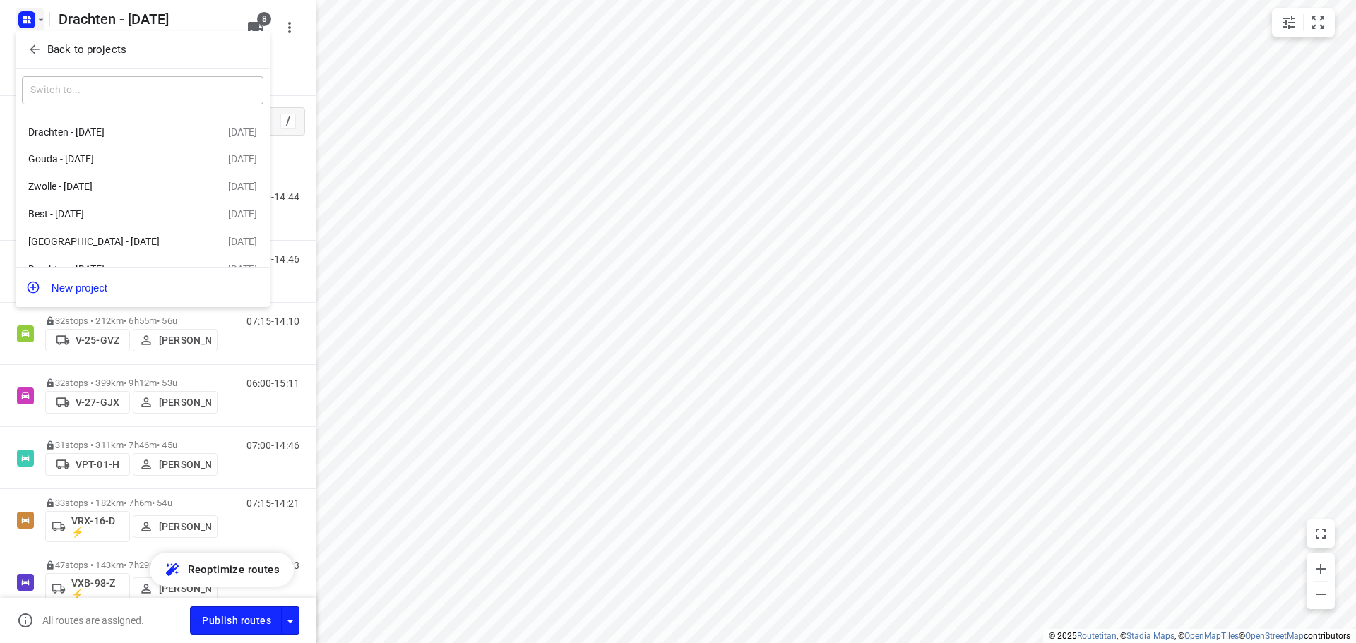
click at [34, 52] on icon "button" at bounding box center [34, 49] width 9 height 9
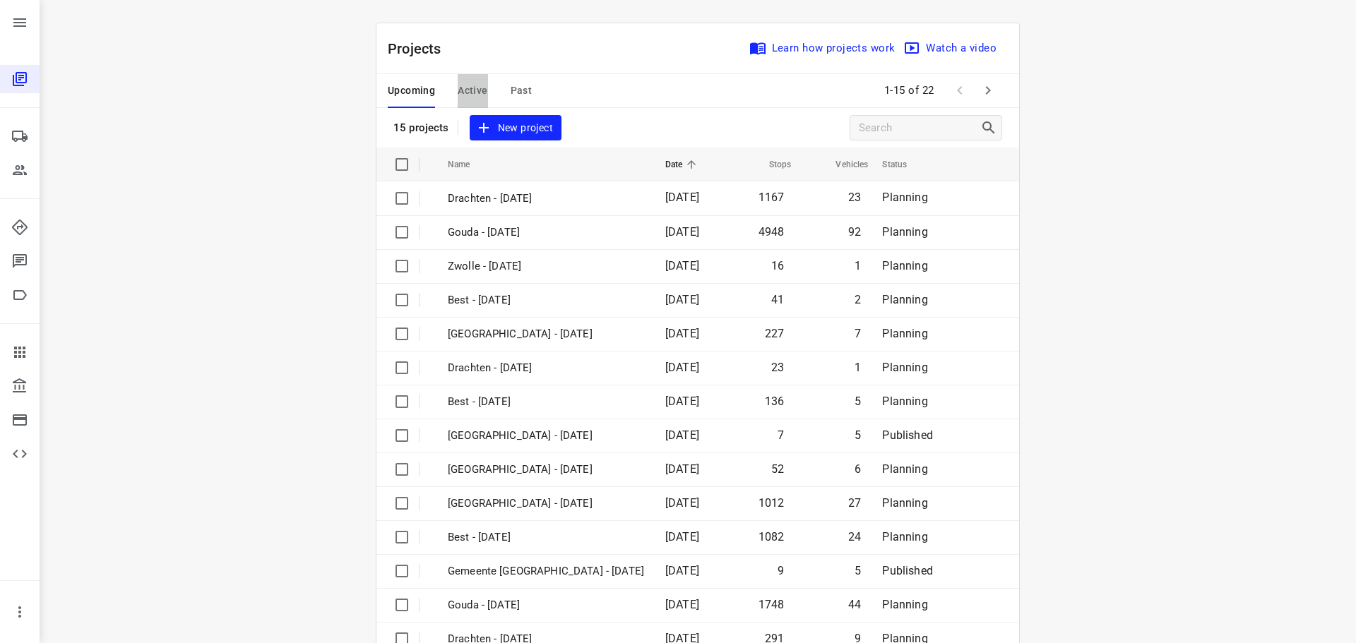
click at [471, 92] on span "Active" at bounding box center [473, 91] width 30 height 18
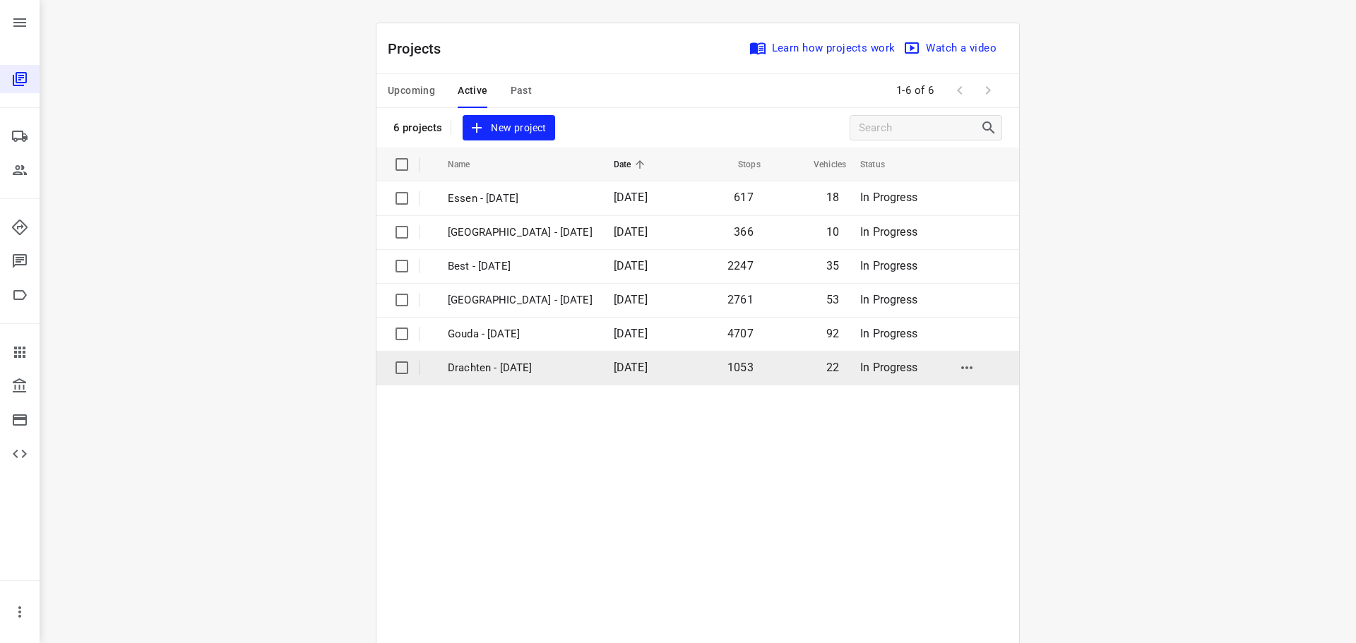
click at [480, 368] on p "Drachten - [DATE]" at bounding box center [520, 368] width 145 height 16
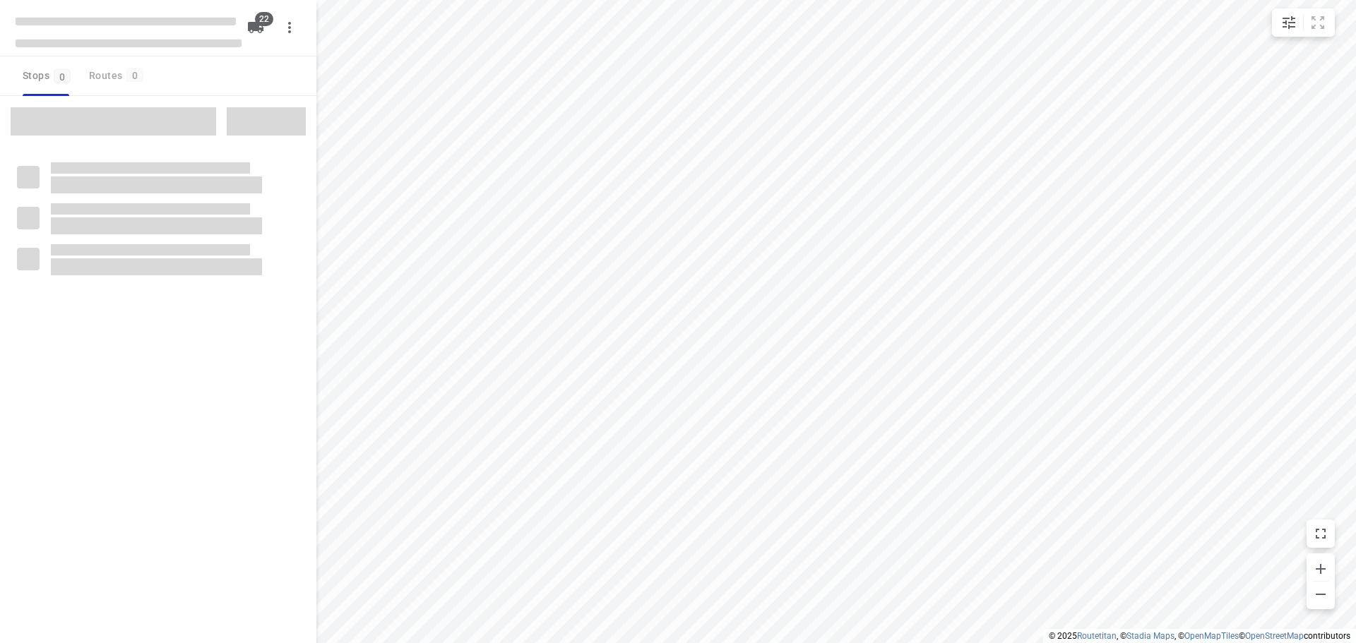
type input "distance"
checkbox input "true"
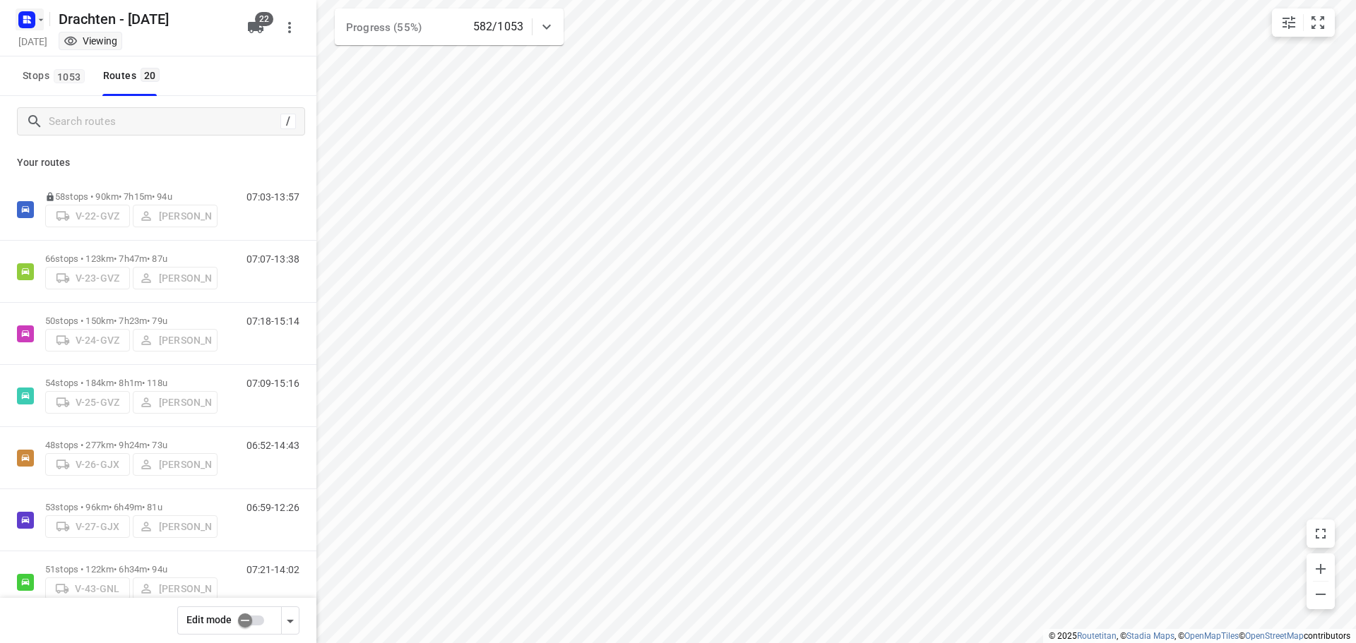
click at [37, 18] on icon "button" at bounding box center [40, 19] width 11 height 11
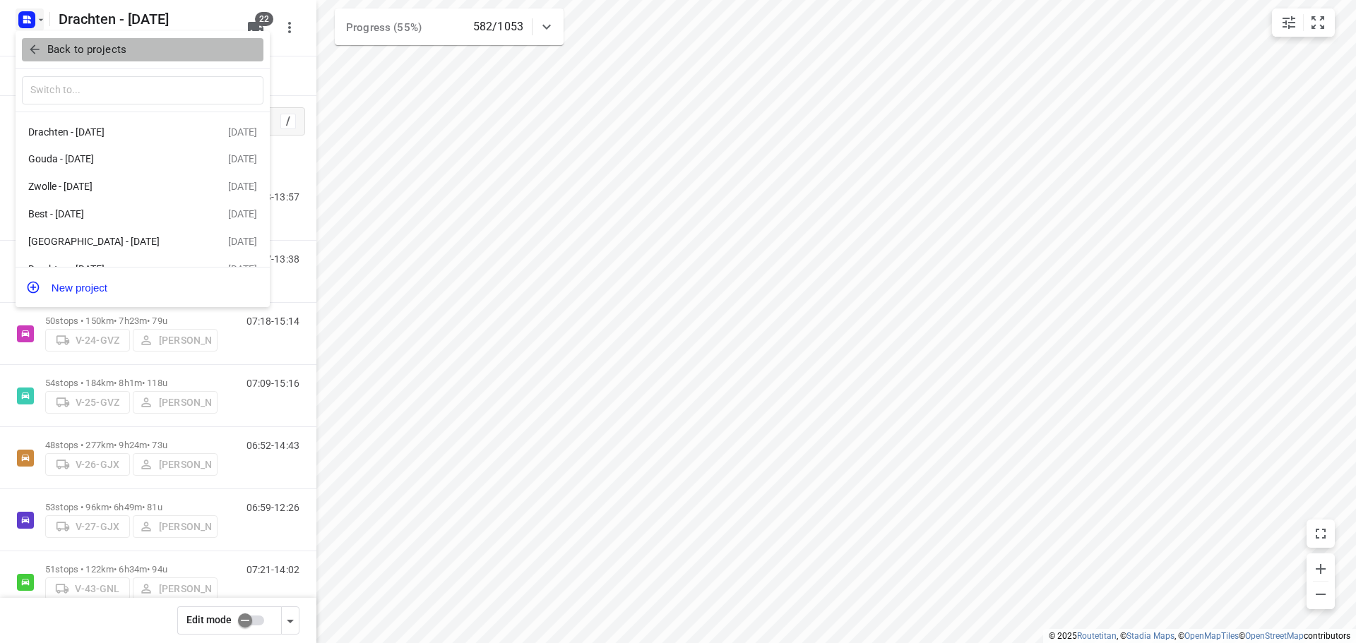
click at [32, 43] on icon "button" at bounding box center [35, 49] width 14 height 14
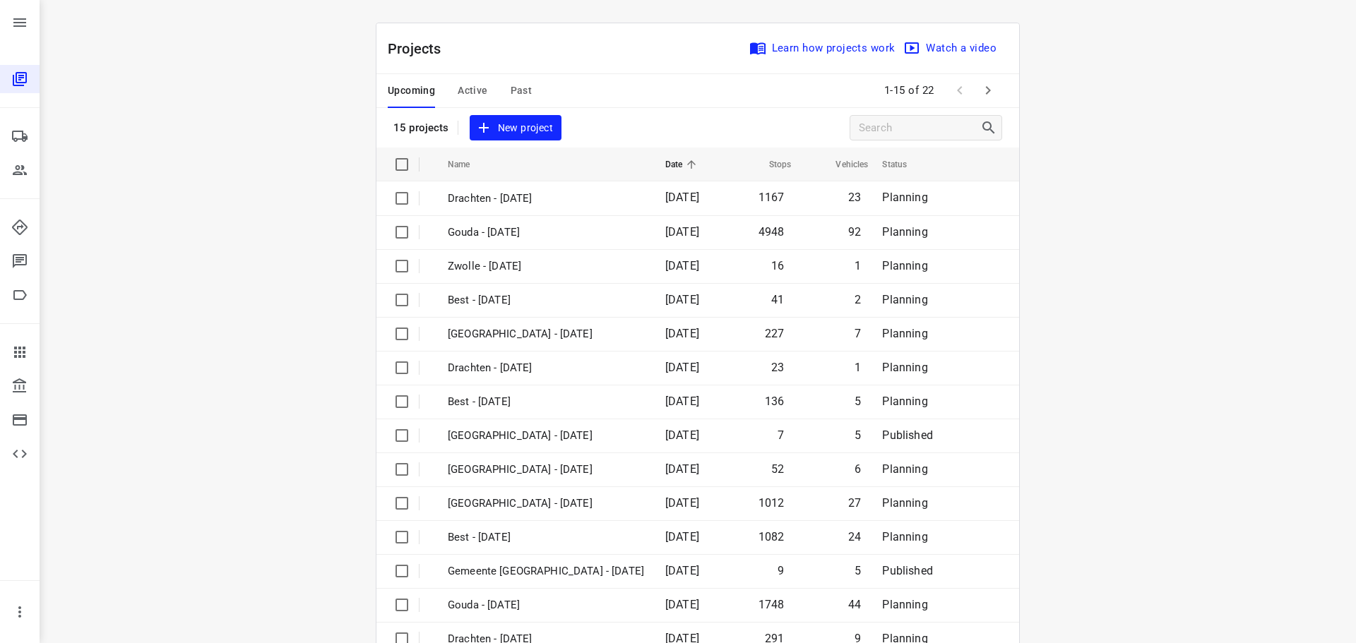
click at [463, 83] on span "Active" at bounding box center [473, 91] width 30 height 18
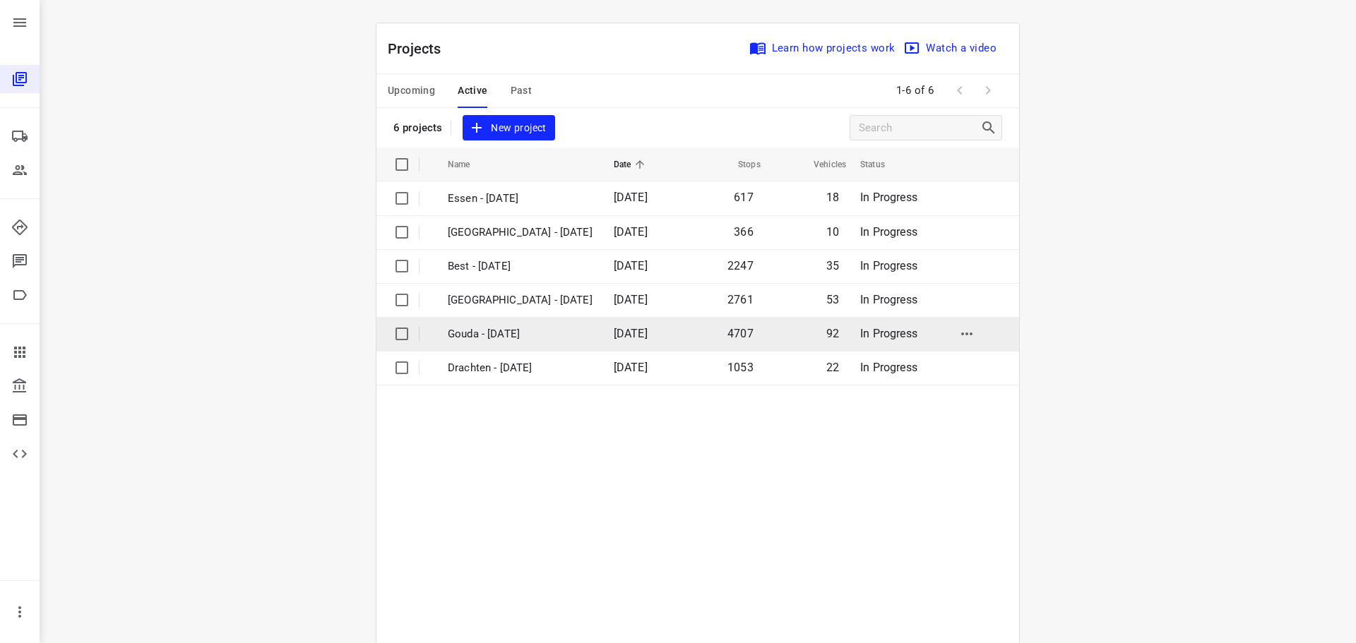
click at [474, 334] on p "Gouda - [DATE]" at bounding box center [520, 334] width 145 height 16
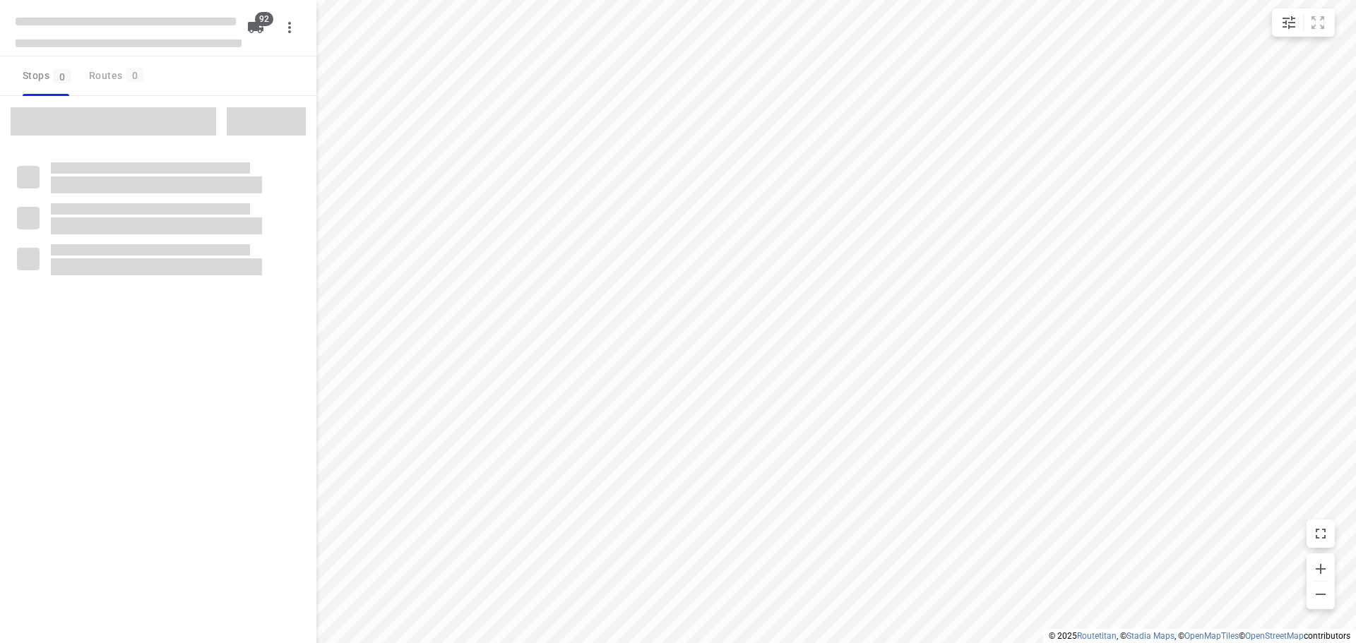
type input "distance"
checkbox input "true"
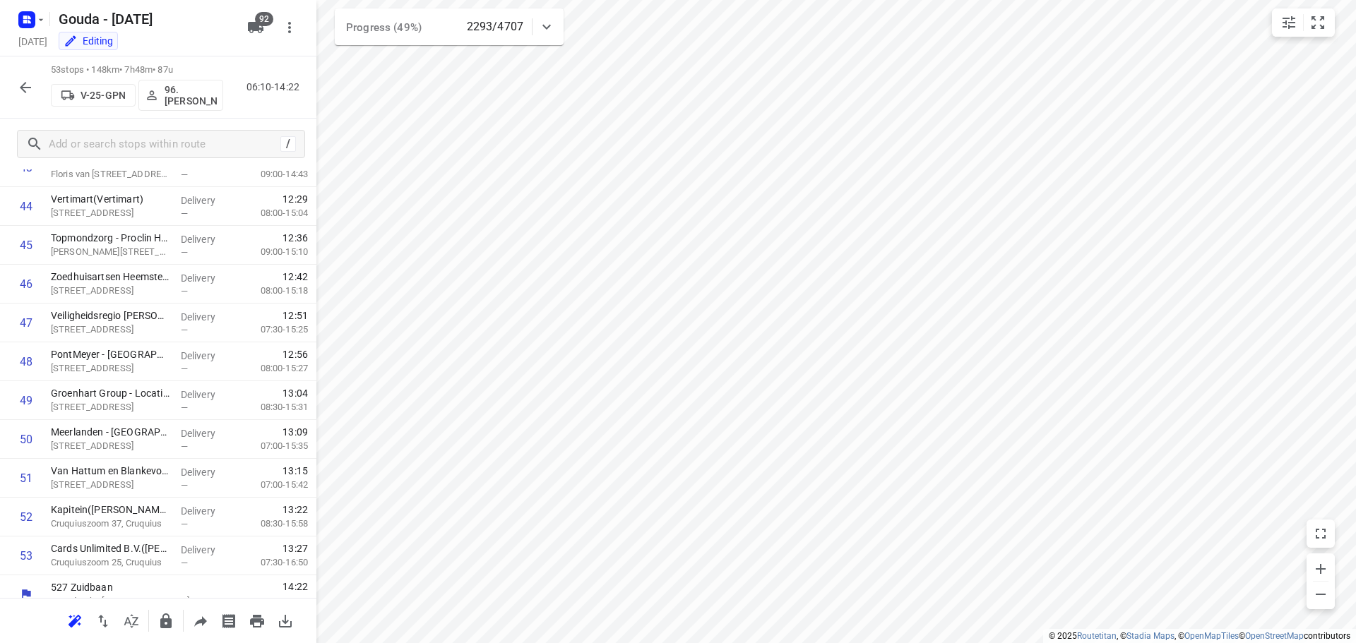
scroll to position [1739, 0]
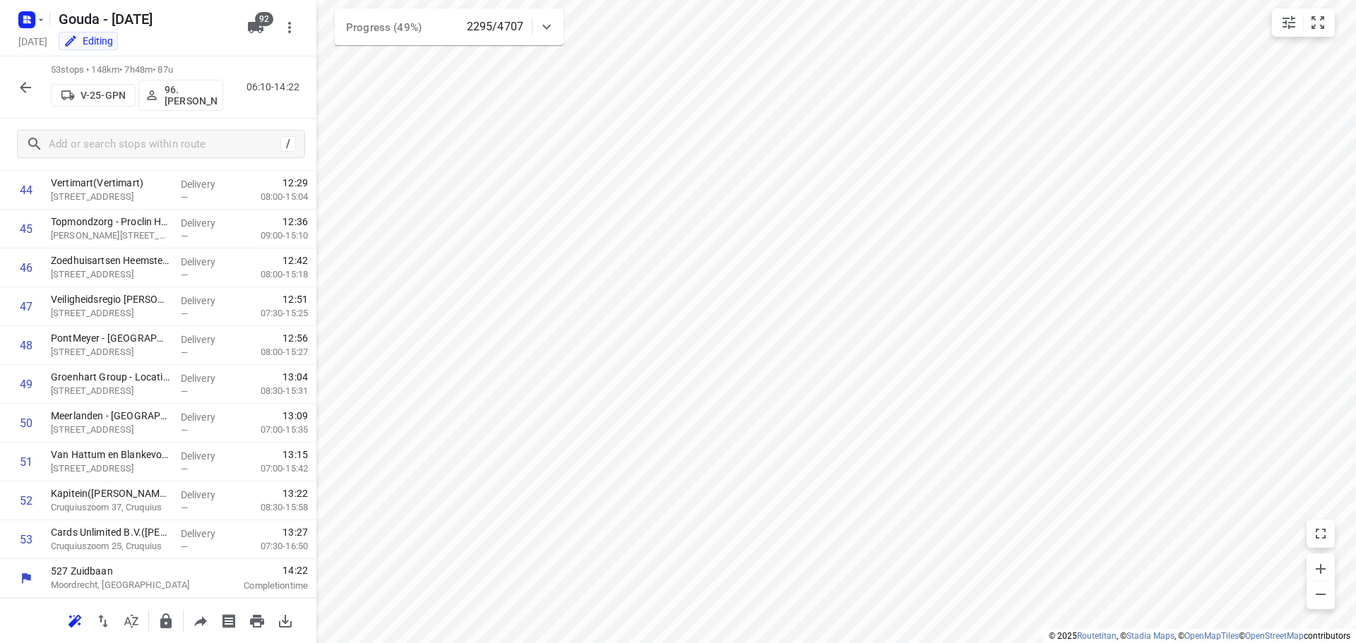
click at [26, 85] on icon "button" at bounding box center [25, 87] width 17 height 17
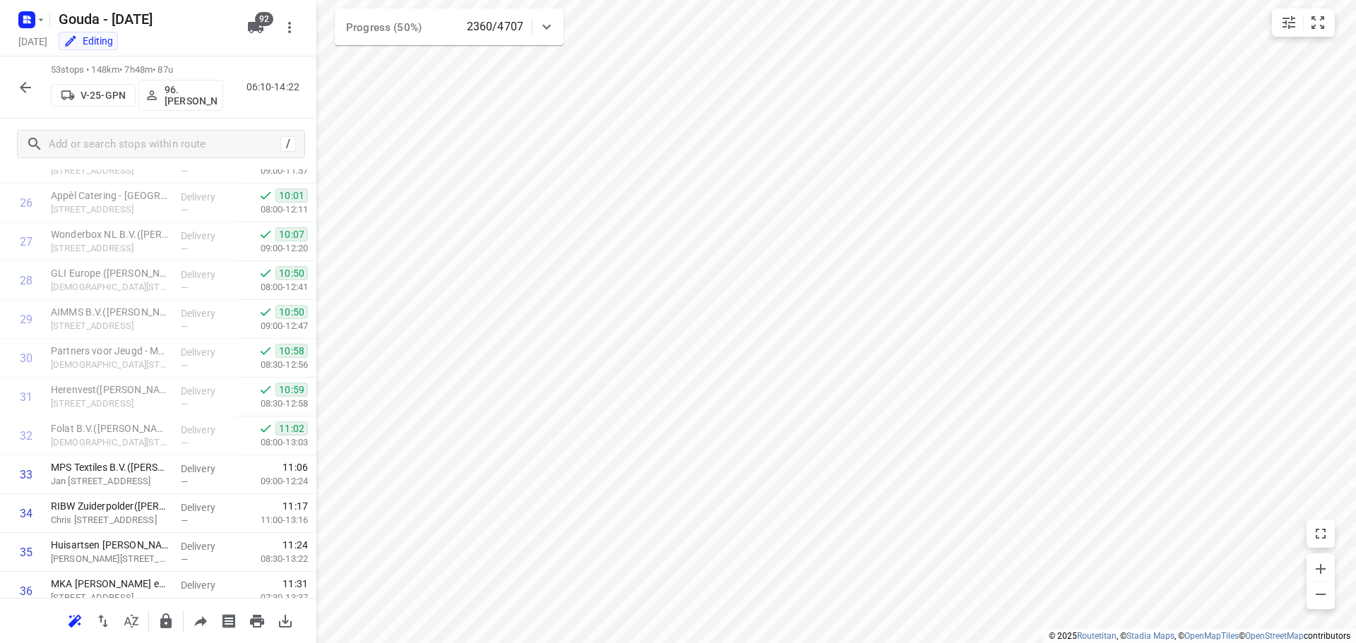
scroll to position [1059, 0]
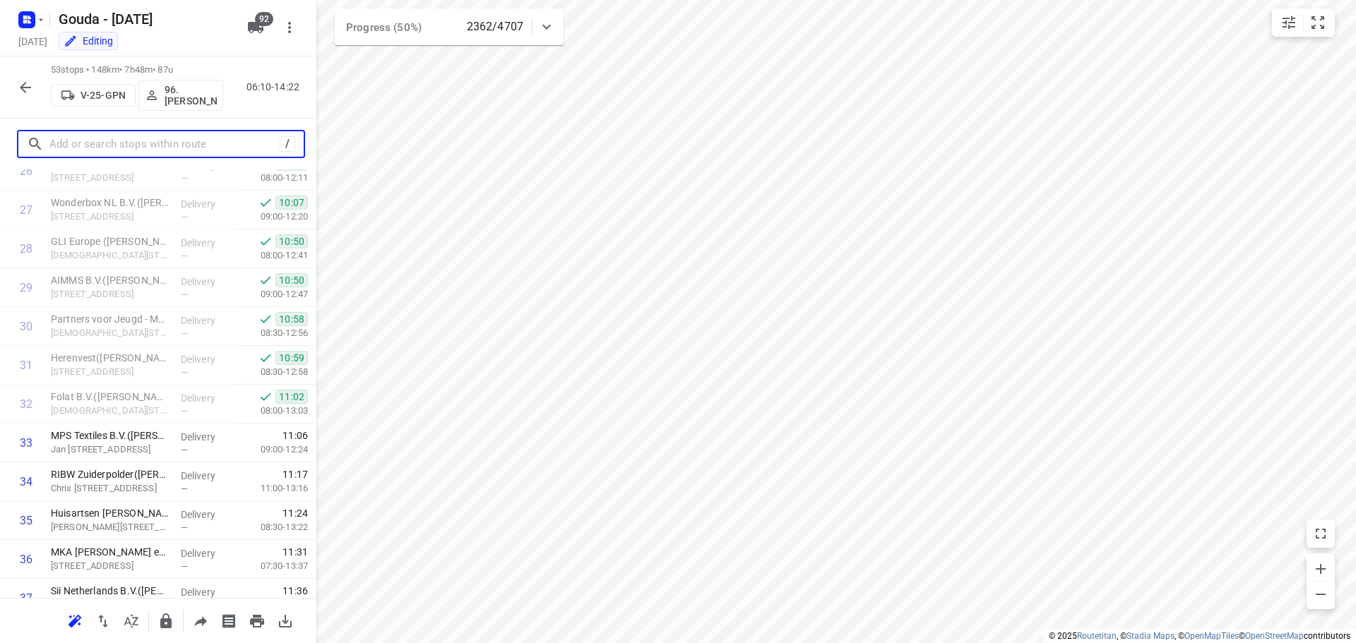
click at [107, 147] on input "text" at bounding box center [164, 144] width 230 height 22
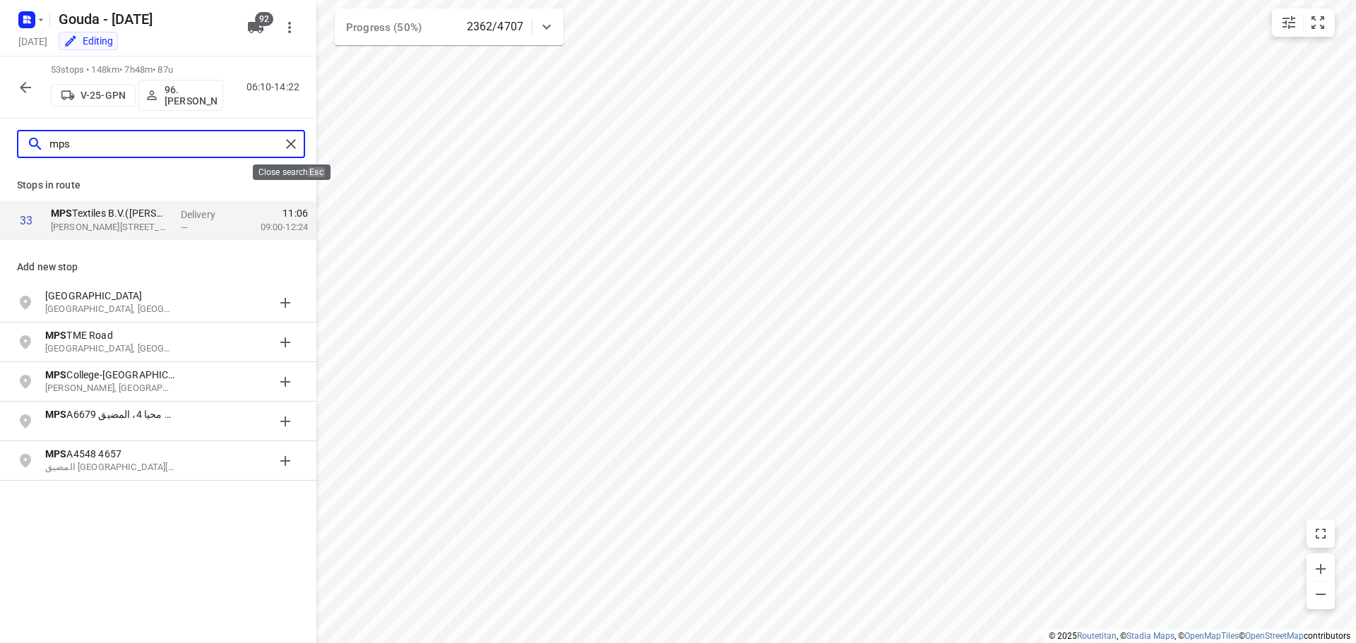
type input "mps"
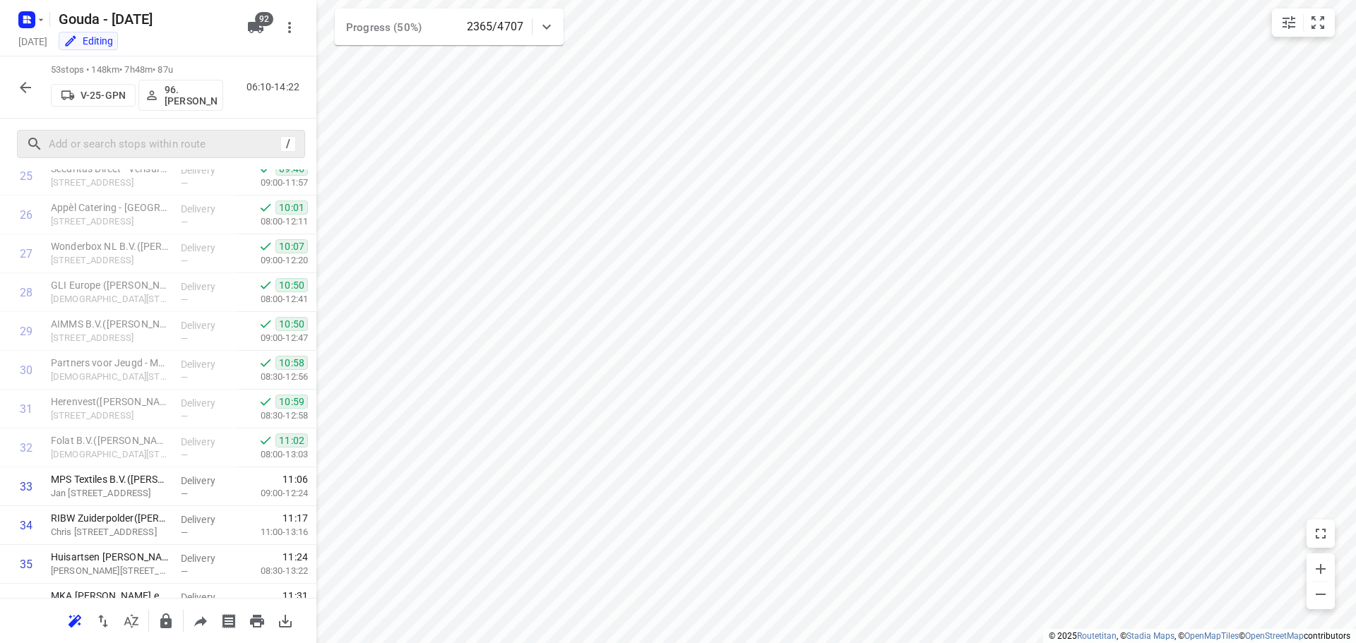
scroll to position [1125, 0]
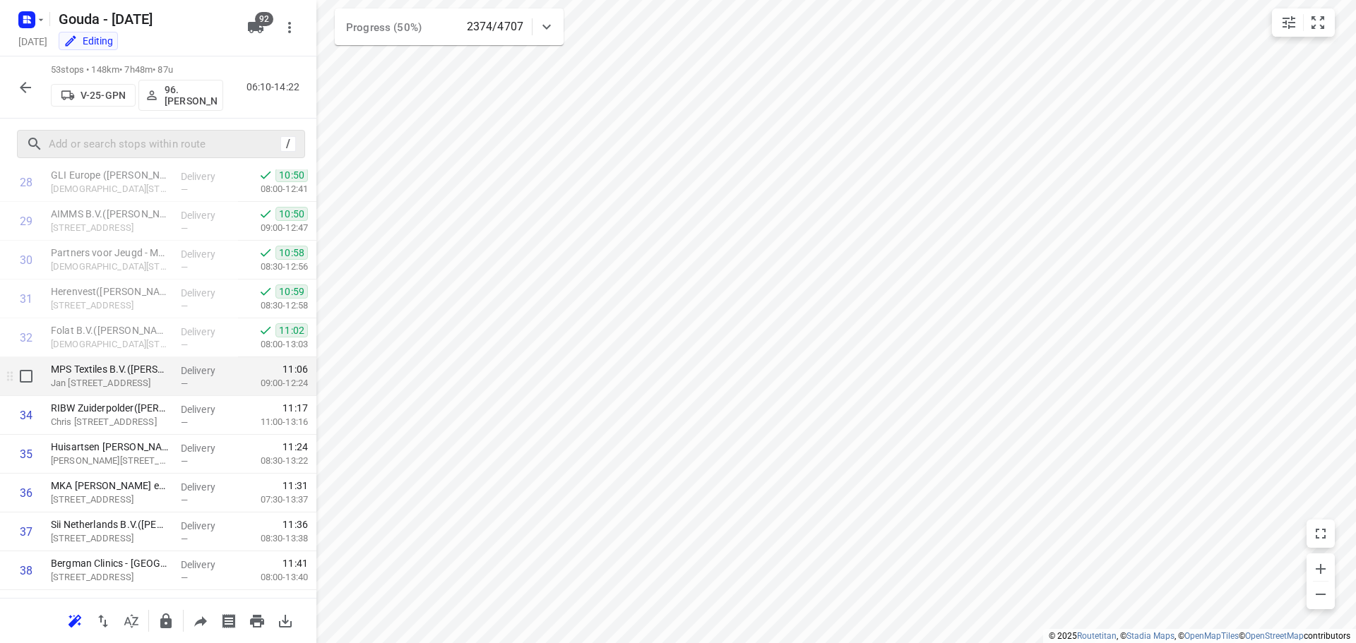
click at [167, 378] on div "MPS Textiles B.V.(Marieke van Praag Sigaar) Jan Tademaweg 40, Haarlem" at bounding box center [110, 376] width 130 height 39
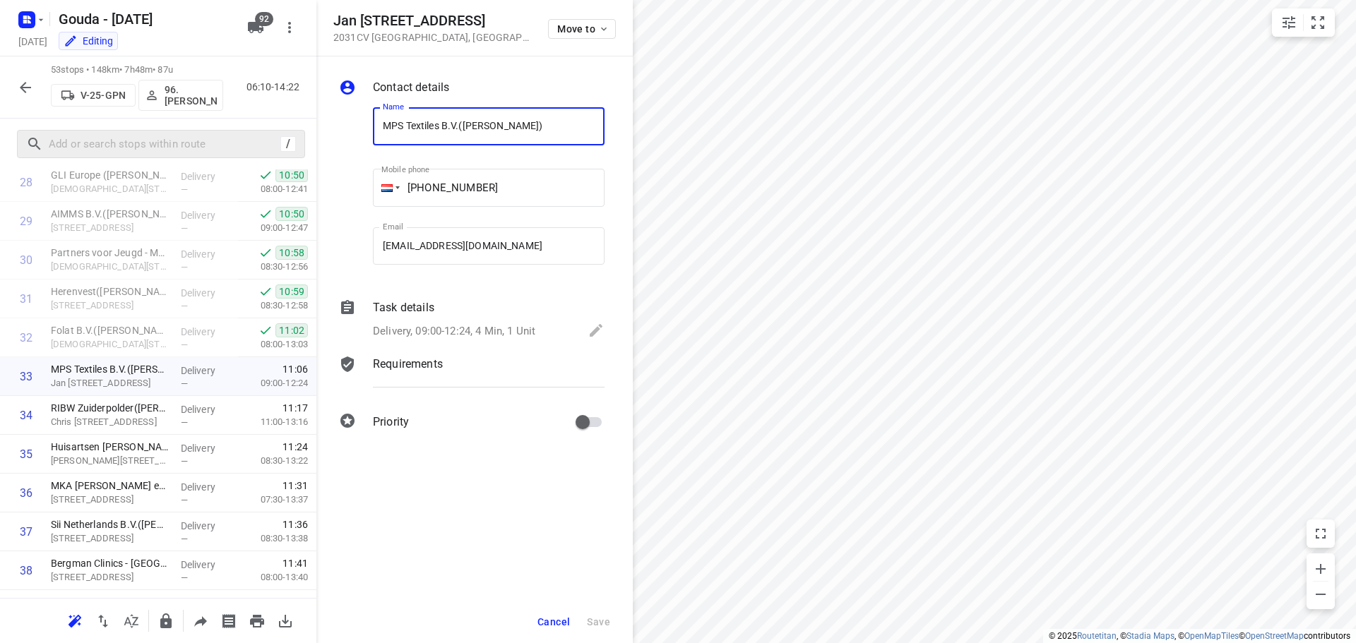
click at [486, 318] on div "Task details Delivery, 09:00-12:24, 4 Min, 1 Unit" at bounding box center [488, 321] width 237 height 48
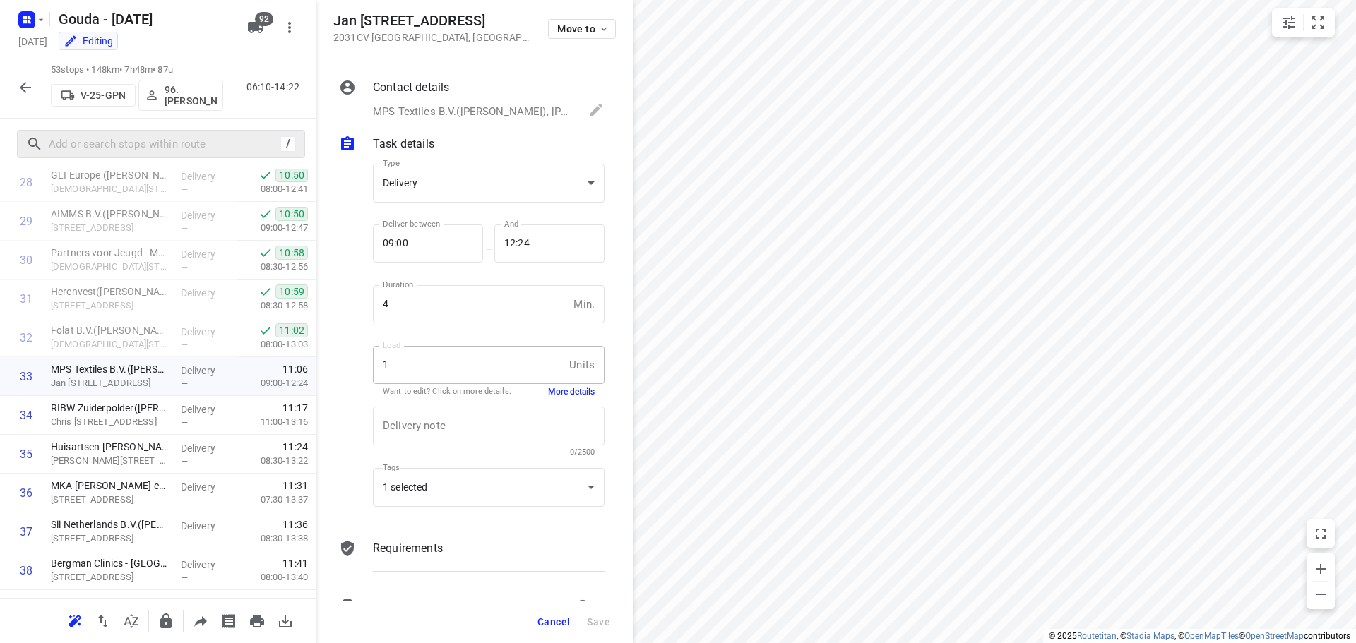
click at [558, 393] on button "More details" at bounding box center [571, 392] width 47 height 12
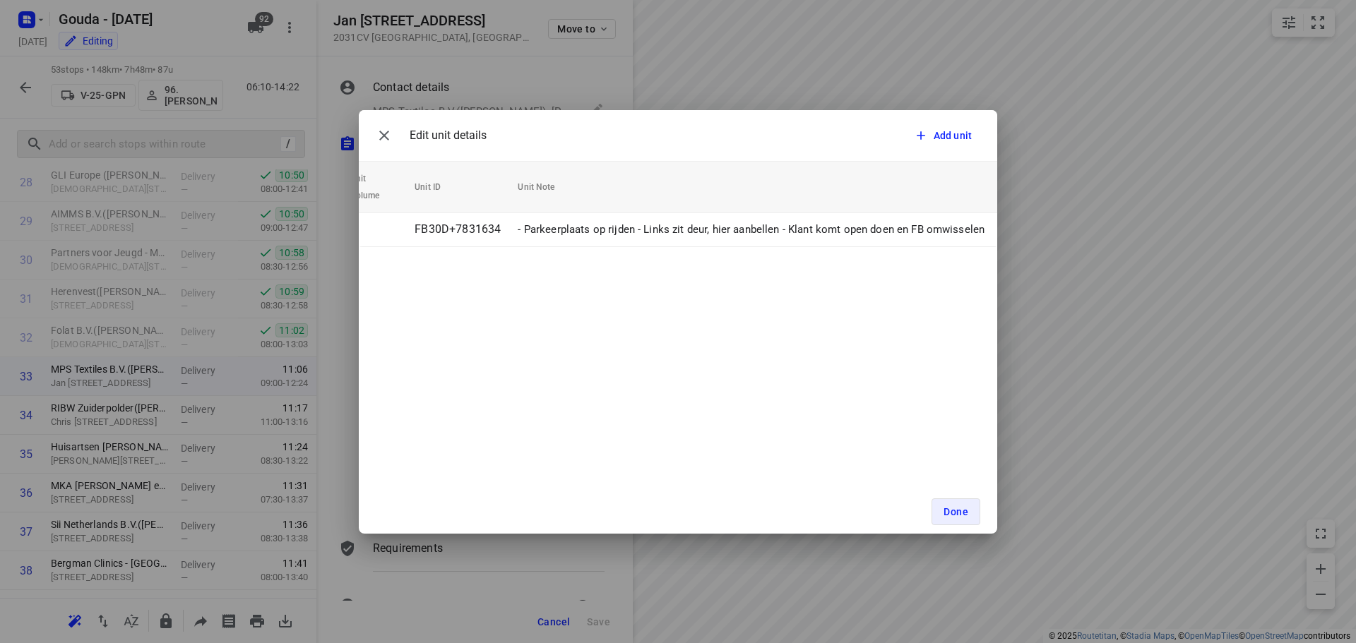
scroll to position [0, 0]
click at [381, 130] on icon "button" at bounding box center [384, 135] width 17 height 17
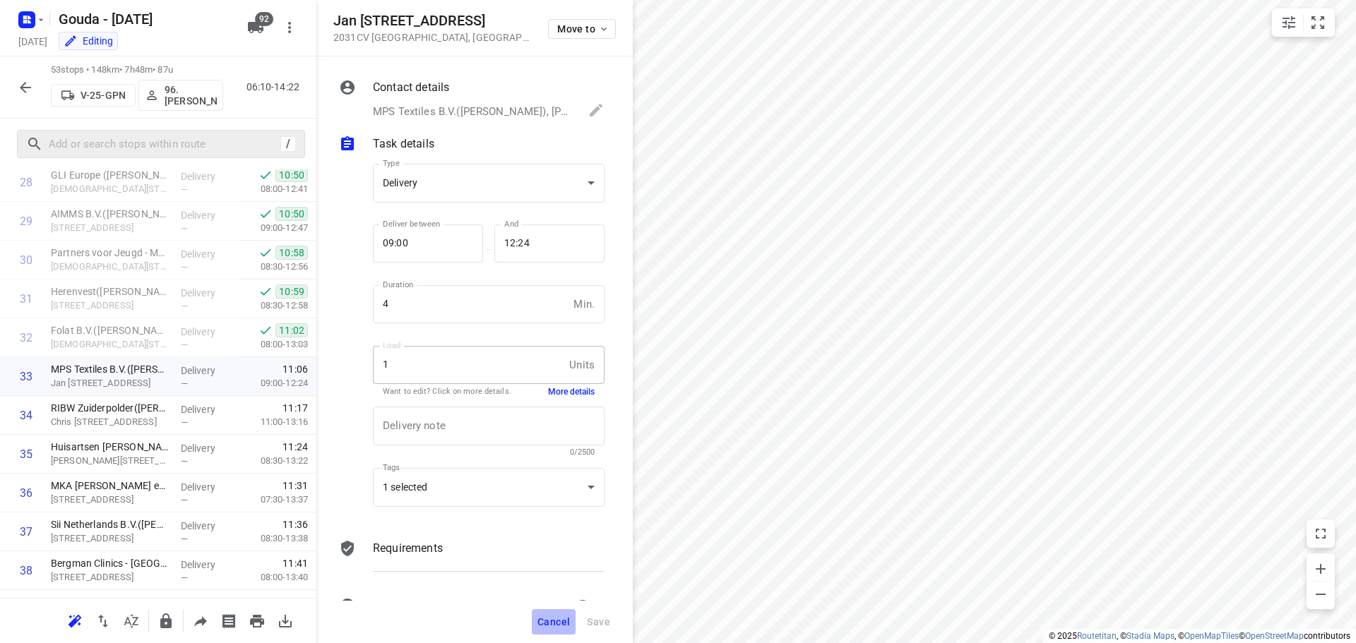
drag, startPoint x: 550, startPoint y: 616, endPoint x: 616, endPoint y: 551, distance: 93.4
click at [552, 613] on button "Cancel" at bounding box center [554, 621] width 44 height 25
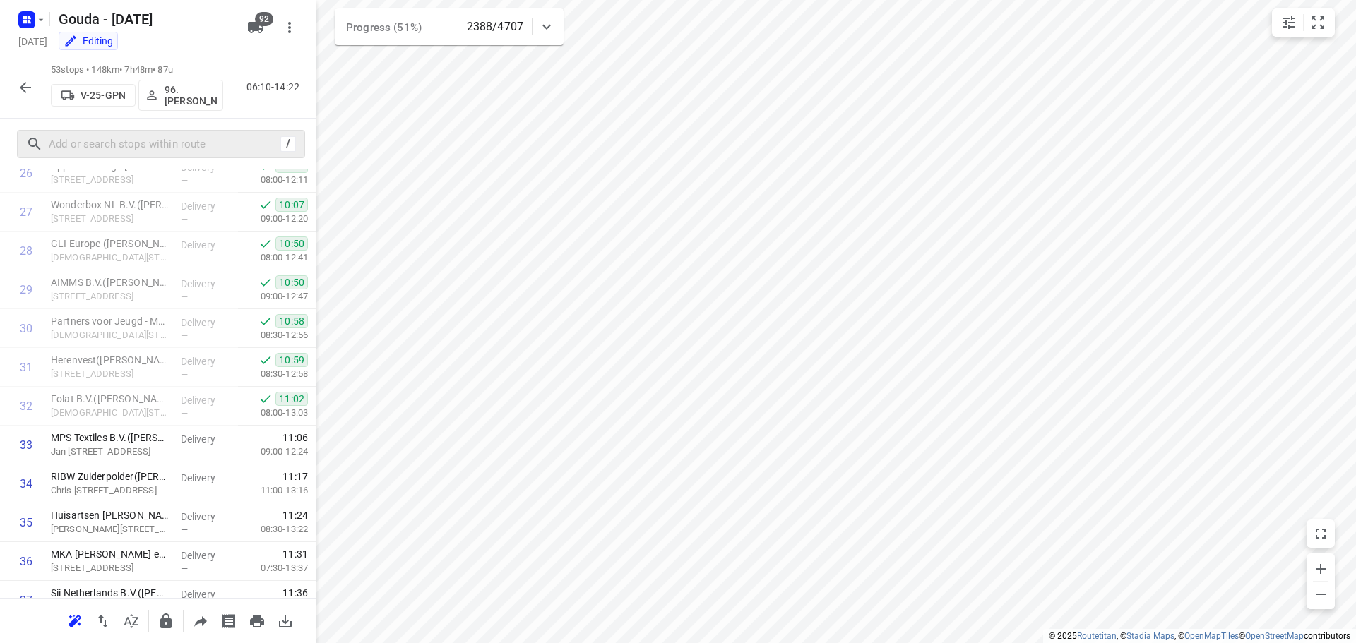
scroll to position [1065, 0]
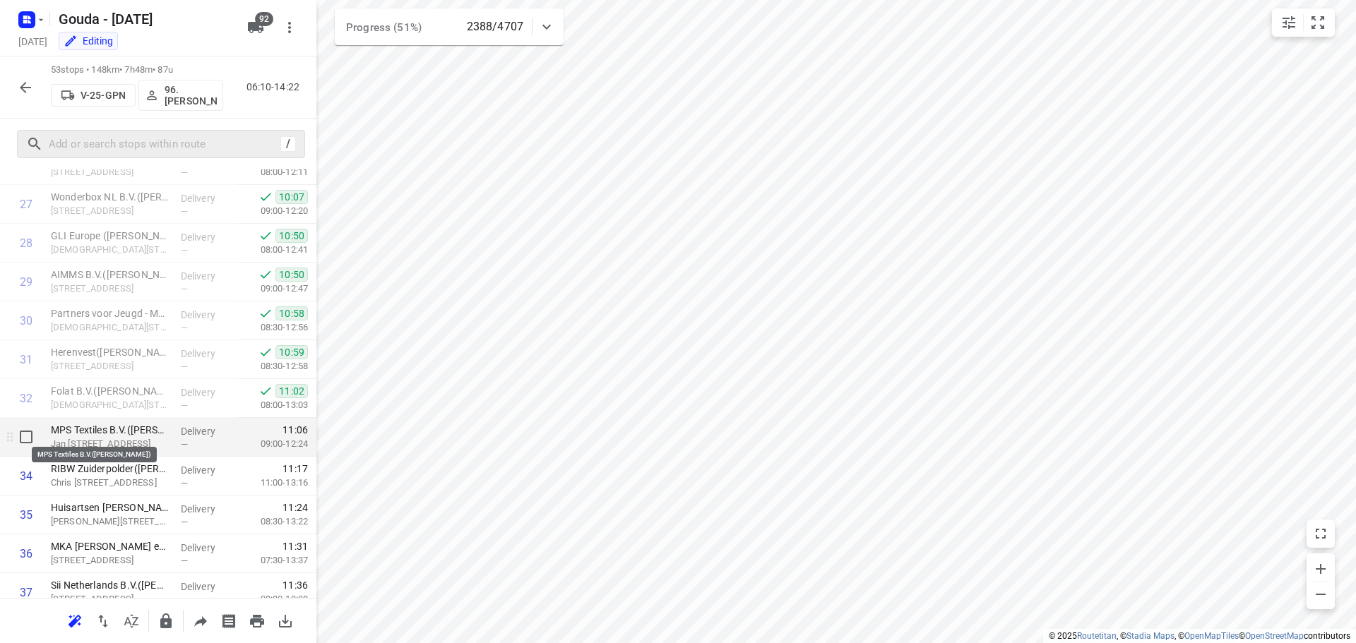
click at [101, 436] on p "MPS Textiles B.V.(Marieke van Praag Sigaar)" at bounding box center [110, 430] width 119 height 14
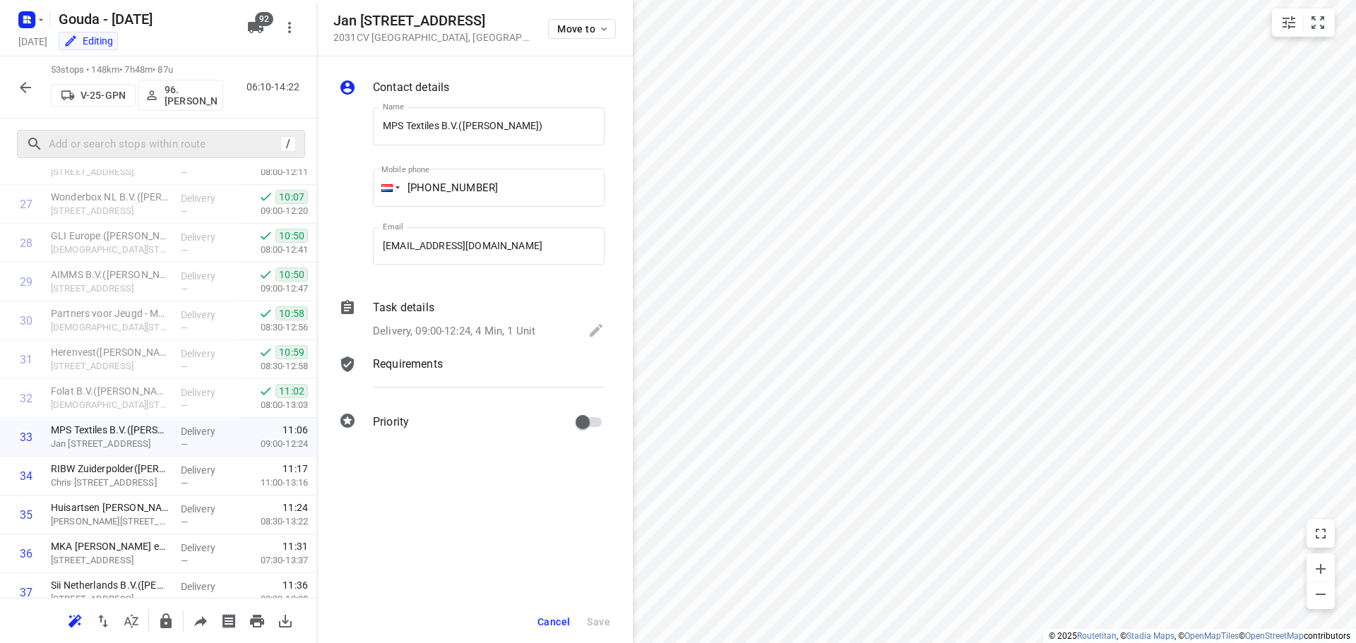
click at [480, 324] on p "Delivery, 09:00-12:24, 4 Min, 1 Unit" at bounding box center [454, 331] width 162 height 16
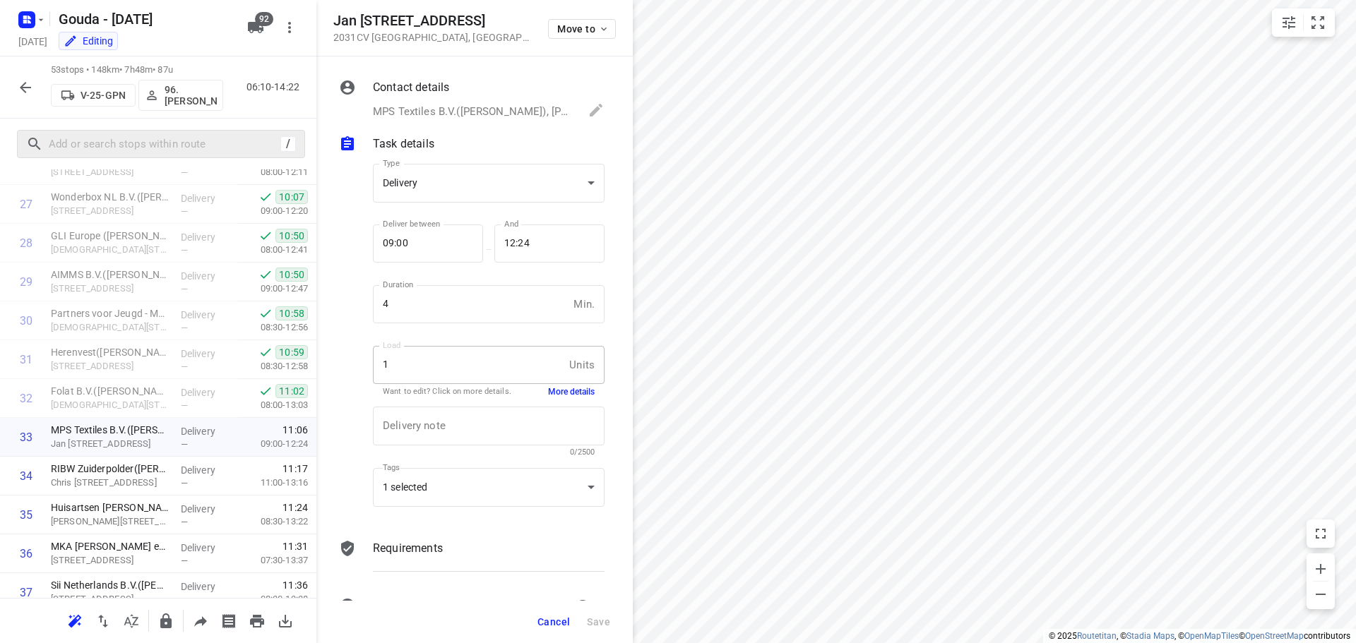
click at [548, 388] on button "More details" at bounding box center [571, 392] width 47 height 12
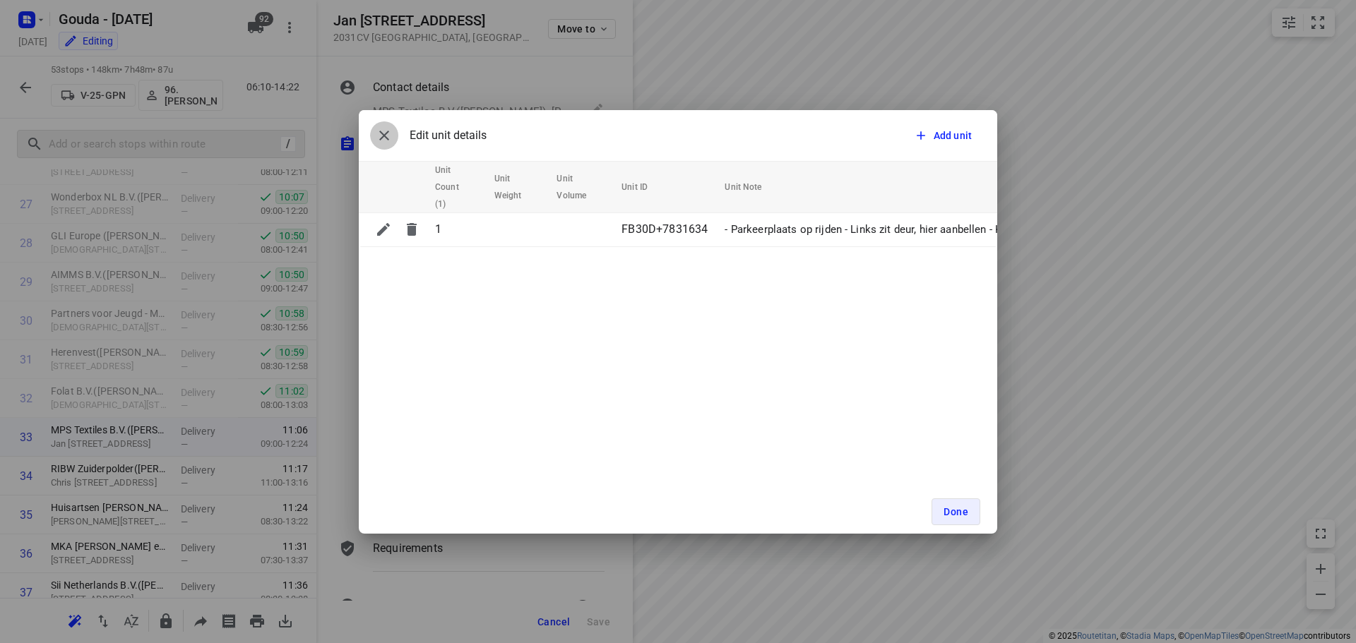
click at [383, 137] on icon "button" at bounding box center [384, 136] width 10 height 10
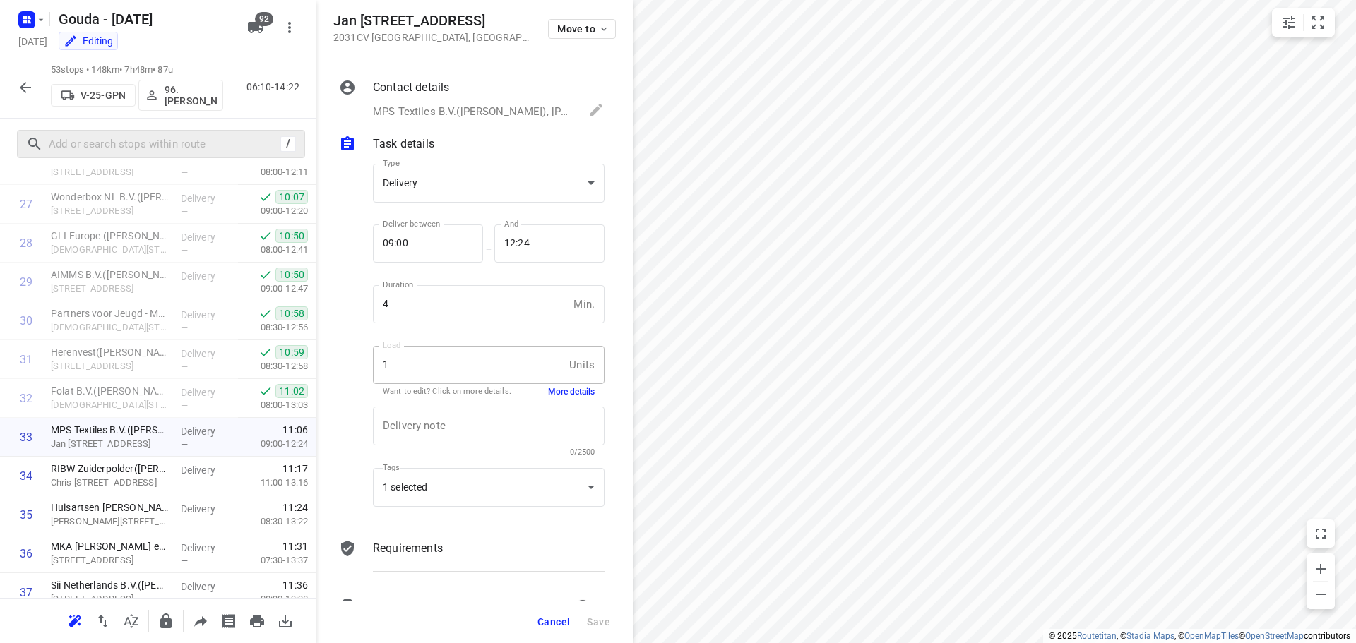
click at [564, 622] on span "Cancel" at bounding box center [553, 621] width 32 height 11
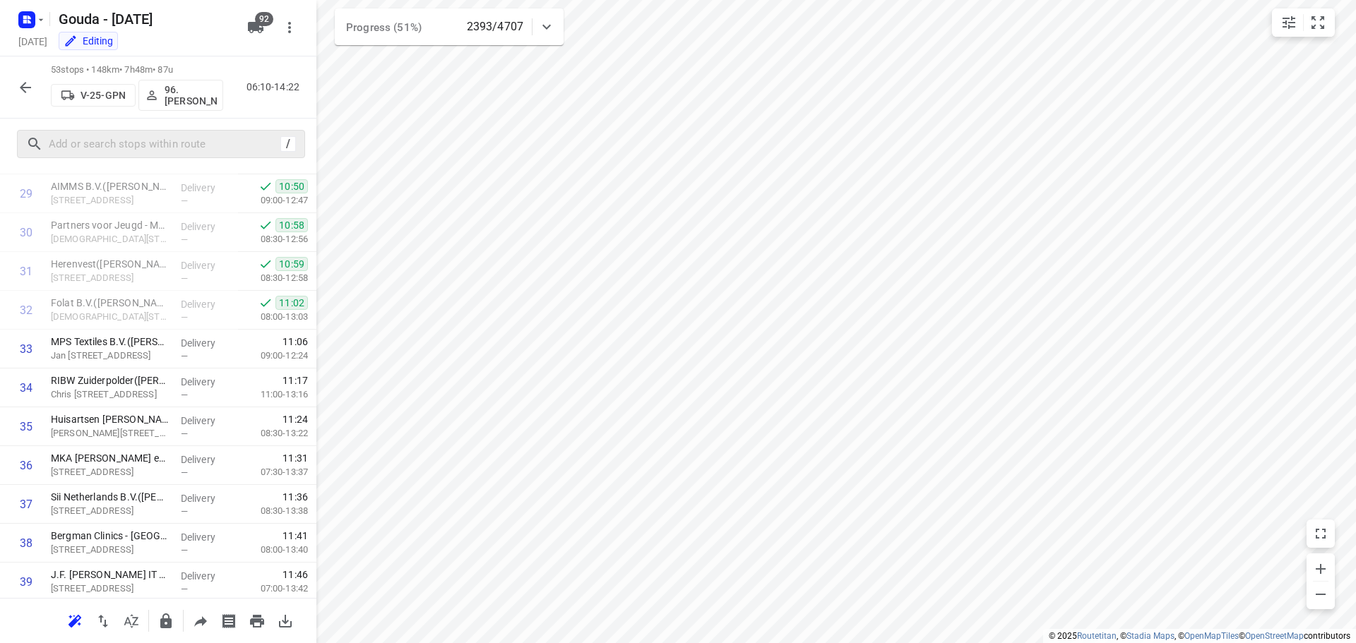
scroll to position [1154, 0]
click at [21, 85] on icon "button" at bounding box center [25, 87] width 17 height 17
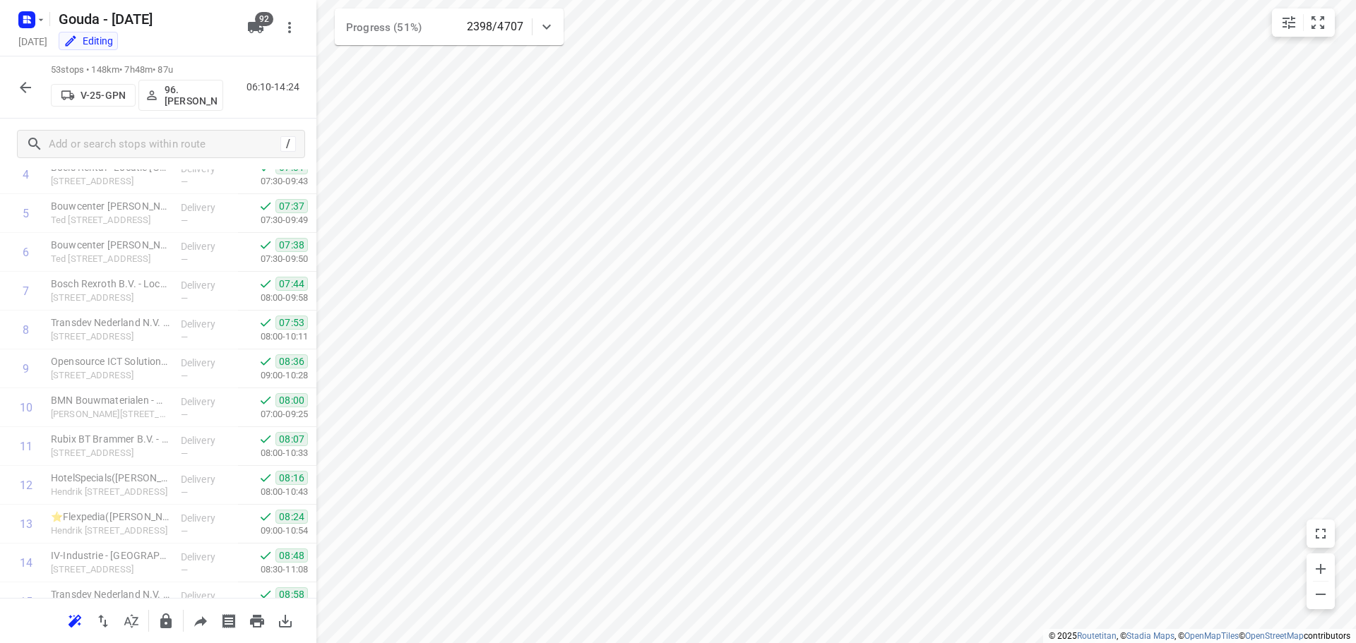
scroll to position [0, 0]
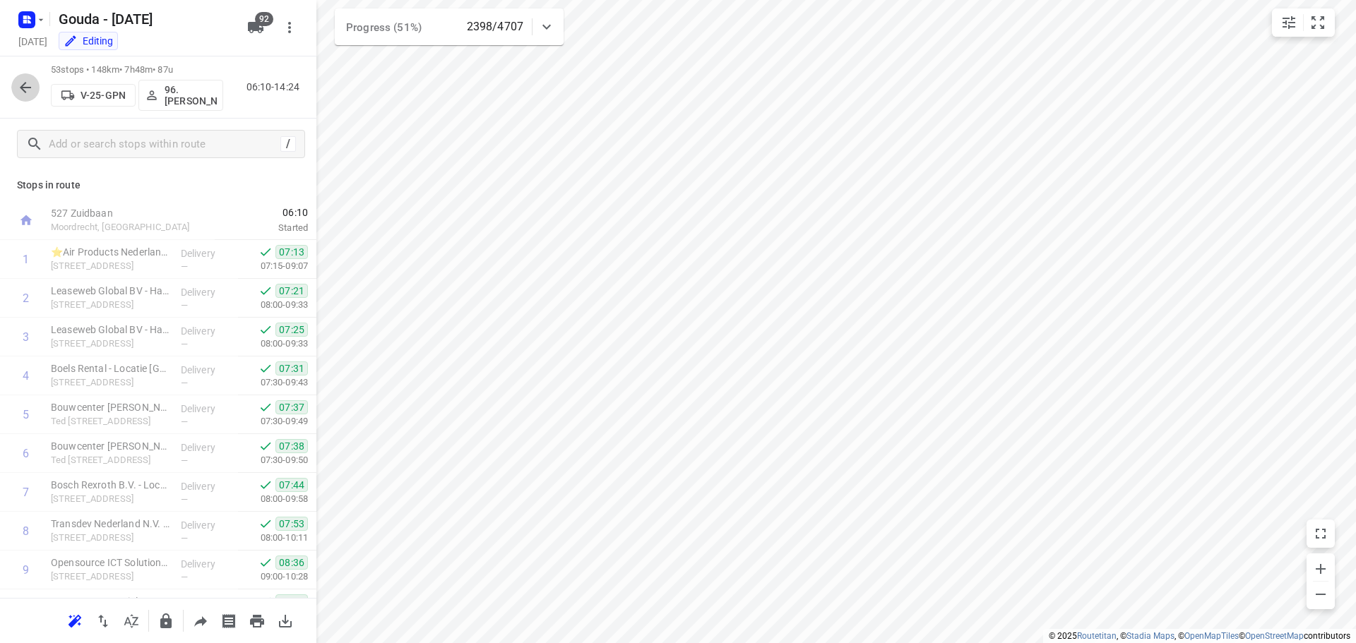
click at [20, 83] on icon "button" at bounding box center [25, 87] width 17 height 17
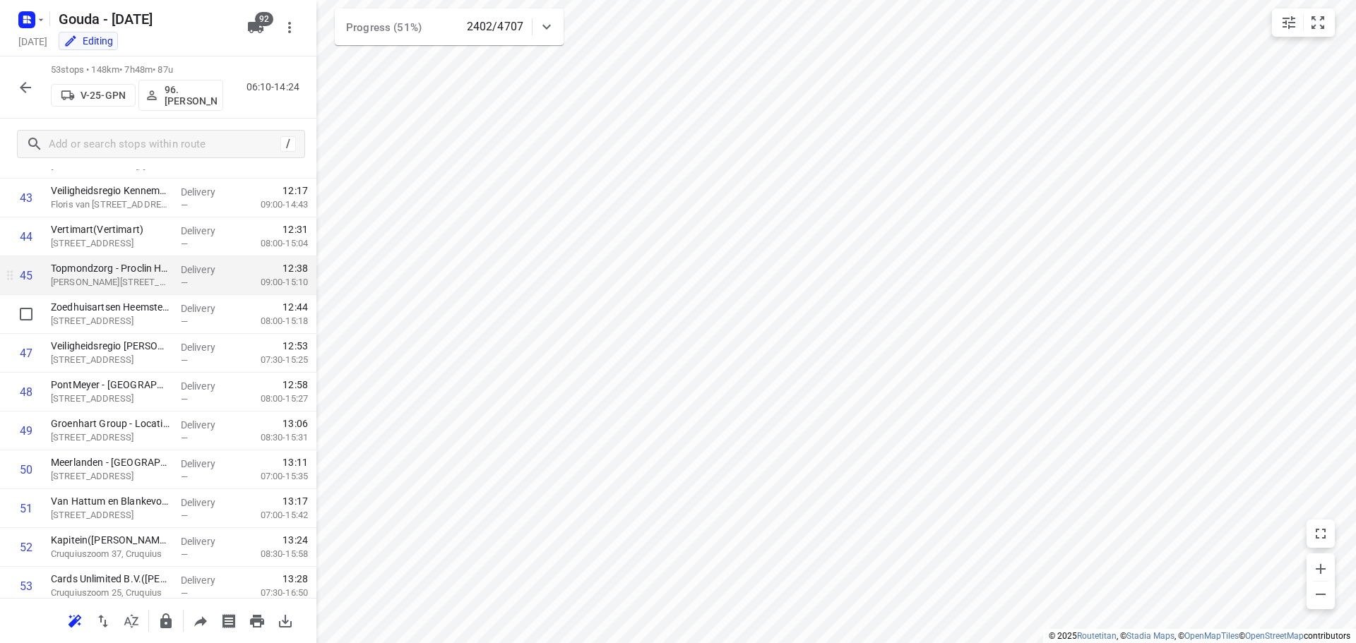
scroll to position [1668, 0]
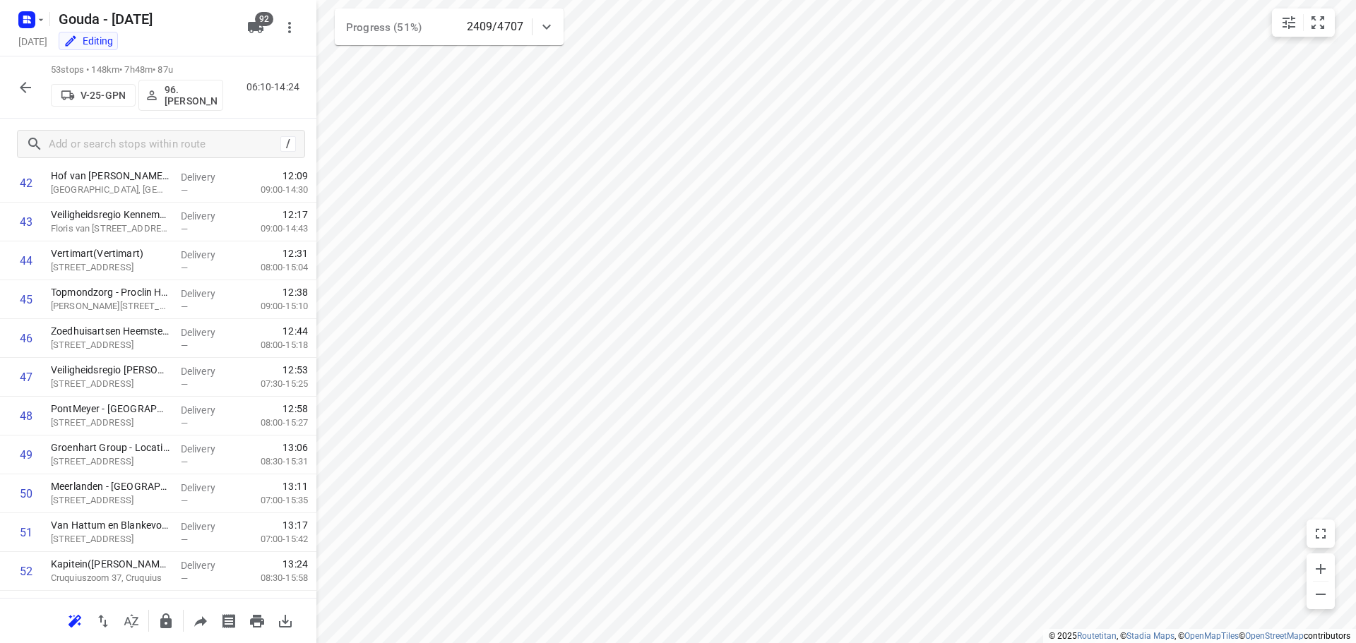
click at [27, 83] on icon "button" at bounding box center [25, 87] width 17 height 17
